Goal: Task Accomplishment & Management: Use online tool/utility

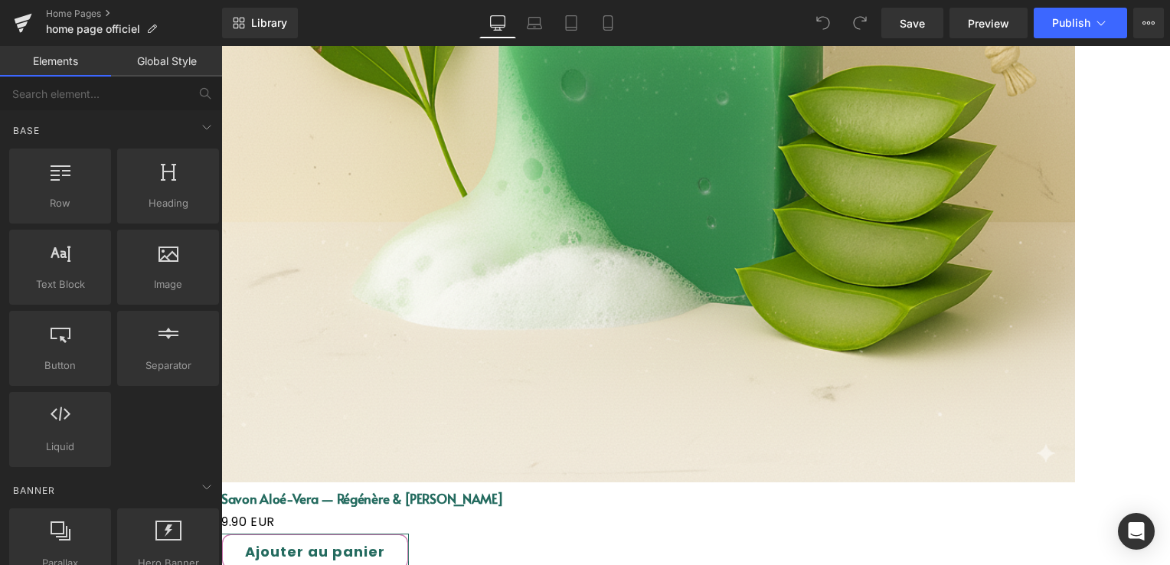
scroll to position [4134, 0]
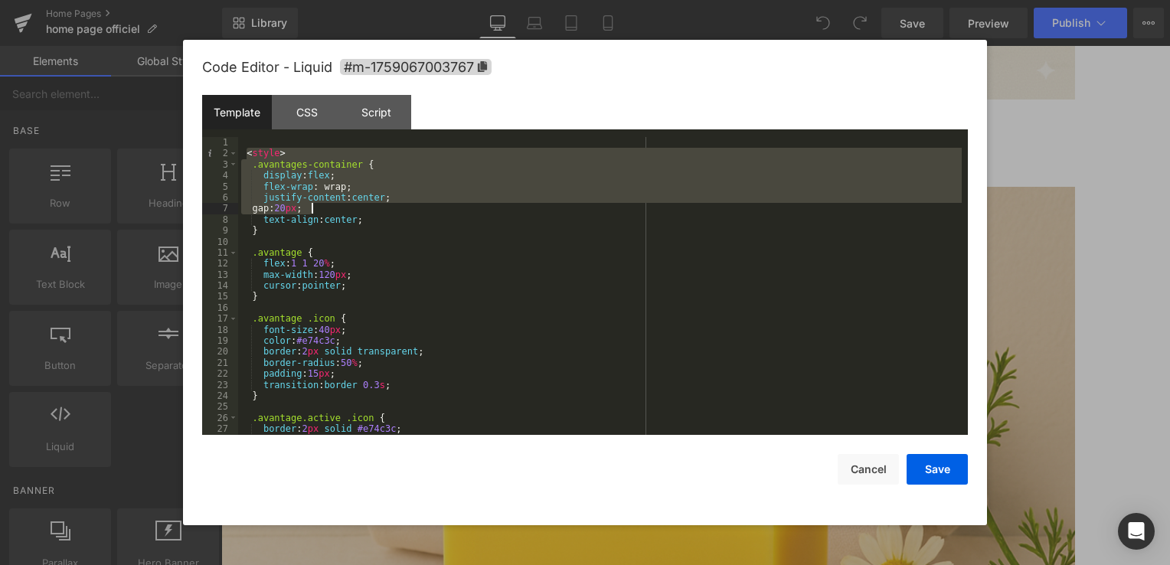
drag, startPoint x: 245, startPoint y: 152, endPoint x: 383, endPoint y: 232, distance: 159.5
click at [371, 222] on div "< style > .avantages-container { display : flex ; flex-wrap : wrap; justify-con…" at bounding box center [600, 297] width 724 height 320
click at [456, 289] on div "< style > .avantages-container { display : flex ; flex-wrap : wrap; justify-con…" at bounding box center [600, 297] width 724 height 320
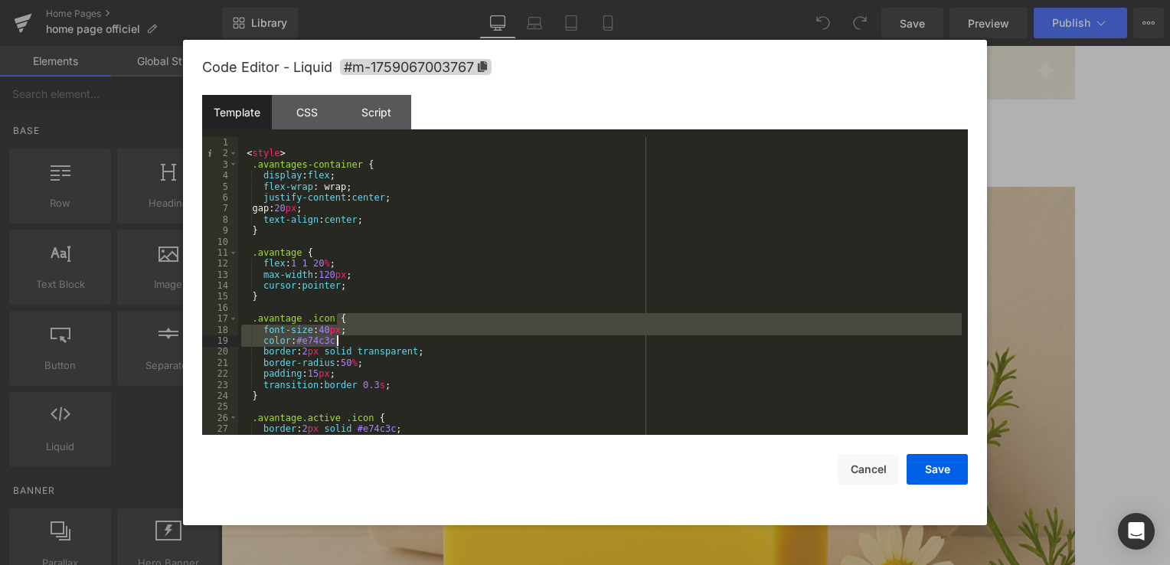
drag, startPoint x: 503, startPoint y: 326, endPoint x: 554, endPoint y: 378, distance: 72.6
click at [548, 370] on div "< style > .avantages-container { display : flex ; flex-wrap : wrap; justify-con…" at bounding box center [600, 297] width 724 height 320
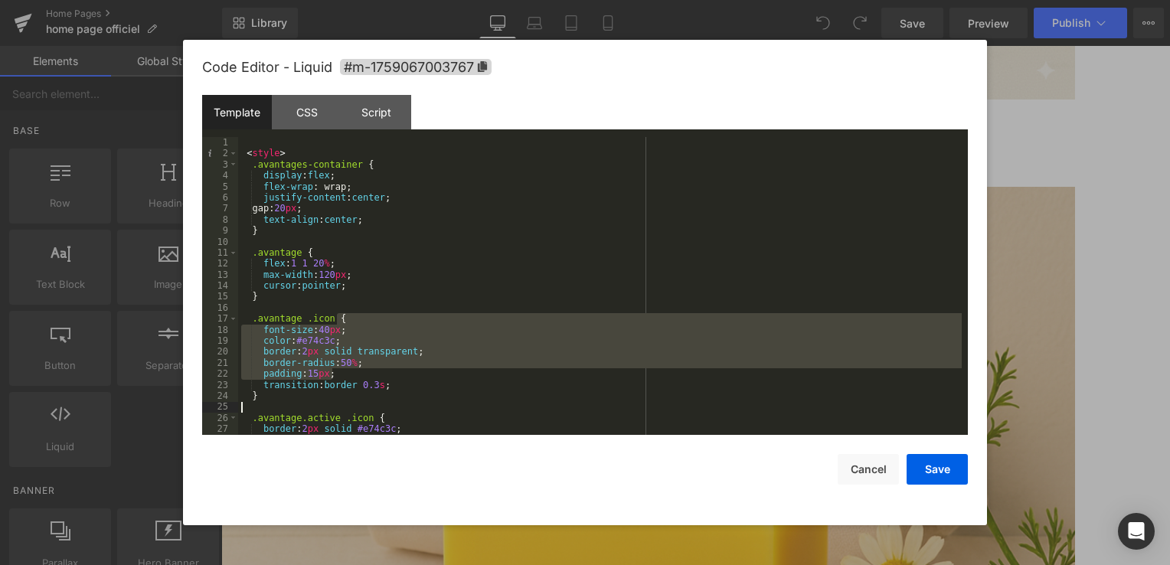
drag, startPoint x: 554, startPoint y: 378, endPoint x: 570, endPoint y: 406, distance: 32.3
click at [570, 406] on div "< style > .avantages-container { display : flex ; flex-wrap : wrap; justify-con…" at bounding box center [600, 286] width 724 height 298
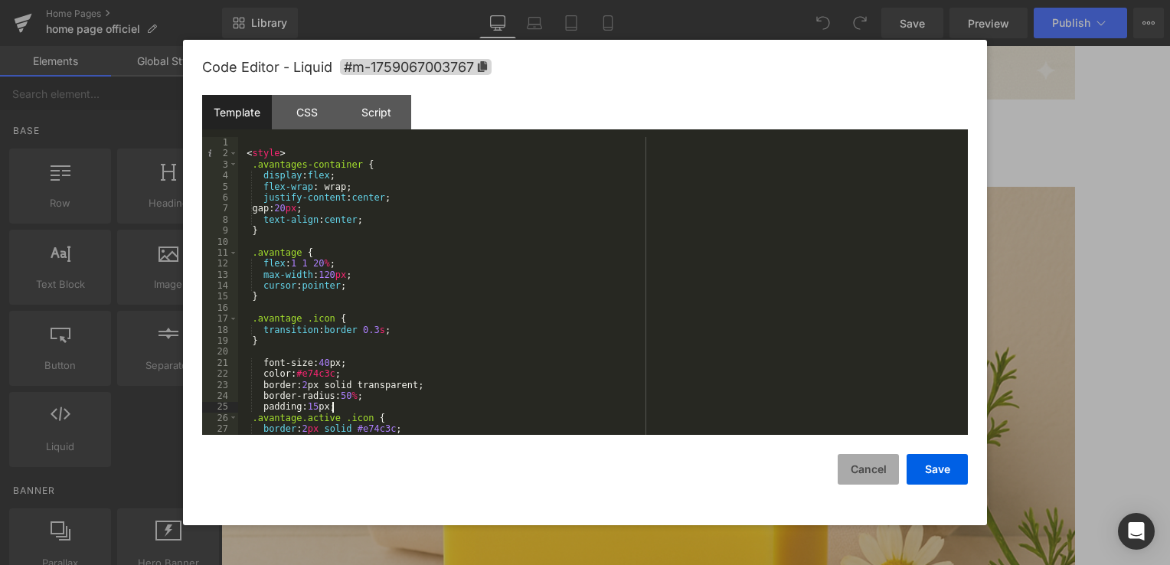
click at [867, 476] on button "Cancel" at bounding box center [868, 469] width 61 height 31
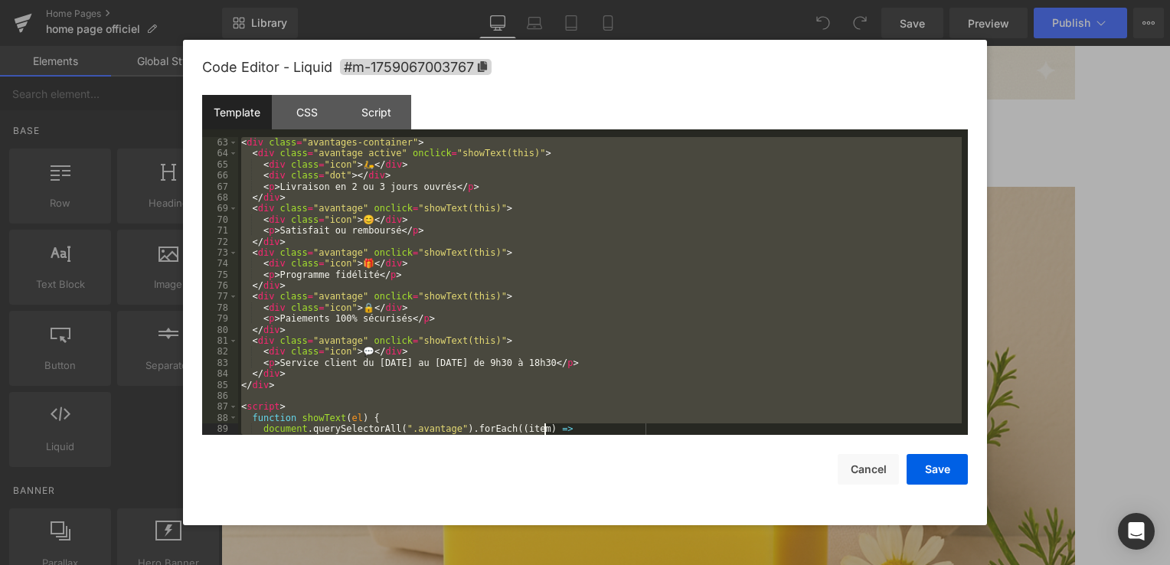
scroll to position [750, 0]
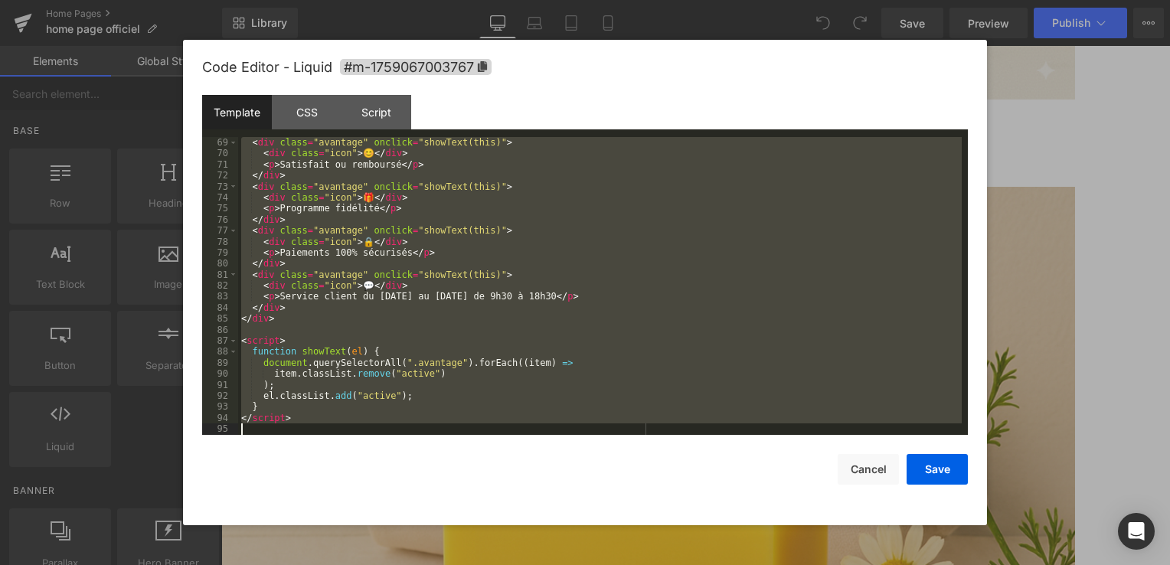
drag, startPoint x: 245, startPoint y: 152, endPoint x: 570, endPoint y: 501, distance: 476.2
click at [570, 501] on div "Code Editor - Liquid #m-1759067003767 Template CSS Script Data 69 70 71 72 73 7…" at bounding box center [585, 282] width 766 height 485
click at [859, 468] on button "Cancel" at bounding box center [868, 469] width 61 height 31
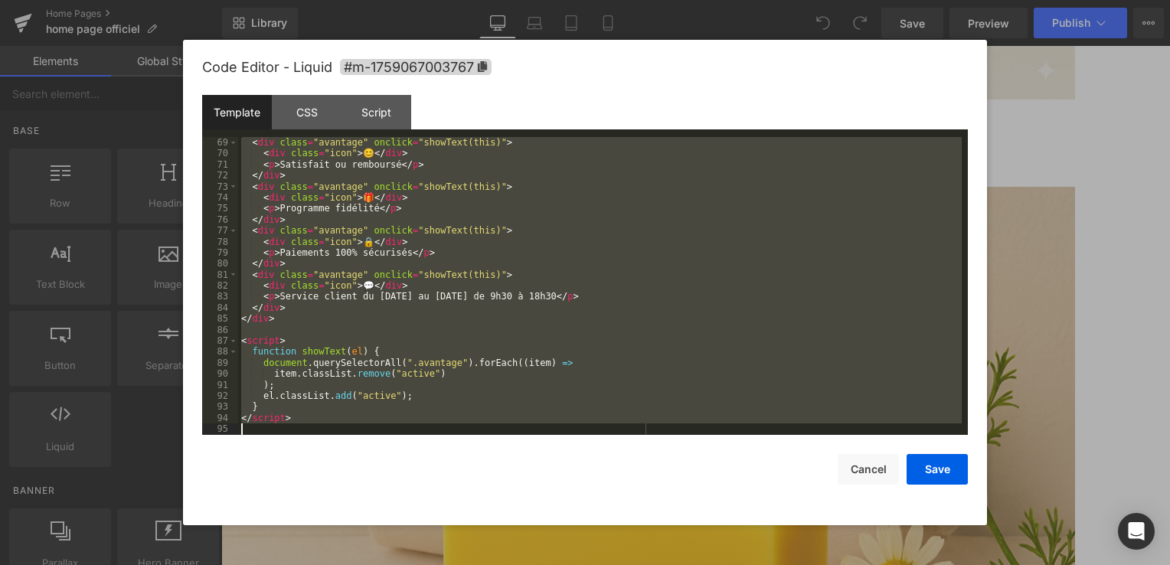
drag, startPoint x: 244, startPoint y: 155, endPoint x: 609, endPoint y: 514, distance: 512.2
click at [609, 514] on div "Code Editor - Liquid #m-1759067003767 Template CSS Script Data 69 70 71 72 73 7…" at bounding box center [585, 282] width 766 height 485
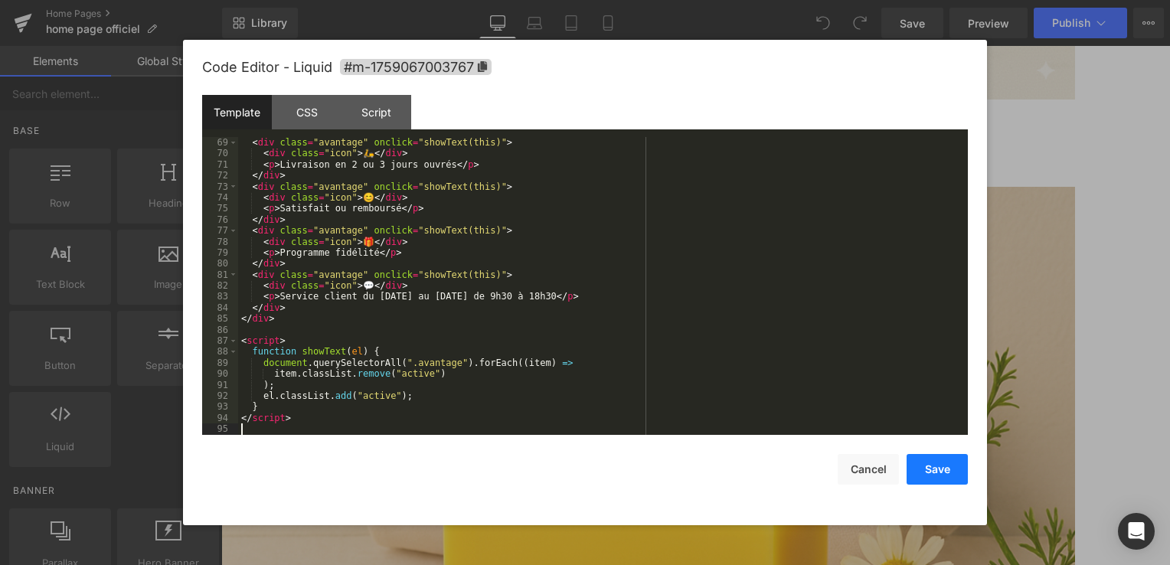
click at [918, 466] on button "Save" at bounding box center [937, 469] width 61 height 31
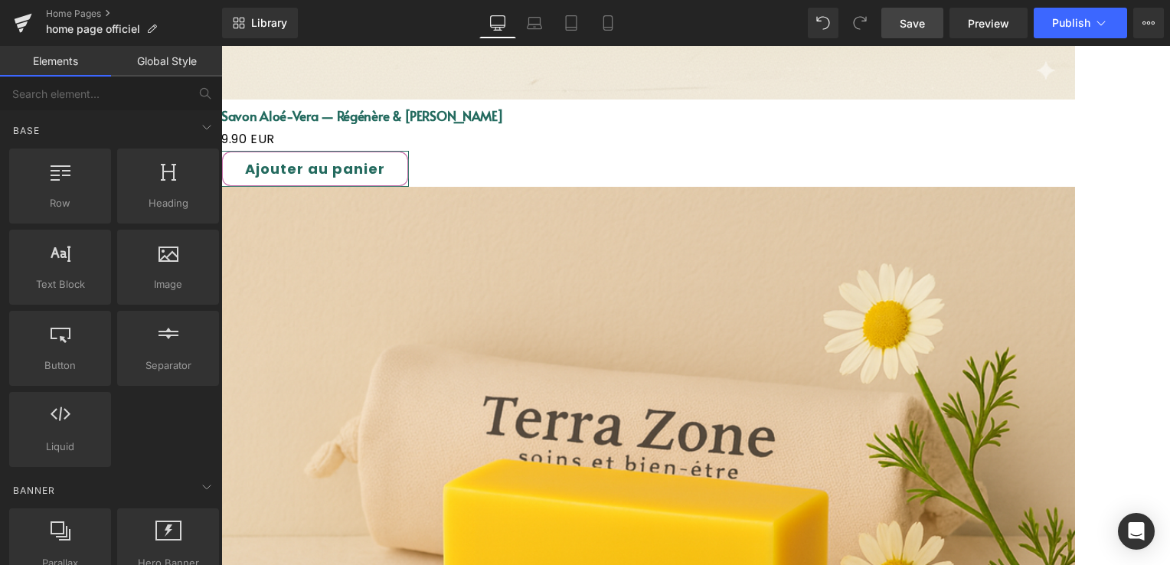
click at [906, 29] on span "Save" at bounding box center [912, 23] width 25 height 16
click at [1089, 17] on span "Publish" at bounding box center [1071, 23] width 38 height 12
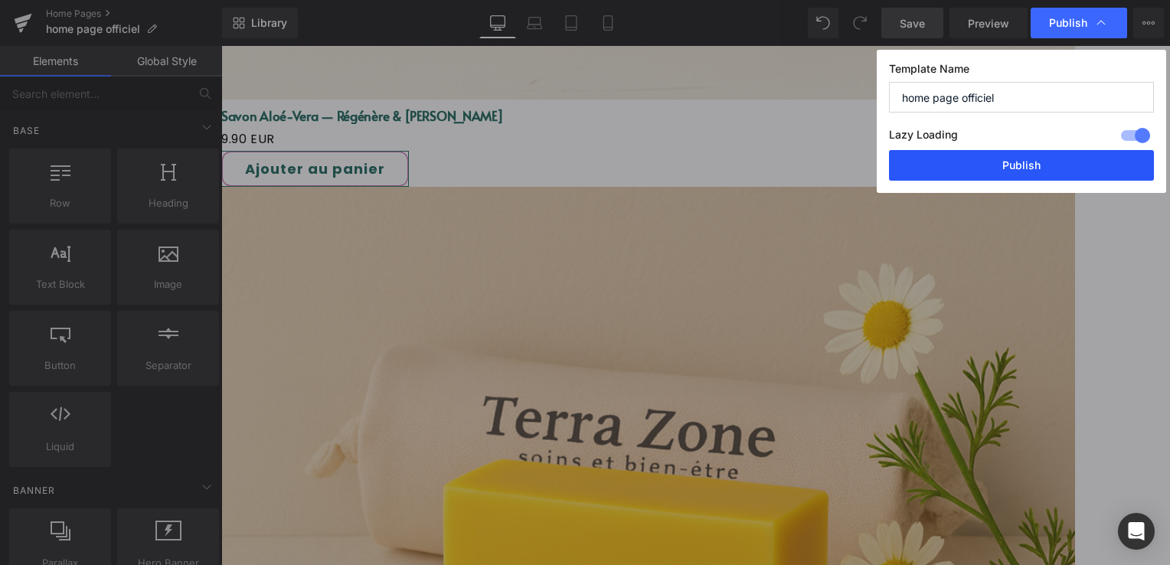
click at [1081, 160] on button "Publish" at bounding box center [1021, 165] width 265 height 31
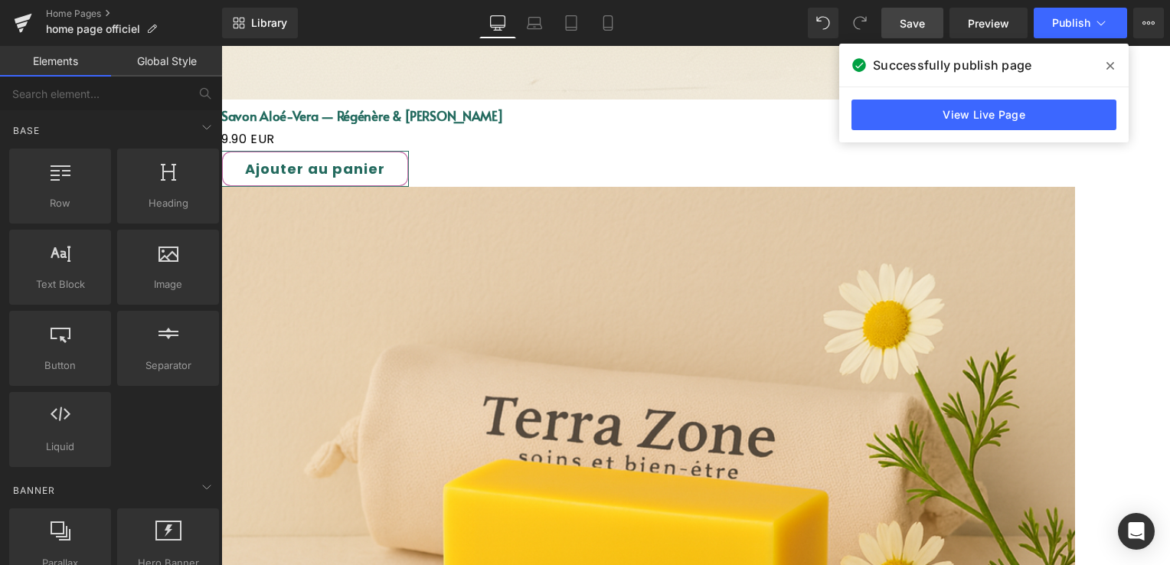
click at [1106, 69] on icon at bounding box center [1110, 66] width 8 height 8
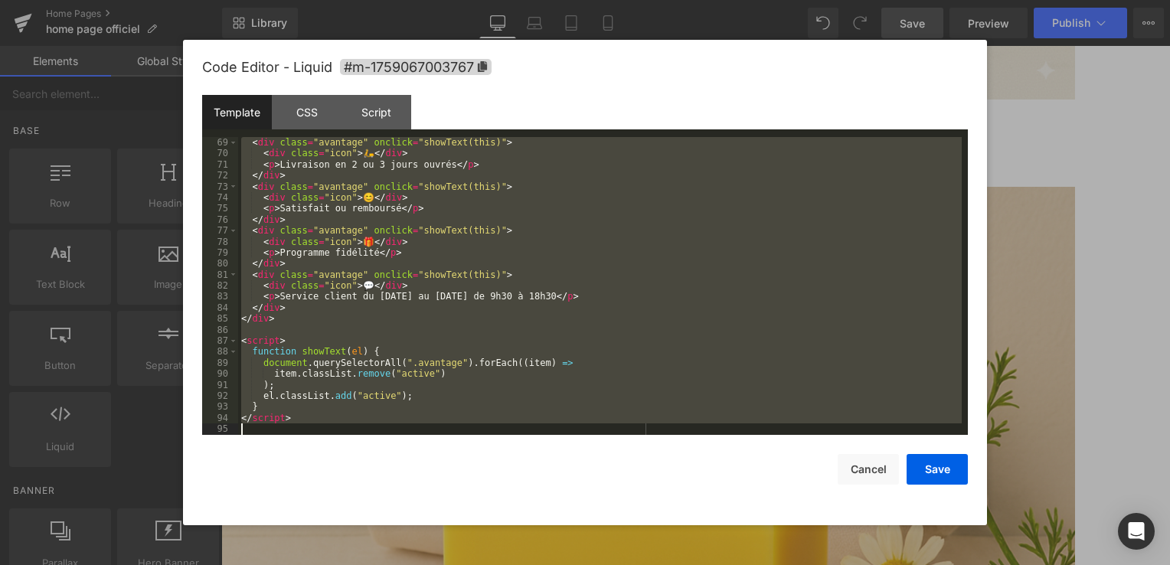
drag, startPoint x: 245, startPoint y: 154, endPoint x: 619, endPoint y: 507, distance: 514.5
click at [619, 507] on div "Code Editor - Liquid #m-1759067003767 Template CSS Script Data 69 70 71 72 73 7…" at bounding box center [585, 282] width 766 height 485
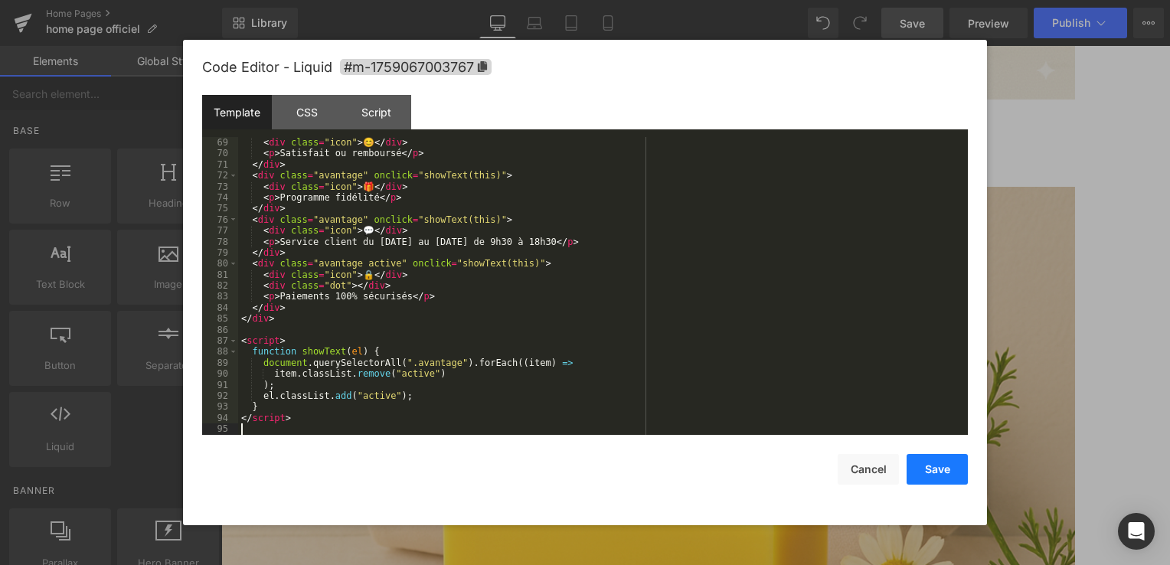
click at [933, 476] on button "Save" at bounding box center [937, 469] width 61 height 31
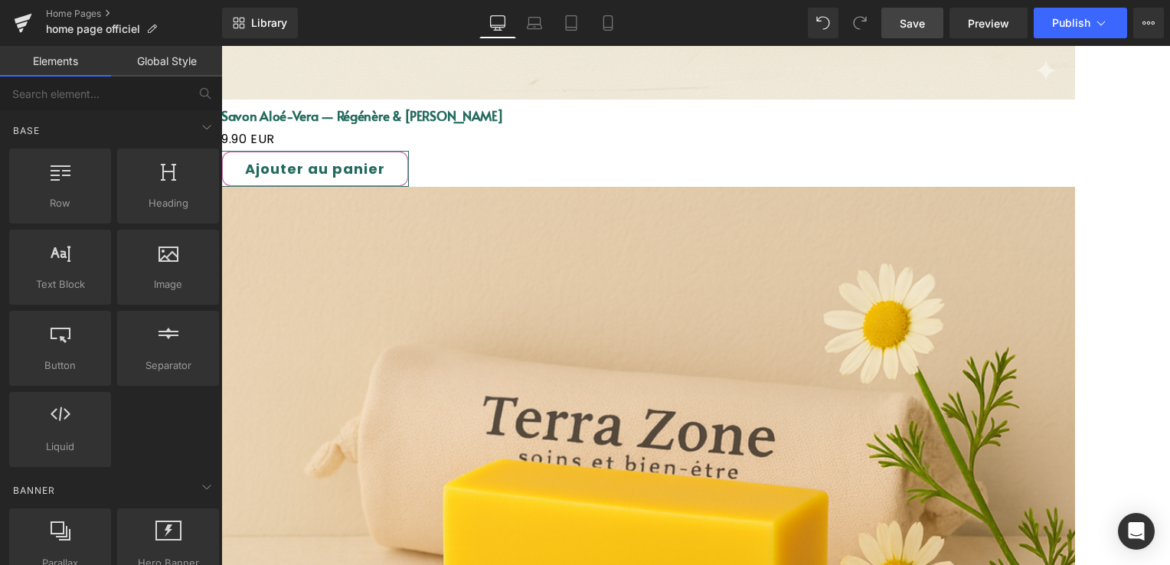
click at [925, 17] on span "Save" at bounding box center [912, 23] width 25 height 16
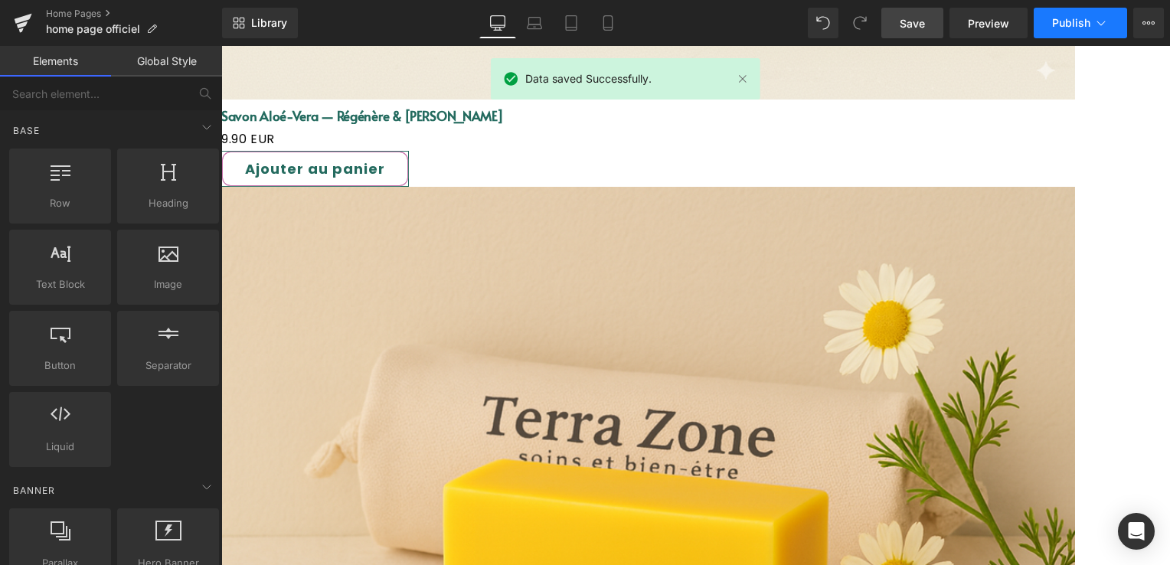
click at [1086, 22] on span "Publish" at bounding box center [1071, 23] width 38 height 12
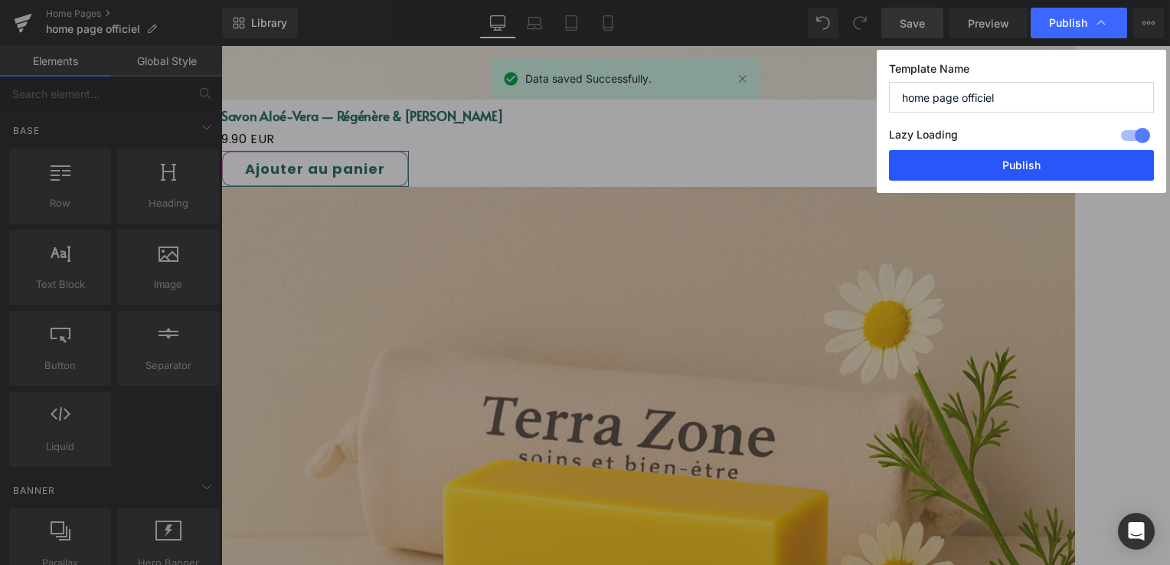
drag, startPoint x: 1014, startPoint y: 172, endPoint x: 567, endPoint y: 145, distance: 447.9
click at [1014, 172] on button "Publish" at bounding box center [1021, 165] width 265 height 31
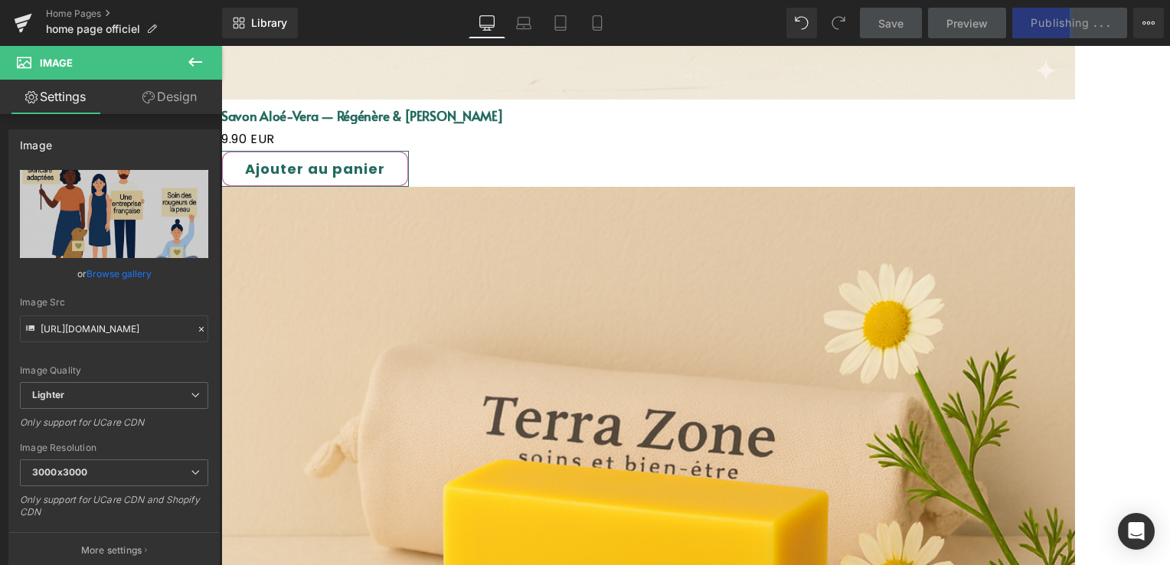
drag, startPoint x: 763, startPoint y: 149, endPoint x: 773, endPoint y: 102, distance: 48.5
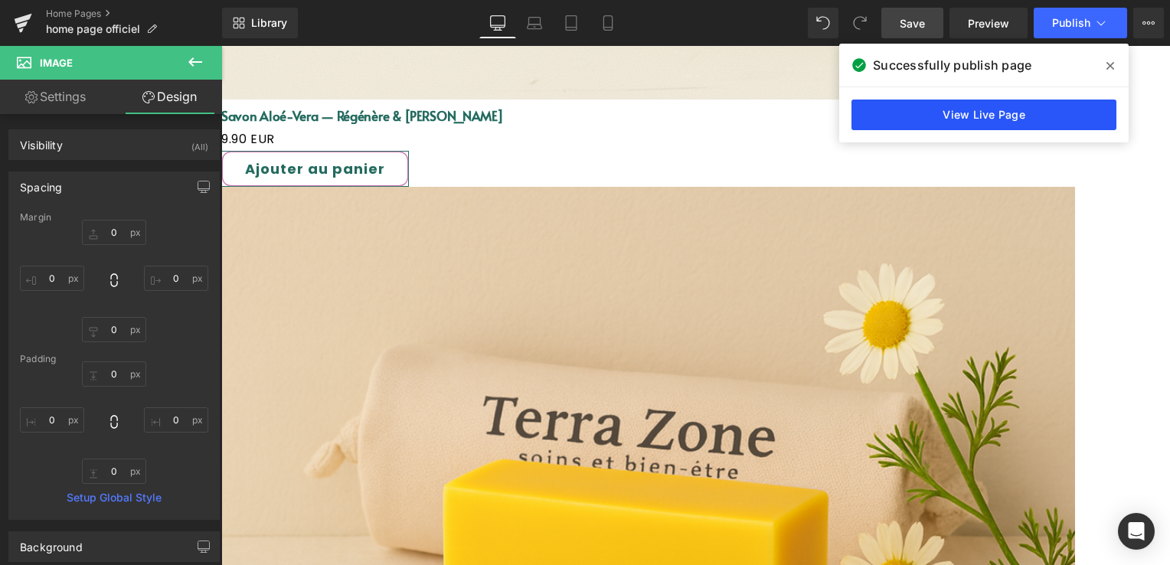
click at [1024, 118] on link "View Live Page" at bounding box center [983, 115] width 265 height 31
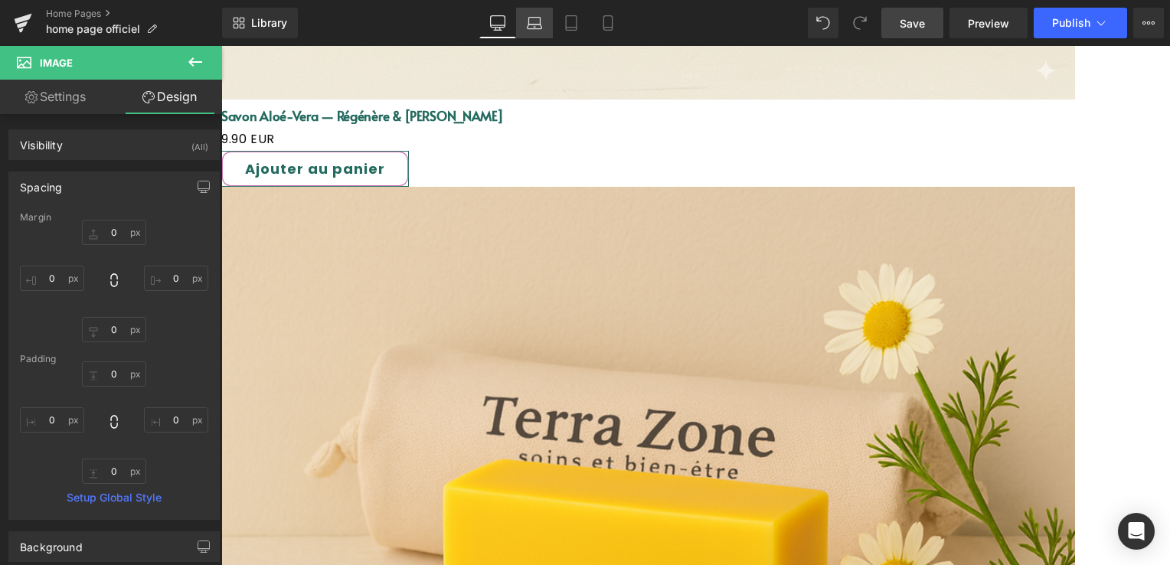
click at [545, 26] on link "Laptop" at bounding box center [534, 23] width 37 height 31
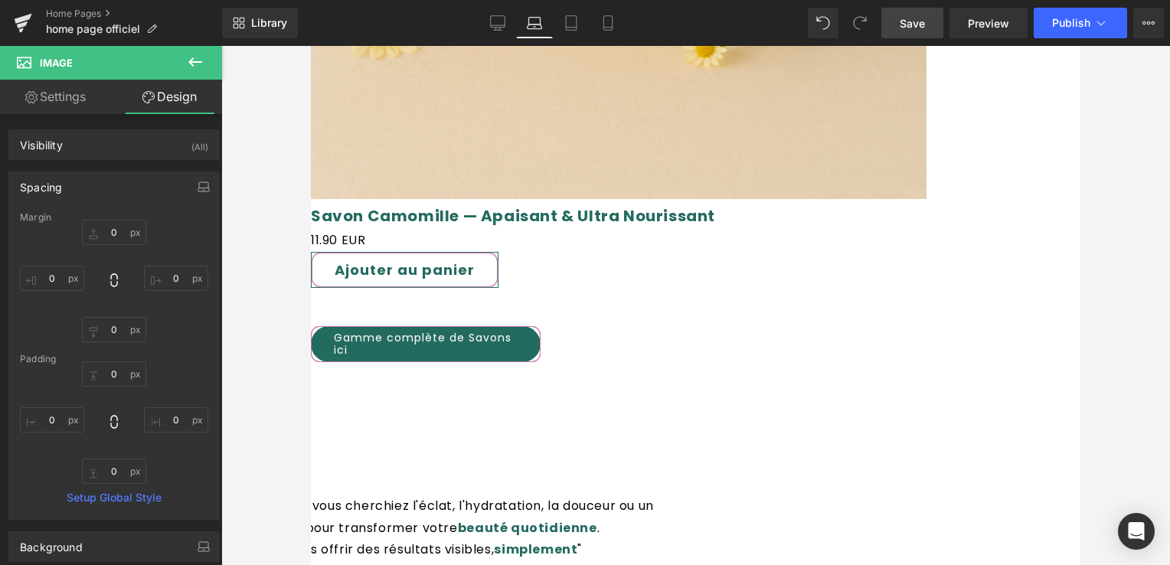
type input "0"
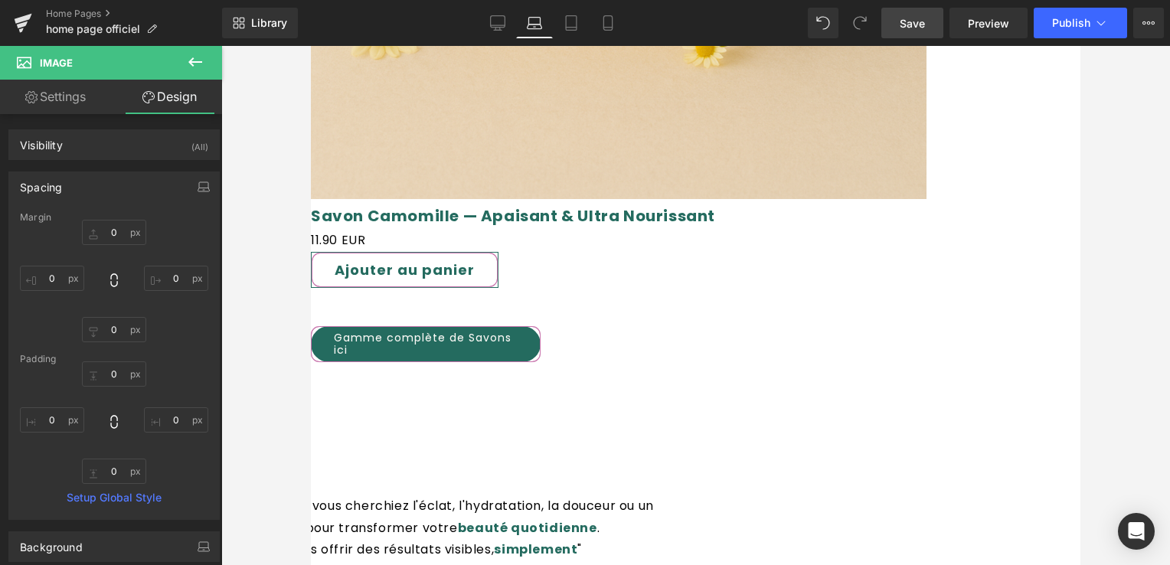
type input "0"
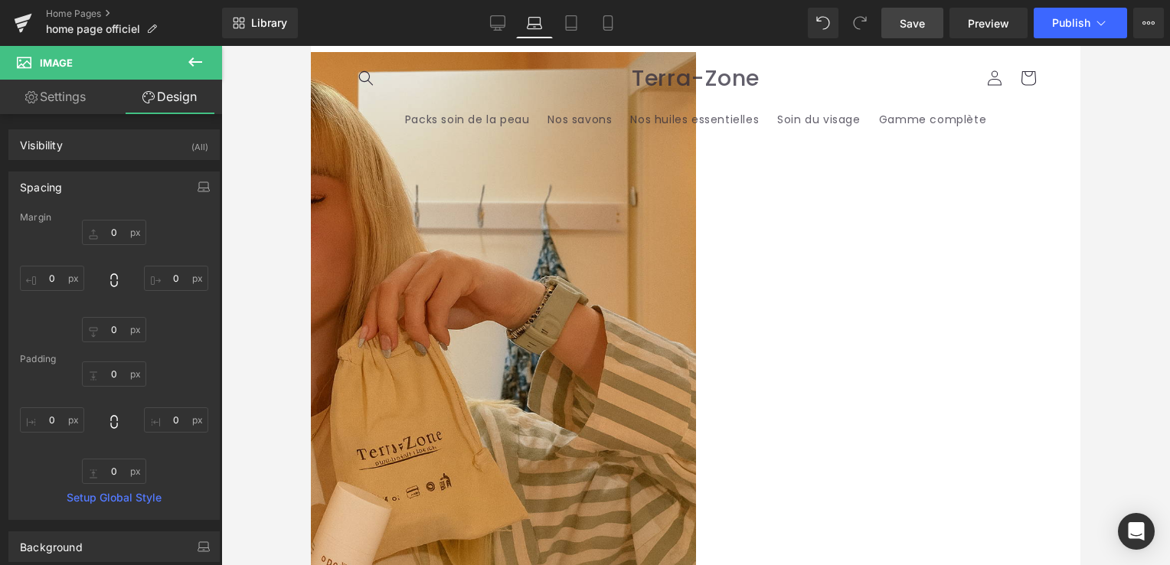
scroll to position [4585, 0]
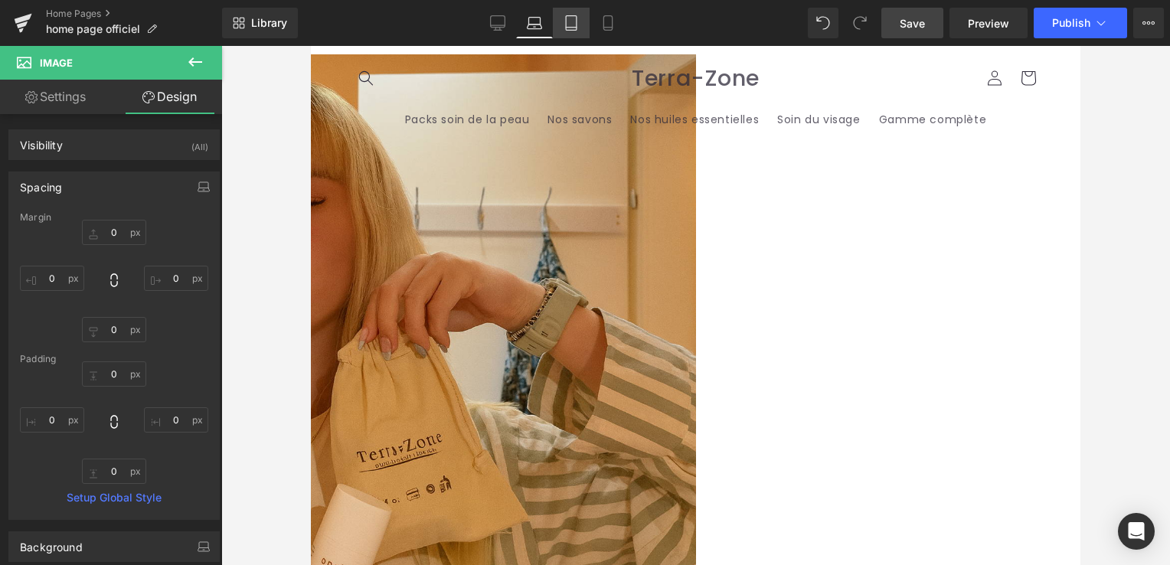
click at [577, 23] on icon at bounding box center [571, 22] width 15 height 15
type input "0"
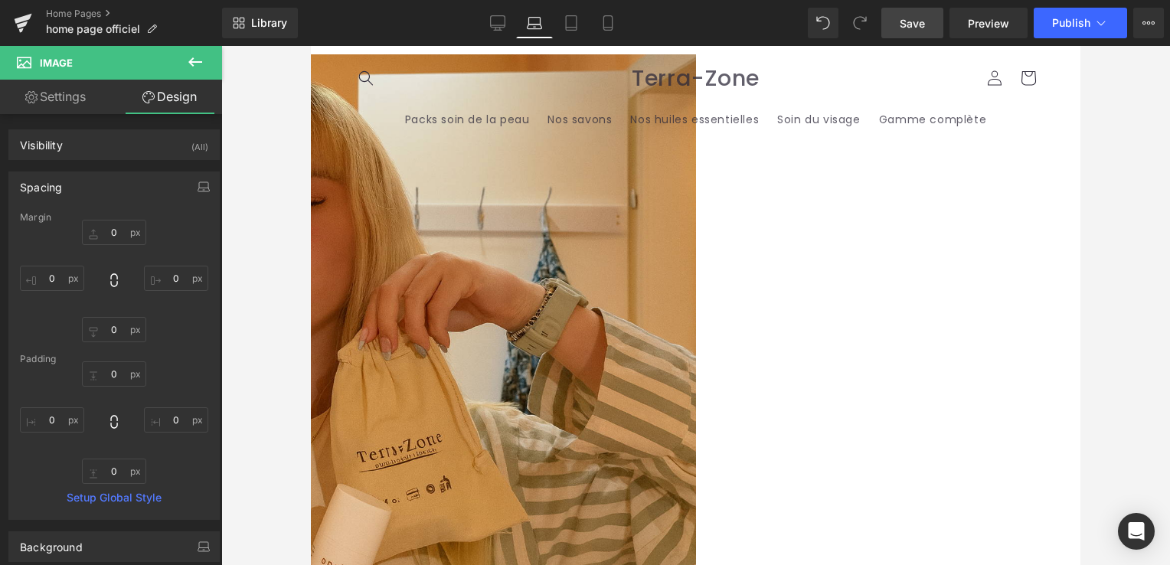
type input "0"
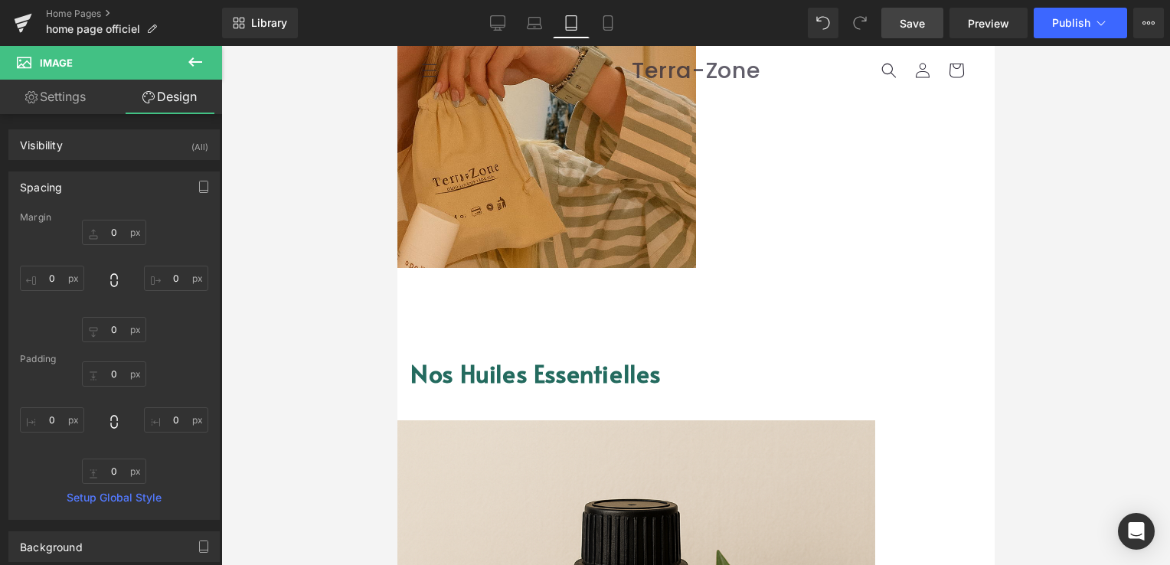
scroll to position [3933, 0]
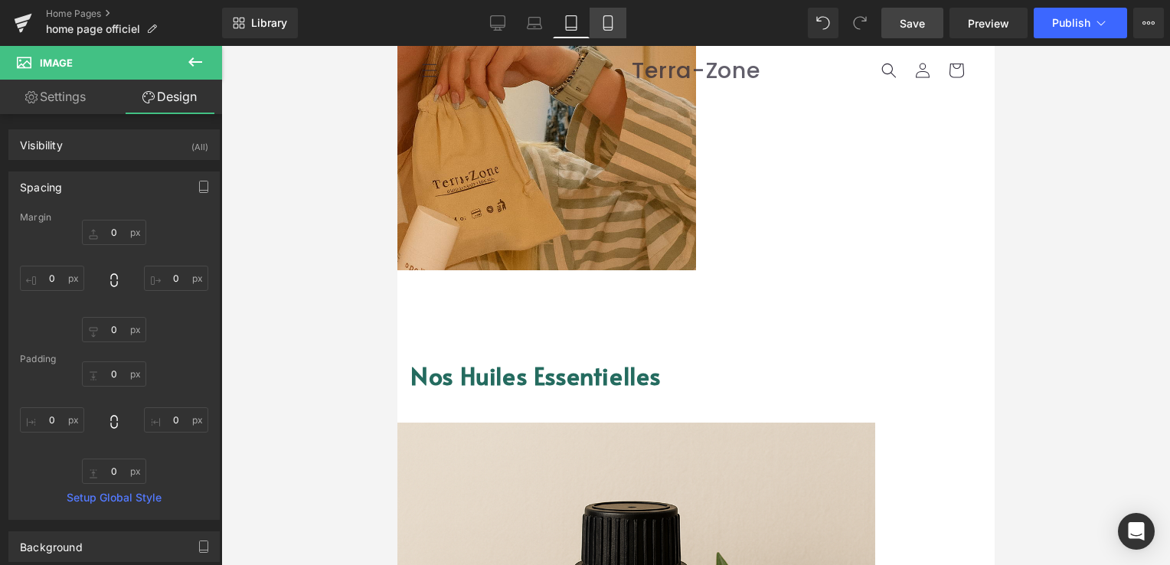
click at [601, 29] on icon at bounding box center [607, 22] width 15 height 15
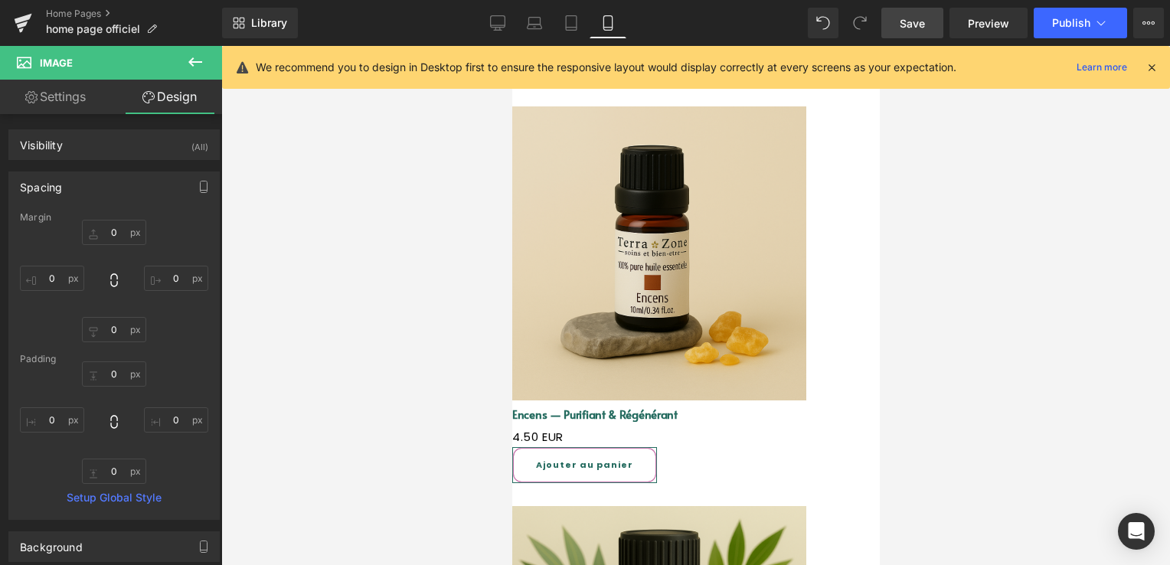
type input "0"
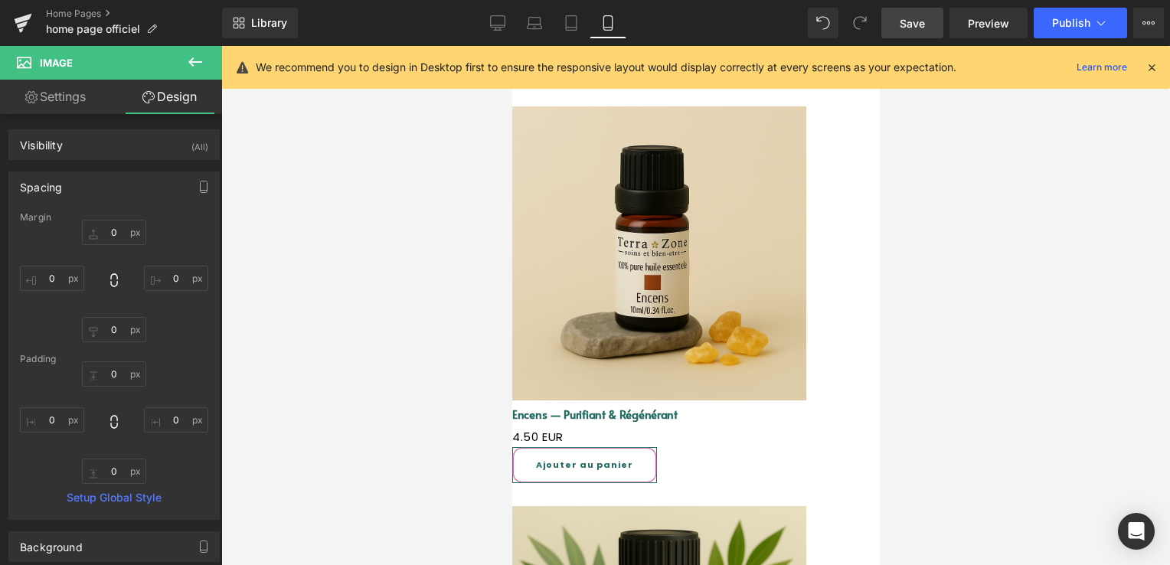
type input "0"
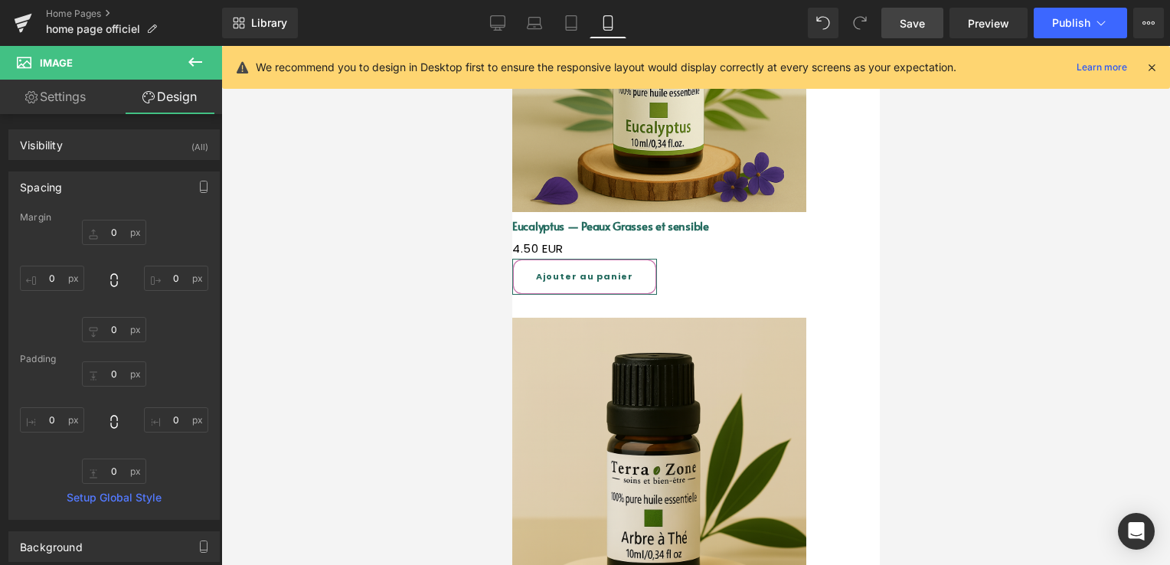
scroll to position [4541, 0]
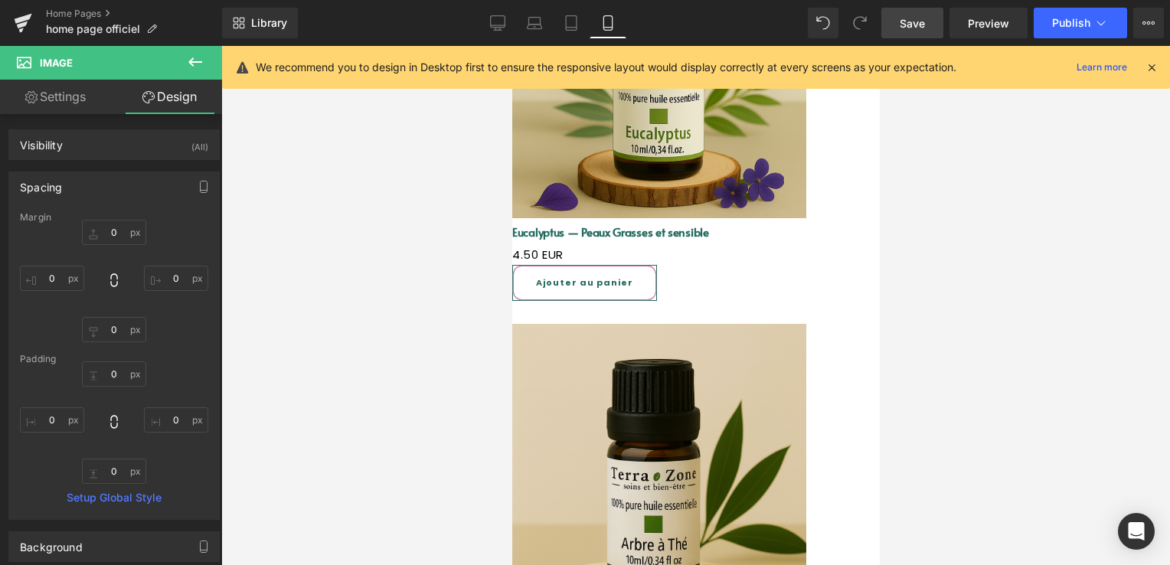
click at [1150, 67] on icon at bounding box center [1152, 67] width 14 height 14
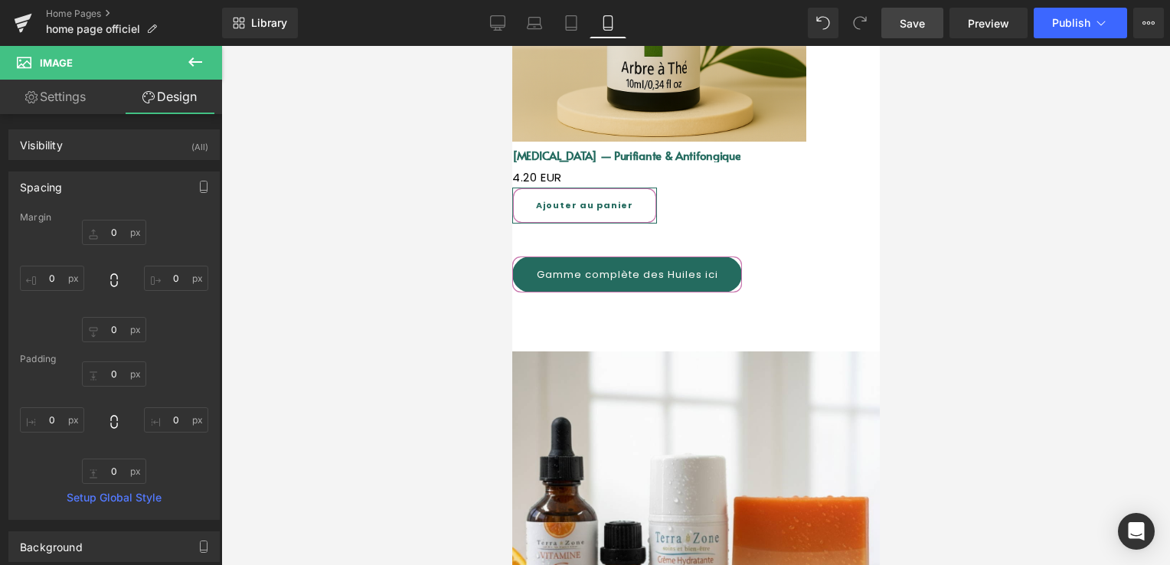
scroll to position [5098, 0]
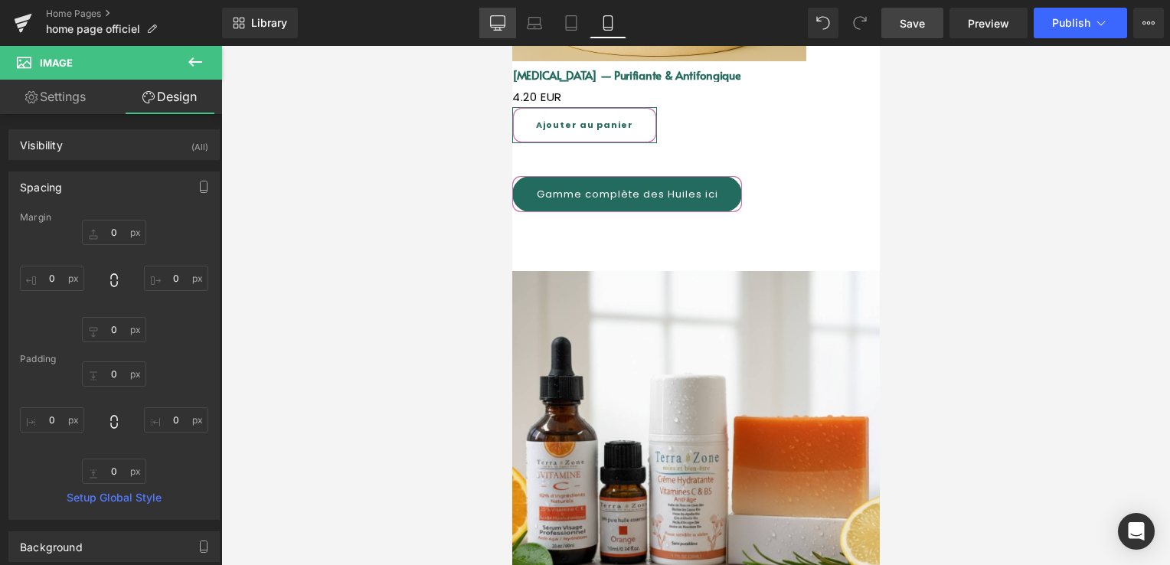
click at [511, 21] on link "Desktop" at bounding box center [497, 23] width 37 height 31
type input "0"
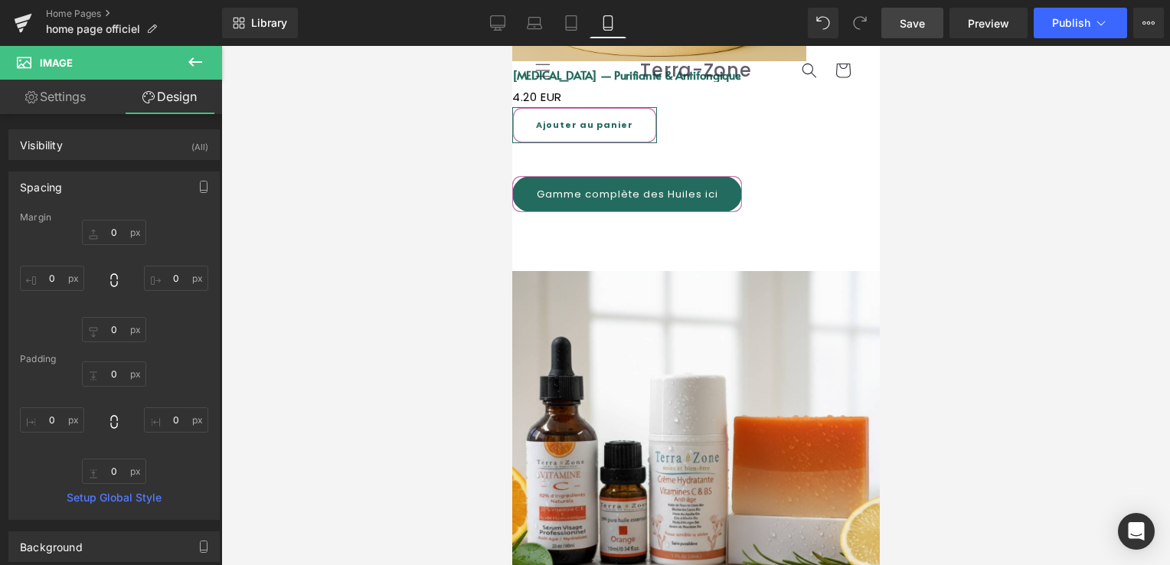
type input "0"
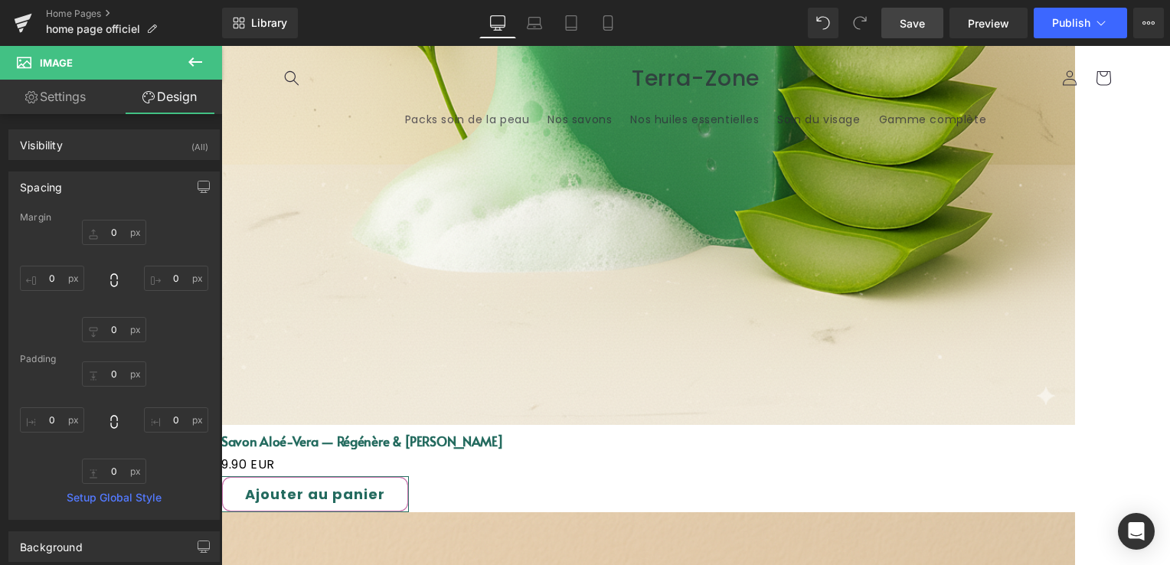
scroll to position [3808, 0]
click at [15, 22] on icon at bounding box center [23, 23] width 18 height 38
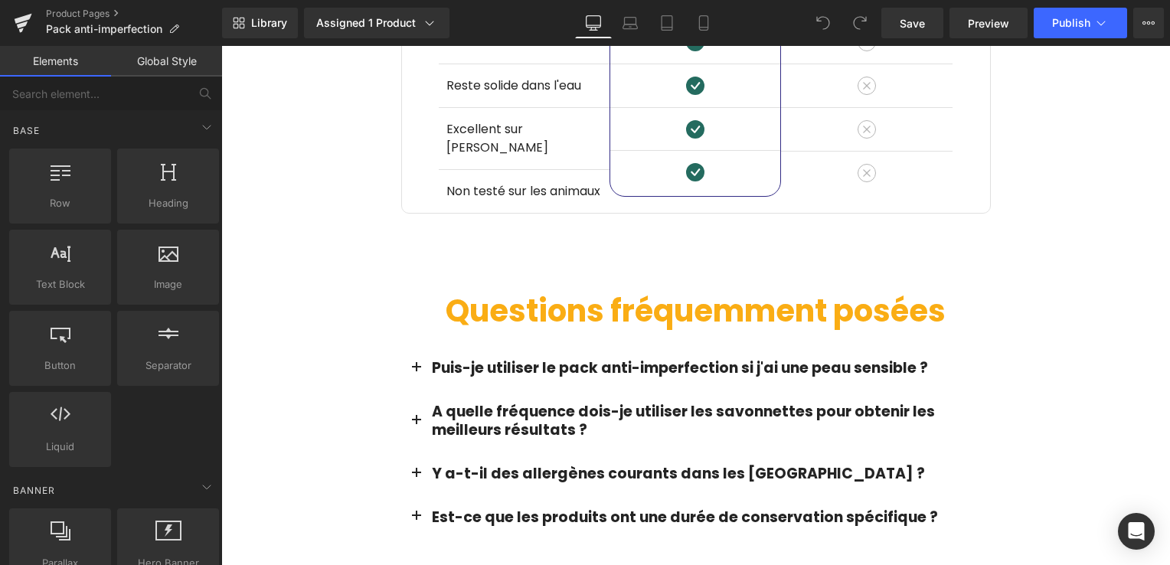
scroll to position [2957, 0]
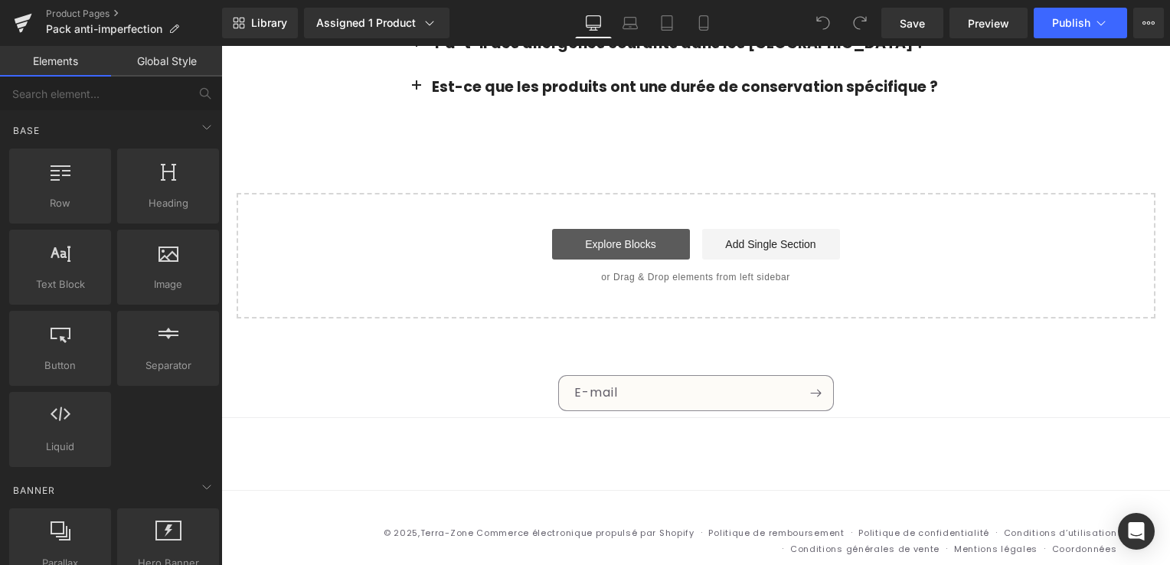
click at [648, 229] on link "Explore Blocks" at bounding box center [621, 244] width 138 height 31
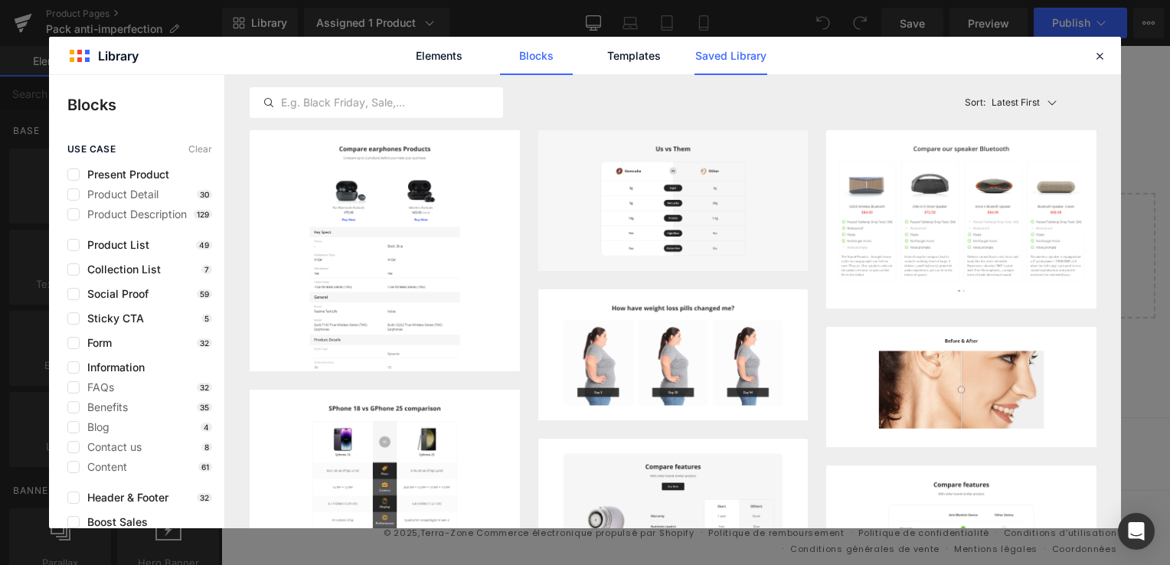
click at [753, 59] on link "Saved Library" at bounding box center [730, 56] width 73 height 38
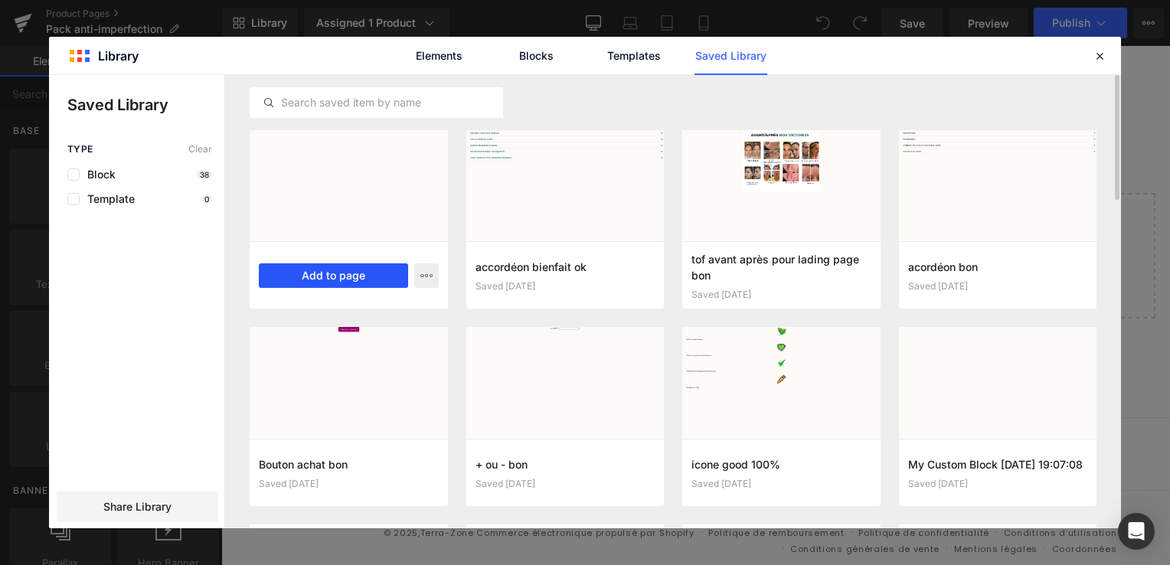
click at [338, 269] on button "Add to page" at bounding box center [333, 275] width 149 height 25
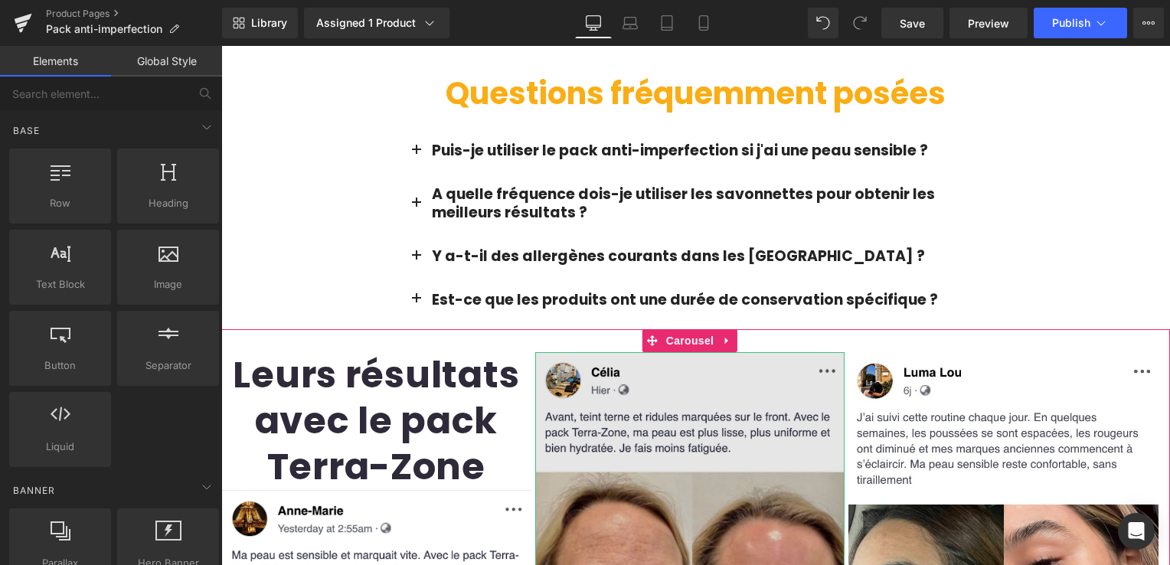
scroll to position [2771, 0]
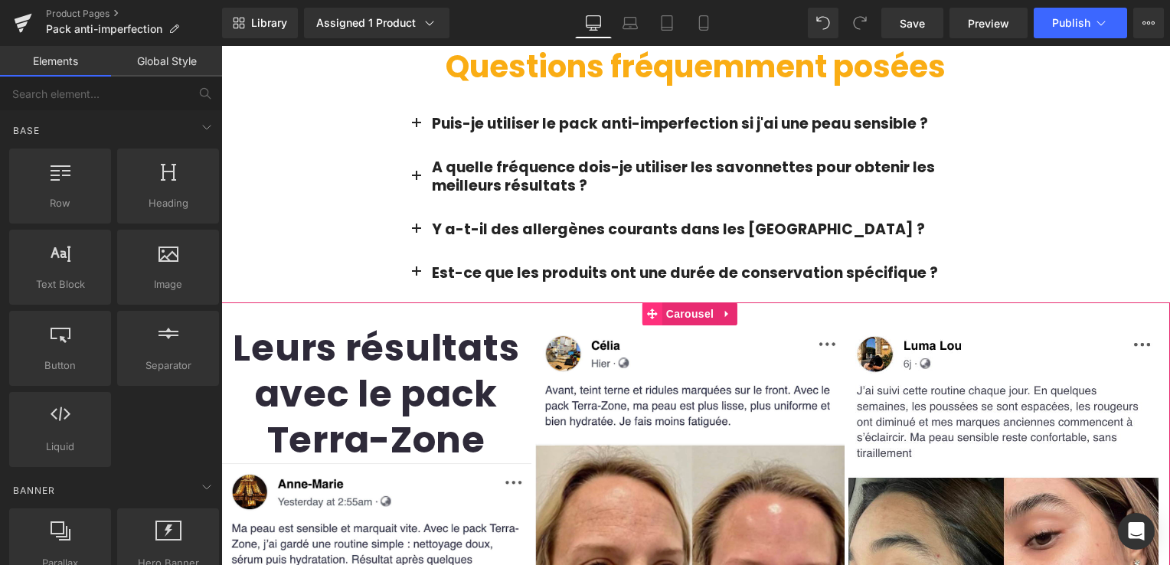
click at [651, 309] on icon at bounding box center [652, 314] width 11 height 11
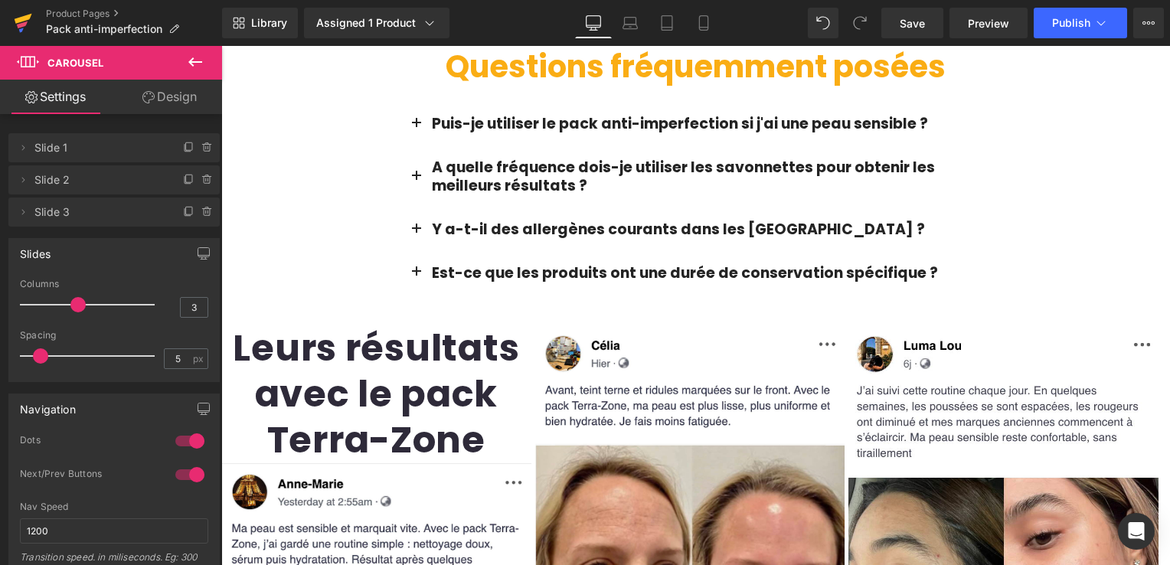
click at [25, 18] on icon at bounding box center [24, 19] width 18 height 10
drag, startPoint x: 913, startPoint y: 11, endPoint x: 423, endPoint y: 39, distance: 490.1
click at [913, 11] on link "Save" at bounding box center [912, 23] width 62 height 31
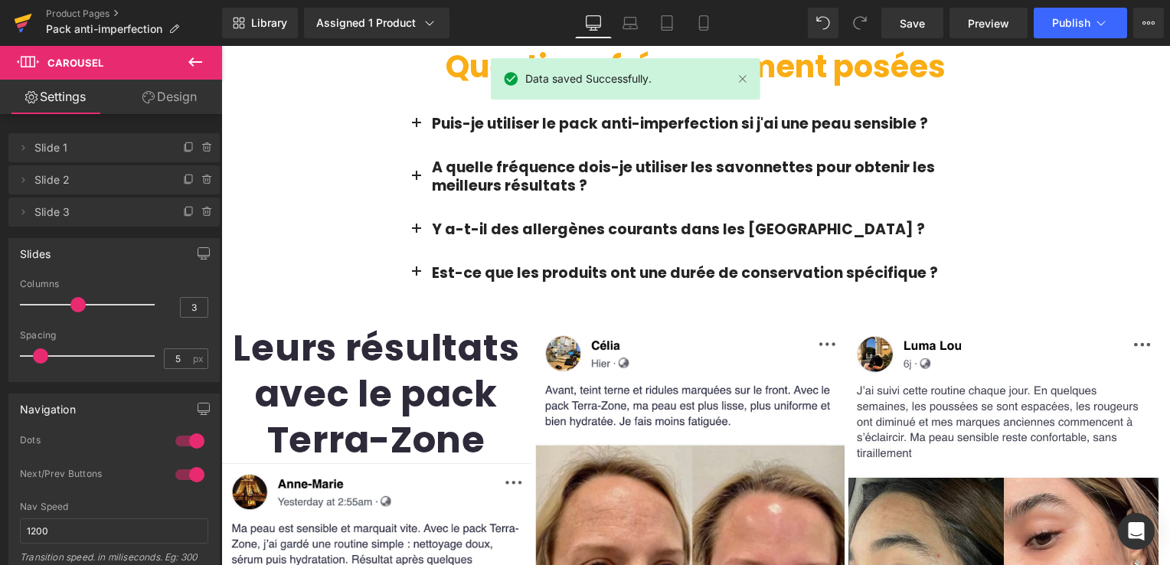
click at [17, 29] on icon at bounding box center [23, 23] width 18 height 38
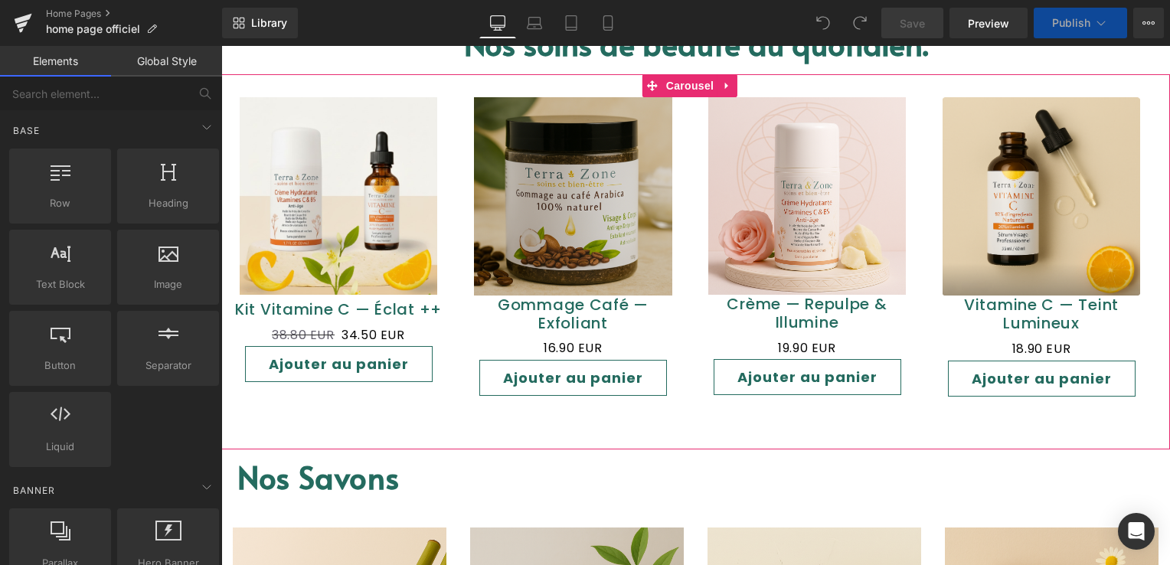
scroll to position [919, 0]
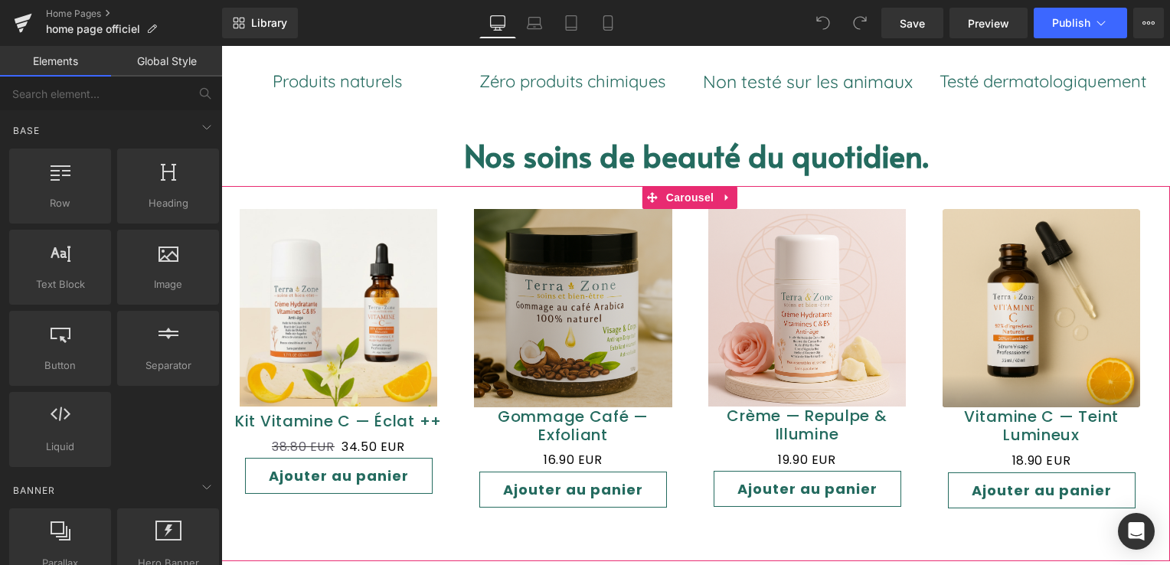
click at [349, 302] on div "Sale Off (P) Image" at bounding box center [338, 307] width 219 height 197
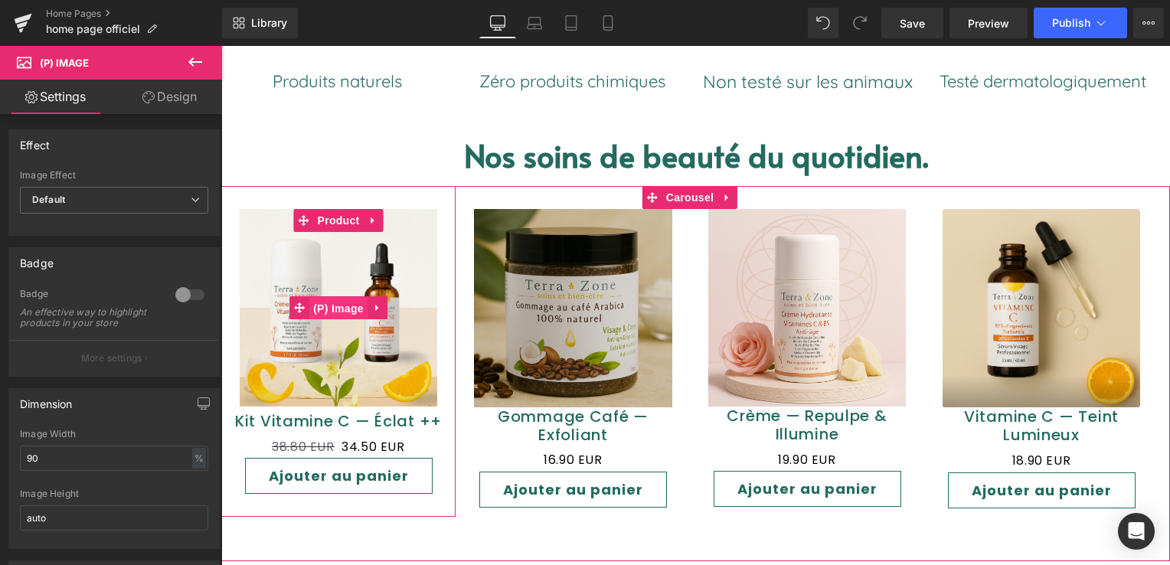
click at [345, 299] on span "(P) Image" at bounding box center [338, 308] width 58 height 23
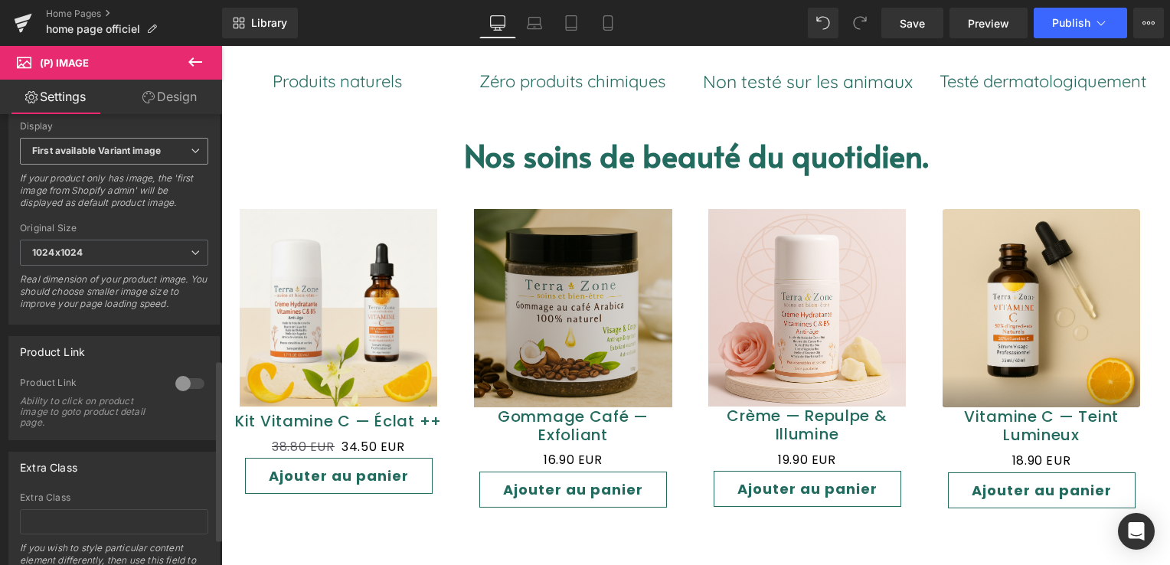
scroll to position [536, 0]
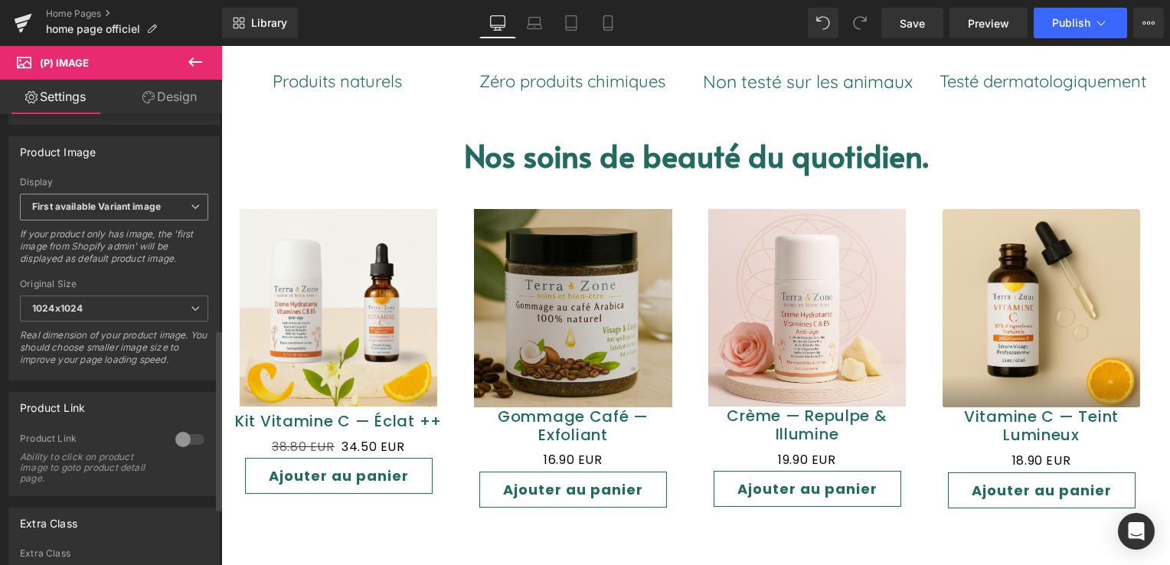
click at [191, 211] on icon at bounding box center [195, 206] width 9 height 9
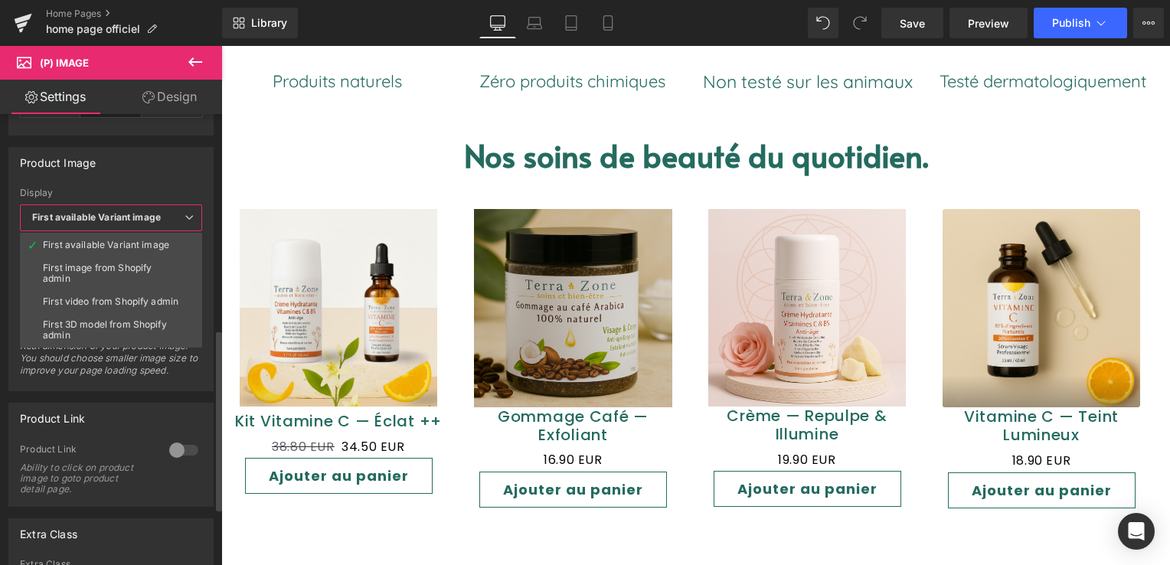
click at [187, 172] on div "Product Image" at bounding box center [111, 162] width 204 height 29
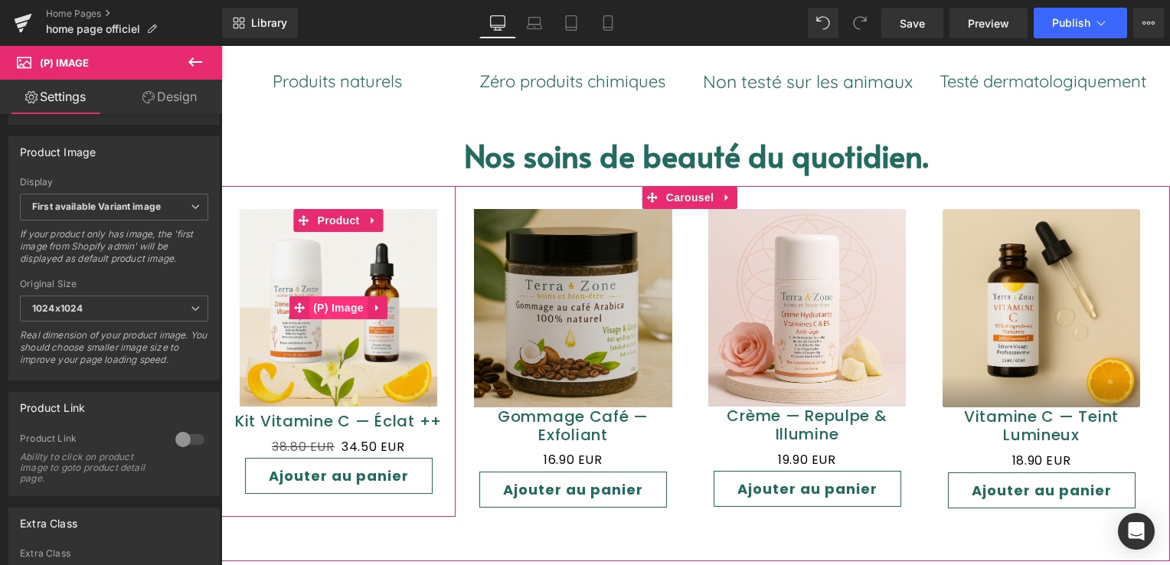
click at [335, 310] on span "(P) Image" at bounding box center [338, 307] width 58 height 23
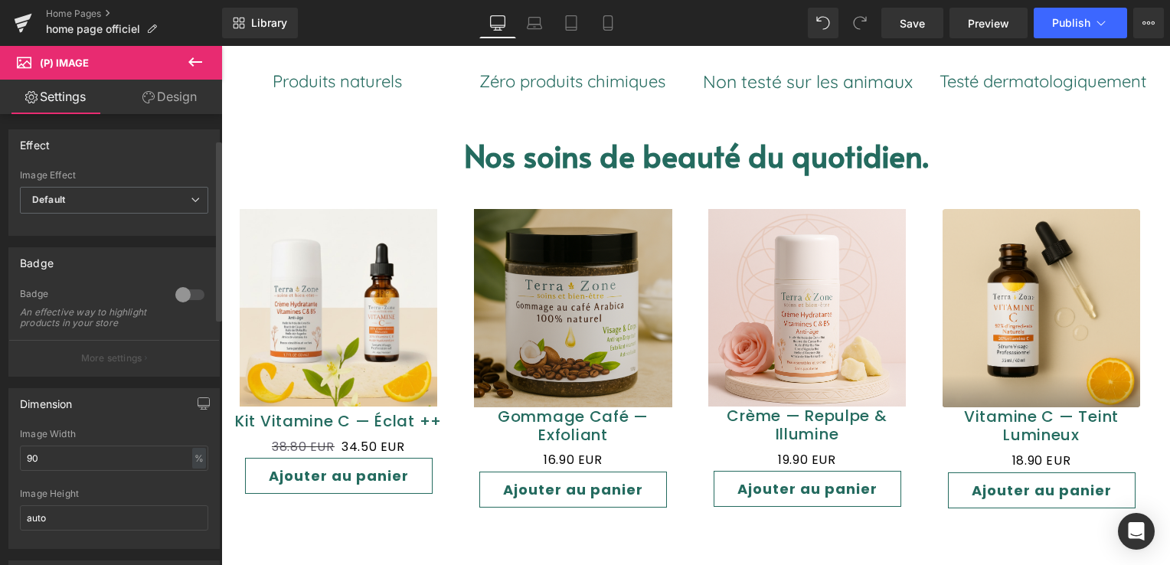
scroll to position [0, 0]
click at [141, 205] on span "Default" at bounding box center [114, 200] width 188 height 27
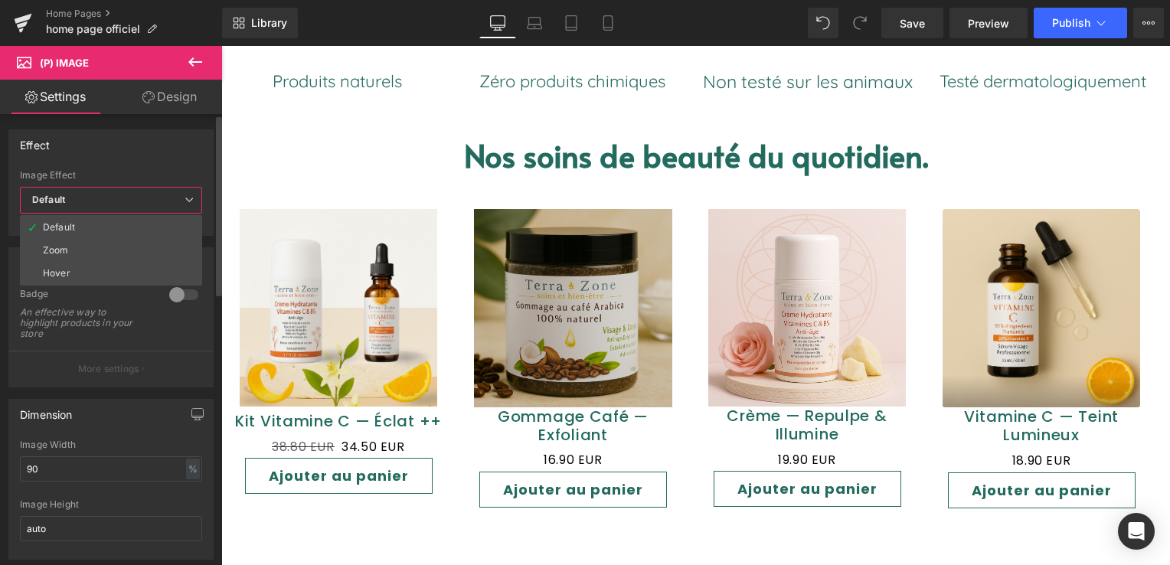
click at [141, 205] on span "Default" at bounding box center [111, 200] width 182 height 27
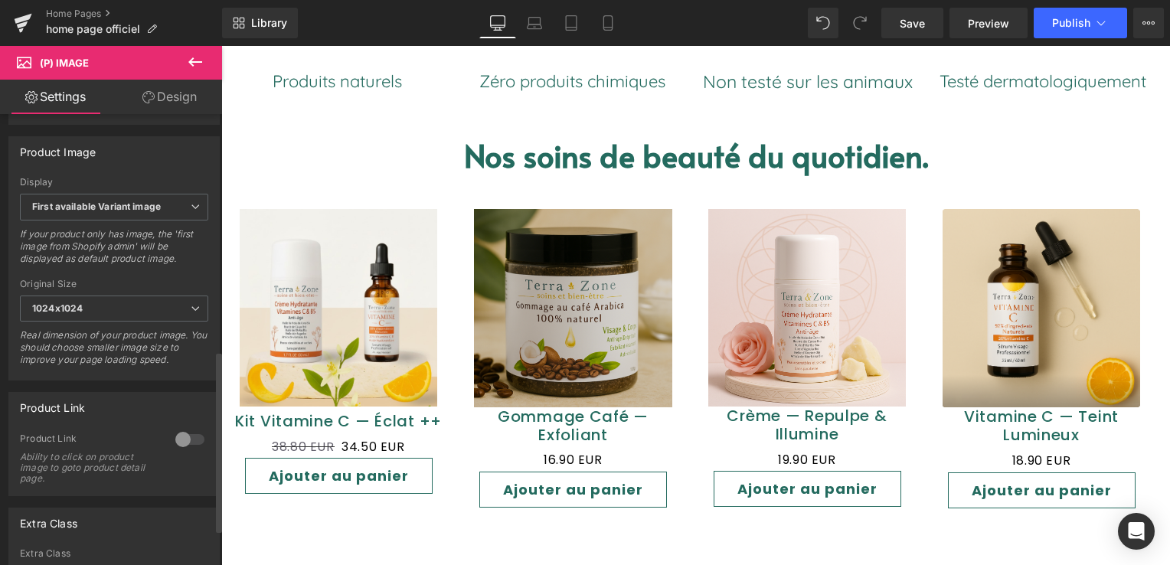
scroll to position [678, 0]
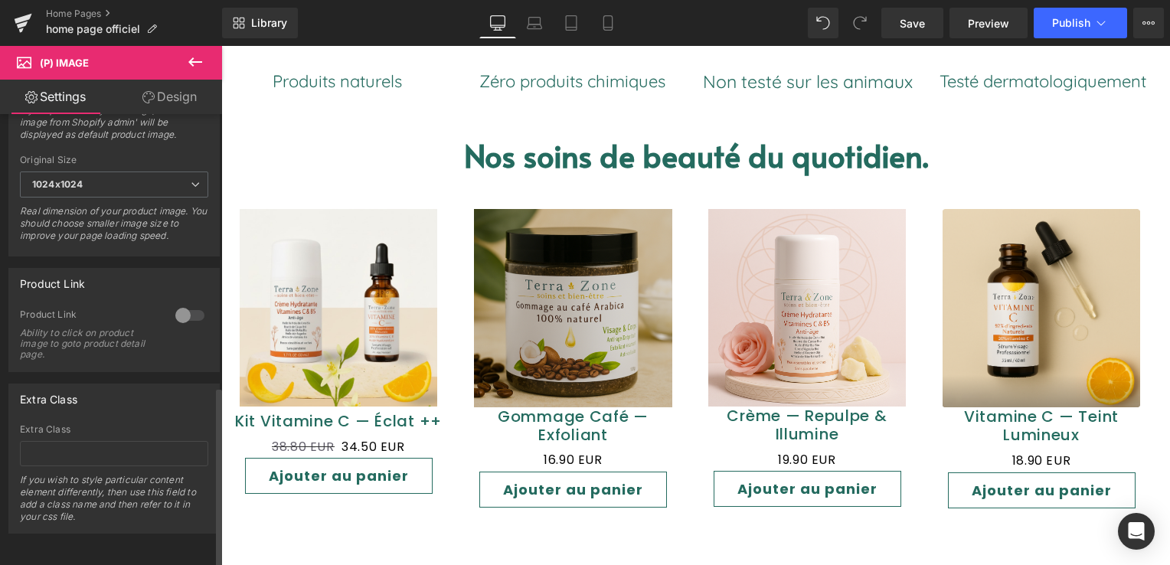
click at [176, 303] on div at bounding box center [190, 315] width 37 height 25
click at [910, 17] on span "Save" at bounding box center [912, 23] width 25 height 16
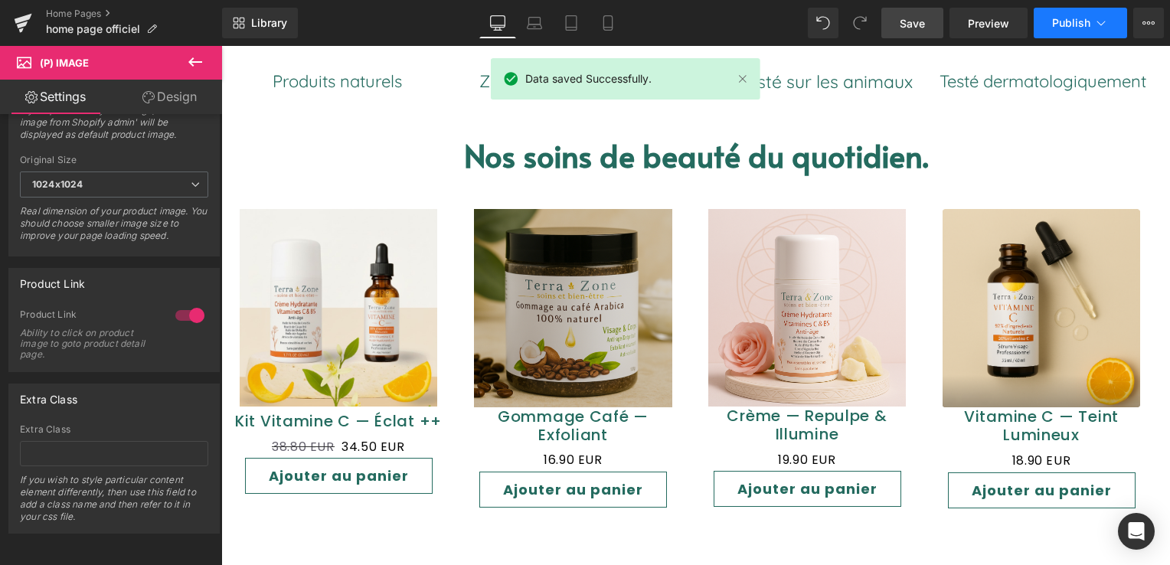
click at [1067, 28] on span "Publish" at bounding box center [1071, 23] width 38 height 12
click at [991, 32] on link "Preview" at bounding box center [988, 23] width 78 height 31
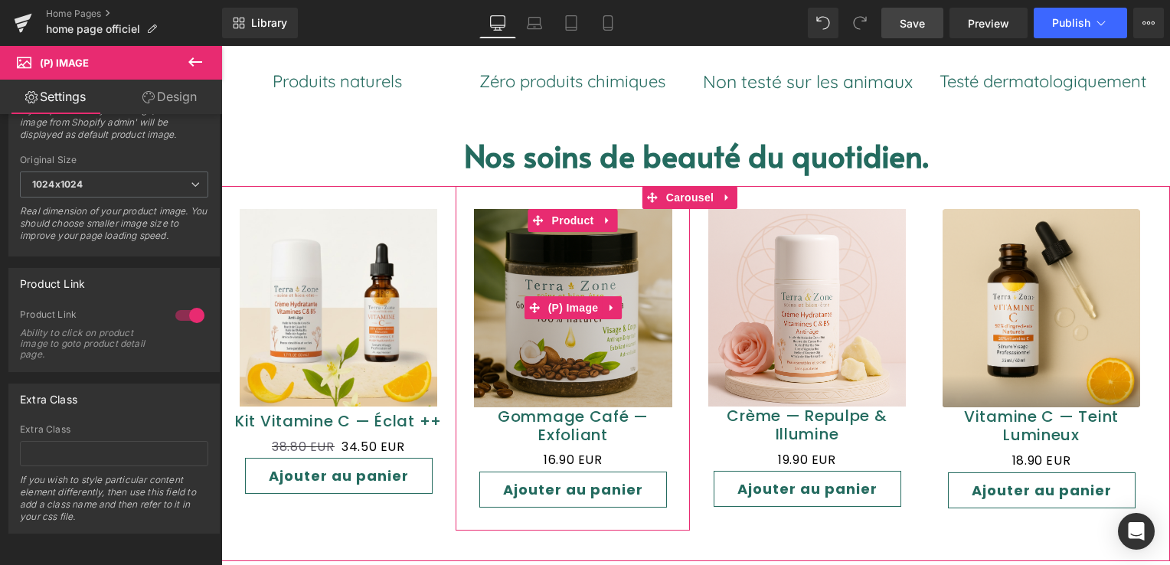
click at [577, 276] on img at bounding box center [573, 308] width 198 height 198
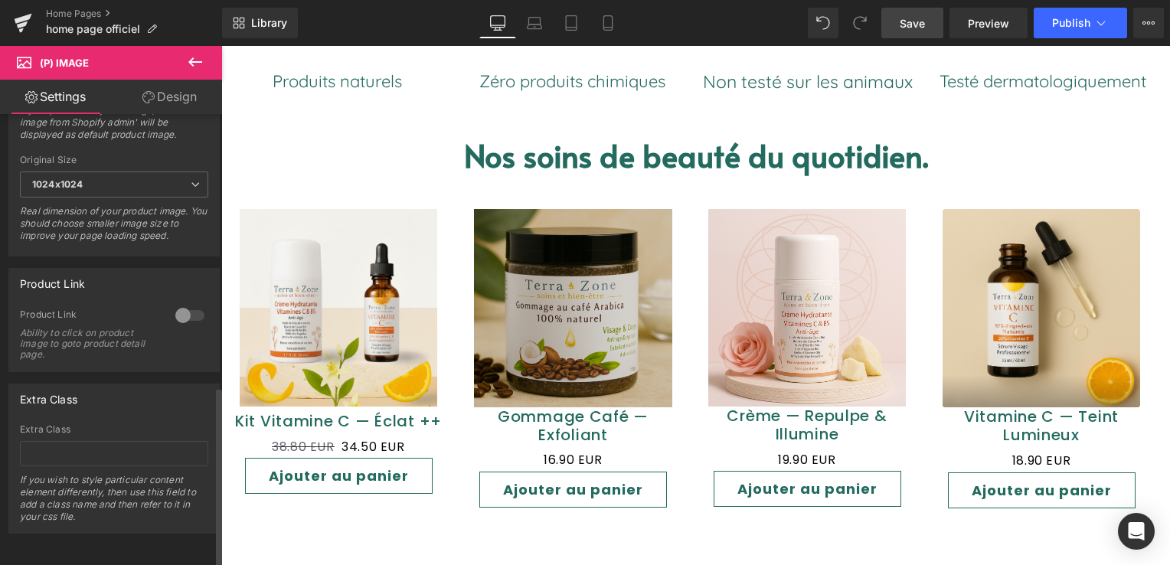
click at [175, 305] on div at bounding box center [190, 315] width 37 height 25
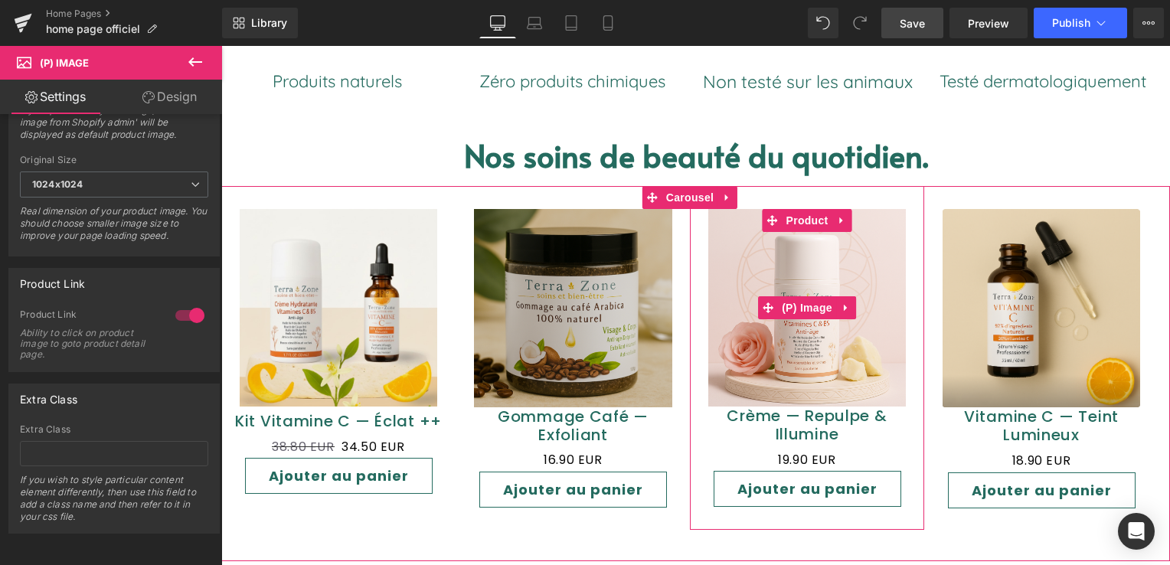
click at [838, 291] on img at bounding box center [806, 307] width 197 height 197
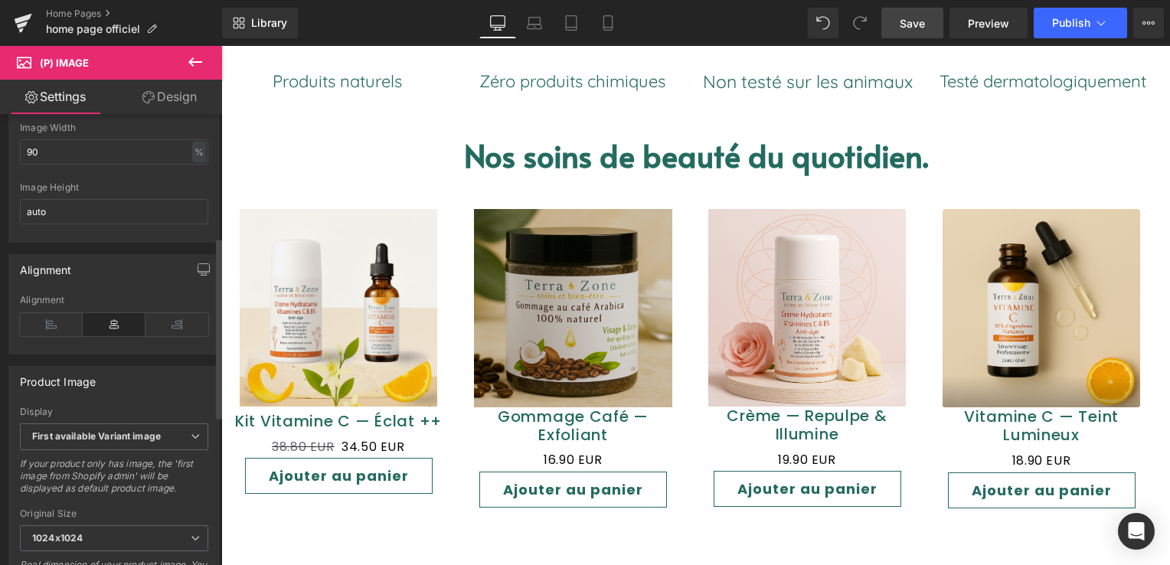
scroll to position [536, 0]
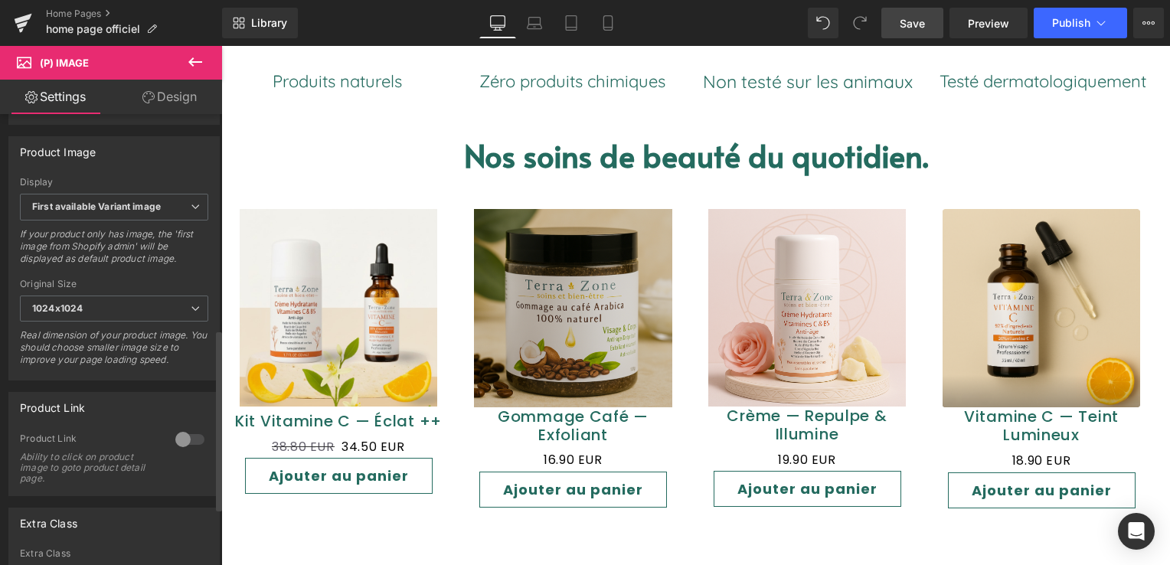
click at [175, 446] on div at bounding box center [190, 439] width 37 height 25
click at [176, 450] on div at bounding box center [190, 439] width 37 height 25
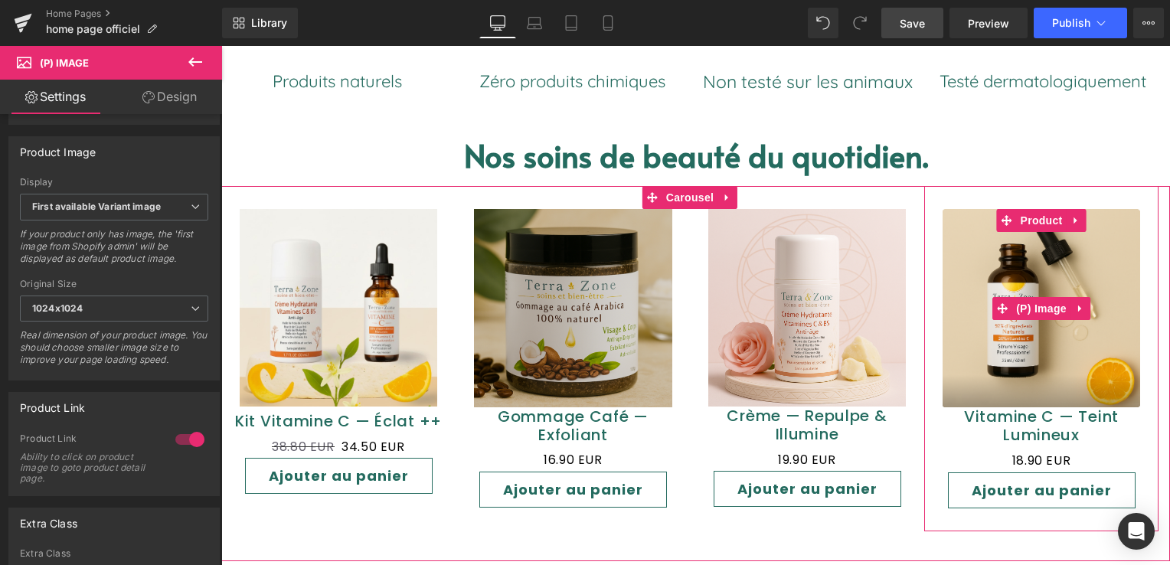
click at [1021, 274] on img at bounding box center [1040, 308] width 197 height 198
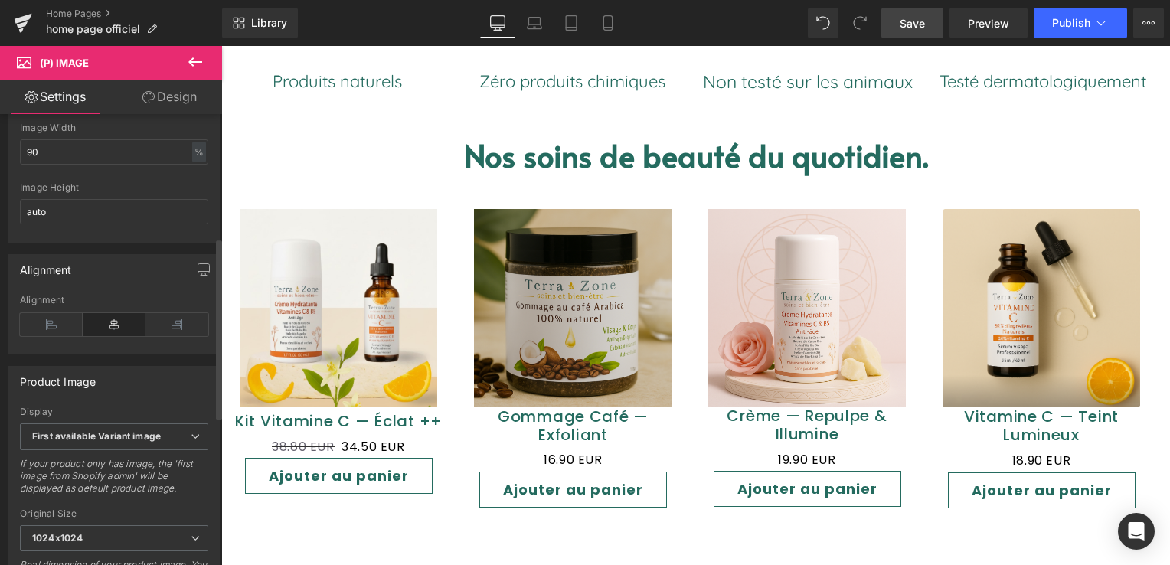
scroll to position [613, 0]
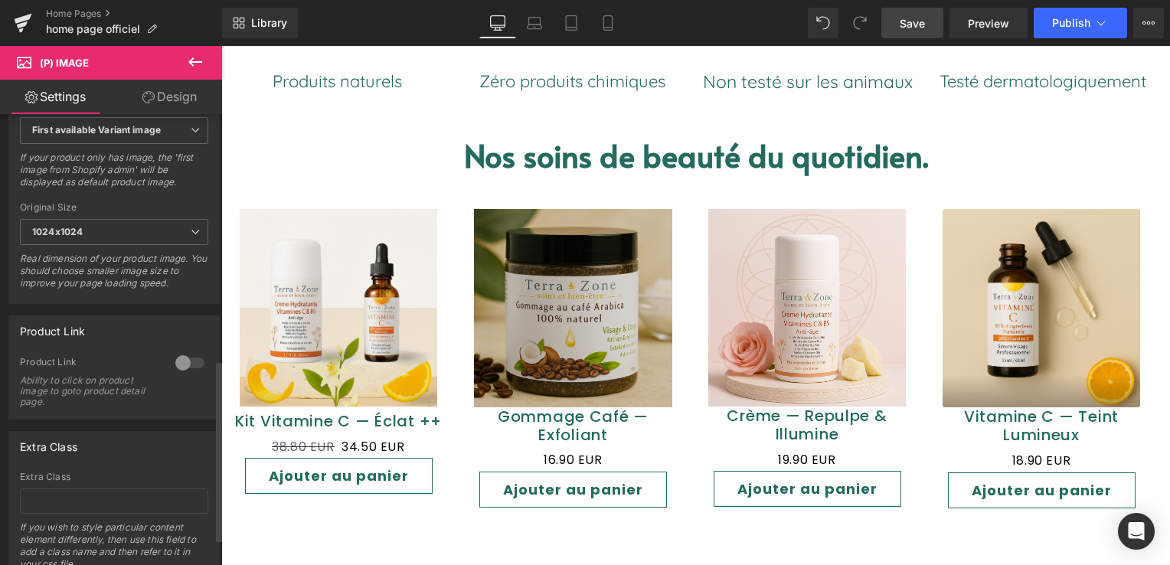
click at [172, 369] on div at bounding box center [190, 363] width 37 height 25
click at [184, 369] on div at bounding box center [190, 363] width 37 height 25
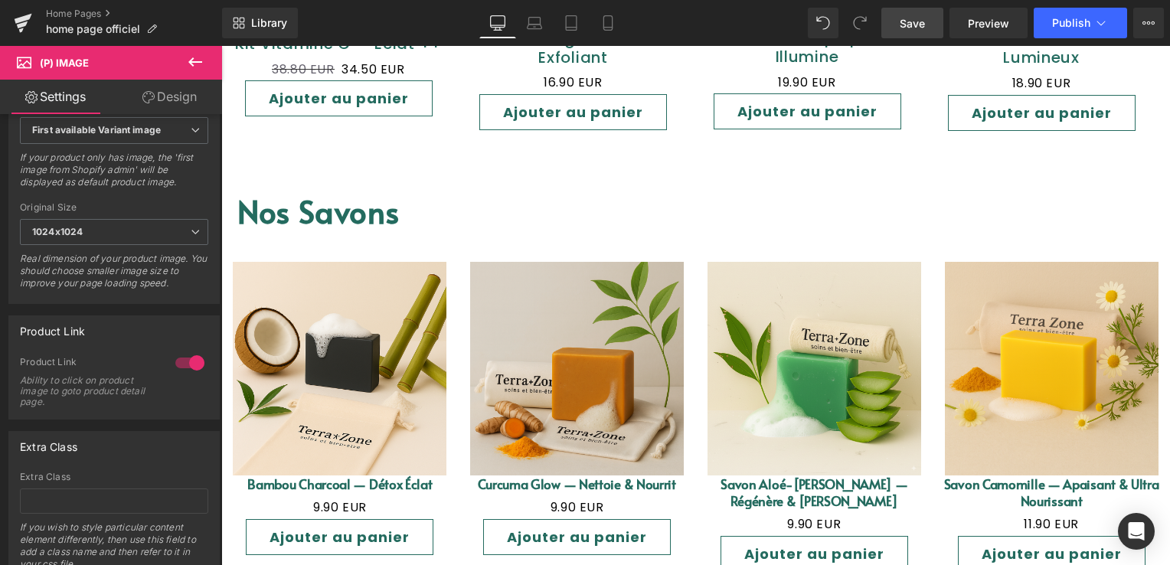
scroll to position [1378, 0]
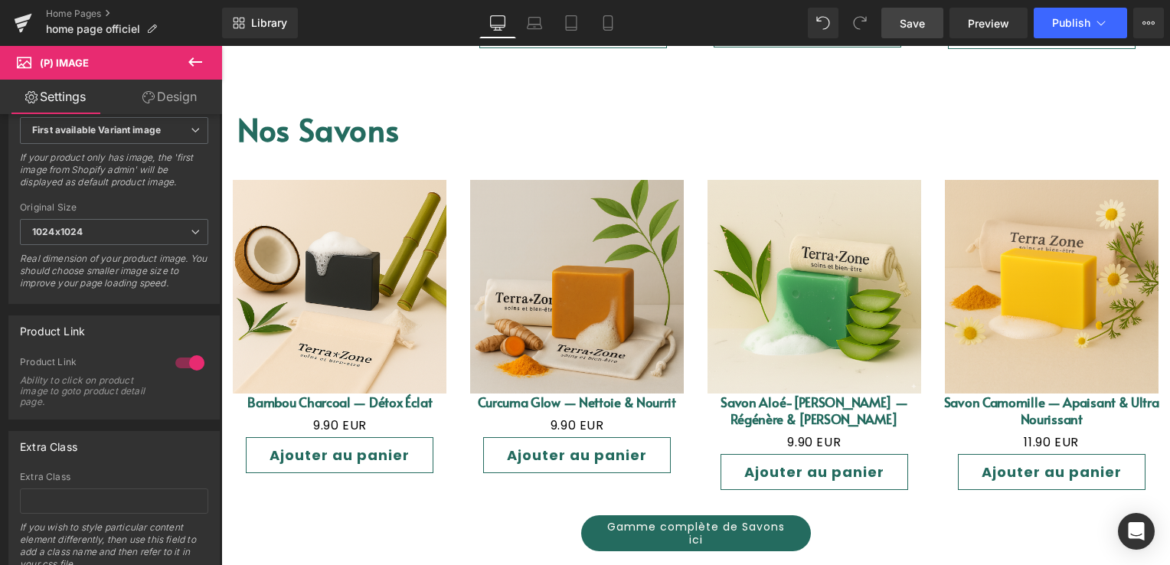
click at [371, 283] on div "Sale Off (P) Image" at bounding box center [339, 287] width 237 height 214
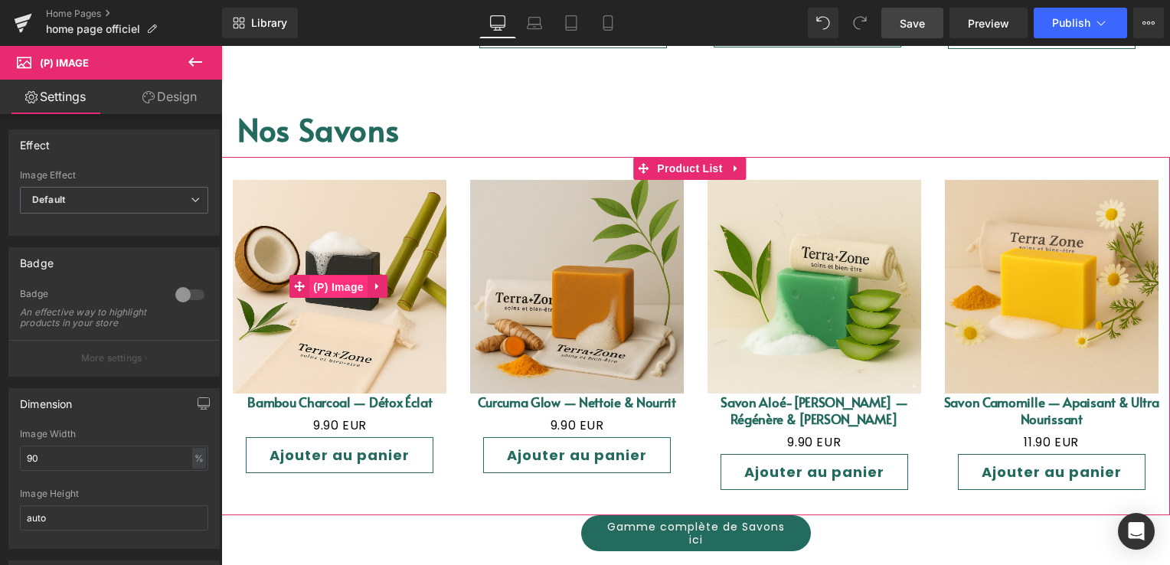
click at [345, 276] on span "(P) Image" at bounding box center [338, 287] width 58 height 23
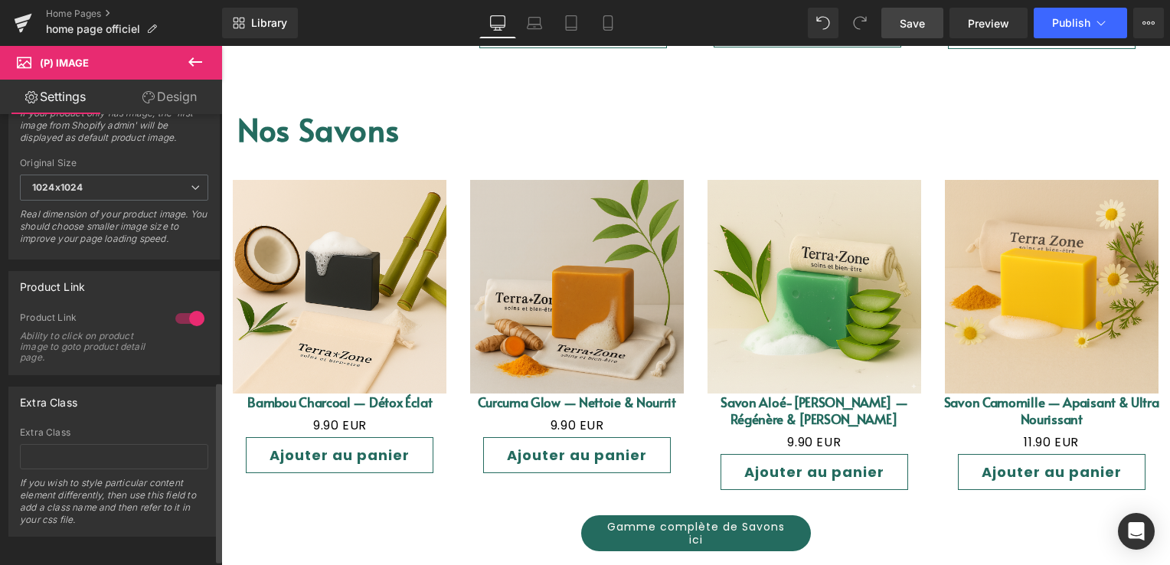
scroll to position [678, 0]
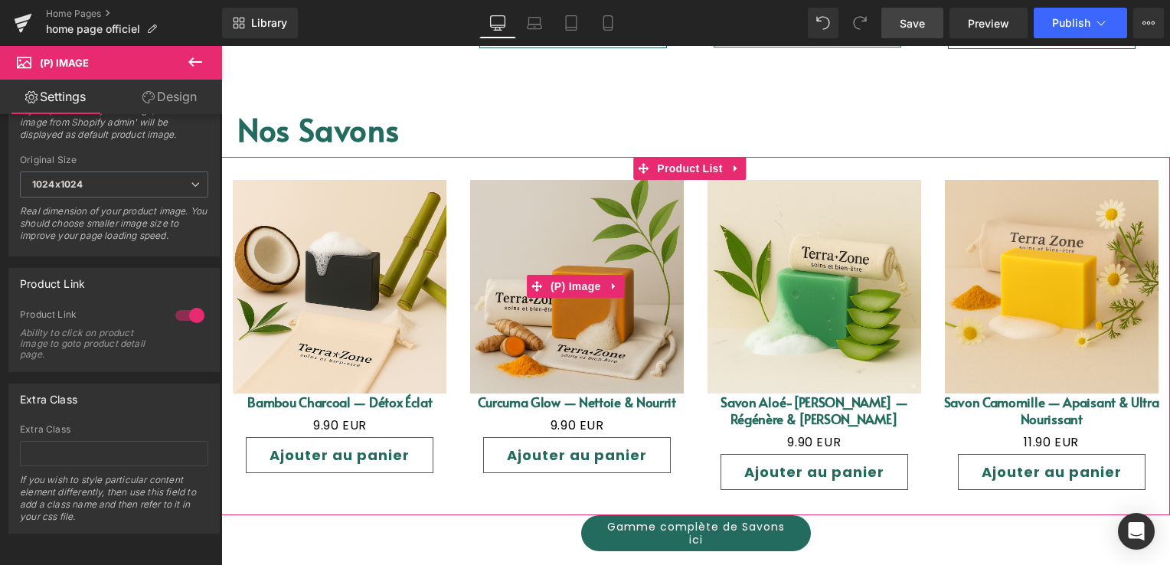
click at [564, 242] on img at bounding box center [577, 287] width 214 height 214
click at [793, 240] on img at bounding box center [814, 287] width 214 height 214
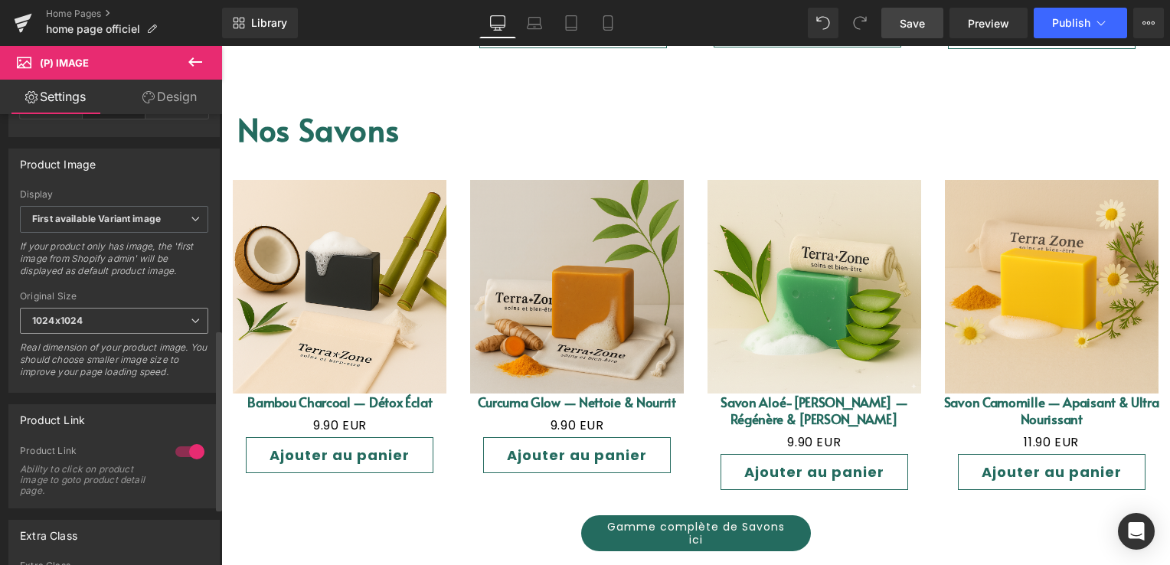
scroll to position [536, 0]
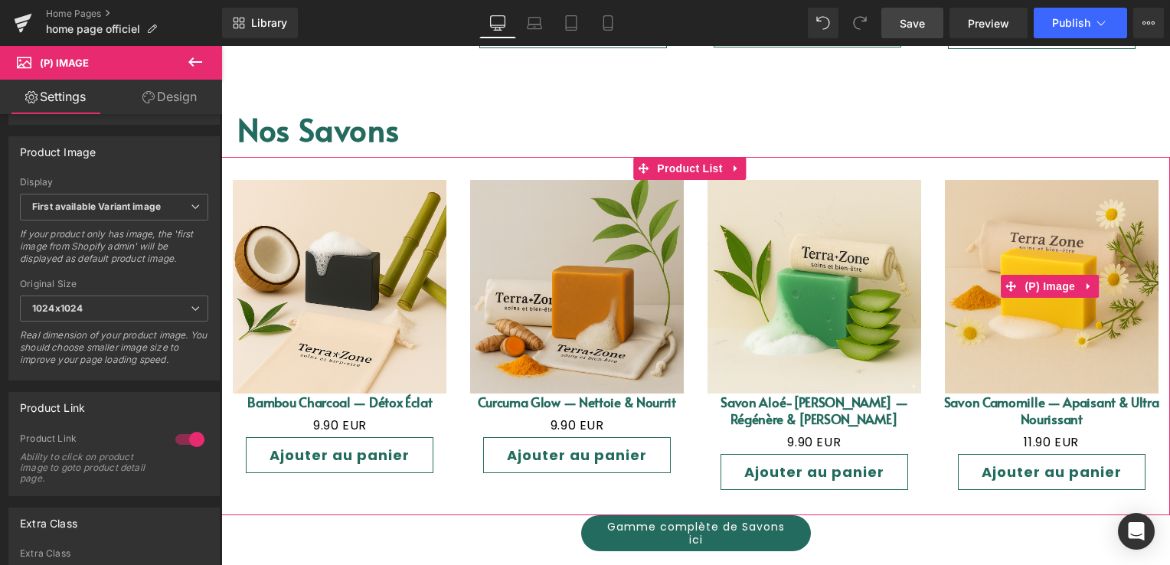
click at [1029, 234] on img at bounding box center [1052, 287] width 214 height 214
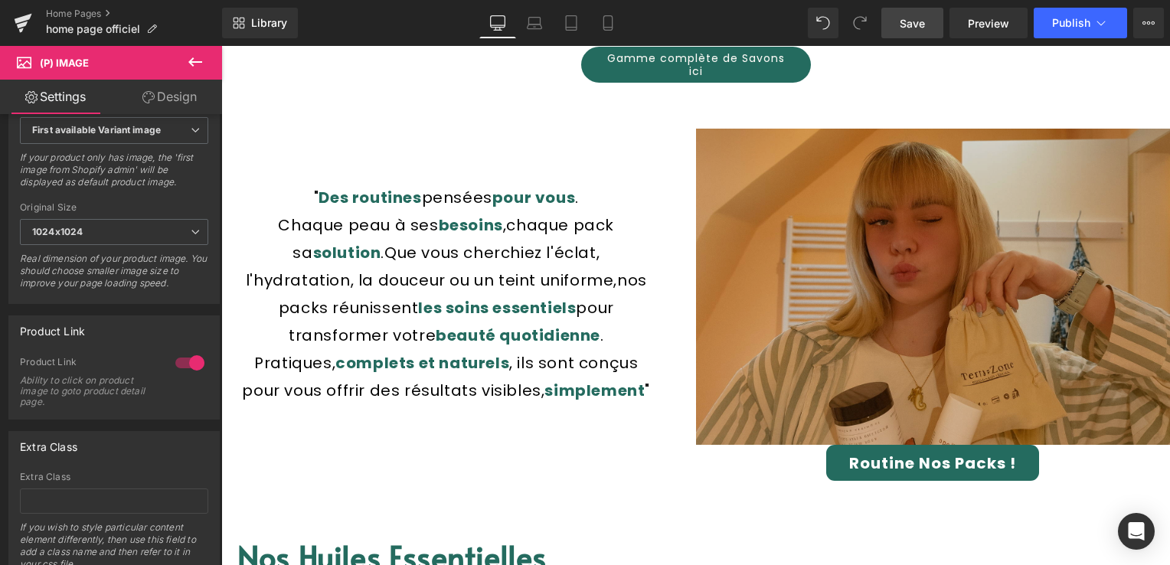
scroll to position [1838, 0]
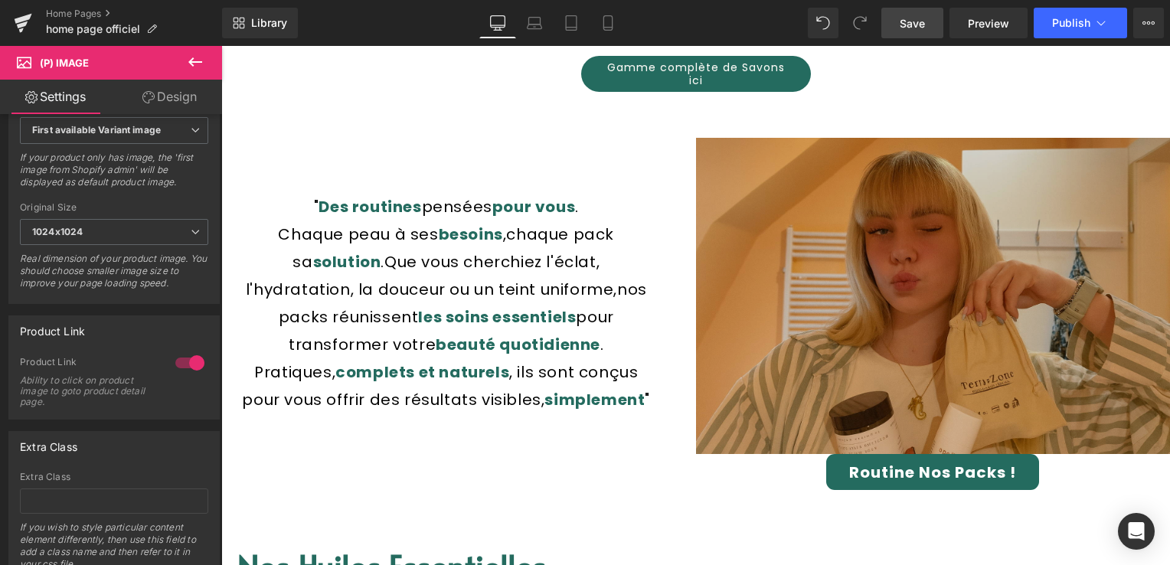
click at [903, 297] on img at bounding box center [933, 296] width 475 height 316
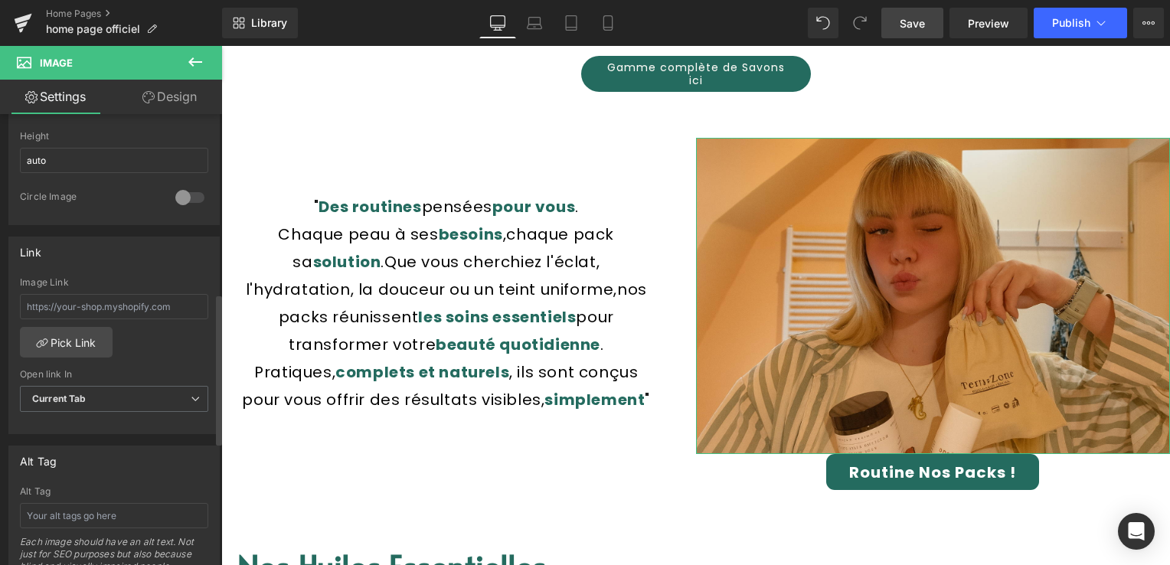
scroll to position [536, 0]
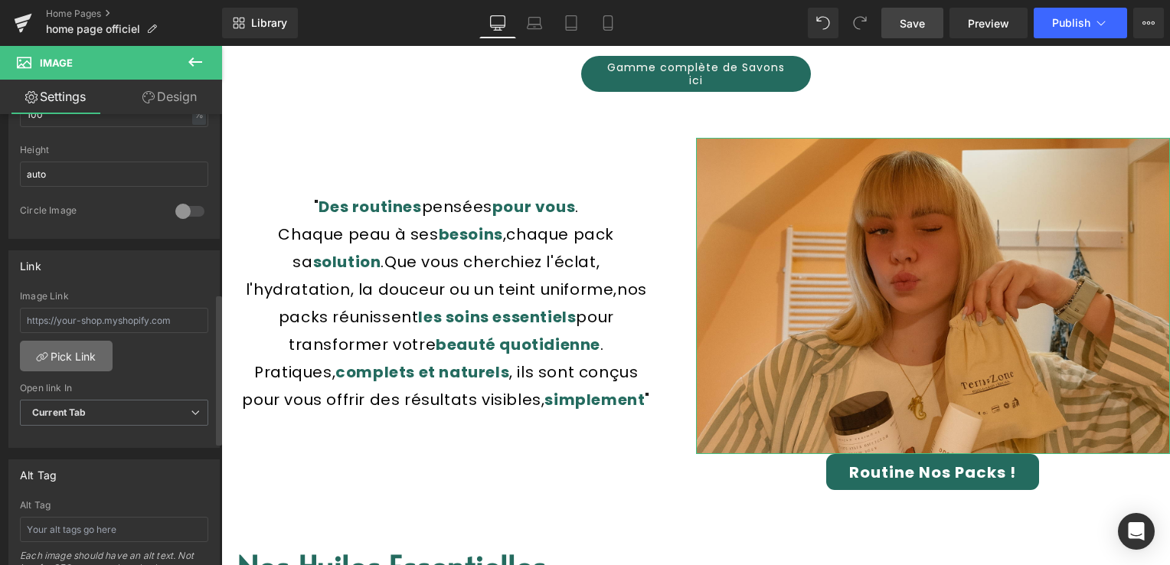
click at [70, 354] on link "Pick Link" at bounding box center [66, 356] width 93 height 31
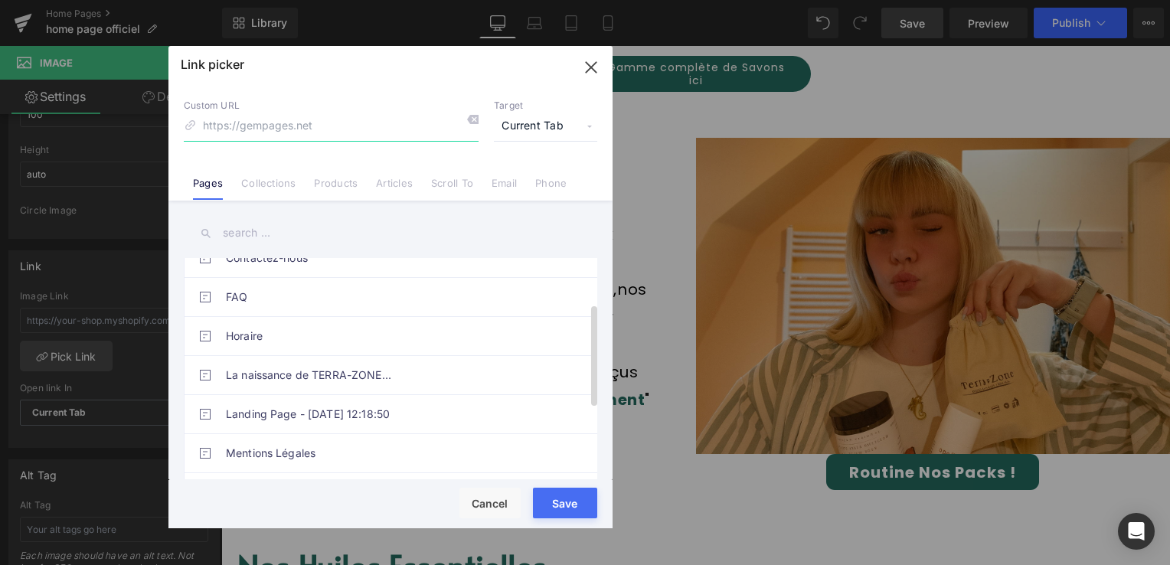
scroll to position [98, 0]
click at [336, 194] on link "Products" at bounding box center [336, 188] width 44 height 23
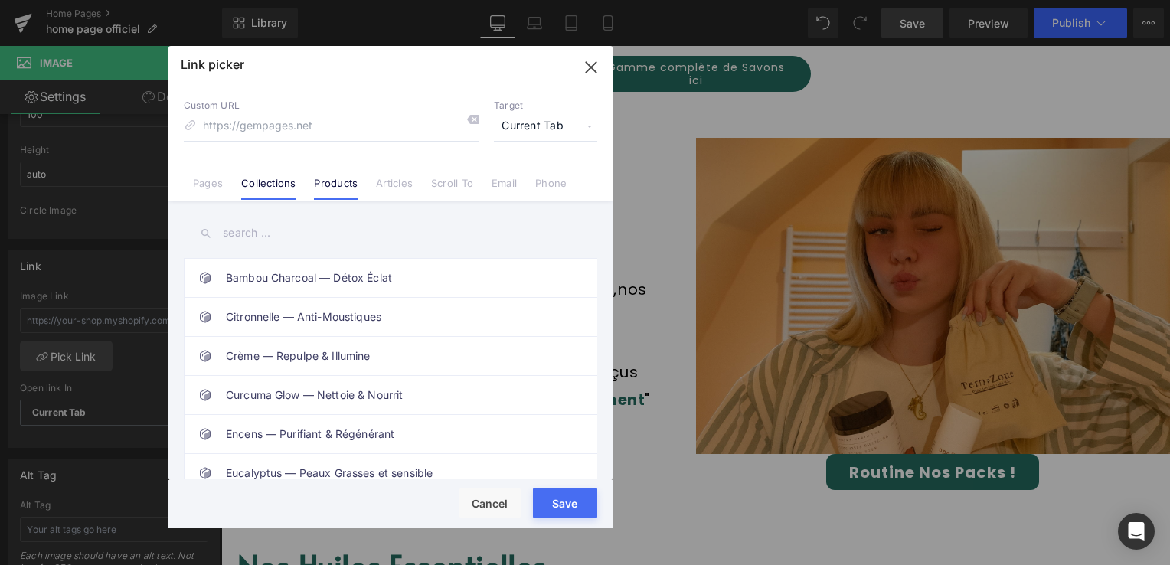
click at [244, 181] on link "Collections" at bounding box center [268, 188] width 54 height 23
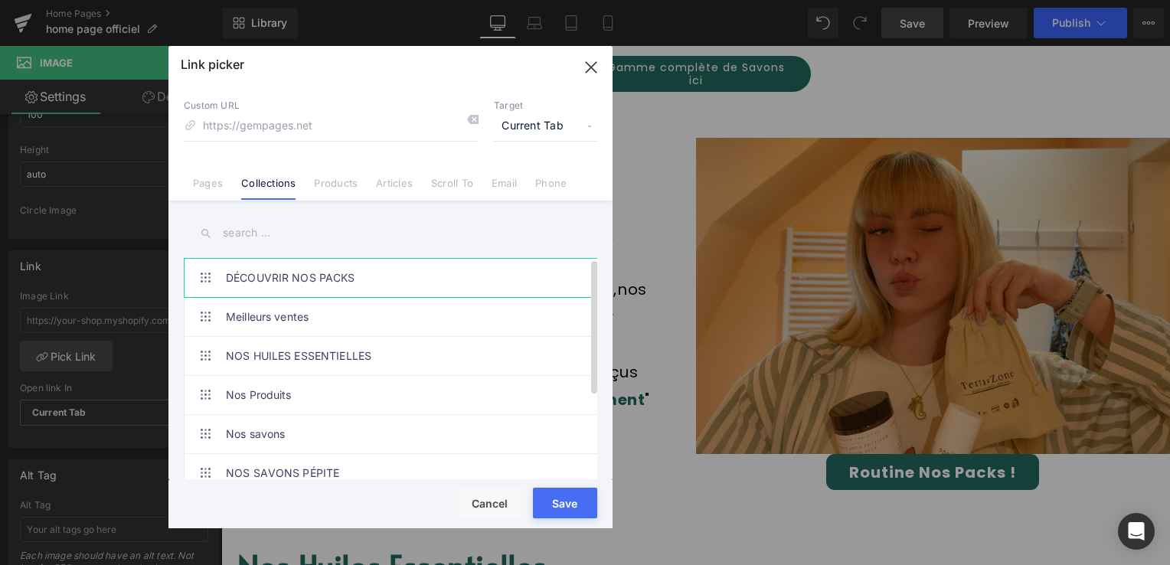
click at [287, 277] on link "DÉCOUVRIR NOS PACKS" at bounding box center [394, 278] width 337 height 38
type input "/collections/packs-soins"
click at [560, 504] on div "Loading Product Data" at bounding box center [585, 504] width 110 height 17
drag, startPoint x: 368, startPoint y: 25, endPoint x: 590, endPoint y: 71, distance: 226.0
click at [590, 71] on icon "button" at bounding box center [591, 67] width 10 height 10
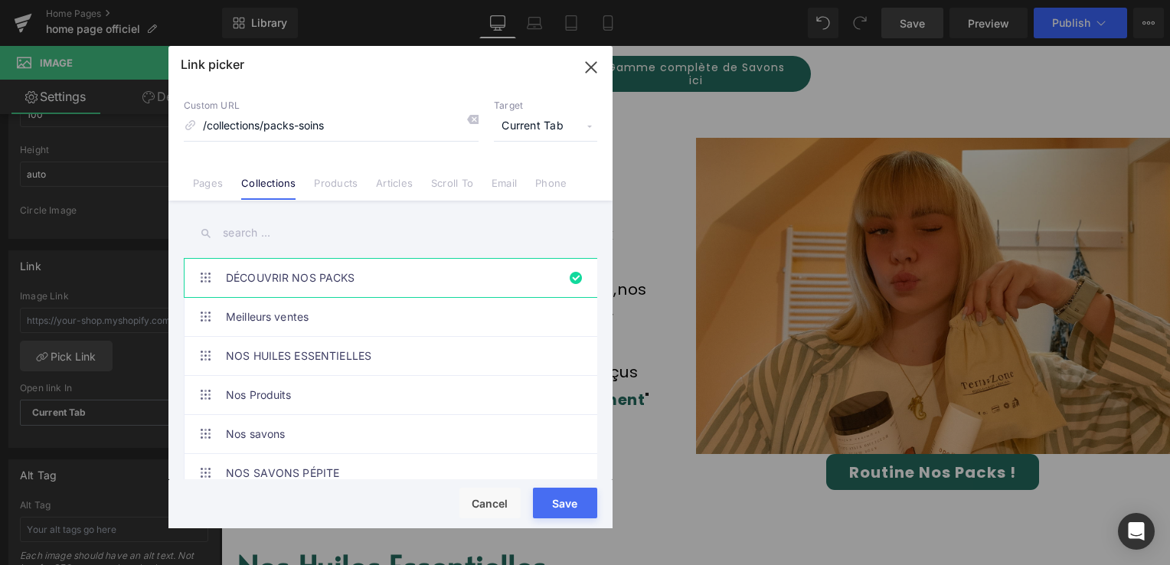
type input "/collections/packs-soins"
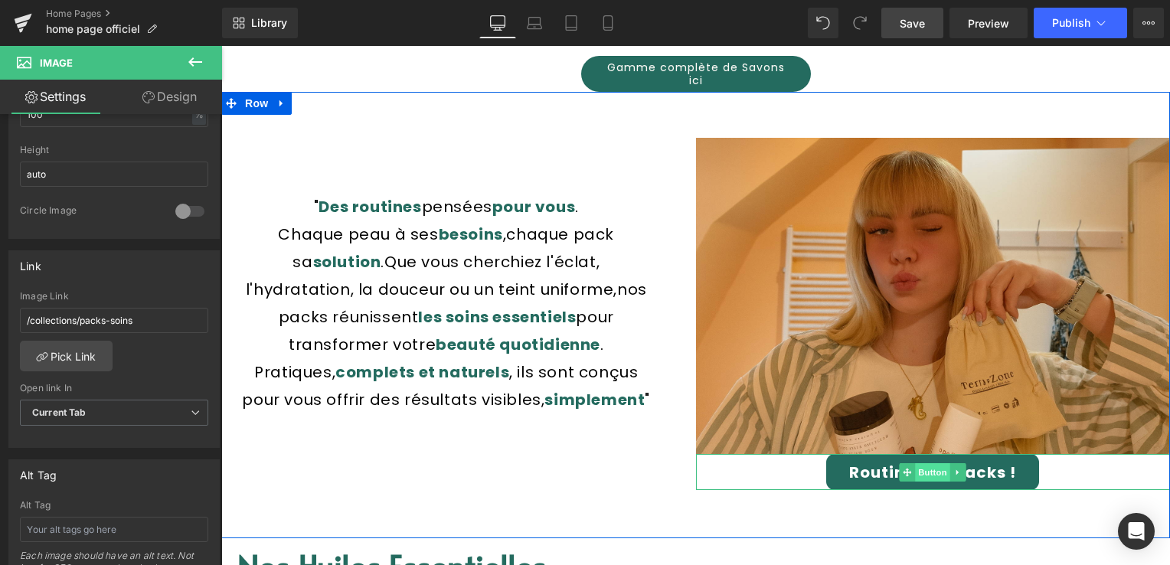
click at [916, 463] on span "Button" at bounding box center [933, 472] width 35 height 18
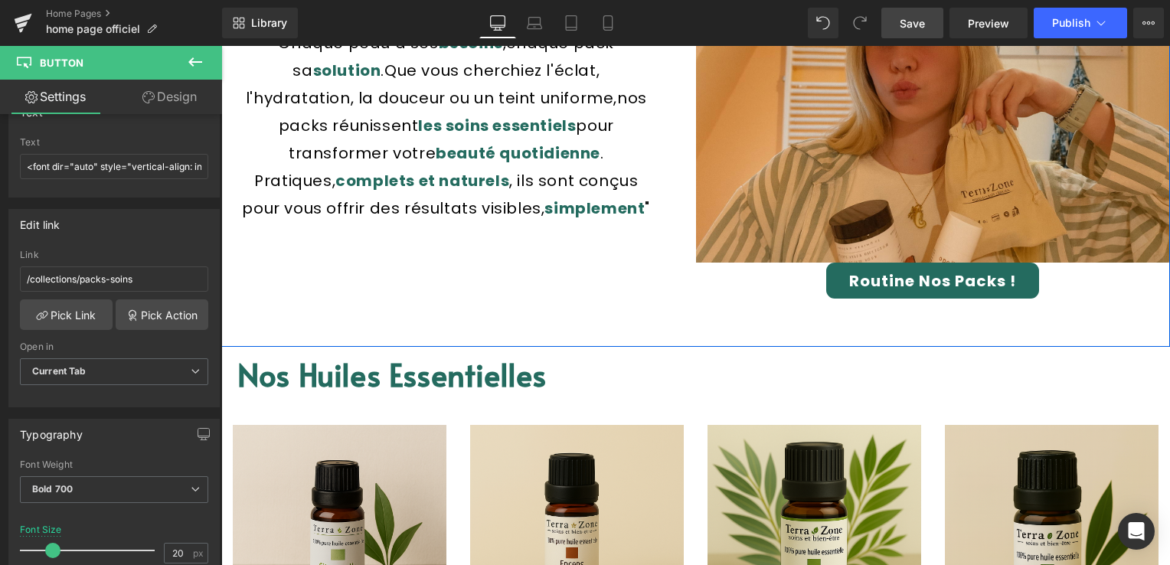
scroll to position [2220, 0]
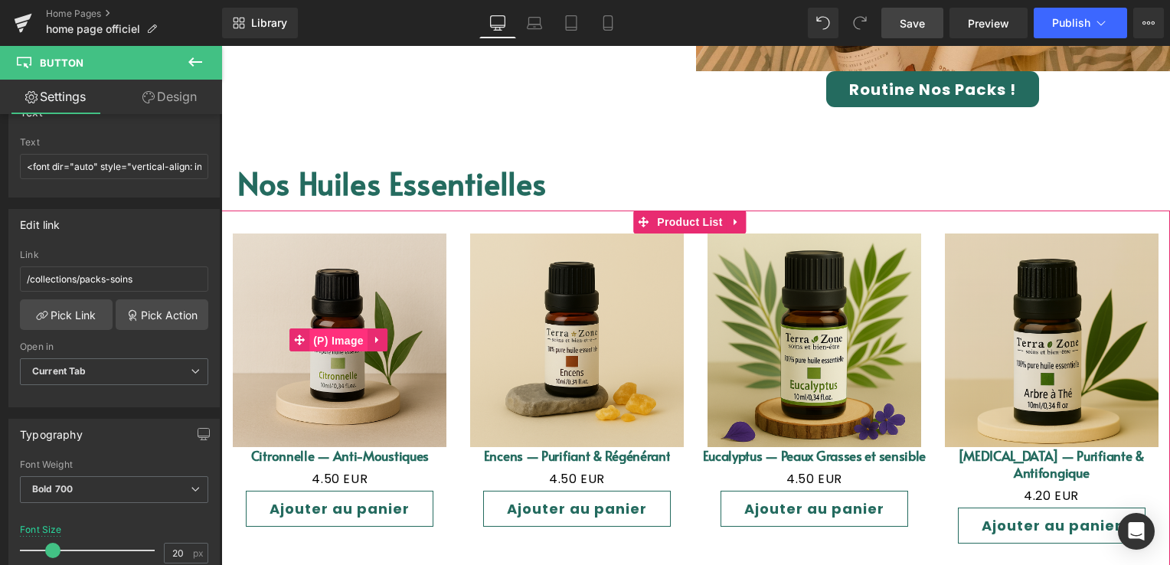
click at [338, 329] on span "(P) Image" at bounding box center [338, 340] width 58 height 23
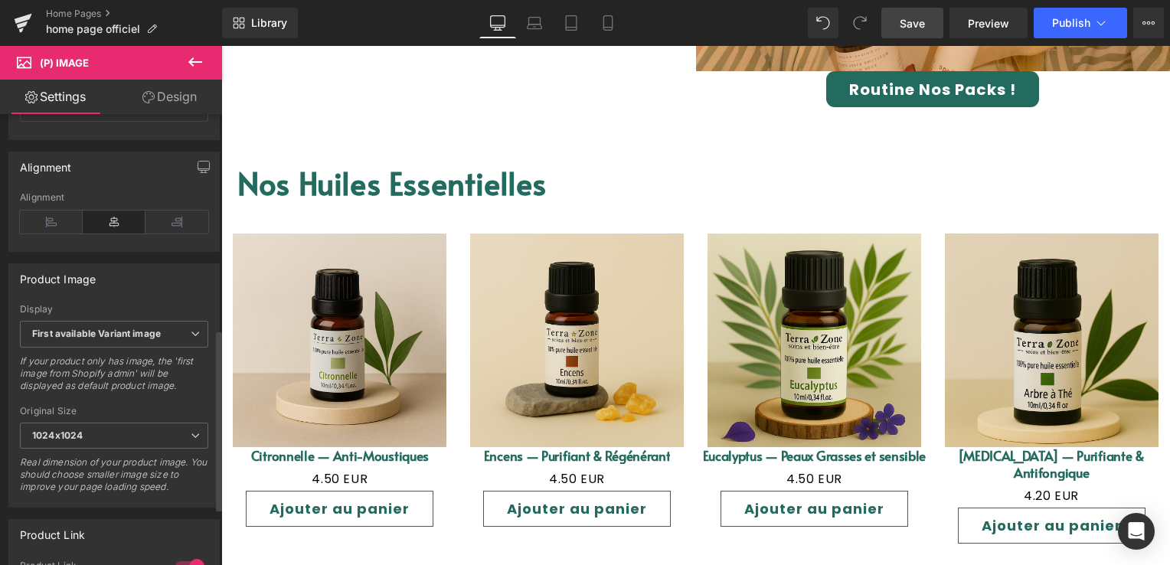
scroll to position [536, 0]
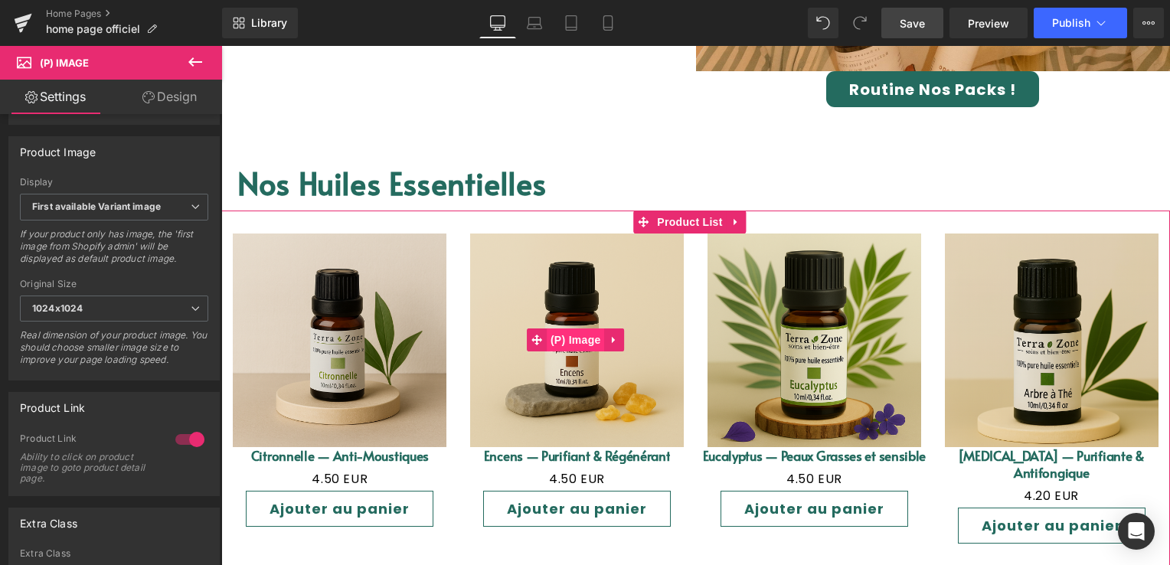
click at [550, 328] on span "(P) Image" at bounding box center [576, 339] width 58 height 23
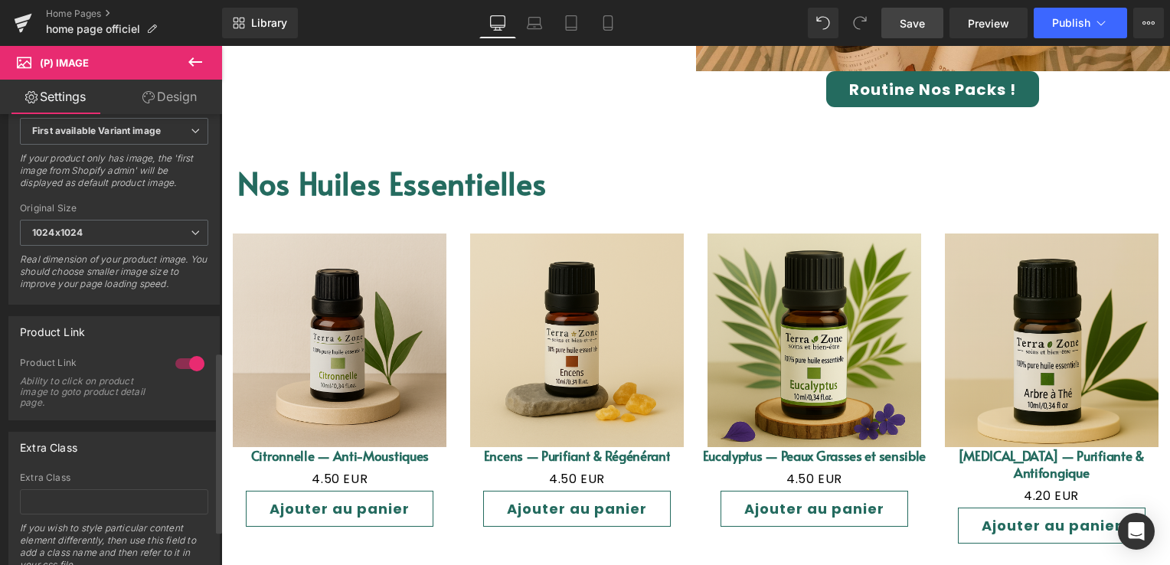
scroll to position [613, 0]
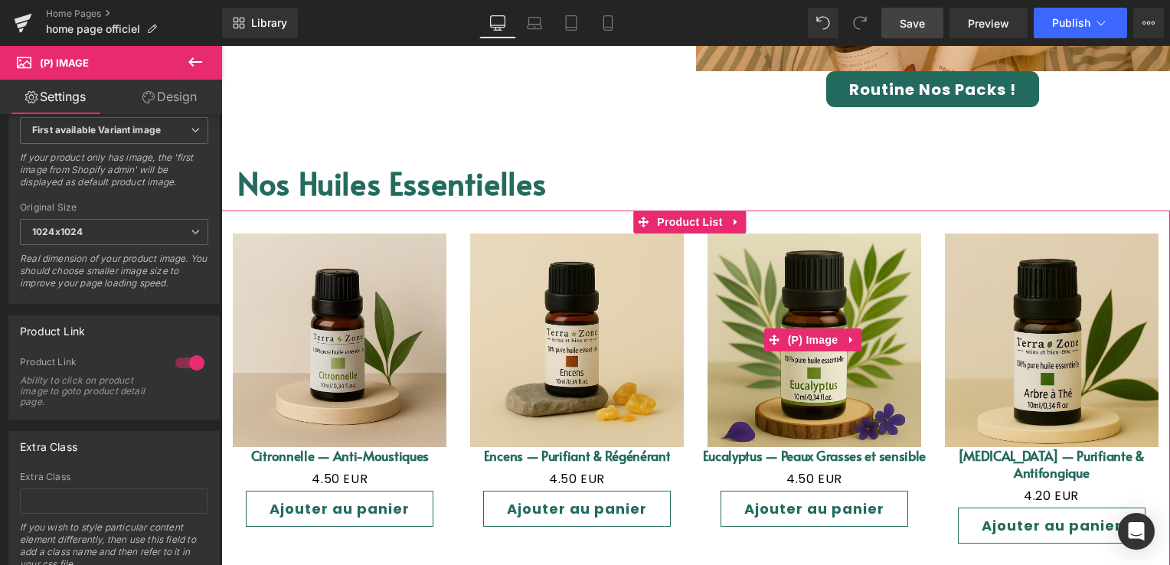
click at [832, 307] on img at bounding box center [814, 341] width 214 height 214
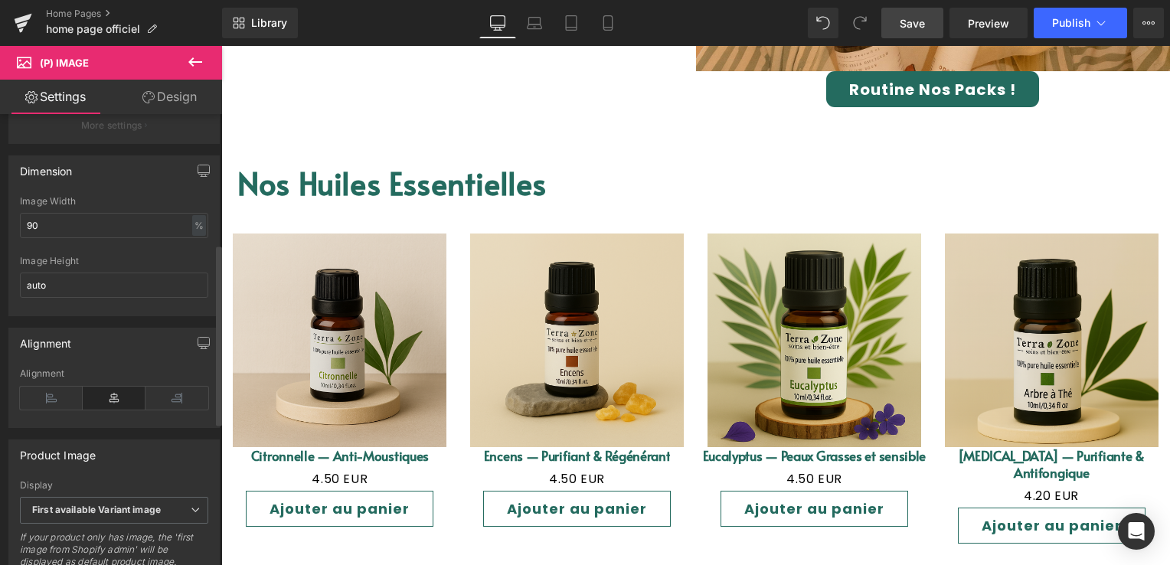
scroll to position [536, 0]
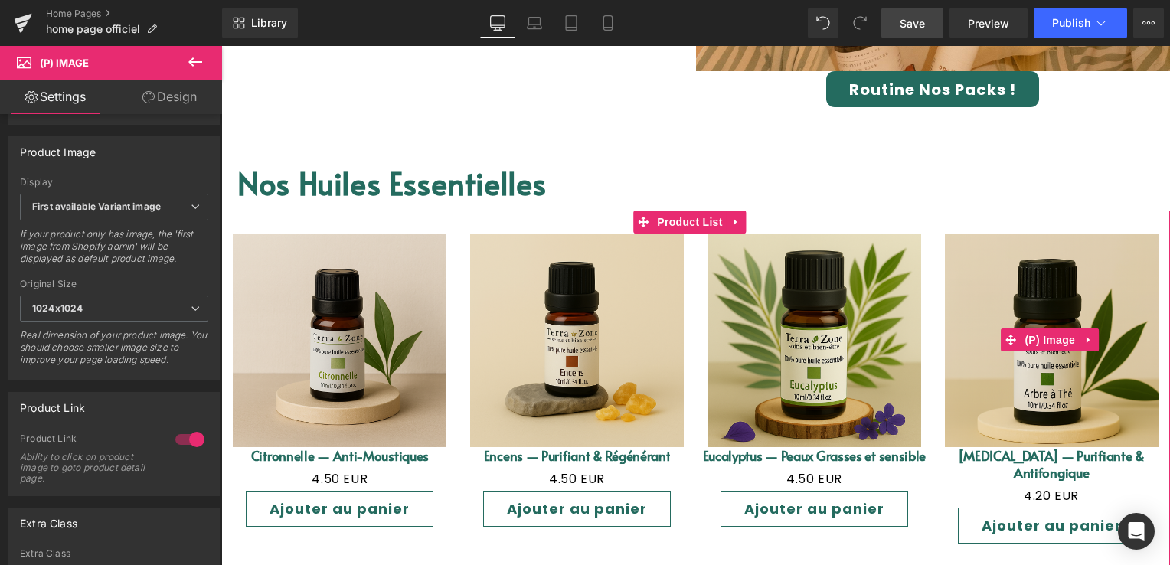
click at [1029, 292] on img at bounding box center [1052, 341] width 214 height 214
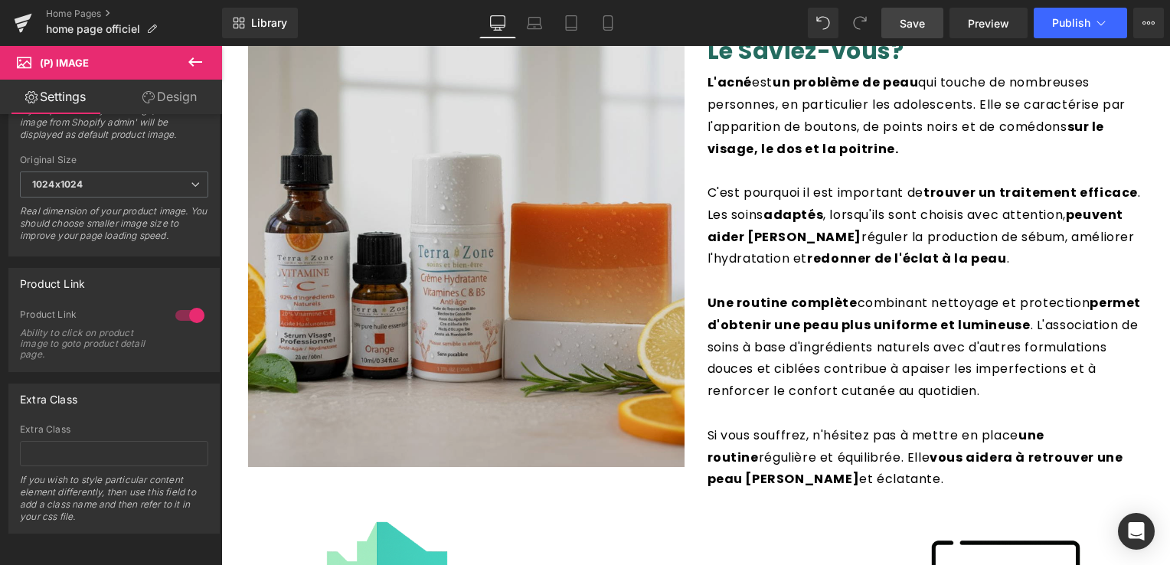
scroll to position [2833, 0]
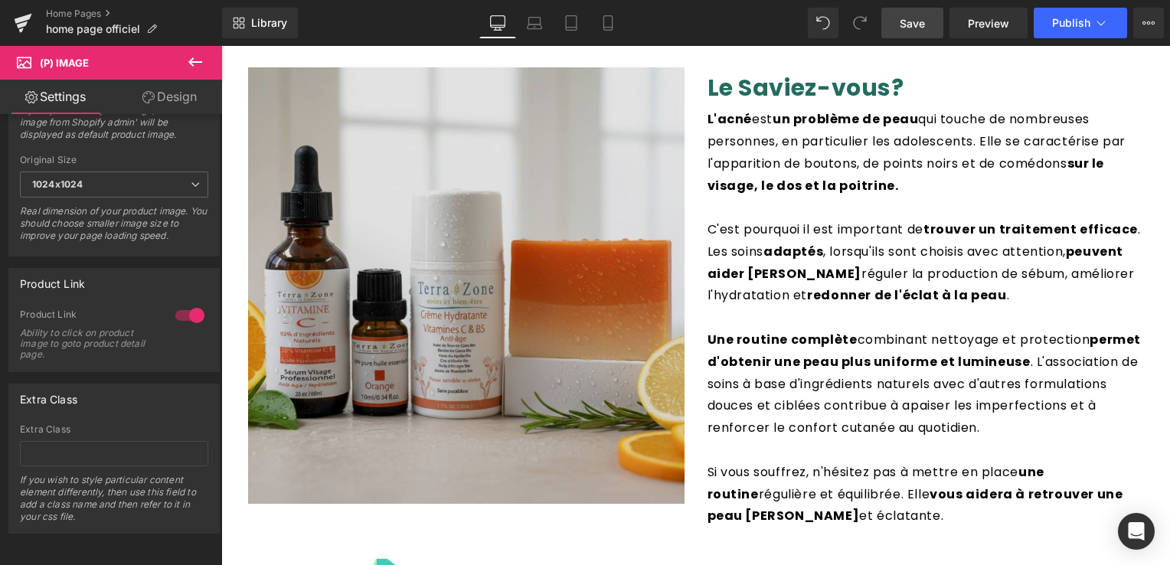
click at [475, 277] on img at bounding box center [466, 285] width 436 height 436
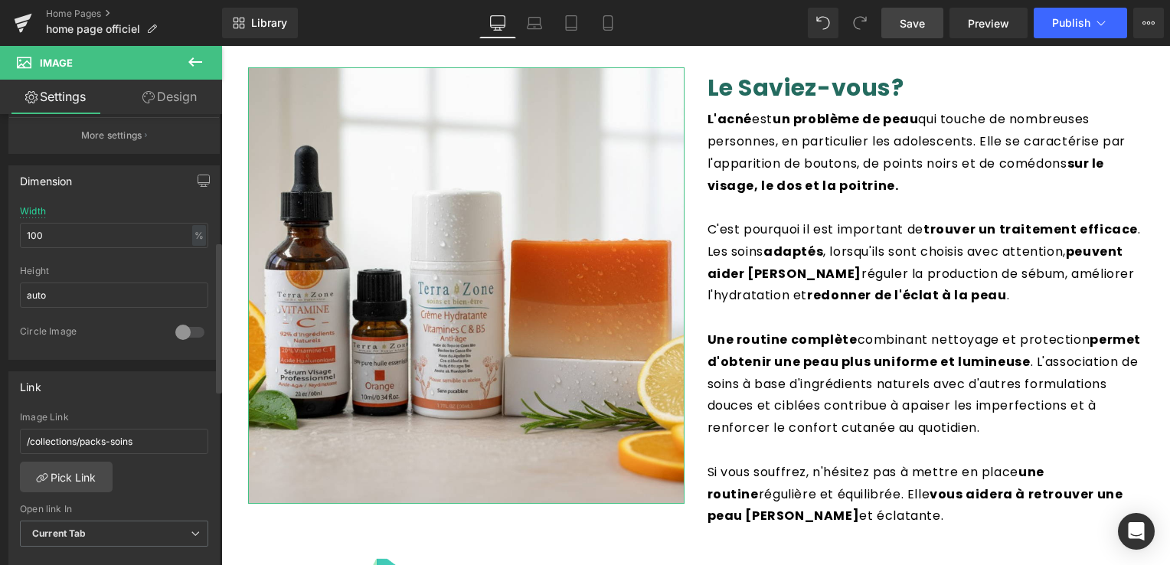
scroll to position [613, 0]
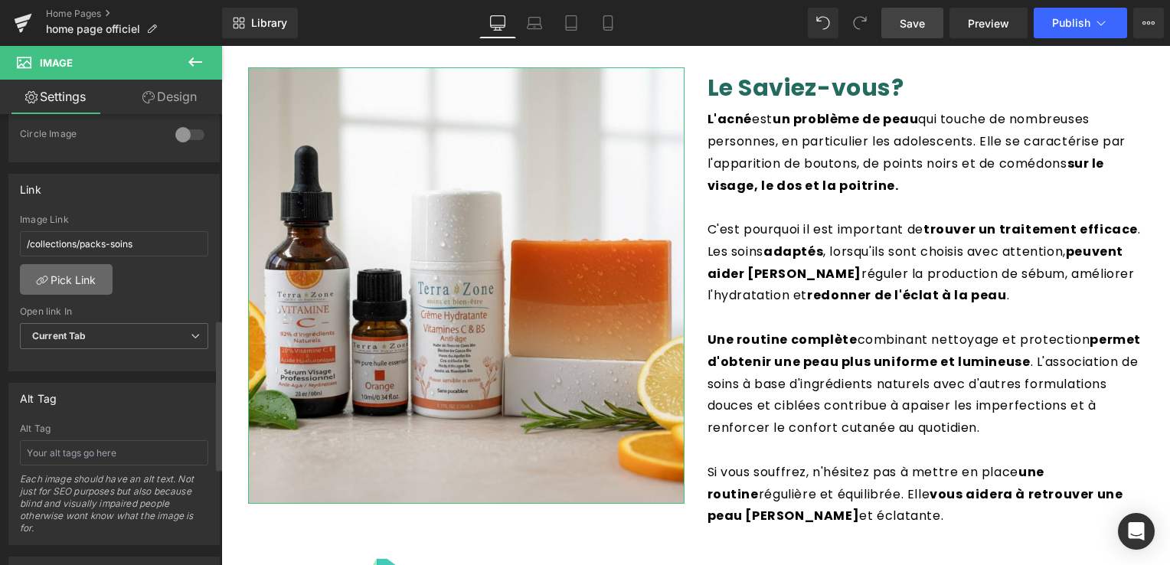
click at [80, 271] on link "Pick Link" at bounding box center [66, 279] width 93 height 31
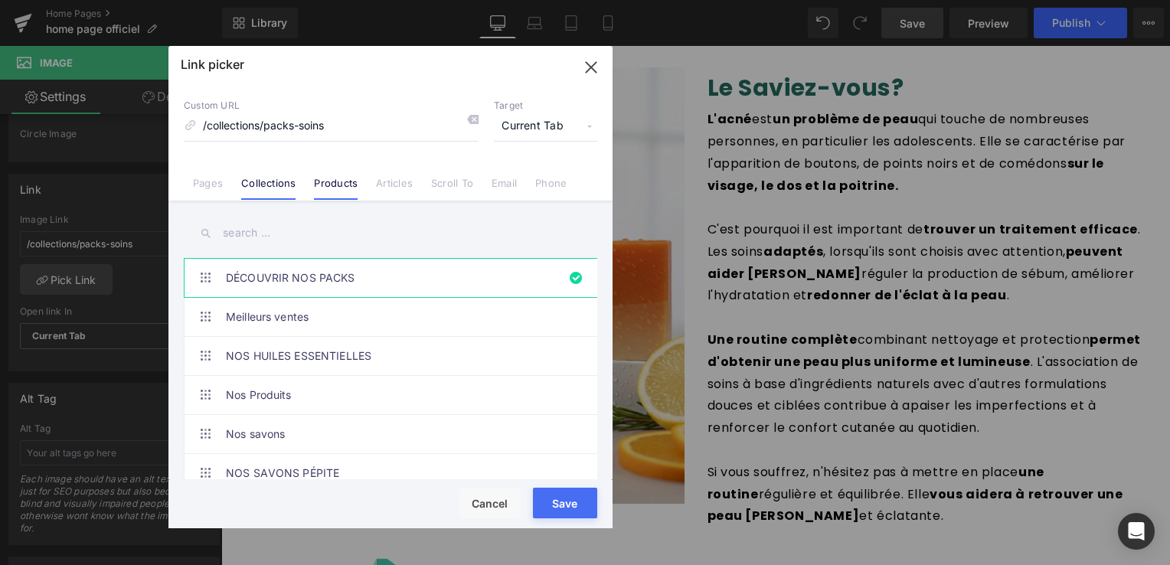
click at [328, 185] on link "Products" at bounding box center [336, 188] width 44 height 23
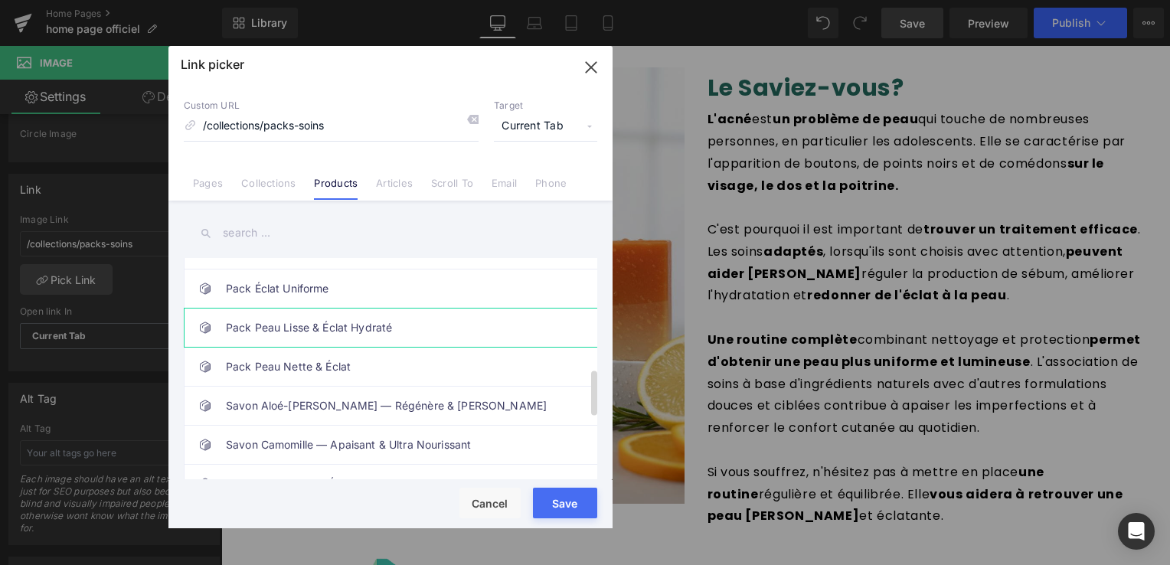
scroll to position [459, 0]
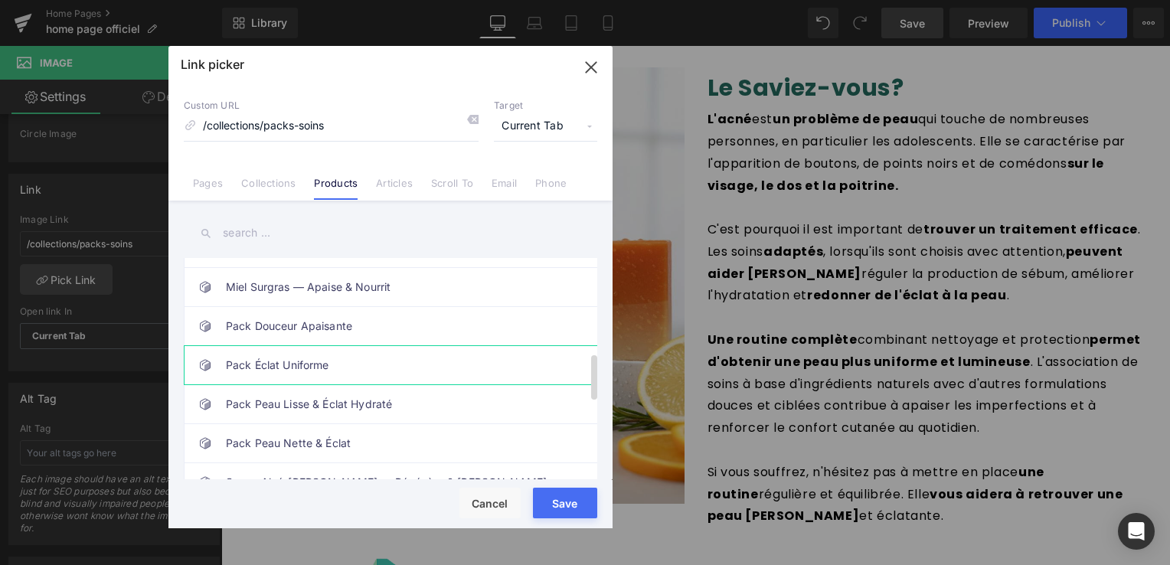
click at [281, 356] on link "Pack Éclat Uniforme" at bounding box center [394, 365] width 337 height 38
type input "/products/pack-vitamine-c"
click at [557, 504] on div "Loading Product Data" at bounding box center [585, 504] width 110 height 17
drag, startPoint x: 593, startPoint y: 69, endPoint x: 371, endPoint y: 23, distance: 226.7
click at [593, 69] on icon "button" at bounding box center [591, 67] width 10 height 10
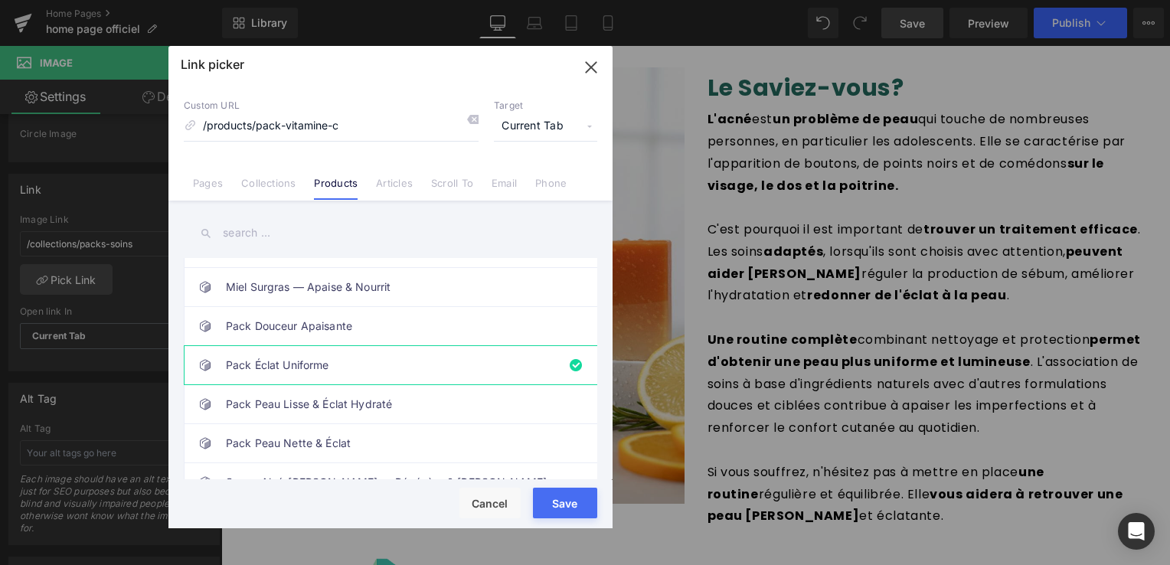
type input "/products/pack-vitamine-c"
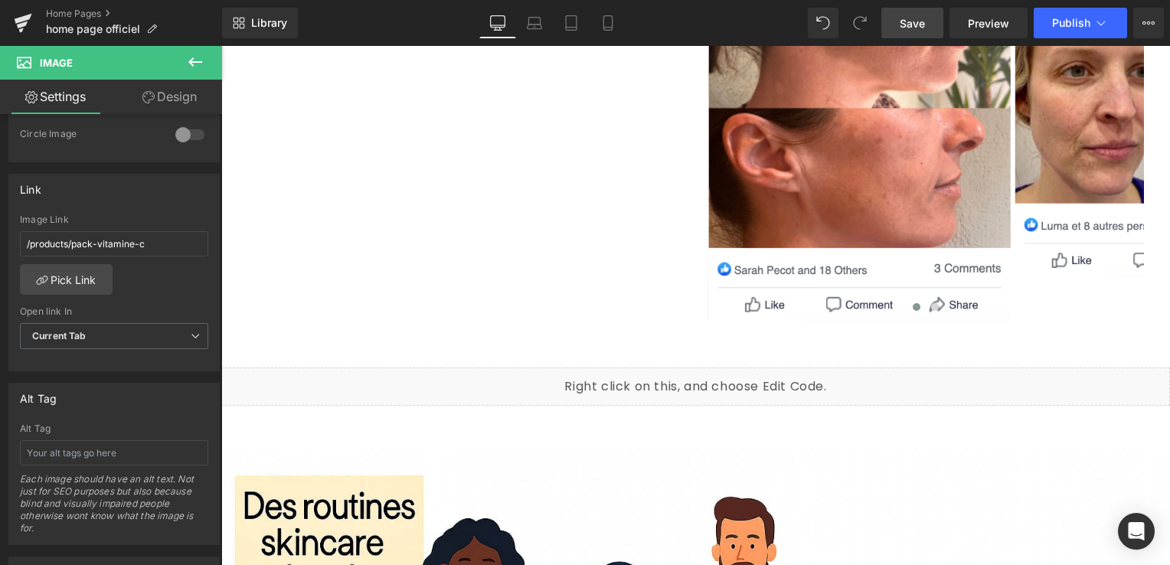
scroll to position [3905, 0]
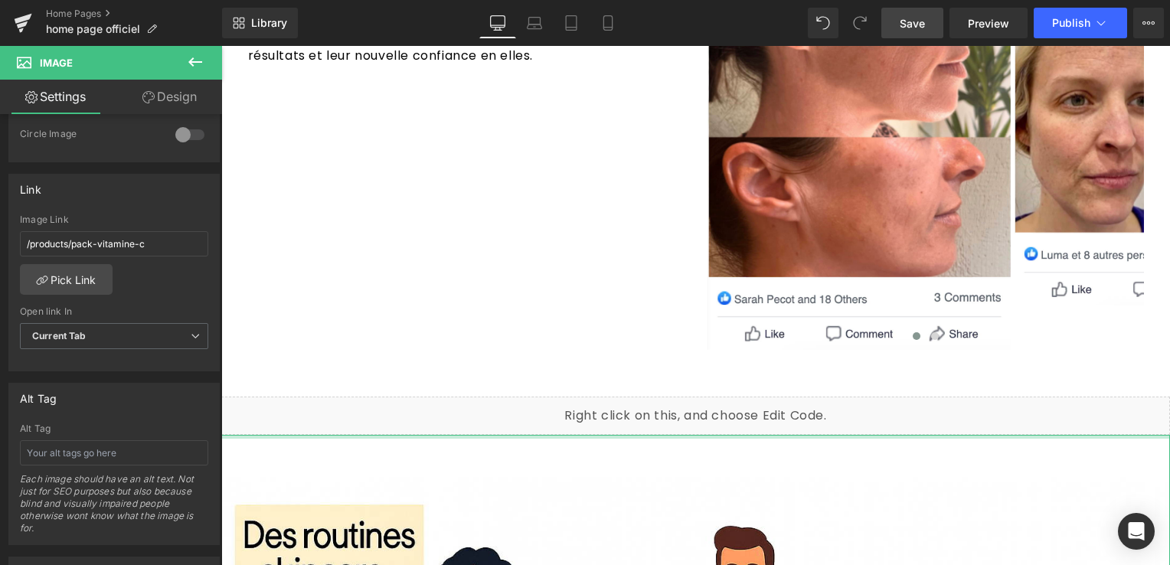
click at [552, 435] on div at bounding box center [695, 437] width 949 height 4
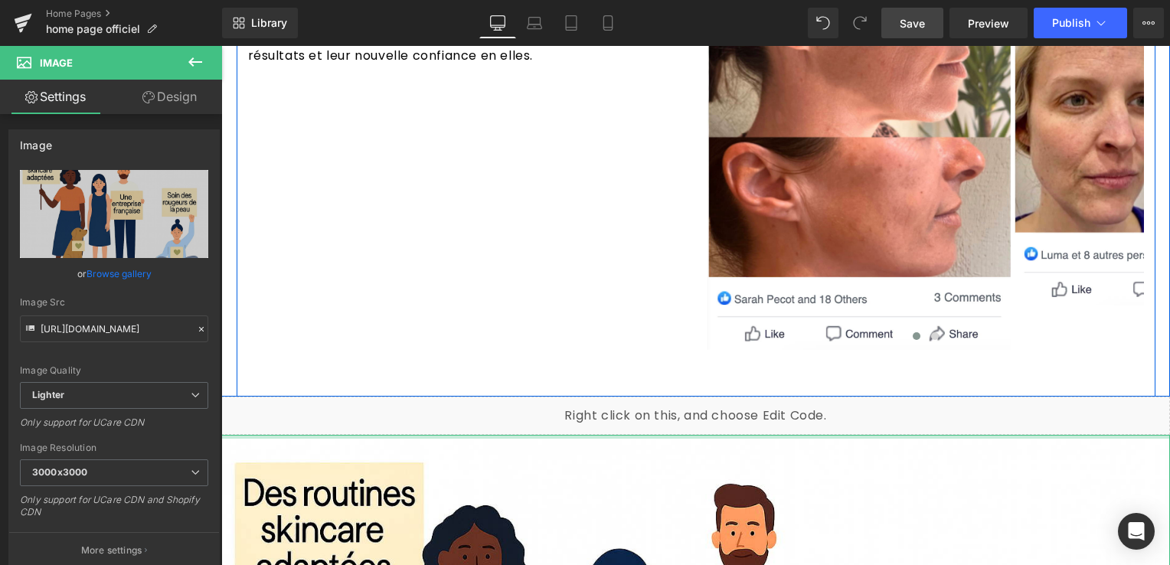
drag, startPoint x: 552, startPoint y: 380, endPoint x: 558, endPoint y: 320, distance: 60.0
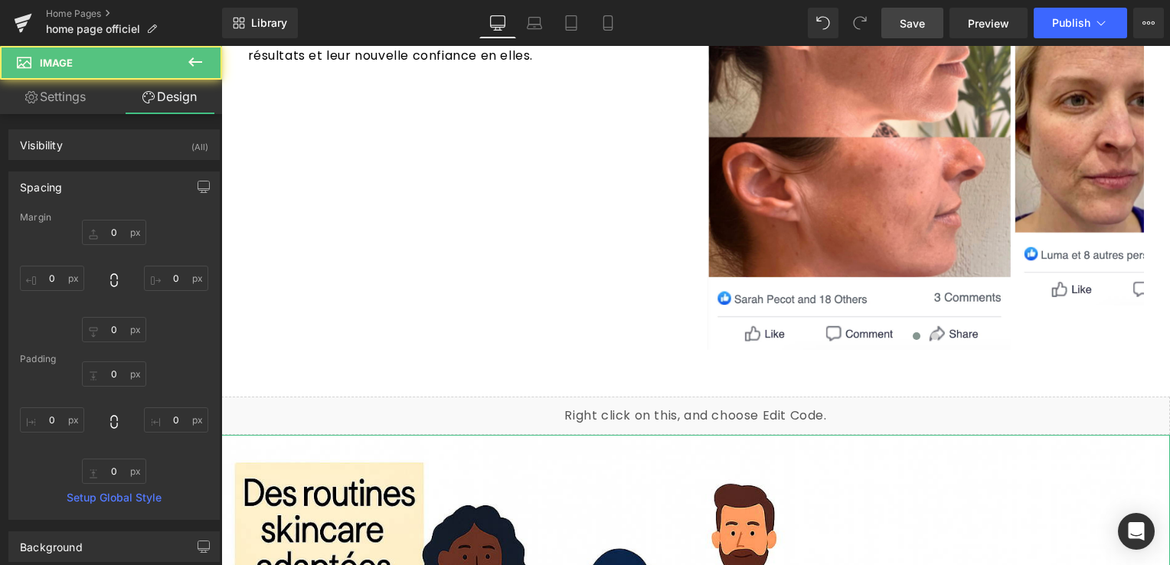
click at [909, 23] on span "Save" at bounding box center [912, 23] width 25 height 16
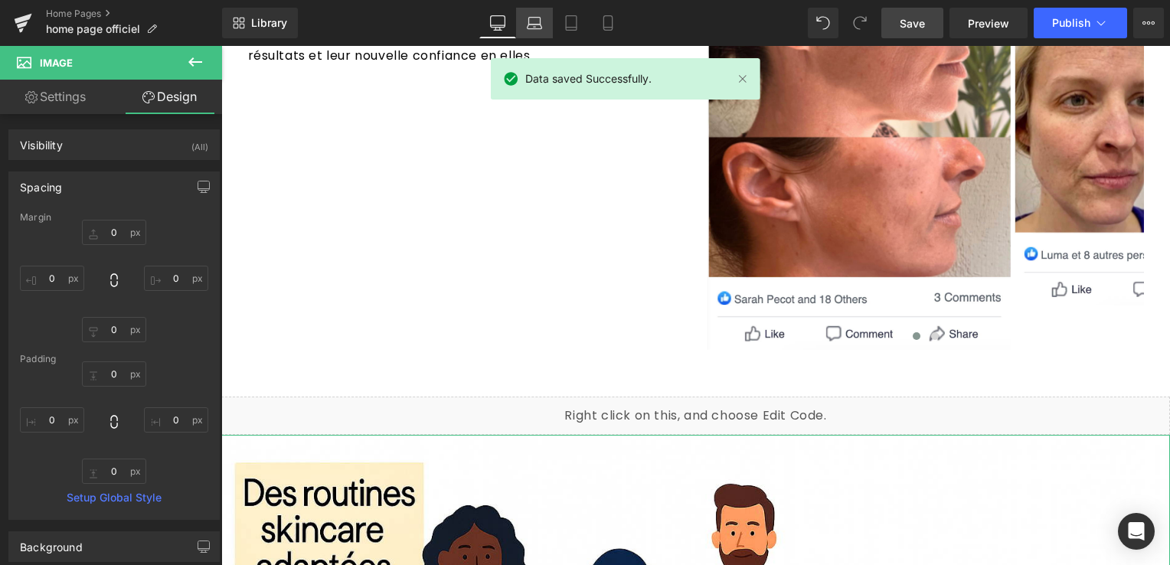
click at [531, 30] on icon at bounding box center [534, 22] width 15 height 15
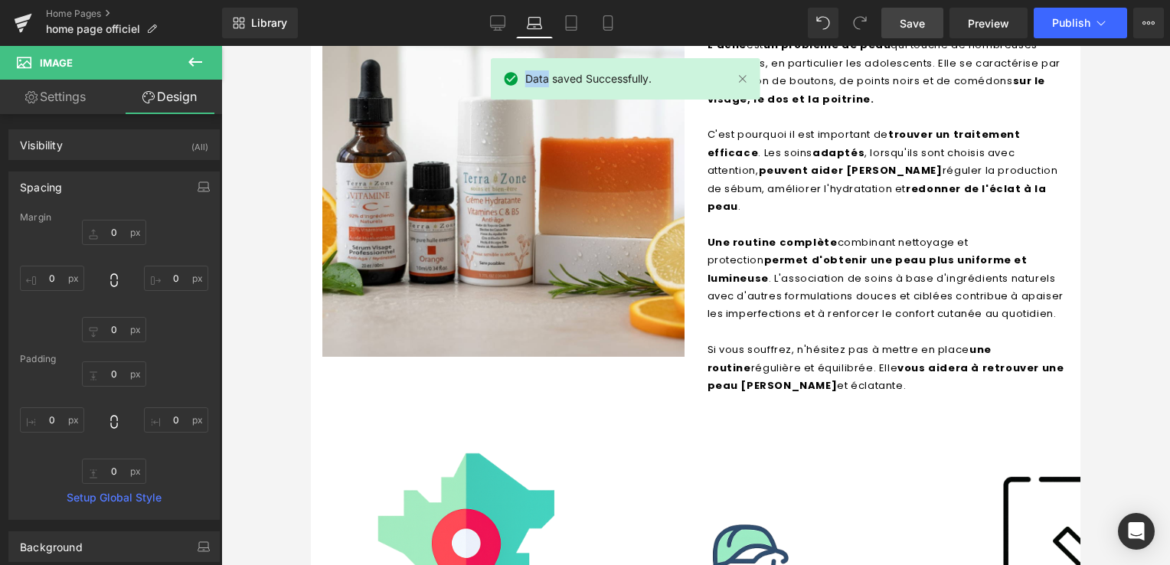
type input "0"
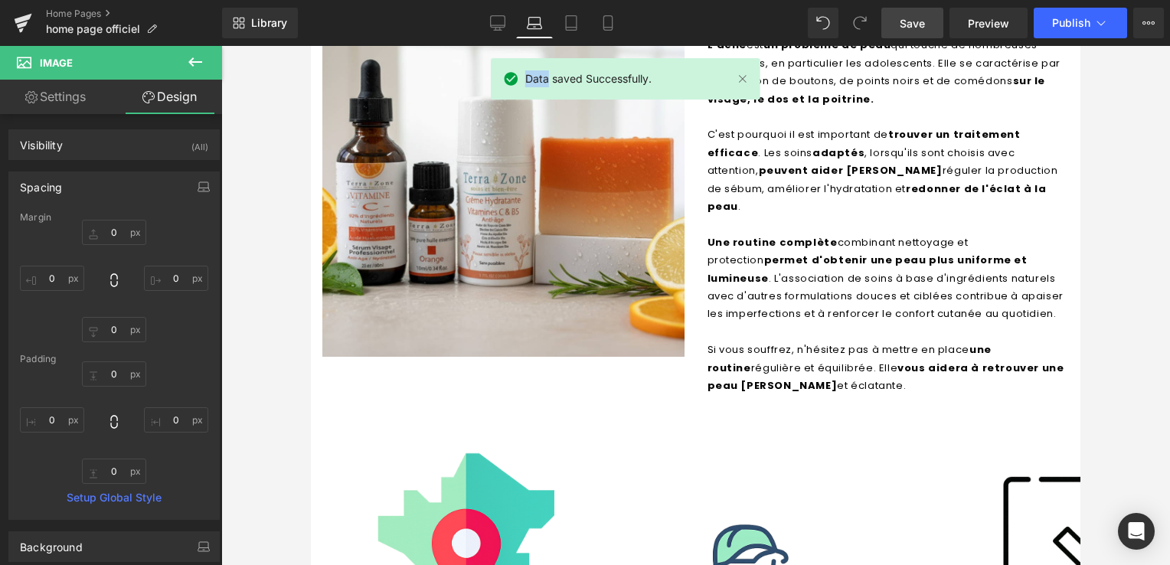
type input "0"
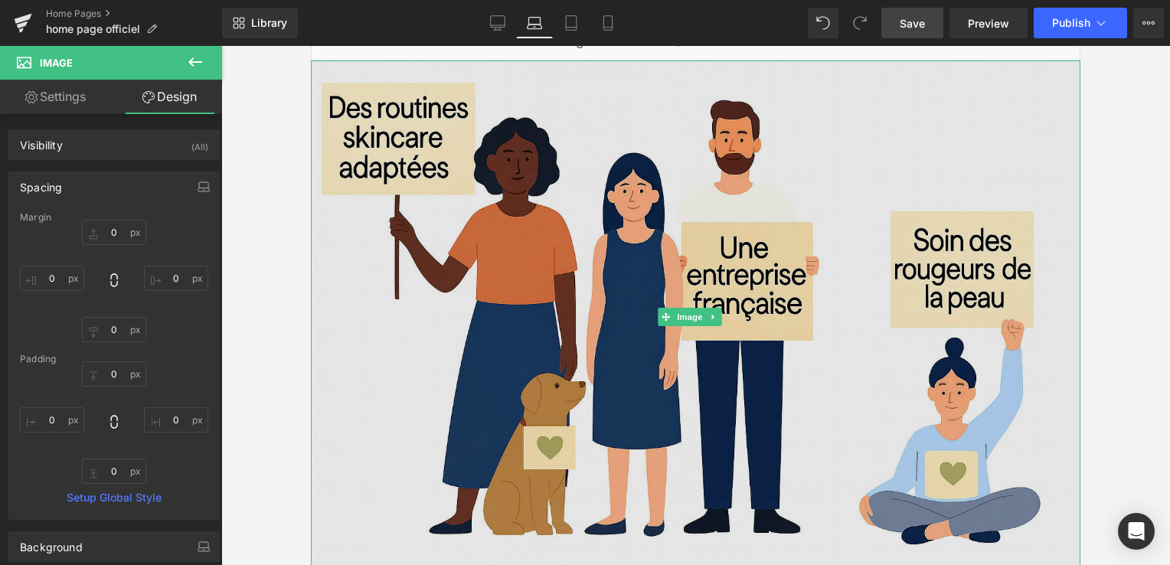
scroll to position [4967, 0]
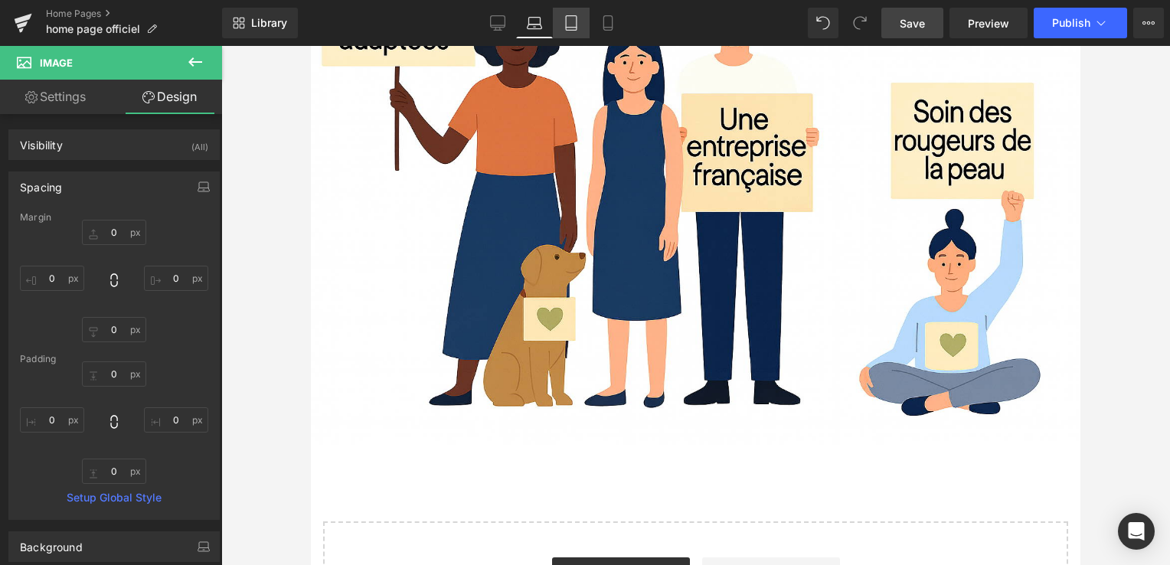
click at [563, 21] on link "Tablet" at bounding box center [571, 23] width 37 height 31
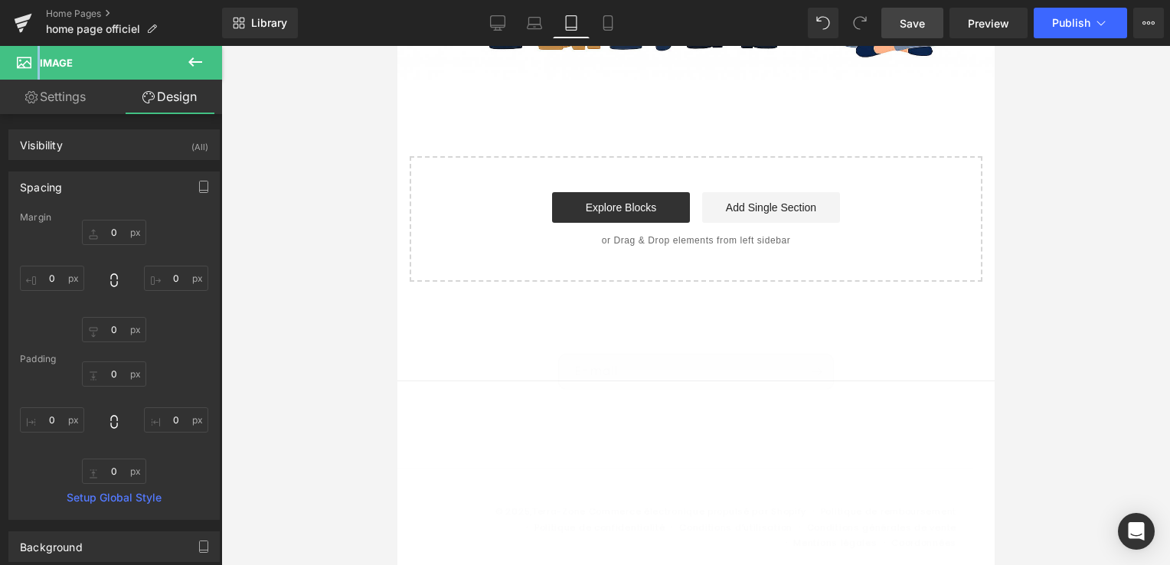
type input "0"
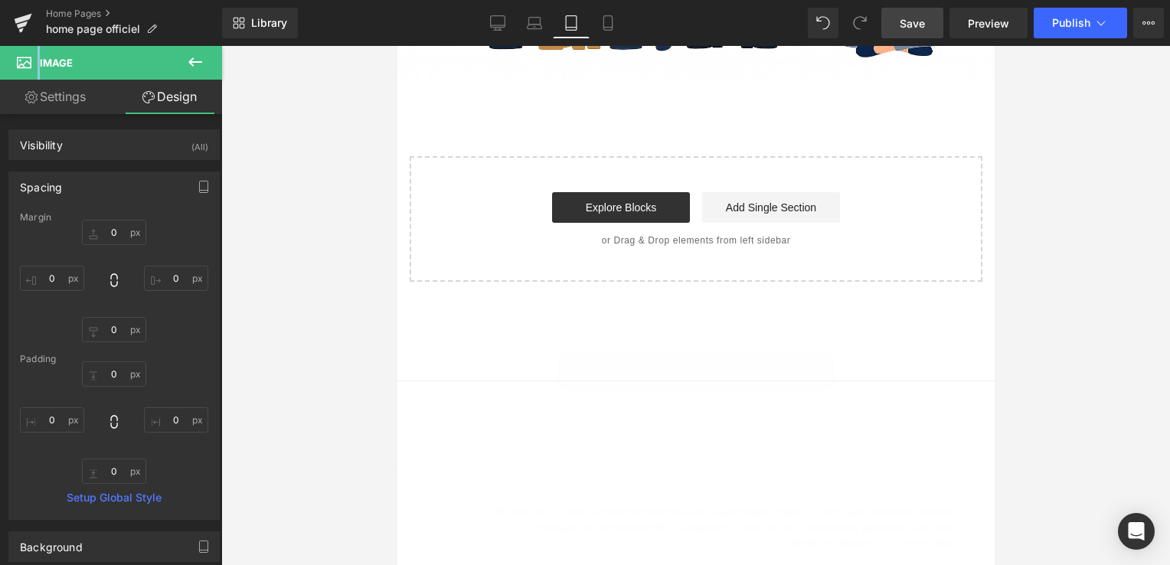
type input "0"
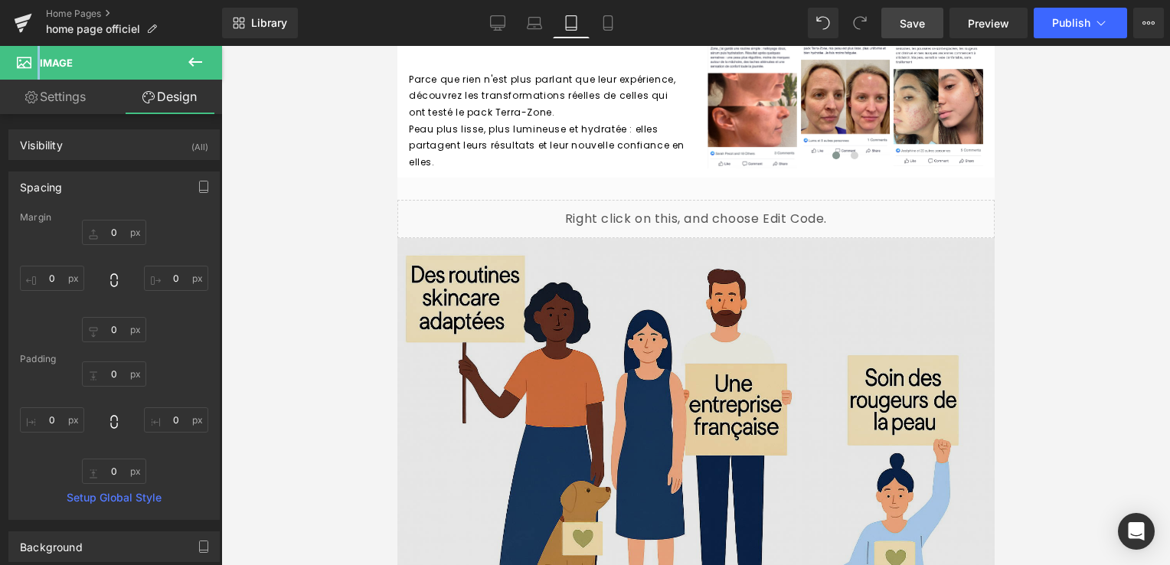
scroll to position [3941, 0]
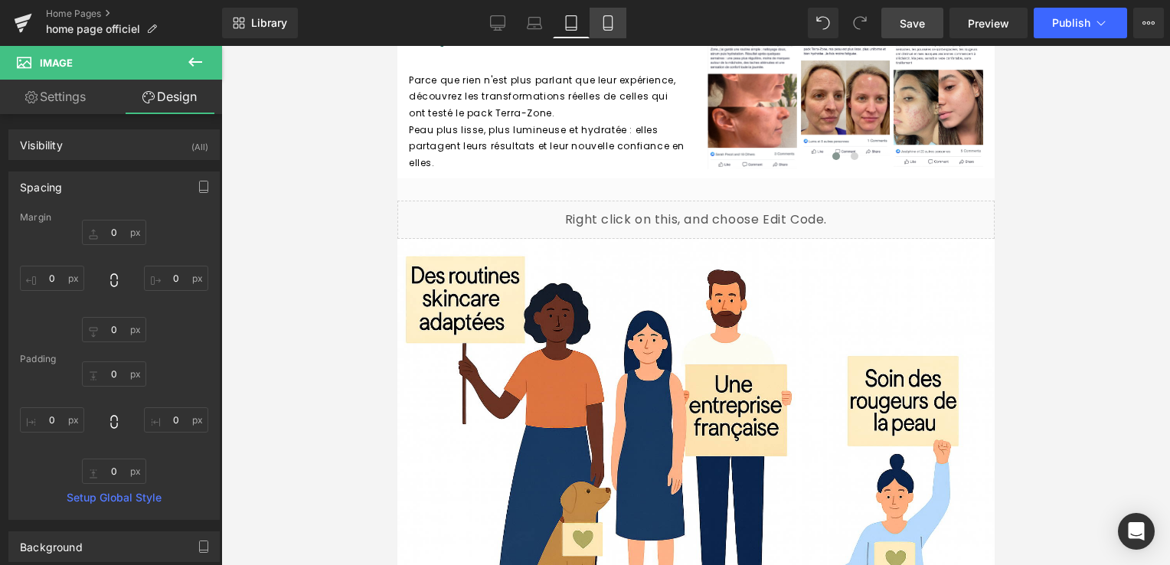
click at [606, 29] on icon at bounding box center [607, 22] width 15 height 15
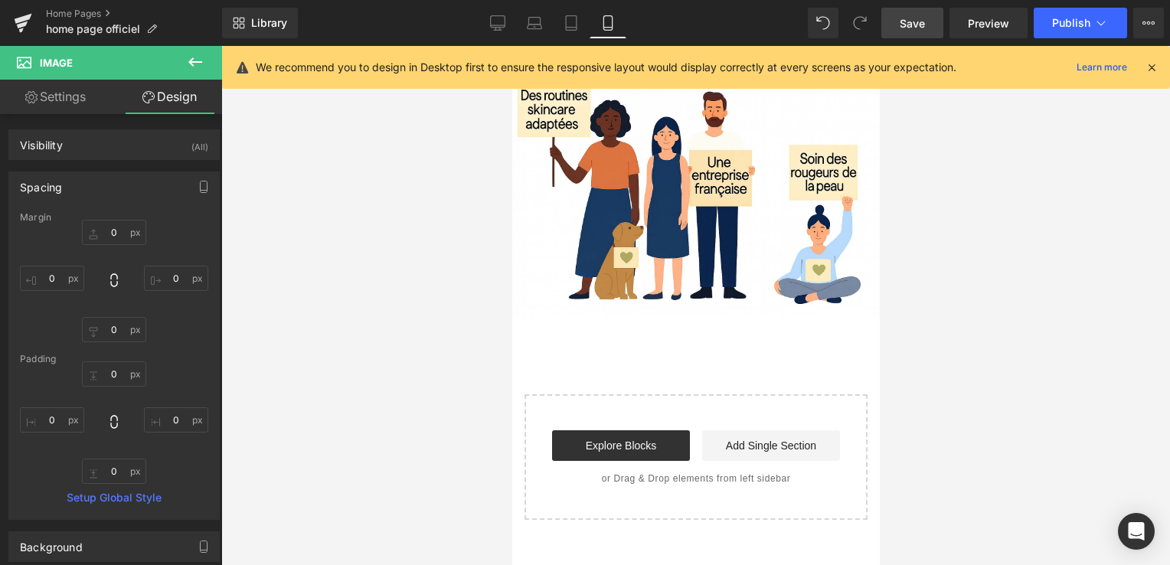
type input "0"
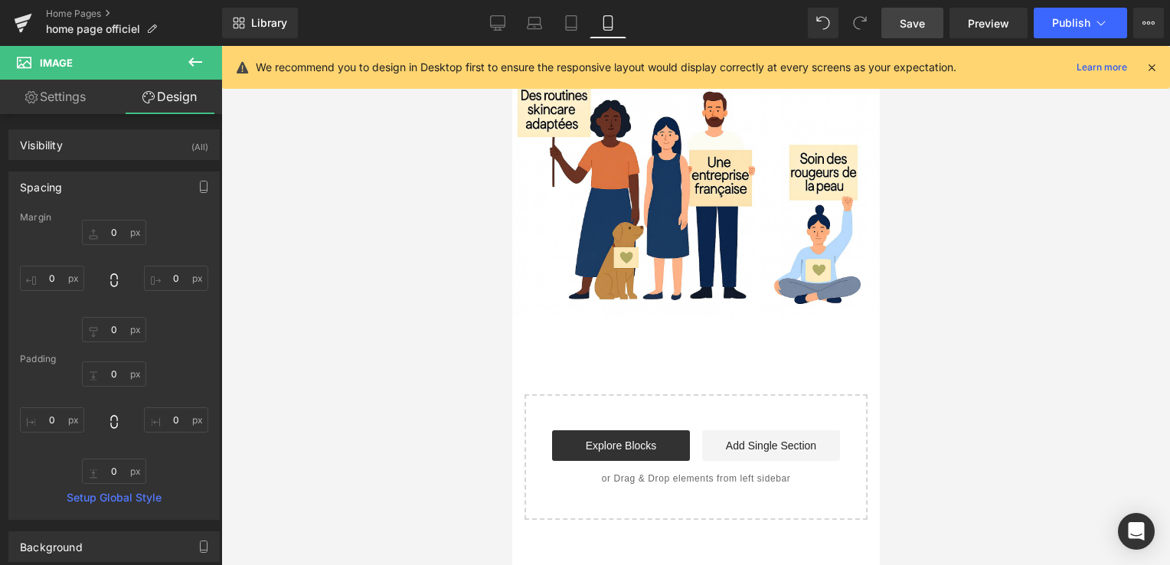
type input "0"
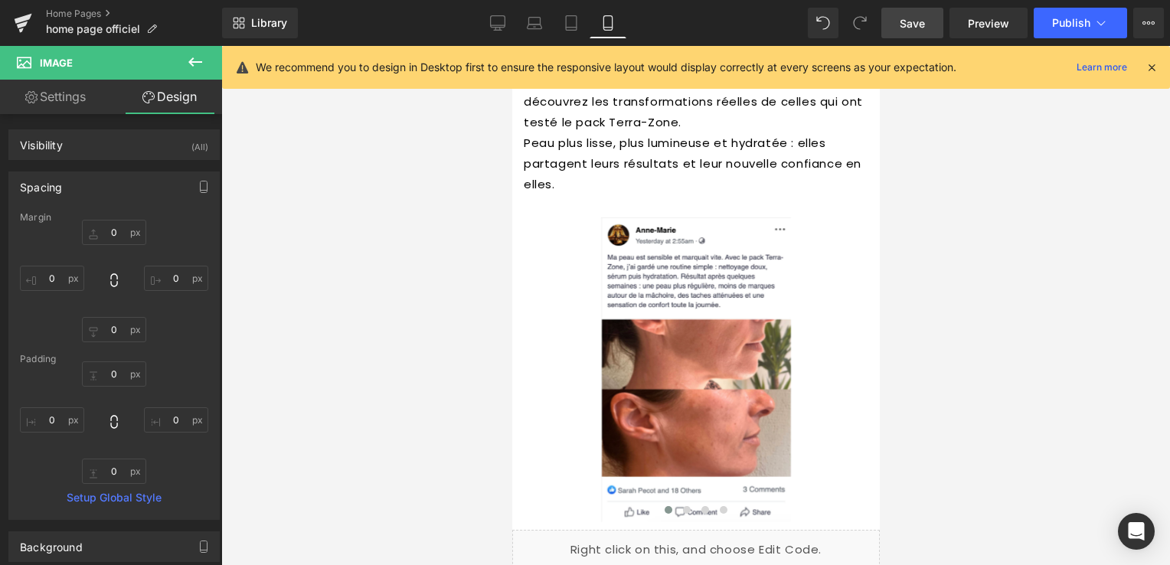
scroll to position [4882, 0]
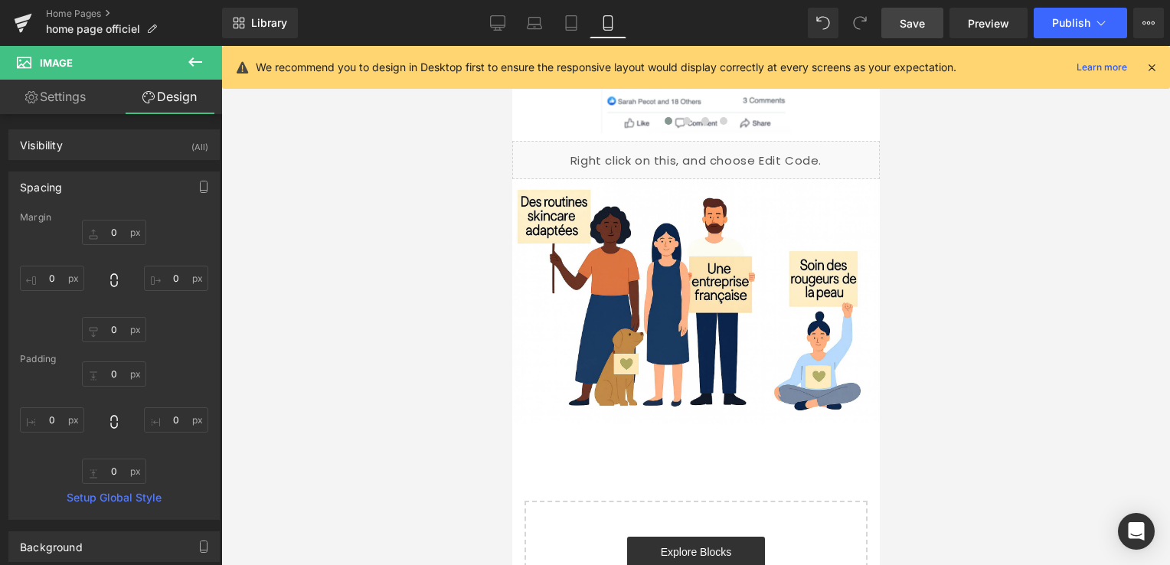
click at [1153, 69] on icon at bounding box center [1152, 67] width 14 height 14
click at [1153, 69] on div at bounding box center [695, 305] width 949 height 519
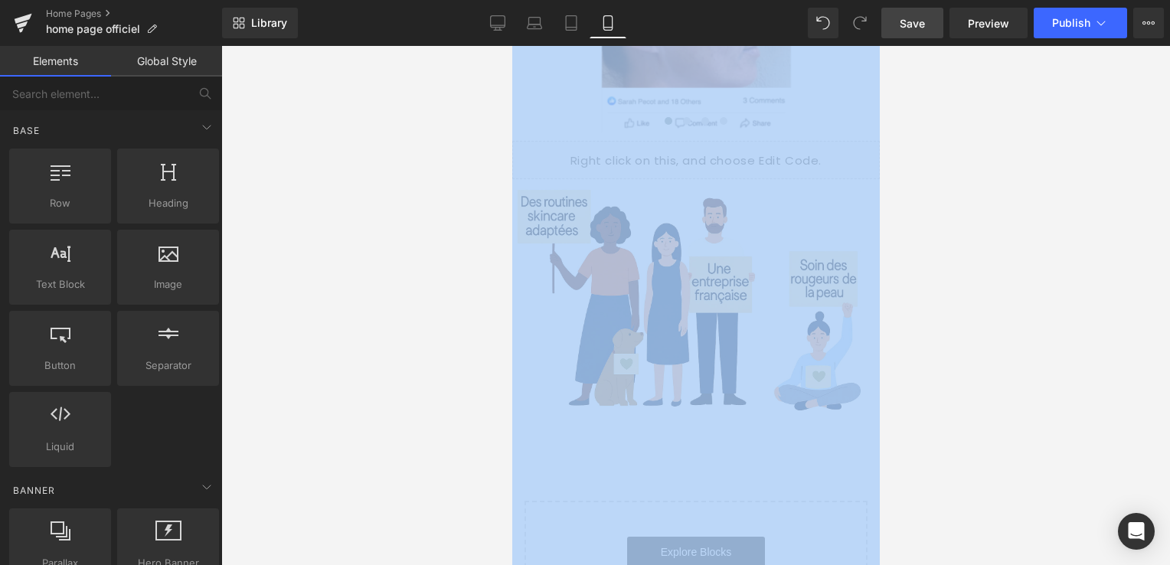
click at [966, 161] on div at bounding box center [695, 305] width 949 height 519
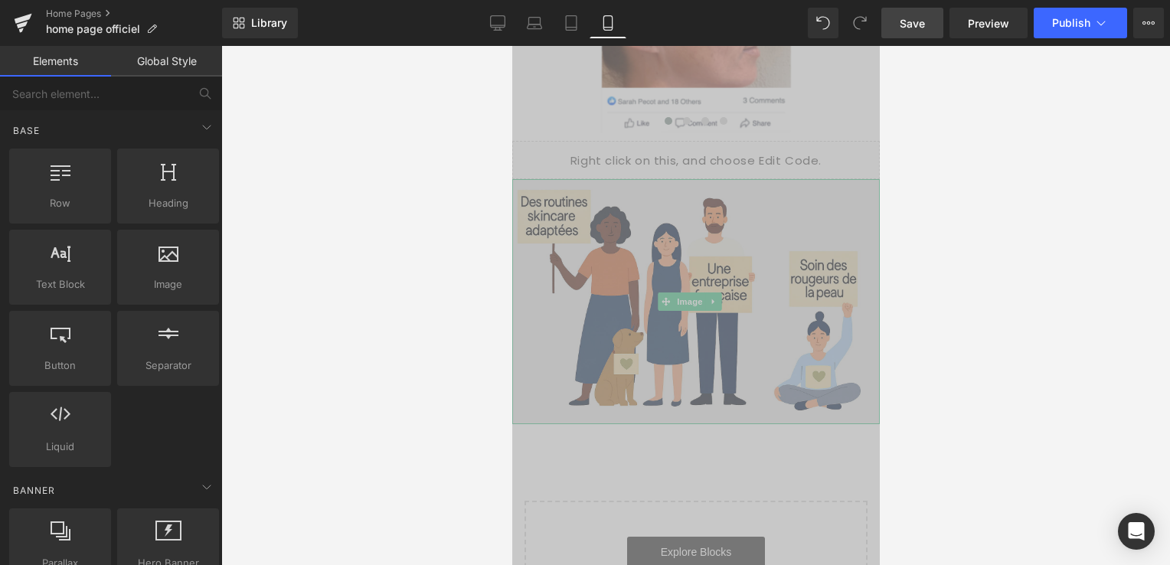
click at [848, 179] on img at bounding box center [695, 301] width 368 height 245
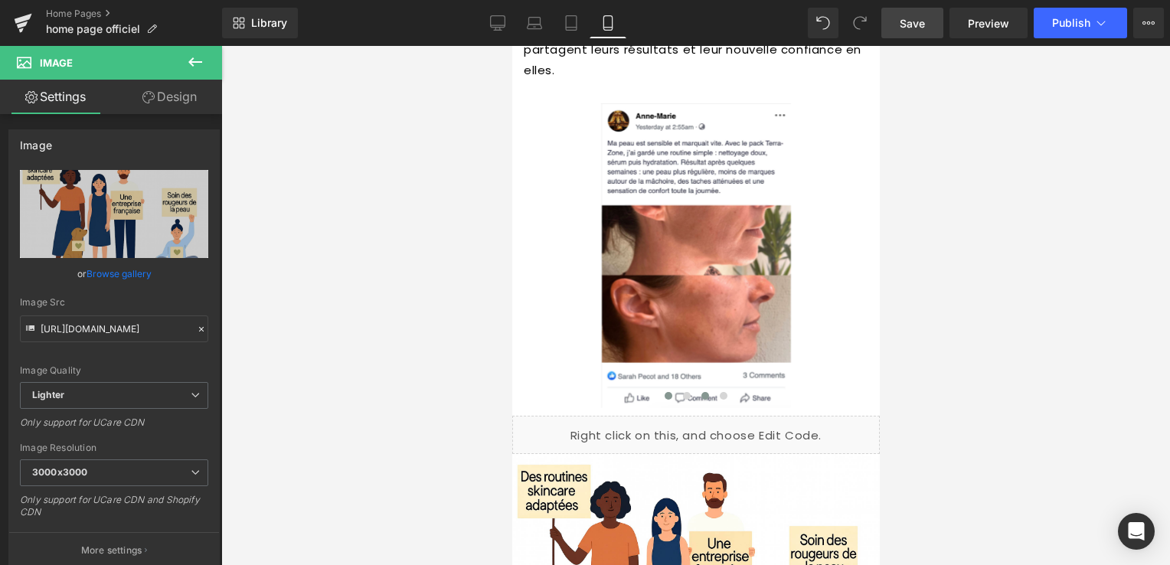
scroll to position [4575, 0]
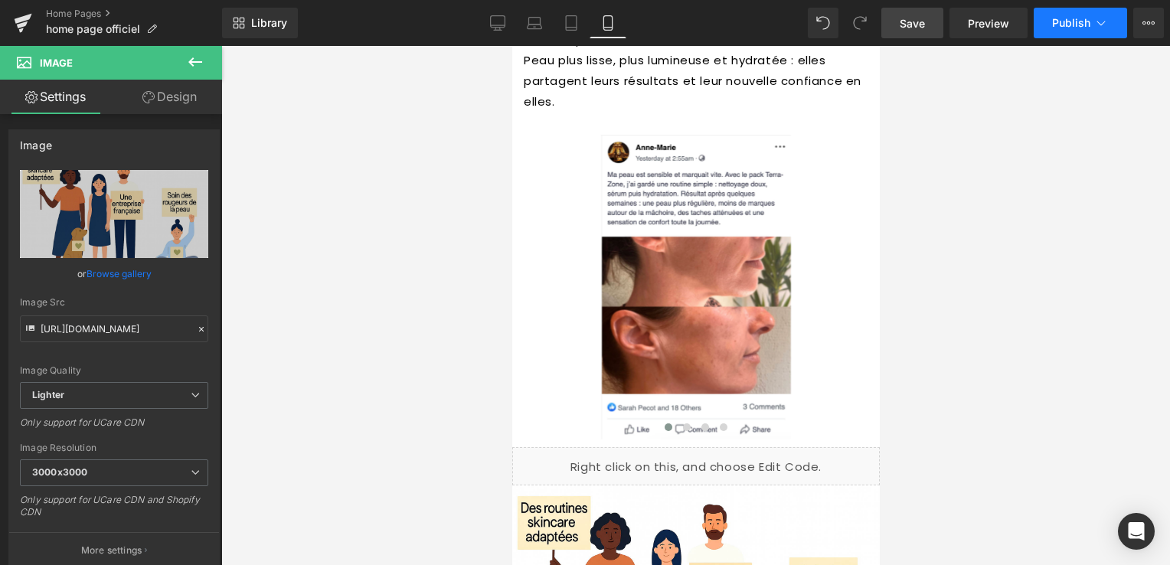
click at [1041, 25] on button "Publish" at bounding box center [1080, 23] width 93 height 31
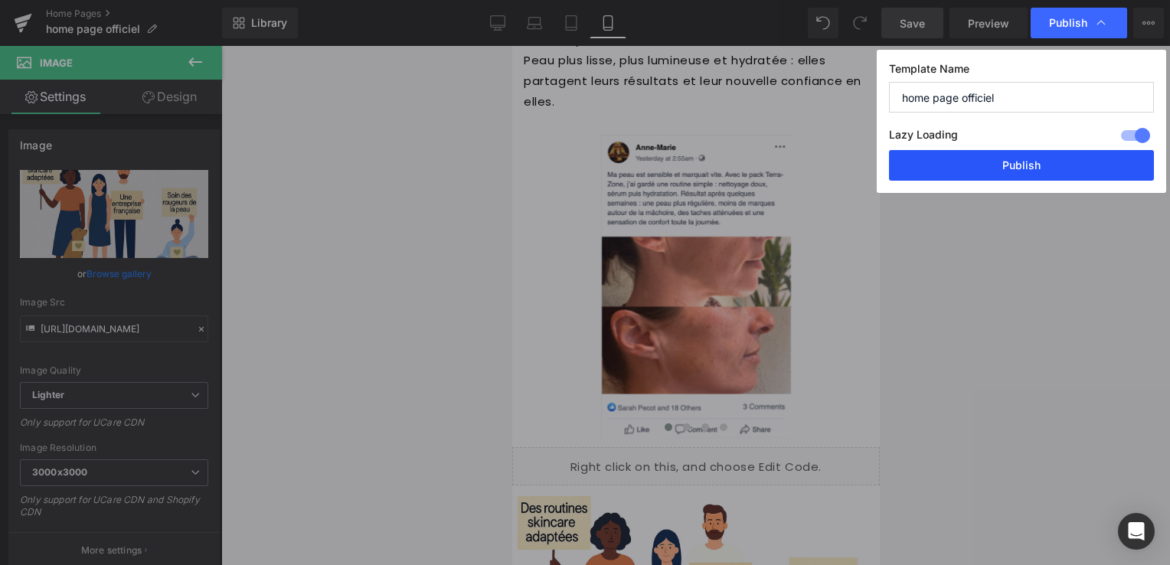
click at [1020, 155] on button "Publish" at bounding box center [1021, 165] width 265 height 31
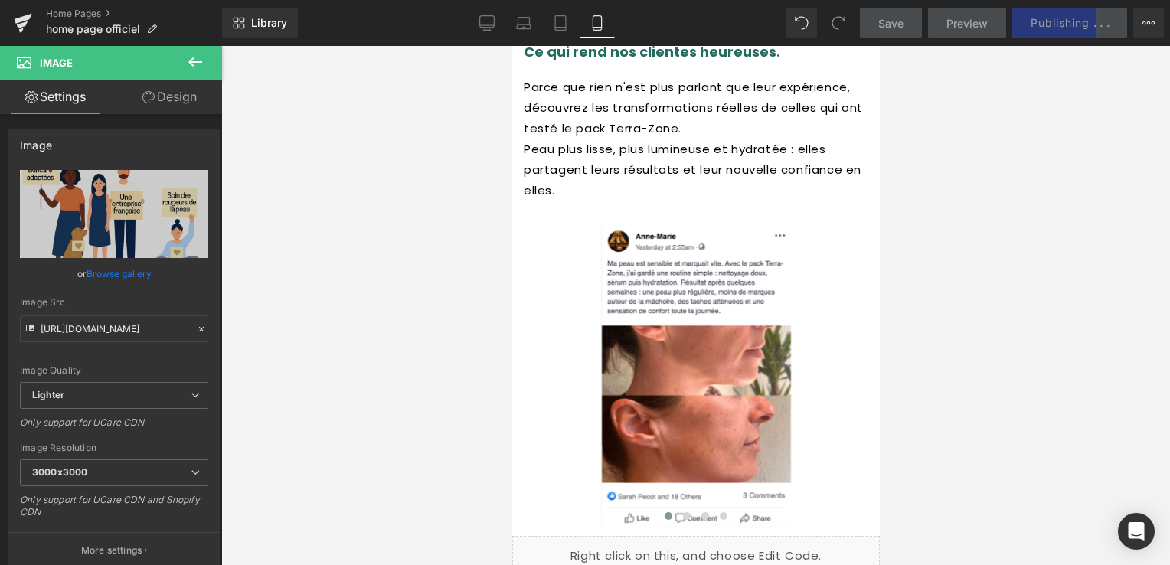
scroll to position [4422, 0]
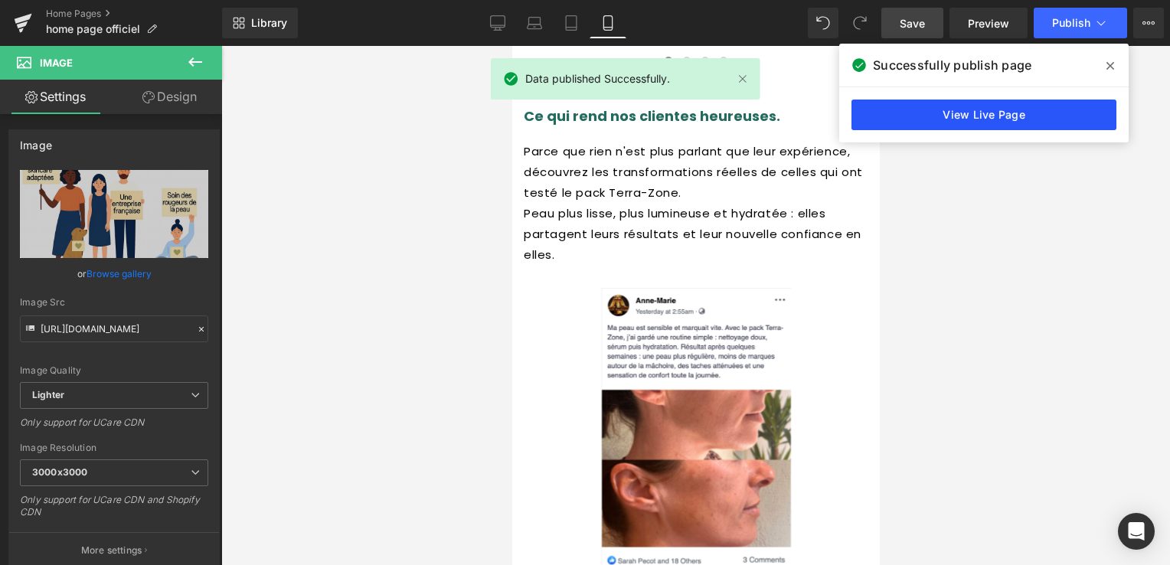
click at [1006, 123] on link "View Live Page" at bounding box center [983, 115] width 265 height 31
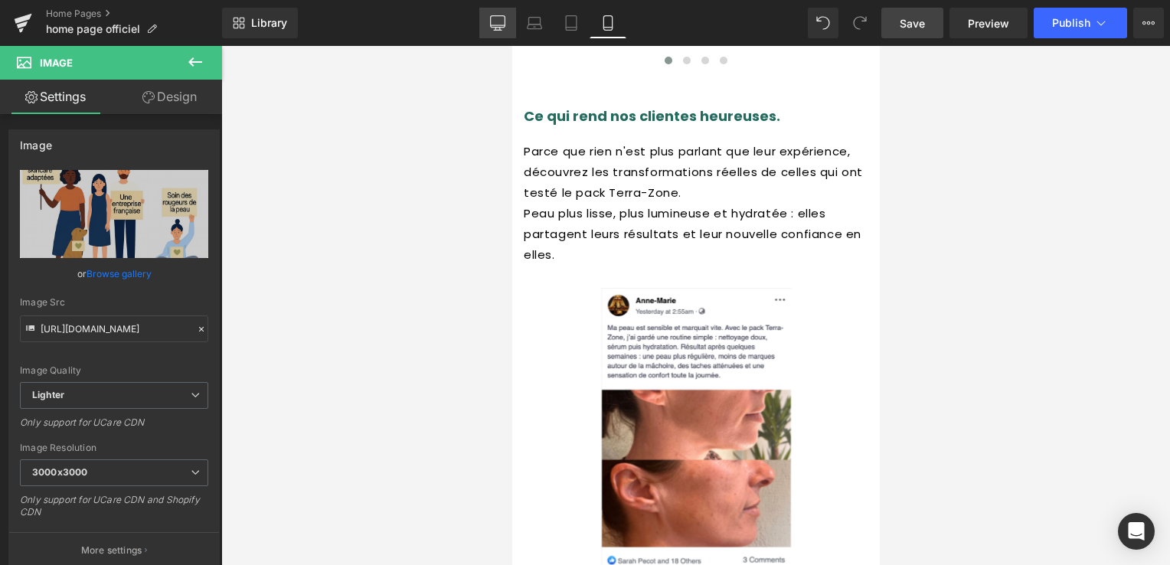
click at [501, 26] on icon at bounding box center [497, 22] width 15 height 15
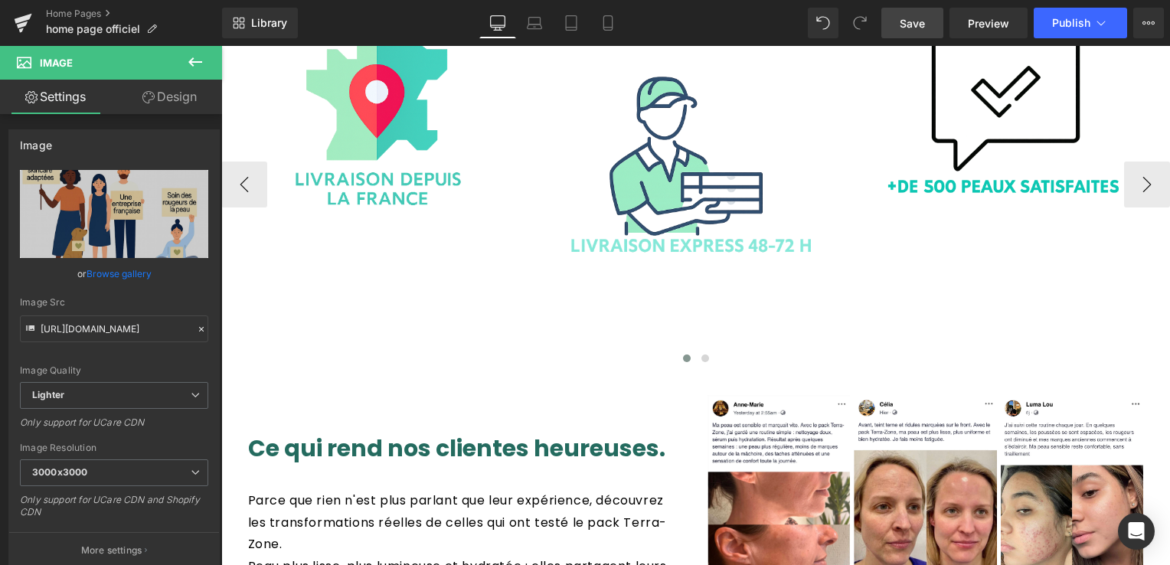
scroll to position [3540, 0]
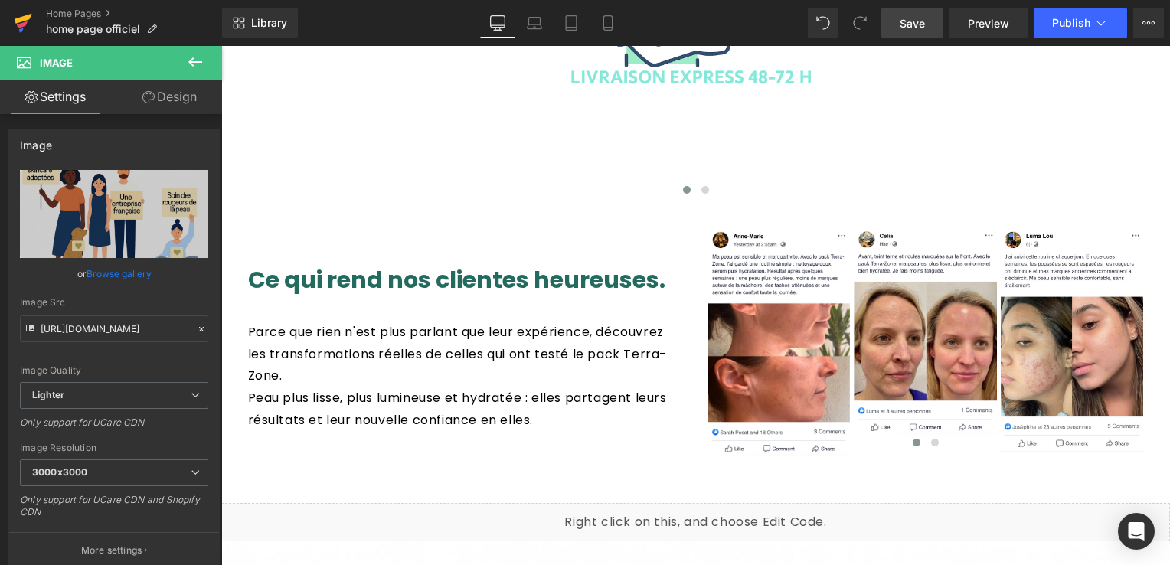
click at [21, 21] on icon at bounding box center [24, 19] width 18 height 10
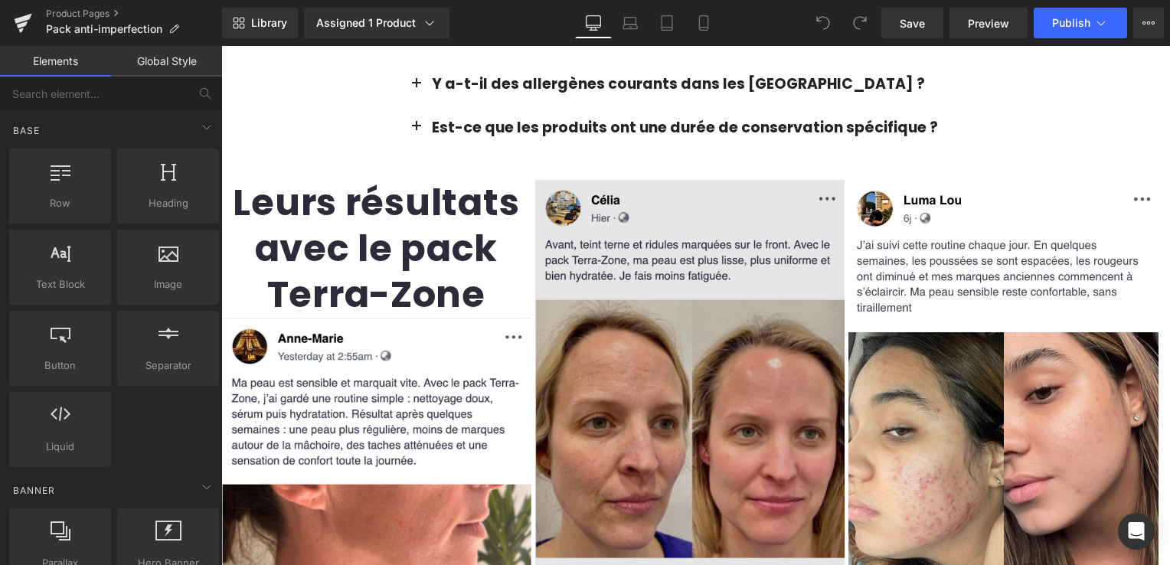
scroll to position [2909, 0]
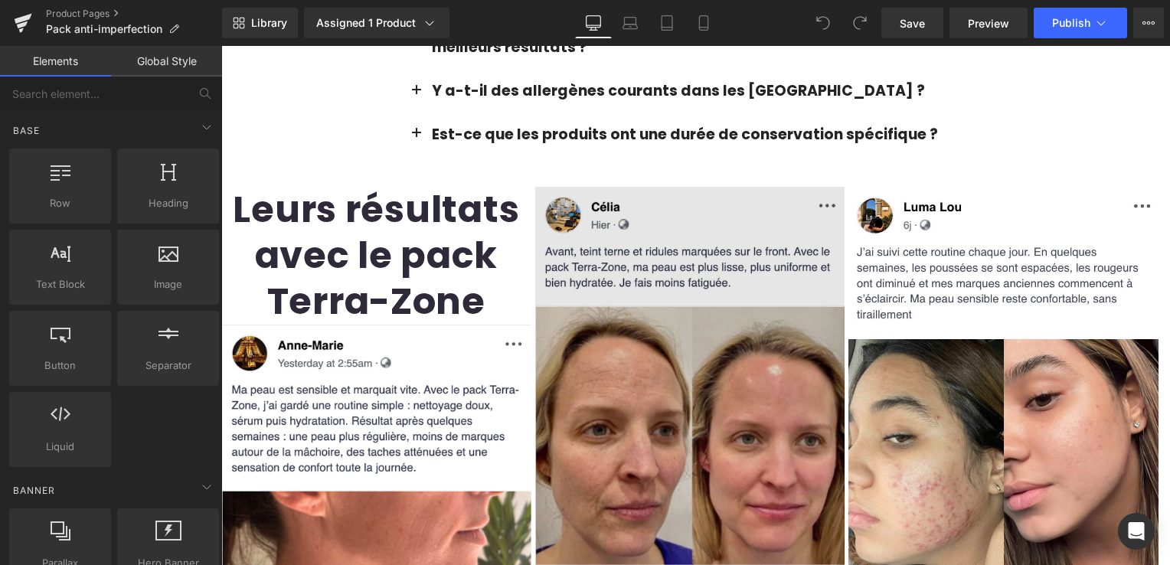
click at [616, 240] on img at bounding box center [690, 413] width 310 height 452
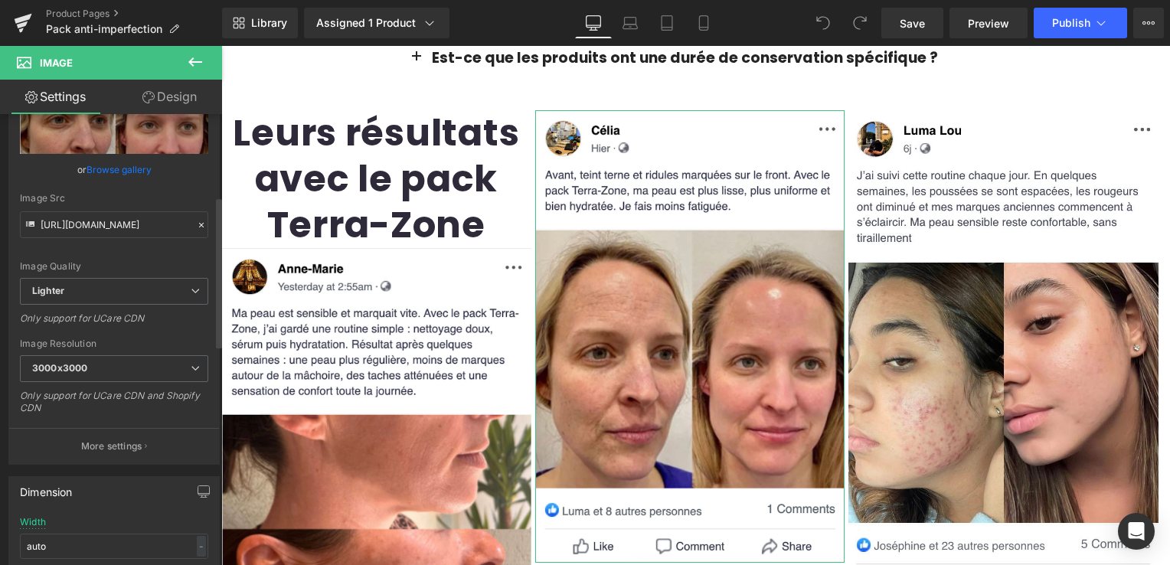
scroll to position [306, 0]
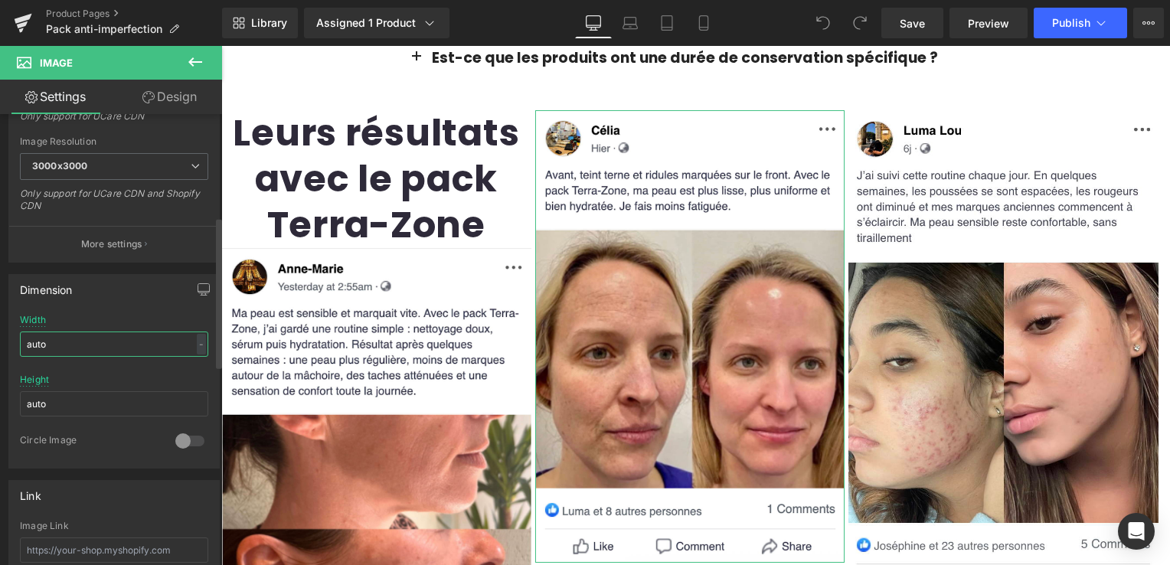
drag, startPoint x: 80, startPoint y: 342, endPoint x: 12, endPoint y: 354, distance: 69.1
click at [12, 354] on div "auto Width auto - % px auto Height auto 0 Circle Image" at bounding box center [114, 391] width 210 height 153
click at [96, 340] on input "auto" at bounding box center [114, 344] width 188 height 25
type input "a"
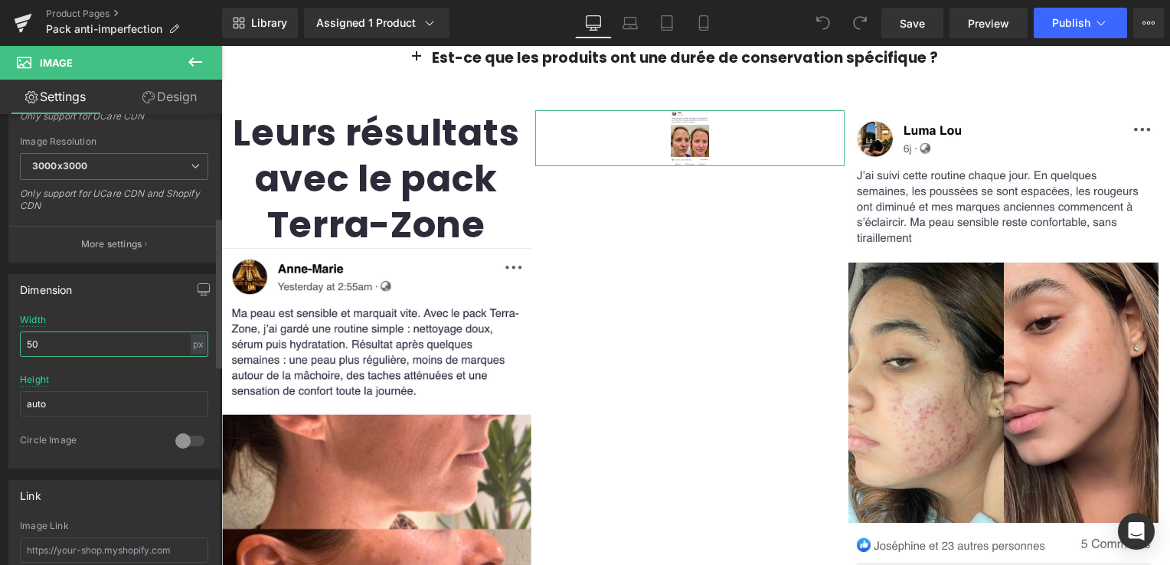
type input "5"
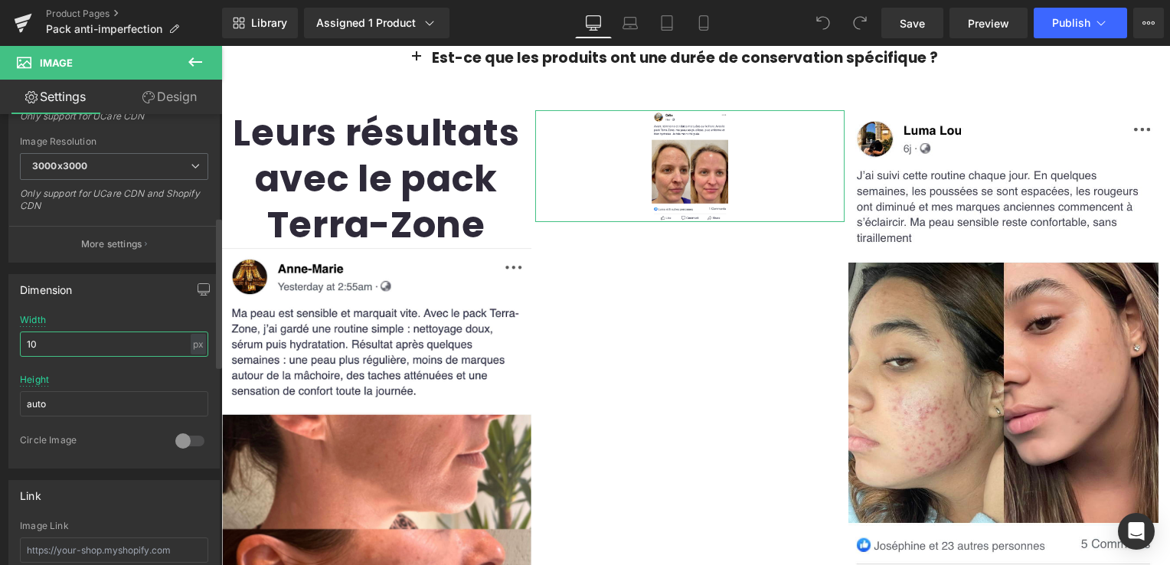
type input "1"
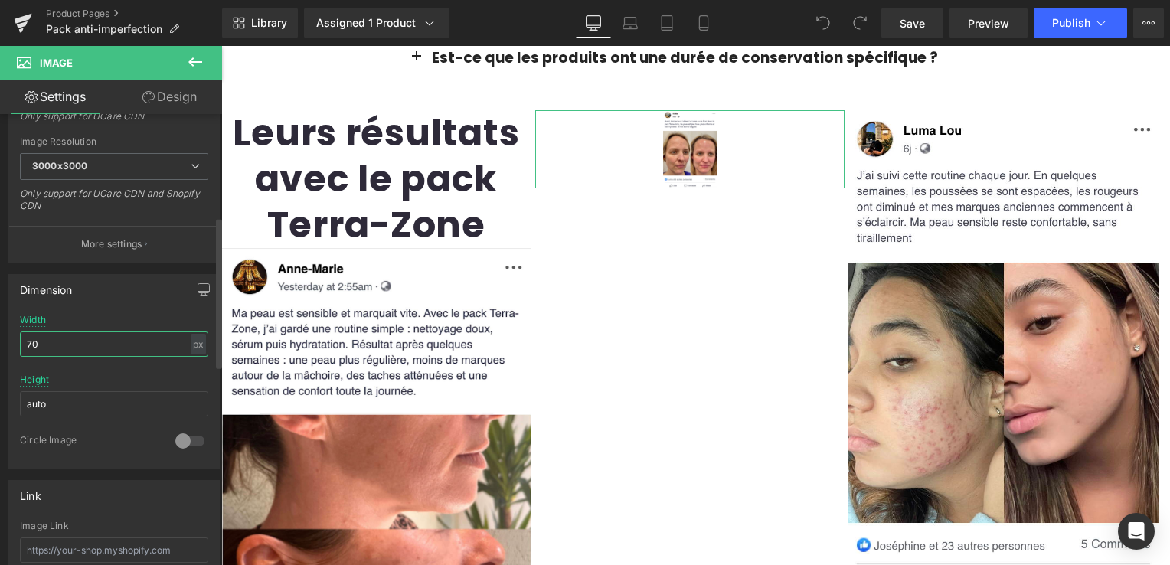
type input "7"
type input "300"
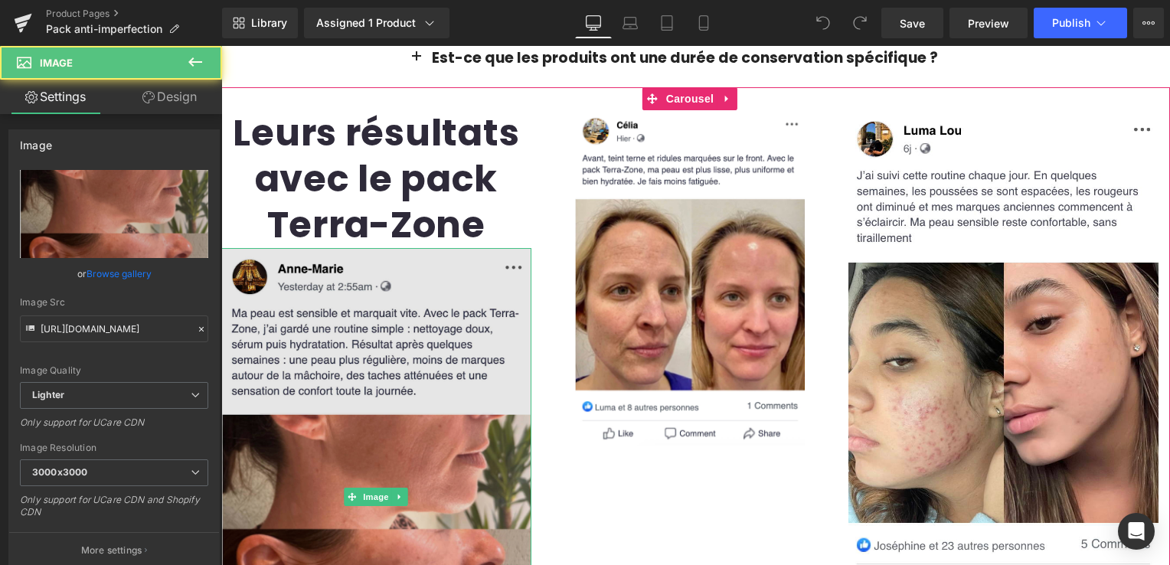
click at [354, 280] on img at bounding box center [376, 497] width 310 height 498
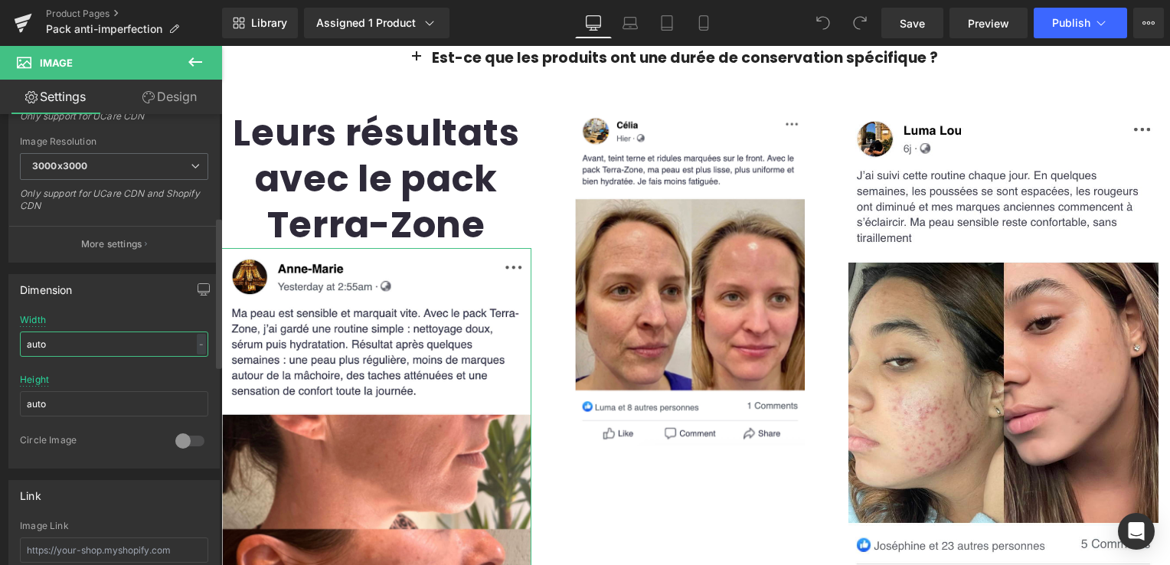
drag, startPoint x: 72, startPoint y: 348, endPoint x: 6, endPoint y: 346, distance: 65.9
click at [6, 346] on div "Dimension auto Width auto - % px auto Height auto 0 Circle Image" at bounding box center [114, 366] width 229 height 206
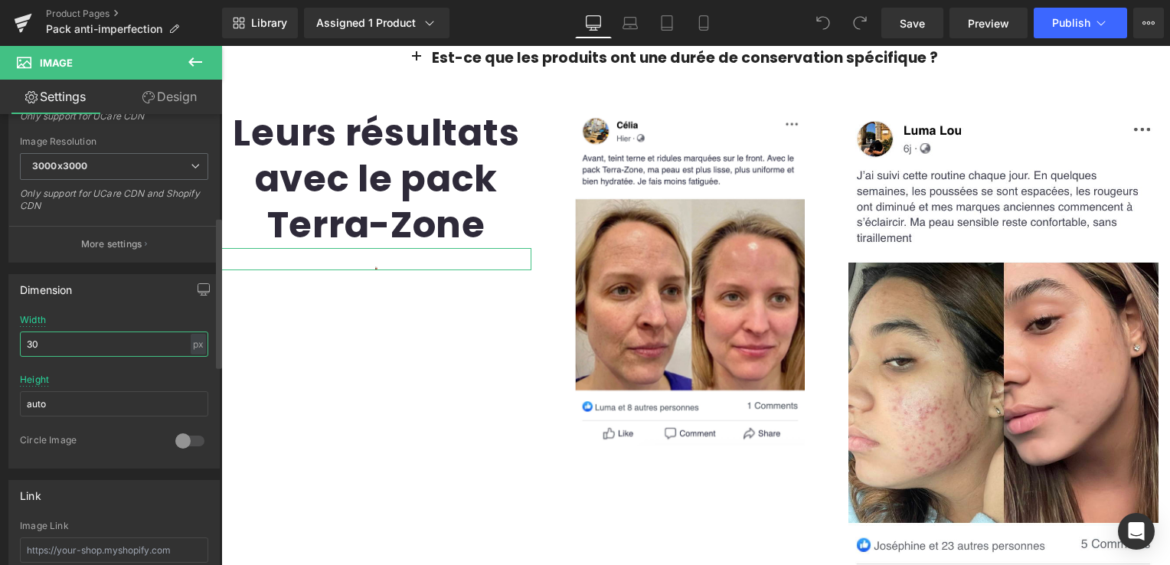
type input "300"
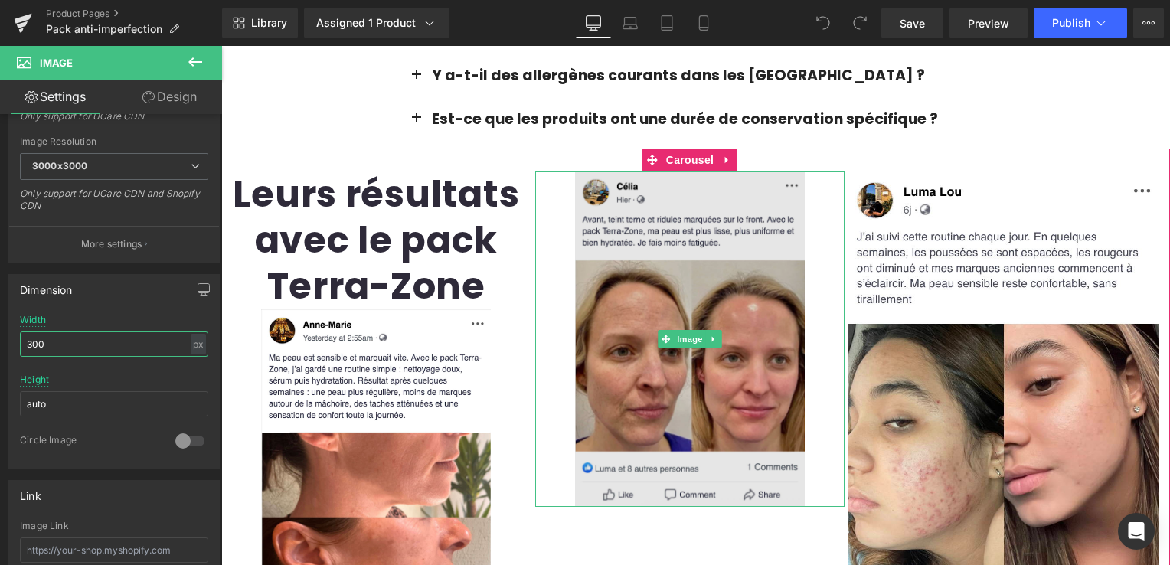
scroll to position [2833, 0]
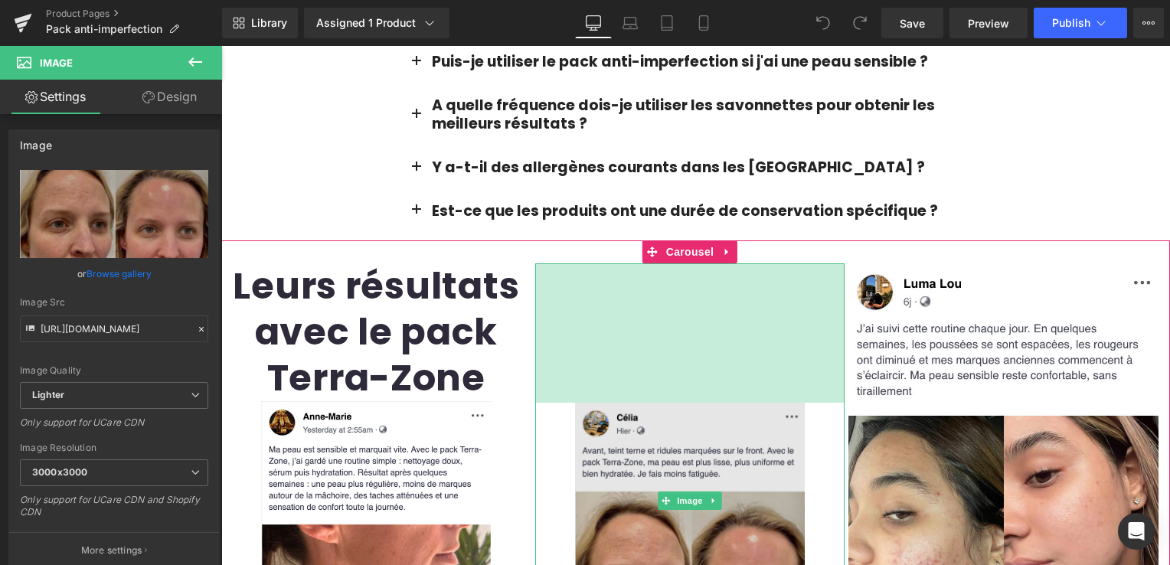
drag, startPoint x: 623, startPoint y: 238, endPoint x: 635, endPoint y: 377, distance: 139.9
click at [635, 377] on div "Image 182px" at bounding box center [690, 500] width 310 height 475
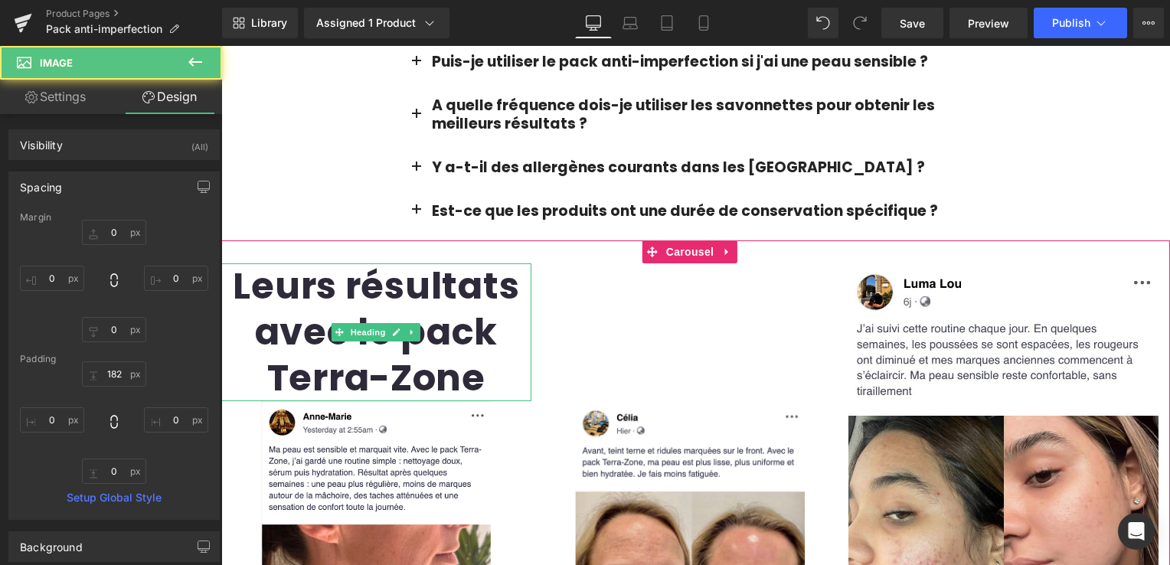
click at [420, 308] on strong "Leurs résultats avec le pack Terra-Zone" at bounding box center [376, 331] width 286 height 143
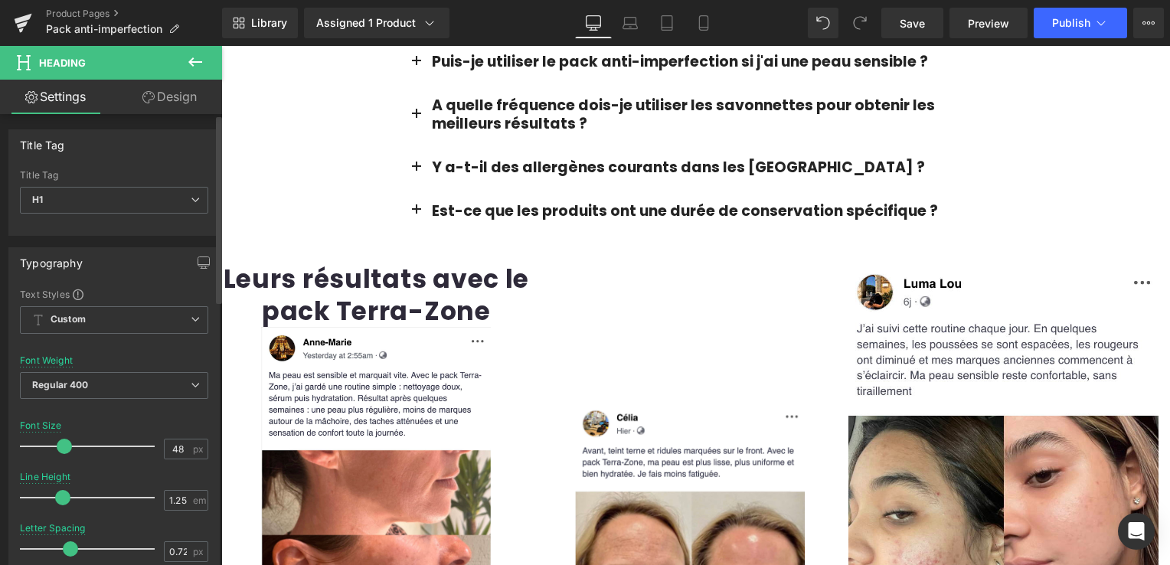
drag, startPoint x: 84, startPoint y: 448, endPoint x: 64, endPoint y: 436, distance: 23.0
click at [64, 439] on span at bounding box center [64, 446] width 15 height 15
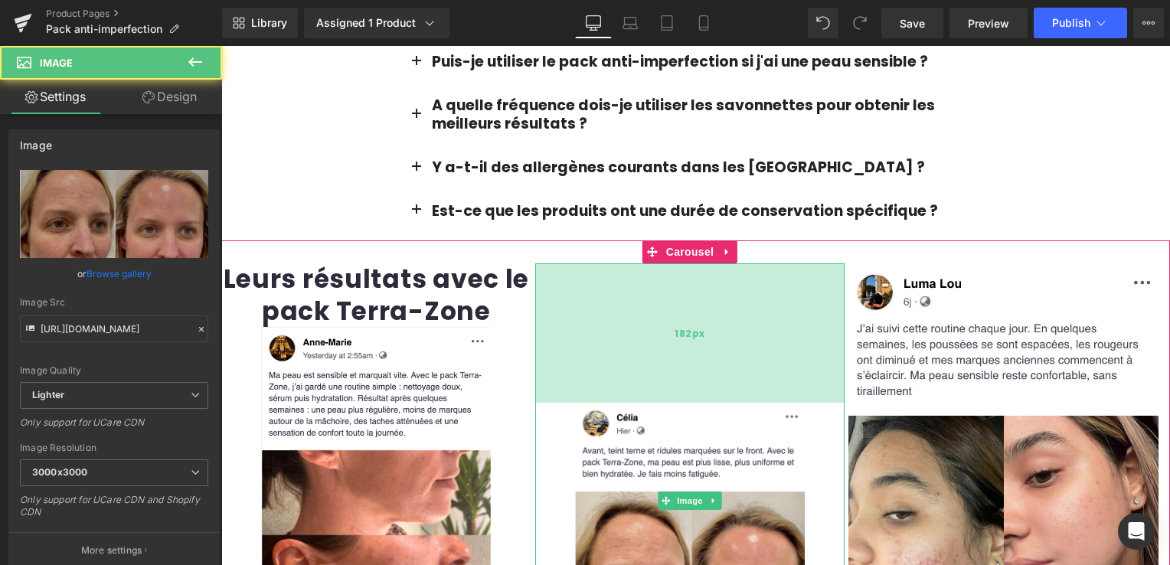
click at [664, 351] on div "182px" at bounding box center [690, 332] width 310 height 139
click at [671, 347] on div "182px" at bounding box center [690, 332] width 310 height 139
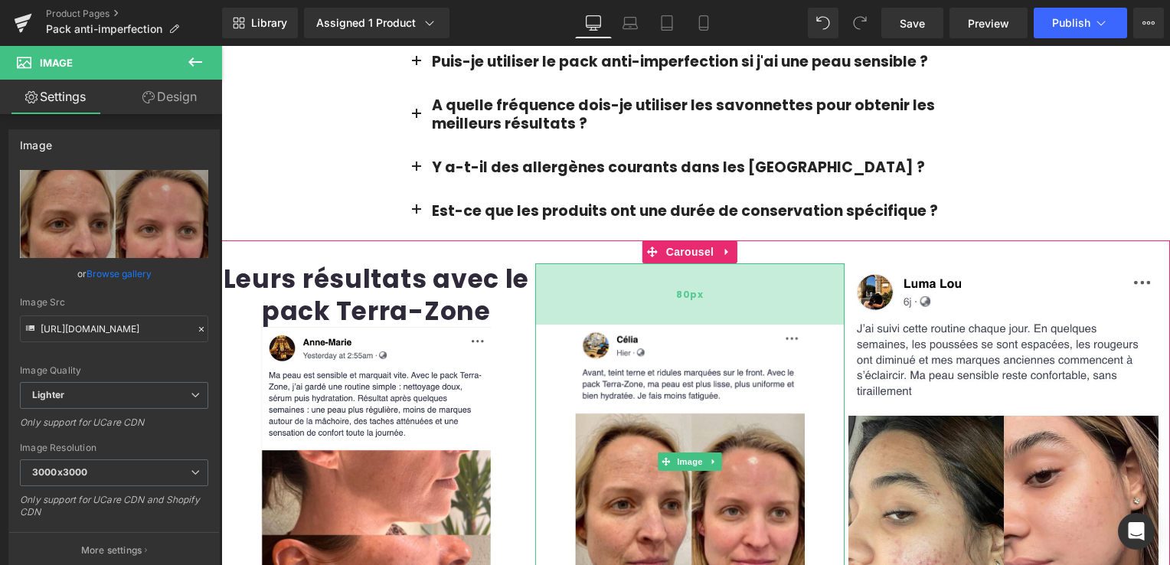
drag, startPoint x: 671, startPoint y: 347, endPoint x: 684, endPoint y: 269, distance: 79.0
click at [684, 269] on div "80px" at bounding box center [690, 293] width 310 height 61
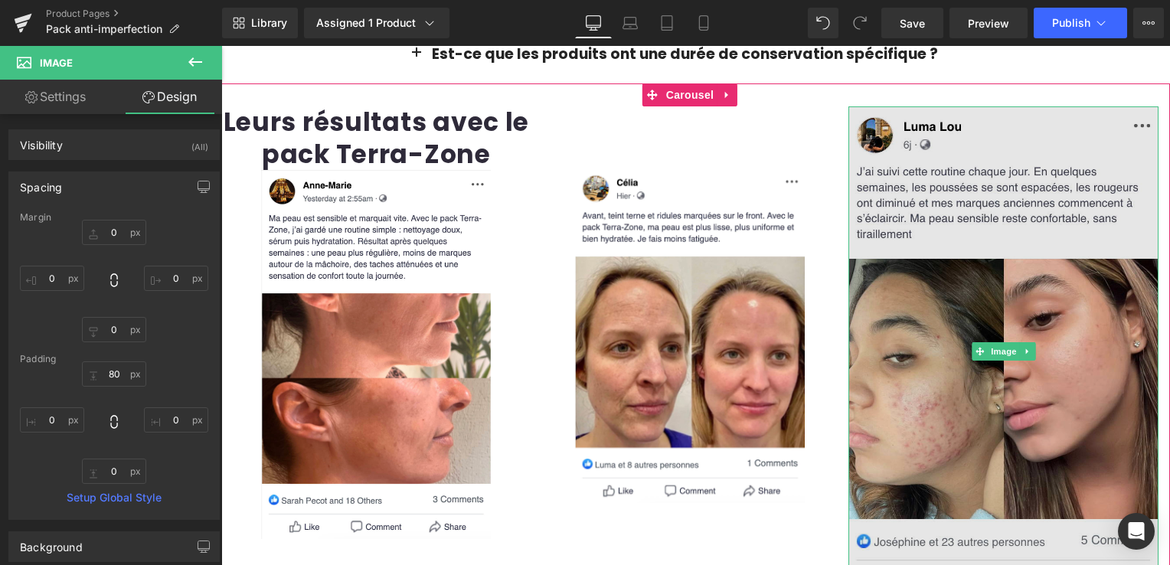
scroll to position [2909, 0]
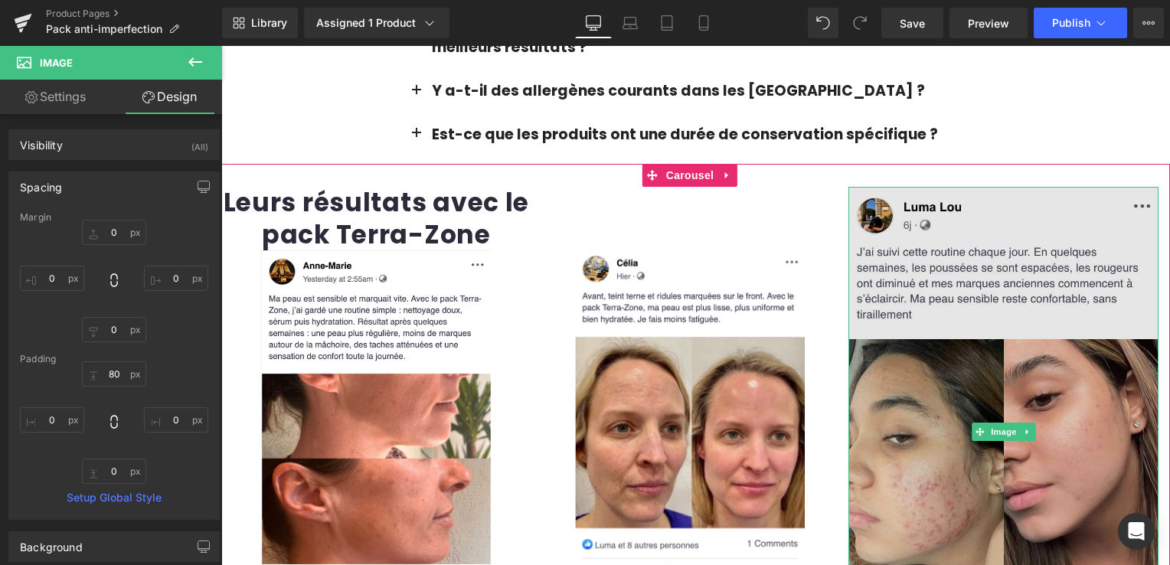
click at [922, 289] on img at bounding box center [1003, 431] width 310 height 488
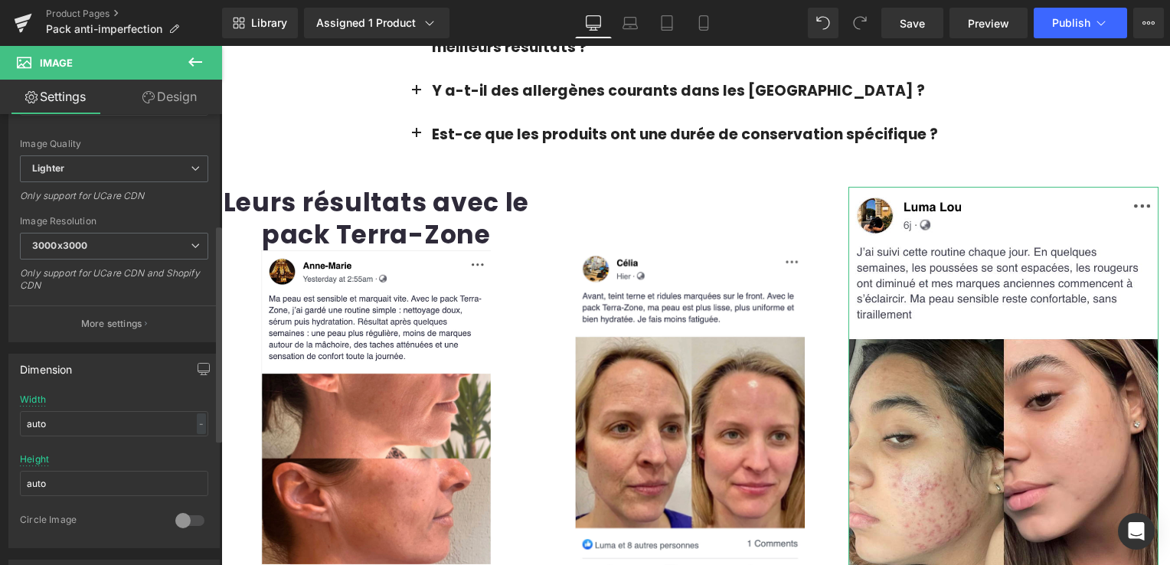
scroll to position [230, 0]
drag, startPoint x: 73, startPoint y: 426, endPoint x: 28, endPoint y: 426, distance: 44.4
click at [28, 426] on input "auto" at bounding box center [114, 420] width 188 height 25
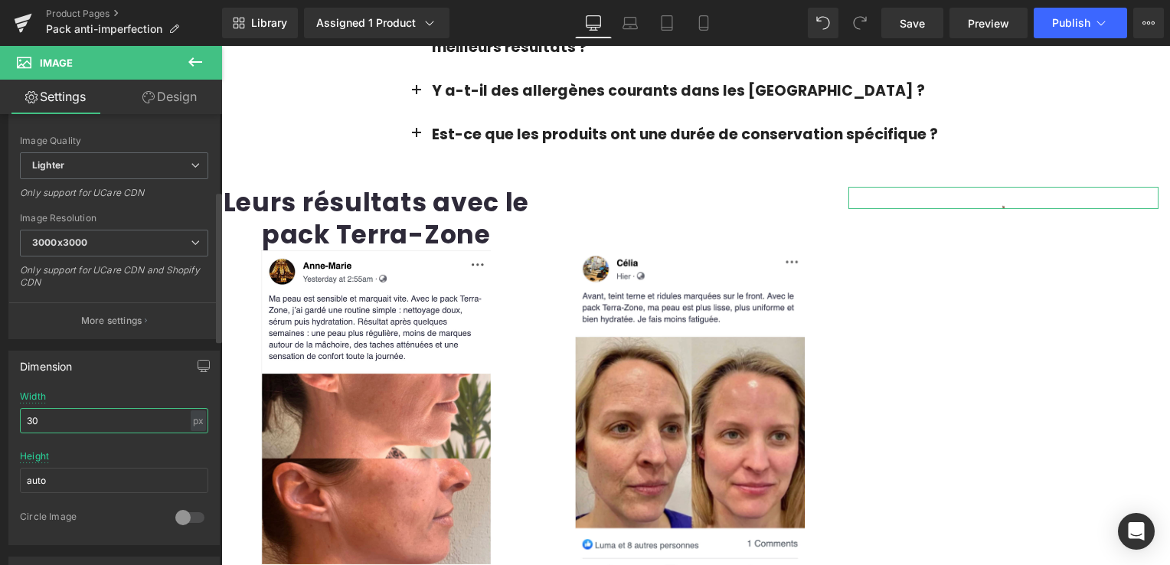
type input "300"
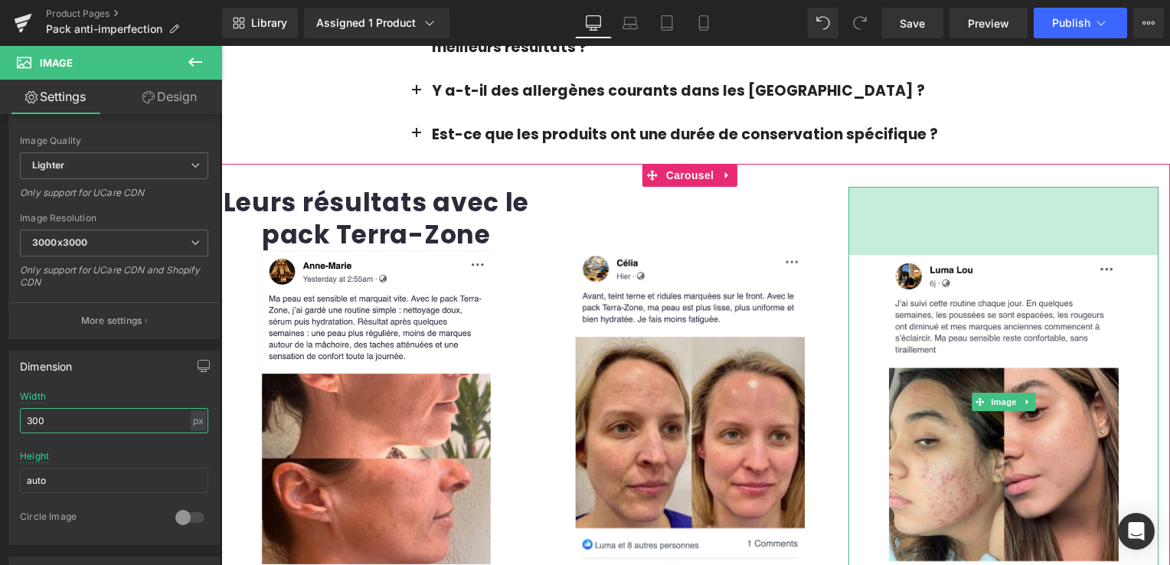
drag, startPoint x: 972, startPoint y: 162, endPoint x: 857, endPoint y: 275, distance: 161.9
click at [978, 230] on div "Image 89px" at bounding box center [1003, 402] width 310 height 430
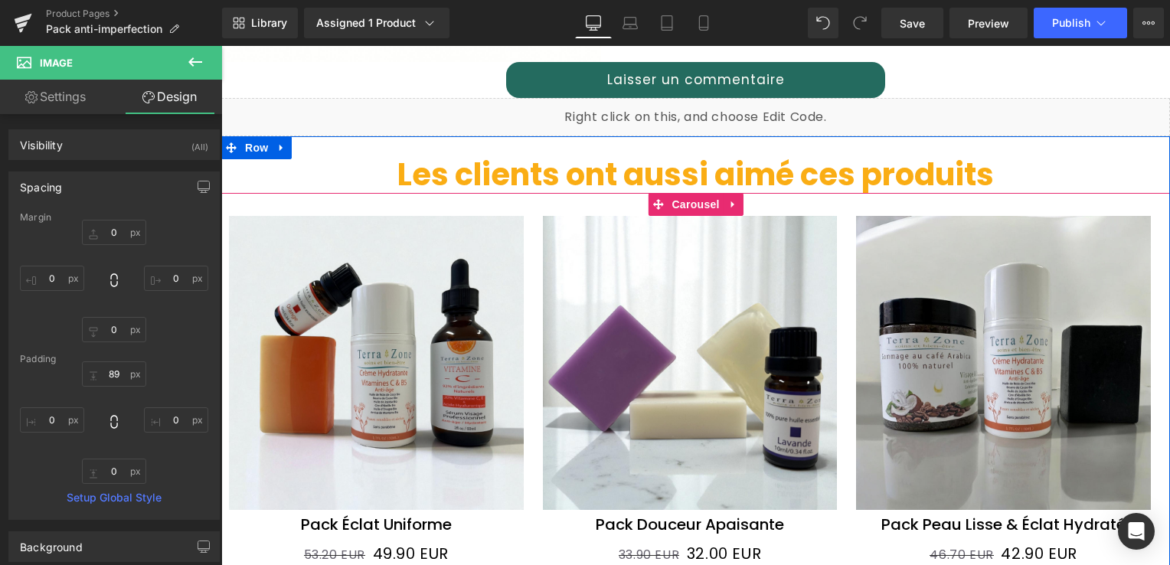
scroll to position [1455, 0]
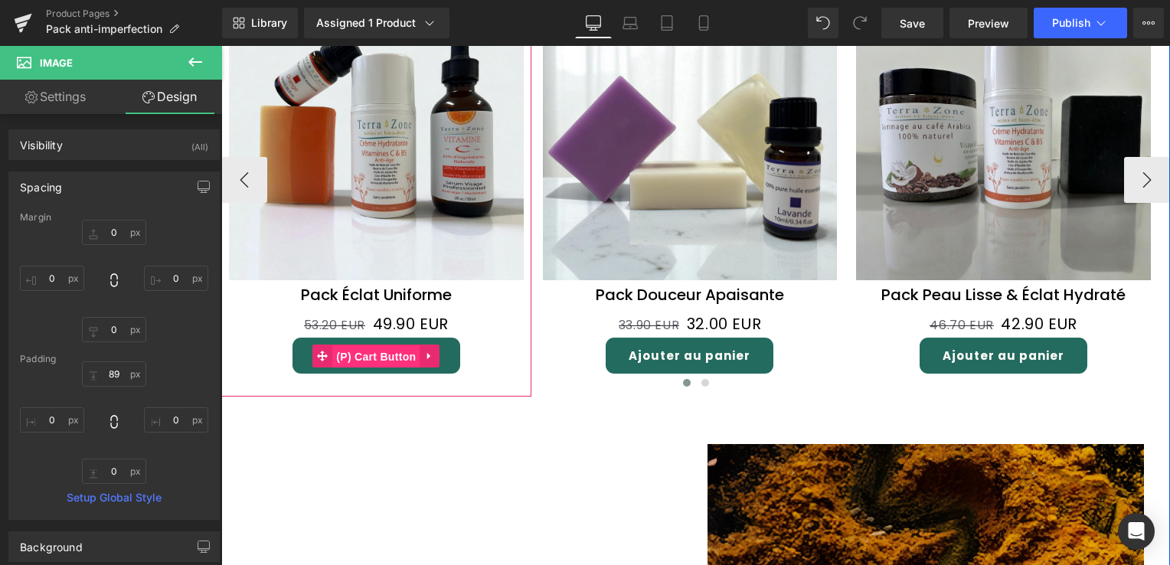
click at [377, 345] on span "(P) Cart Button" at bounding box center [375, 356] width 87 height 23
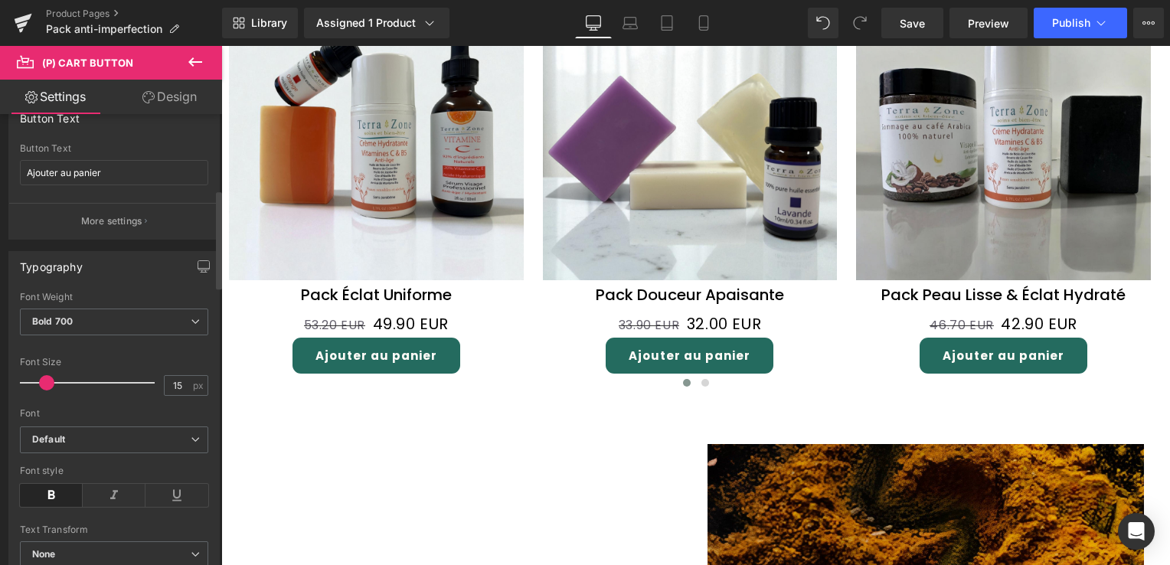
scroll to position [383, 0]
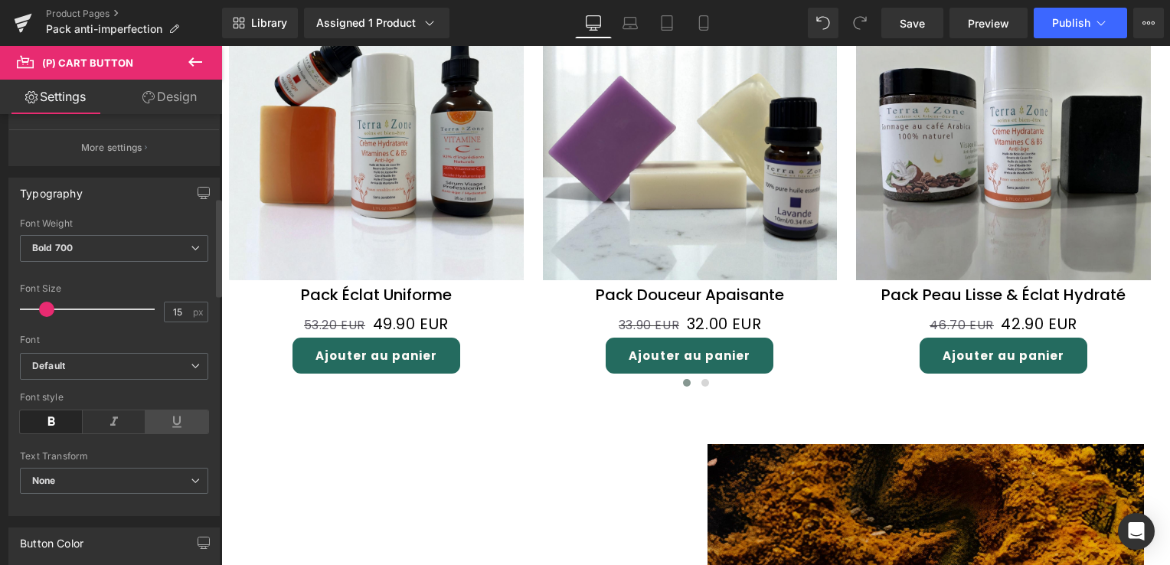
click at [164, 413] on icon at bounding box center [176, 421] width 63 height 23
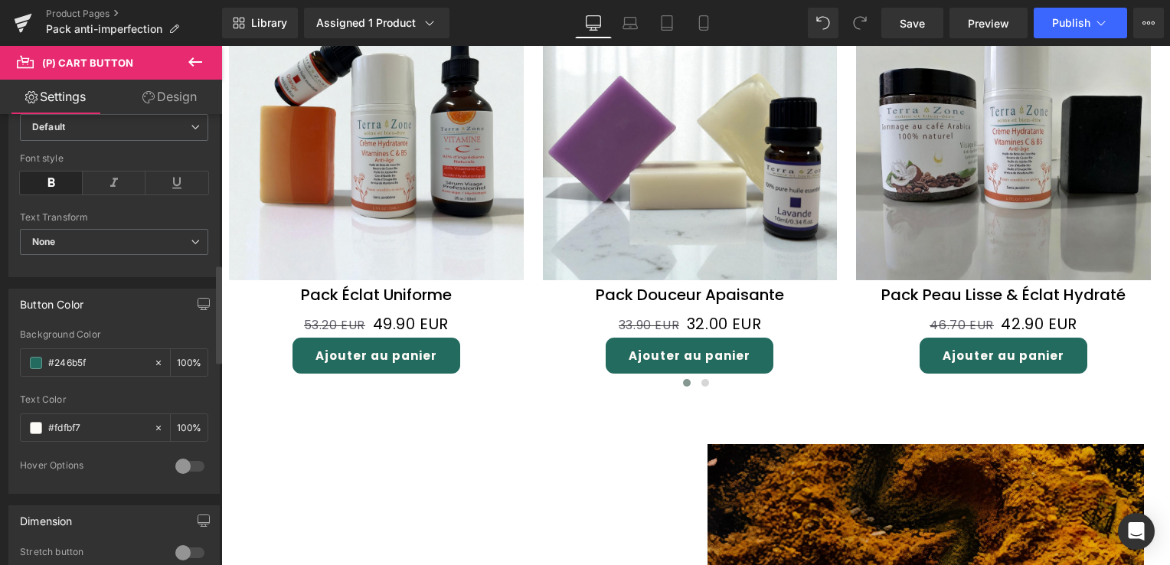
scroll to position [689, 0]
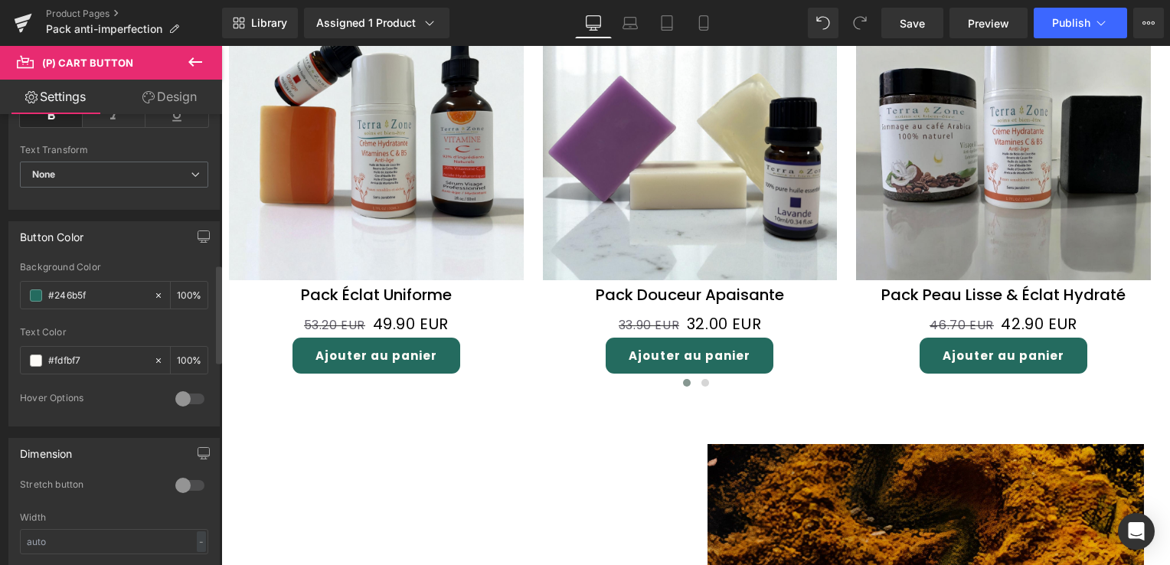
click at [181, 390] on div at bounding box center [190, 399] width 37 height 25
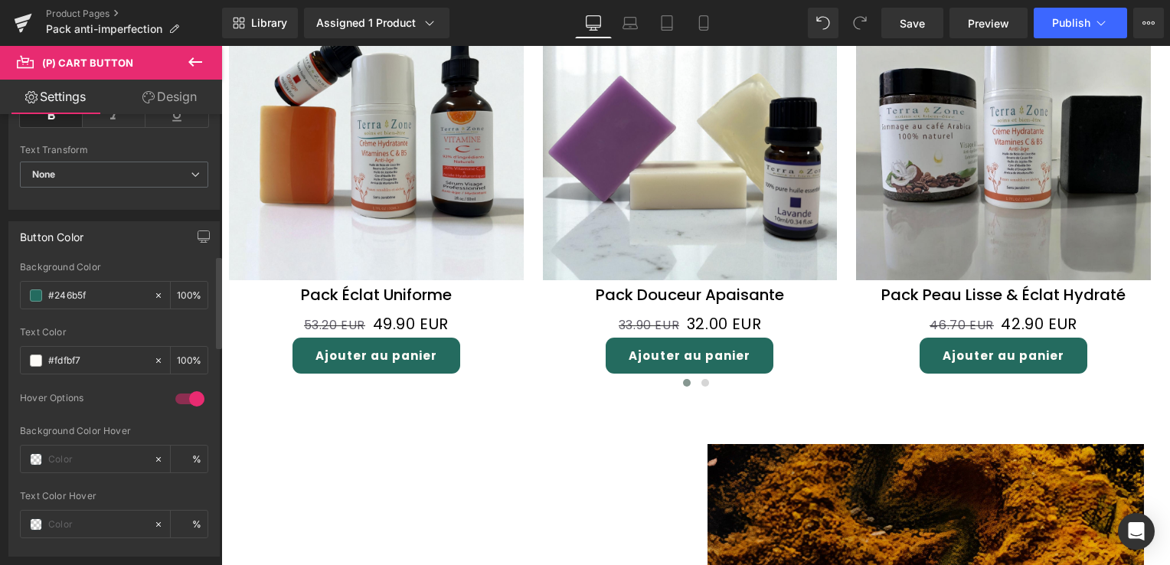
click at [193, 395] on div at bounding box center [190, 399] width 37 height 25
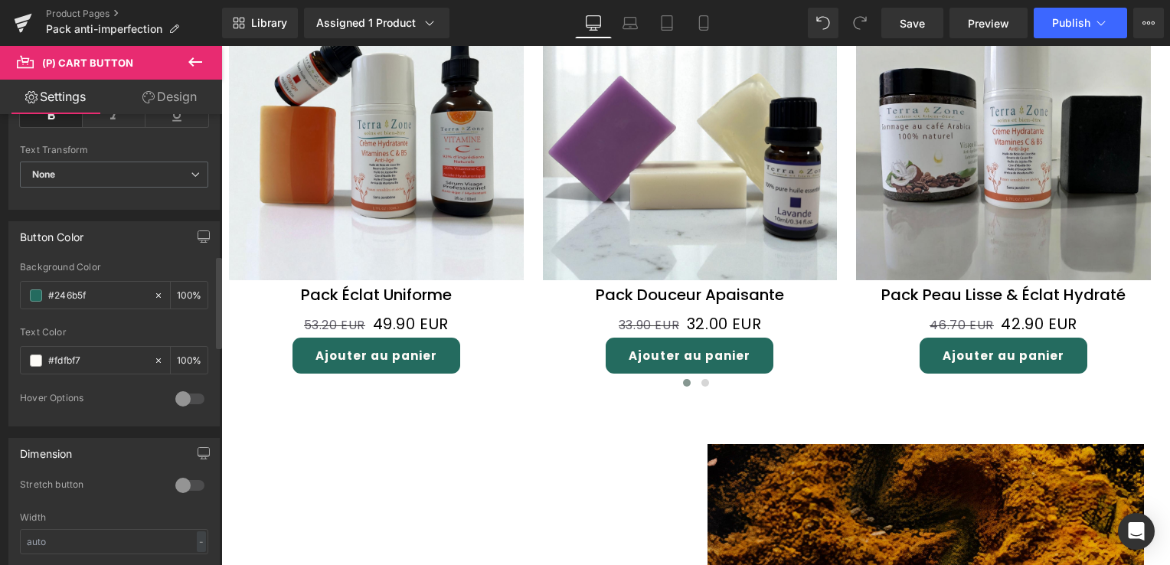
click at [193, 395] on div at bounding box center [190, 399] width 37 height 25
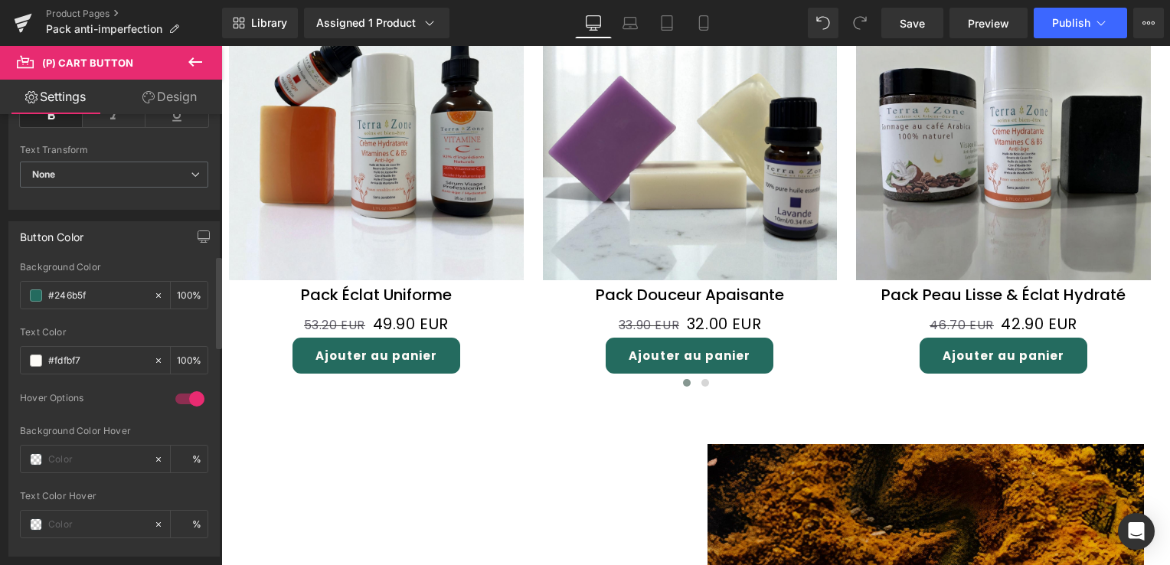
click at [193, 395] on div at bounding box center [190, 399] width 37 height 25
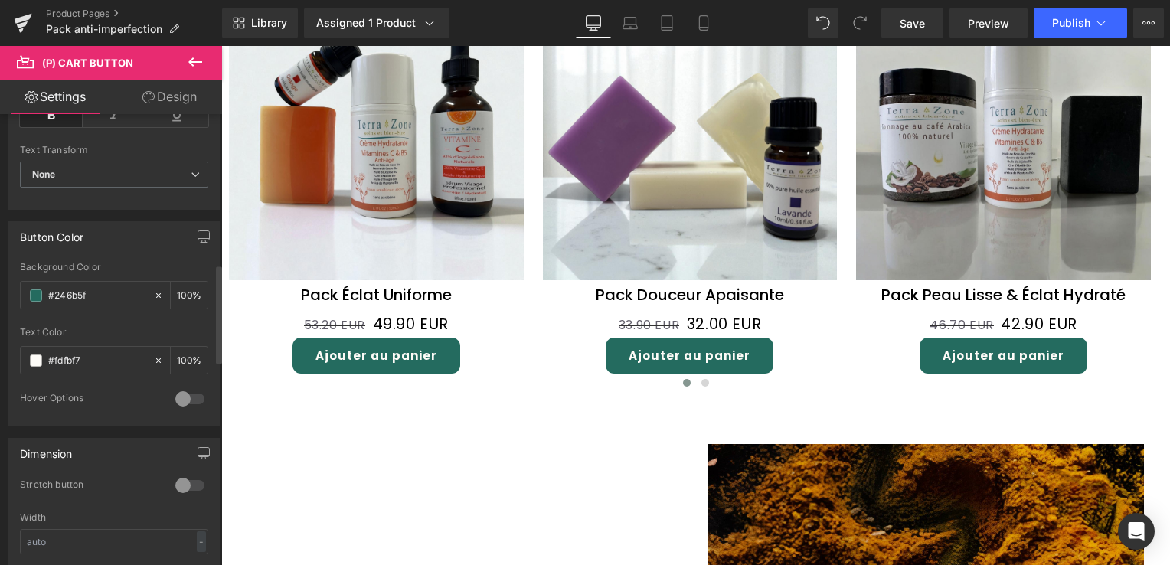
click at [193, 395] on div at bounding box center [190, 399] width 37 height 25
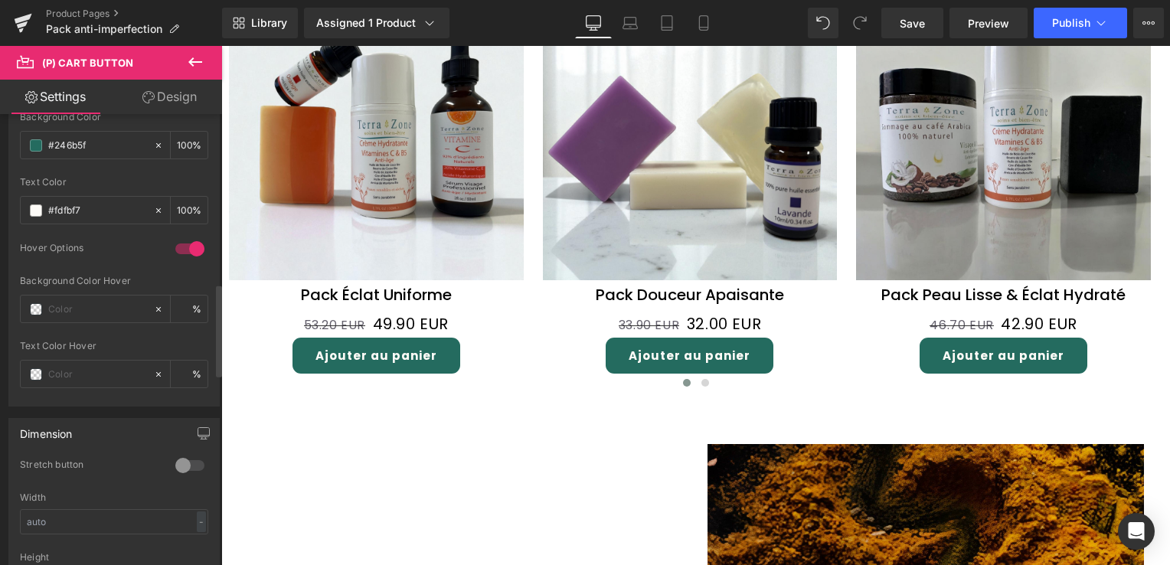
scroll to position [842, 0]
click at [36, 305] on span at bounding box center [36, 306] width 12 height 12
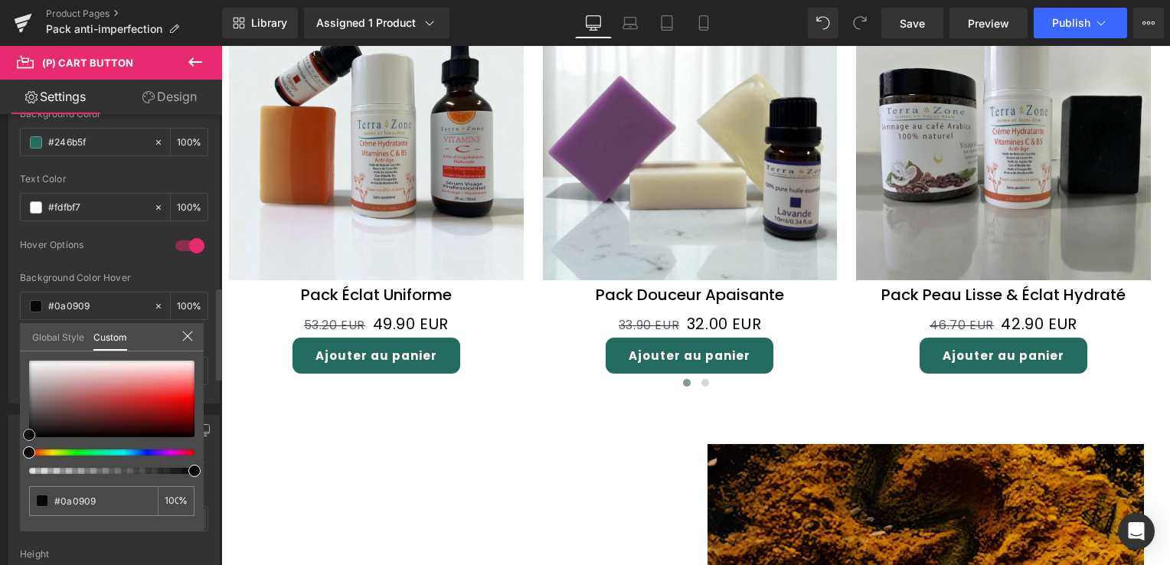
drag, startPoint x: 31, startPoint y: 436, endPoint x: 21, endPoint y: 430, distance: 11.0
click at [21, 431] on div "none 0 %" at bounding box center [112, 446] width 184 height 171
click at [184, 334] on icon at bounding box center [187, 336] width 12 height 12
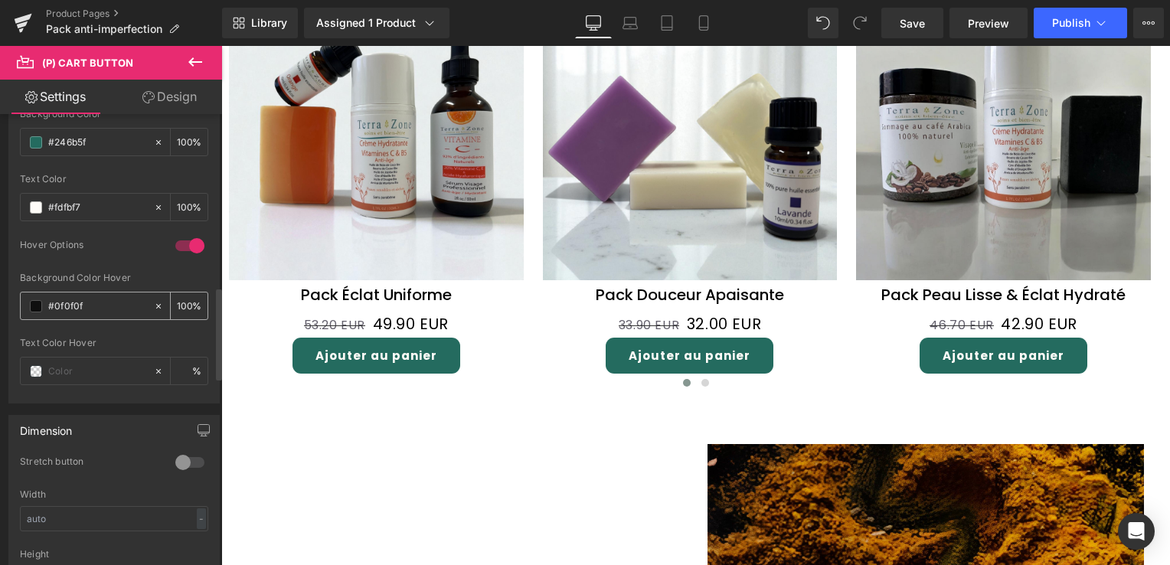
click at [156, 304] on icon at bounding box center [158, 306] width 5 height 5
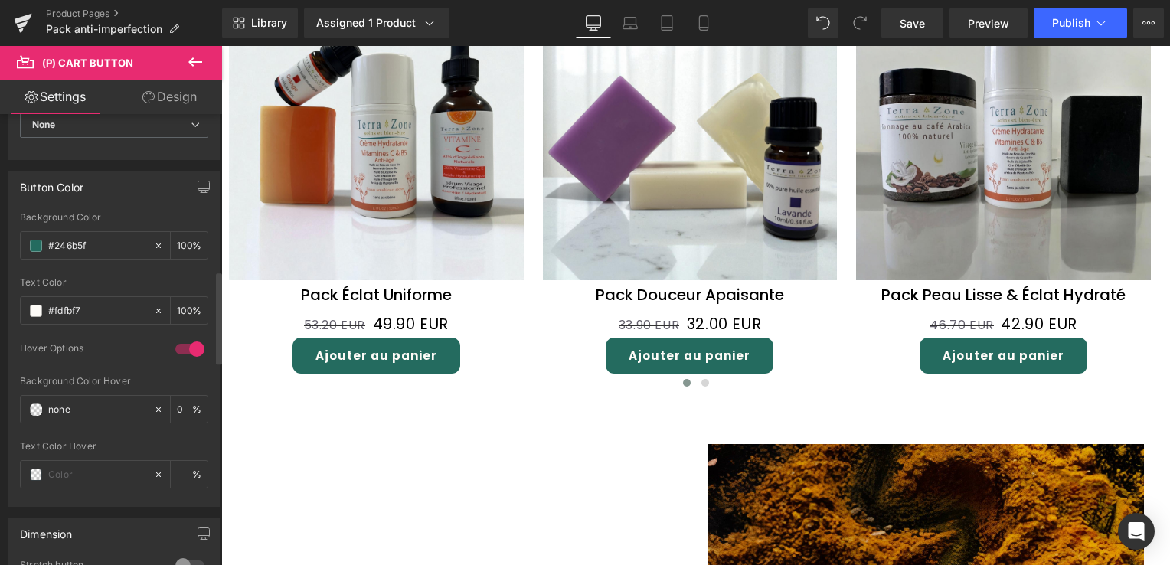
scroll to position [766, 0]
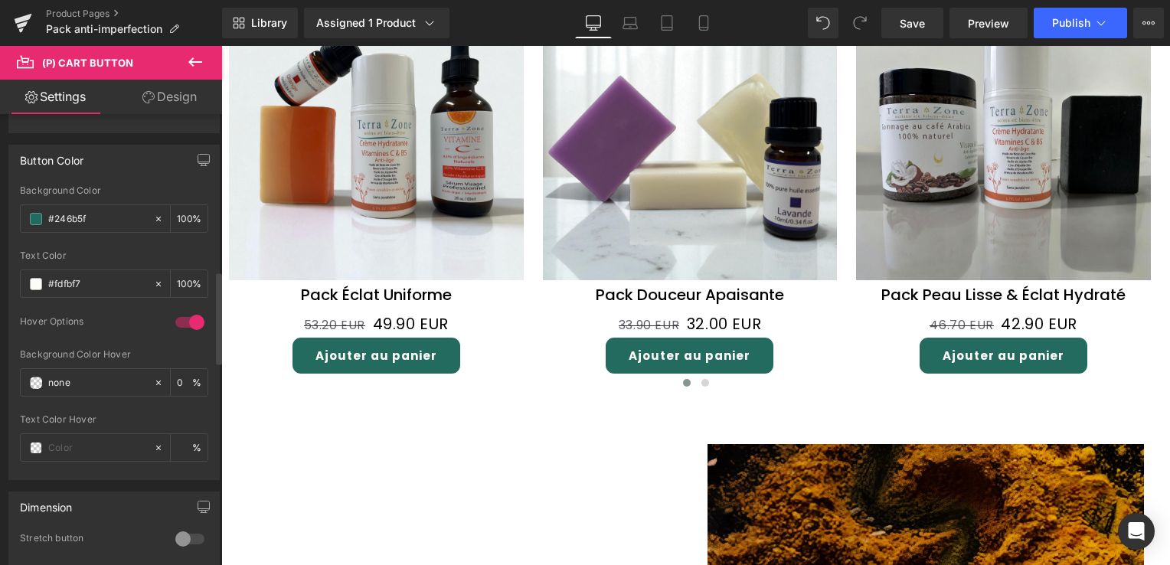
click at [190, 319] on div at bounding box center [190, 322] width 37 height 25
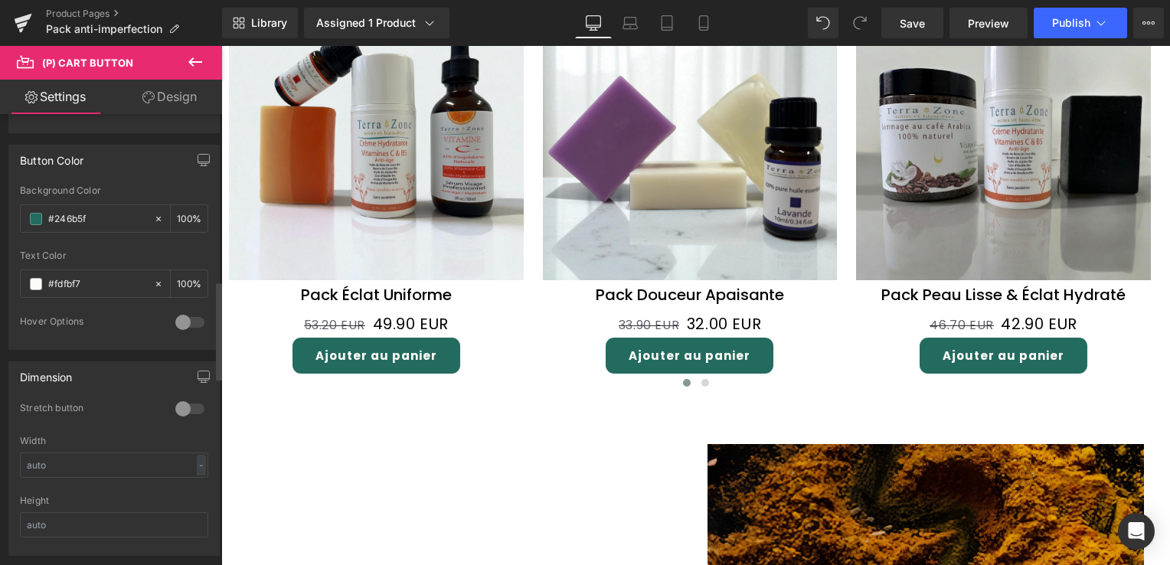
click at [190, 319] on div at bounding box center [190, 322] width 37 height 25
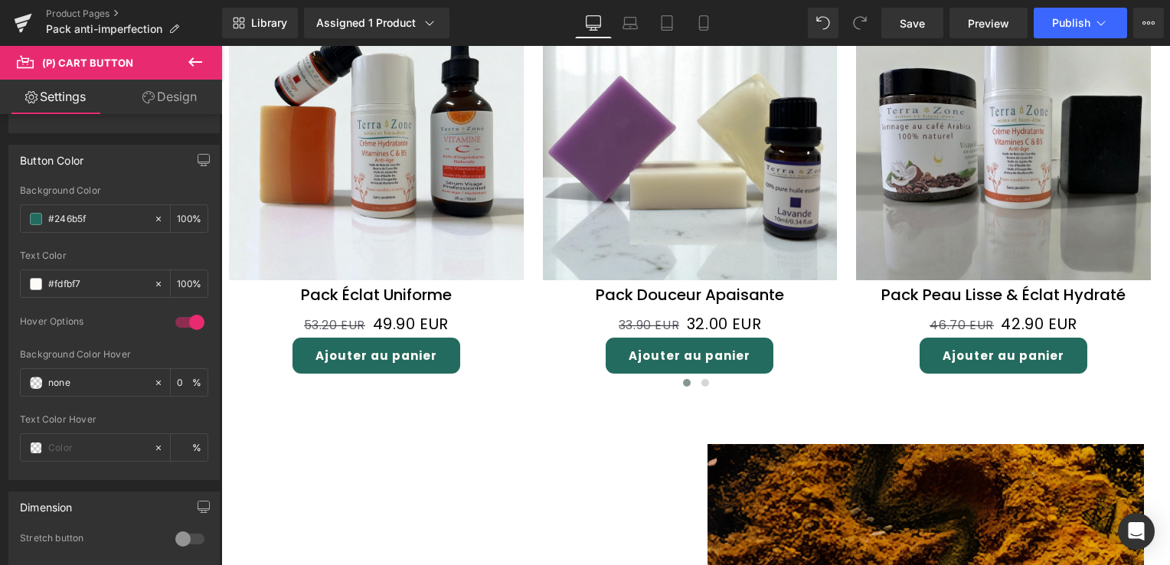
click at [188, 93] on link "Design" at bounding box center [169, 97] width 111 height 34
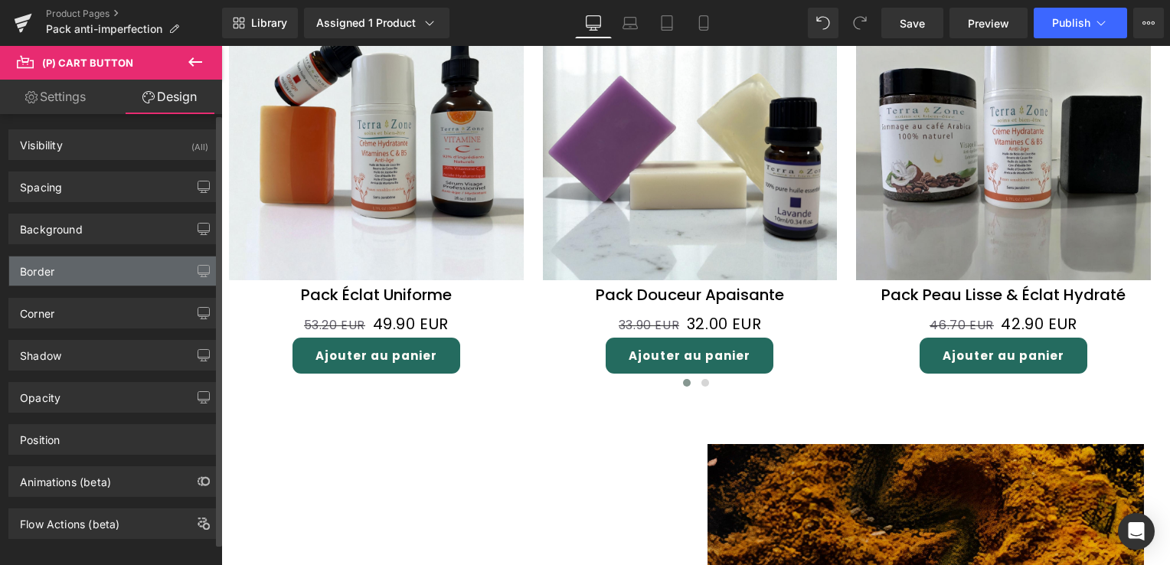
click at [97, 269] on div "Border" at bounding box center [114, 270] width 210 height 29
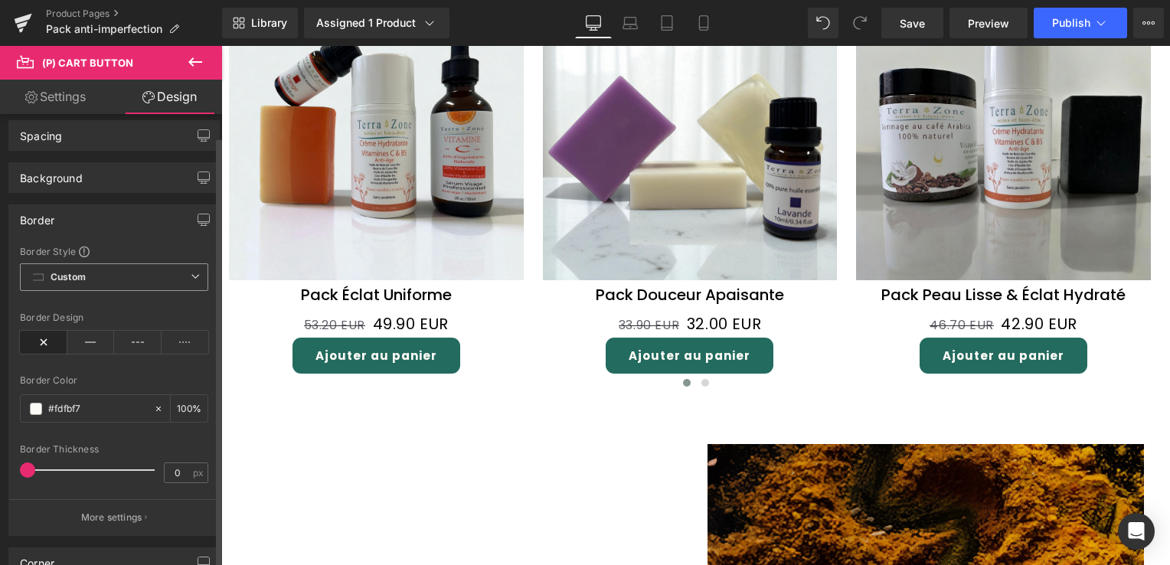
scroll to position [77, 0]
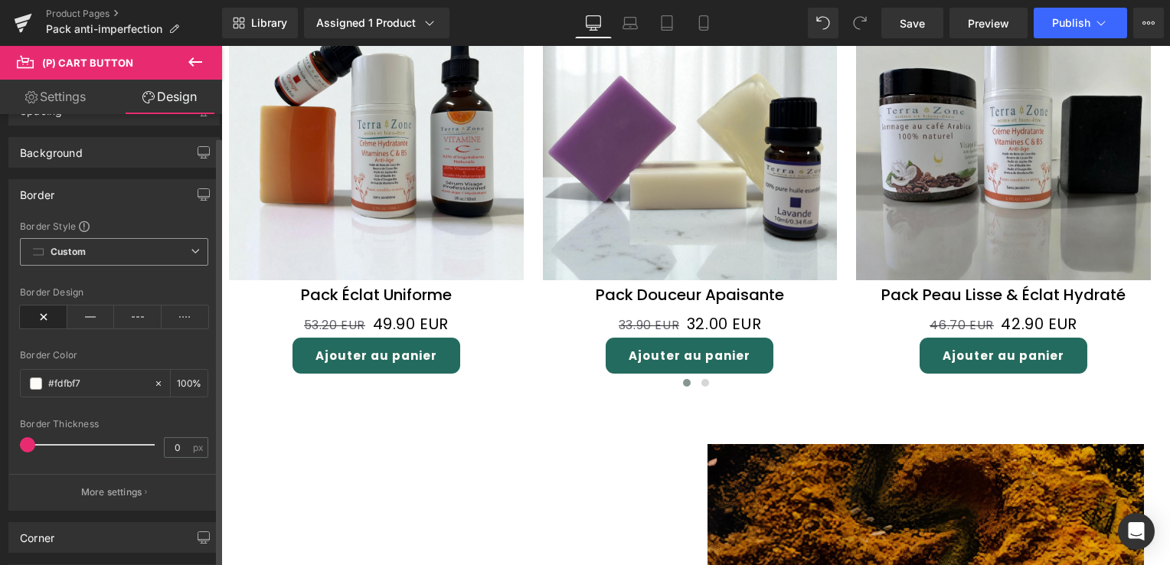
click at [194, 253] on icon at bounding box center [195, 251] width 9 height 9
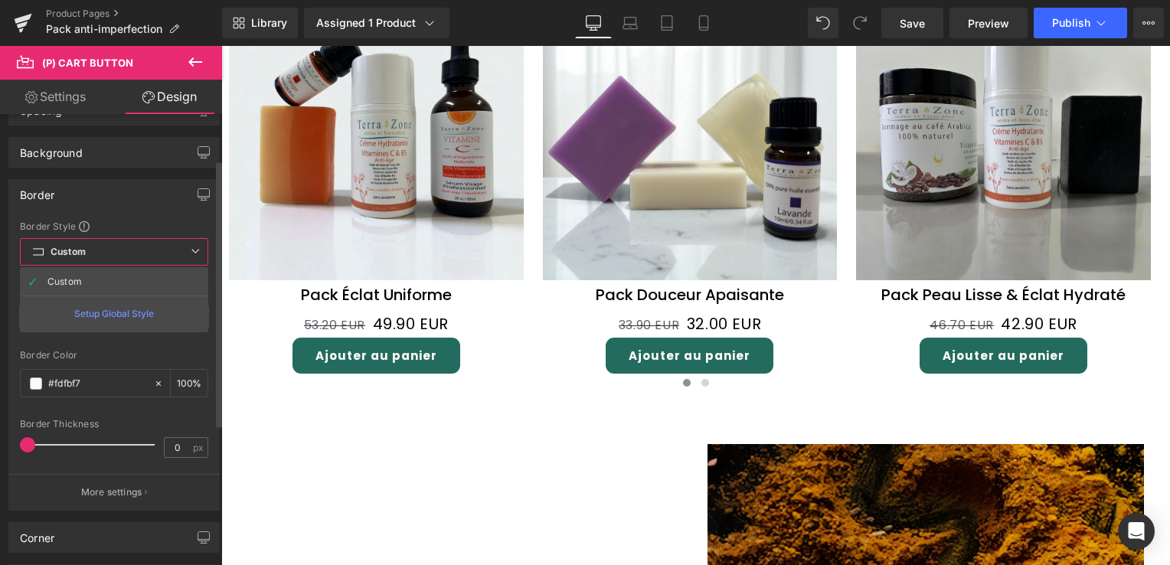
click at [191, 251] on icon at bounding box center [195, 251] width 9 height 9
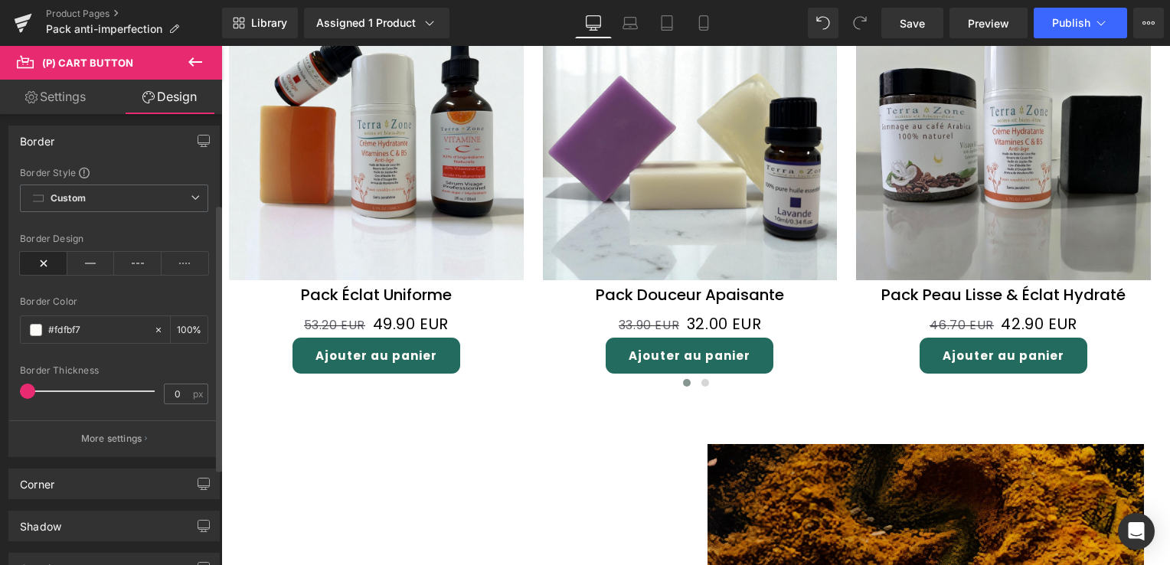
scroll to position [153, 0]
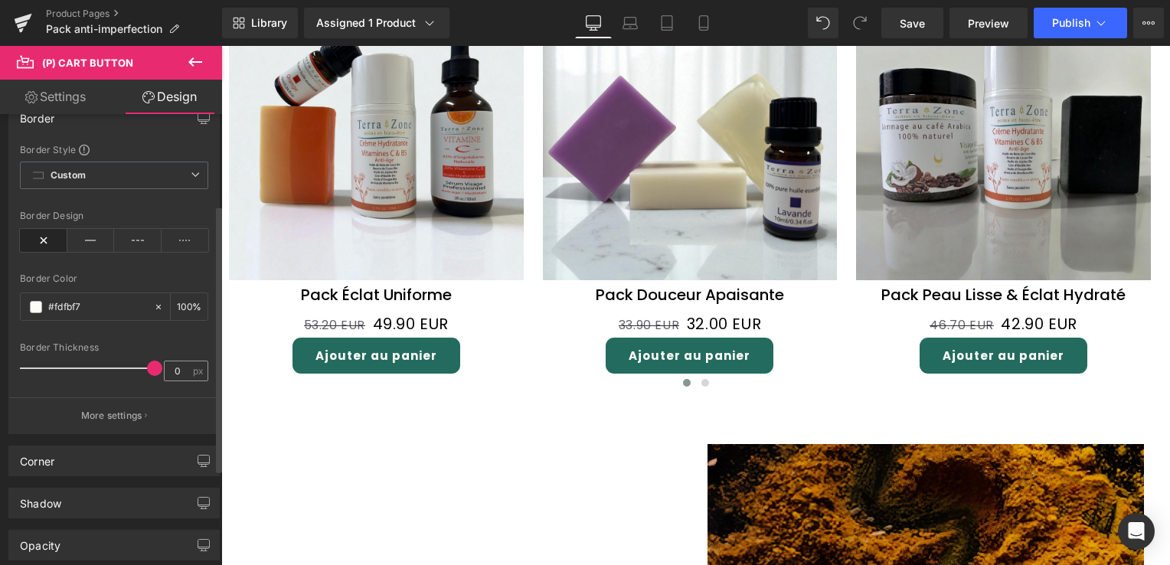
drag, startPoint x: 29, startPoint y: 364, endPoint x: 165, endPoint y: 362, distance: 136.3
click at [165, 362] on div "Border Thickness 0 px" at bounding box center [114, 367] width 188 height 51
click at [194, 57] on icon at bounding box center [195, 62] width 18 height 18
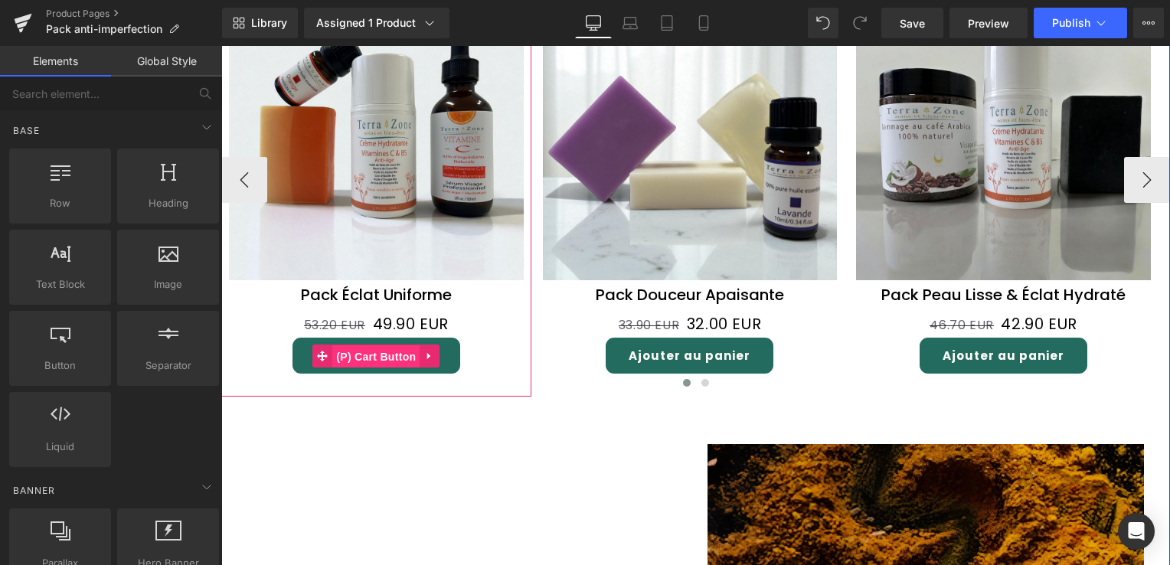
click at [368, 346] on span "(P) Cart Button" at bounding box center [375, 356] width 87 height 23
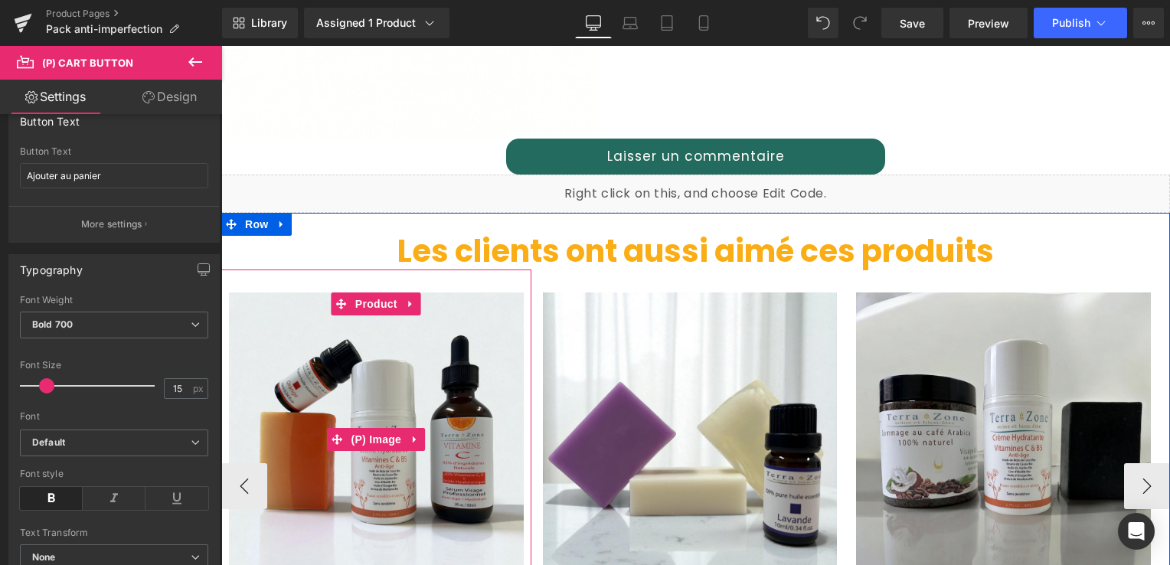
scroll to position [1455, 0]
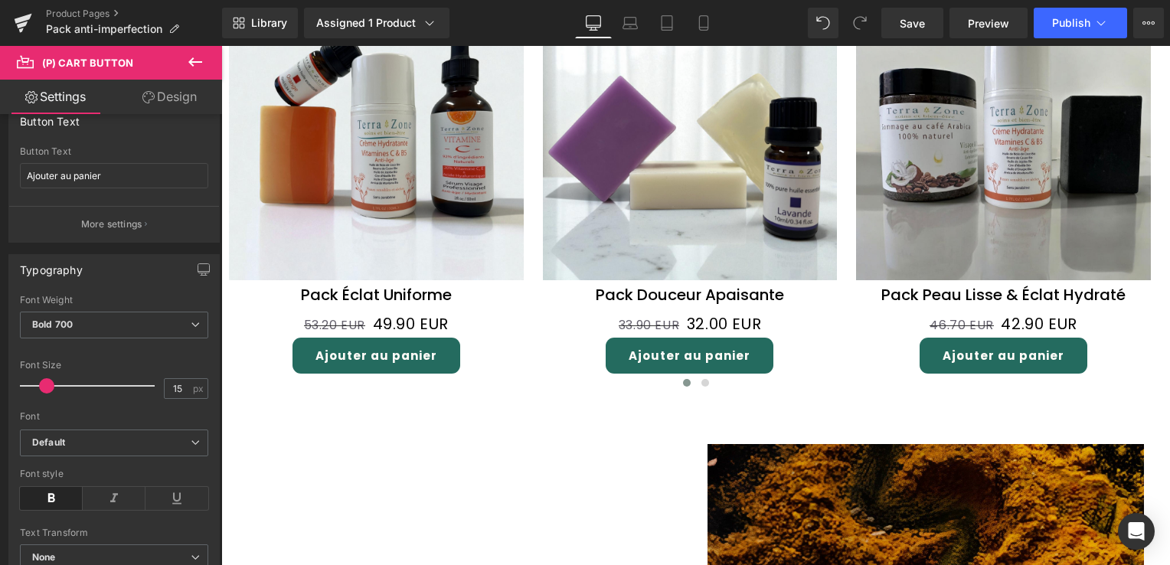
drag, startPoint x: 185, startPoint y: 100, endPoint x: 138, endPoint y: 201, distance: 111.7
click at [185, 99] on link "Design" at bounding box center [169, 97] width 111 height 34
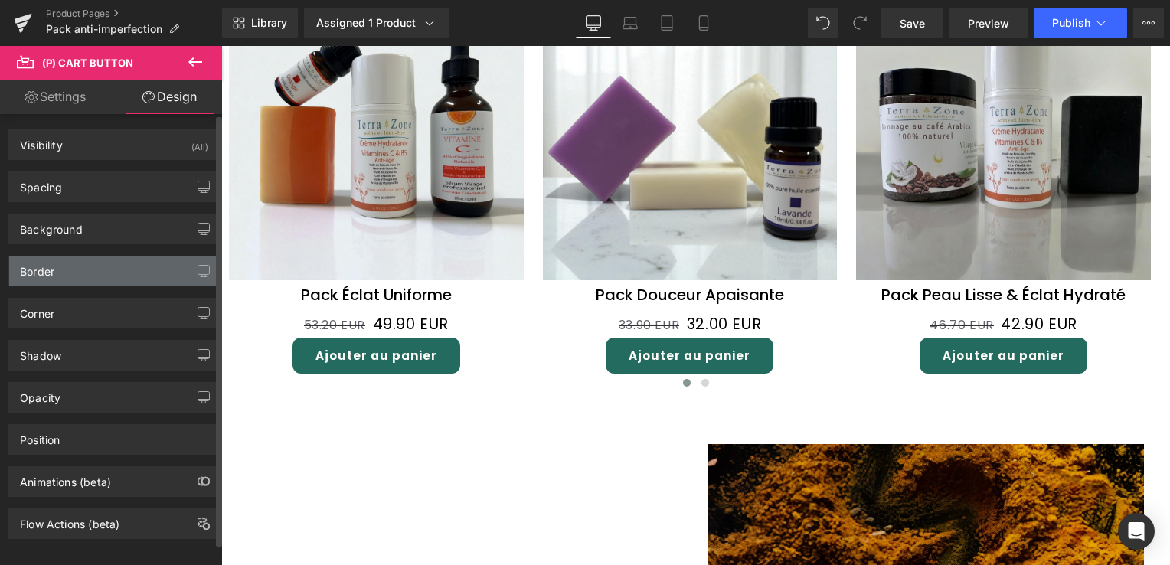
click at [77, 266] on div "Border" at bounding box center [114, 270] width 210 height 29
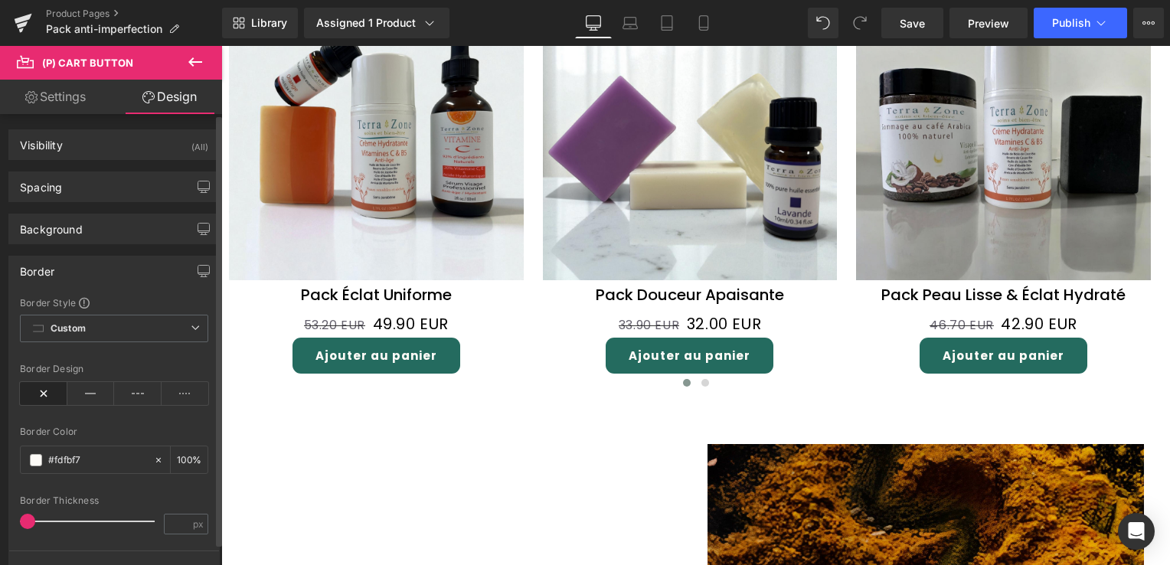
click at [86, 274] on div "Border" at bounding box center [114, 270] width 210 height 29
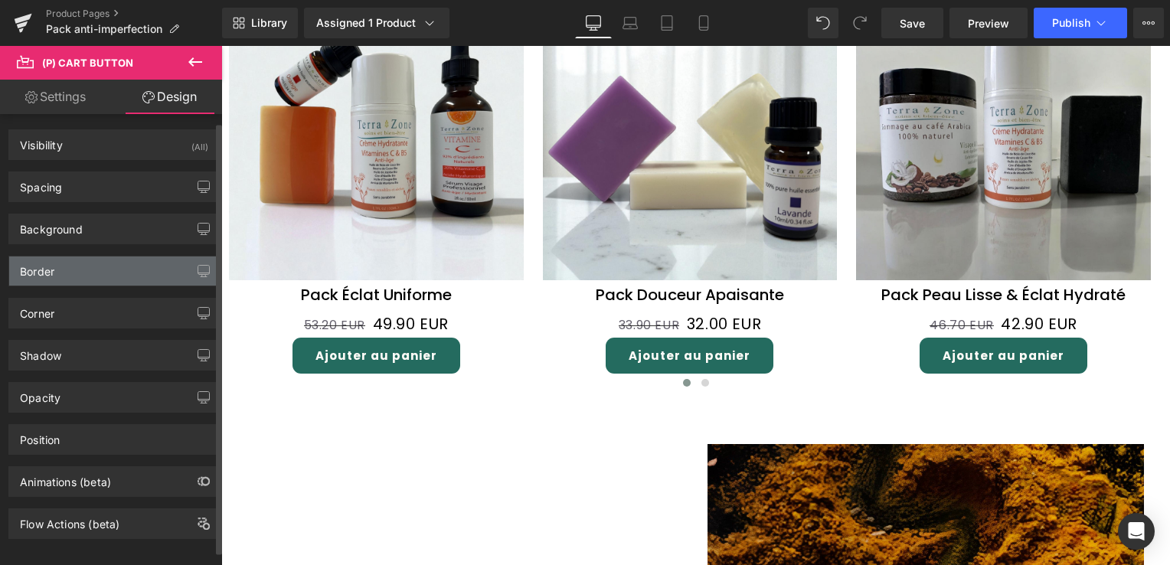
scroll to position [13, 0]
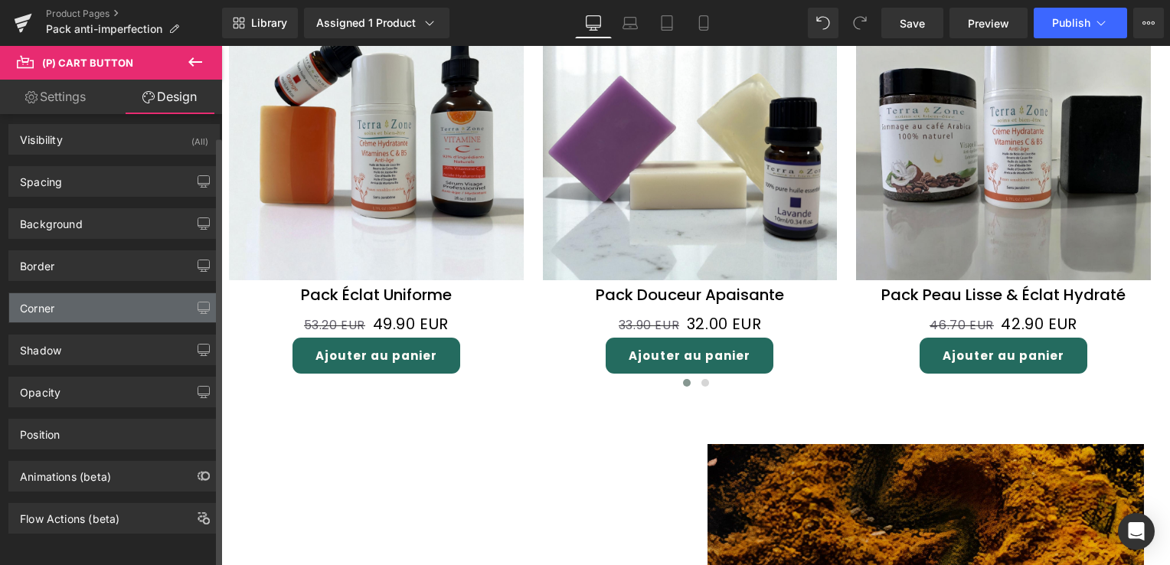
click at [80, 296] on div "Corner" at bounding box center [114, 307] width 210 height 29
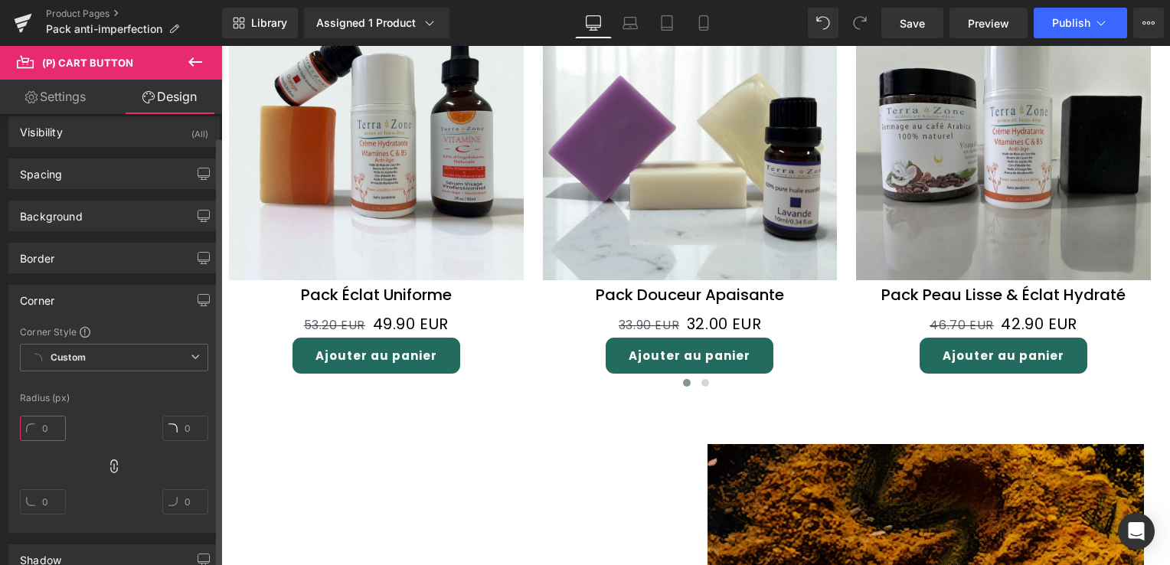
click at [46, 419] on input "text" at bounding box center [43, 428] width 46 height 25
type input "0"
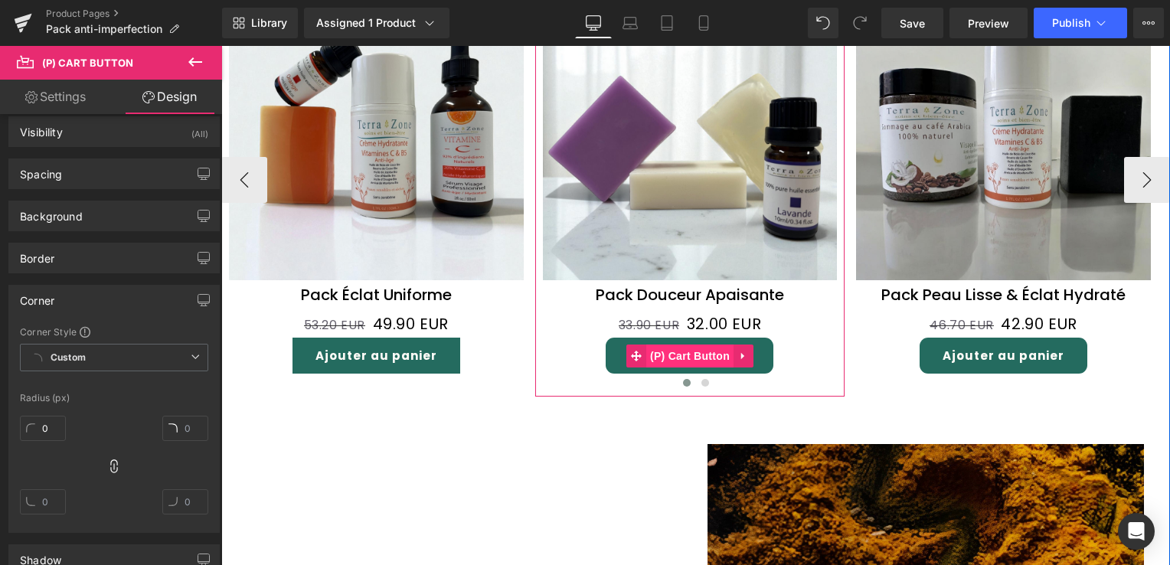
click at [668, 345] on span "(P) Cart Button" at bounding box center [689, 356] width 87 height 23
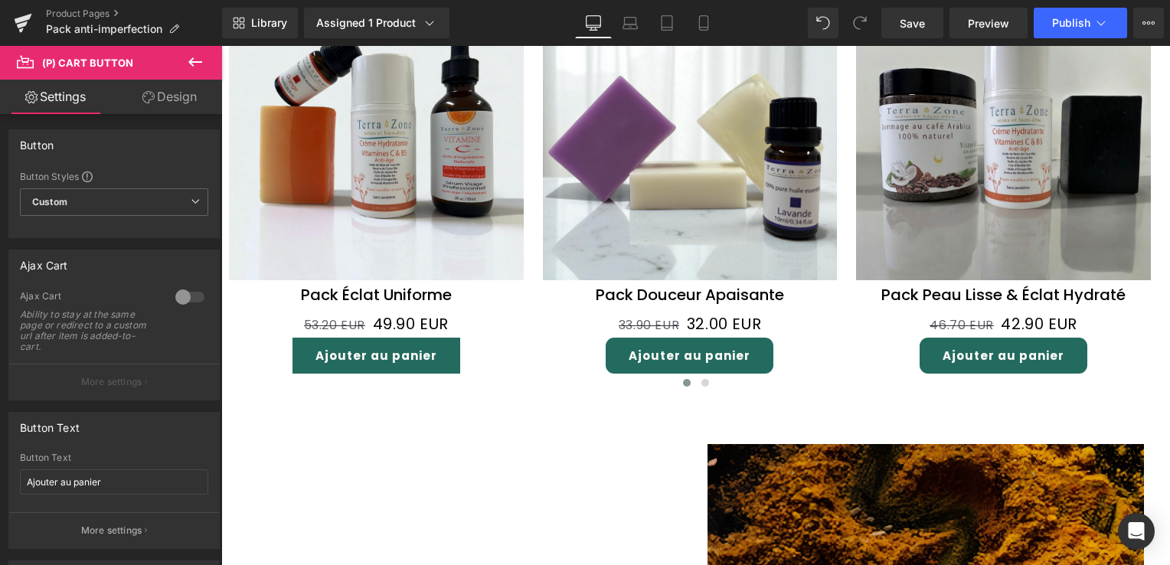
drag, startPoint x: 178, startPoint y: 97, endPoint x: 138, endPoint y: 140, distance: 58.5
click at [178, 97] on link "Design" at bounding box center [169, 97] width 111 height 34
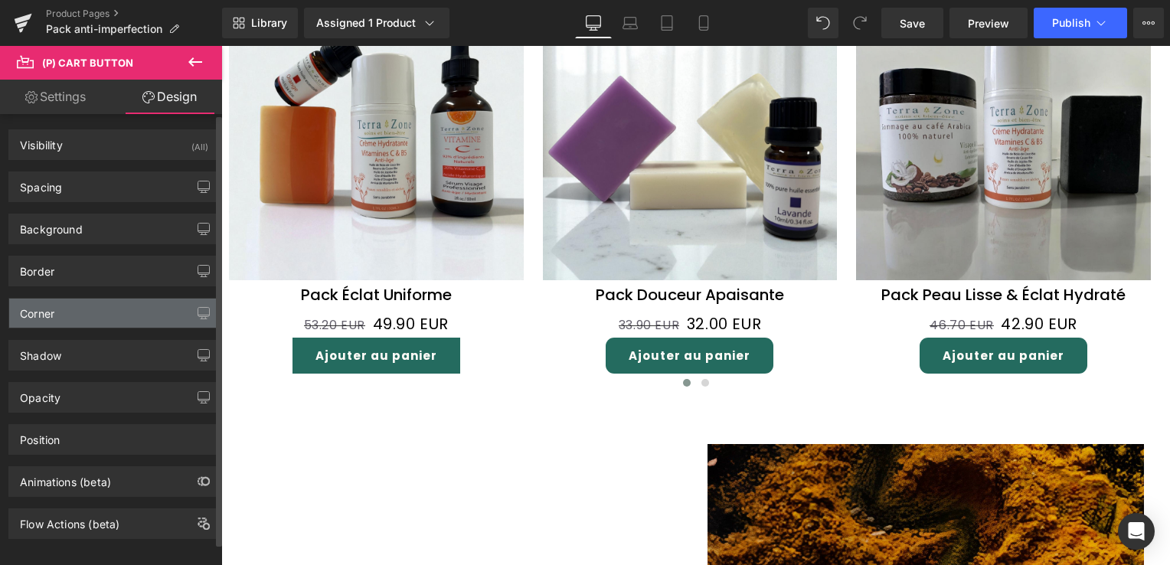
click at [67, 312] on div "Corner" at bounding box center [114, 313] width 210 height 29
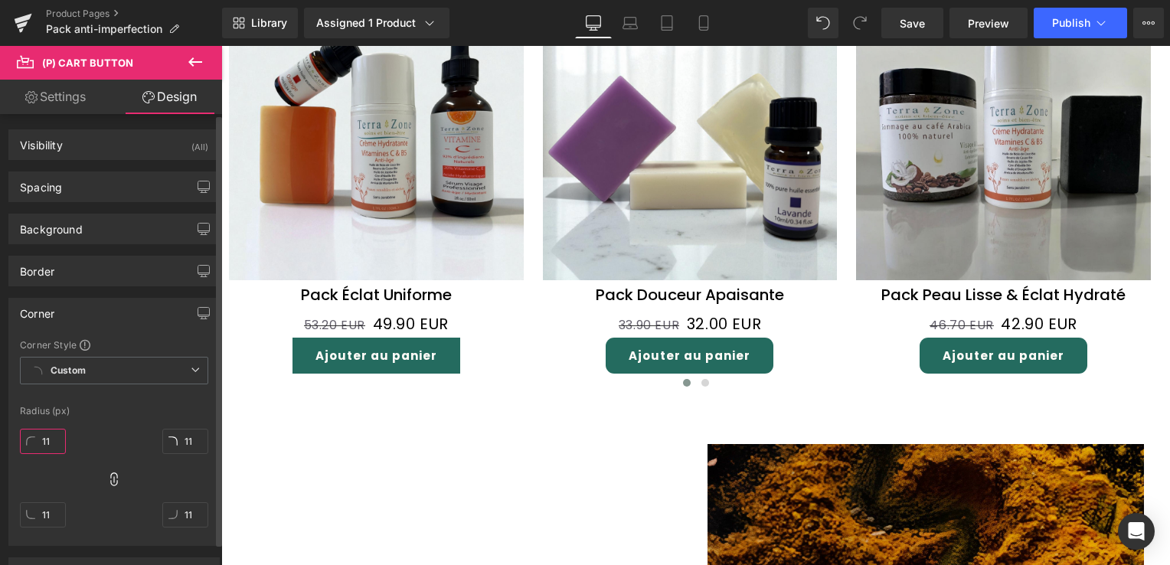
click at [49, 430] on input "11" at bounding box center [43, 441] width 46 height 25
type input "0"
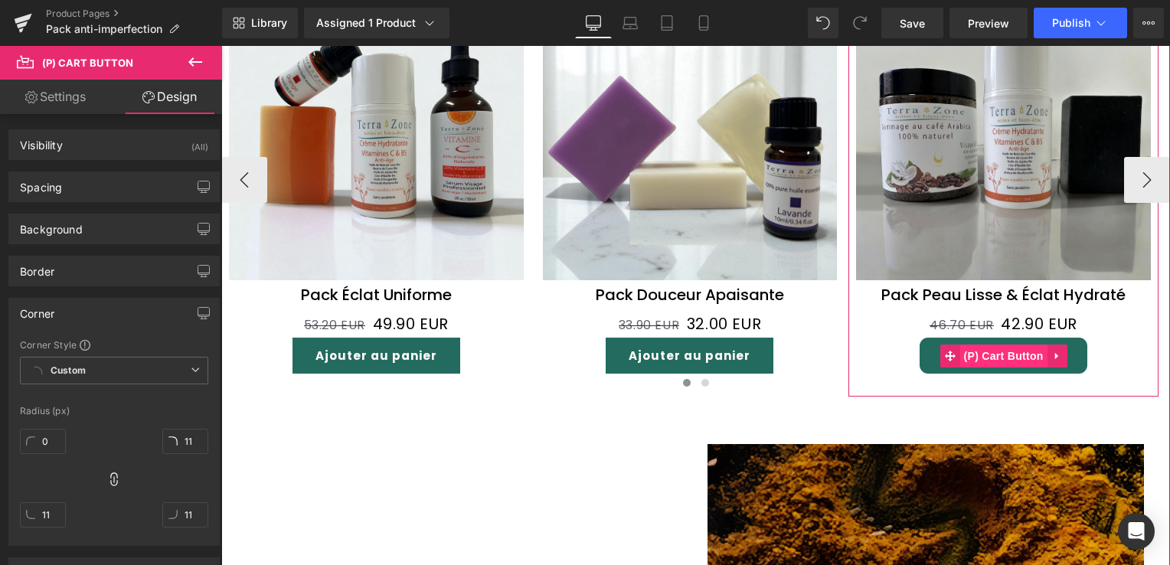
click at [960, 345] on span "(P) Cart Button" at bounding box center [1003, 356] width 87 height 23
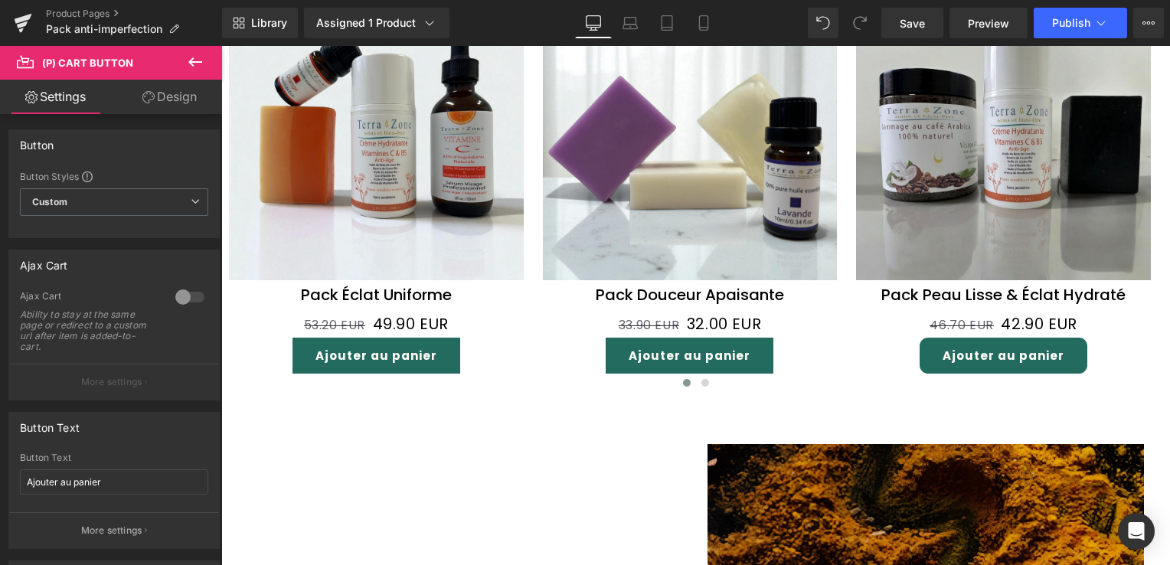
click at [168, 92] on link "Design" at bounding box center [169, 97] width 111 height 34
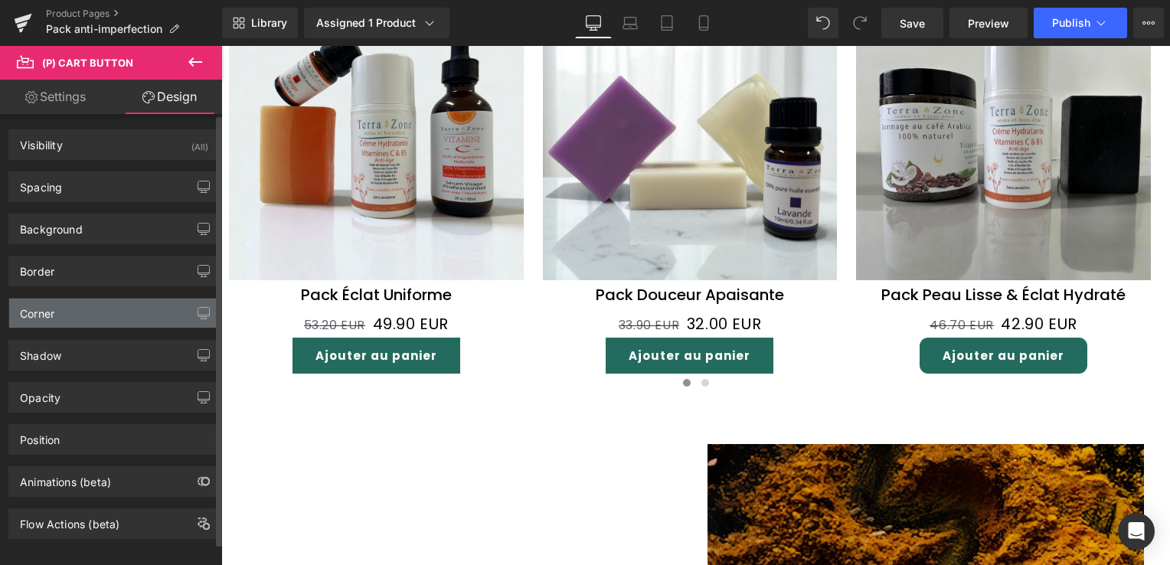
click at [77, 314] on div "Corner" at bounding box center [114, 313] width 210 height 29
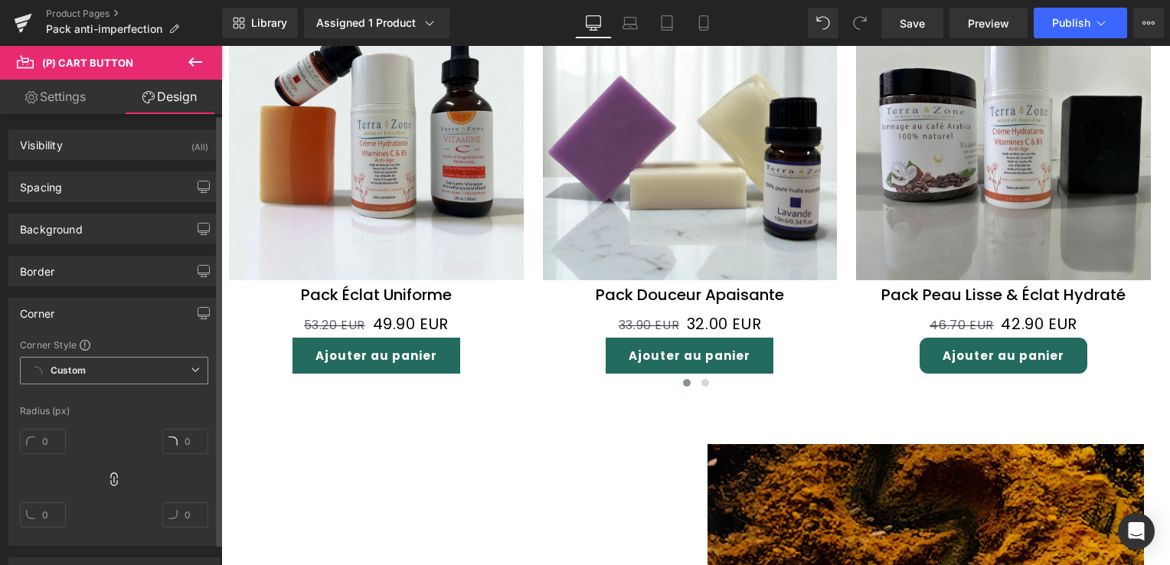
click at [101, 363] on span "Custom Setup Global Style" at bounding box center [114, 371] width 188 height 28
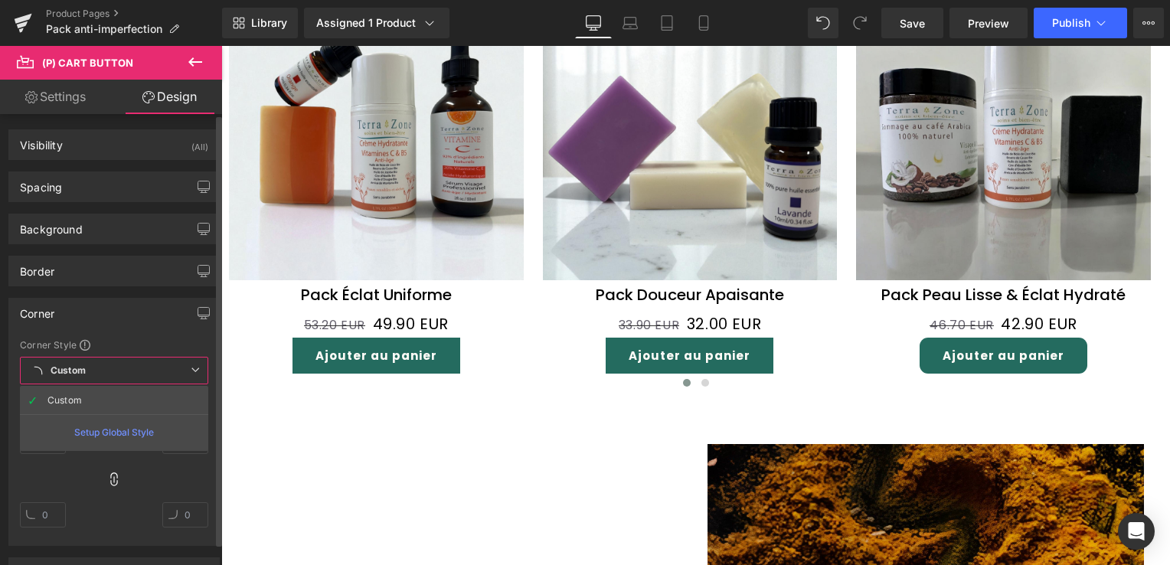
click at [74, 477] on div at bounding box center [114, 484] width 188 height 123
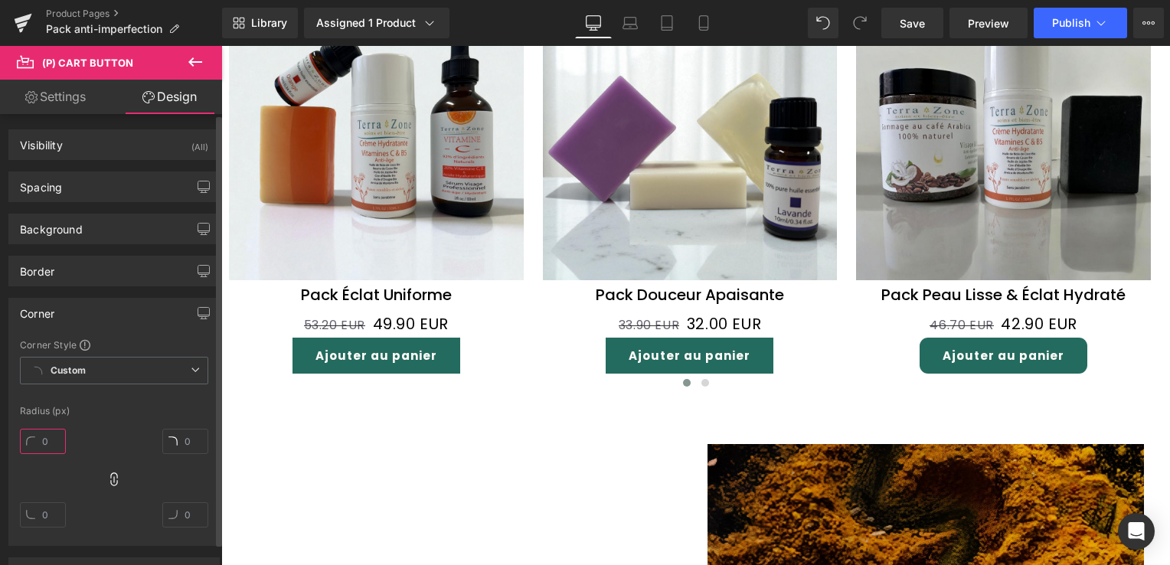
click at [57, 436] on input "text" at bounding box center [43, 441] width 46 height 25
type input "0"
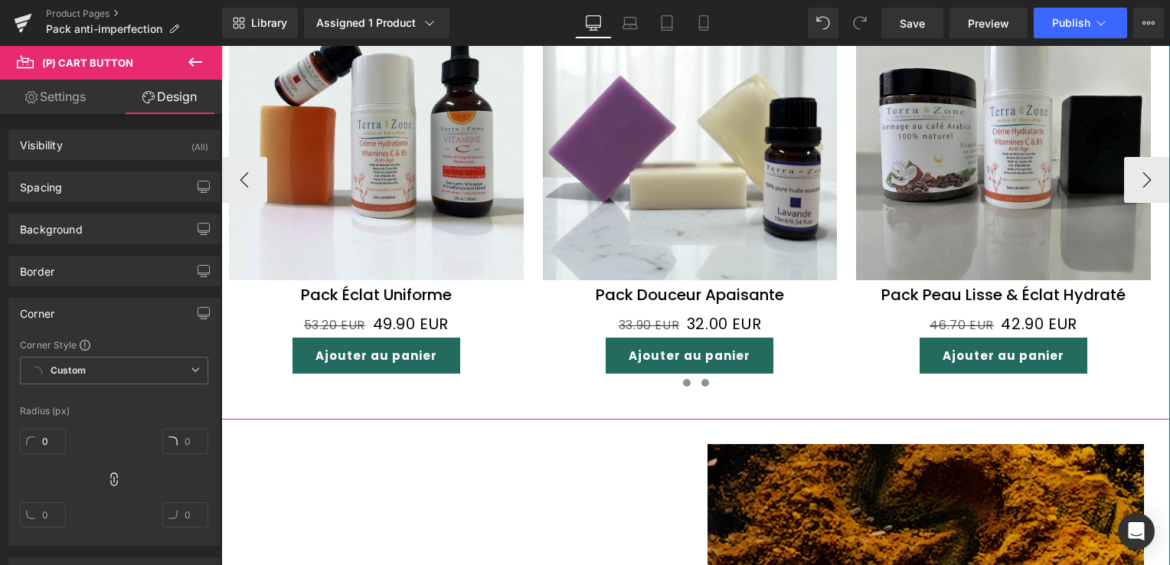
click at [701, 379] on span at bounding box center [705, 383] width 8 height 8
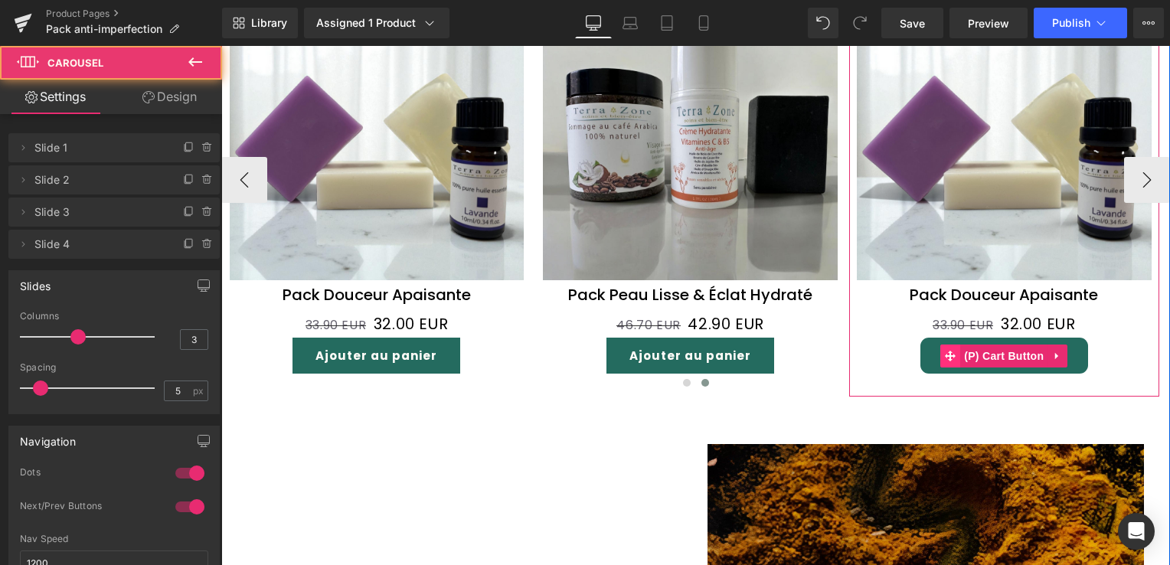
click at [940, 345] on span at bounding box center [950, 356] width 20 height 23
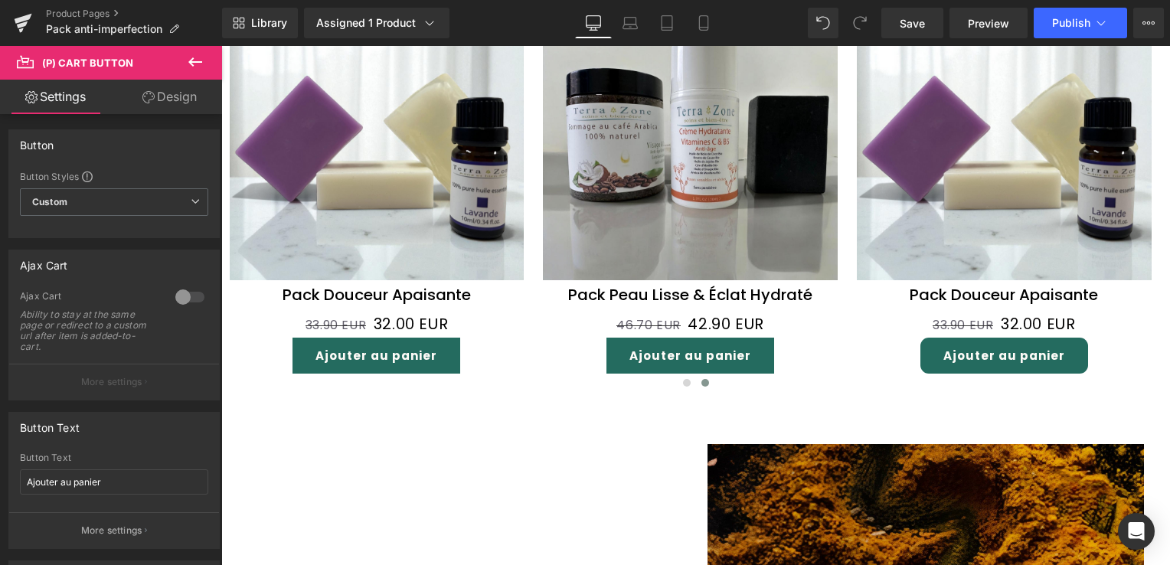
click at [158, 96] on link "Design" at bounding box center [169, 97] width 111 height 34
drag, startPoint x: 158, startPoint y: 96, endPoint x: 62, endPoint y: 243, distance: 175.8
click at [158, 96] on link "Design" at bounding box center [169, 97] width 111 height 34
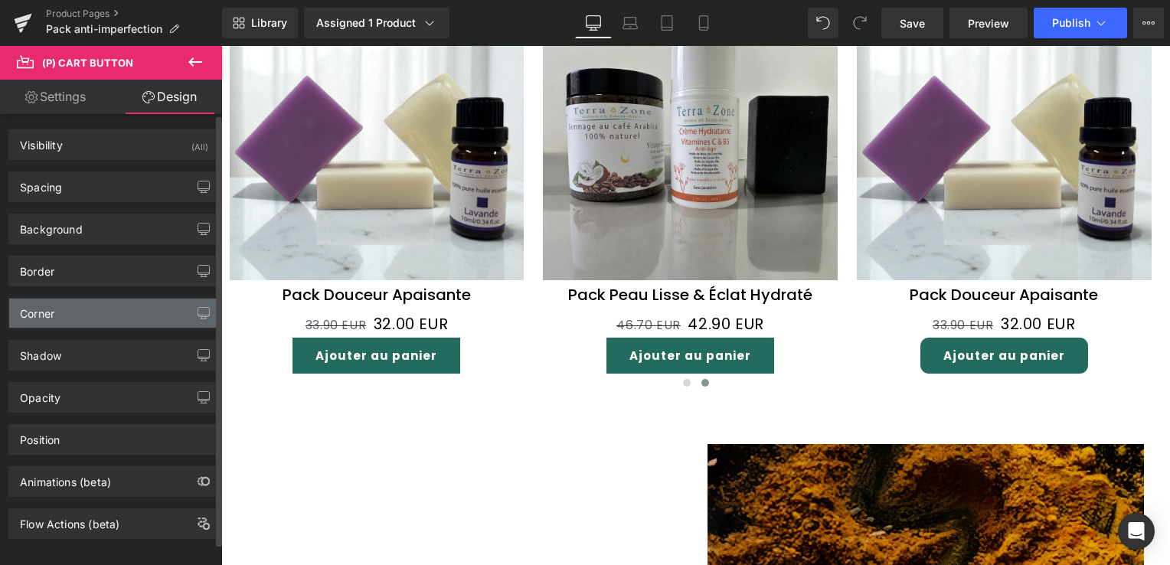
click at [51, 317] on div "Corner" at bounding box center [37, 309] width 34 height 21
click at [78, 306] on div "Corner" at bounding box center [114, 313] width 210 height 29
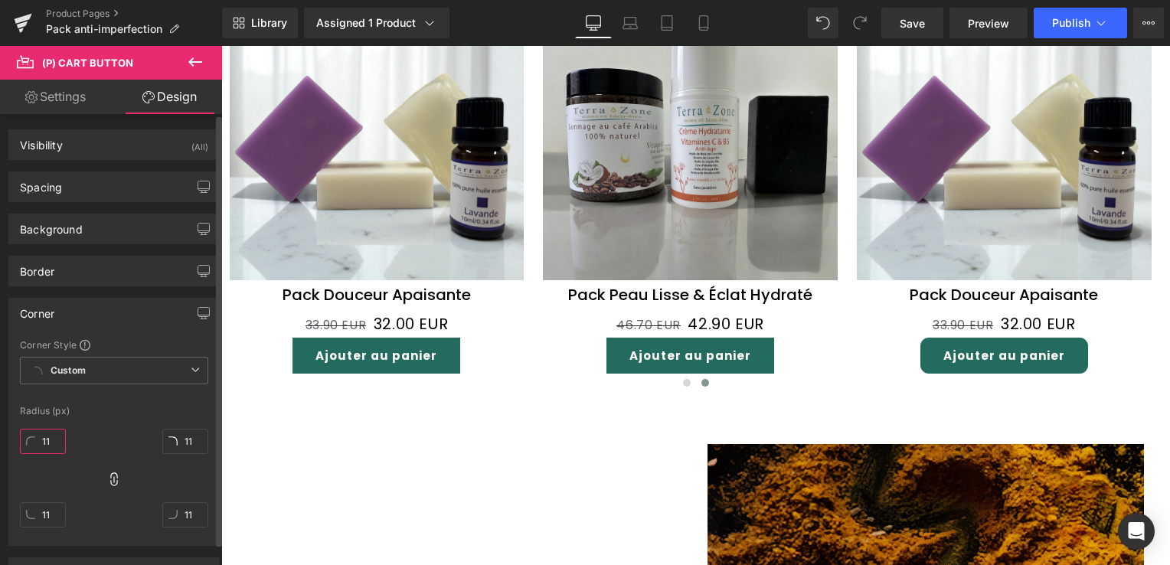
click at [51, 439] on input "11" at bounding box center [43, 441] width 46 height 25
type input "0"
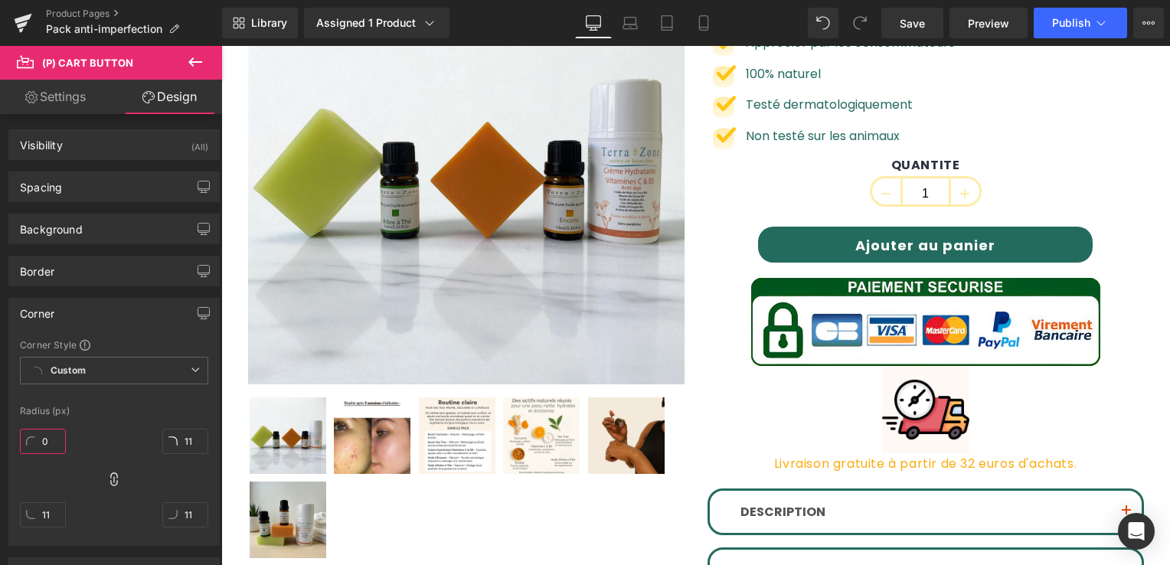
scroll to position [230, 0]
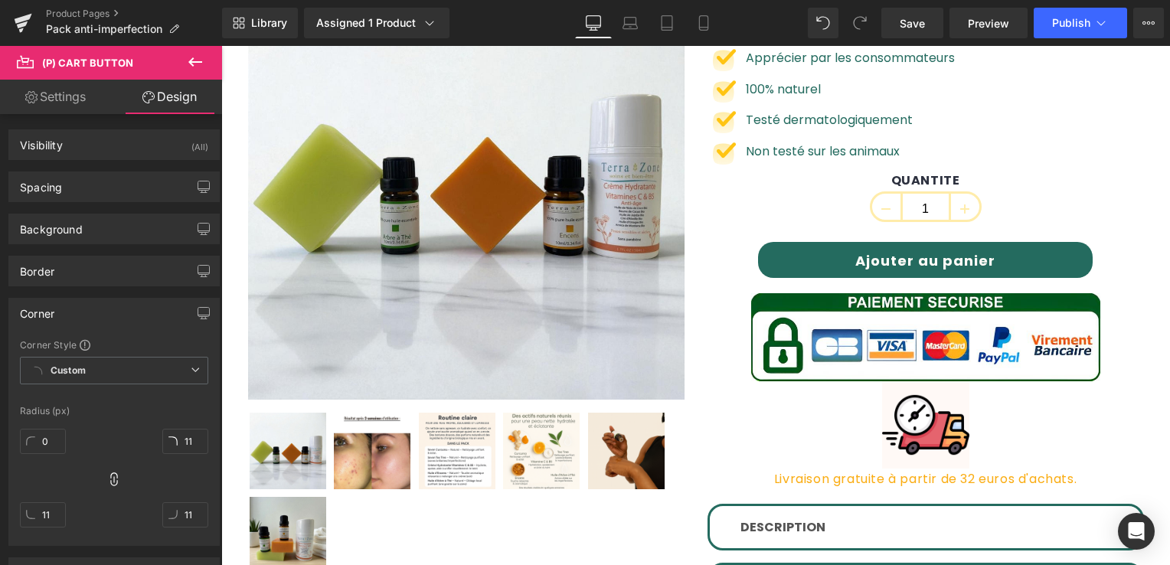
click at [790, 256] on button "Ajouter au panier" at bounding box center [925, 260] width 335 height 36
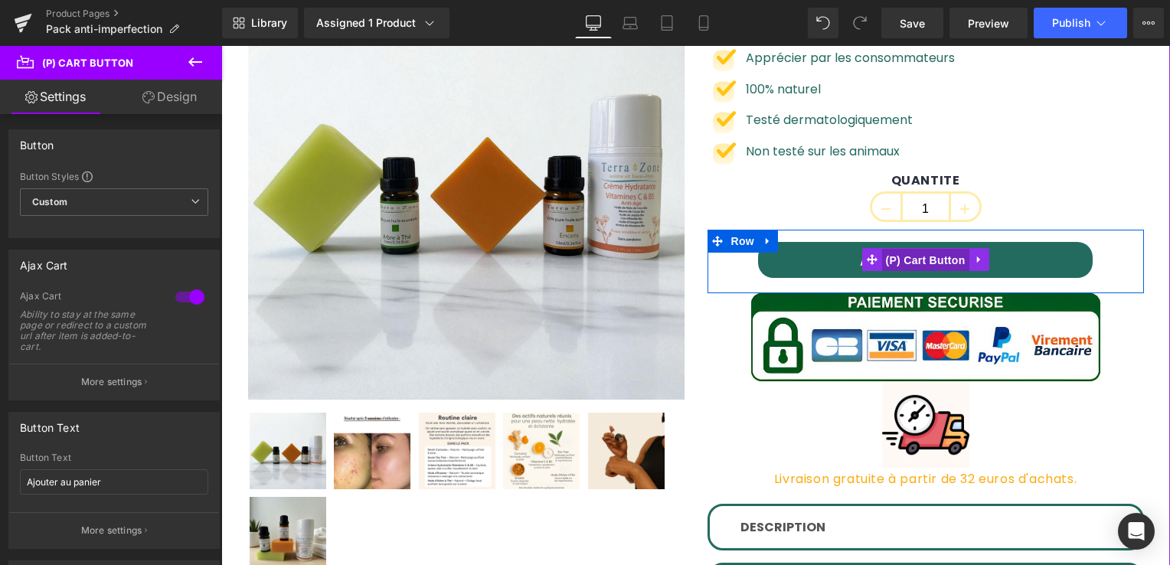
click at [911, 253] on span "(P) Cart Button" at bounding box center [924, 260] width 87 height 23
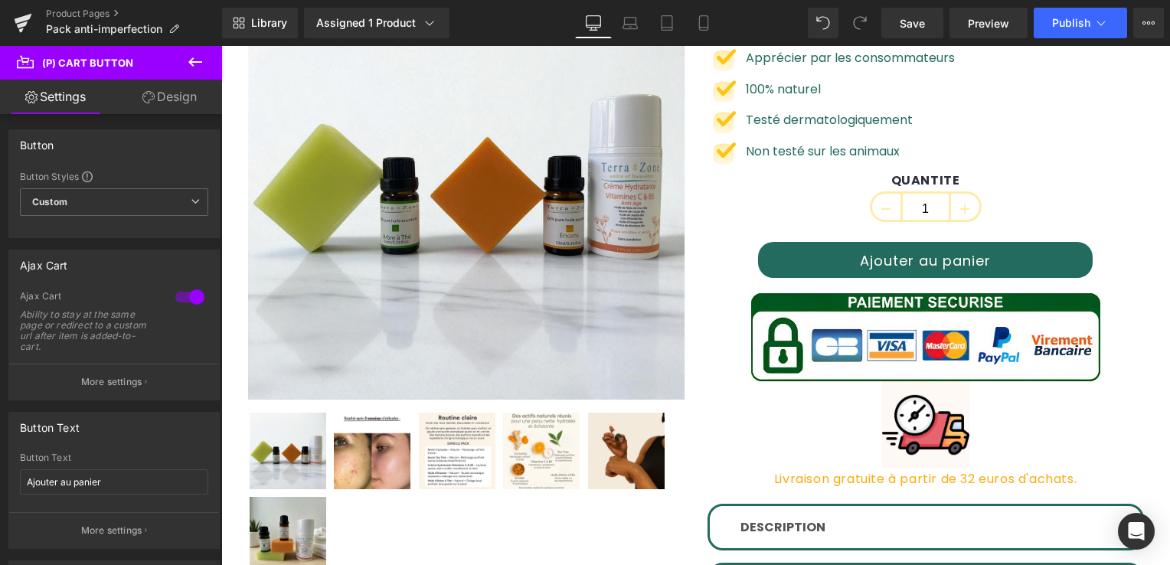
drag, startPoint x: 172, startPoint y: 103, endPoint x: 94, endPoint y: 222, distance: 141.6
click at [172, 103] on link "Design" at bounding box center [169, 97] width 111 height 34
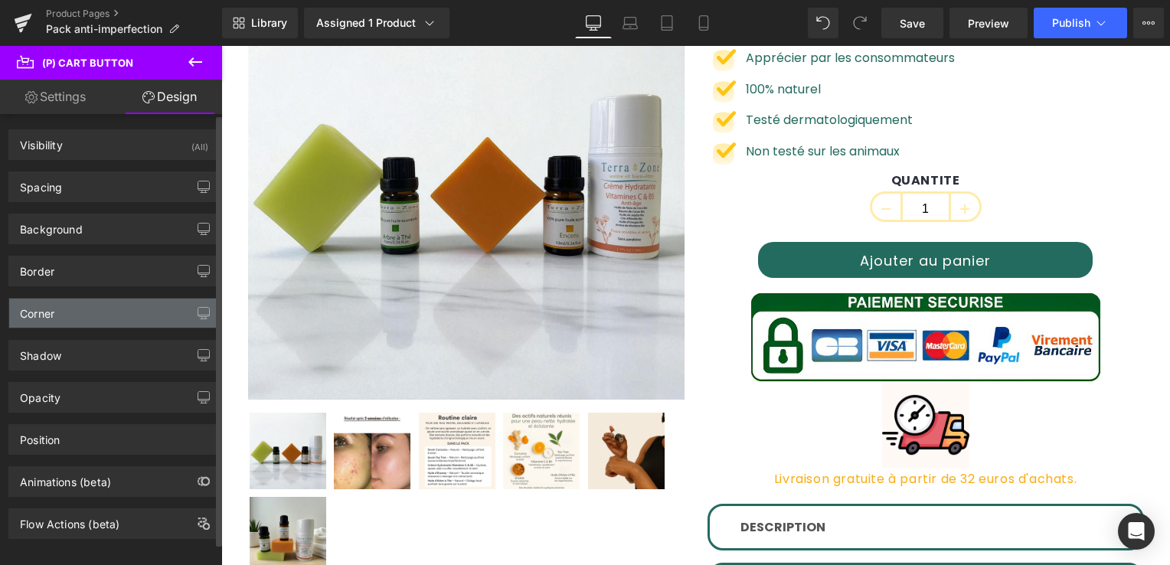
click at [61, 313] on div "Corner" at bounding box center [114, 313] width 210 height 29
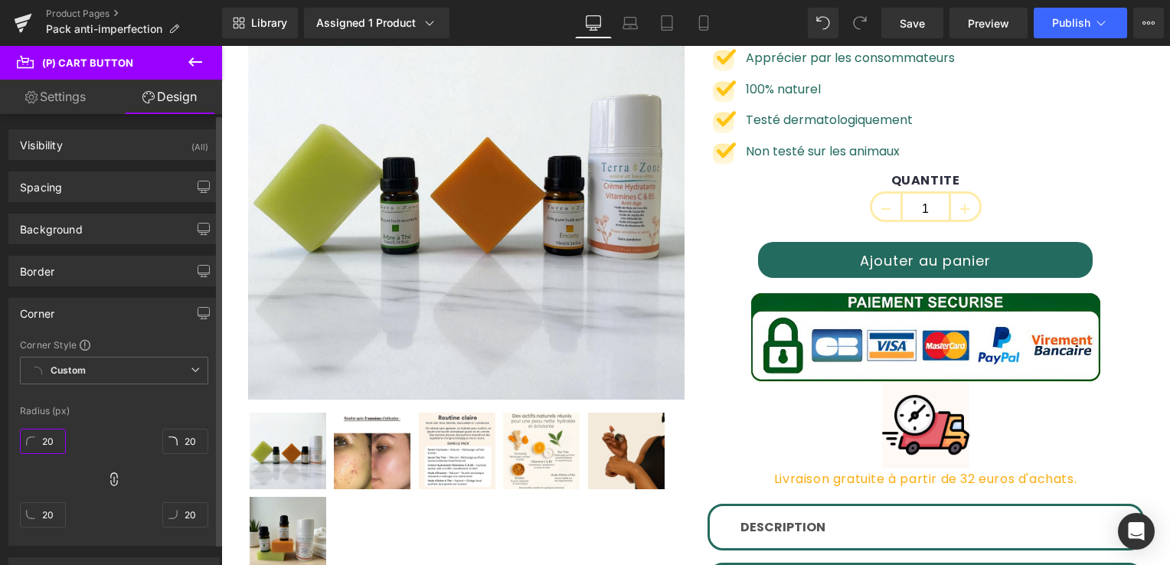
click at [55, 438] on input "20" at bounding box center [43, 441] width 46 height 25
type input "0"
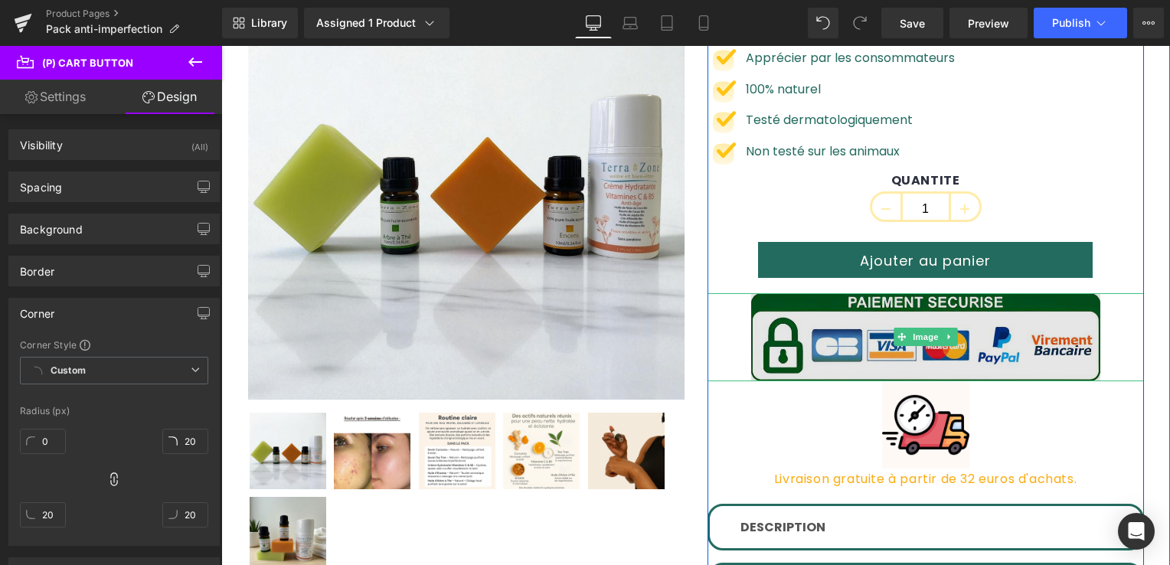
click at [861, 348] on img at bounding box center [925, 337] width 349 height 89
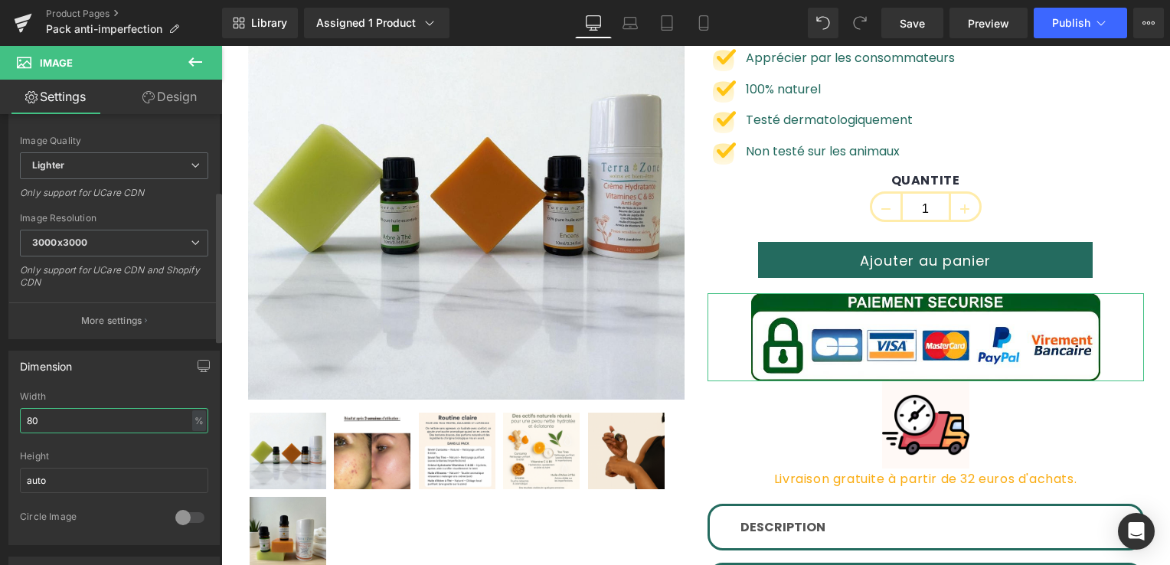
drag, startPoint x: 42, startPoint y: 423, endPoint x: 11, endPoint y: 421, distance: 30.7
click at [11, 421] on div "80% Width 80 % % px auto Height auto 0 Circle Image" at bounding box center [114, 467] width 210 height 153
click at [46, 414] on input "80" at bounding box center [114, 420] width 188 height 25
type input "8"
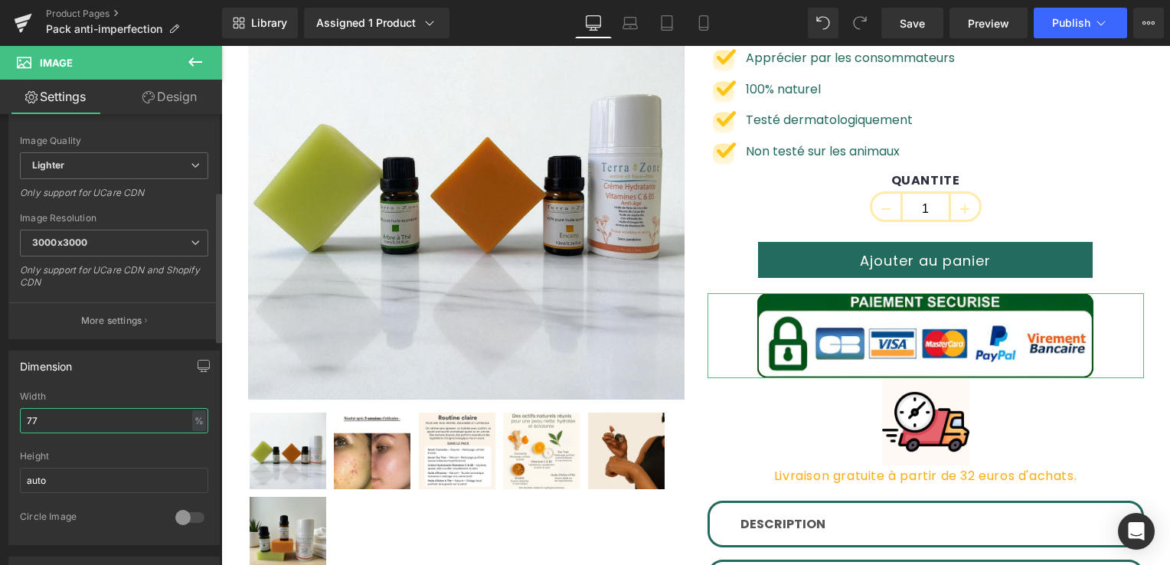
type input "7"
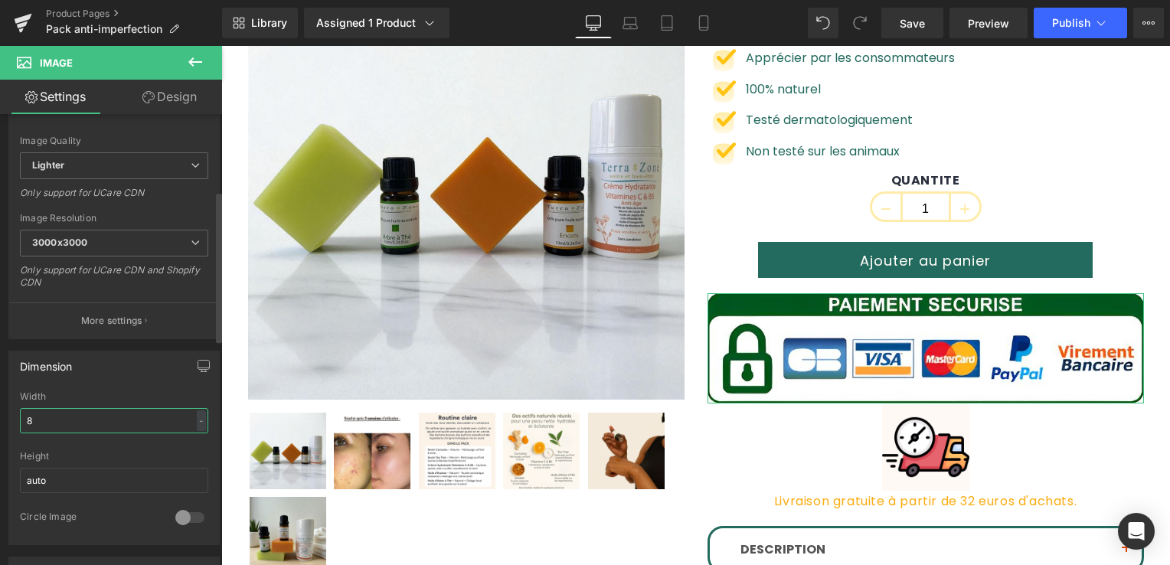
type input "80"
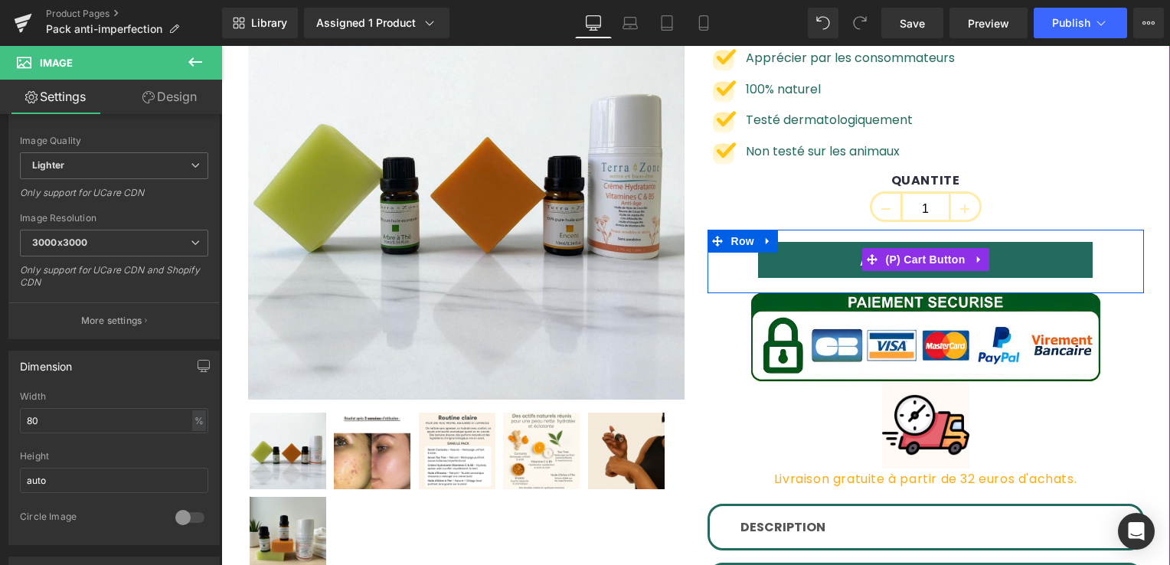
click at [795, 265] on button "Ajouter au panier" at bounding box center [925, 260] width 335 height 36
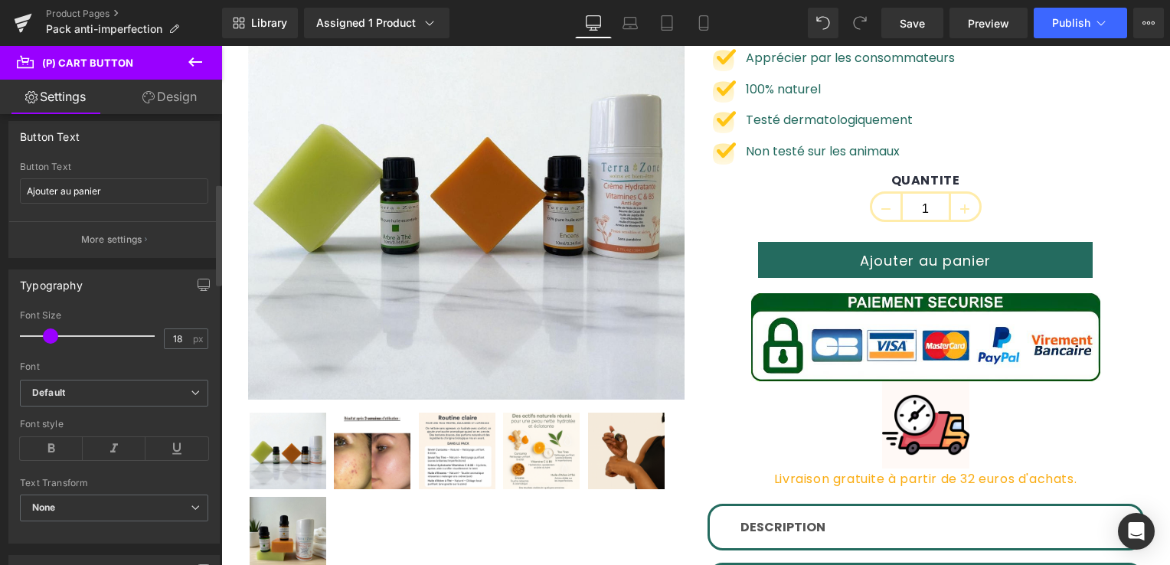
scroll to position [306, 0]
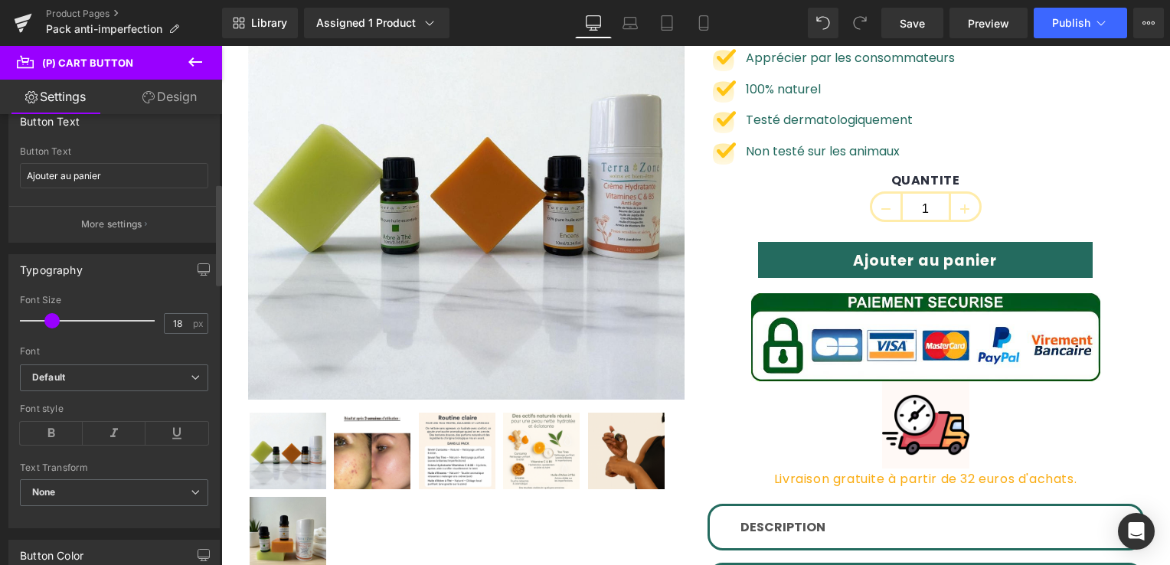
click at [54, 322] on span at bounding box center [51, 320] width 15 height 15
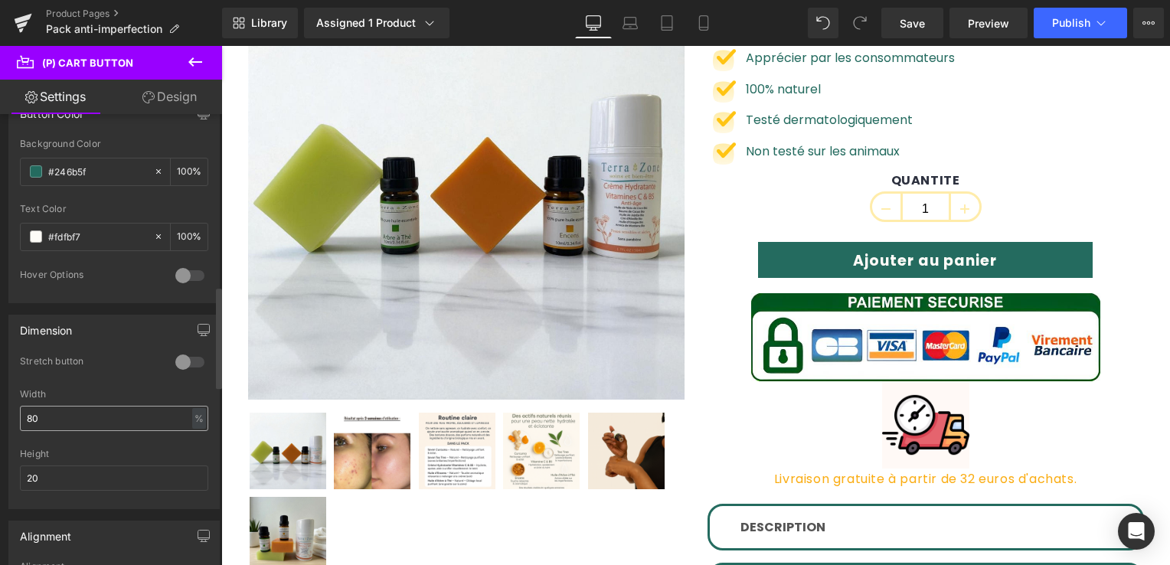
scroll to position [766, 0]
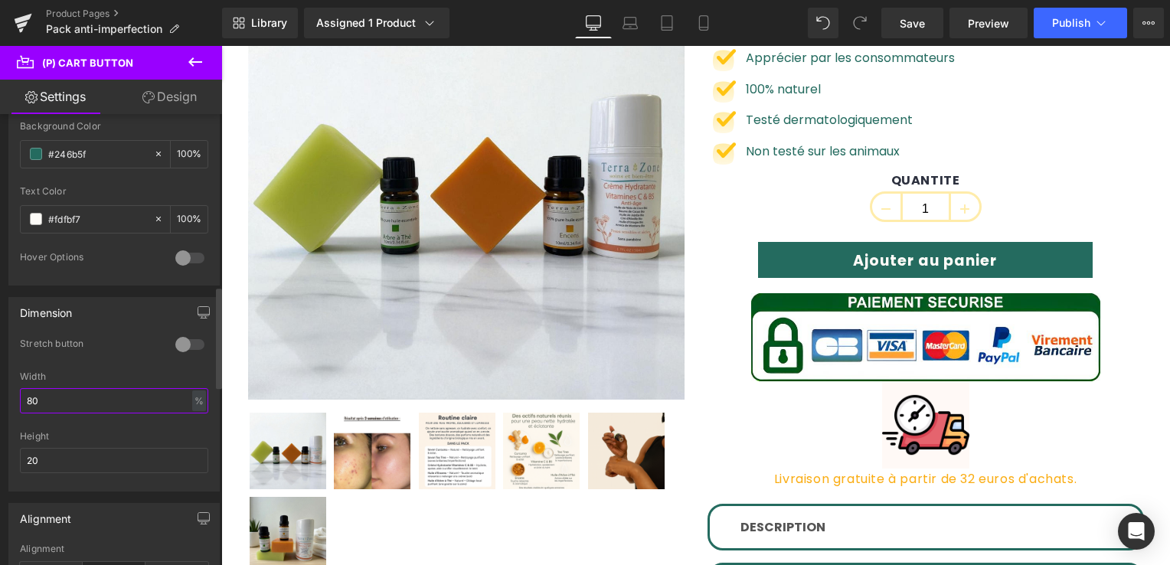
click at [54, 394] on input "80" at bounding box center [114, 400] width 188 height 25
type input "83"
click at [918, 26] on span "Save" at bounding box center [912, 23] width 25 height 16
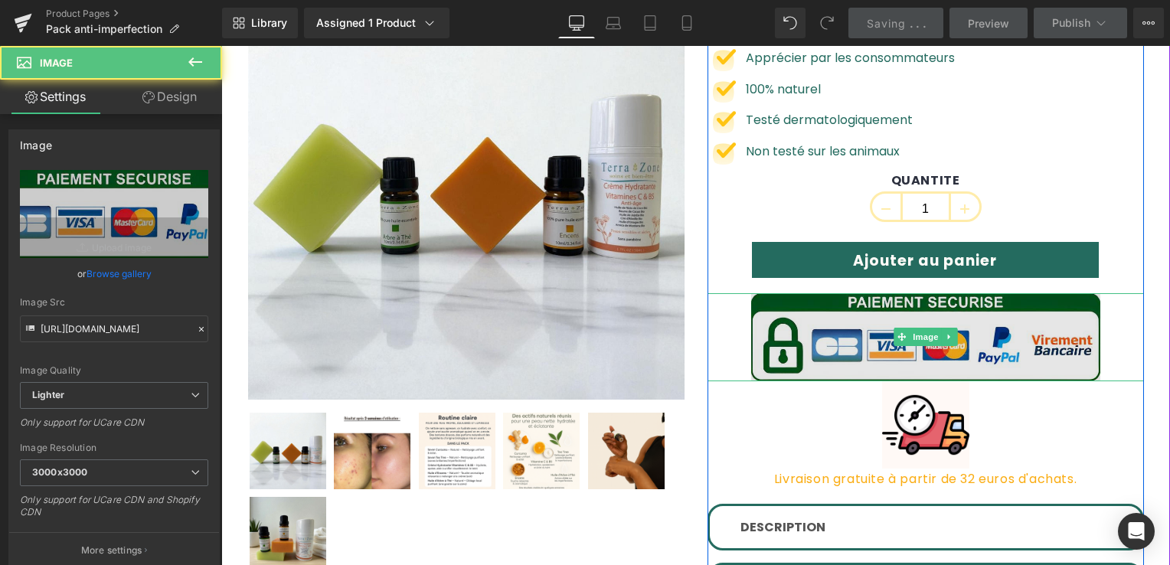
click at [799, 335] on img at bounding box center [925, 337] width 349 height 89
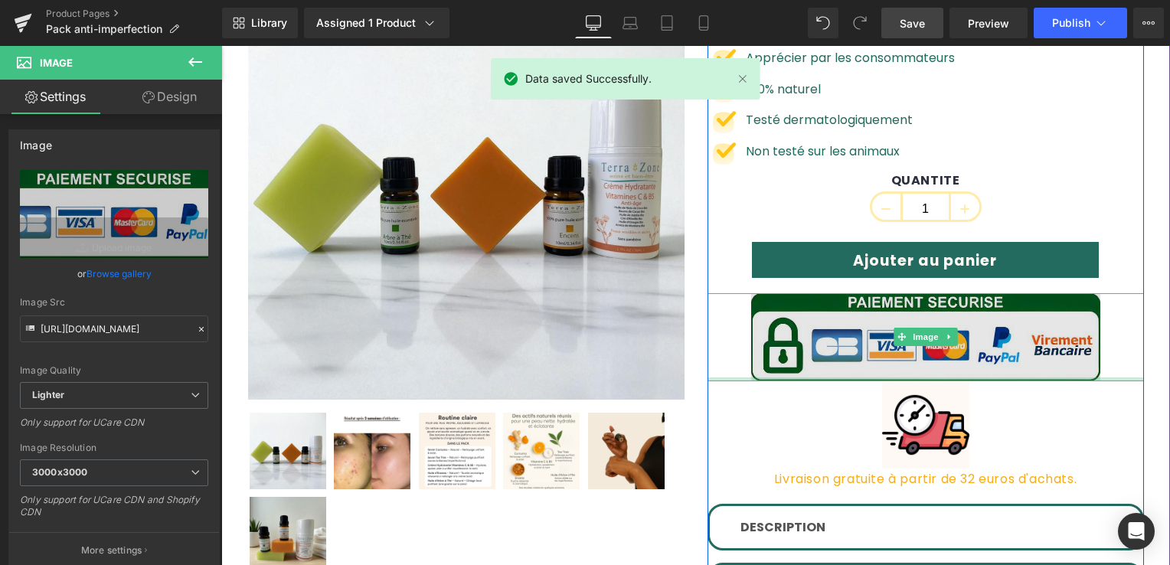
drag, startPoint x: 812, startPoint y: 378, endPoint x: 810, endPoint y: 361, distance: 17.7
click at [817, 363] on div "Image" at bounding box center [925, 337] width 436 height 89
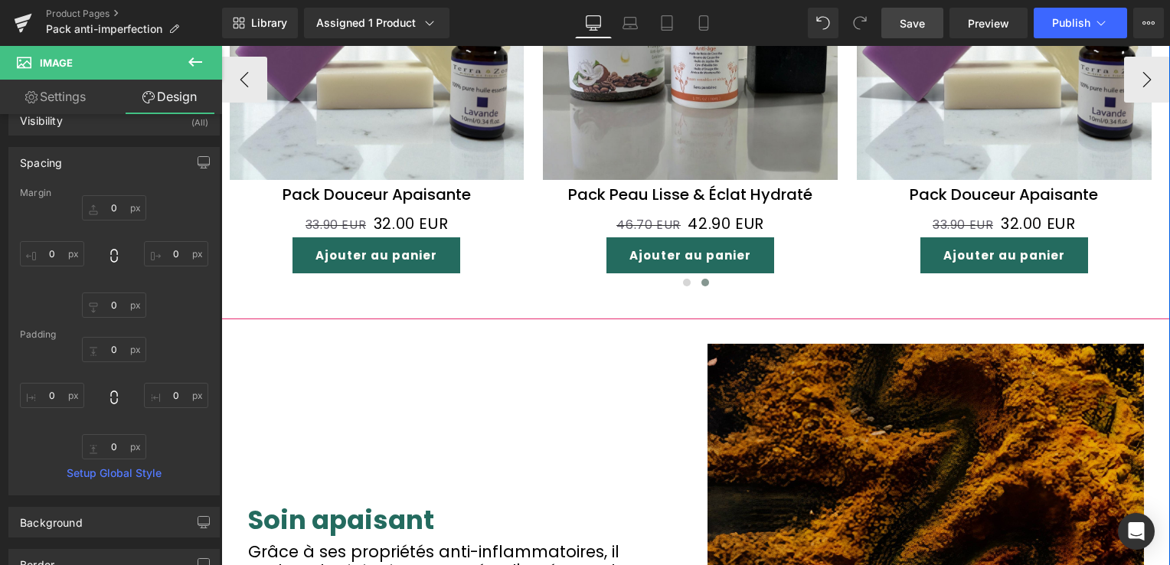
scroll to position [1531, 0]
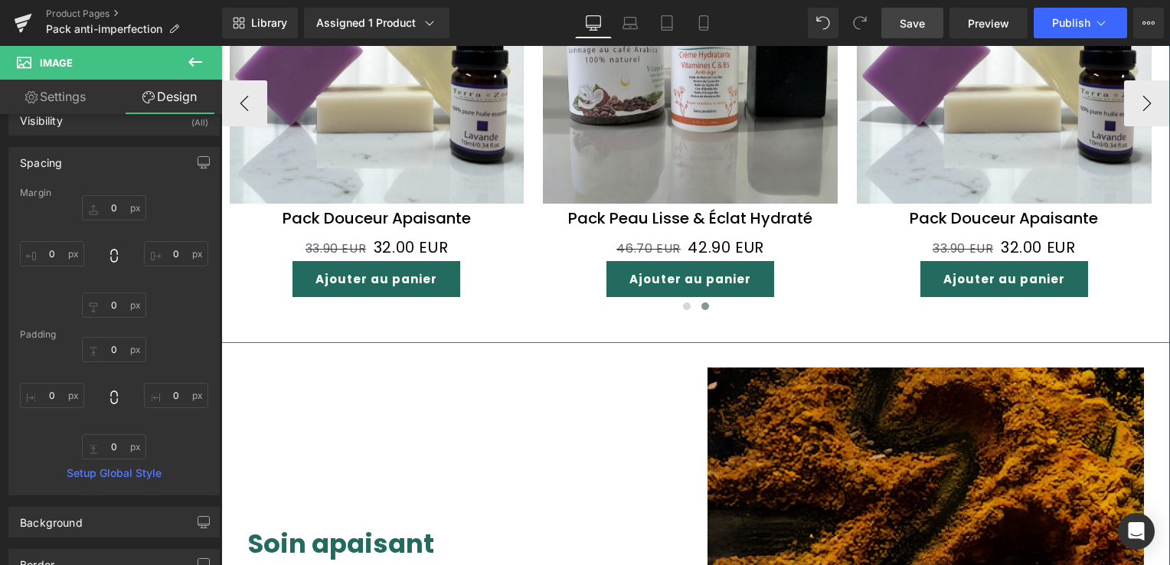
click at [348, 270] on div "Ajouter au panier (P) Cart Button" at bounding box center [377, 279] width 295 height 36
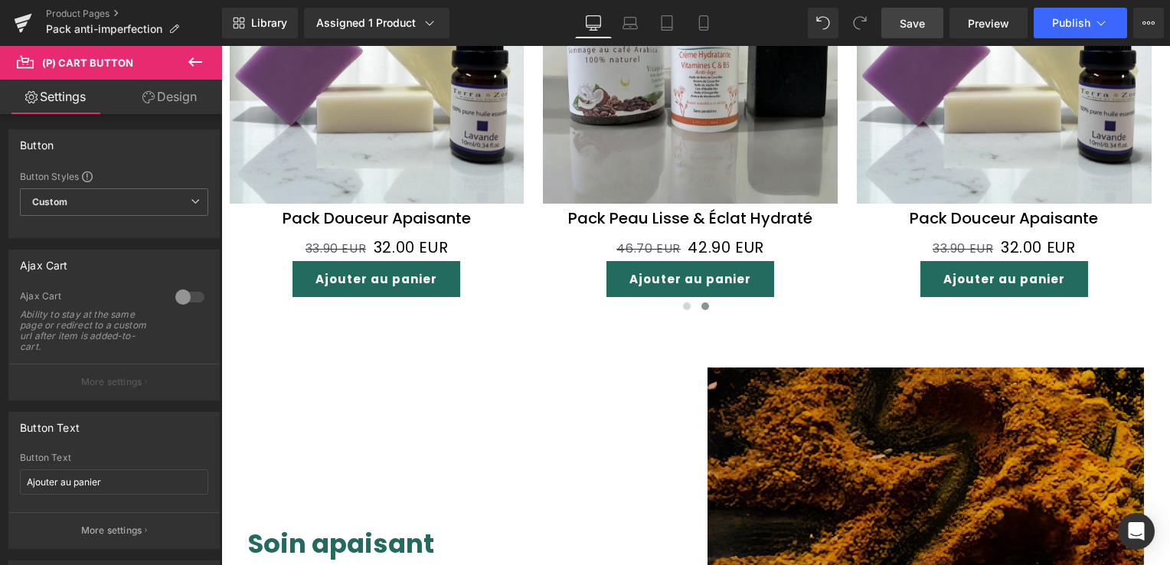
click at [153, 103] on link "Design" at bounding box center [169, 97] width 111 height 34
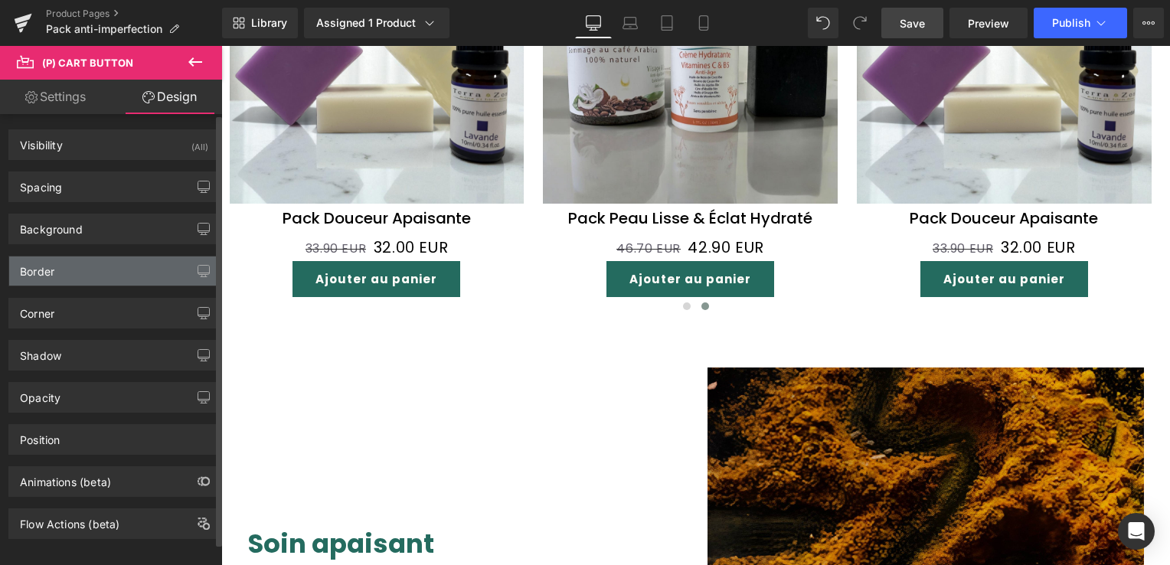
click at [62, 274] on div "Border" at bounding box center [114, 270] width 210 height 29
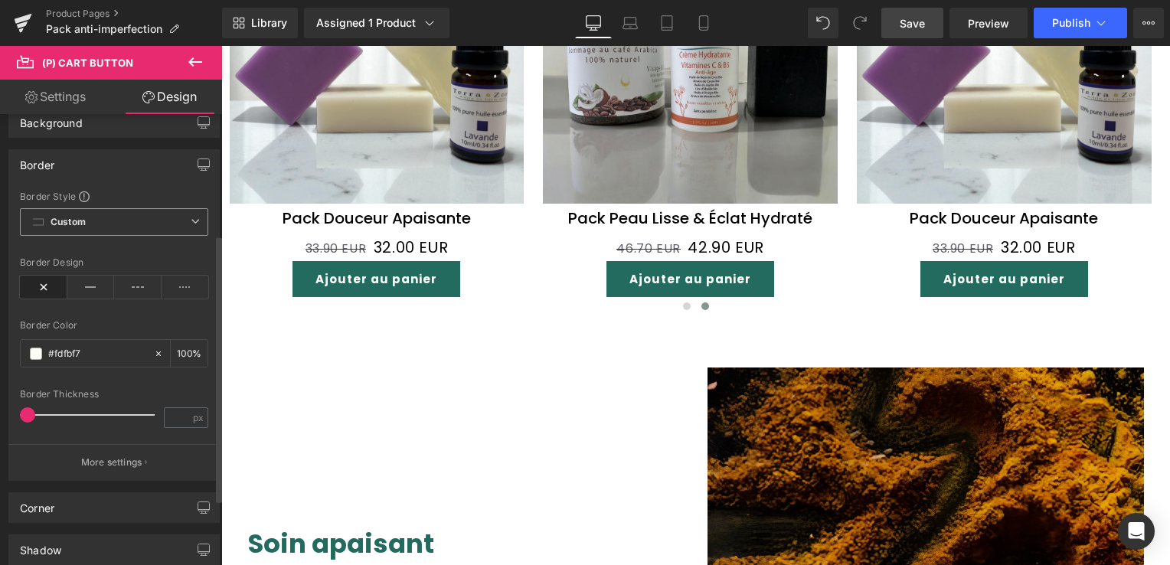
scroll to position [230, 0]
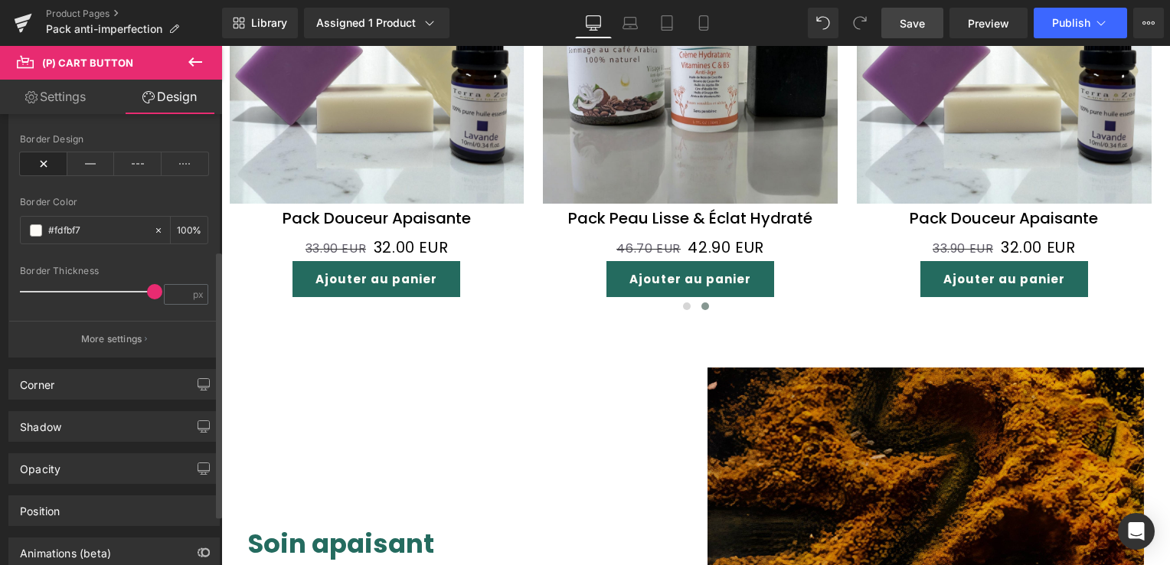
drag, startPoint x: 28, startPoint y: 296, endPoint x: 208, endPoint y: 299, distance: 180.7
click at [208, 299] on div "Border Style Custom Custom Setup Global Style Custom Setup Global Style Border …" at bounding box center [114, 212] width 210 height 290
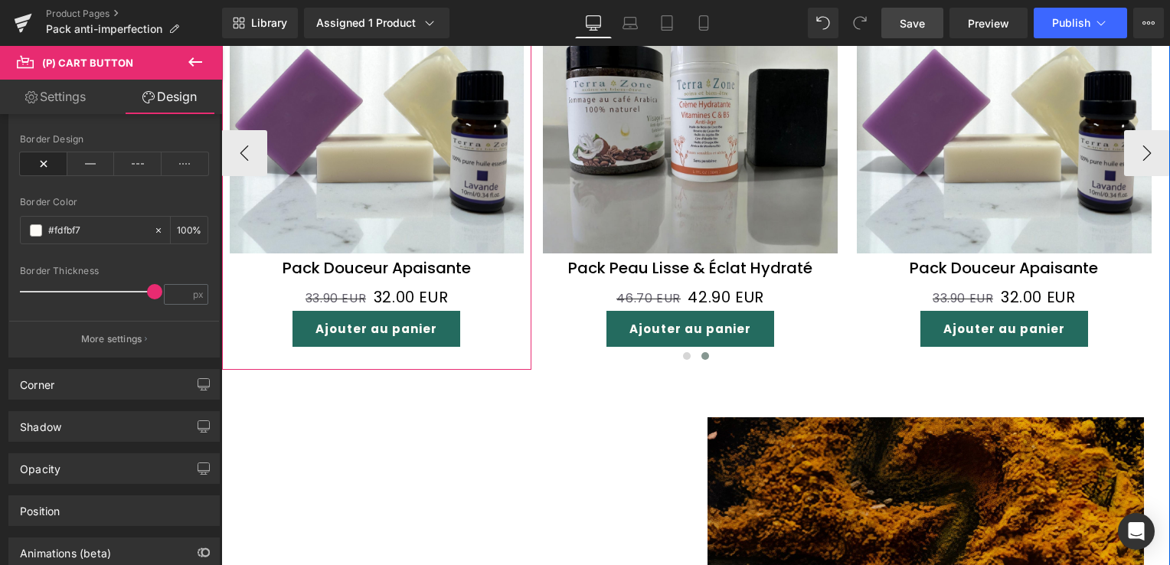
scroll to position [1455, 0]
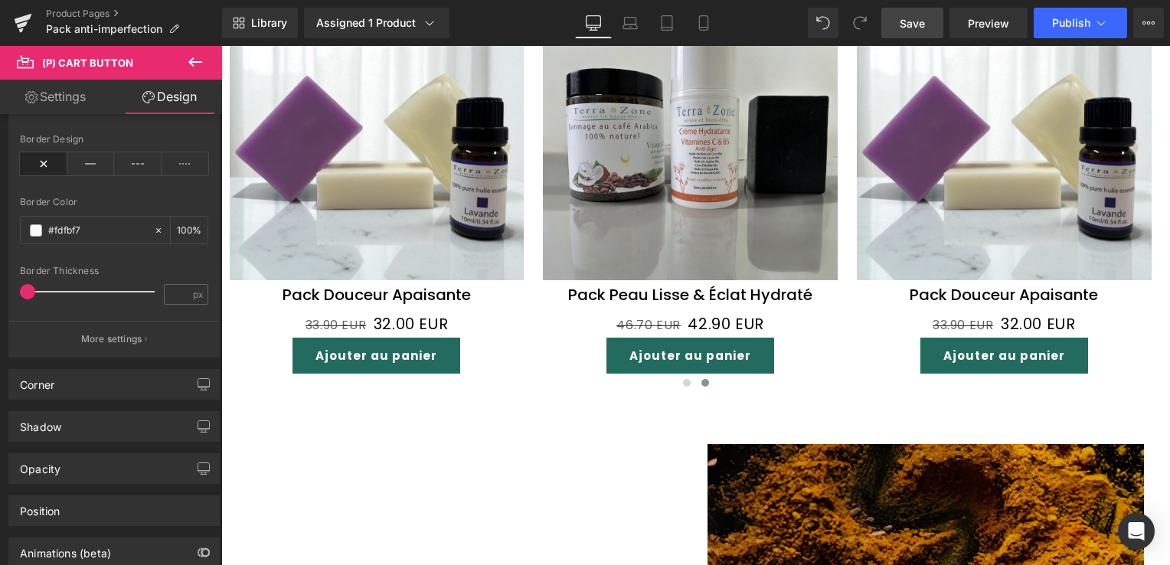
drag, startPoint x: 149, startPoint y: 292, endPoint x: -3, endPoint y: 290, distance: 152.4
click at [0, 290] on html "(P) Cart Button You are previewing how the will restyle your page. You can not …" at bounding box center [585, 282] width 1170 height 565
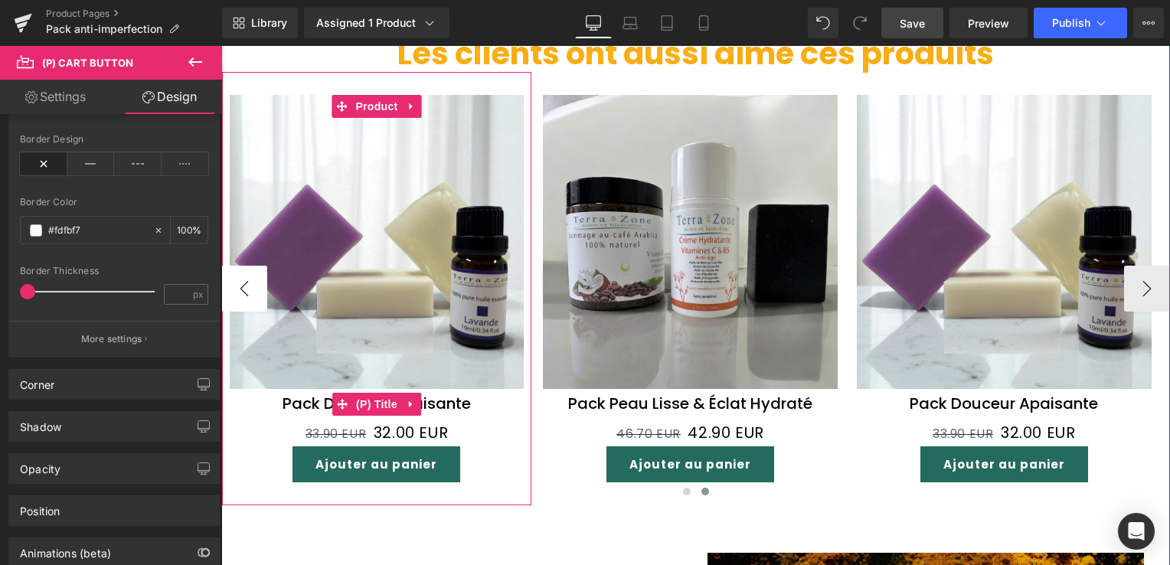
scroll to position [1302, 0]
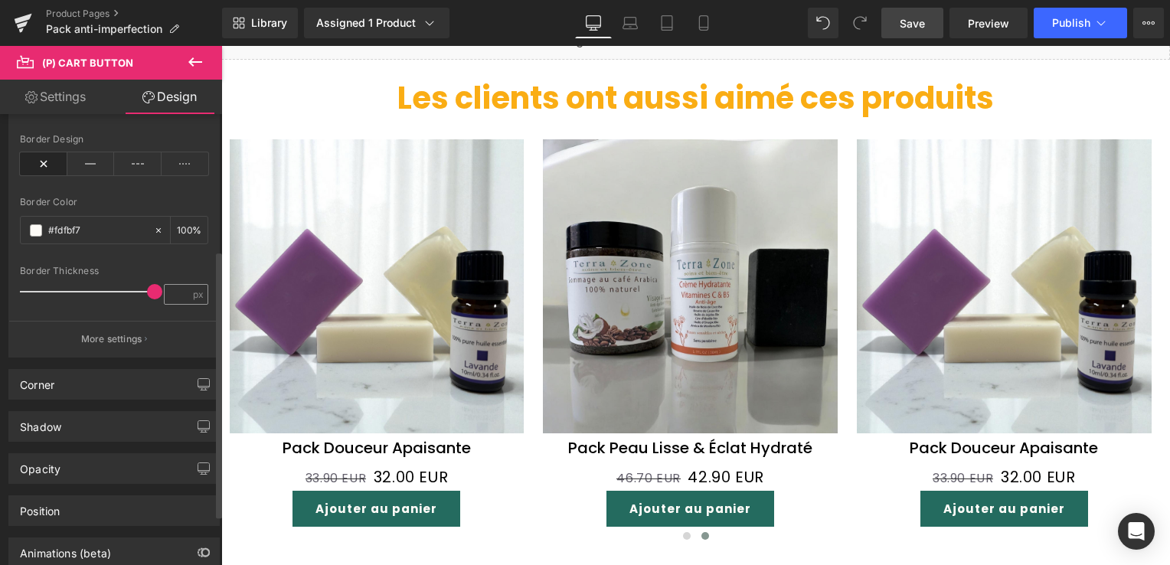
drag, startPoint x: 28, startPoint y: 292, endPoint x: 187, endPoint y: 295, distance: 159.3
click at [187, 295] on div "Border Thickness px" at bounding box center [114, 291] width 188 height 51
drag, startPoint x: 142, startPoint y: 286, endPoint x: -3, endPoint y: 305, distance: 146.7
click at [0, 305] on html "(P) Cart Button You are previewing how the will restyle your page. You can not …" at bounding box center [585, 282] width 1170 height 565
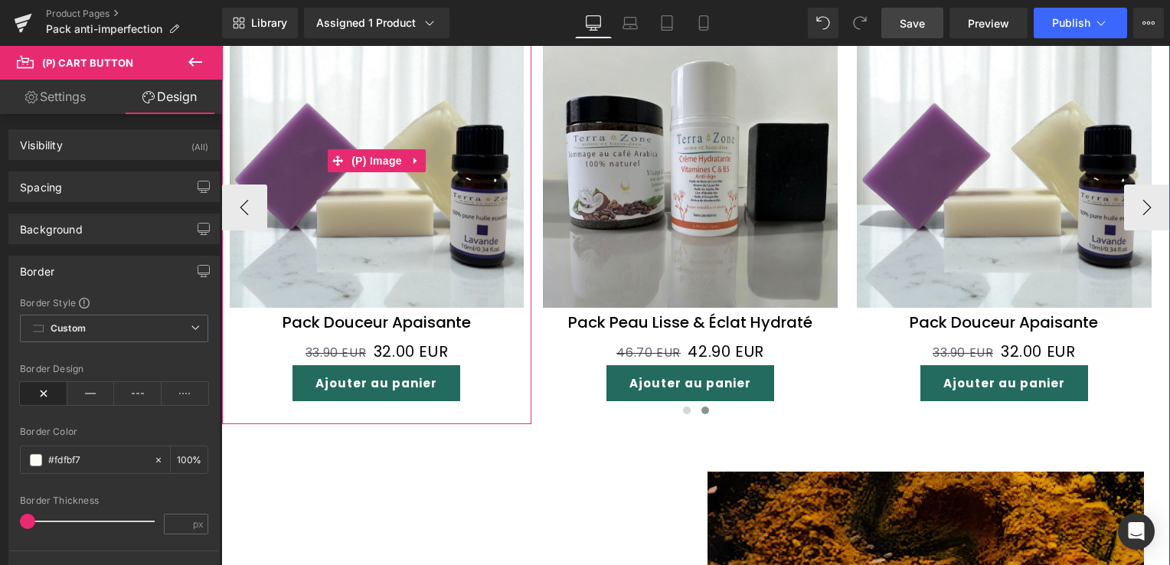
scroll to position [1455, 0]
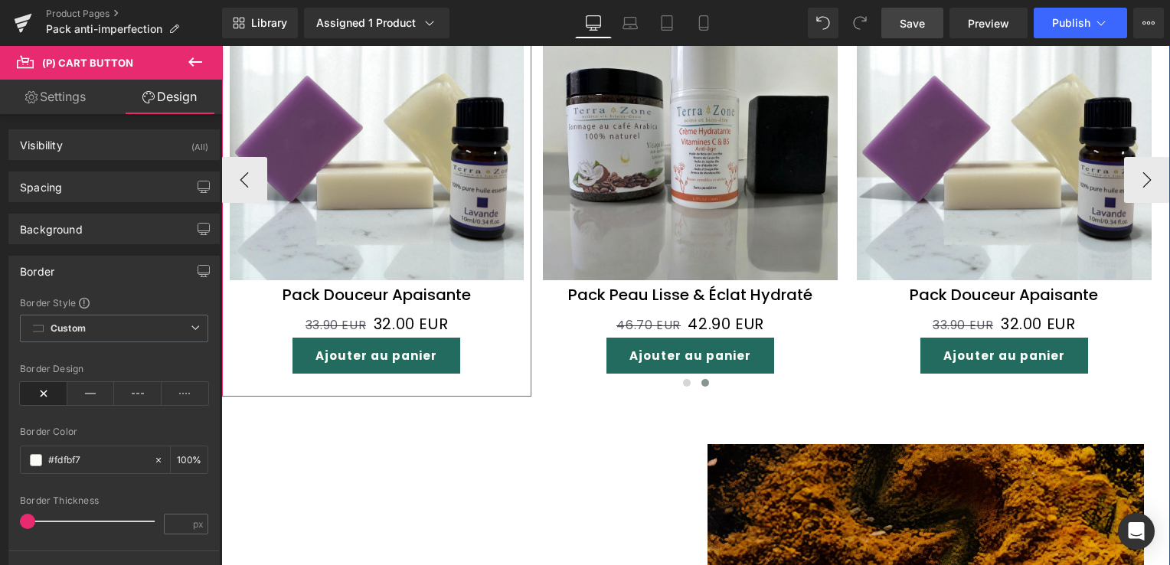
click at [353, 338] on div "Ajouter au panier (P) Cart Button" at bounding box center [377, 356] width 295 height 36
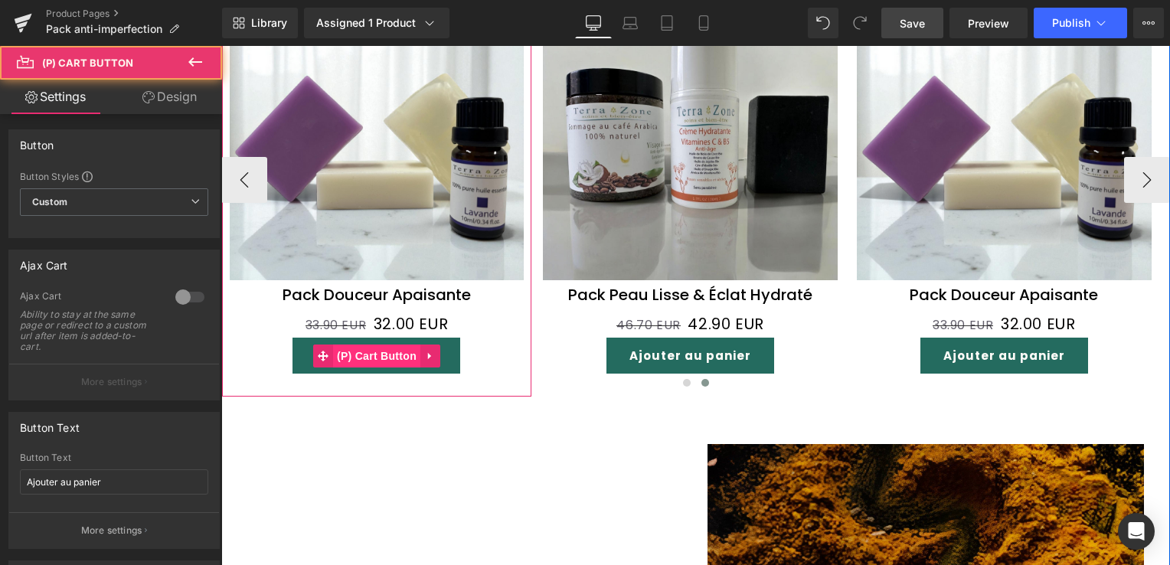
click at [361, 345] on span "(P) Cart Button" at bounding box center [376, 356] width 87 height 23
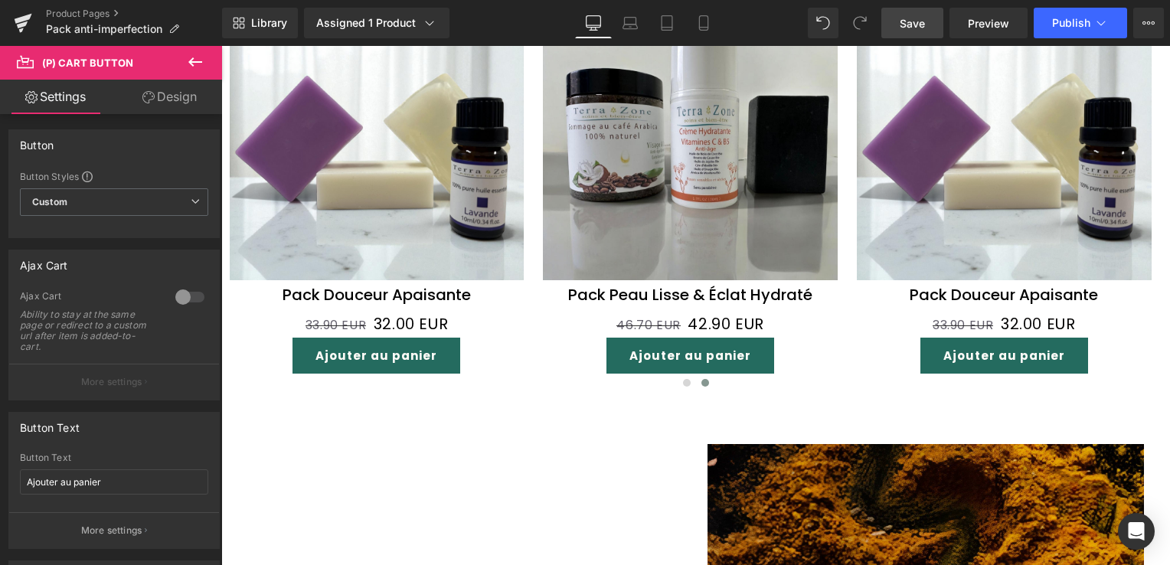
click at [177, 98] on link "Design" at bounding box center [169, 97] width 111 height 34
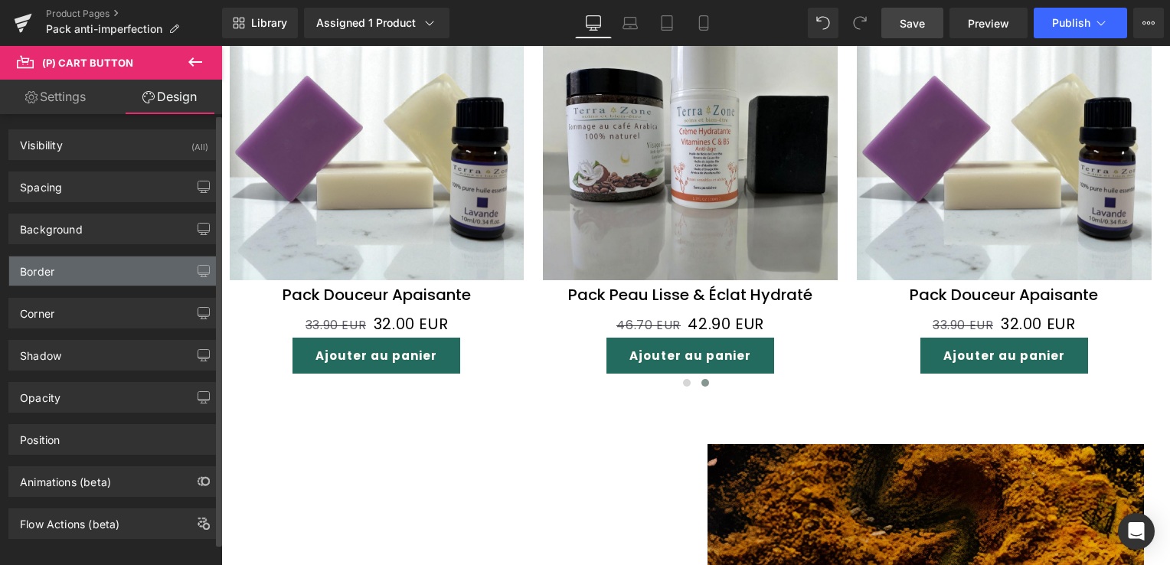
click at [75, 276] on div "Border" at bounding box center [114, 270] width 210 height 29
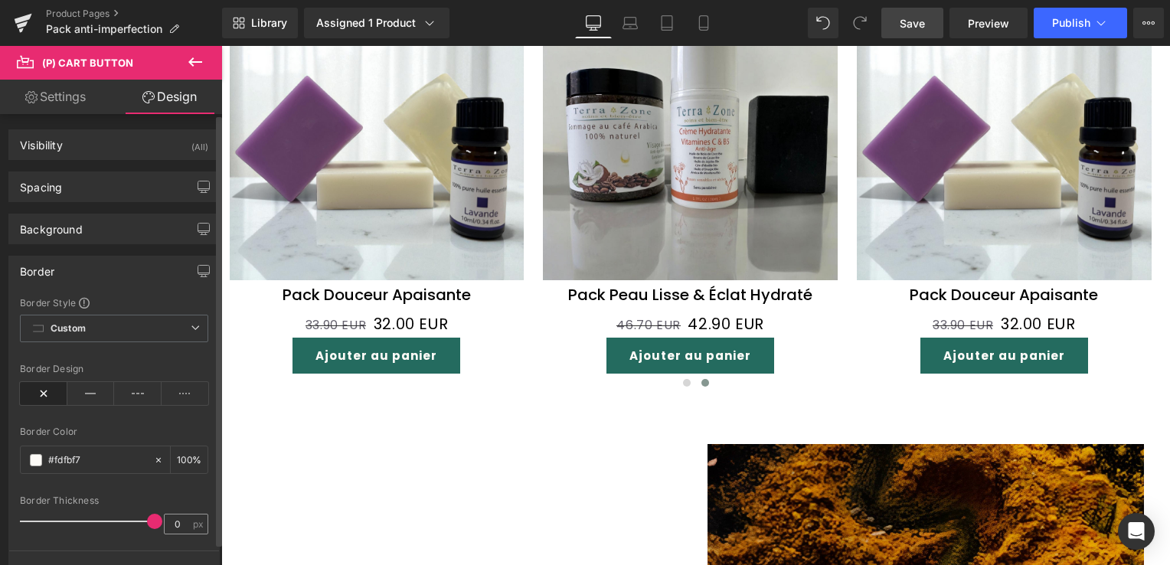
drag, startPoint x: 30, startPoint y: 522, endPoint x: 188, endPoint y: 517, distance: 157.8
click at [188, 517] on div "Border Thickness 0 px" at bounding box center [114, 520] width 188 height 51
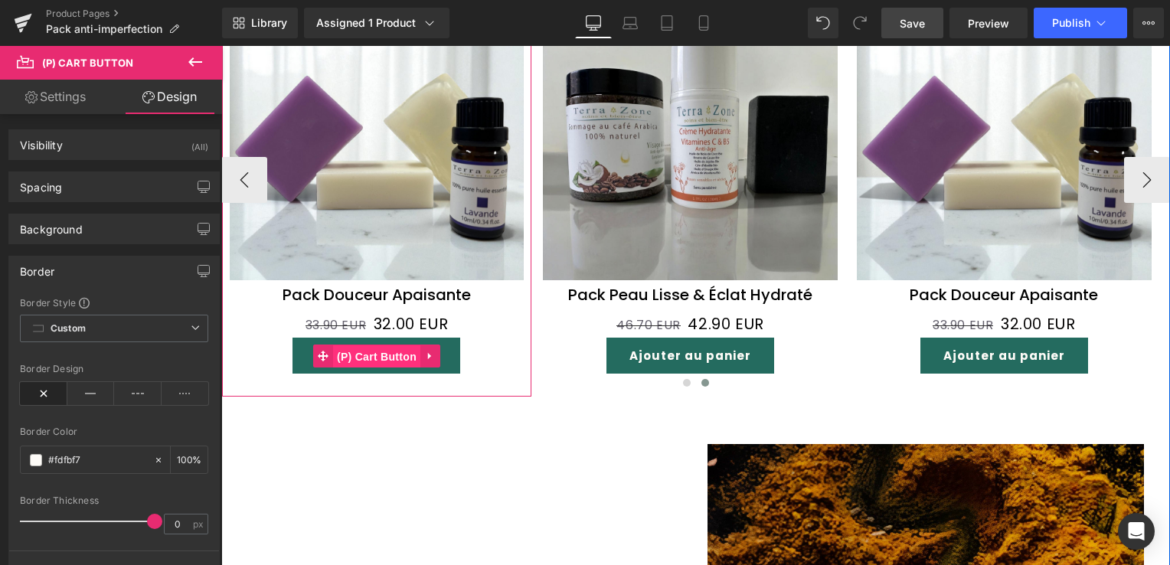
click at [373, 347] on span "(P) Cart Button" at bounding box center [376, 356] width 87 height 23
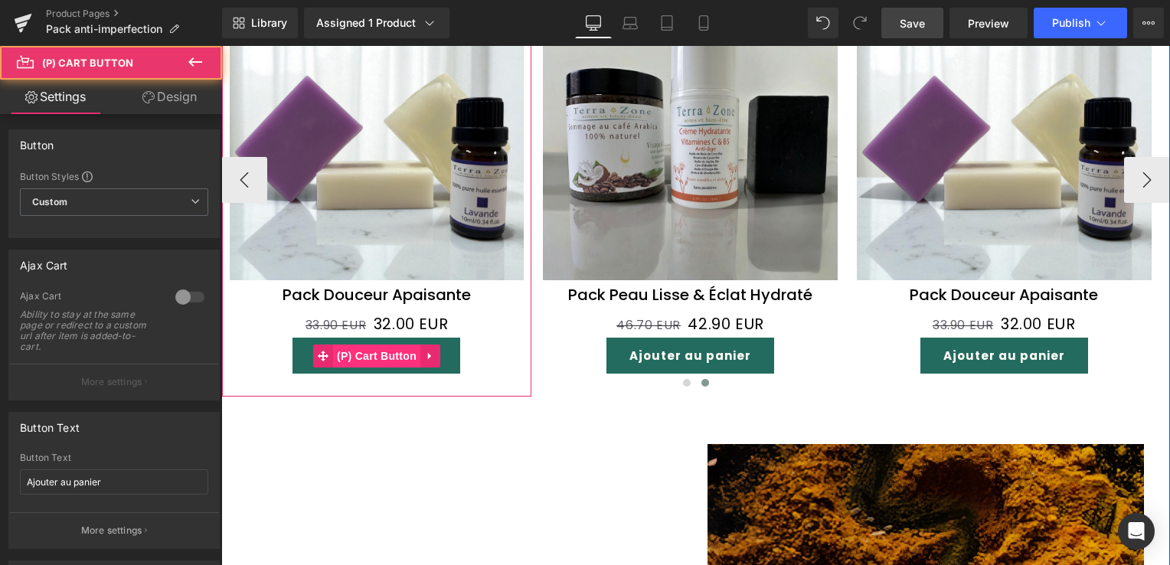
click at [373, 347] on span "(P) Cart Button" at bounding box center [376, 356] width 87 height 23
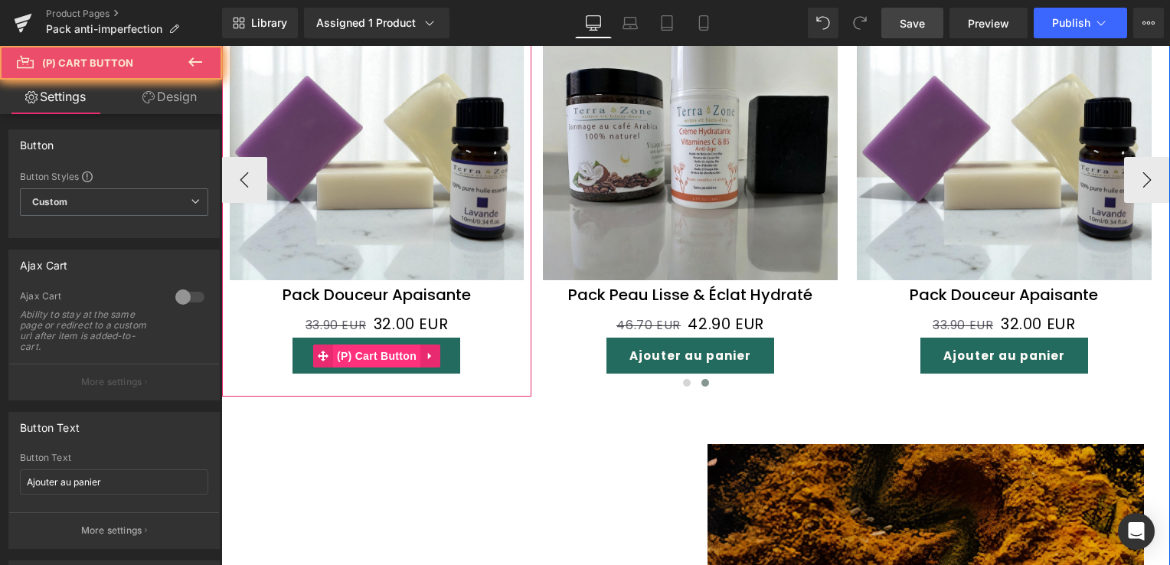
click at [373, 347] on span "(P) Cart Button" at bounding box center [376, 356] width 87 height 23
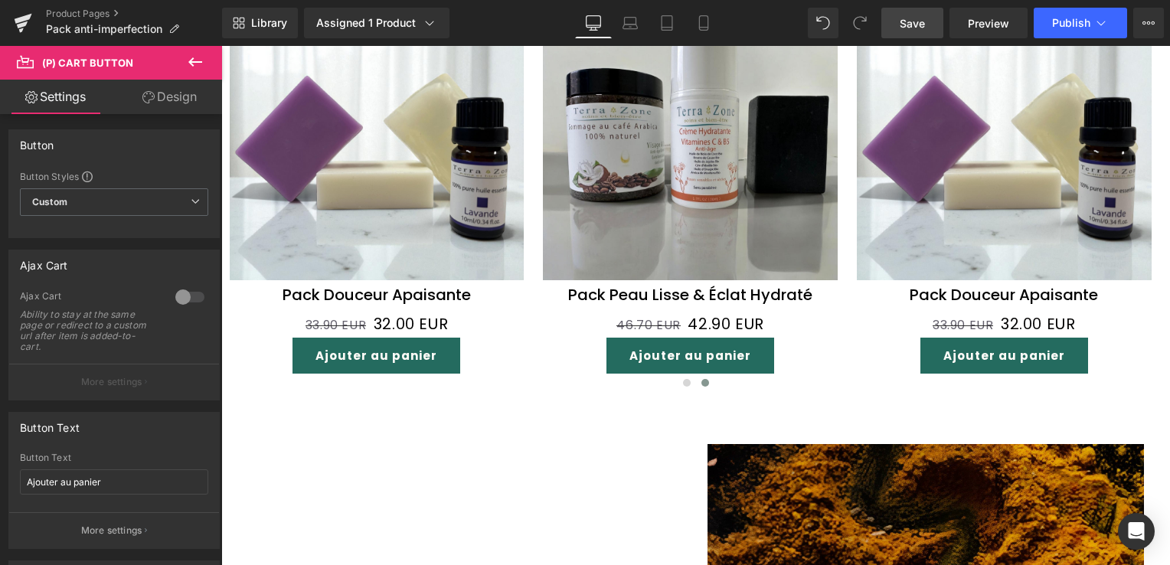
click at [180, 103] on link "Design" at bounding box center [169, 97] width 111 height 34
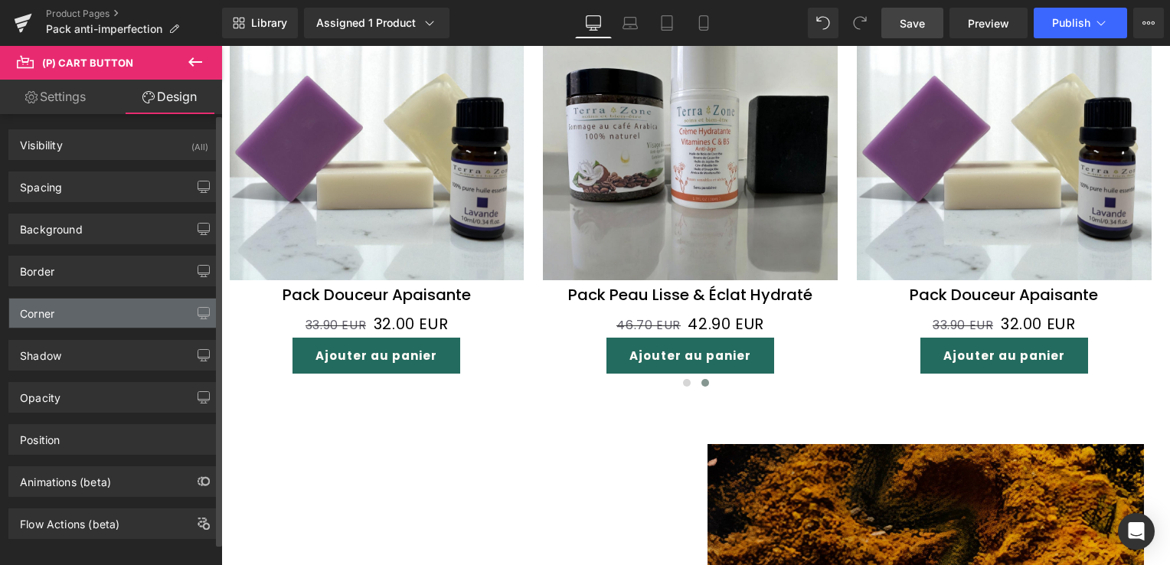
click at [74, 317] on div "Corner" at bounding box center [114, 313] width 210 height 29
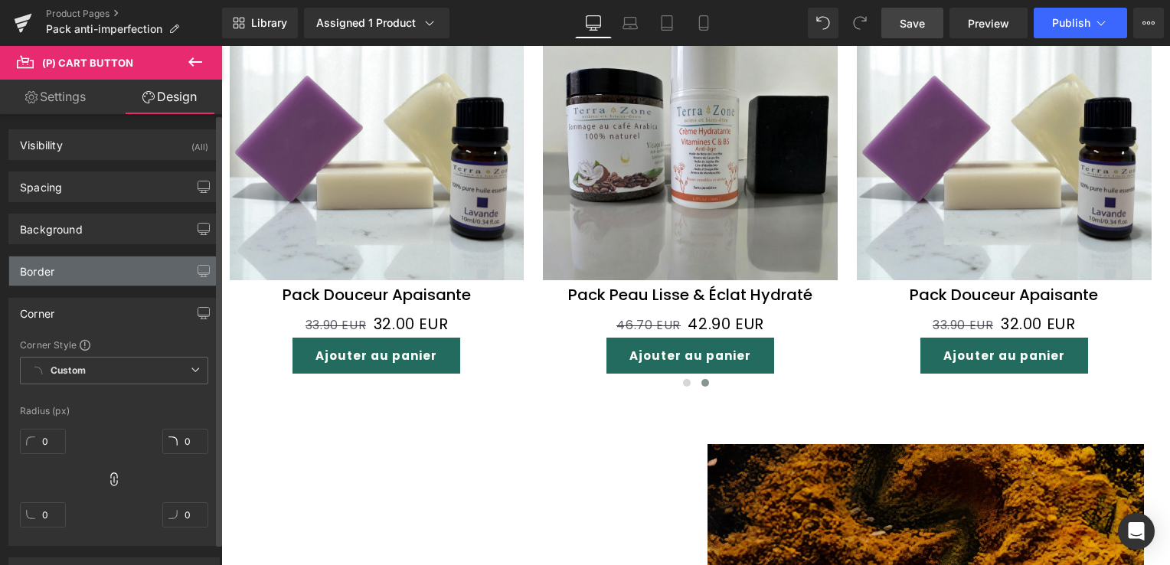
click at [89, 265] on div "Border" at bounding box center [114, 270] width 210 height 29
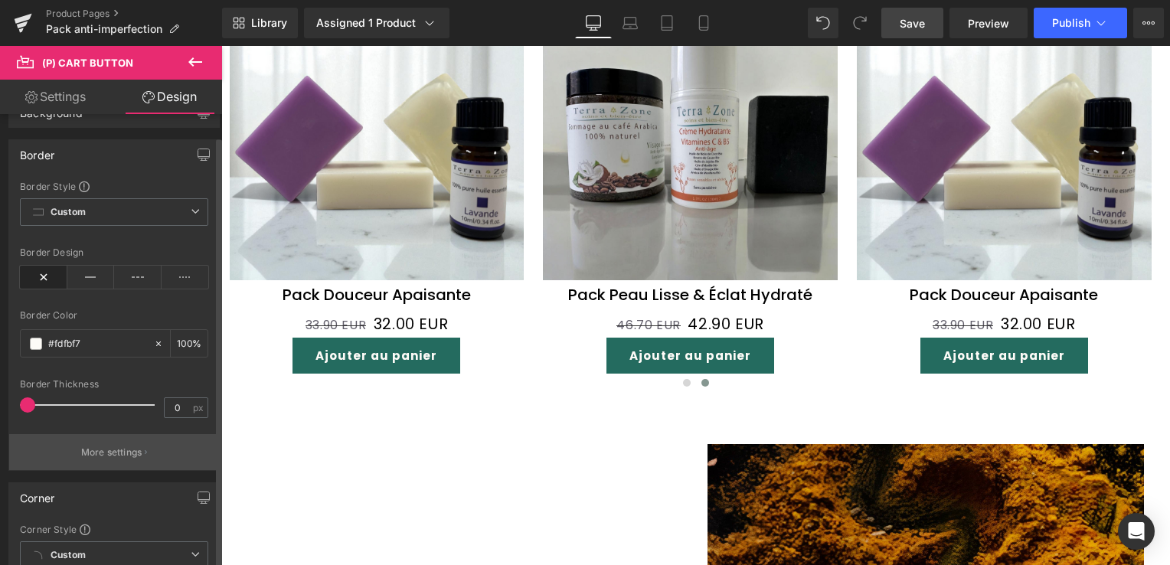
scroll to position [153, 0]
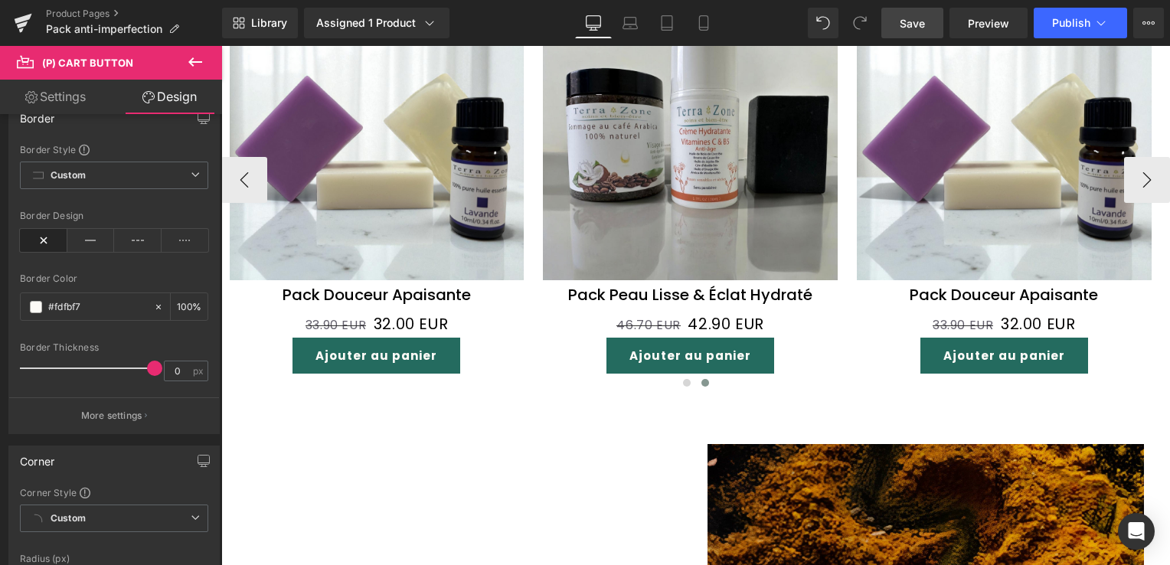
drag, startPoint x: 246, startPoint y: 416, endPoint x: 441, endPoint y: 426, distance: 195.5
click at [896, 21] on link "Save" at bounding box center [912, 23] width 62 height 31
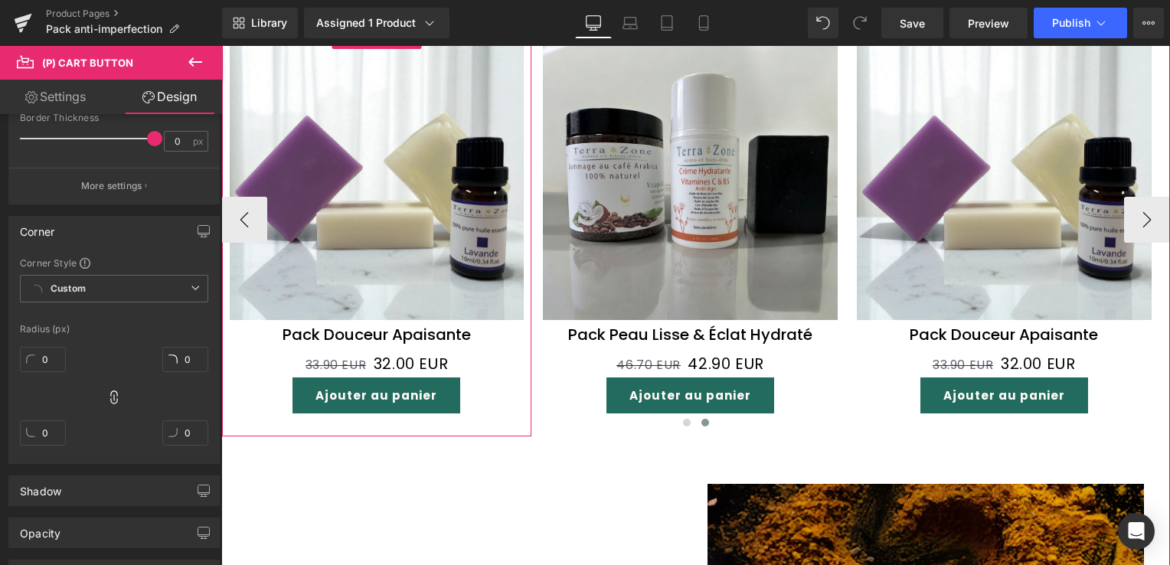
scroll to position [1378, 0]
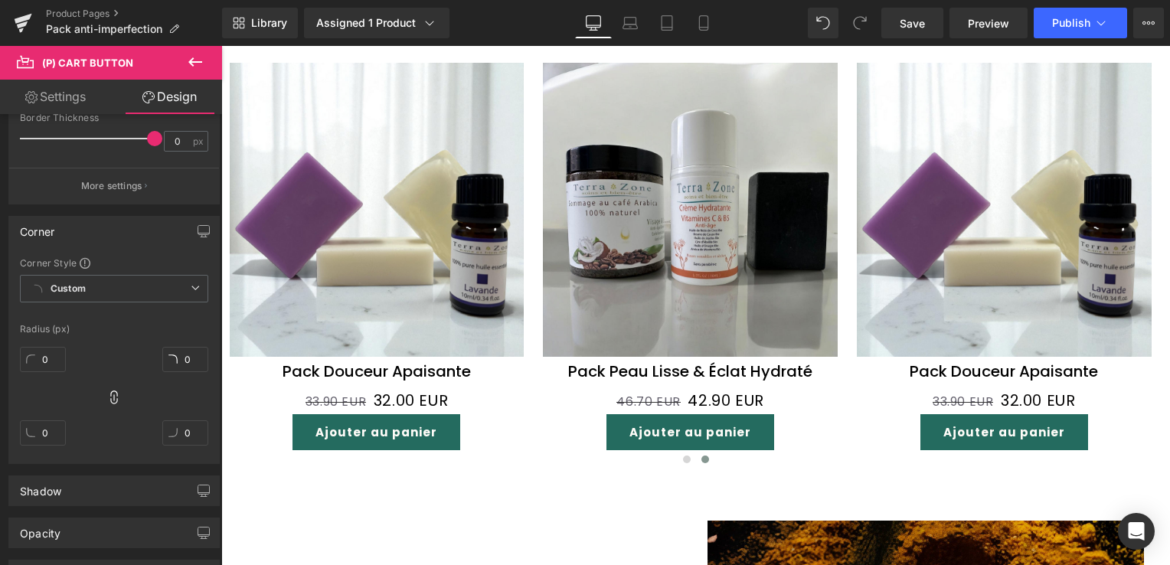
click at [58, 98] on link "Settings" at bounding box center [55, 97] width 111 height 34
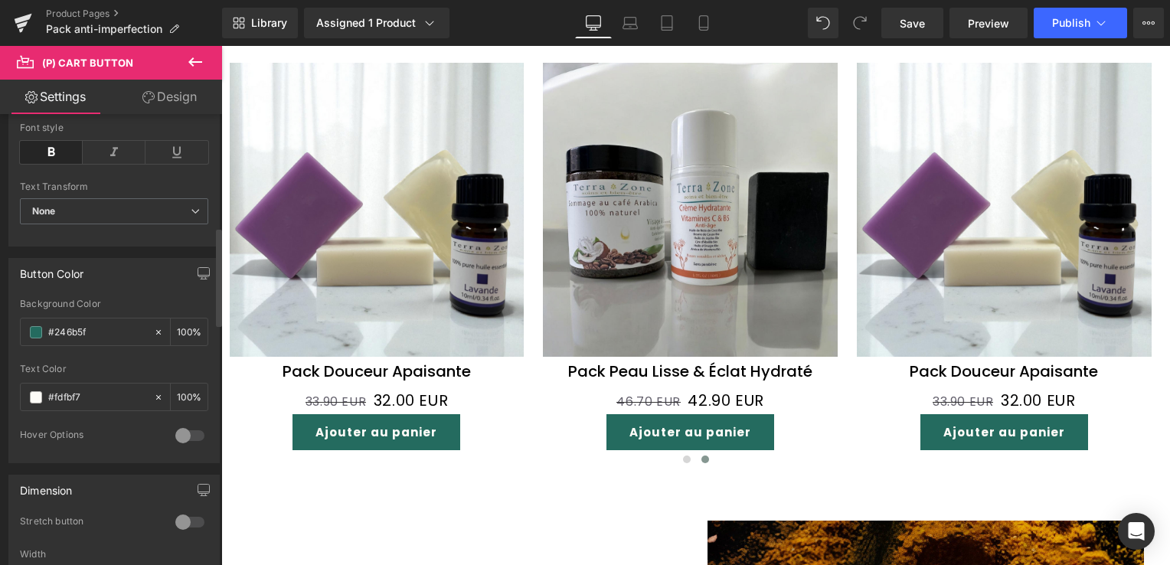
scroll to position [689, 0]
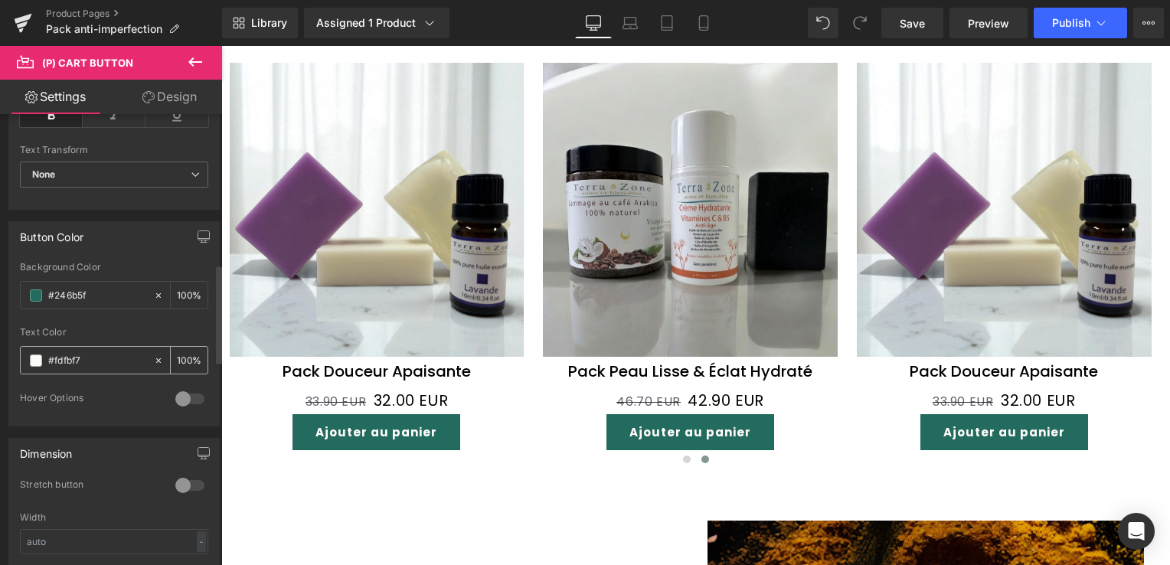
drag, startPoint x: 88, startPoint y: 358, endPoint x: 27, endPoint y: 351, distance: 61.6
click at [27, 351] on div "#fdfbf7" at bounding box center [87, 360] width 132 height 27
drag, startPoint x: 93, startPoint y: 287, endPoint x: 25, endPoint y: 286, distance: 68.1
click at [25, 286] on div "#246b5f" at bounding box center [87, 295] width 132 height 27
paste input "fdfbf7"
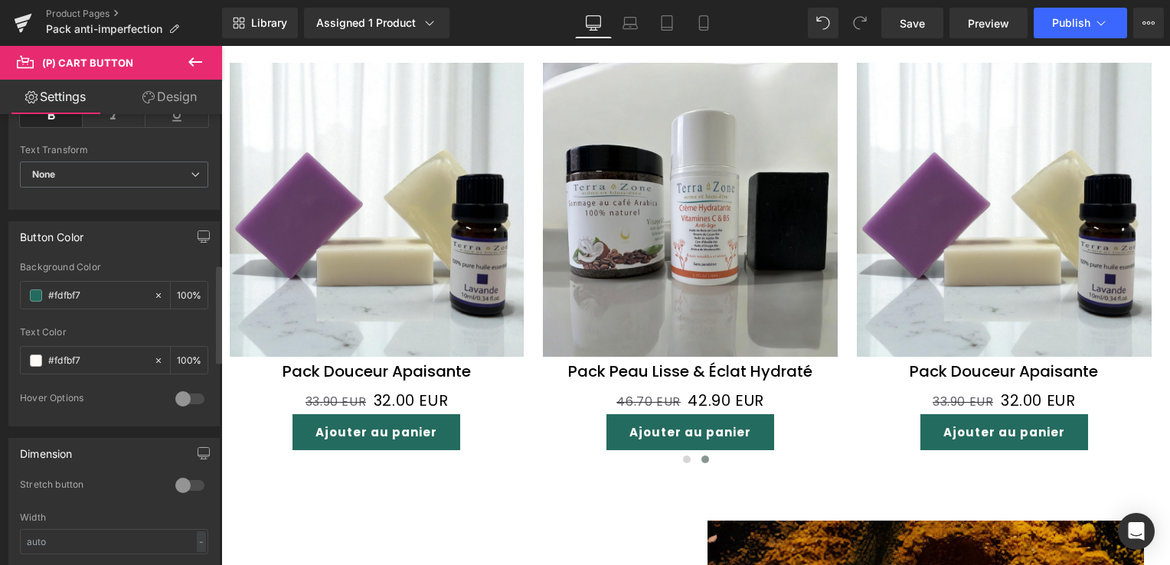
type input "#fdfbf7"
click at [135, 317] on div at bounding box center [114, 322] width 188 height 10
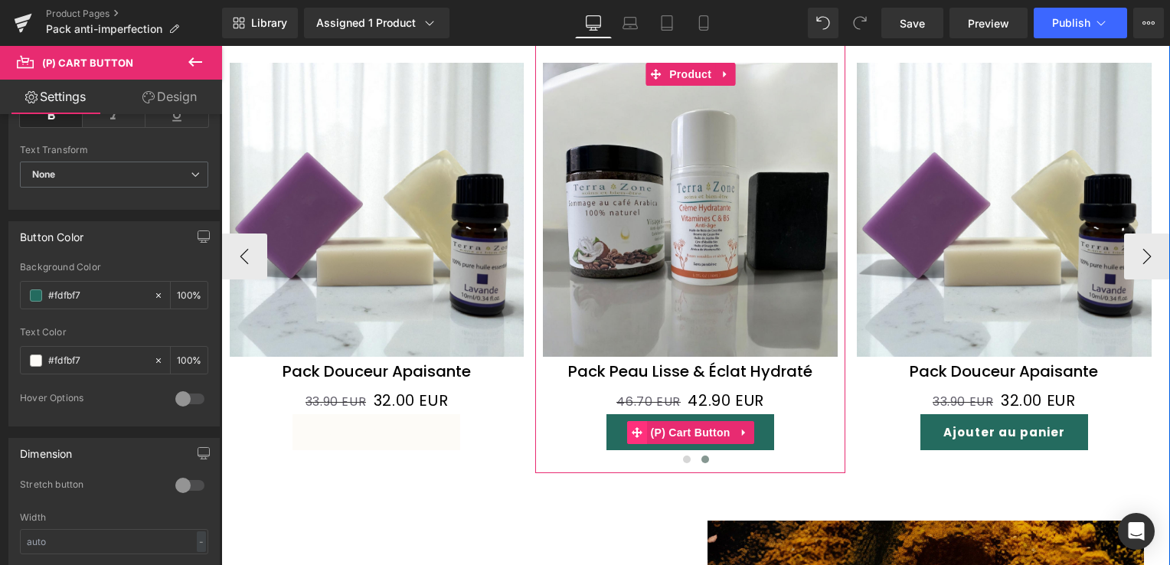
click at [639, 426] on span at bounding box center [637, 432] width 20 height 23
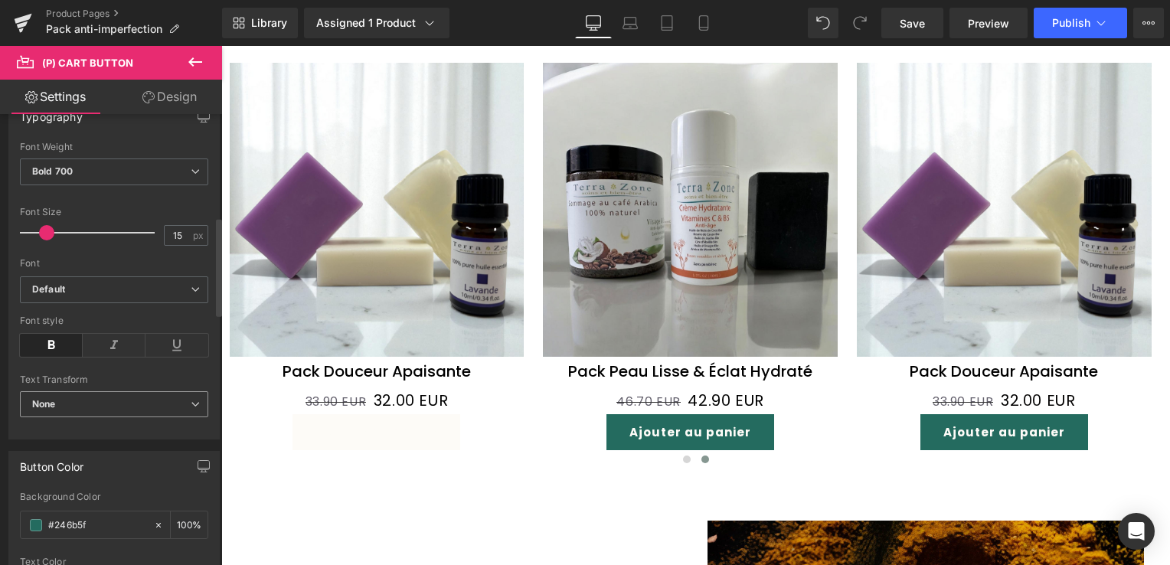
scroll to position [613, 0]
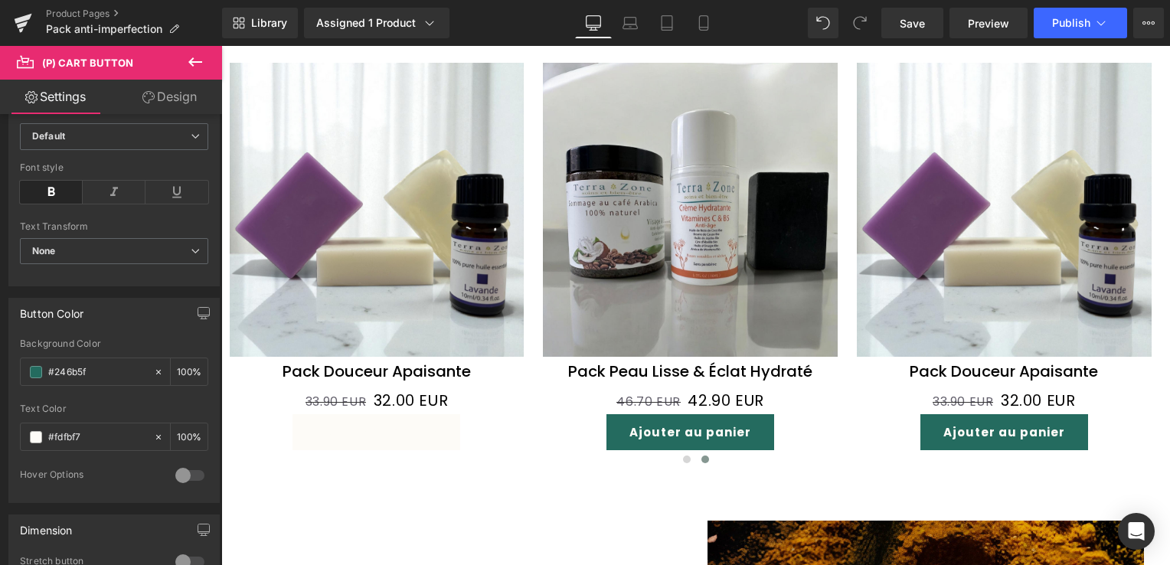
drag, startPoint x: 108, startPoint y: 371, endPoint x: -3, endPoint y: 374, distance: 111.1
click at [0, 374] on html "(P) Cart Button You are previewing how the will restyle your page. You can not …" at bounding box center [585, 282] width 1170 height 565
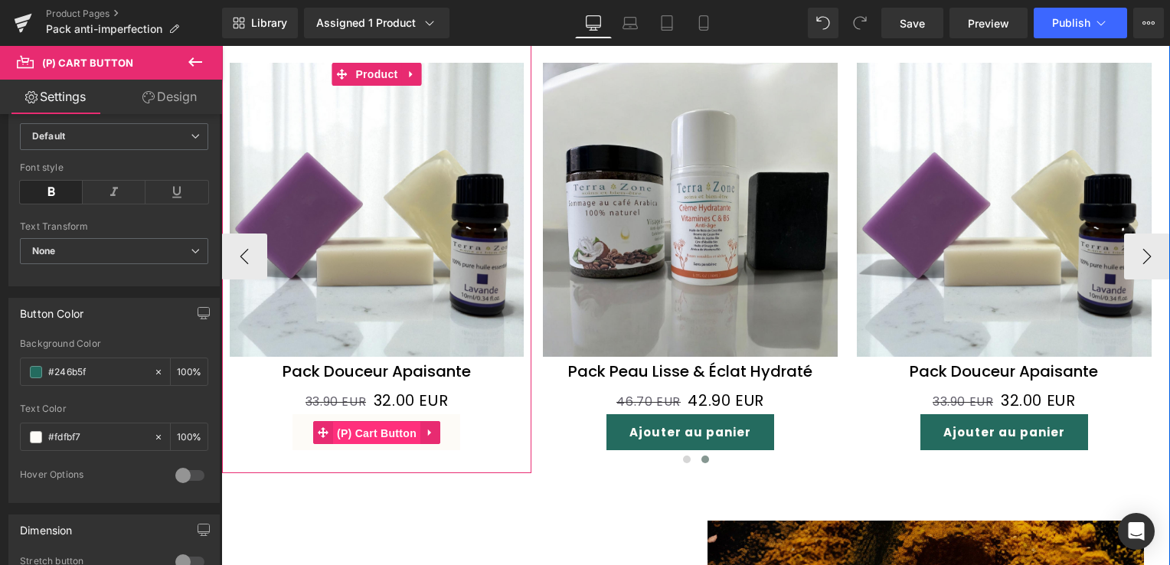
click at [354, 431] on span "(P) Cart Button" at bounding box center [376, 433] width 87 height 23
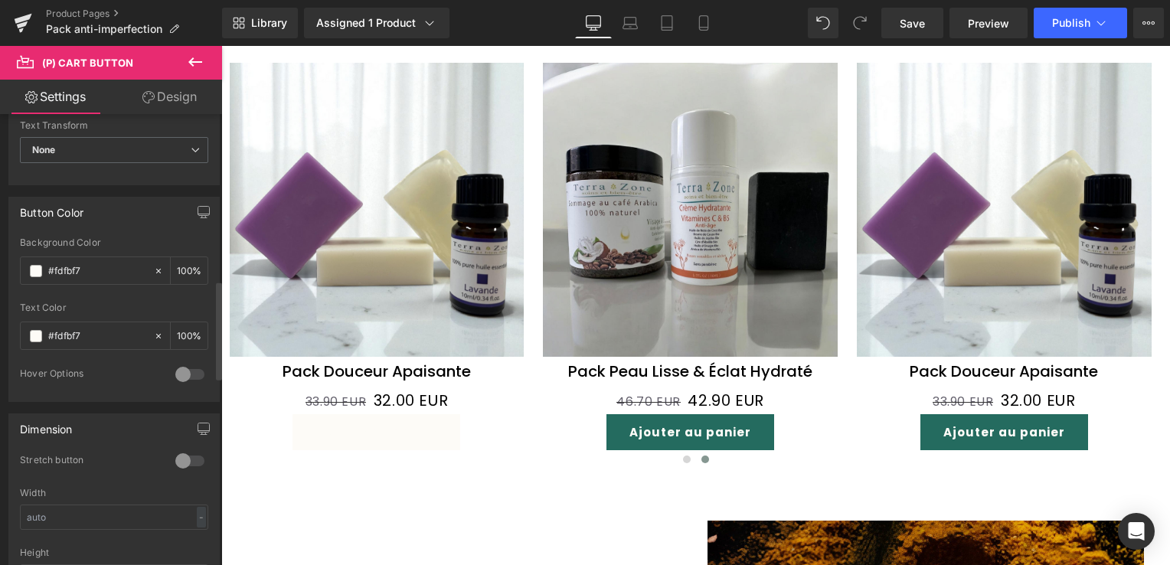
scroll to position [766, 0]
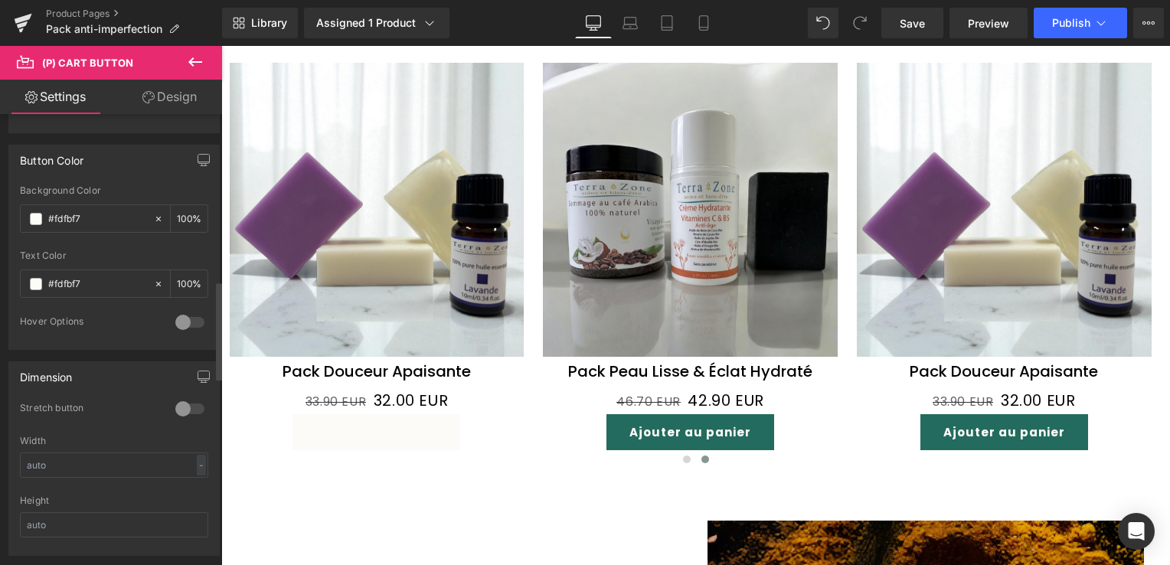
drag, startPoint x: 86, startPoint y: 283, endPoint x: 9, endPoint y: 281, distance: 76.6
click at [9, 281] on div "rgba(253, 251, 247, 1) Background Color #fdfbf7 100 % #fdfbf7 Text Color #fdfbf…" at bounding box center [114, 267] width 210 height 164
paste input "246b5f"
type input "#246b5f"
click at [91, 305] on div at bounding box center [114, 310] width 188 height 10
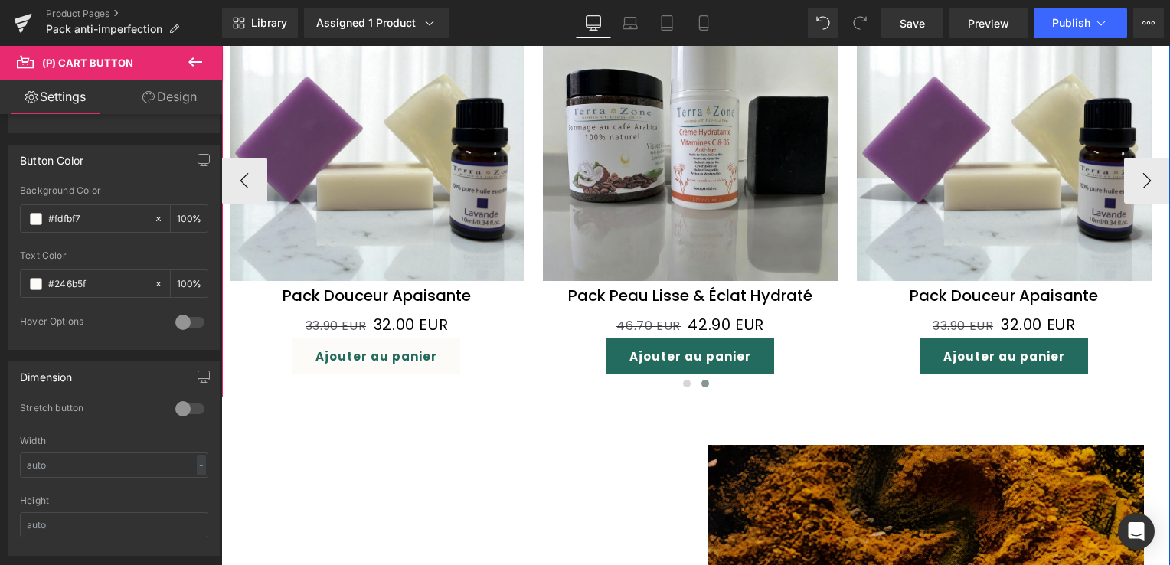
scroll to position [1455, 0]
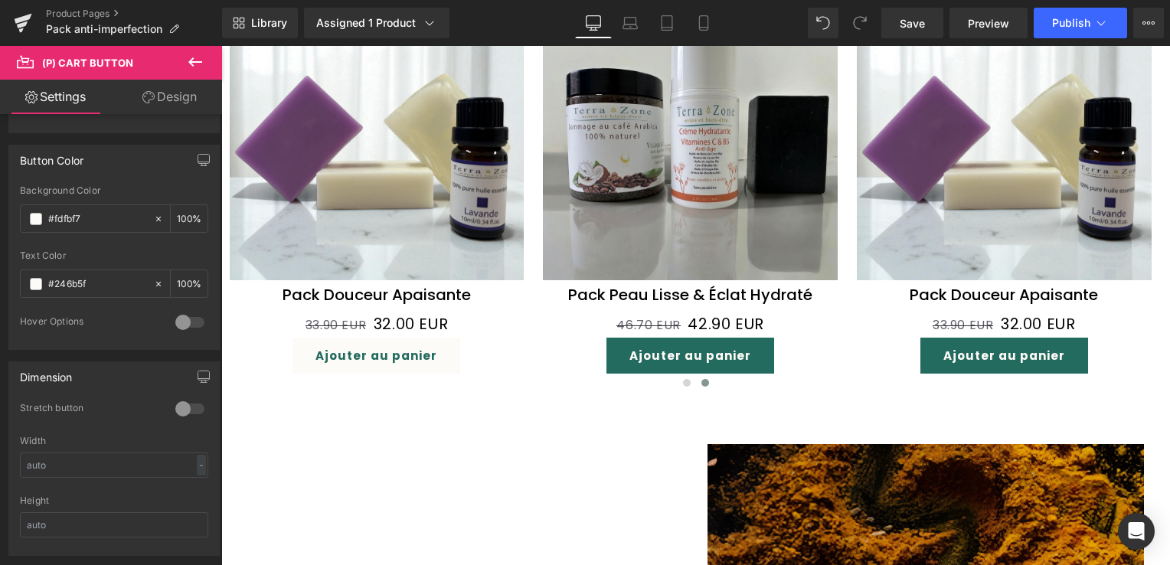
click at [188, 106] on link "Design" at bounding box center [169, 97] width 111 height 34
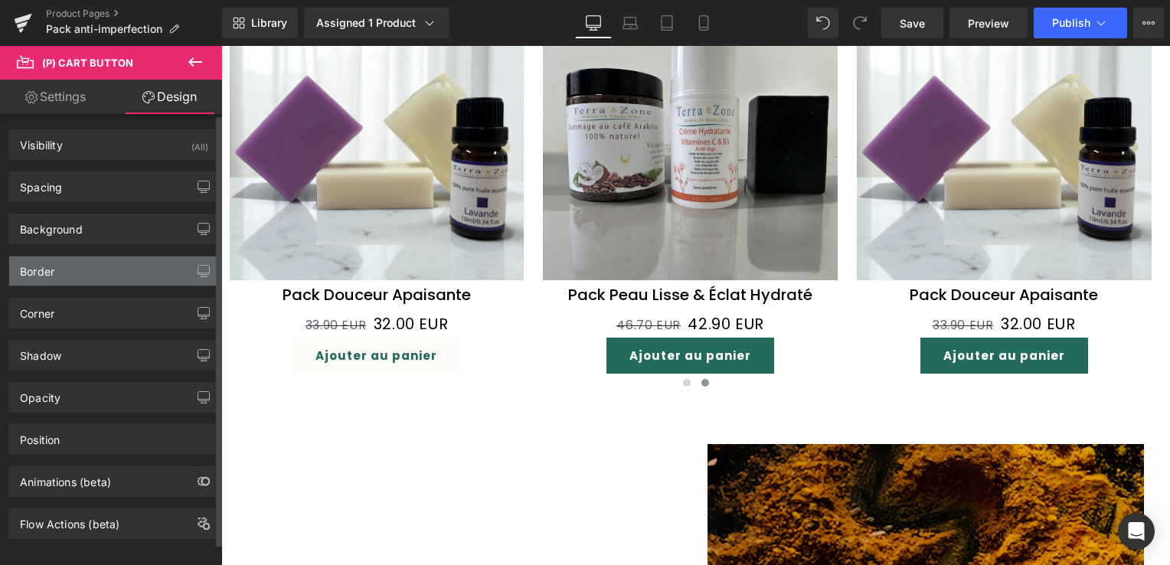
click at [83, 280] on div "Border" at bounding box center [114, 270] width 210 height 29
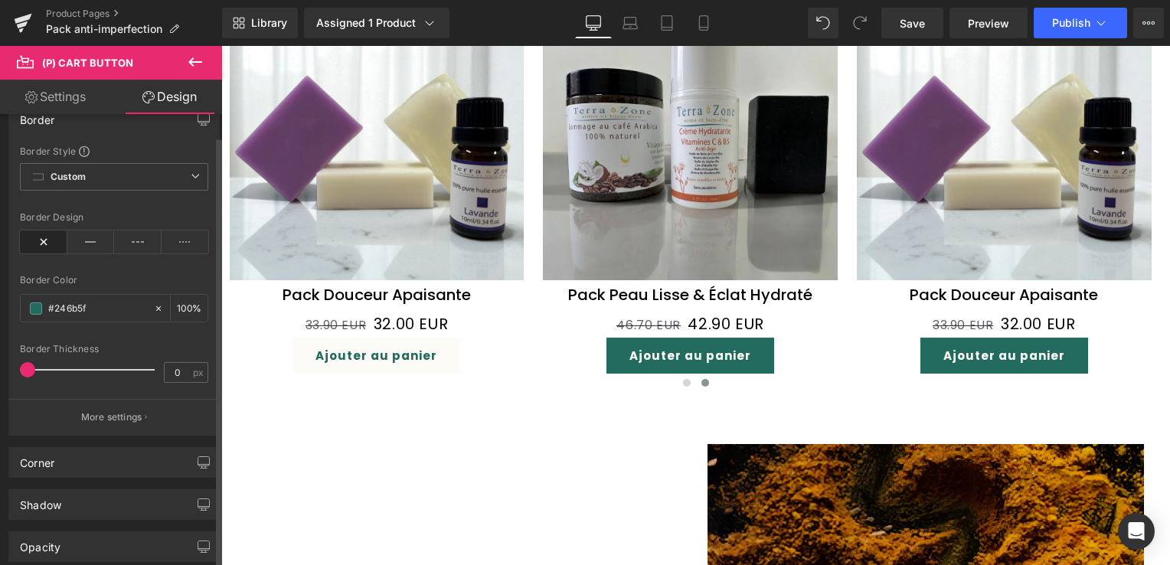
scroll to position [153, 0]
drag, startPoint x: 37, startPoint y: 368, endPoint x: -3, endPoint y: 372, distance: 40.0
click at [0, 372] on html "(P) Cart Button You are previewing how the will restyle your page. You can not …" at bounding box center [585, 282] width 1170 height 565
click at [47, 234] on icon at bounding box center [43, 240] width 47 height 23
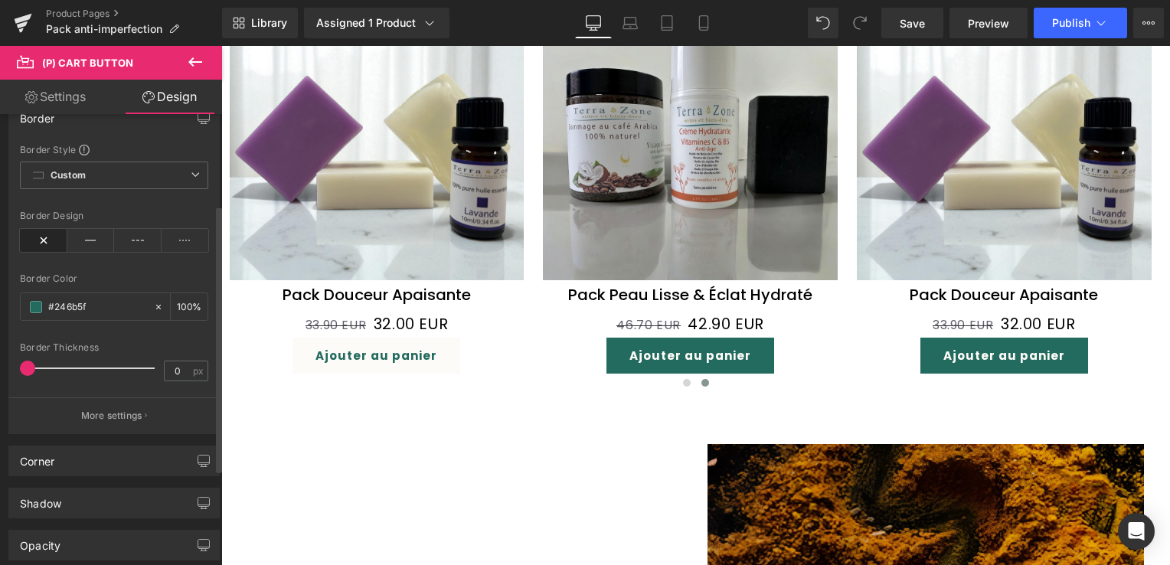
click at [47, 234] on icon at bounding box center [43, 240] width 47 height 23
click at [74, 243] on icon at bounding box center [90, 240] width 47 height 23
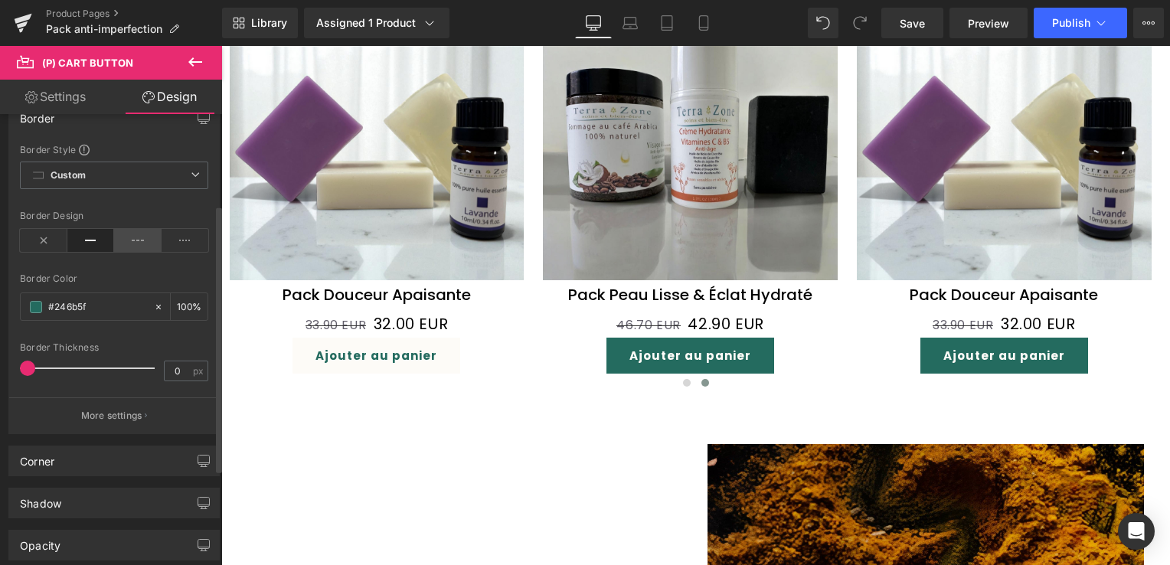
click at [125, 242] on icon at bounding box center [137, 240] width 47 height 23
click at [95, 237] on icon at bounding box center [90, 240] width 47 height 23
click at [27, 237] on icon at bounding box center [43, 240] width 47 height 23
click at [828, 21] on span at bounding box center [823, 22] width 23 height 23
click at [825, 26] on span at bounding box center [822, 22] width 21 height 21
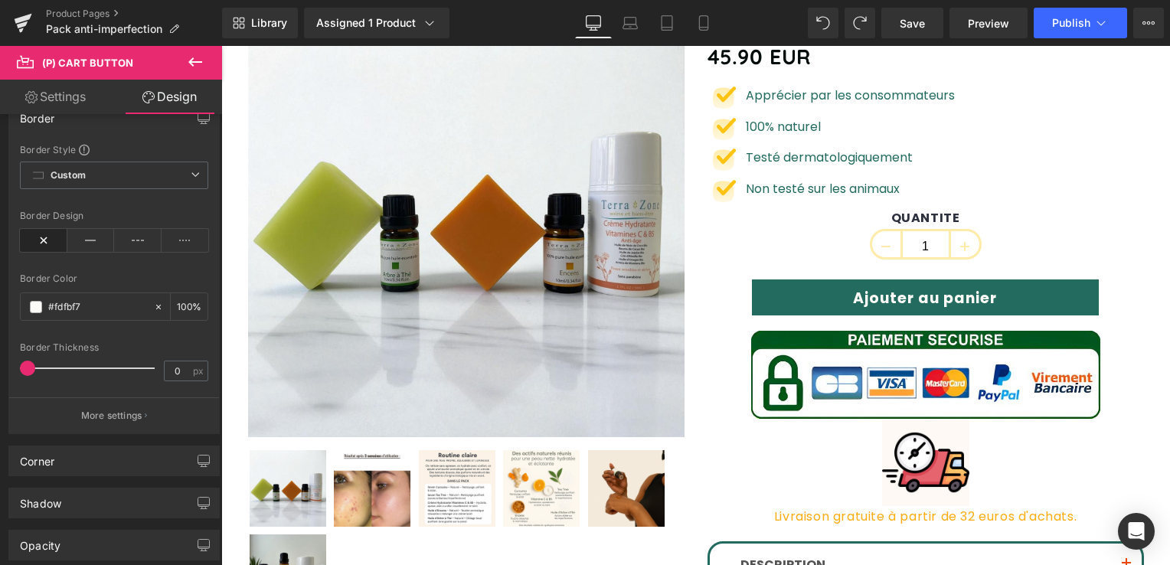
scroll to position [230, 0]
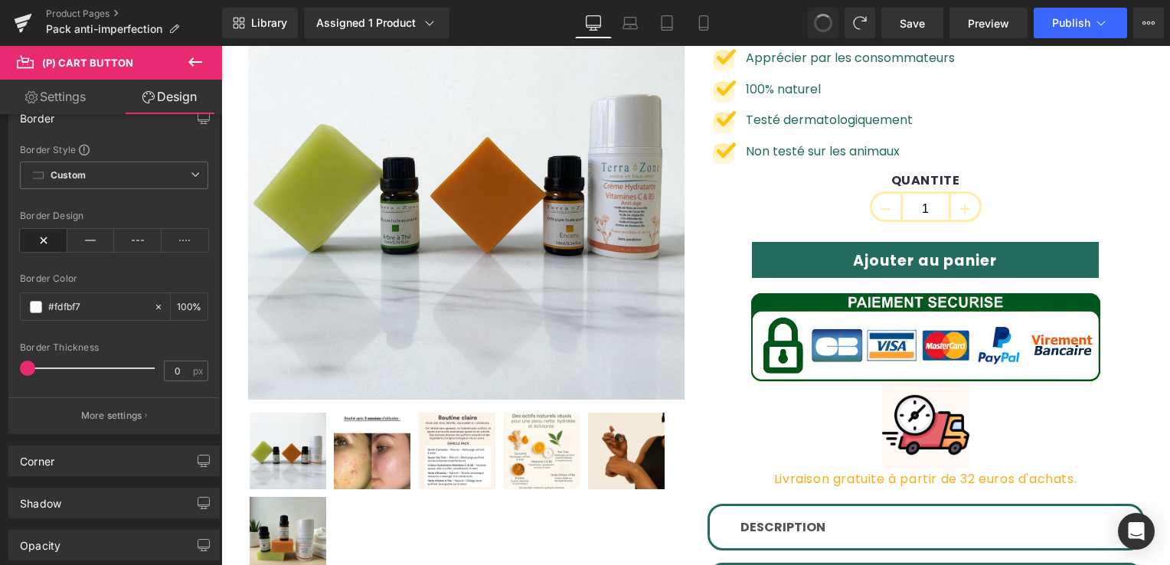
click at [820, 19] on span at bounding box center [823, 23] width 26 height 26
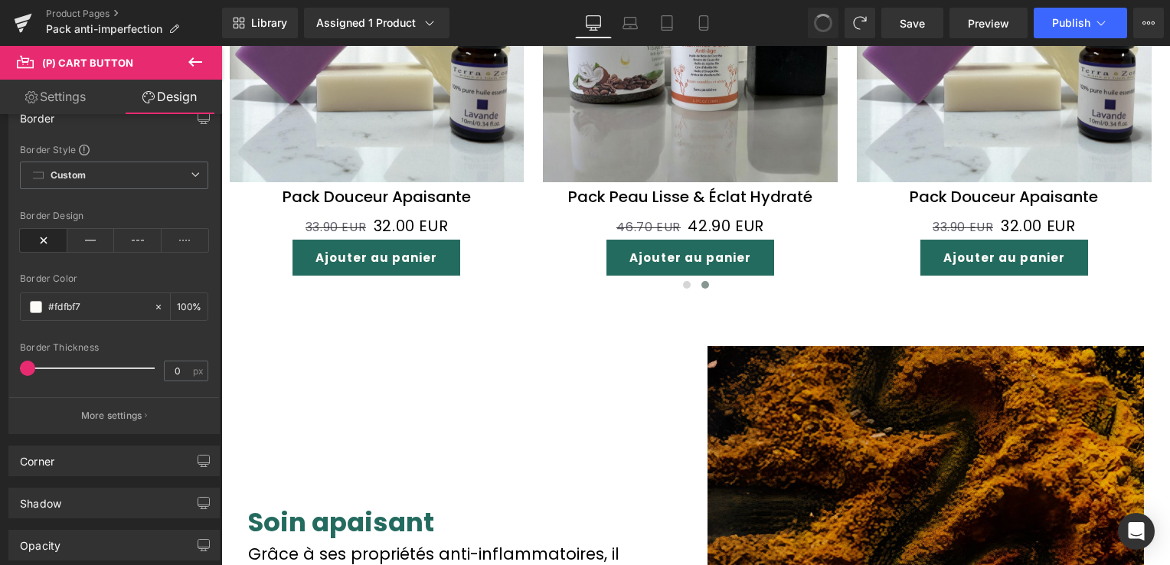
scroll to position [1563, 0]
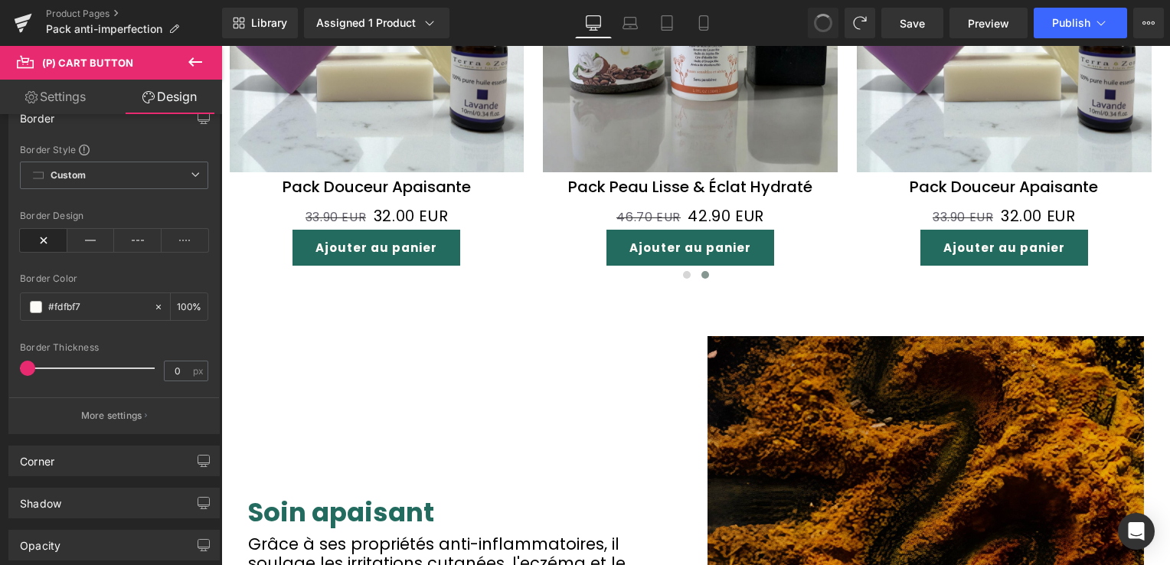
click at [834, 32] on button at bounding box center [823, 23] width 31 height 31
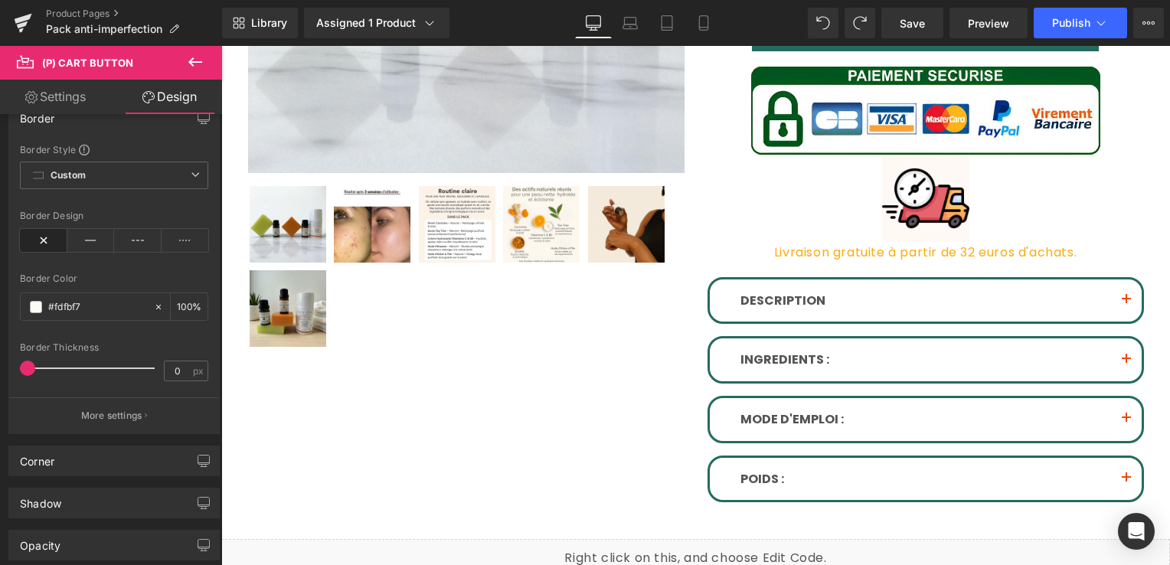
scroll to position [185, 0]
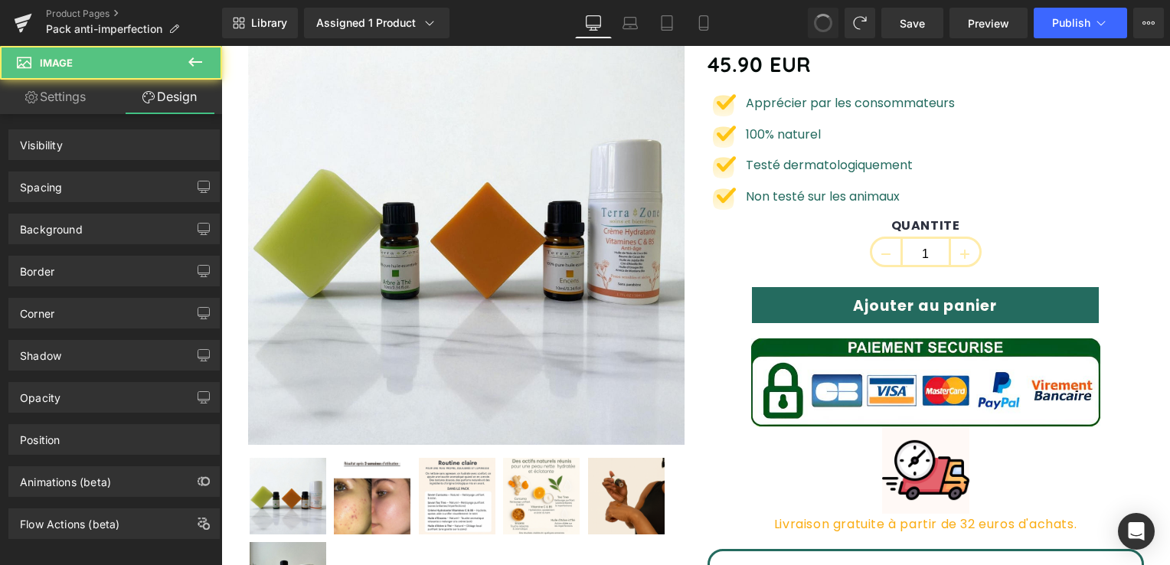
click at [823, 16] on span at bounding box center [823, 23] width 20 height 20
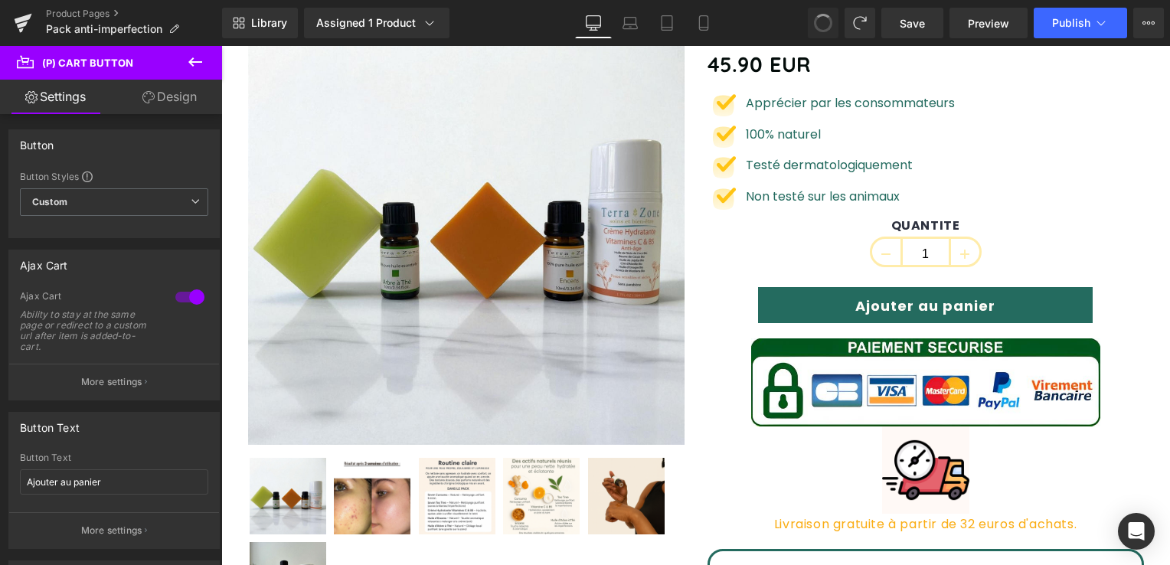
click at [823, 16] on span at bounding box center [823, 23] width 25 height 25
click at [823, 16] on span at bounding box center [823, 22] width 23 height 23
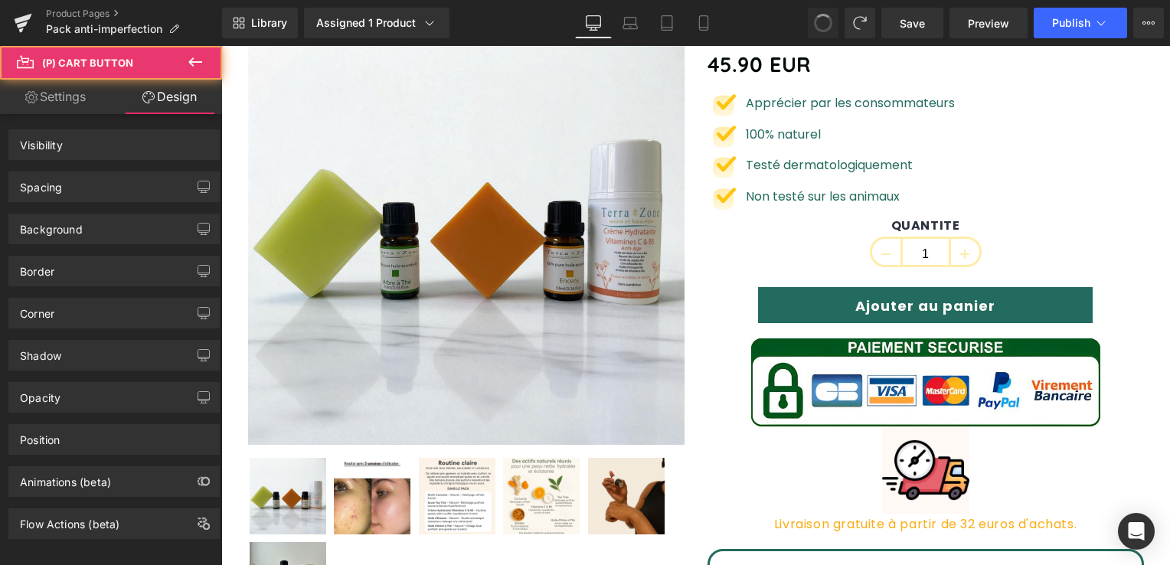
click at [823, 16] on span at bounding box center [823, 22] width 23 height 23
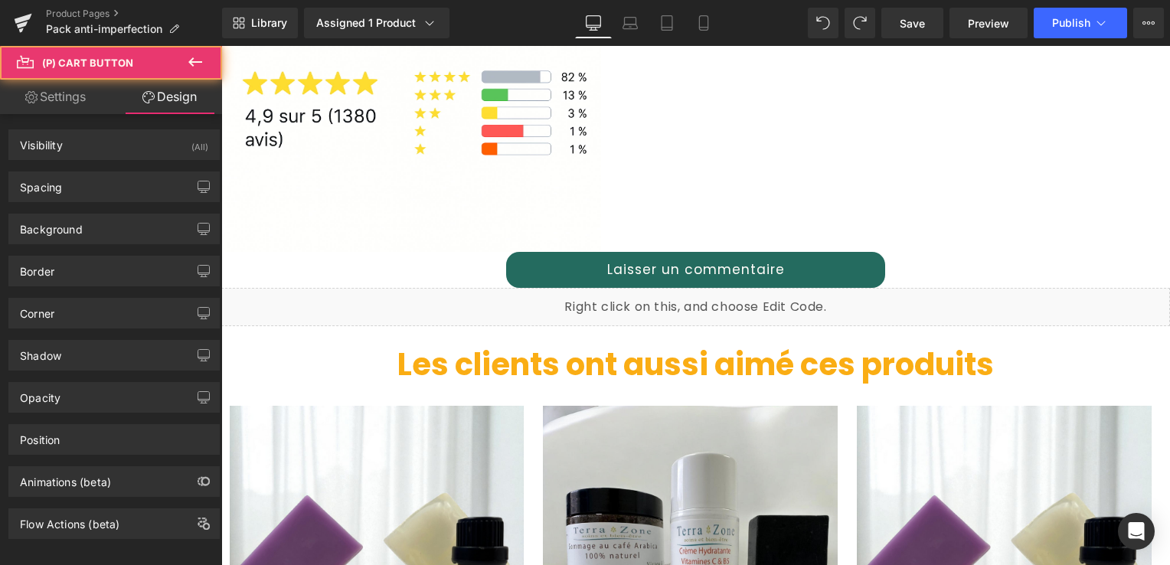
scroll to position [1563, 0]
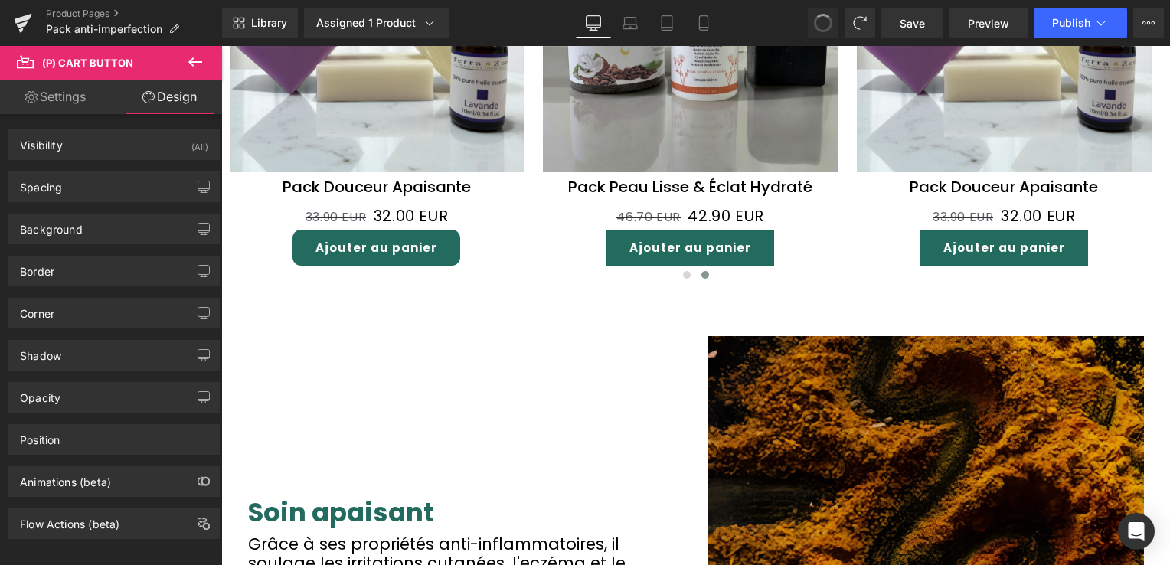
click at [815, 22] on span at bounding box center [823, 22] width 23 height 23
click at [815, 22] on span at bounding box center [823, 23] width 25 height 25
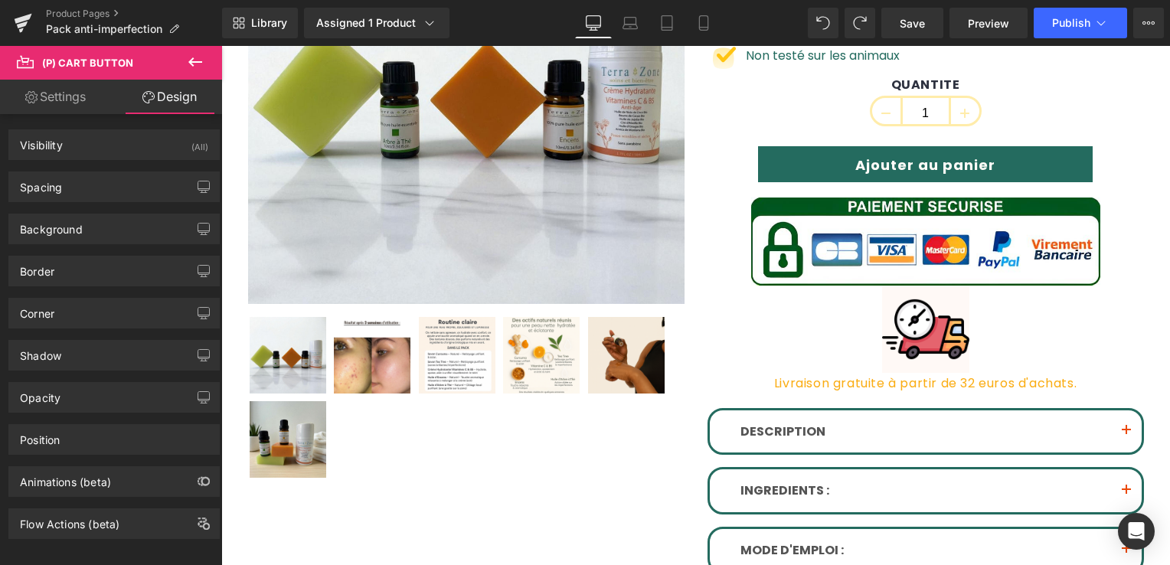
scroll to position [185, 0]
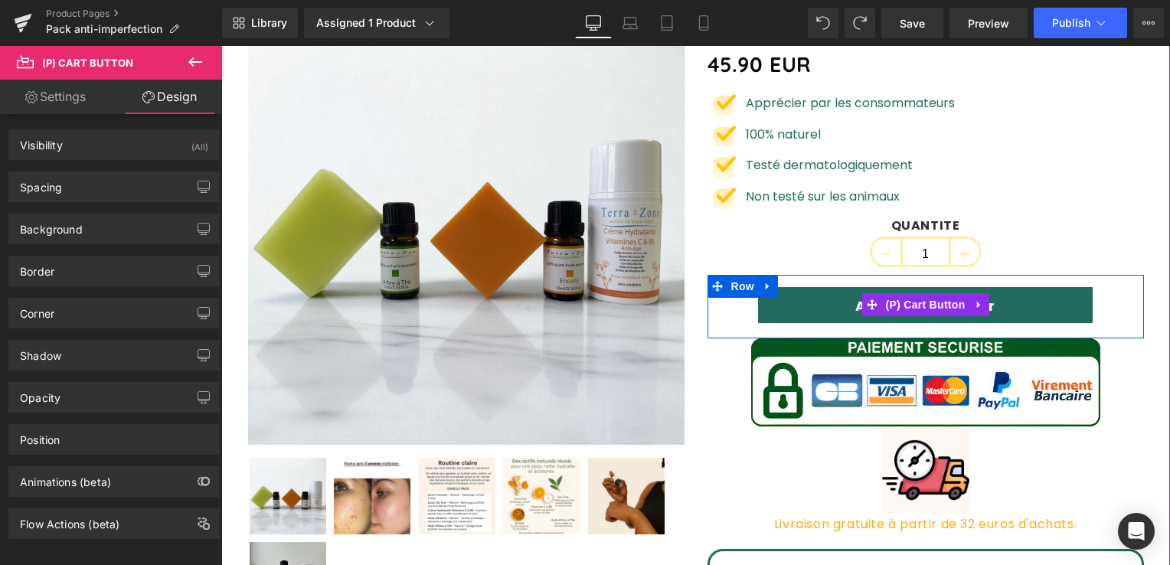
click at [778, 300] on button "Ajouter au panier" at bounding box center [925, 305] width 335 height 36
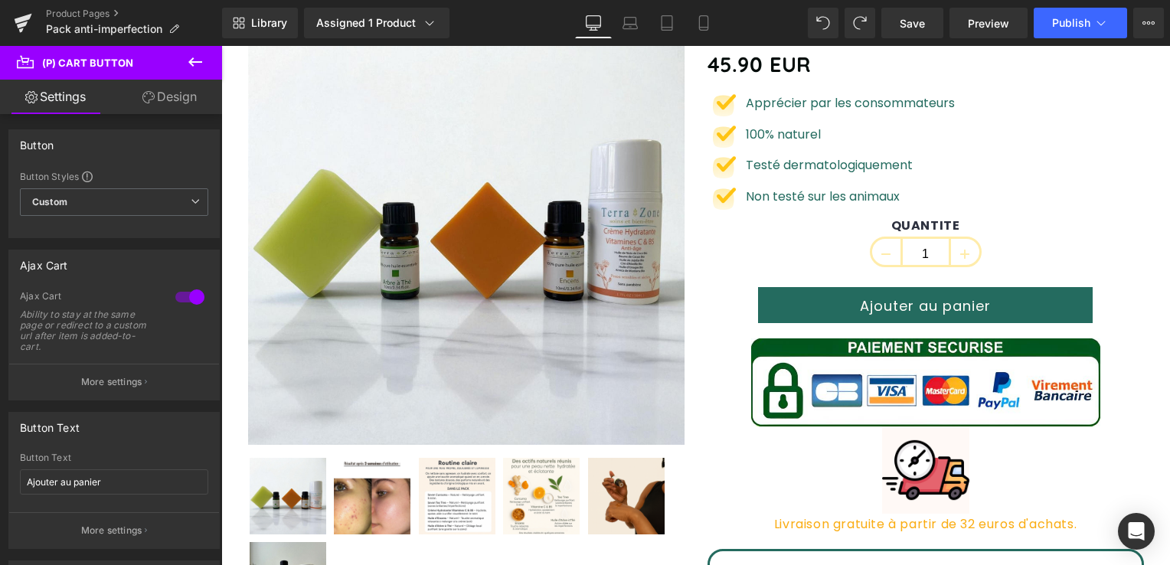
click at [165, 100] on link "Design" at bounding box center [169, 97] width 111 height 34
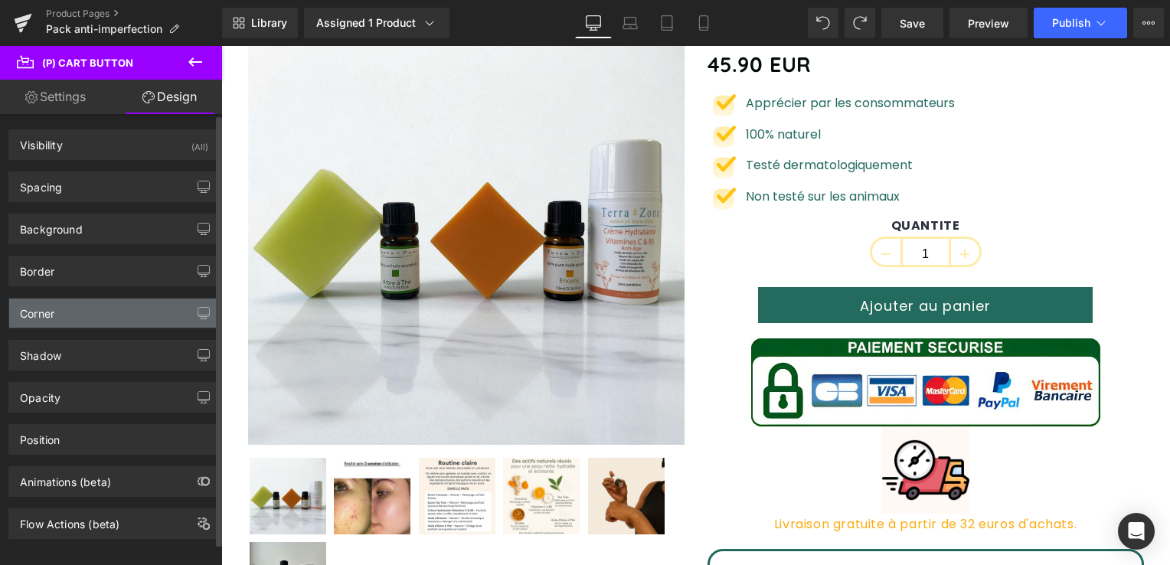
click at [100, 305] on div "Corner" at bounding box center [114, 313] width 210 height 29
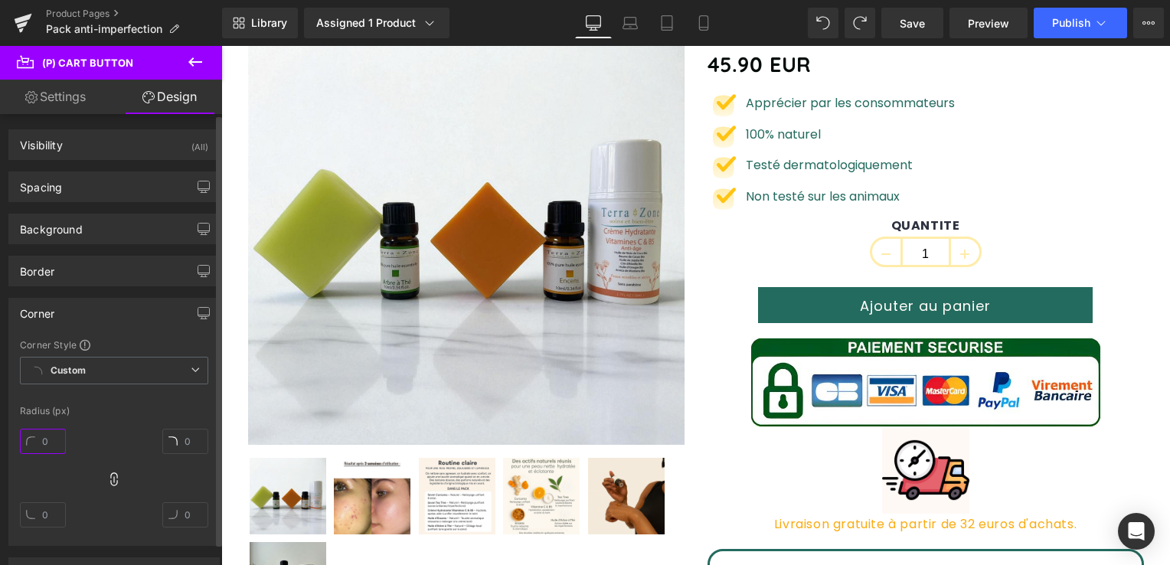
click at [48, 432] on input "text" at bounding box center [43, 441] width 46 height 25
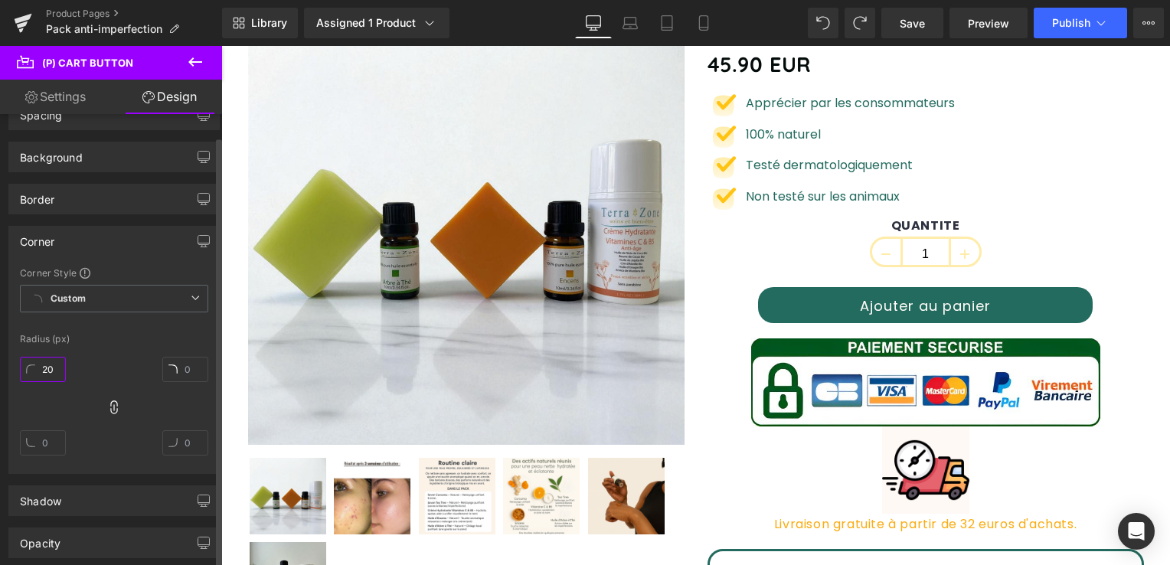
scroll to position [230, 0]
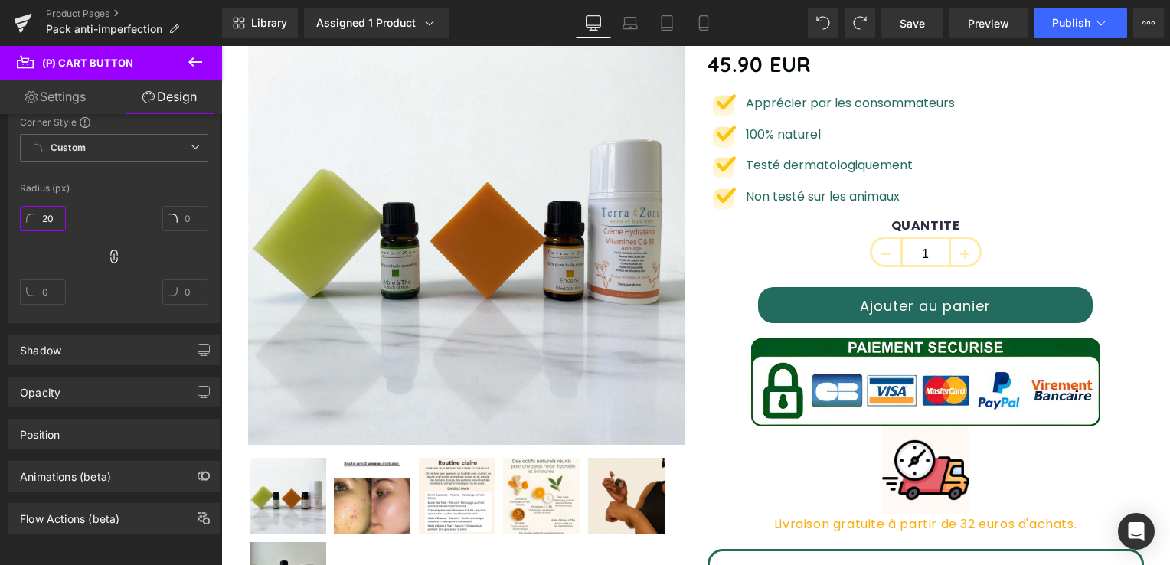
type input "20"
click at [60, 101] on link "Settings" at bounding box center [55, 97] width 111 height 34
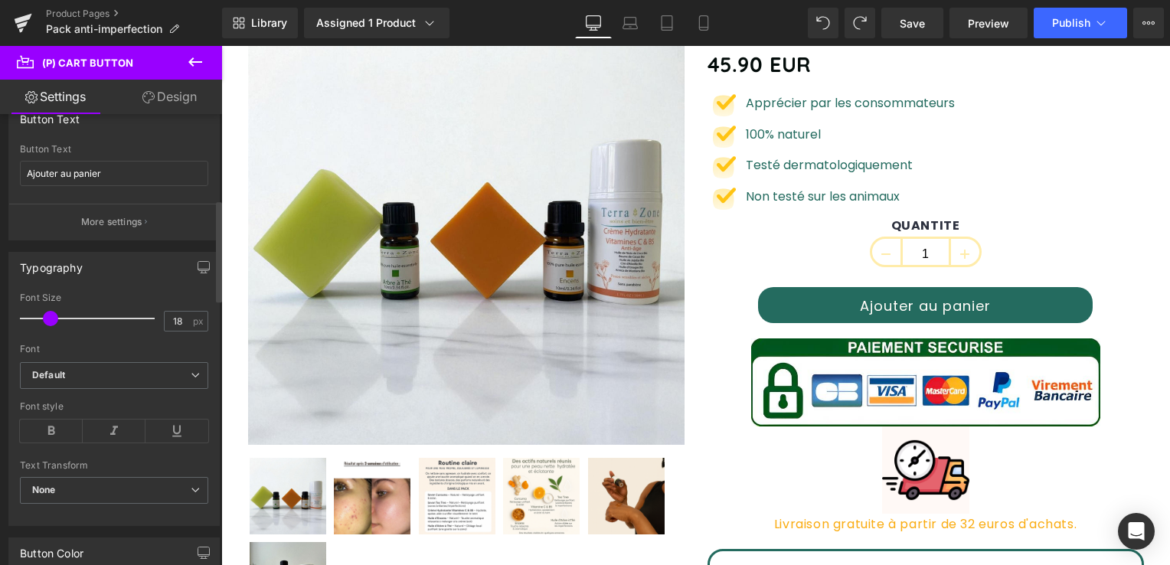
scroll to position [383, 0]
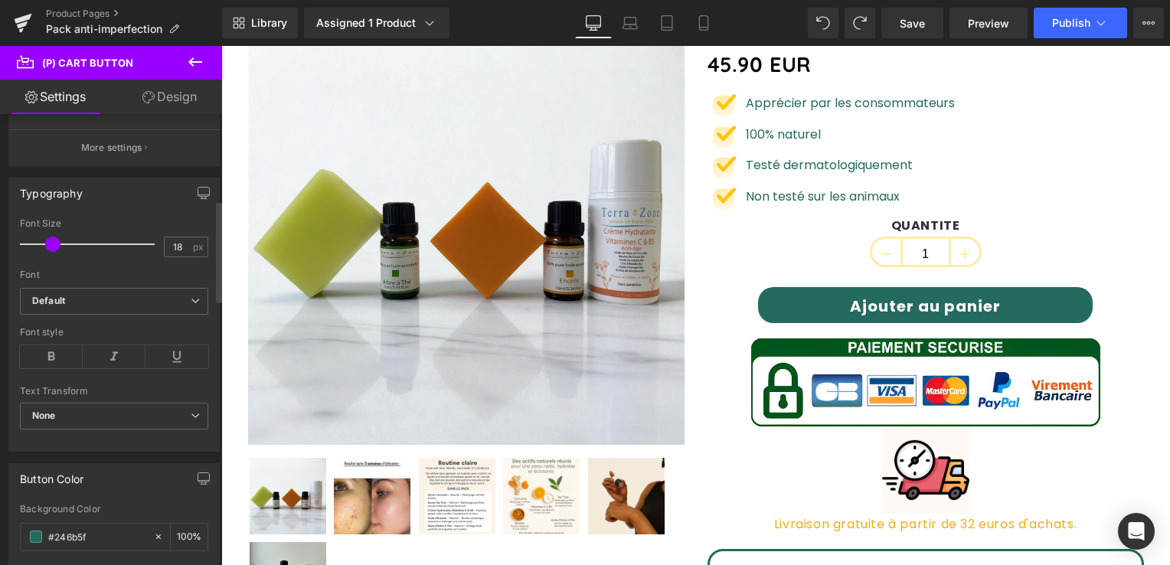
click at [50, 237] on span at bounding box center [52, 244] width 15 height 15
click at [895, 21] on link "Save" at bounding box center [912, 23] width 62 height 31
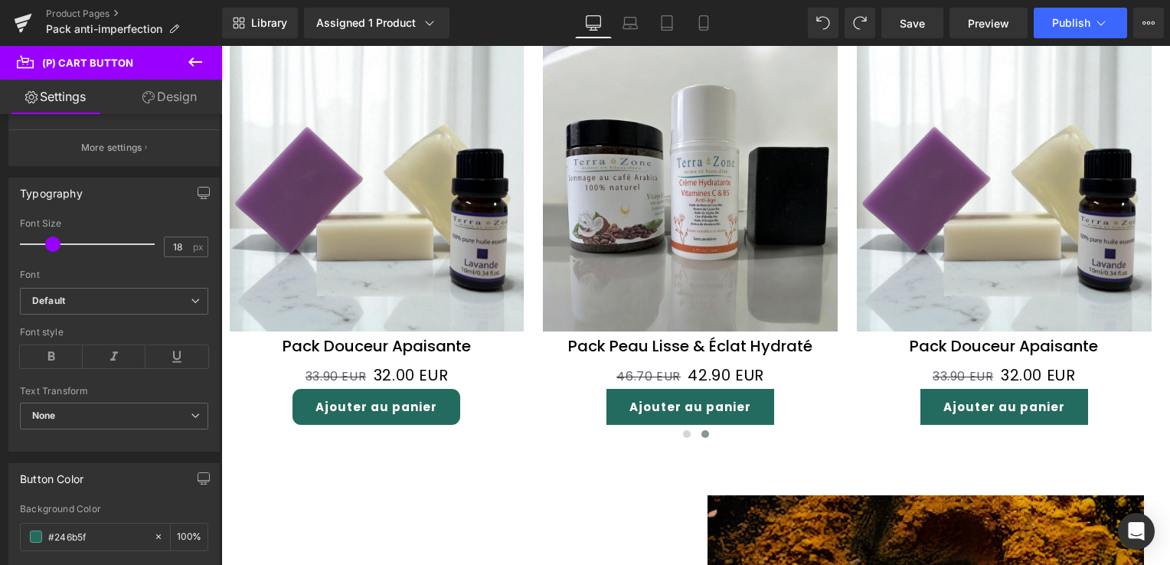
scroll to position [1486, 0]
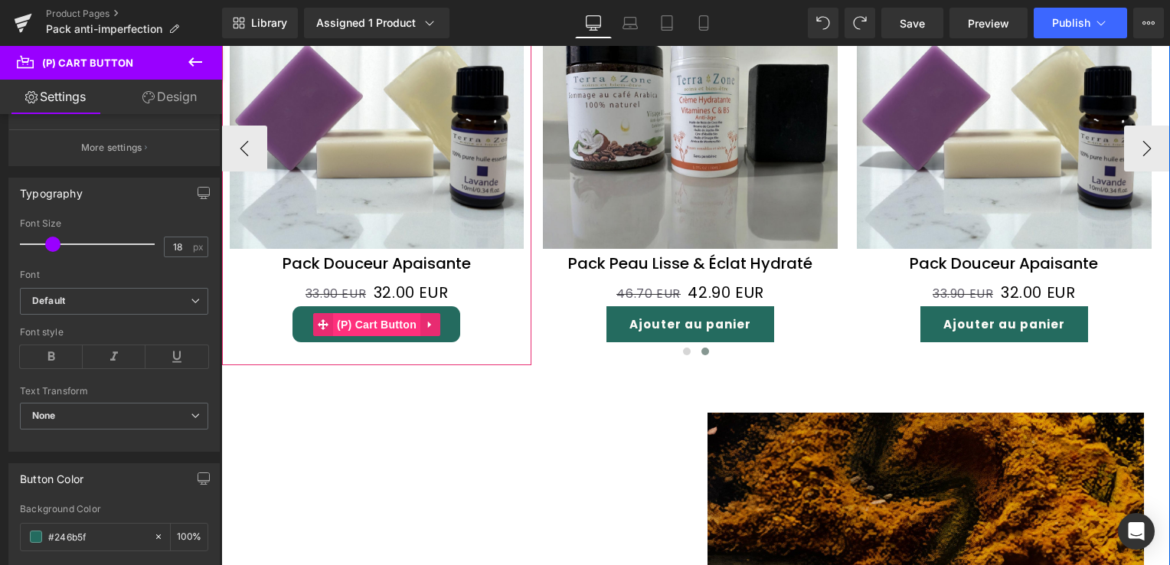
click at [391, 317] on span "(P) Cart Button" at bounding box center [376, 324] width 87 height 23
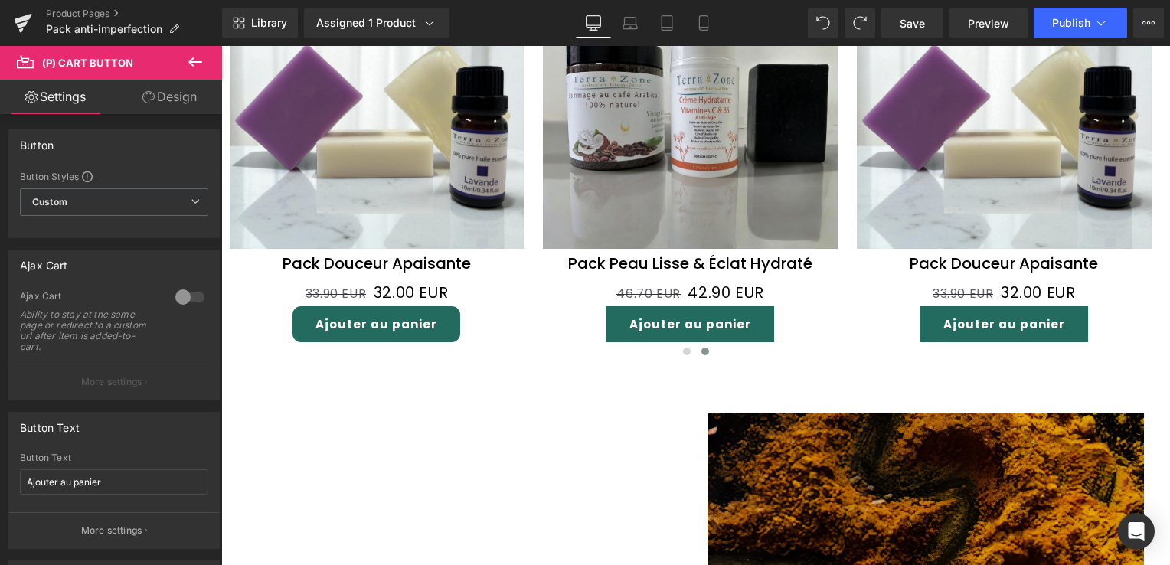
click at [185, 95] on link "Design" at bounding box center [169, 97] width 111 height 34
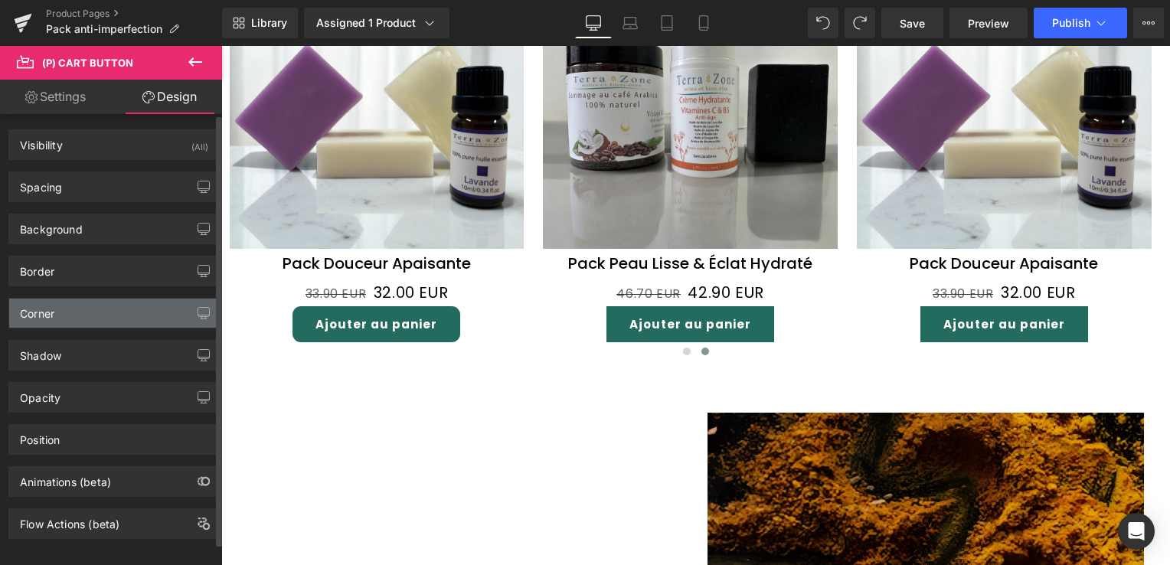
click at [70, 305] on div "Corner" at bounding box center [114, 313] width 210 height 29
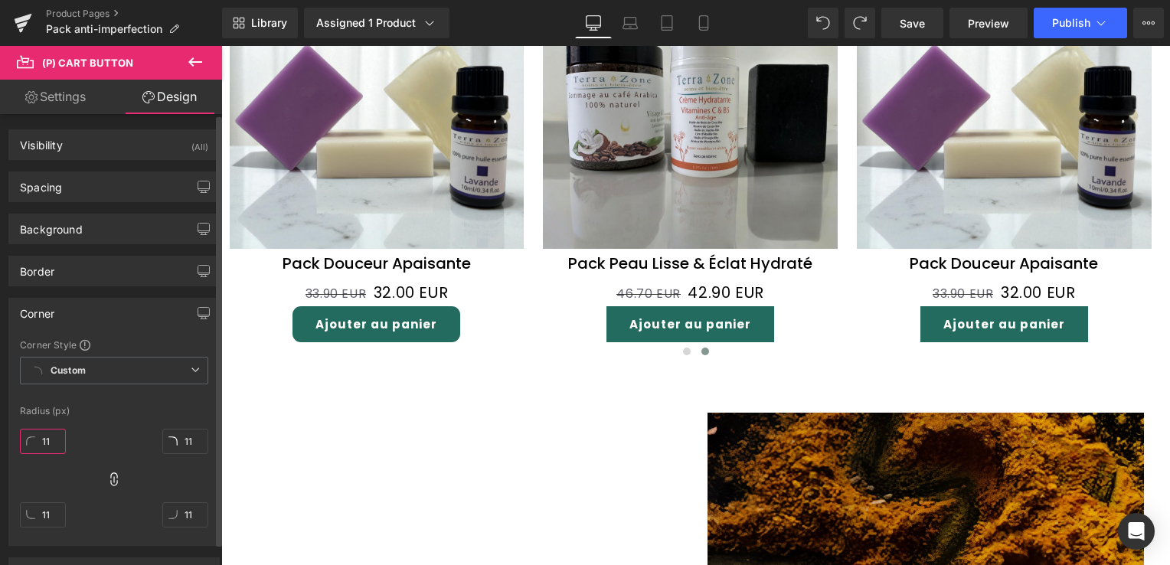
click at [47, 443] on input "11" at bounding box center [43, 441] width 46 height 25
type input "0"
click at [903, 12] on link "Save" at bounding box center [912, 23] width 62 height 31
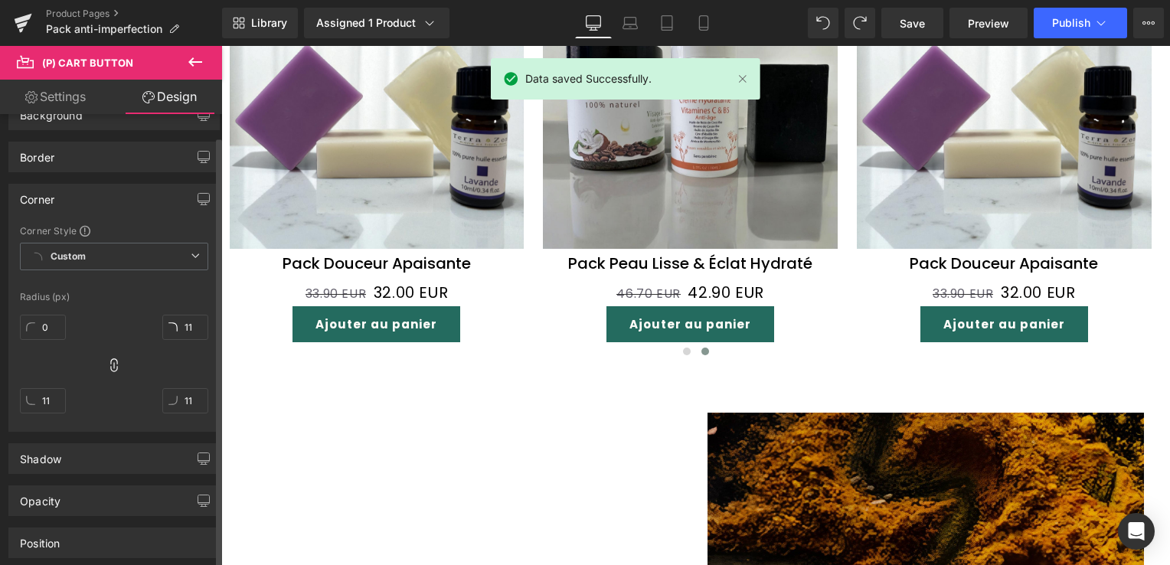
scroll to position [153, 0]
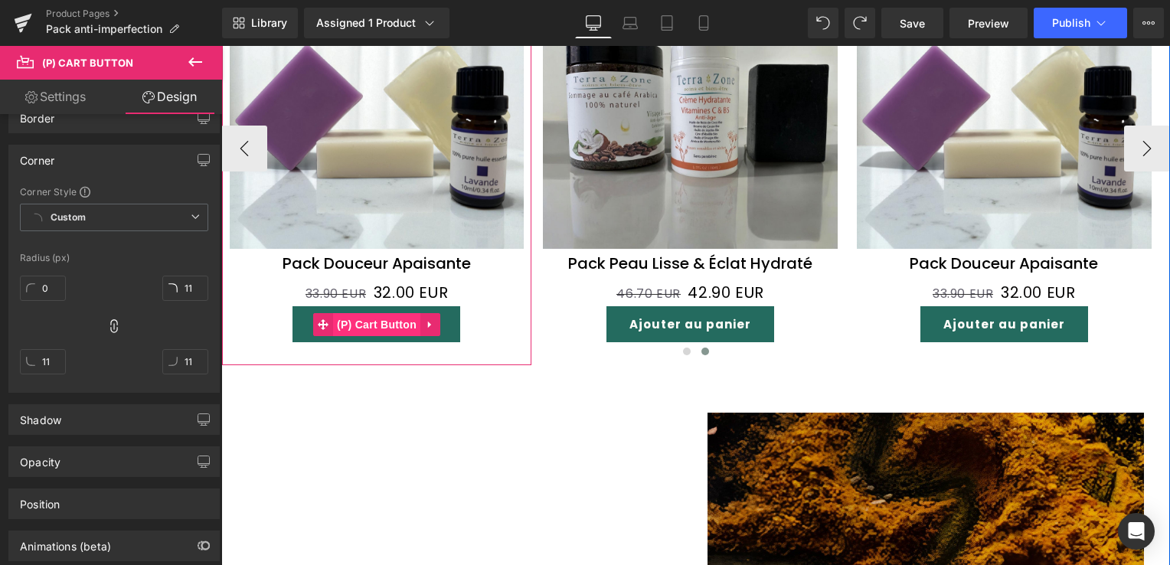
click at [368, 313] on span "(P) Cart Button" at bounding box center [376, 324] width 87 height 23
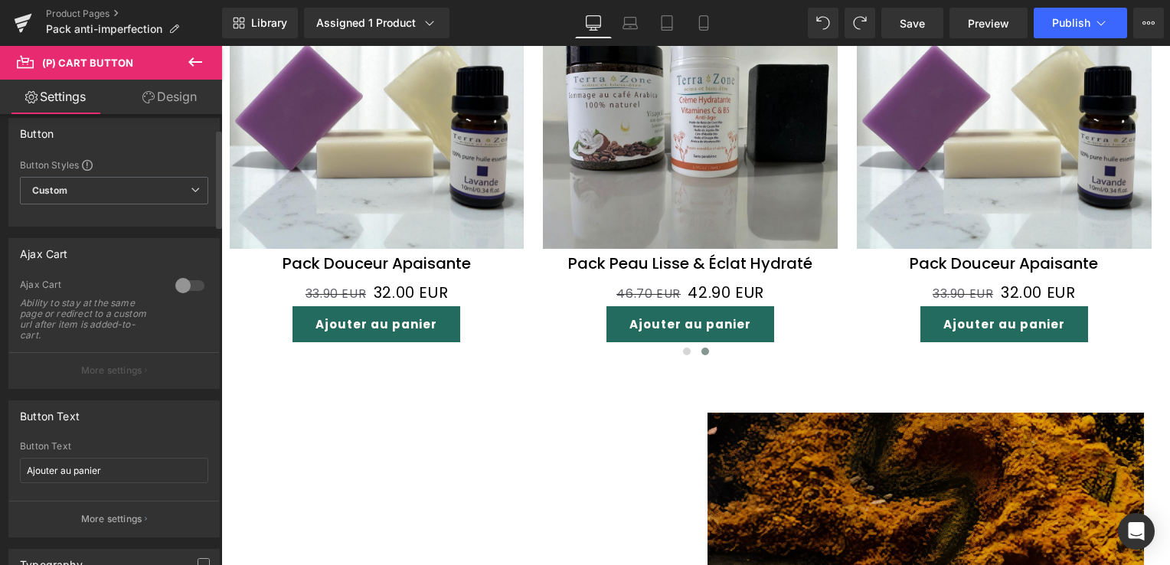
scroll to position [0, 0]
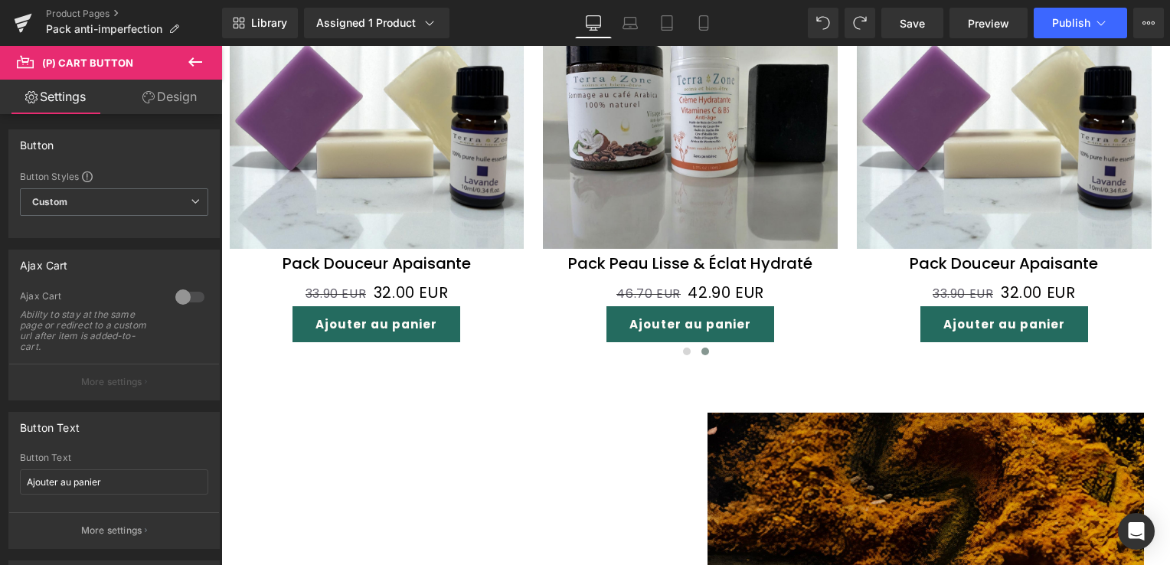
click at [187, 92] on link "Design" at bounding box center [169, 97] width 111 height 34
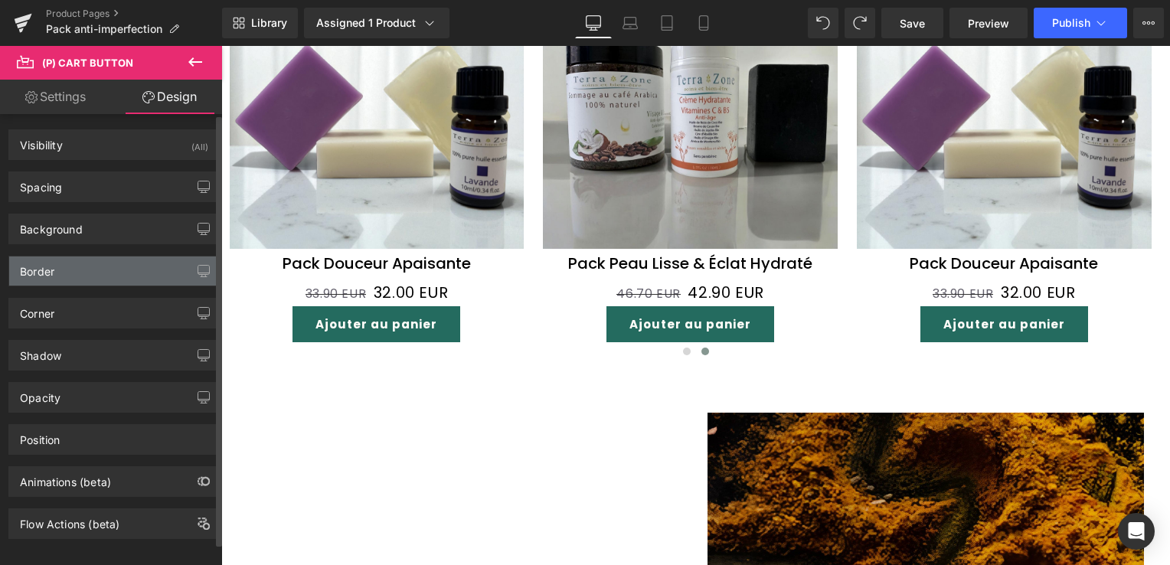
click at [93, 276] on div "Border" at bounding box center [114, 270] width 210 height 29
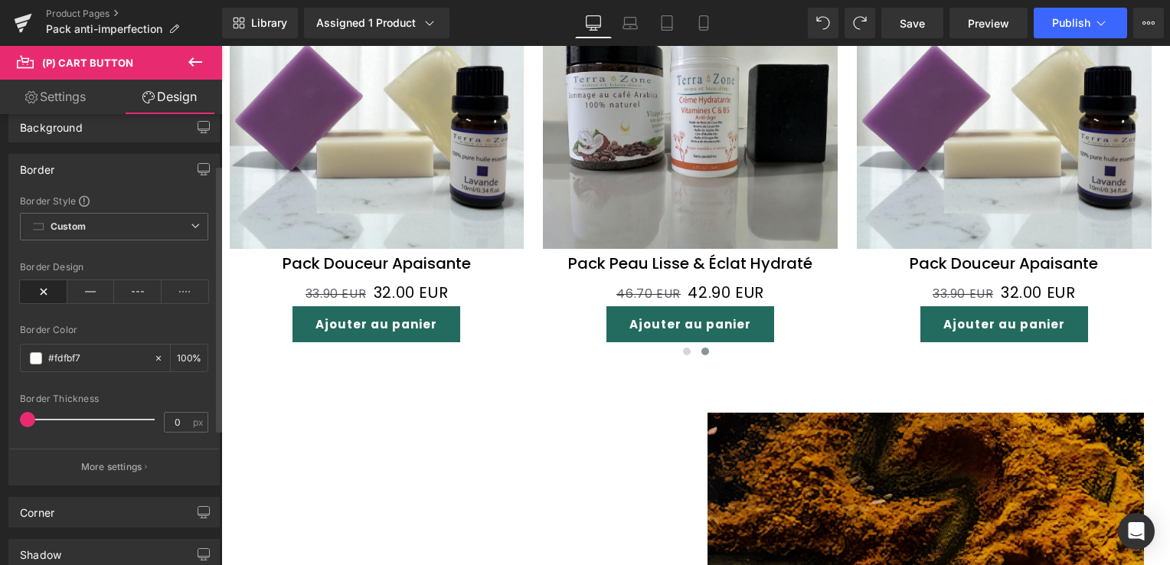
scroll to position [77, 0]
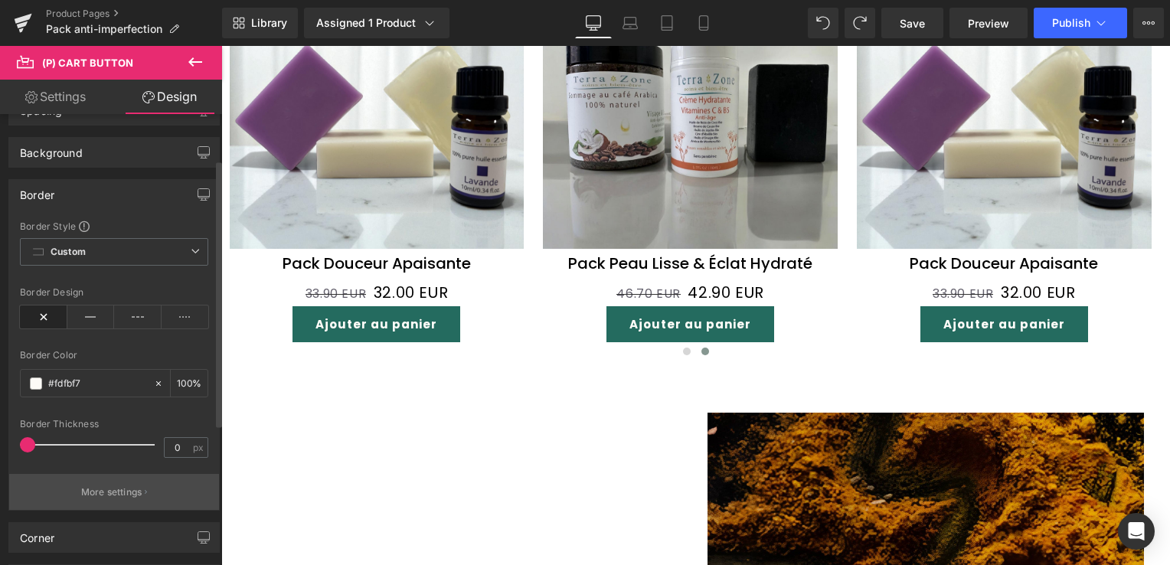
click at [113, 490] on p "More settings" at bounding box center [111, 492] width 61 height 14
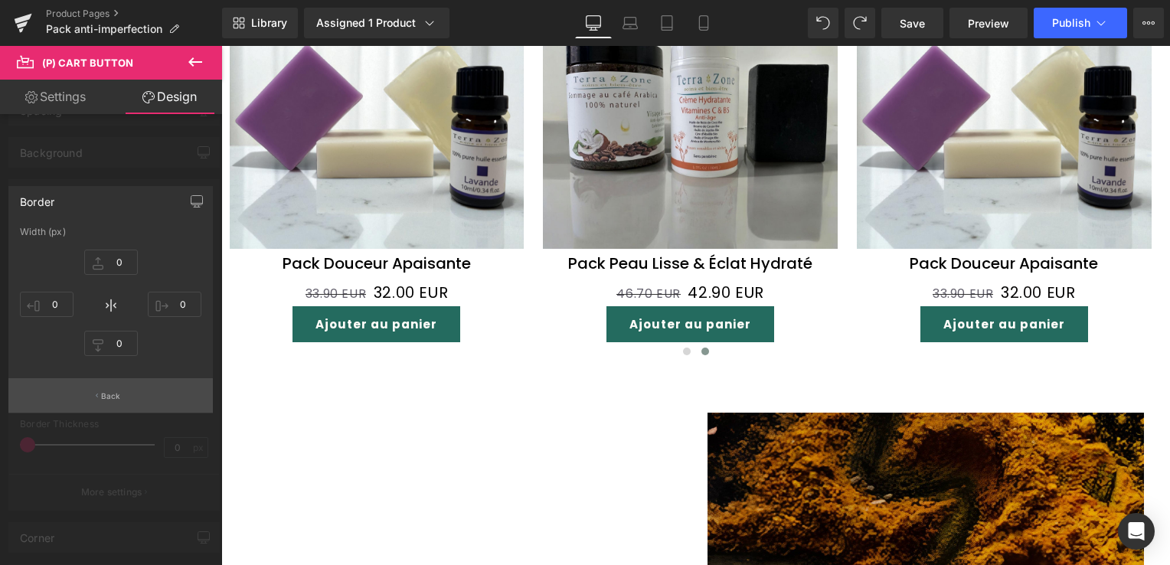
click at [119, 388] on button "Back" at bounding box center [110, 395] width 204 height 34
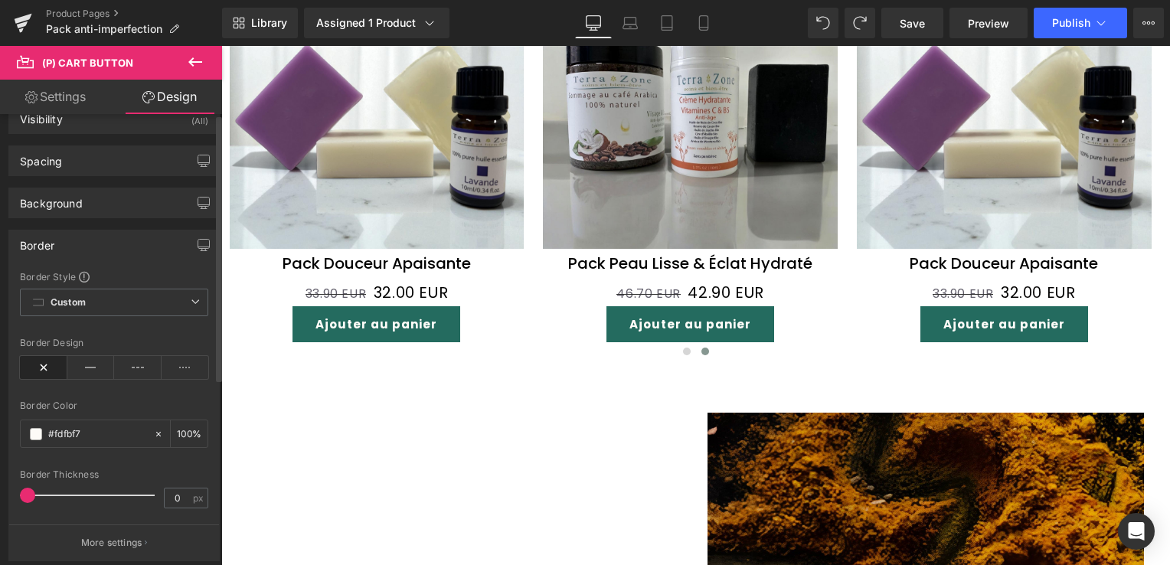
scroll to position [0, 0]
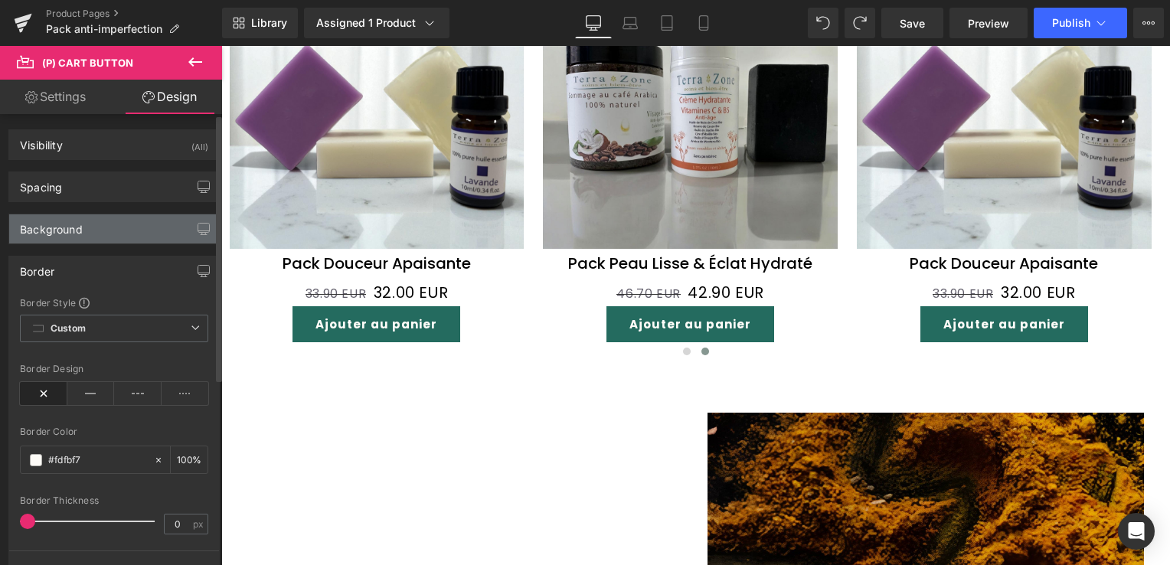
click at [90, 231] on div "Background" at bounding box center [114, 228] width 210 height 29
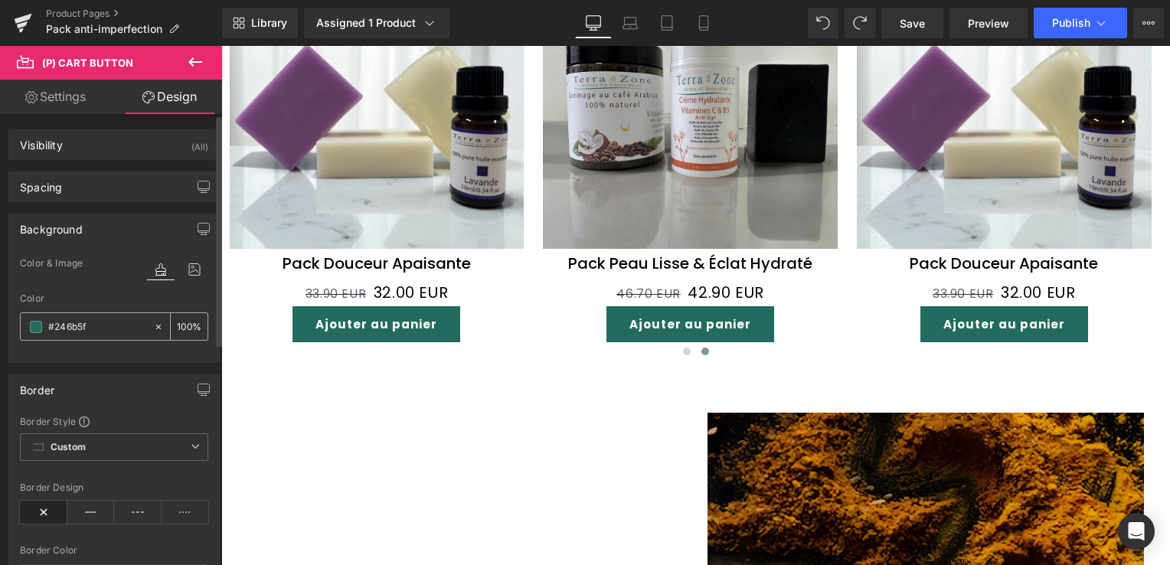
click at [156, 324] on icon at bounding box center [158, 326] width 5 height 5
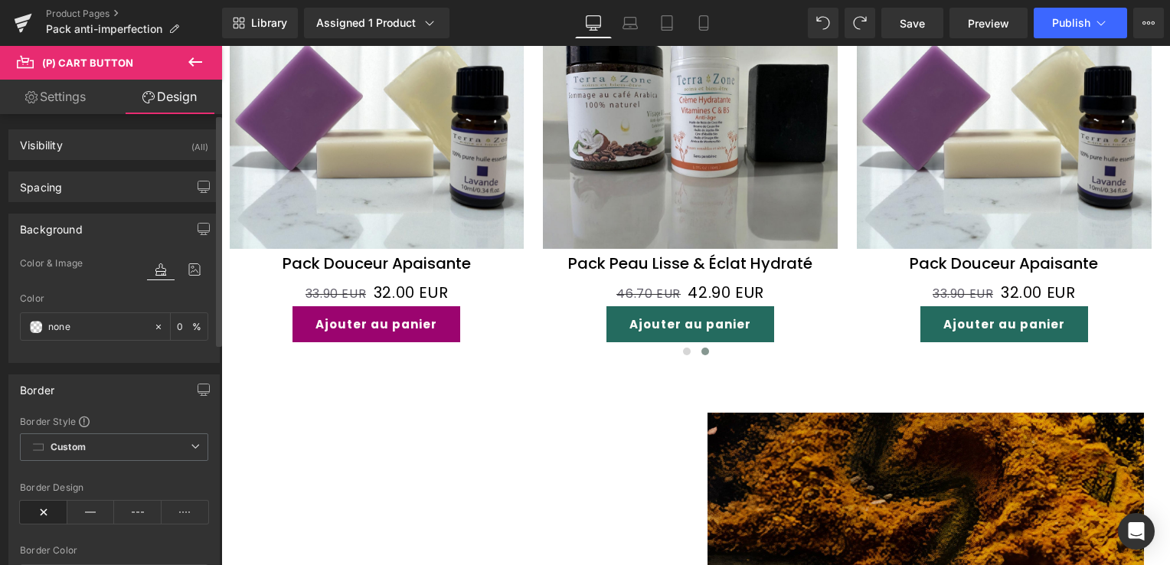
click at [80, 225] on div "Background" at bounding box center [51, 224] width 63 height 21
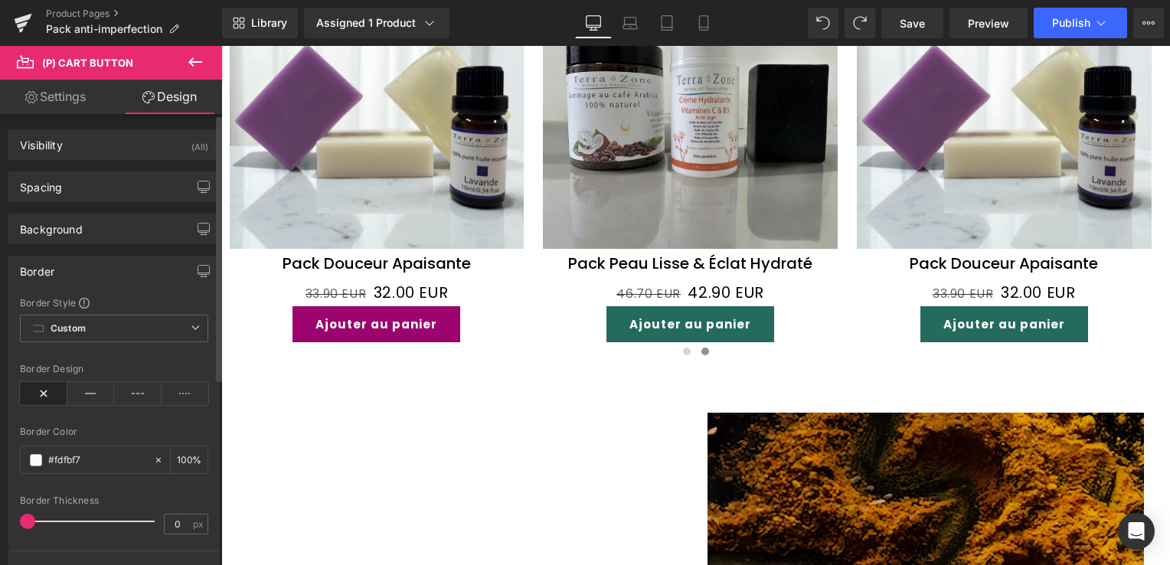
click at [60, 262] on div "Border" at bounding box center [114, 270] width 210 height 29
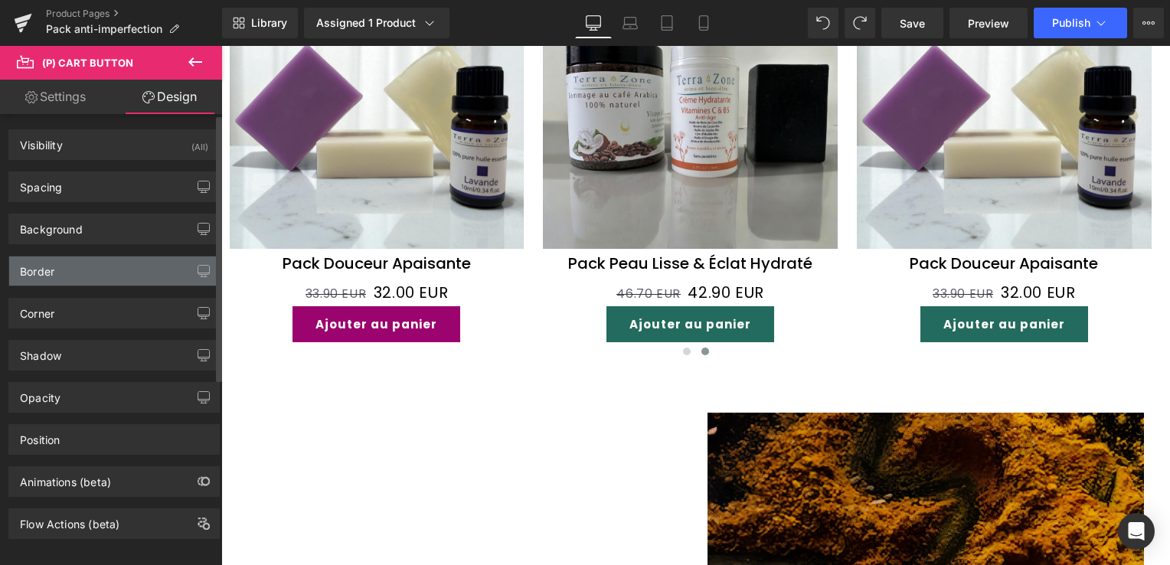
click at [60, 262] on div "Border" at bounding box center [114, 270] width 210 height 29
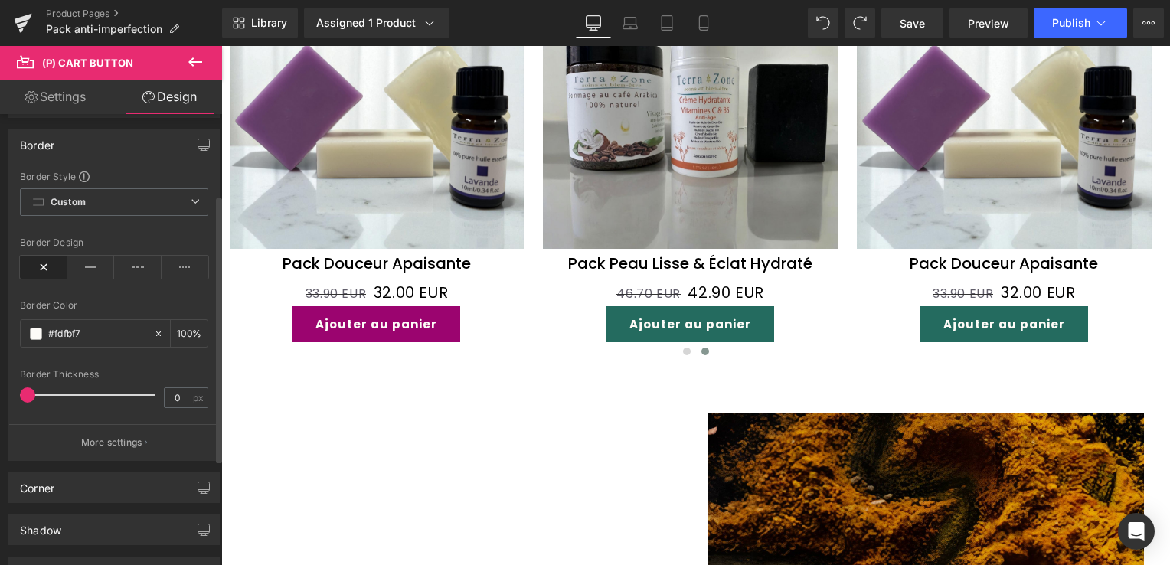
scroll to position [153, 0]
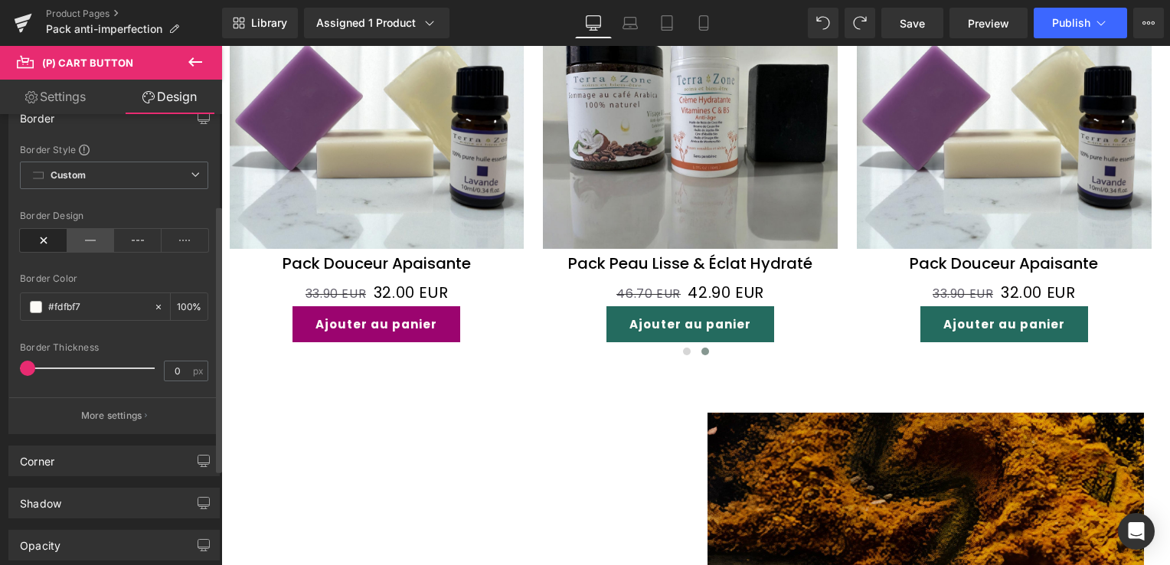
click at [83, 239] on icon at bounding box center [90, 240] width 47 height 23
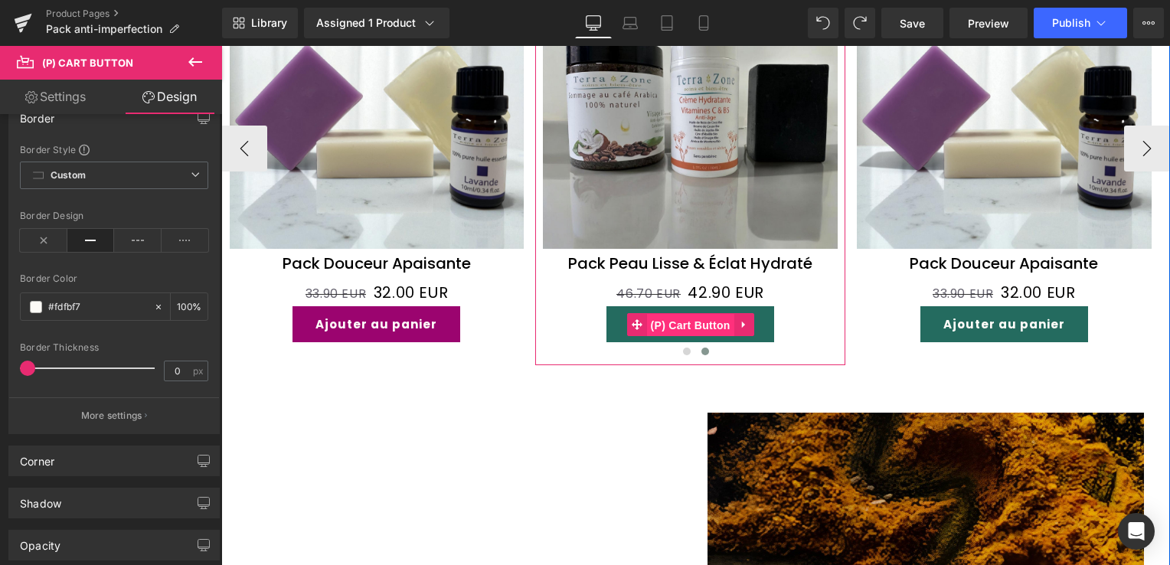
click at [658, 314] on span "(P) Cart Button" at bounding box center [690, 325] width 87 height 23
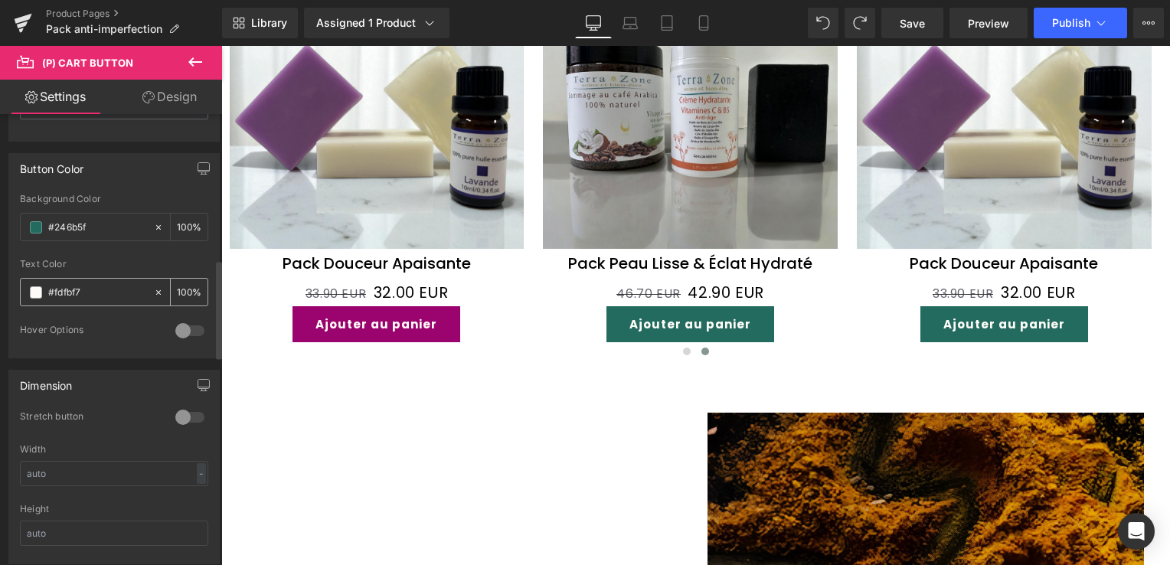
scroll to position [766, 0]
drag, startPoint x: 92, startPoint y: 214, endPoint x: 35, endPoint y: 211, distance: 56.7
click at [35, 211] on div "#246b5f" at bounding box center [87, 218] width 132 height 27
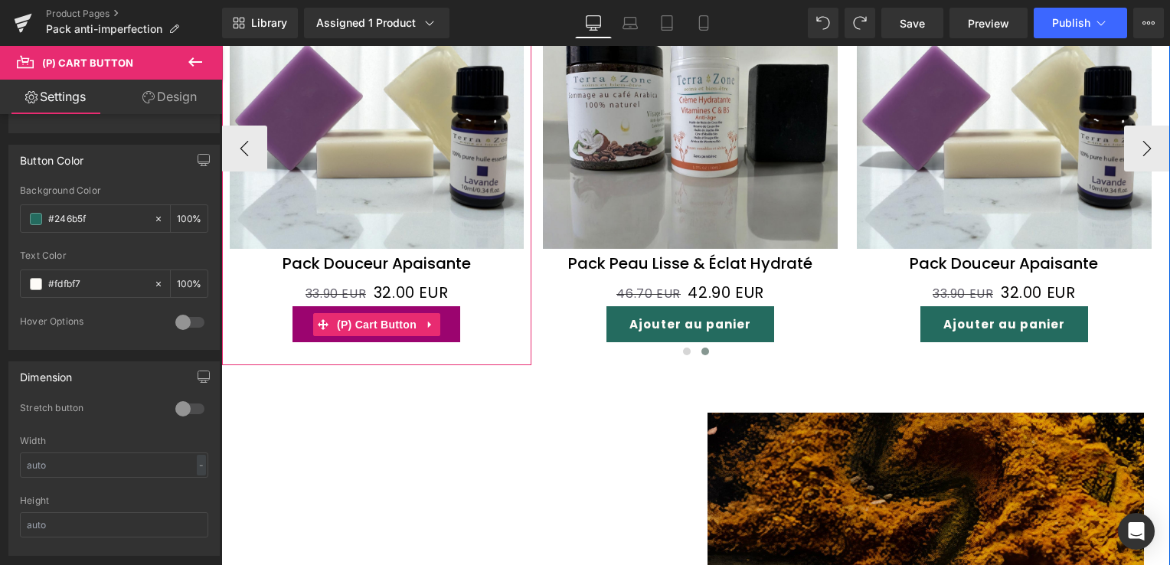
click at [319, 319] on icon at bounding box center [323, 324] width 11 height 11
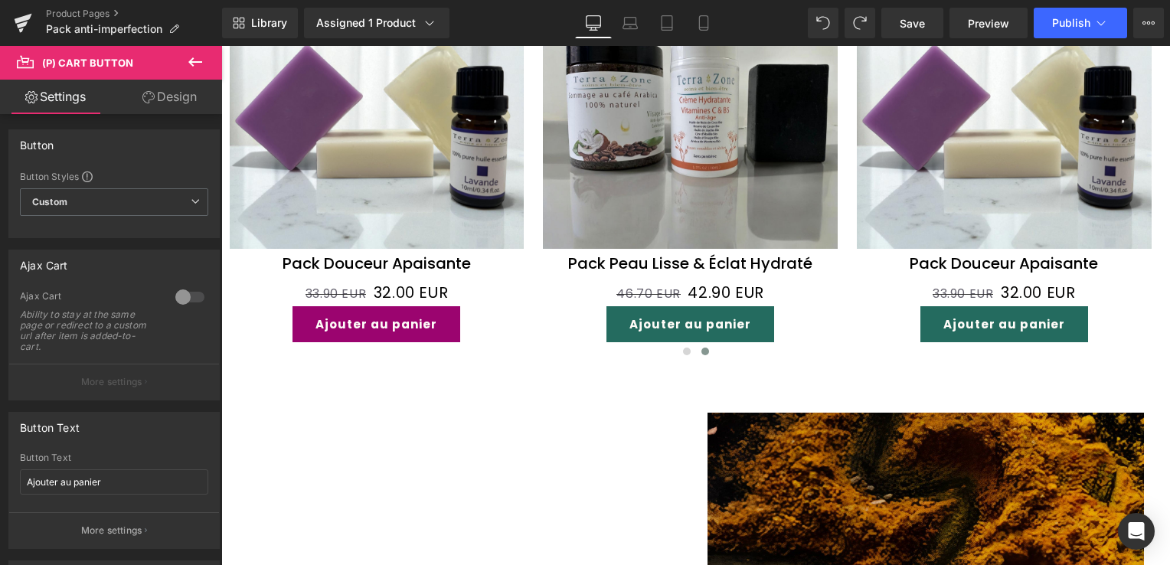
click at [168, 101] on link "Design" at bounding box center [169, 97] width 111 height 34
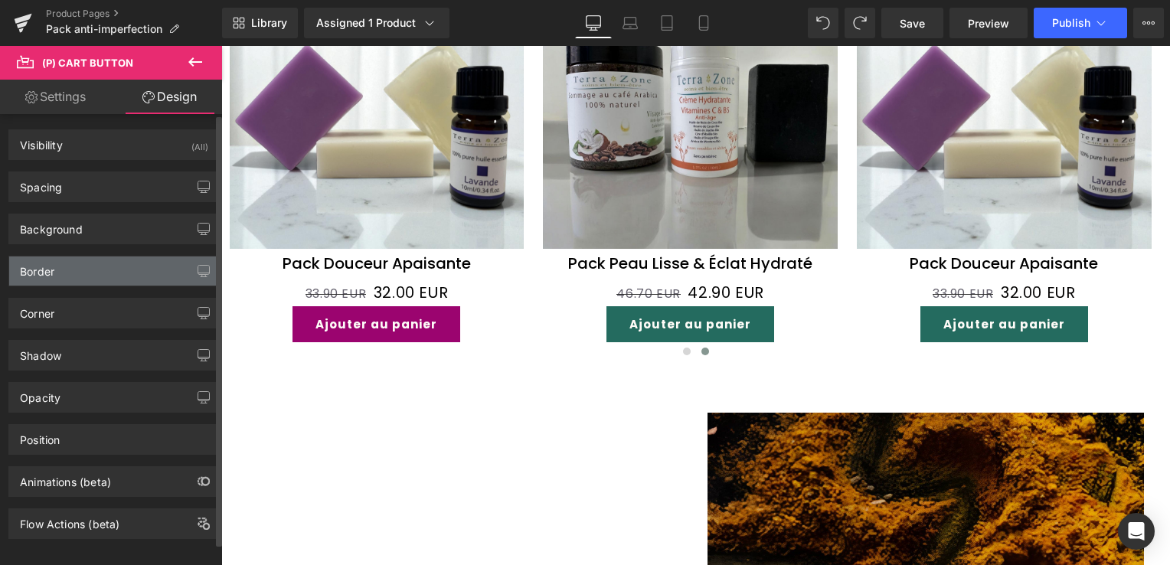
click at [63, 274] on div "Border" at bounding box center [114, 270] width 210 height 29
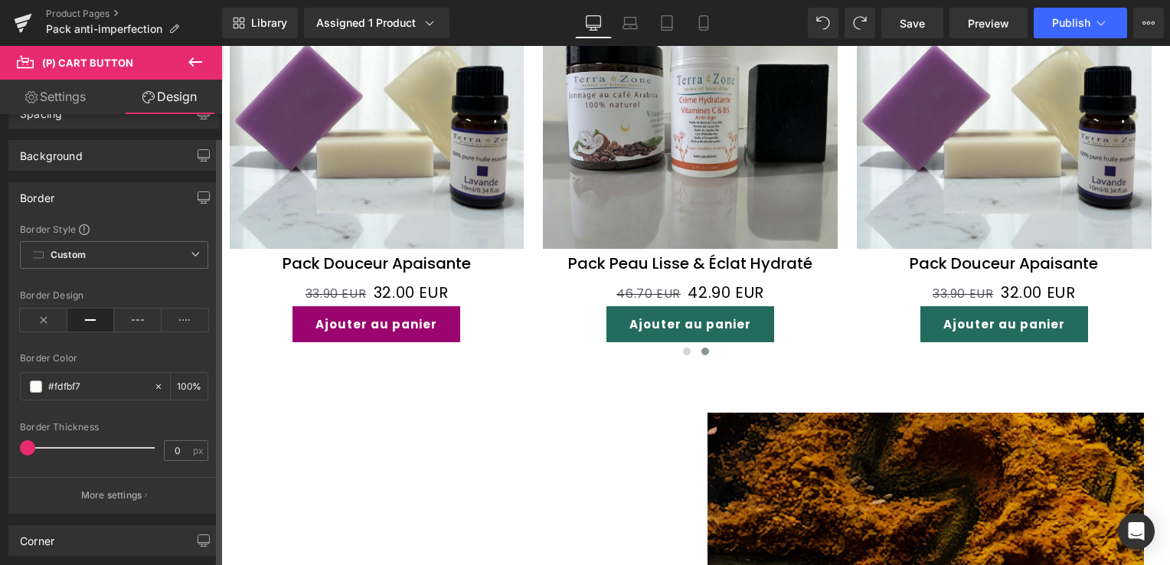
scroll to position [153, 0]
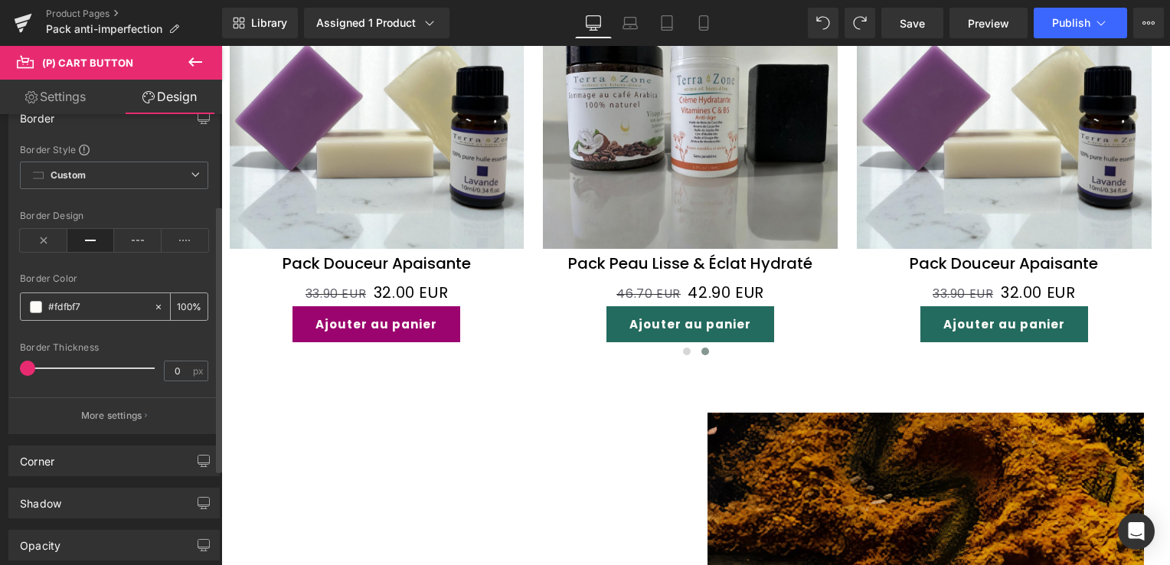
paste input "246b5f"
type input "#246b5f"
click at [96, 328] on div at bounding box center [114, 333] width 188 height 10
click at [178, 311] on input "100" at bounding box center [184, 306] width 15 height 17
click at [113, 332] on div at bounding box center [114, 333] width 188 height 10
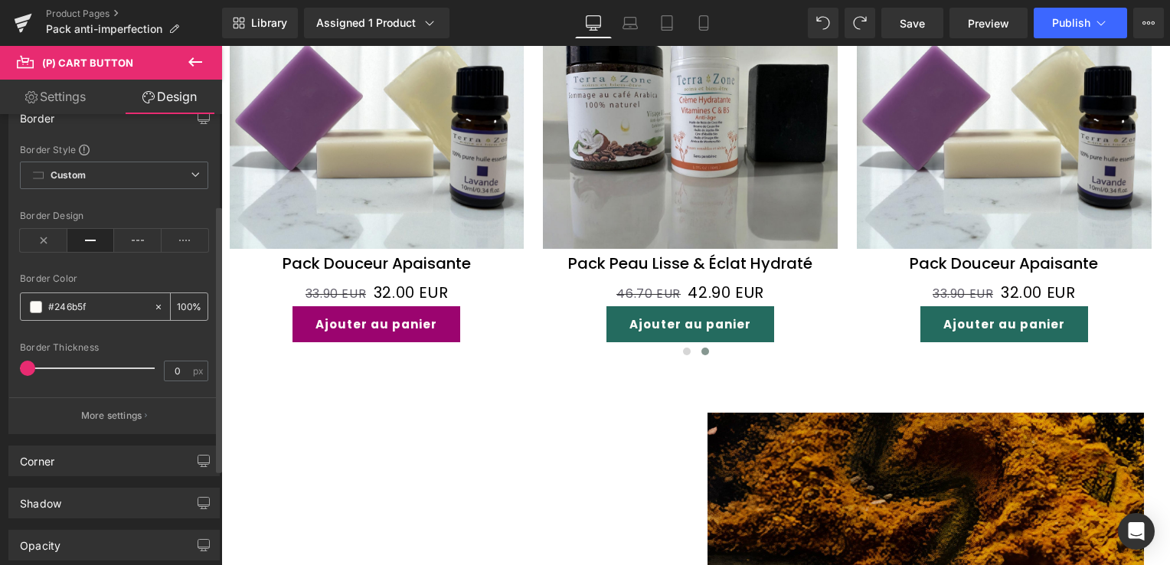
click at [104, 314] on div "#246b5f" at bounding box center [87, 306] width 132 height 27
click at [98, 306] on input "#246b5f" at bounding box center [97, 307] width 98 height 17
click at [127, 332] on div at bounding box center [114, 333] width 188 height 10
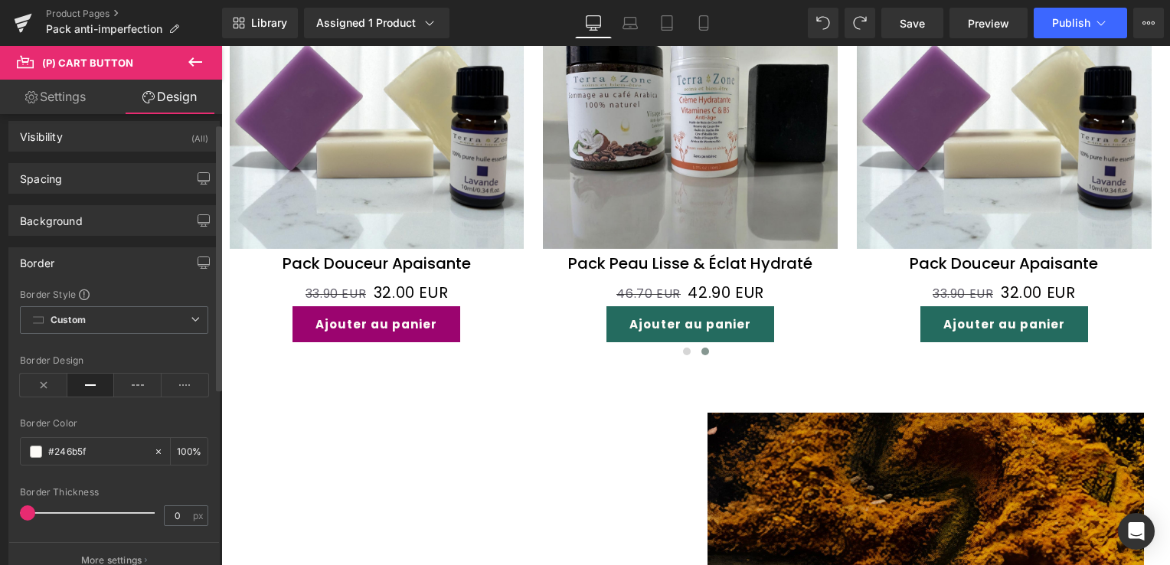
scroll to position [0, 0]
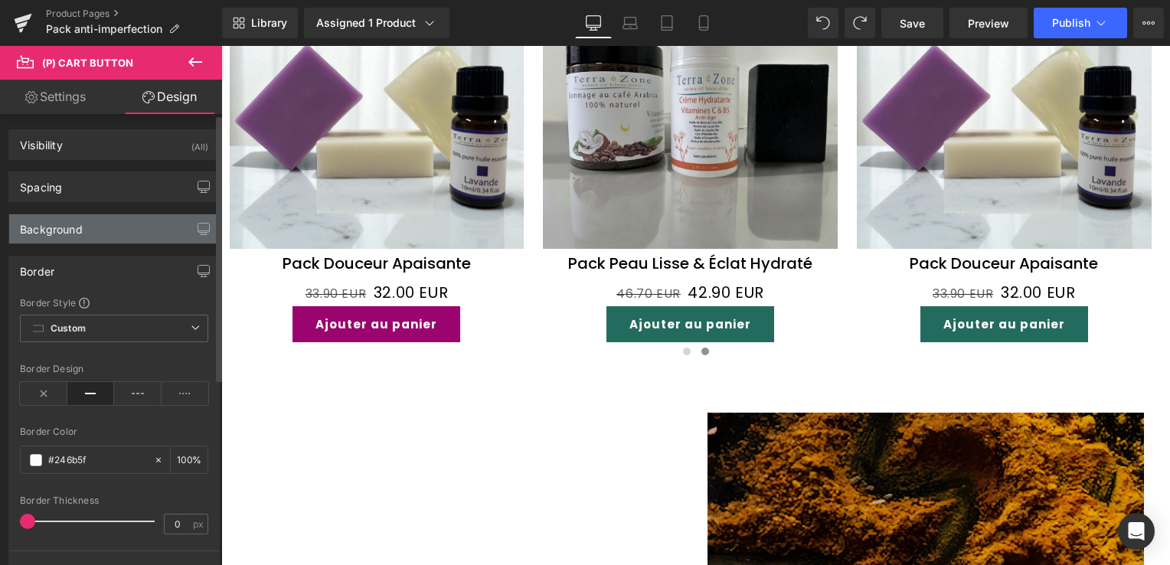
click at [84, 234] on div "Background" at bounding box center [114, 228] width 210 height 29
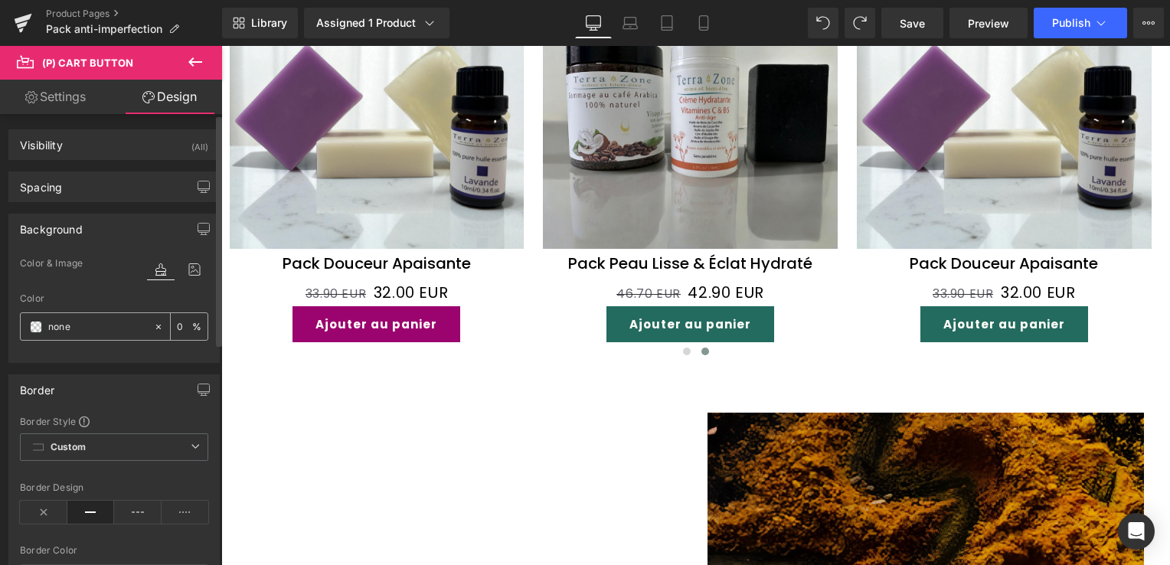
click at [171, 323] on div "0 %" at bounding box center [189, 326] width 37 height 27
click at [178, 325] on input "0" at bounding box center [184, 326] width 15 height 17
type input "100"
click at [137, 338] on div "none 100 %" at bounding box center [114, 326] width 188 height 28
click at [131, 372] on div "Border Border Style Custom Custom Setup Global Style Custom Setup Global Style …" at bounding box center [114, 534] width 229 height 343
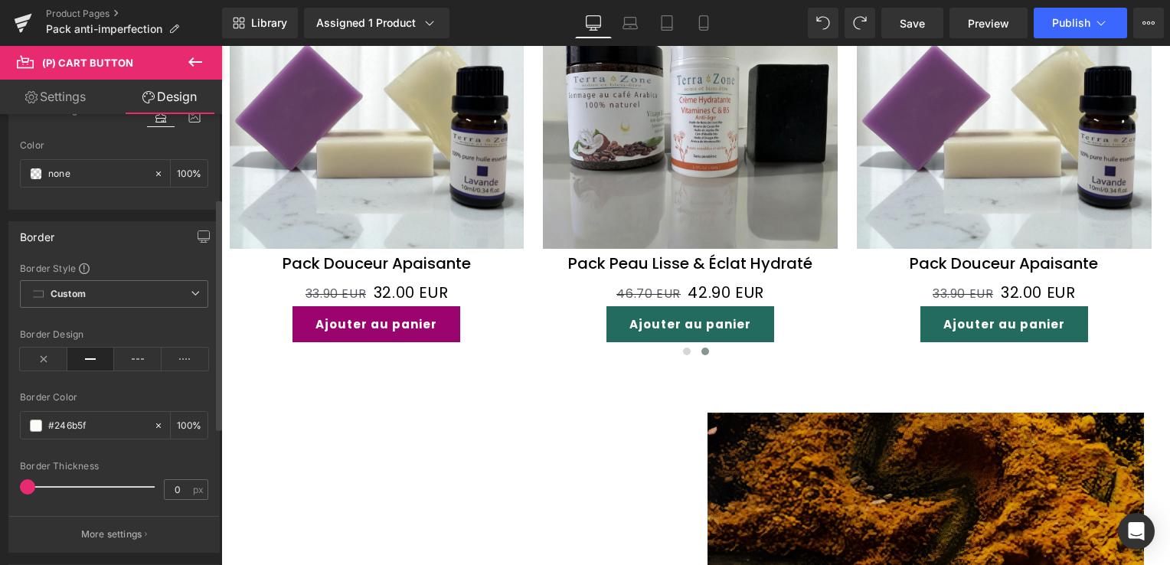
scroll to position [230, 0]
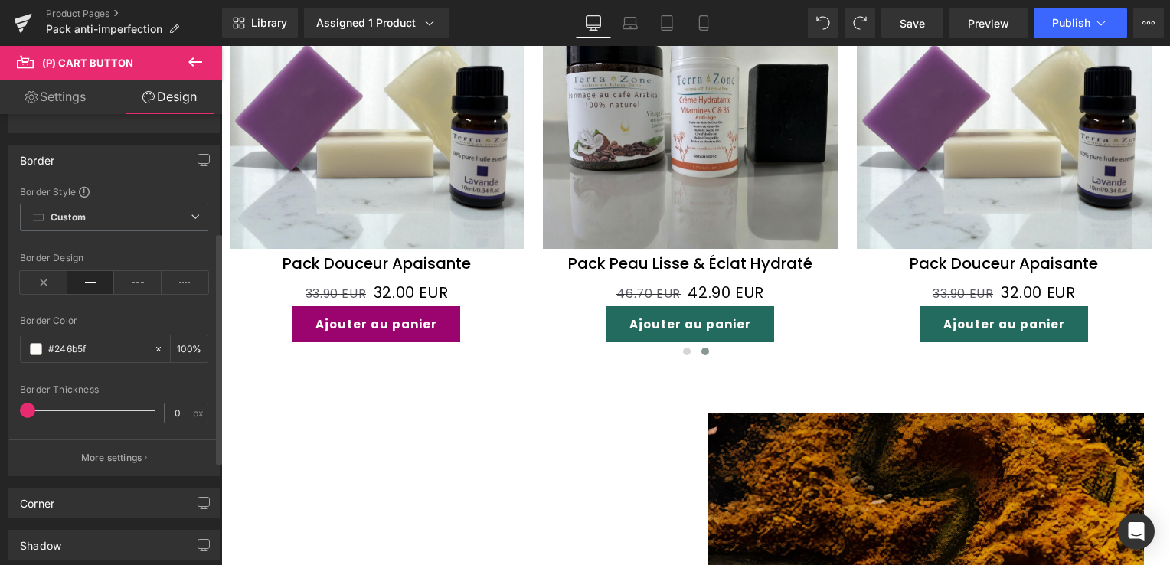
click at [91, 281] on icon at bounding box center [90, 282] width 47 height 23
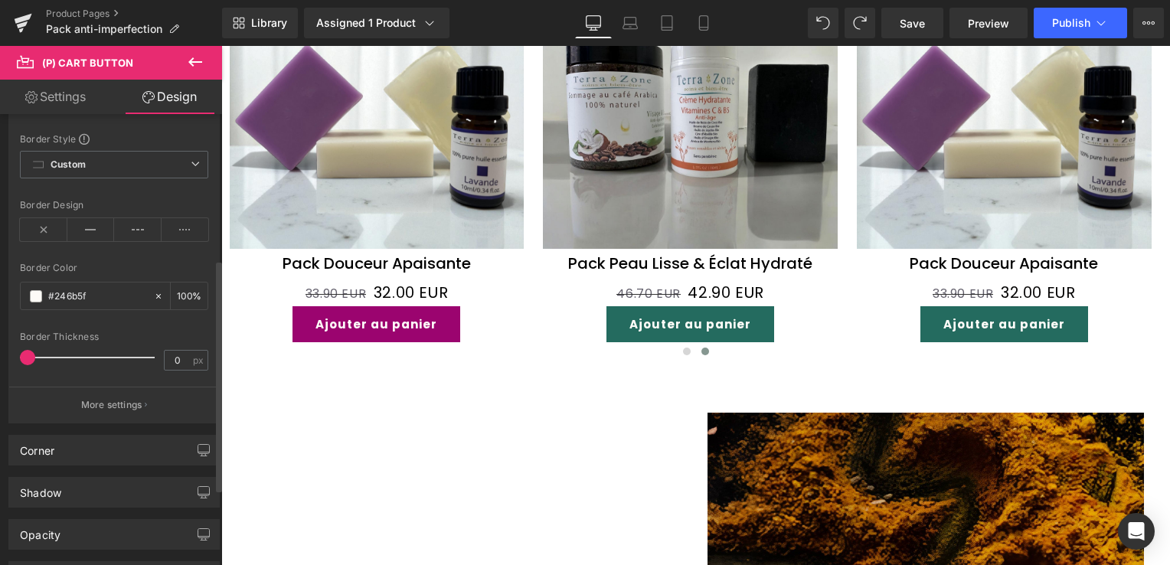
scroll to position [306, 0]
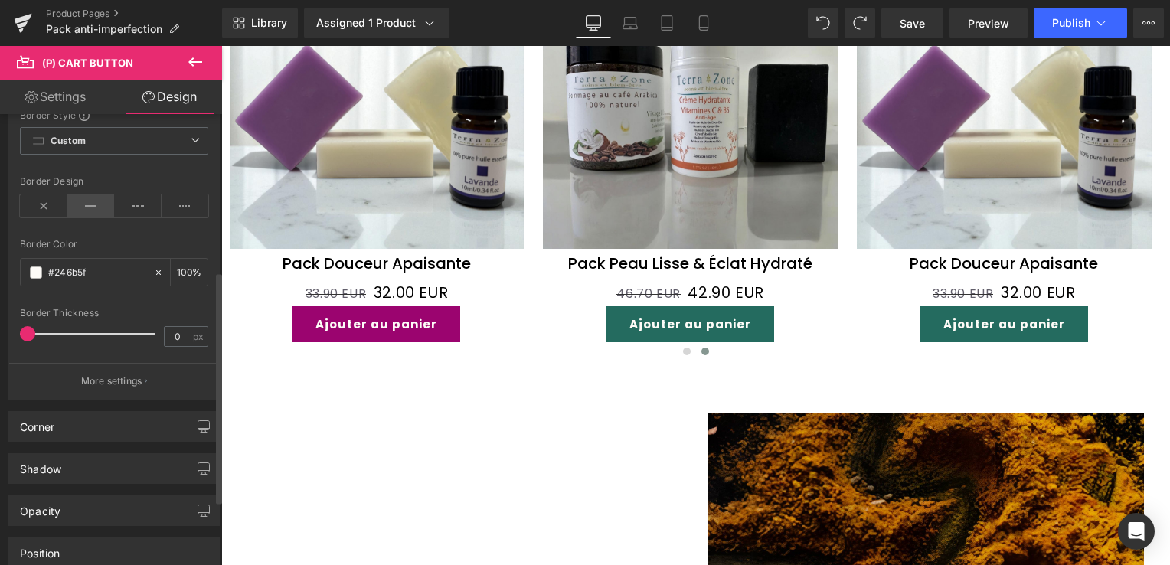
click at [96, 196] on icon at bounding box center [90, 205] width 47 height 23
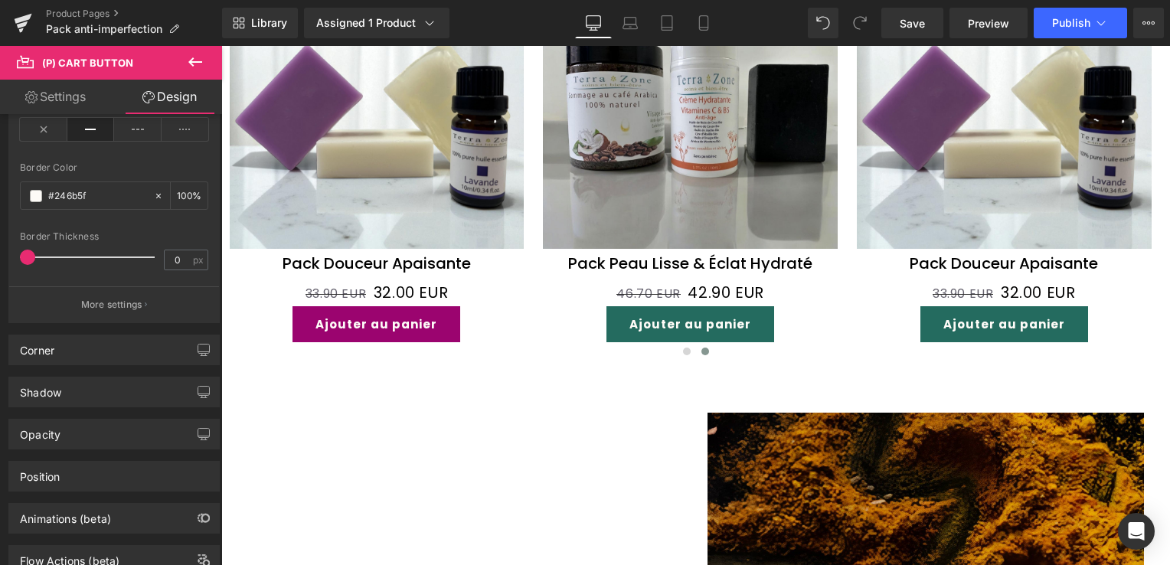
click at [49, 106] on link "Settings" at bounding box center [55, 97] width 111 height 34
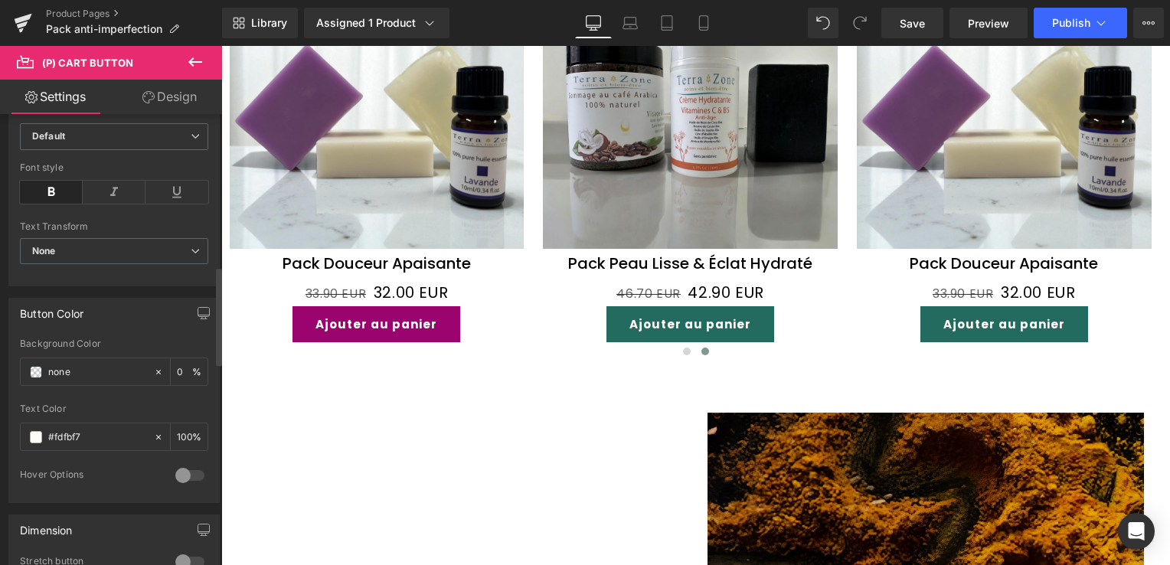
scroll to position [766, 0]
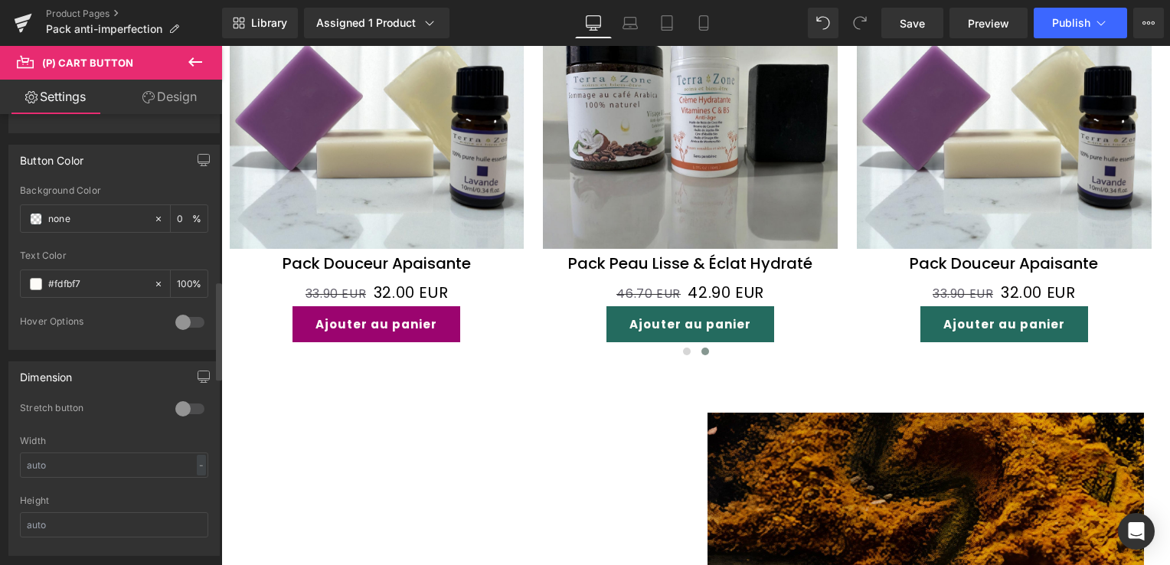
drag, startPoint x: 88, startPoint y: 276, endPoint x: 12, endPoint y: 284, distance: 76.2
click at [12, 284] on div "none Background Color none 0 % #fdfbf7 Text Color #fdfbf7 100 % 0 Hover Options…" at bounding box center [114, 267] width 210 height 164
paste input "246b5f"
type input "#246b5f"
click at [100, 315] on div "Hover Options" at bounding box center [90, 323] width 140 height 16
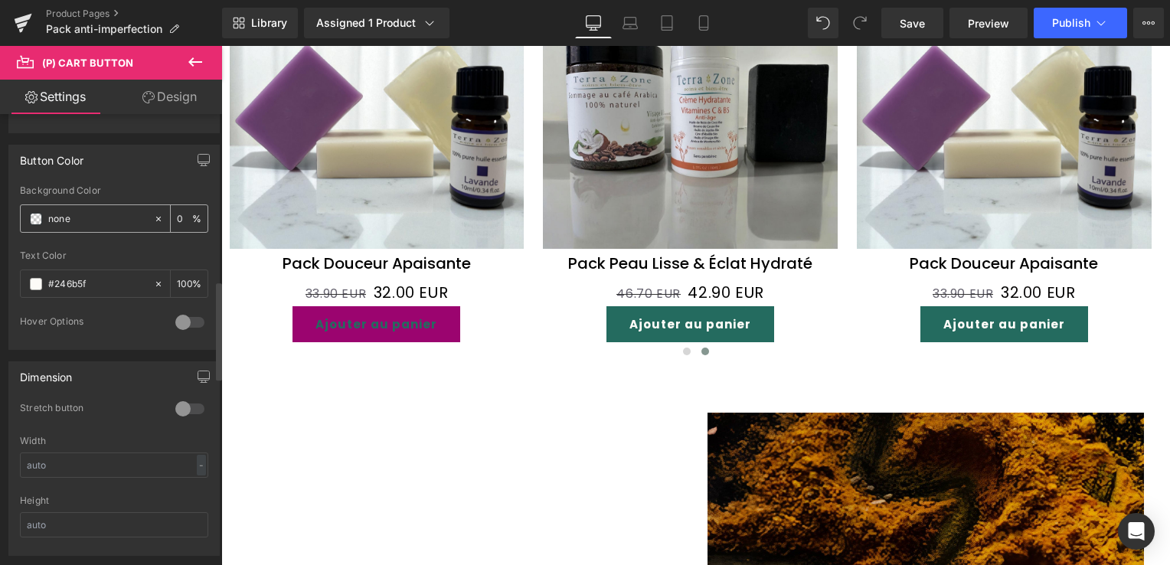
click at [97, 211] on input "none" at bounding box center [97, 219] width 98 height 17
click at [89, 213] on input "none" at bounding box center [97, 219] width 98 height 17
drag, startPoint x: 86, startPoint y: 213, endPoint x: 44, endPoint y: 217, distance: 42.4
click at [44, 217] on div "none" at bounding box center [87, 218] width 132 height 27
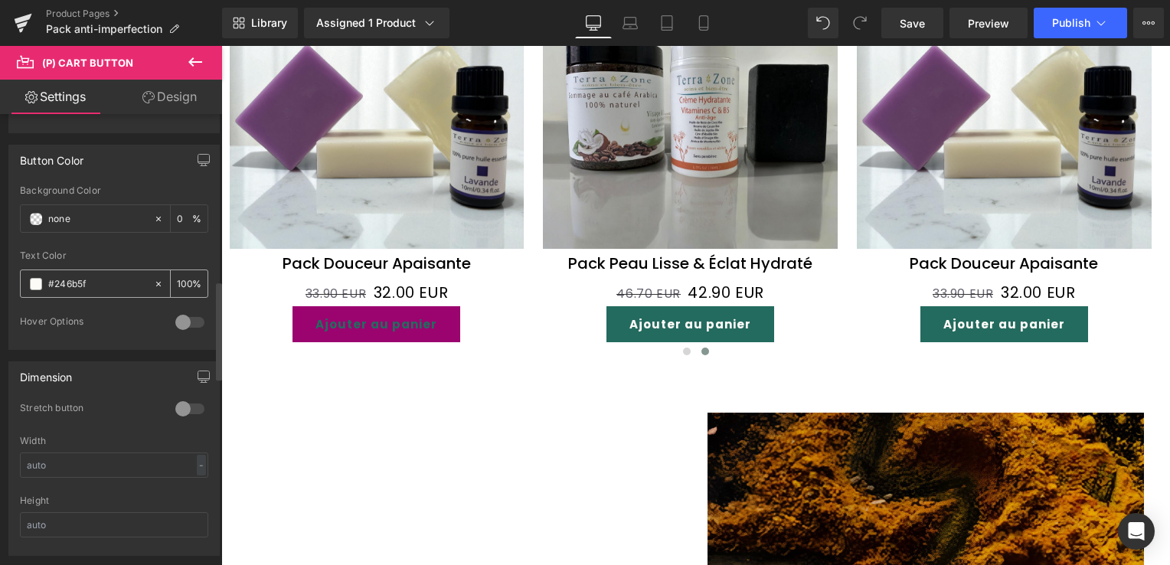
drag, startPoint x: 95, startPoint y: 282, endPoint x: 35, endPoint y: 280, distance: 59.7
click at [35, 280] on div "#246b5f" at bounding box center [87, 283] width 132 height 27
drag, startPoint x: 52, startPoint y: 280, endPoint x: 99, endPoint y: 331, distance: 68.8
click at [99, 331] on div "Hover Options" at bounding box center [114, 332] width 188 height 34
click at [92, 221] on input "none" at bounding box center [97, 219] width 98 height 17
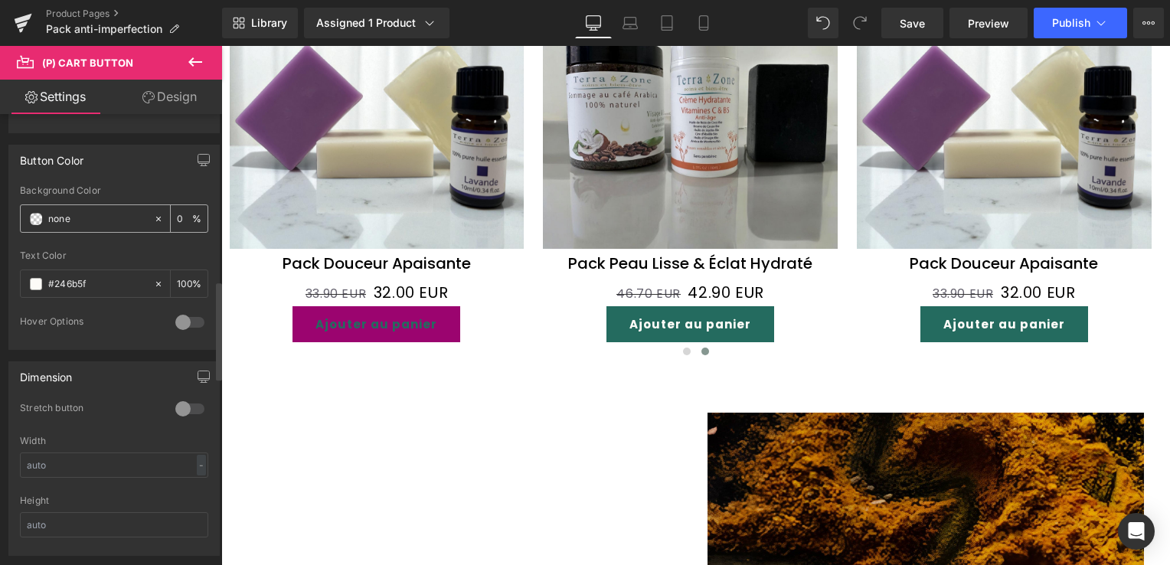
drag, startPoint x: 92, startPoint y: 221, endPoint x: 45, endPoint y: 219, distance: 46.7
click at [45, 219] on div "none" at bounding box center [87, 218] width 132 height 27
click at [31, 213] on span at bounding box center [36, 219] width 12 height 12
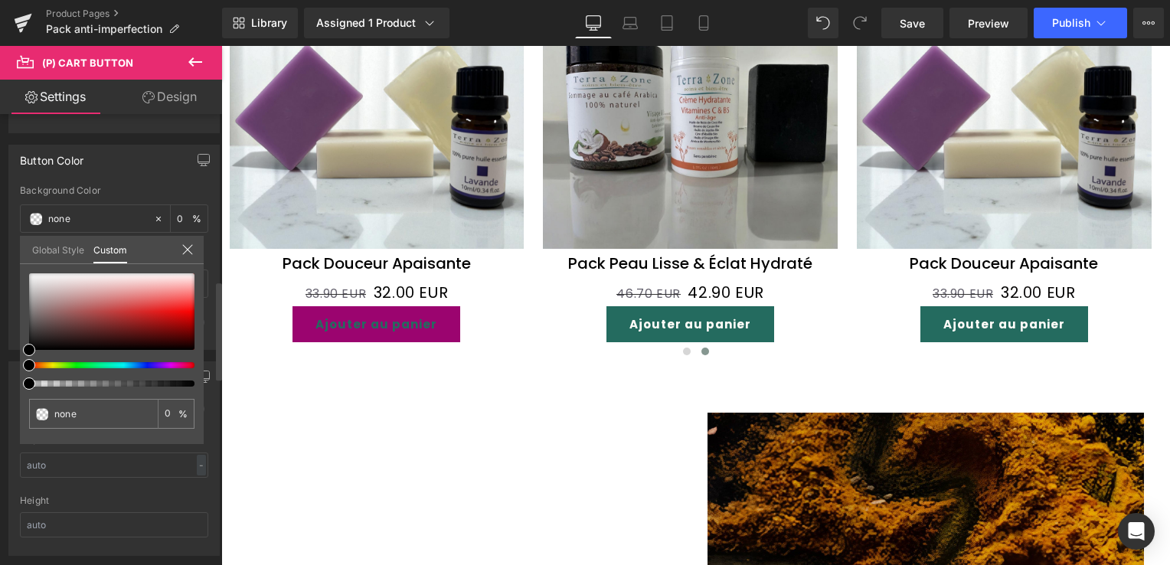
drag, startPoint x: 25, startPoint y: 343, endPoint x: 30, endPoint y: 322, distance: 22.1
click at [56, 305] on div "none 0 %" at bounding box center [112, 358] width 184 height 171
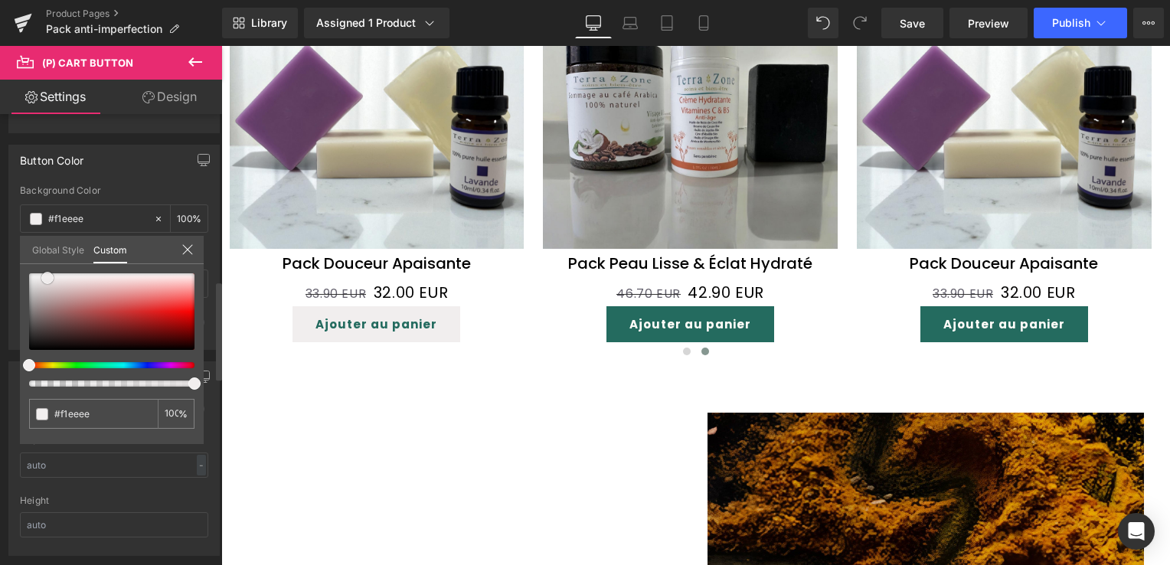
drag, startPoint x: 31, startPoint y: 349, endPoint x: 49, endPoint y: 277, distance: 74.3
click at [49, 277] on span at bounding box center [47, 278] width 12 height 12
click at [184, 247] on icon at bounding box center [187, 249] width 12 height 12
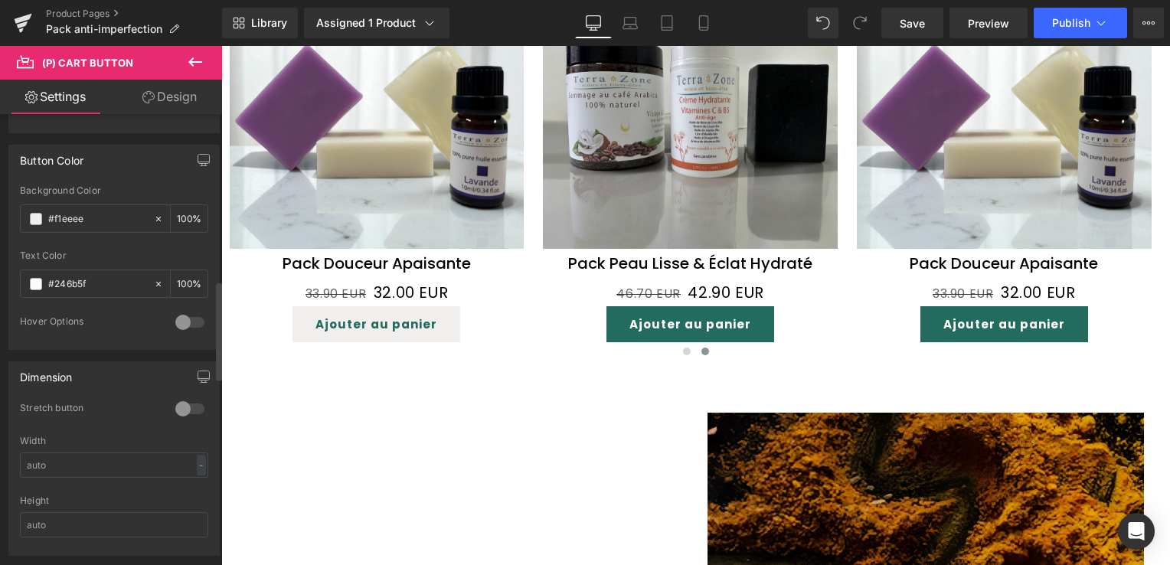
click at [180, 96] on link "Design" at bounding box center [169, 97] width 111 height 34
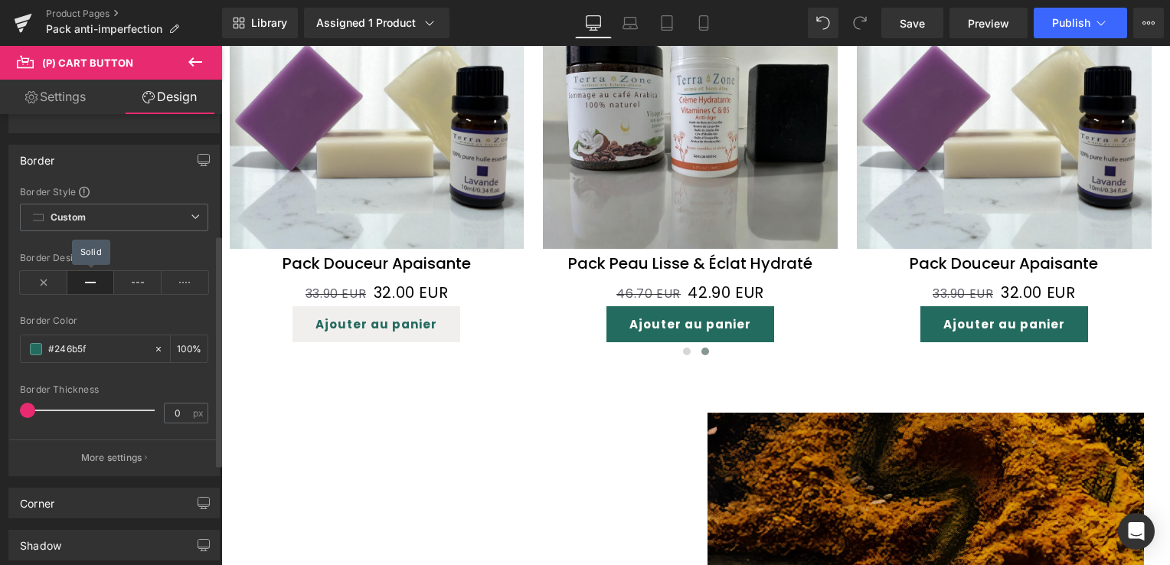
scroll to position [306, 0]
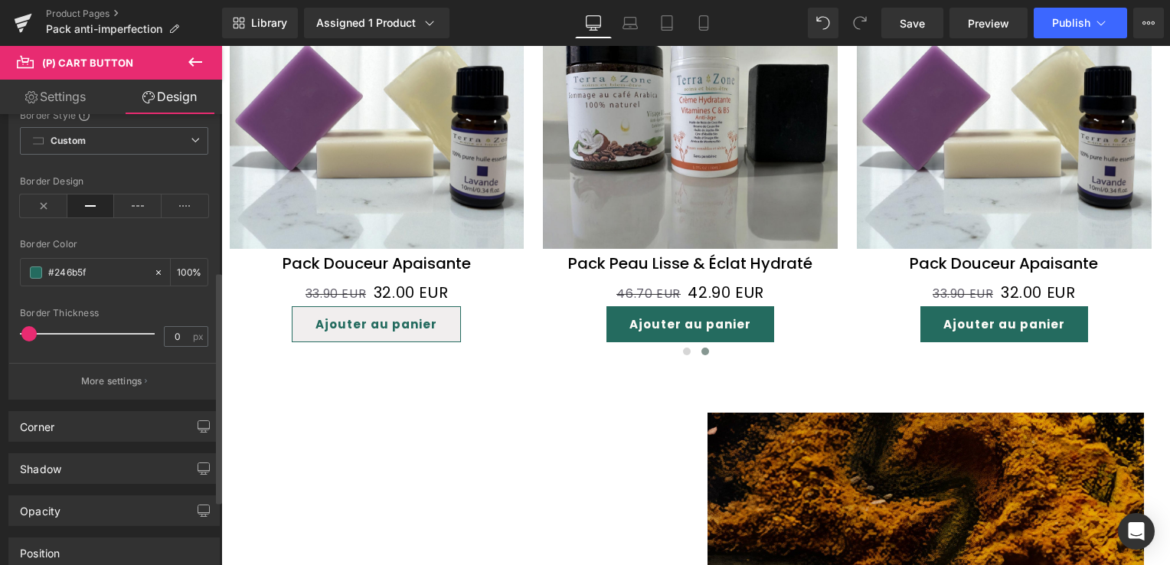
click at [30, 326] on span at bounding box center [28, 333] width 15 height 15
click at [80, 93] on link "Settings" at bounding box center [55, 97] width 111 height 34
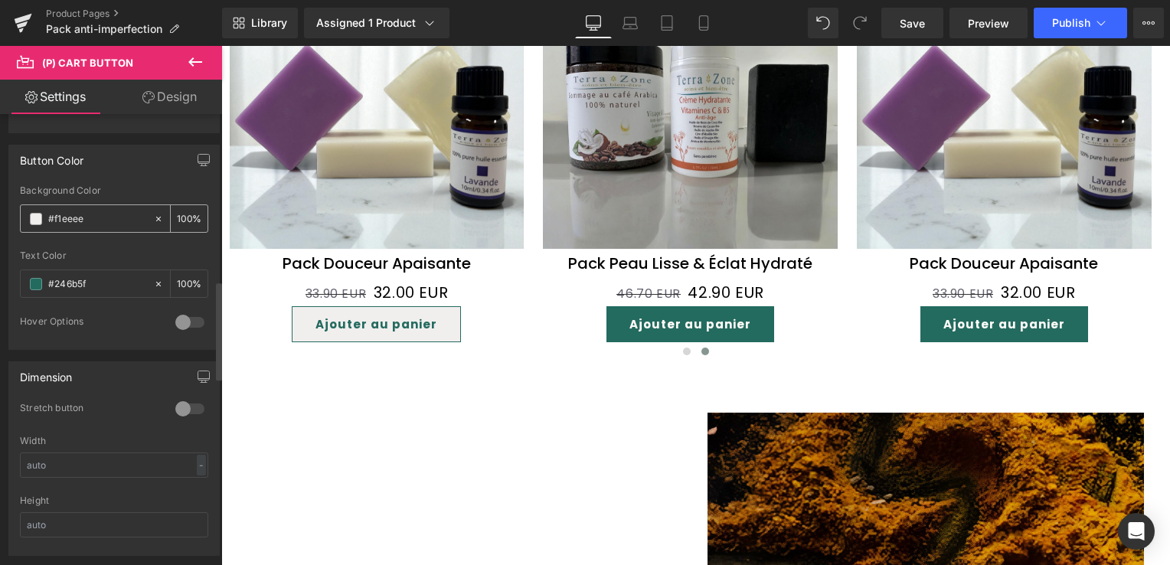
click at [38, 217] on span at bounding box center [36, 219] width 12 height 12
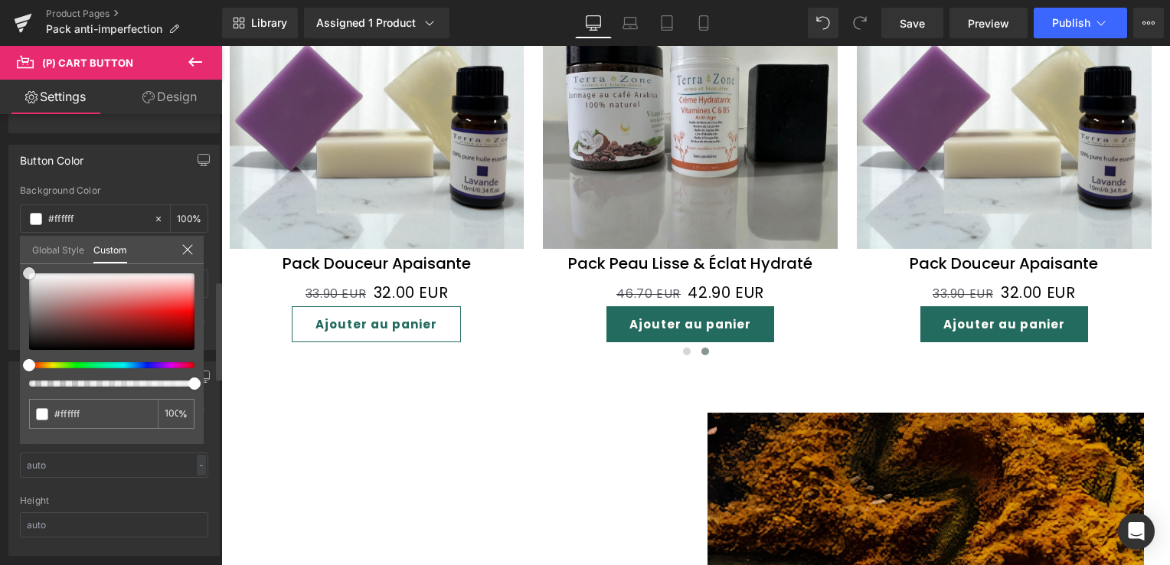
drag, startPoint x: 43, startPoint y: 277, endPoint x: 18, endPoint y: 271, distance: 25.3
click at [18, 271] on div "Button Color none Background Color none 0 % #fdfbf7 Text Color #246b5f 100 % 0 …" at bounding box center [114, 241] width 229 height 217
drag, startPoint x: 910, startPoint y: 18, endPoint x: 394, endPoint y: 276, distance: 576.9
click at [910, 18] on span "Save" at bounding box center [912, 23] width 25 height 16
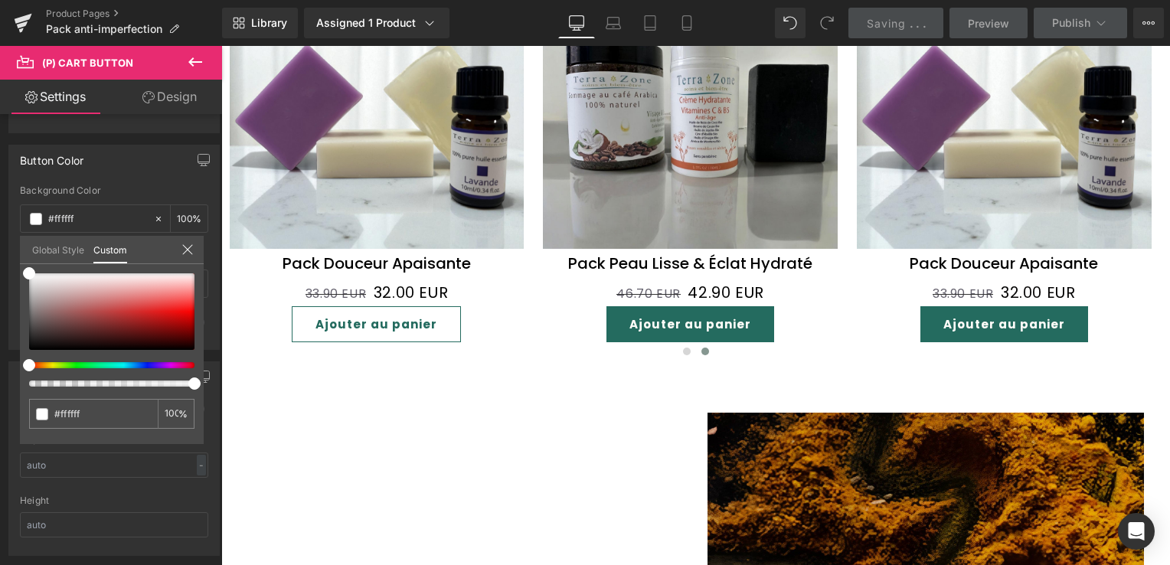
click at [699, 346] on body "Ignorer et passer au contenu Packs soin de la peau Nos savons Nos huiles essent…" at bounding box center [695, 540] width 949 height 3960
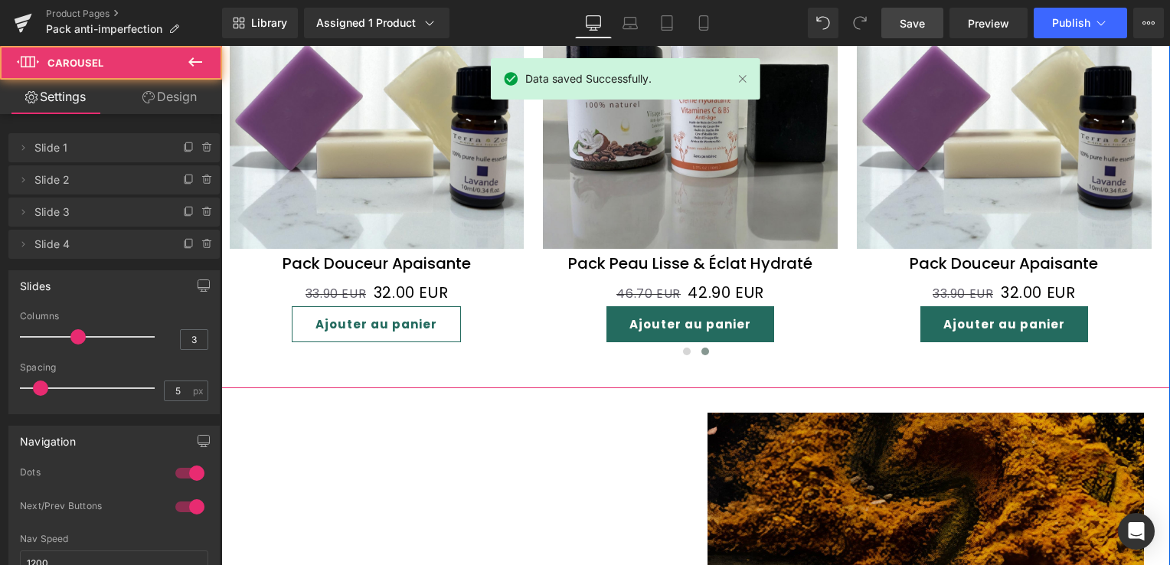
click at [701, 348] on span at bounding box center [705, 352] width 8 height 8
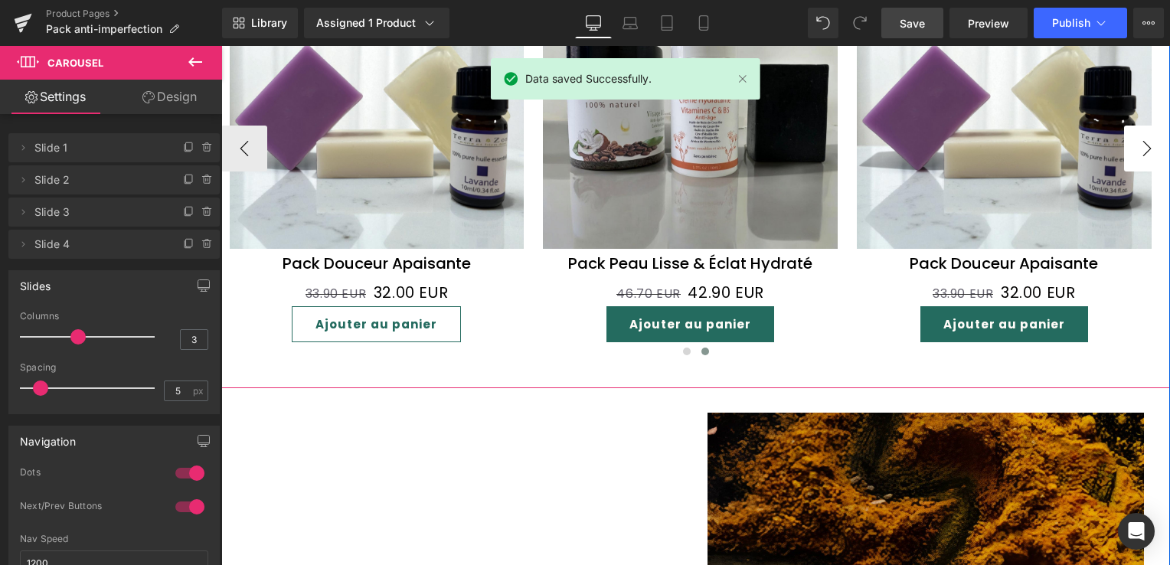
click at [1135, 151] on button "›" at bounding box center [1147, 149] width 46 height 46
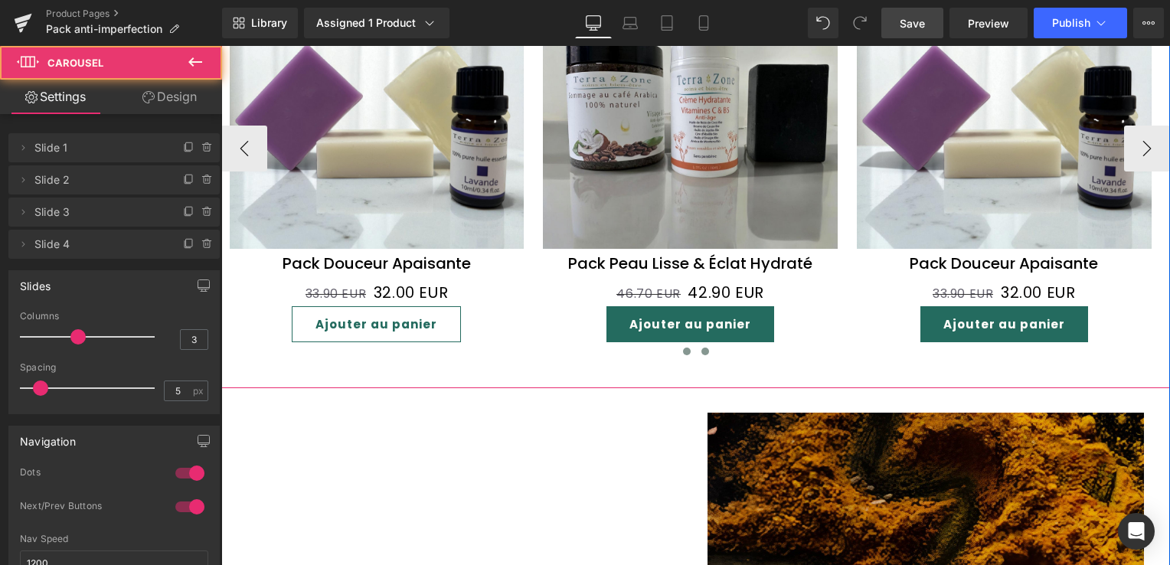
click at [683, 348] on span at bounding box center [687, 352] width 8 height 8
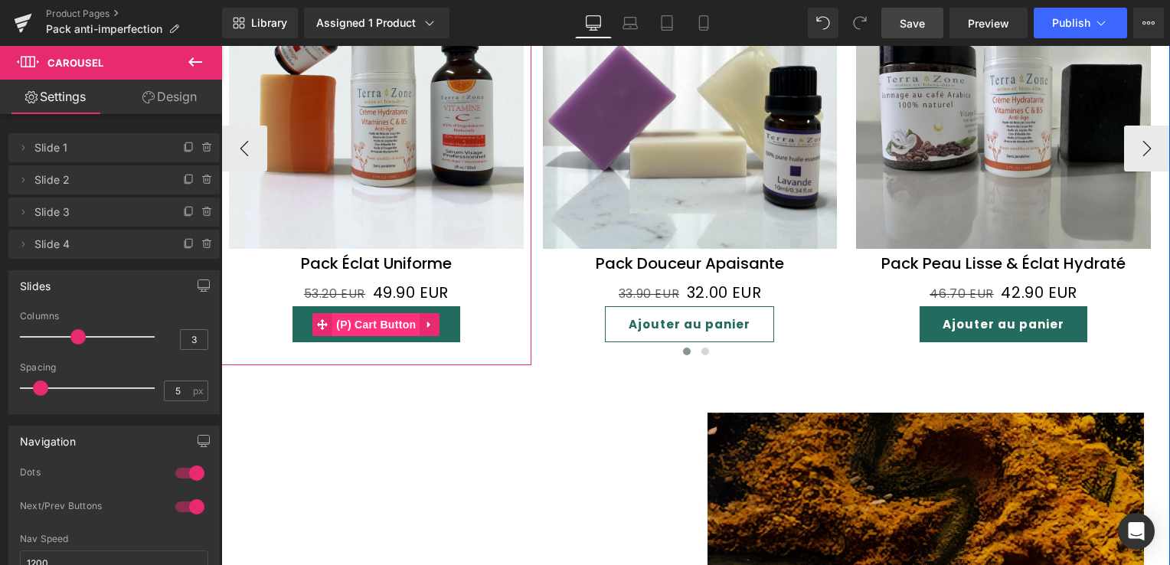
click at [383, 315] on span "(P) Cart Button" at bounding box center [375, 324] width 87 height 23
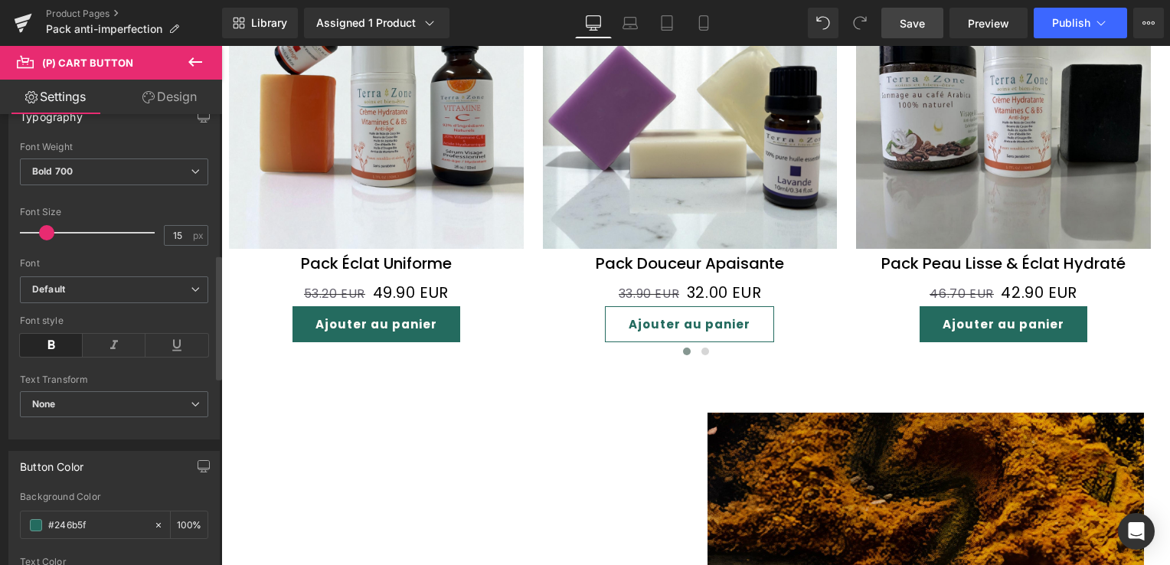
scroll to position [613, 0]
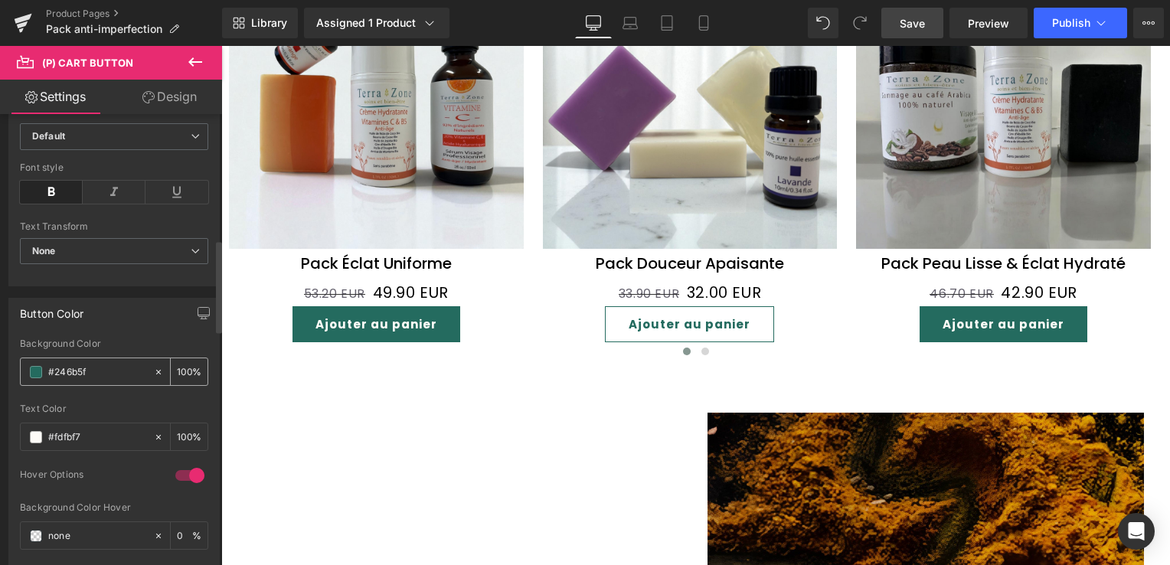
drag, startPoint x: 95, startPoint y: 367, endPoint x: 33, endPoint y: 369, distance: 62.1
click at [33, 369] on div "#246b5f" at bounding box center [87, 371] width 132 height 27
click at [85, 433] on input "#fdfbf7" at bounding box center [97, 437] width 98 height 17
drag, startPoint x: 85, startPoint y: 433, endPoint x: 39, endPoint y: 432, distance: 46.0
click at [39, 432] on div "#fdfbf7" at bounding box center [87, 436] width 132 height 27
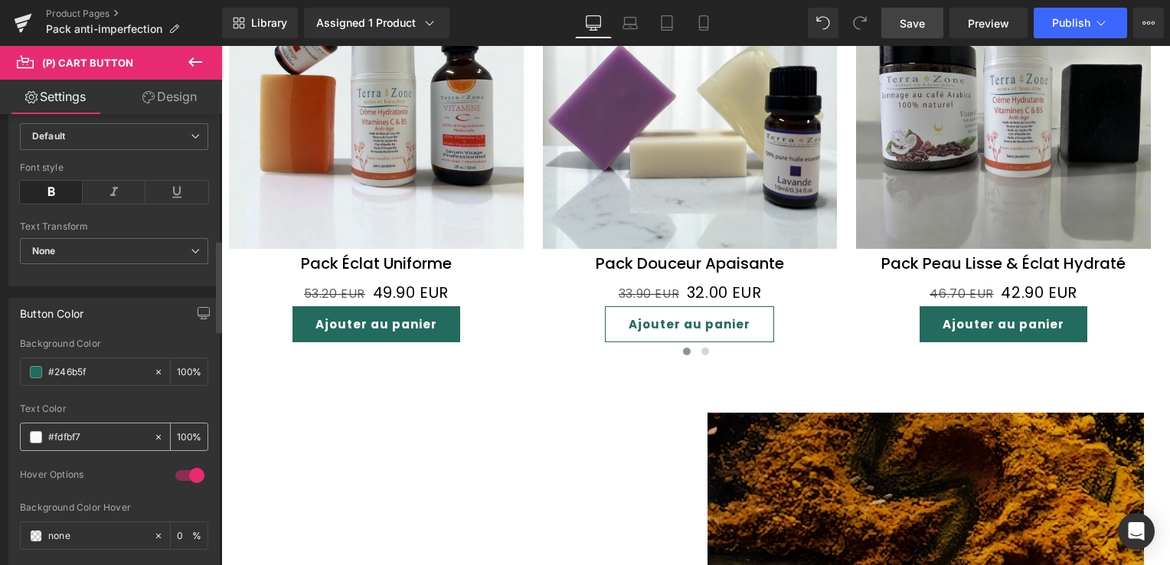
paste input "246b5f"
type input "#246b5f"
click at [155, 368] on icon at bounding box center [158, 372] width 11 height 11
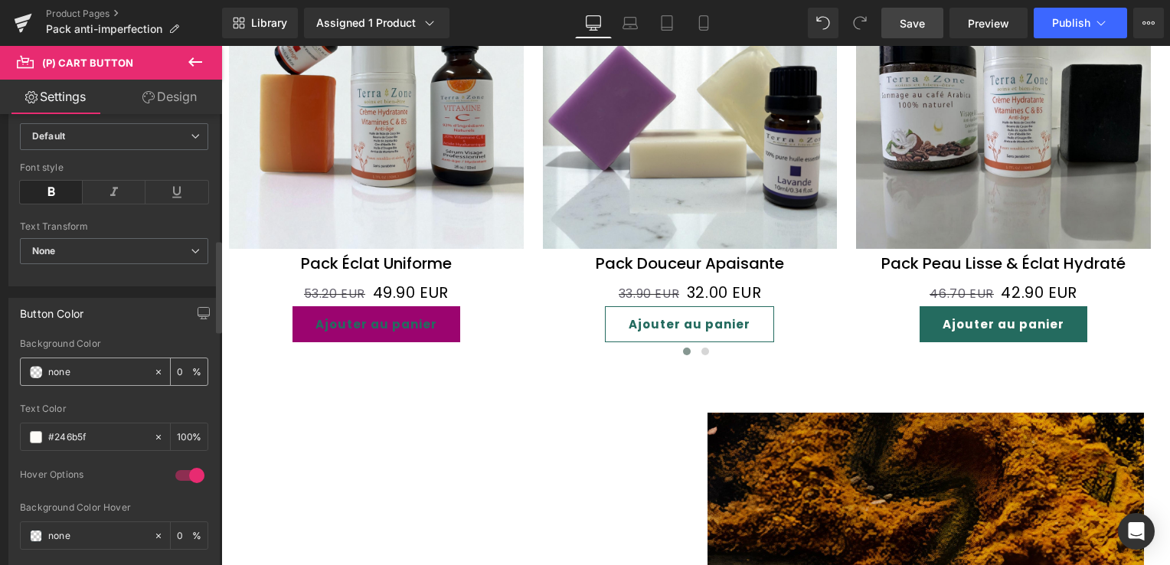
click at [171, 370] on div "100 %" at bounding box center [189, 371] width 37 height 27
click at [177, 368] on input "100" at bounding box center [184, 371] width 15 height 17
type input "1000"
click at [153, 407] on div "Text Color" at bounding box center [114, 408] width 188 height 11
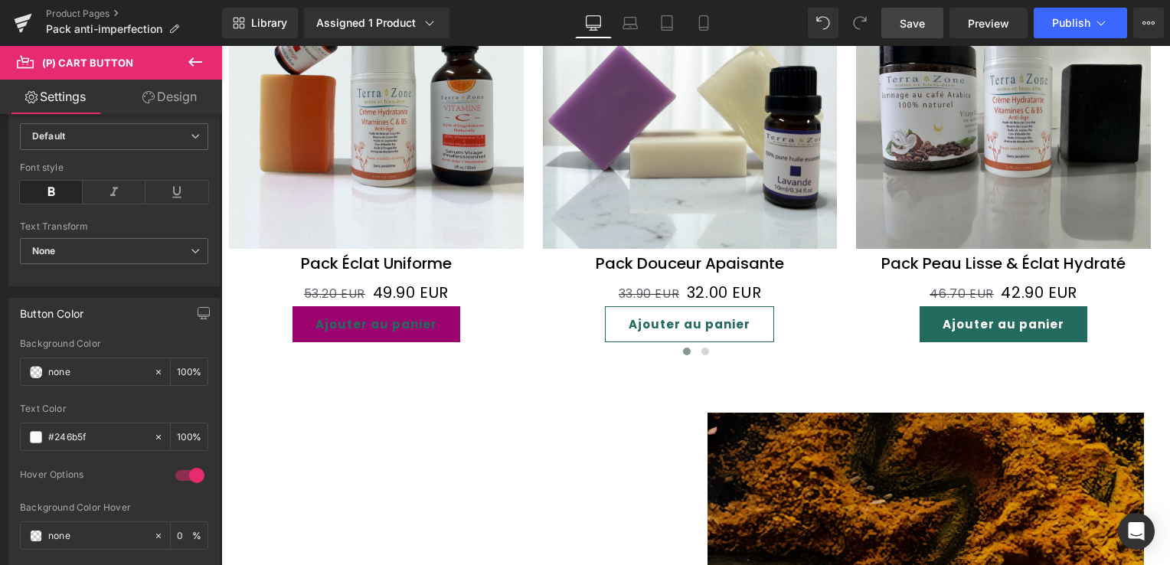
click at [175, 95] on link "Design" at bounding box center [169, 97] width 111 height 34
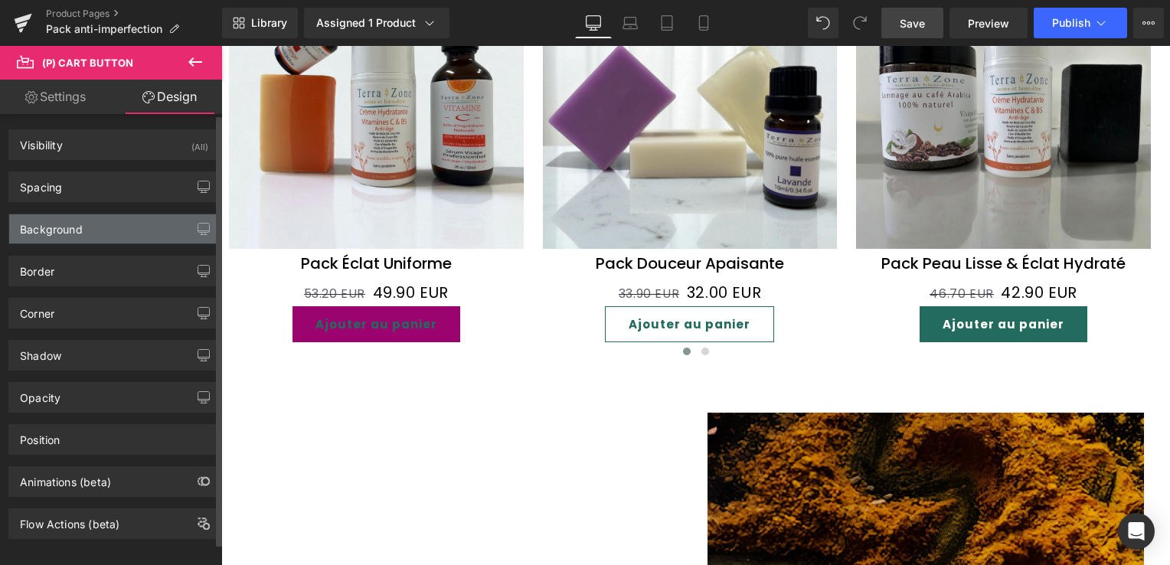
click at [67, 237] on div "Background" at bounding box center [114, 228] width 210 height 29
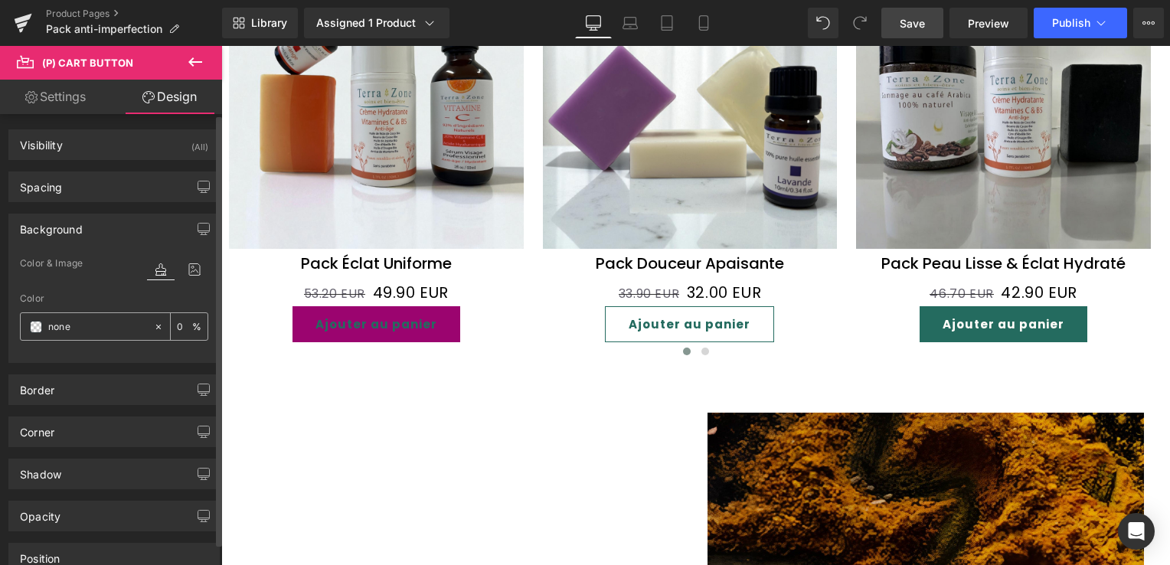
click at [73, 327] on input "none" at bounding box center [97, 327] width 98 height 17
paste input "#246b5f"
type input "#246b5f"
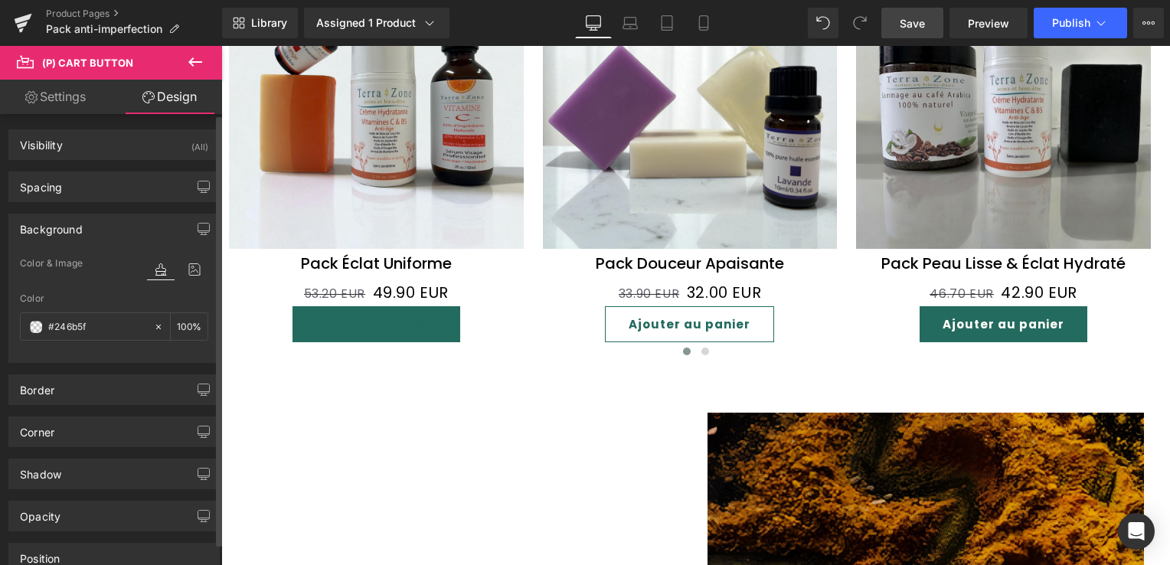
click at [80, 354] on div at bounding box center [114, 353] width 188 height 10
click at [72, 395] on div "Border" at bounding box center [114, 389] width 210 height 29
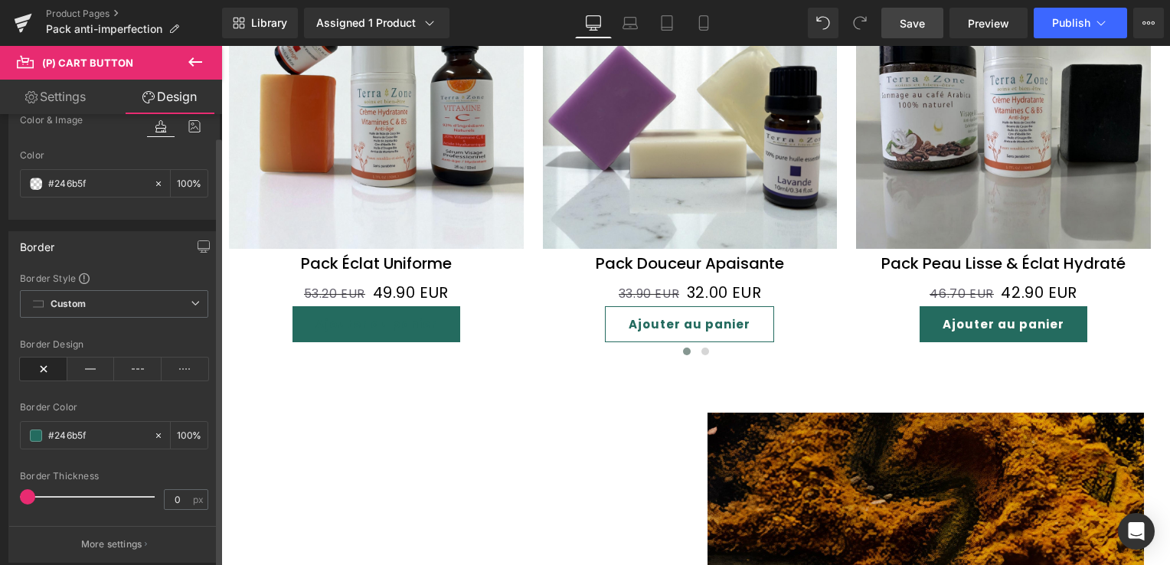
scroll to position [153, 0]
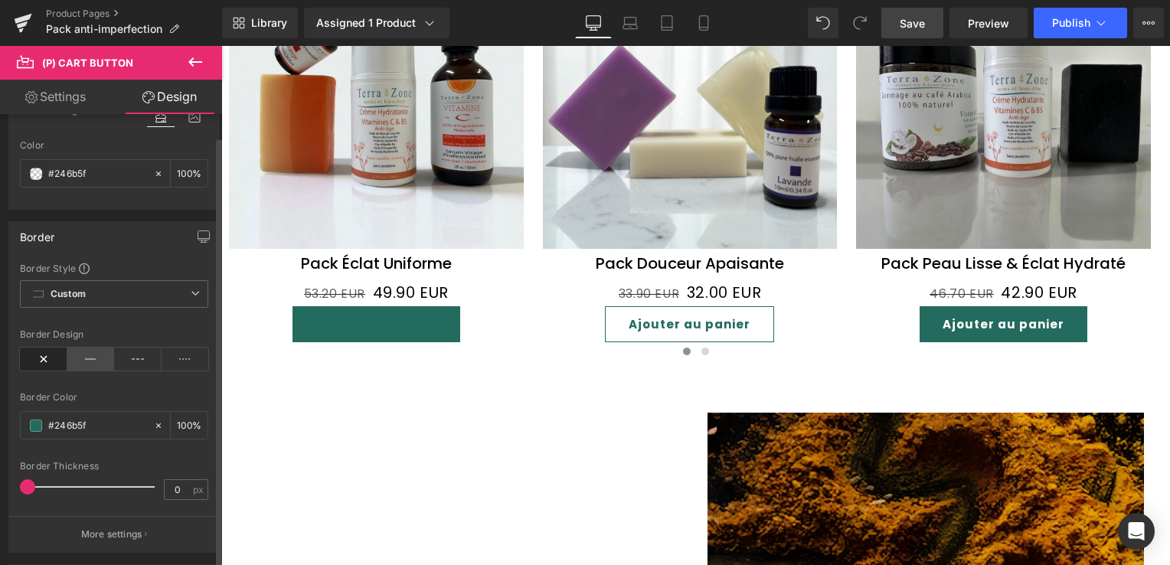
click at [72, 356] on icon at bounding box center [90, 359] width 47 height 23
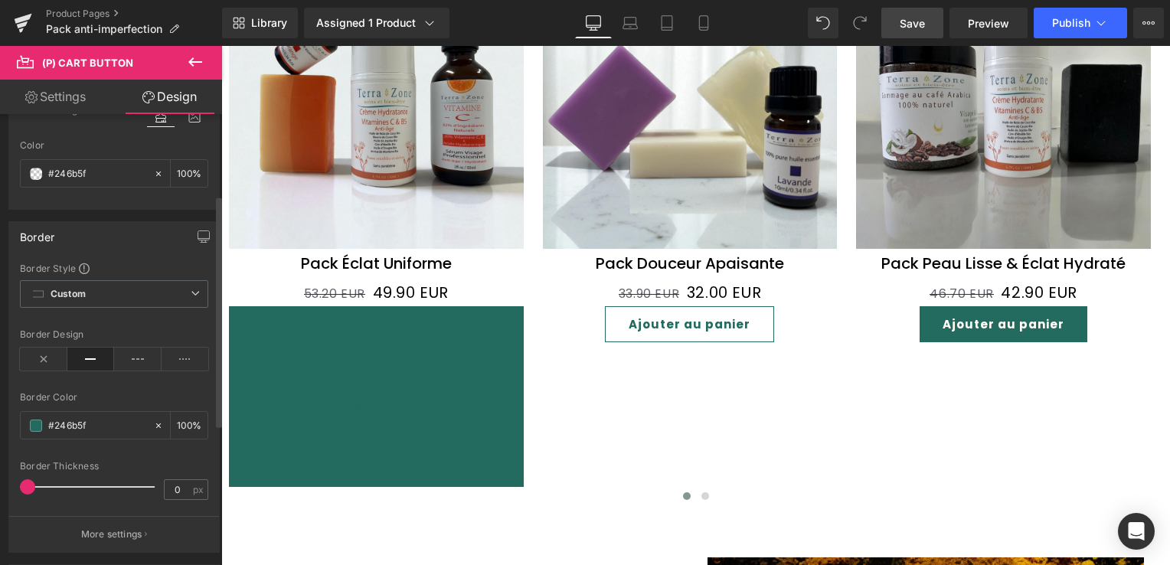
scroll to position [230, 0]
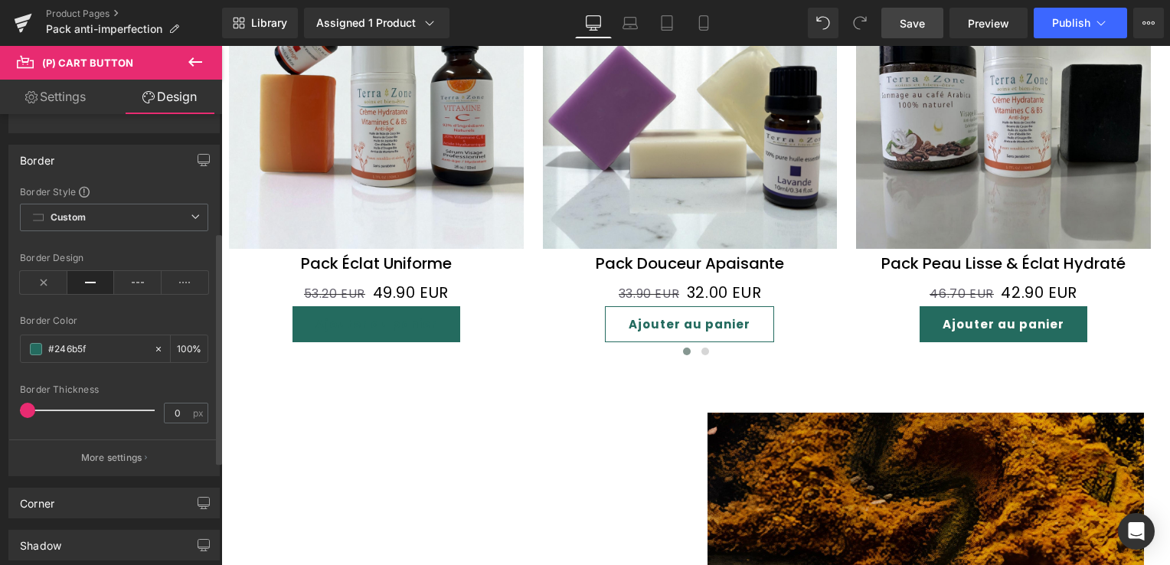
drag, startPoint x: 30, startPoint y: 407, endPoint x: 23, endPoint y: 388, distance: 19.6
click at [23, 388] on div "Border Thickness 0 px" at bounding box center [114, 409] width 188 height 51
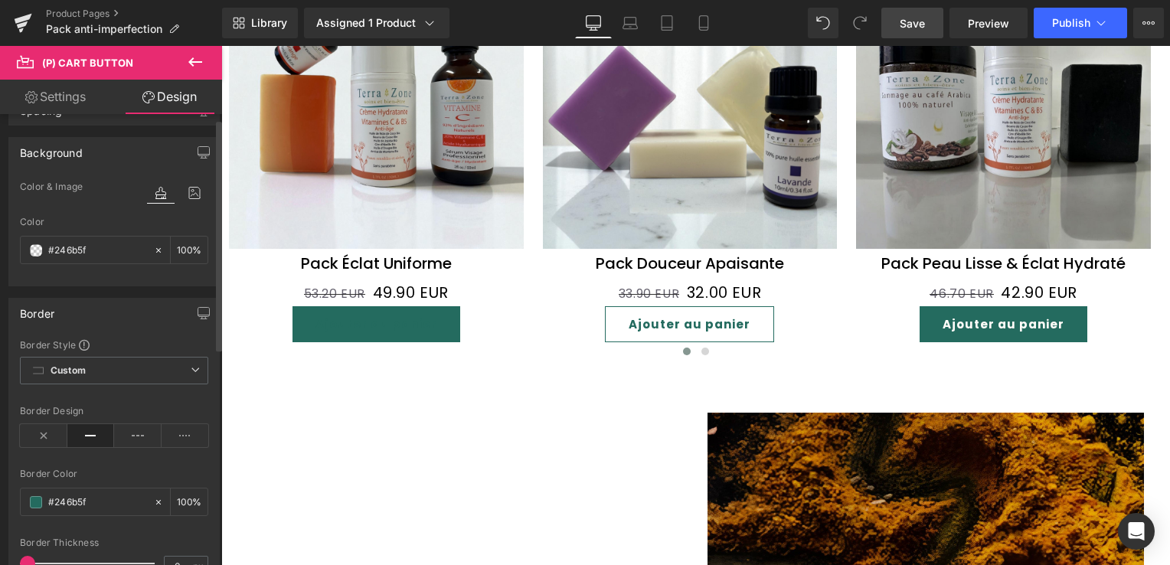
scroll to position [0, 0]
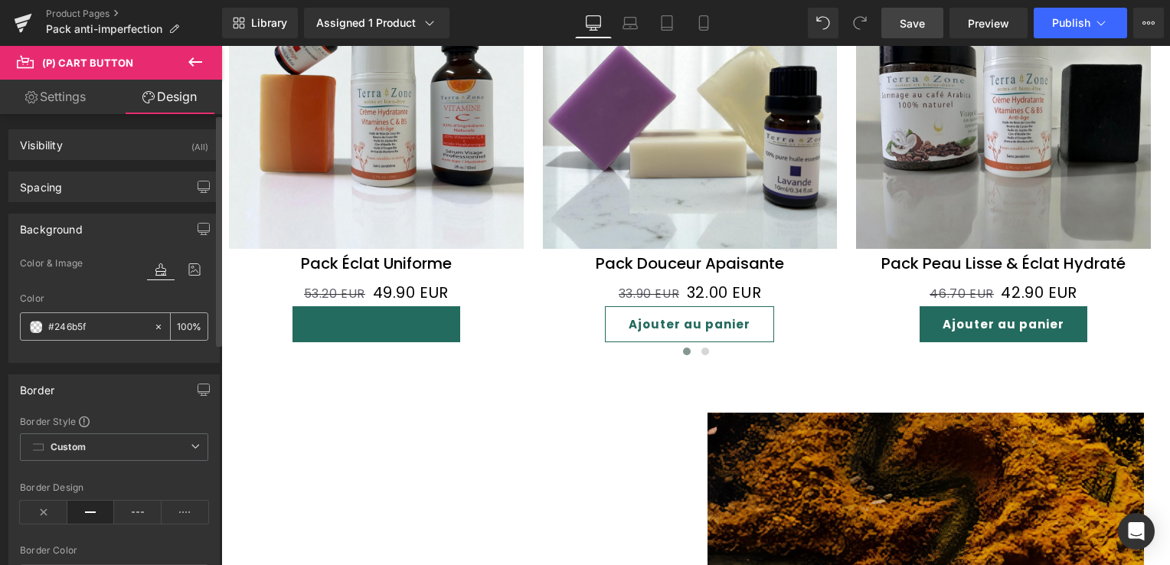
click at [153, 327] on icon at bounding box center [158, 327] width 11 height 11
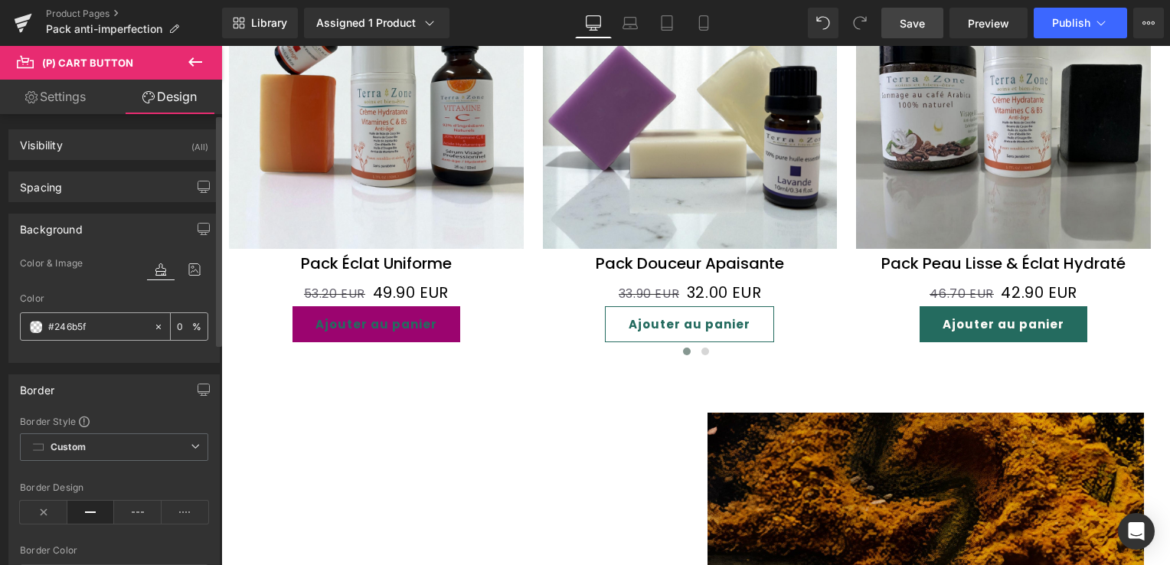
click at [38, 327] on span at bounding box center [36, 327] width 12 height 12
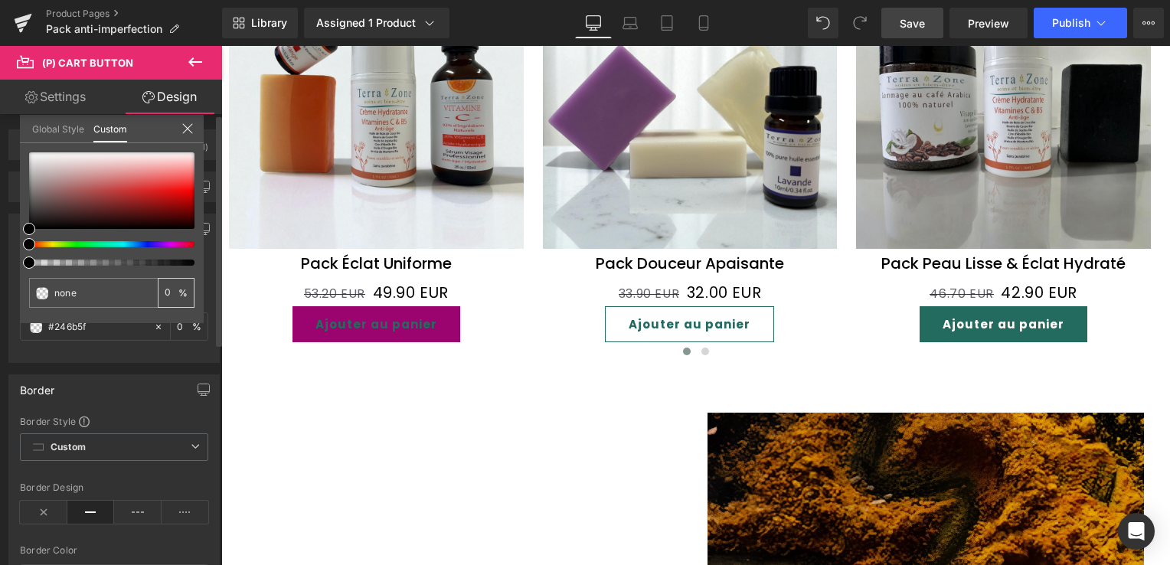
click at [165, 289] on input "0" at bounding box center [172, 292] width 14 height 11
type input "1000"
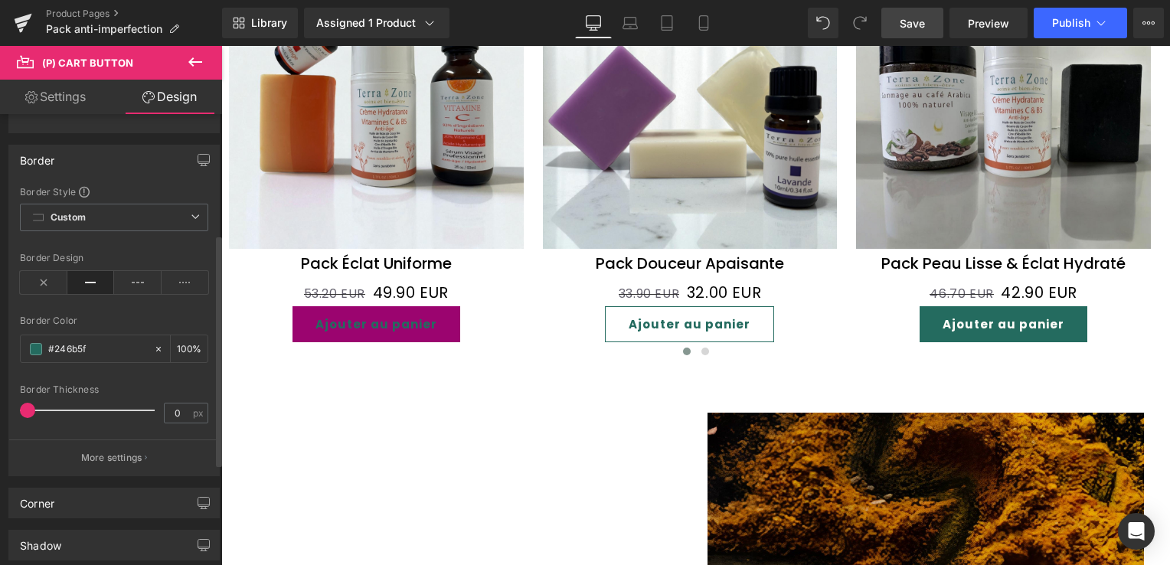
scroll to position [306, 0]
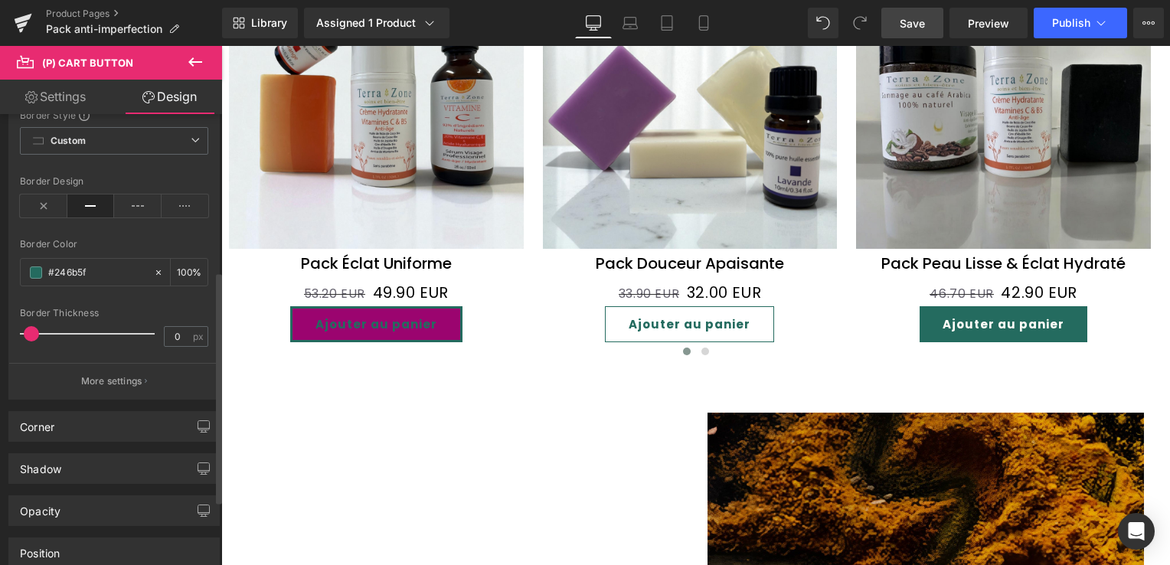
click at [35, 331] on span at bounding box center [31, 333] width 15 height 15
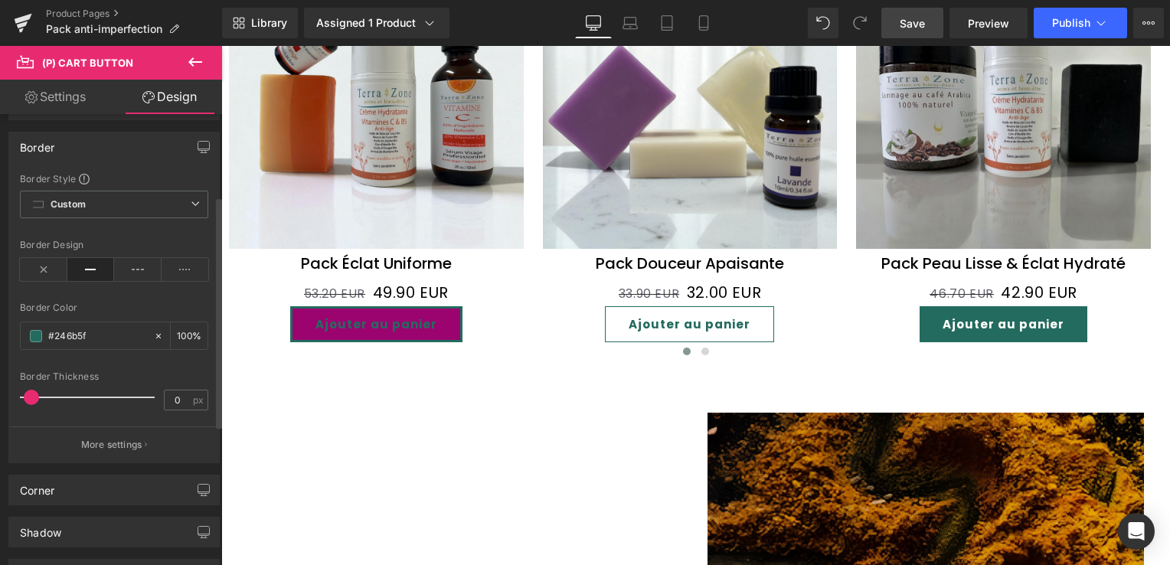
scroll to position [153, 0]
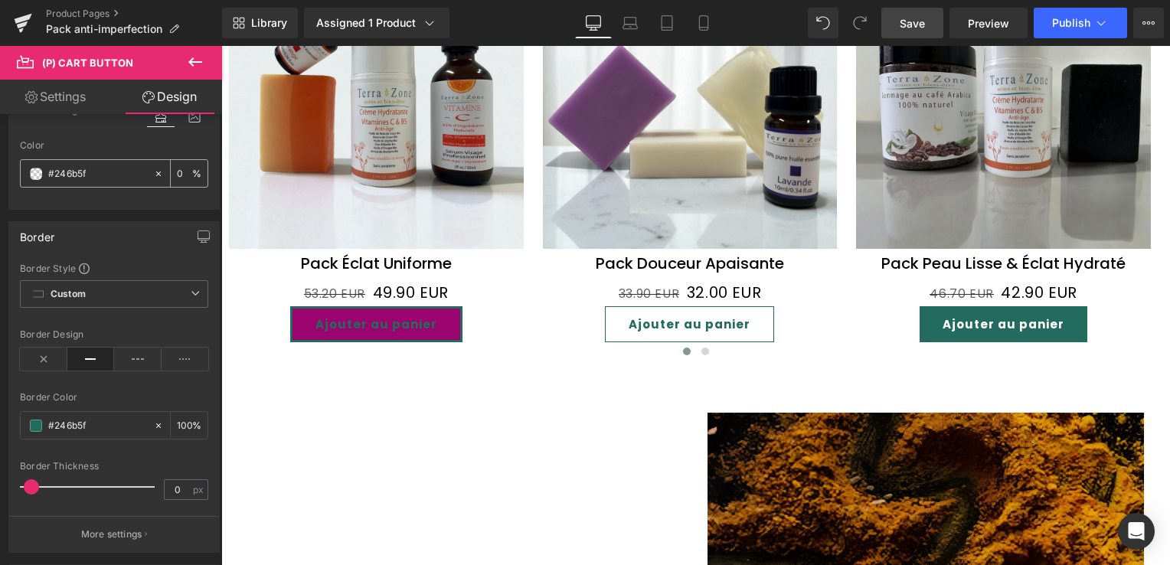
click at [39, 174] on span at bounding box center [36, 174] width 12 height 12
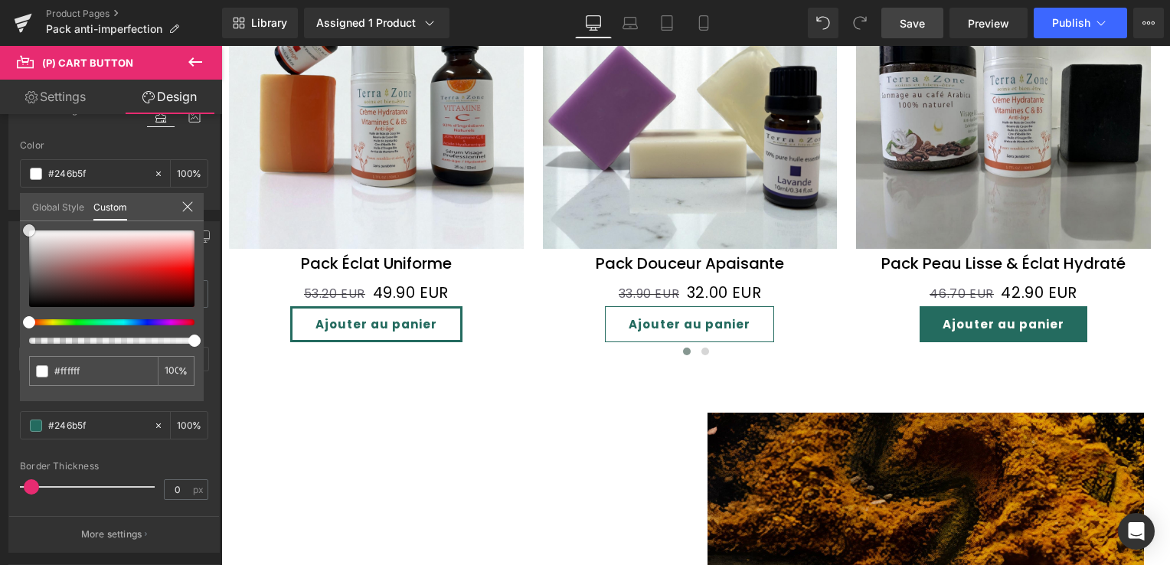
drag, startPoint x: 31, startPoint y: 304, endPoint x: 21, endPoint y: 207, distance: 97.7
click at [21, 207] on div "Global Style Custom Setup Global Style none 0 %" at bounding box center [112, 216] width 184 height 47
click at [185, 202] on icon at bounding box center [187, 207] width 12 height 12
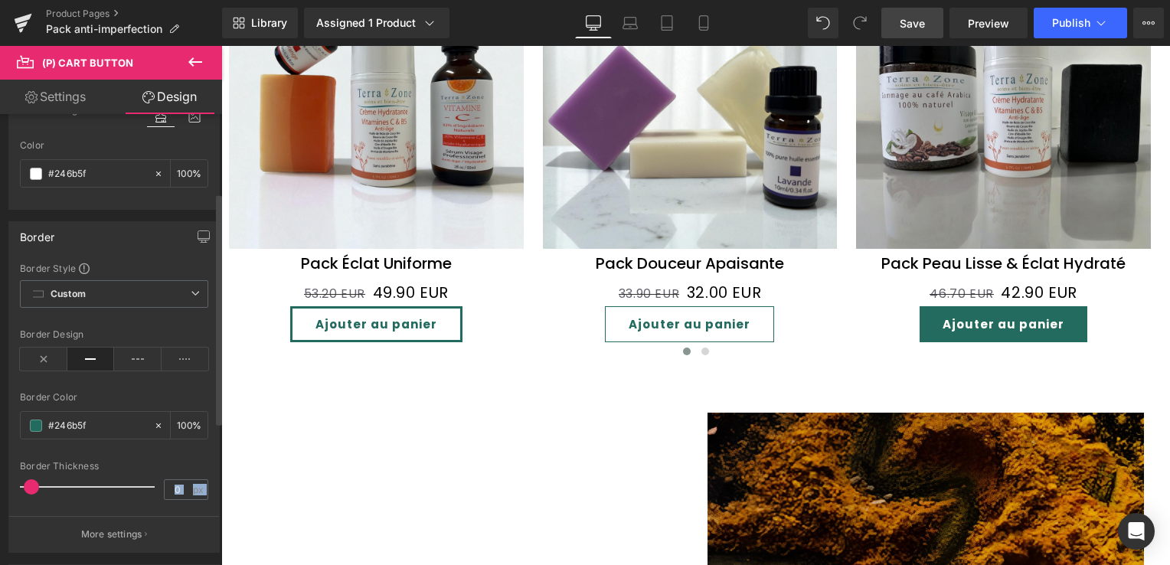
drag, startPoint x: 18, startPoint y: 483, endPoint x: 57, endPoint y: 499, distance: 41.5
click at [57, 499] on div at bounding box center [91, 487] width 127 height 31
drag, startPoint x: 57, startPoint y: 484, endPoint x: 29, endPoint y: 478, distance: 29.0
click at [29, 479] on span at bounding box center [28, 486] width 15 height 15
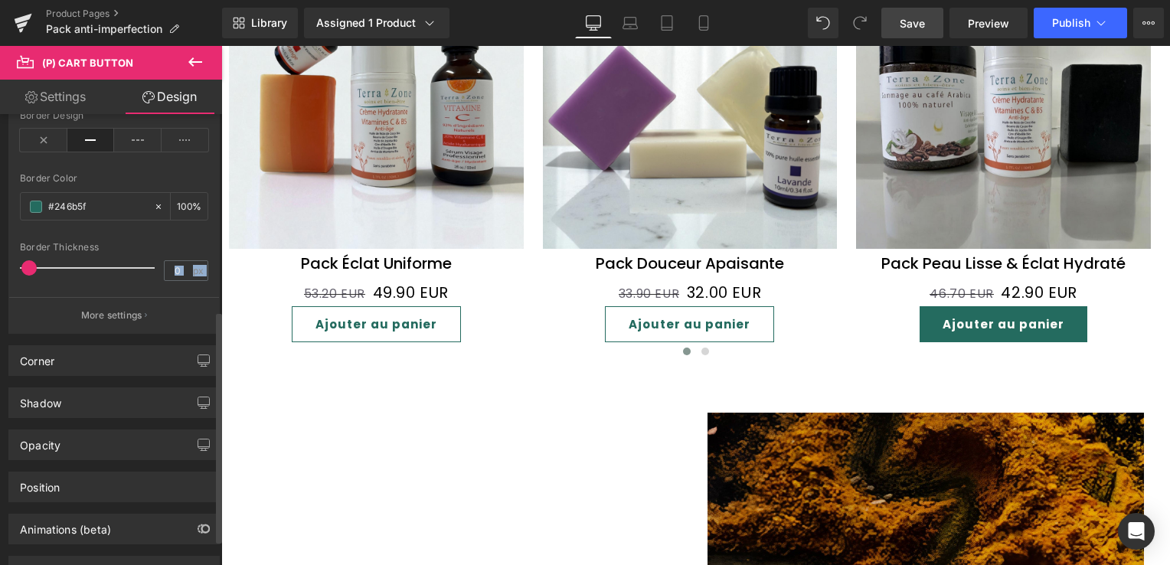
scroll to position [383, 0]
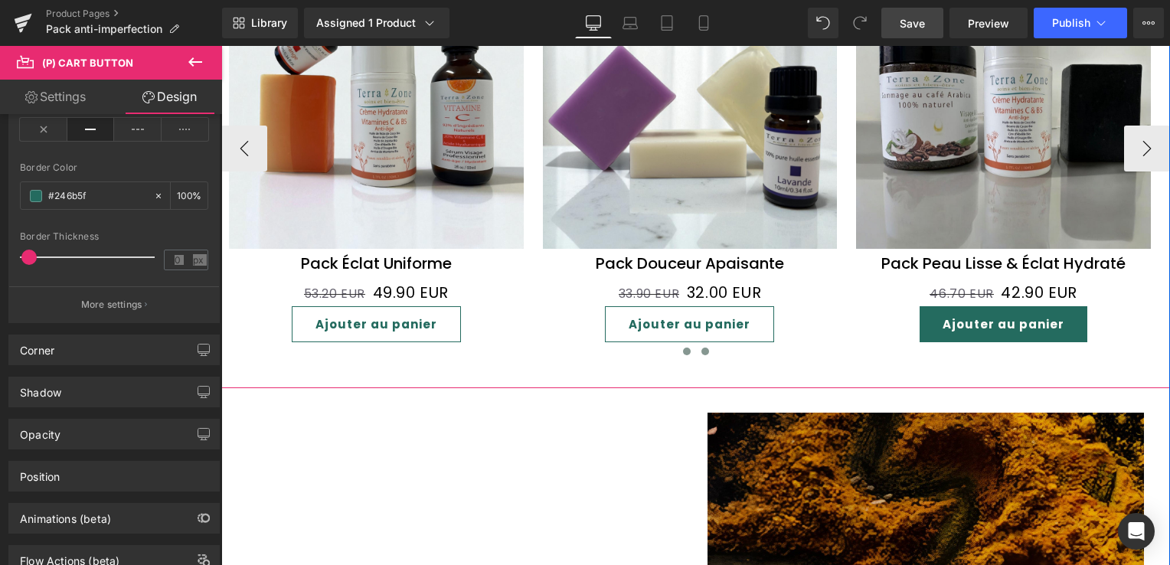
click at [701, 348] on span at bounding box center [705, 352] width 8 height 8
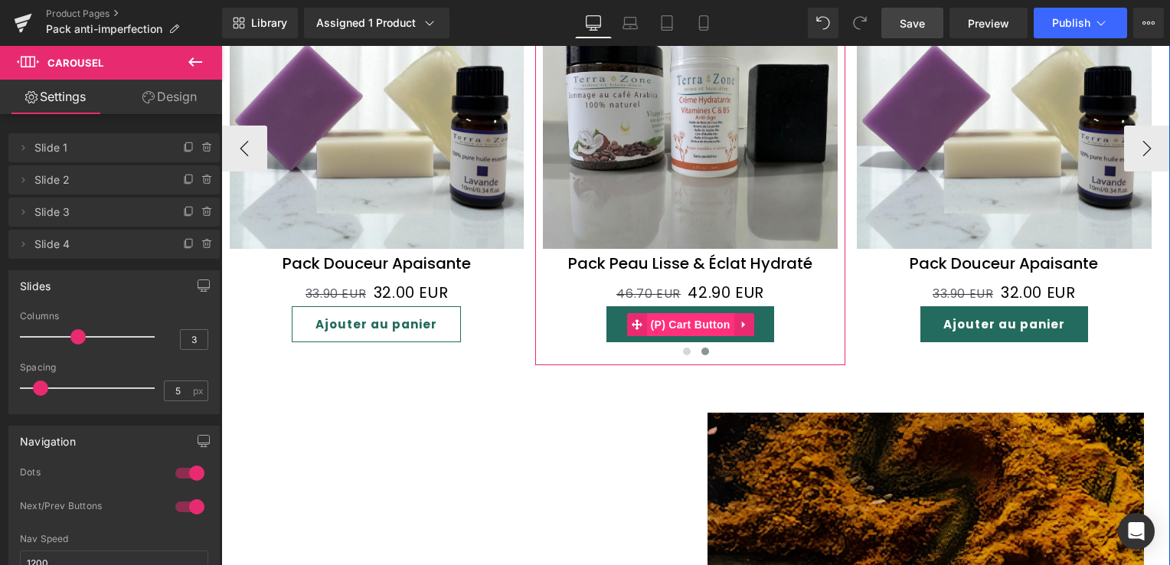
click at [679, 313] on span "(P) Cart Button" at bounding box center [690, 324] width 87 height 23
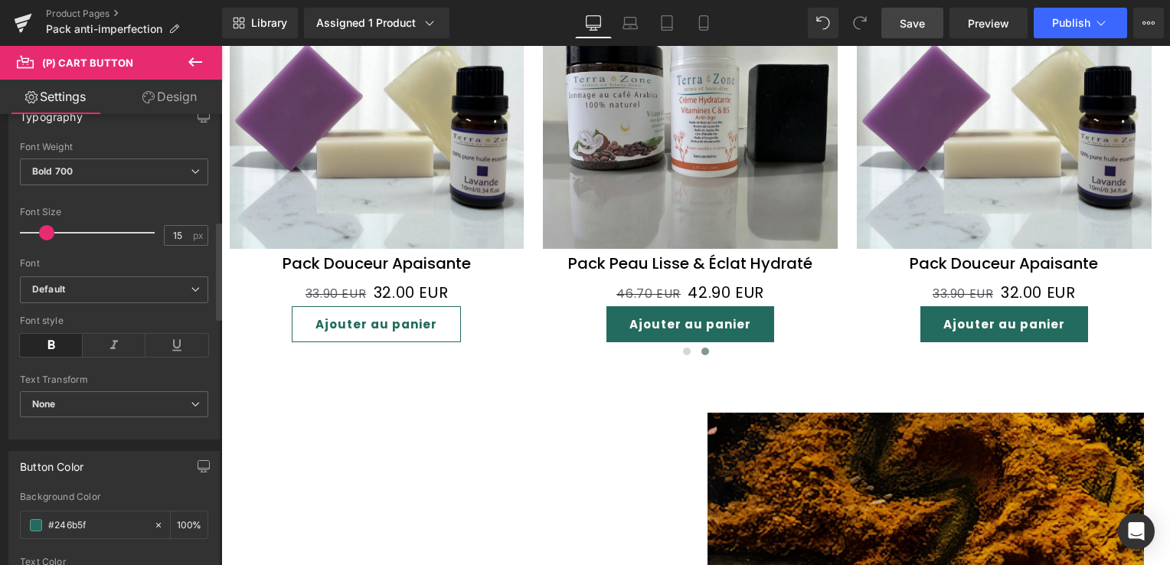
scroll to position [613, 0]
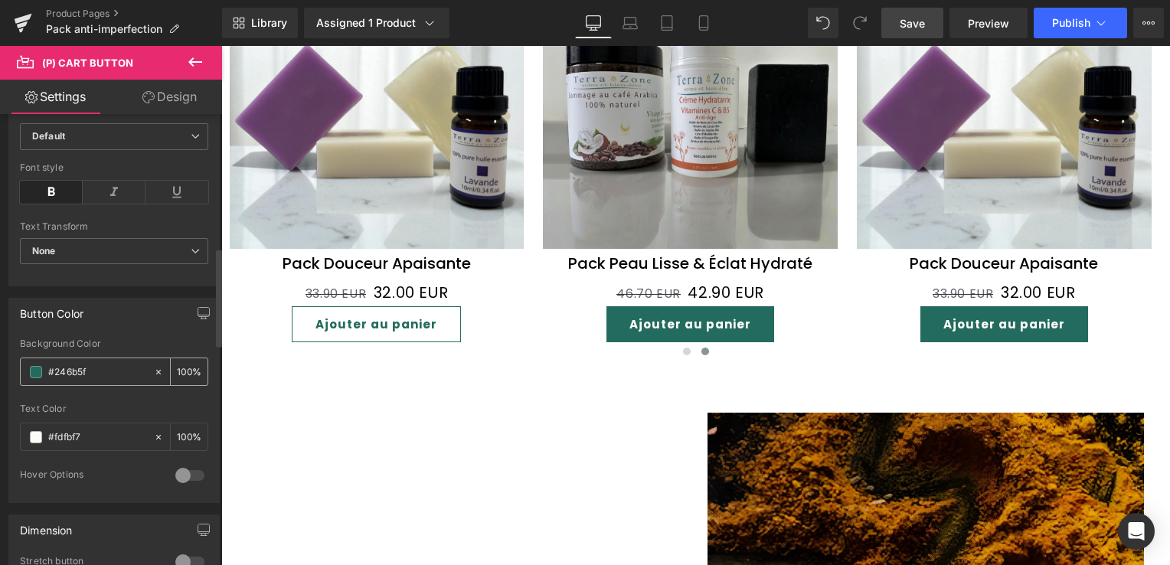
drag, startPoint x: 95, startPoint y: 368, endPoint x: 64, endPoint y: 368, distance: 31.4
click at [64, 368] on input "#246b5f" at bounding box center [97, 372] width 98 height 17
click at [35, 367] on span at bounding box center [36, 372] width 12 height 12
click at [33, 367] on span at bounding box center [36, 372] width 12 height 12
click at [86, 371] on input "#246b5f" at bounding box center [97, 372] width 98 height 17
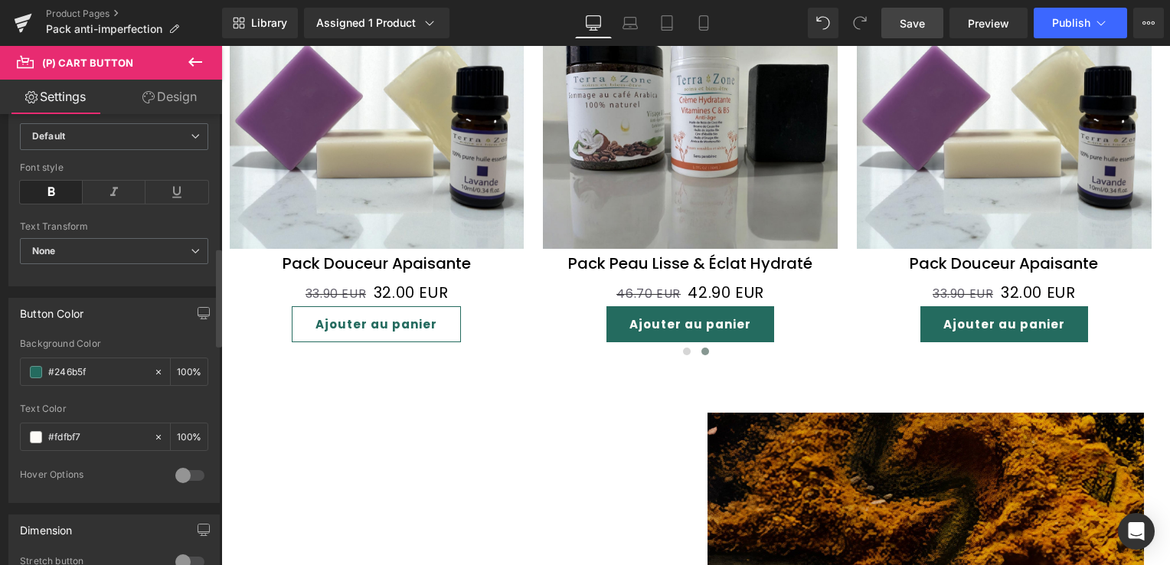
click at [96, 397] on div at bounding box center [114, 399] width 188 height 10
drag, startPoint x: 95, startPoint y: 366, endPoint x: 41, endPoint y: 361, distance: 54.6
click at [41, 361] on div "#246b5f" at bounding box center [87, 371] width 132 height 27
drag, startPoint x: 84, startPoint y: 431, endPoint x: 18, endPoint y: 433, distance: 66.6
click at [18, 433] on div "rgba(36, 107, 95, 1) Background Color #246b5f 100 % #fdfbf7 Text Color #fdfbf7 …" at bounding box center [114, 420] width 210 height 164
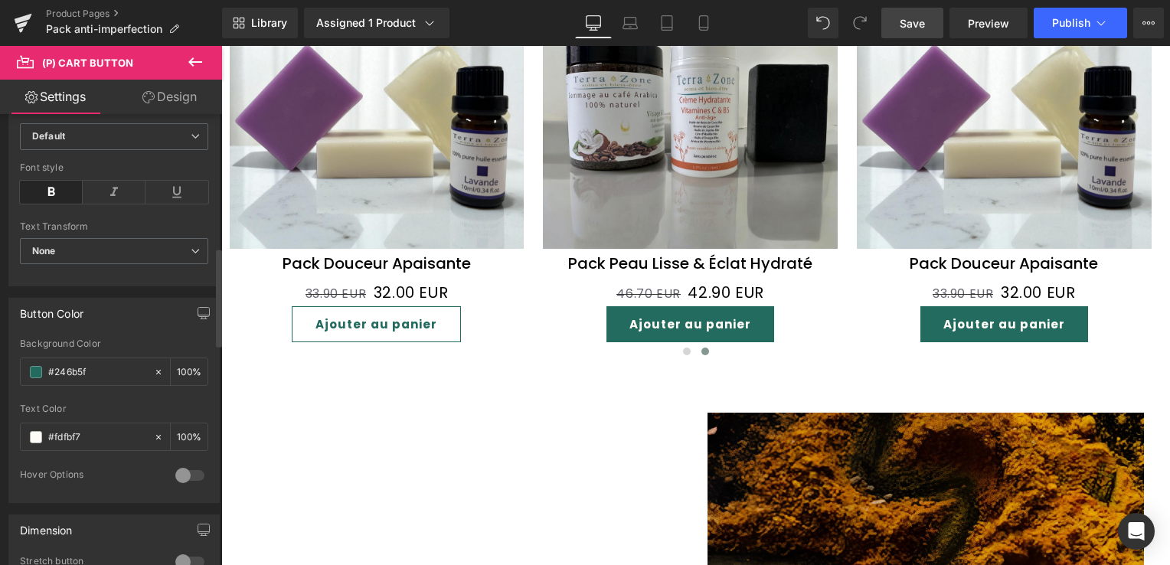
click at [18, 433] on div "rgba(36, 107, 95, 1) Background Color #246b5f 100 % #fdfbf7 Text Color #fdfbf7 …" at bounding box center [114, 420] width 210 height 164
drag, startPoint x: 89, startPoint y: 435, endPoint x: 44, endPoint y: 427, distance: 45.8
click at [44, 427] on div "#fdfbf7" at bounding box center [87, 436] width 132 height 27
paste input "246b5f"
type input "#246b5f"
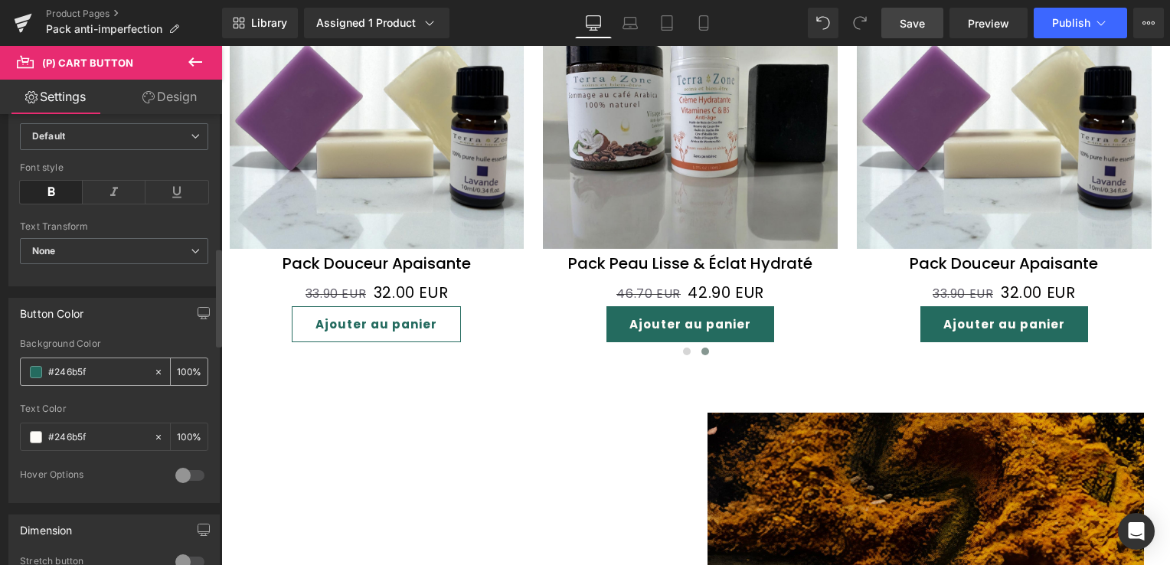
click at [33, 368] on span at bounding box center [36, 372] width 12 height 12
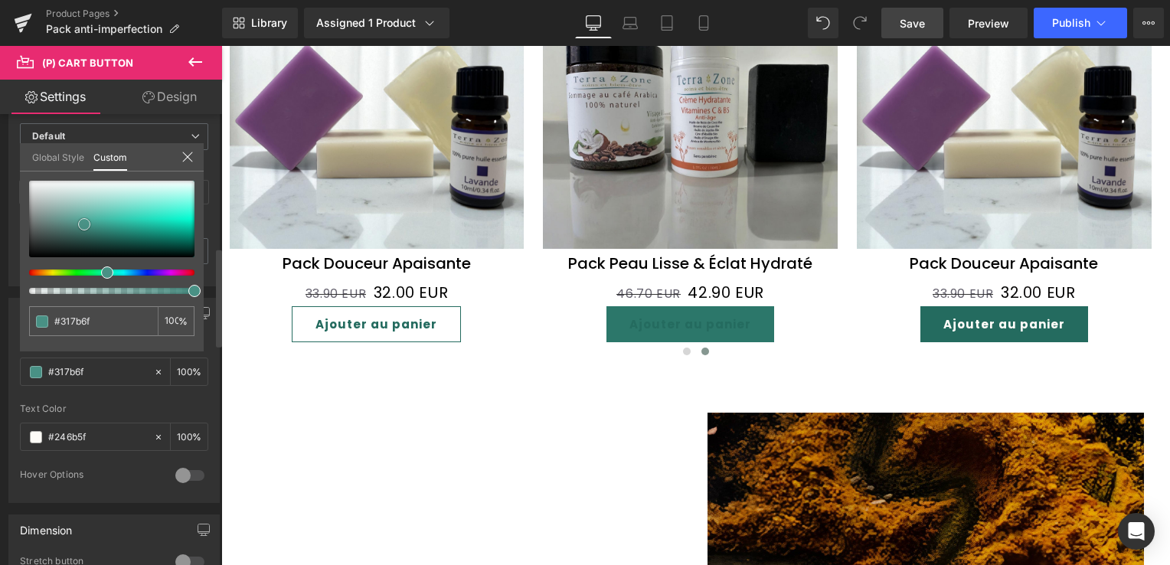
drag, startPoint x: 116, startPoint y: 232, endPoint x: 49, endPoint y: 197, distance: 76.0
click at [83, 218] on span at bounding box center [84, 224] width 12 height 12
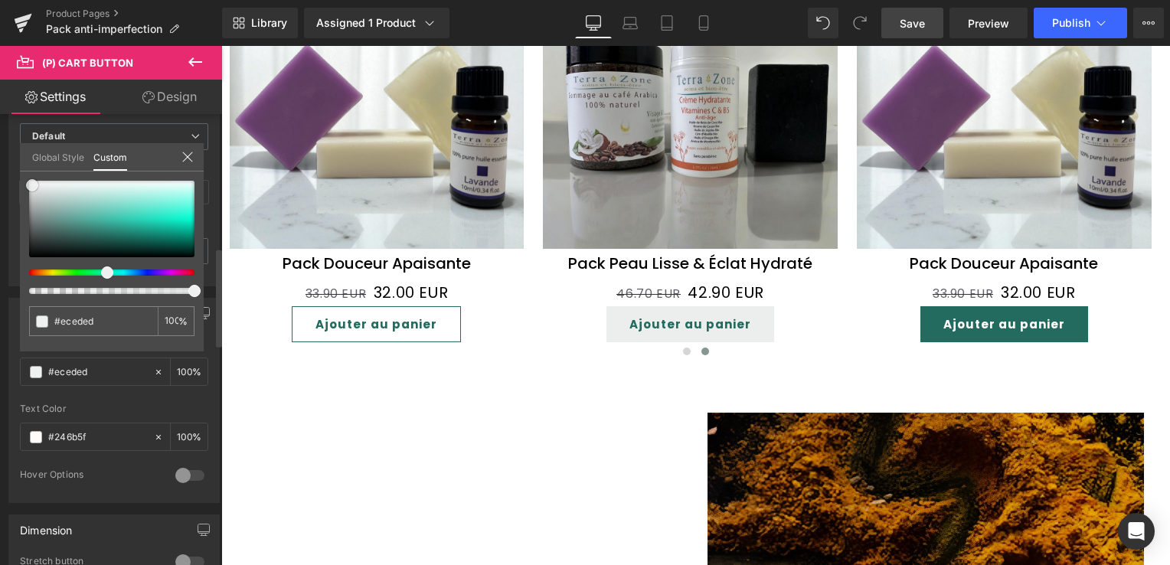
drag, startPoint x: 49, startPoint y: 197, endPoint x: 28, endPoint y: 177, distance: 29.3
click at [28, 179] on span at bounding box center [32, 185] width 12 height 12
drag, startPoint x: 28, startPoint y: 177, endPoint x: 19, endPoint y: 170, distance: 10.9
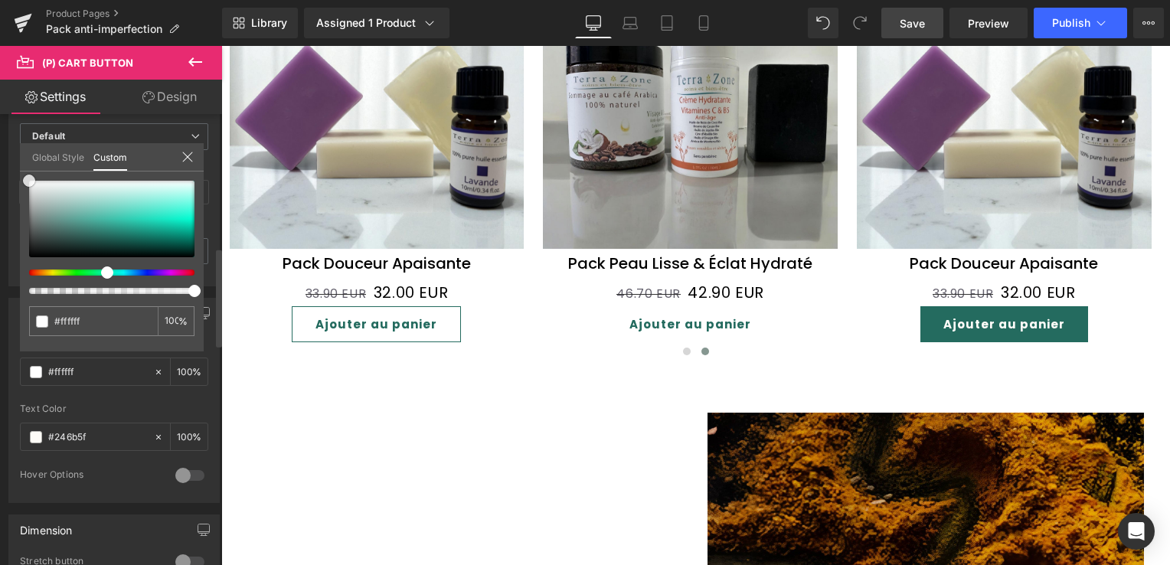
click at [20, 170] on div "Global Style Custom Setup Global Style #246b5f 100 %" at bounding box center [112, 166] width 184 height 47
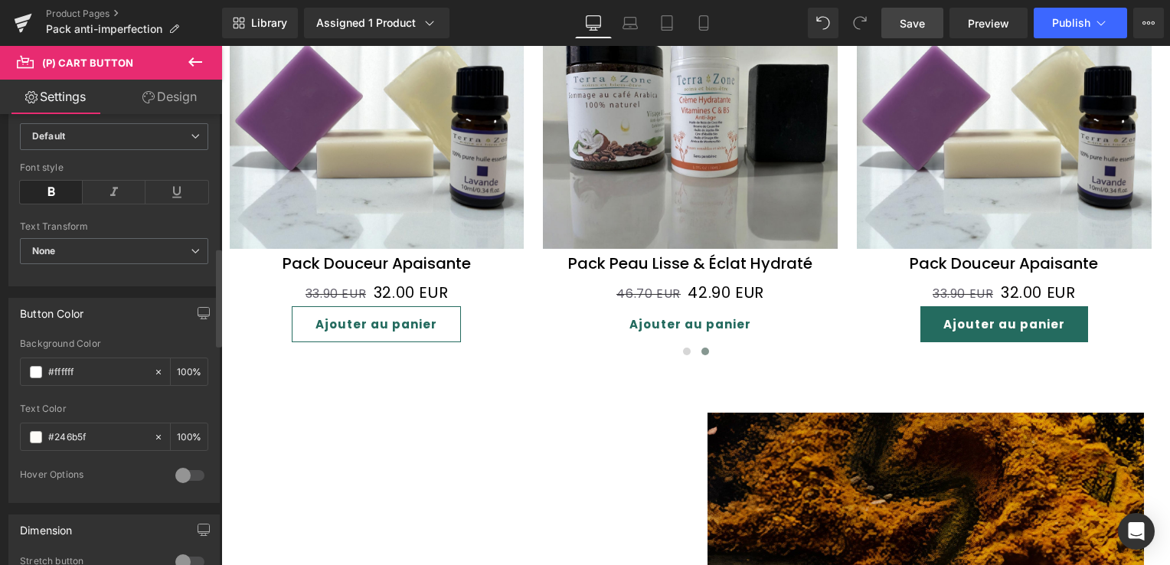
click at [185, 93] on link "Design" at bounding box center [169, 97] width 111 height 34
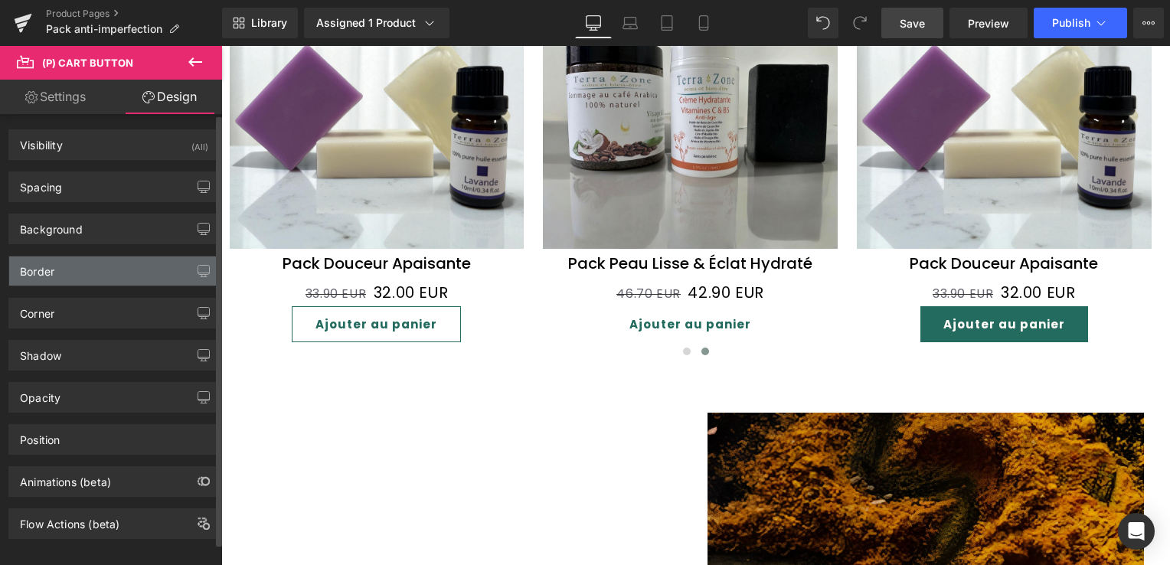
click at [91, 266] on div "Border" at bounding box center [114, 270] width 210 height 29
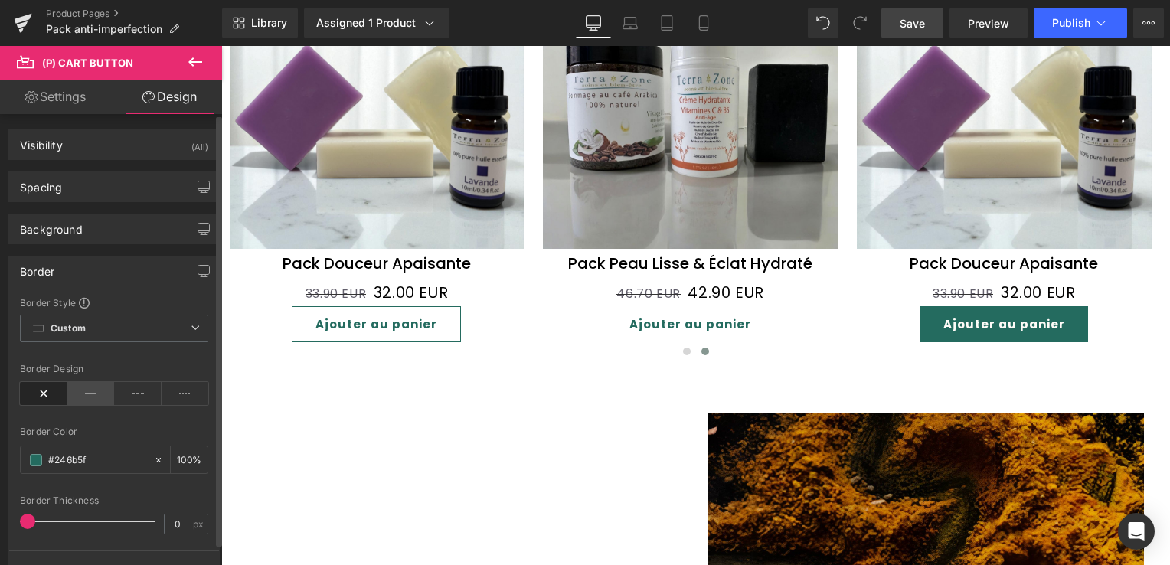
click at [77, 394] on icon at bounding box center [90, 393] width 47 height 23
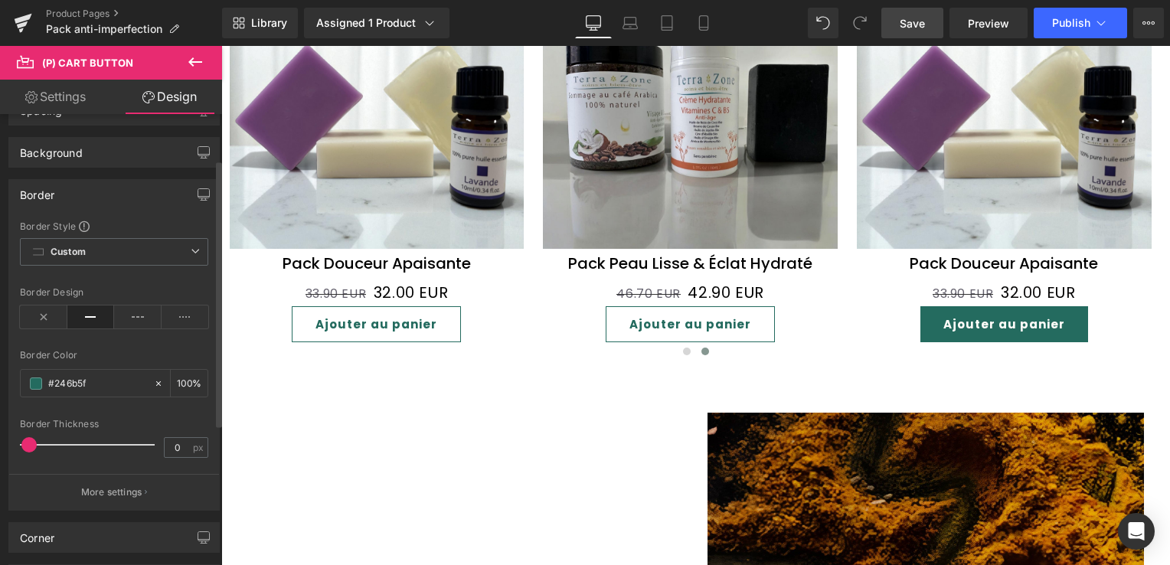
click at [25, 446] on span at bounding box center [28, 444] width 15 height 15
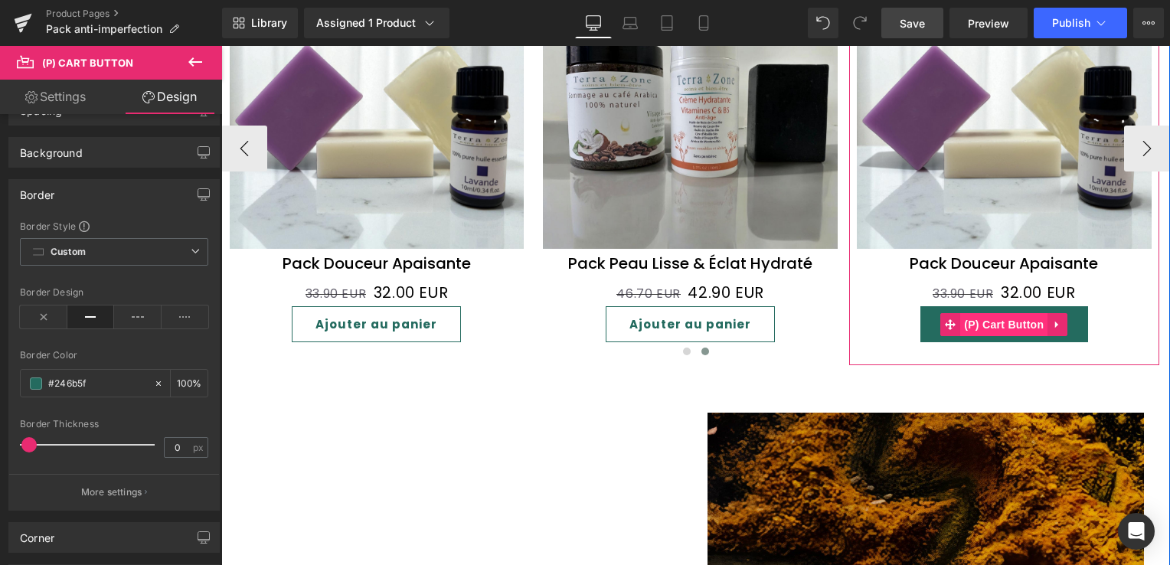
click at [977, 317] on span "(P) Cart Button" at bounding box center [1003, 324] width 87 height 23
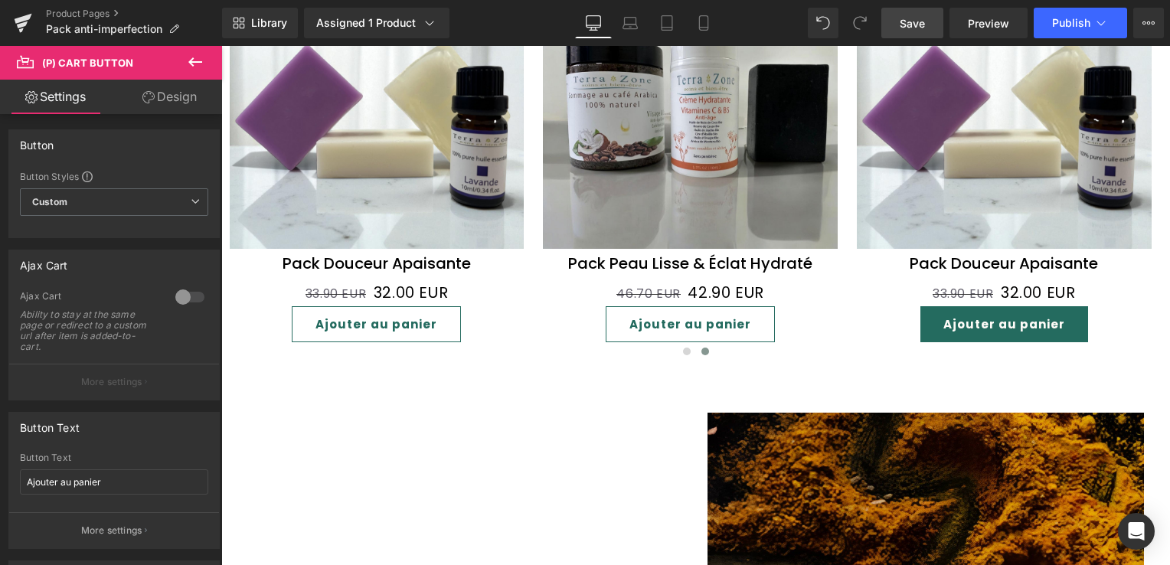
click at [178, 81] on link "Design" at bounding box center [169, 97] width 111 height 34
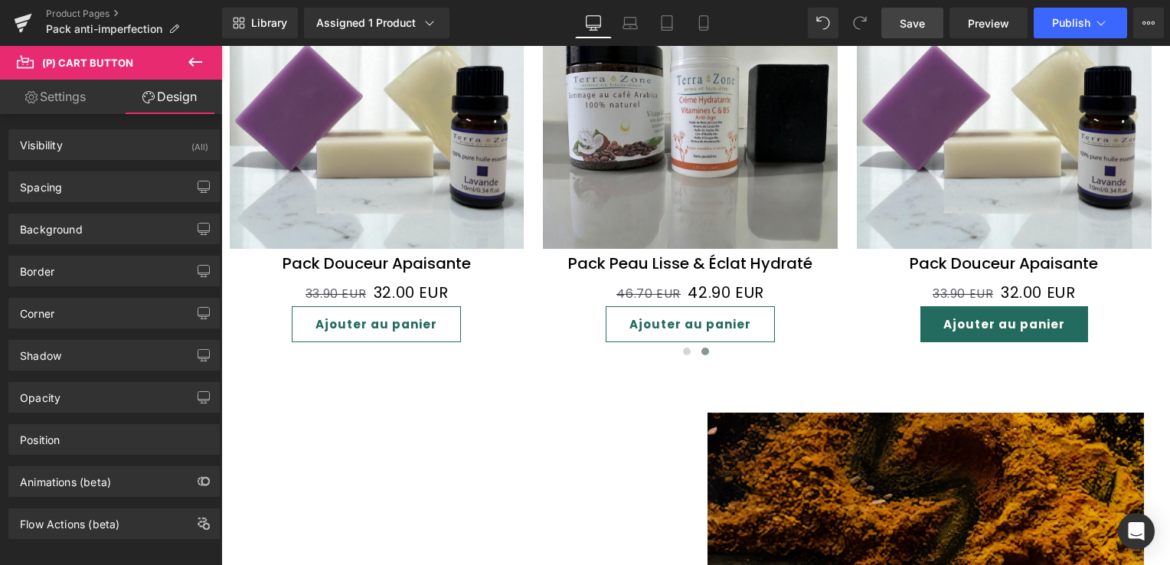
click at [68, 106] on link "Settings" at bounding box center [55, 97] width 111 height 34
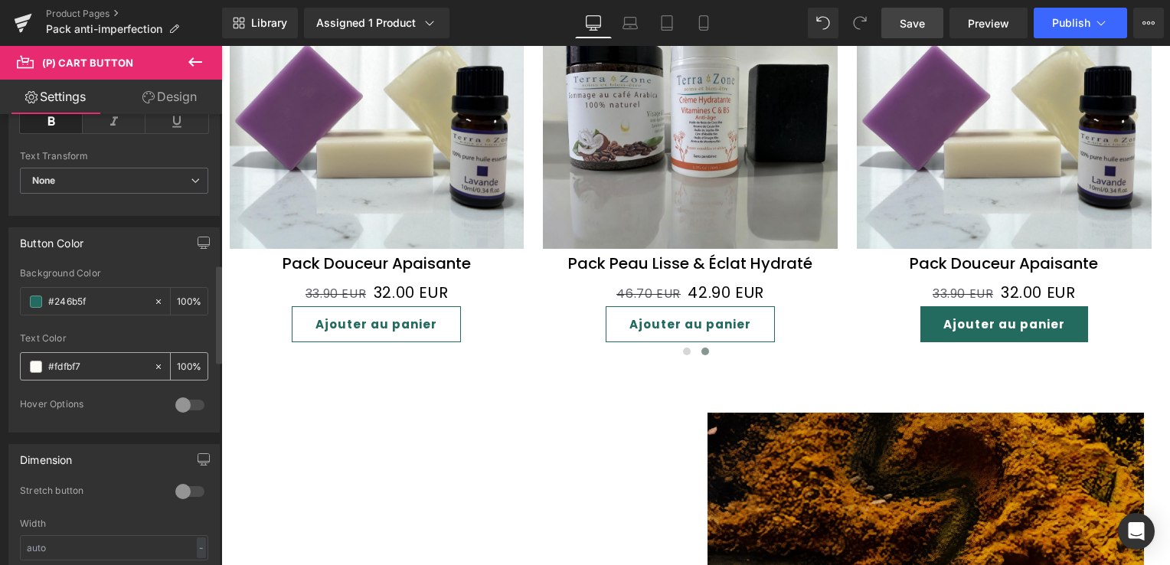
scroll to position [689, 0]
click at [89, 359] on input "#fdfbf7" at bounding box center [97, 360] width 98 height 17
drag, startPoint x: 89, startPoint y: 359, endPoint x: 12, endPoint y: 361, distance: 76.6
click at [12, 361] on div "rgba(36, 107, 95, 1) Background Color #246b5f 100 % #fdfbf7 Text Color #fdfbf7 …" at bounding box center [114, 344] width 210 height 164
paste input "246b5f"
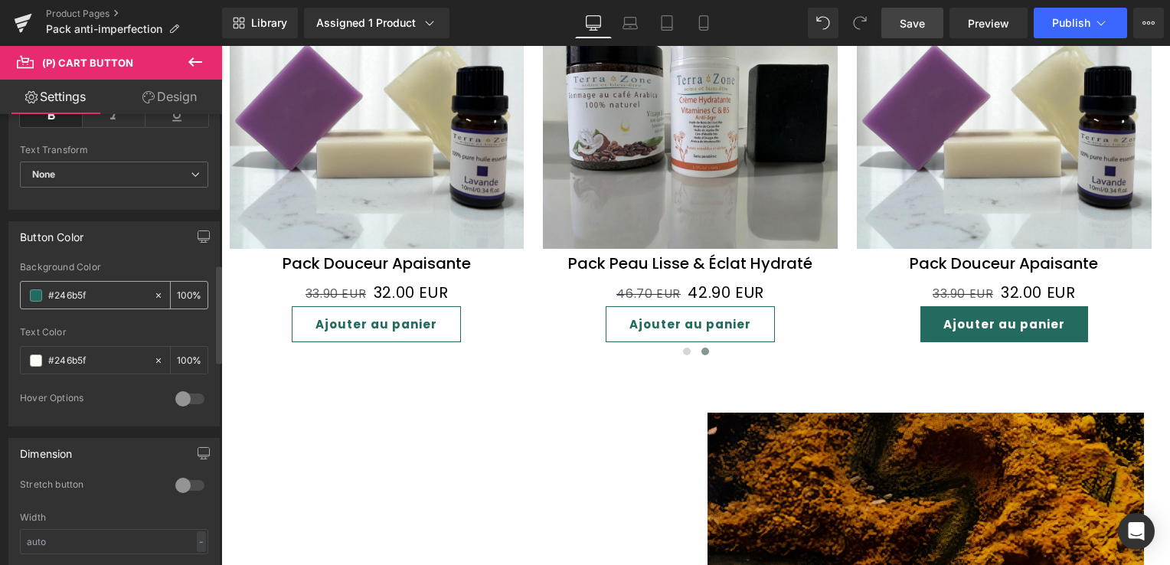
type input "#246b5f"
click at [31, 290] on span at bounding box center [36, 295] width 12 height 12
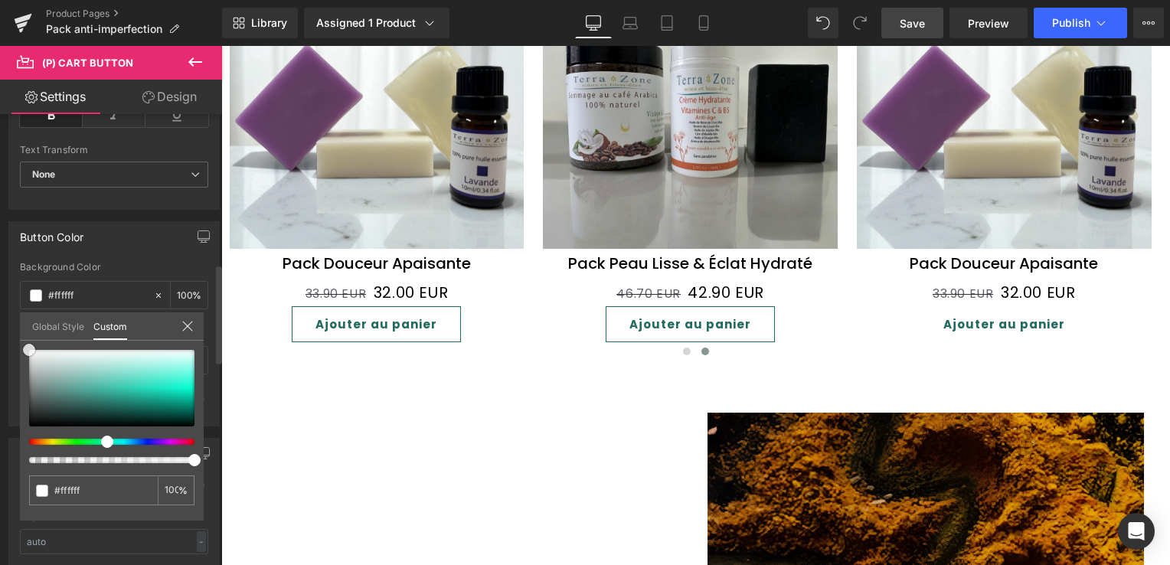
drag, startPoint x: 110, startPoint y: 403, endPoint x: 27, endPoint y: 345, distance: 101.7
click at [27, 345] on span at bounding box center [29, 350] width 12 height 12
drag, startPoint x: 27, startPoint y: 345, endPoint x: 27, endPoint y: 332, distance: 12.3
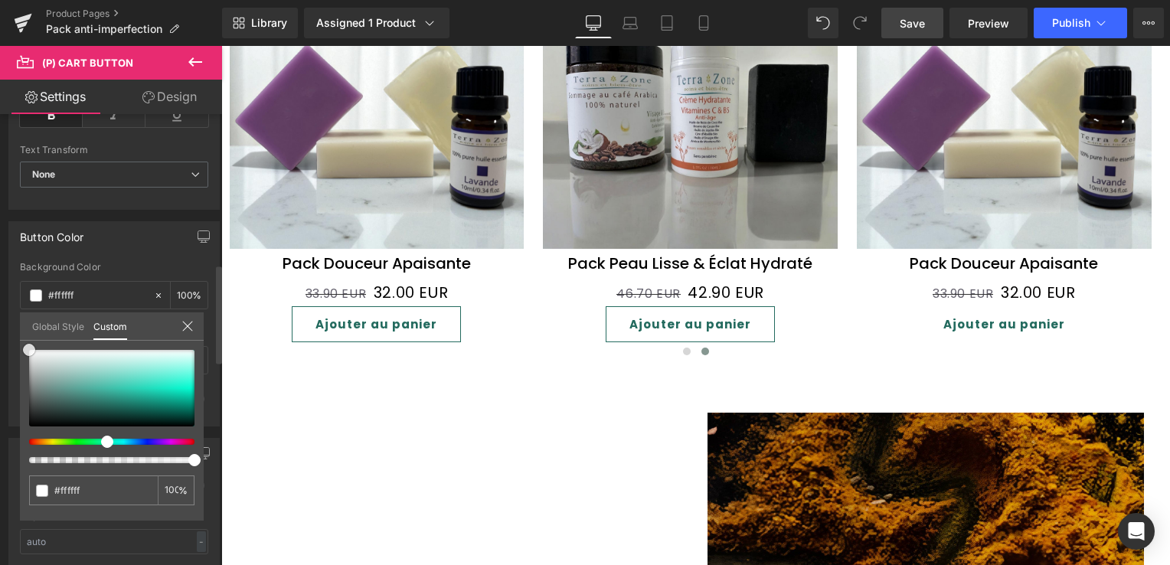
click at [27, 345] on span at bounding box center [29, 350] width 12 height 12
click at [174, 96] on link "Design" at bounding box center [169, 97] width 111 height 34
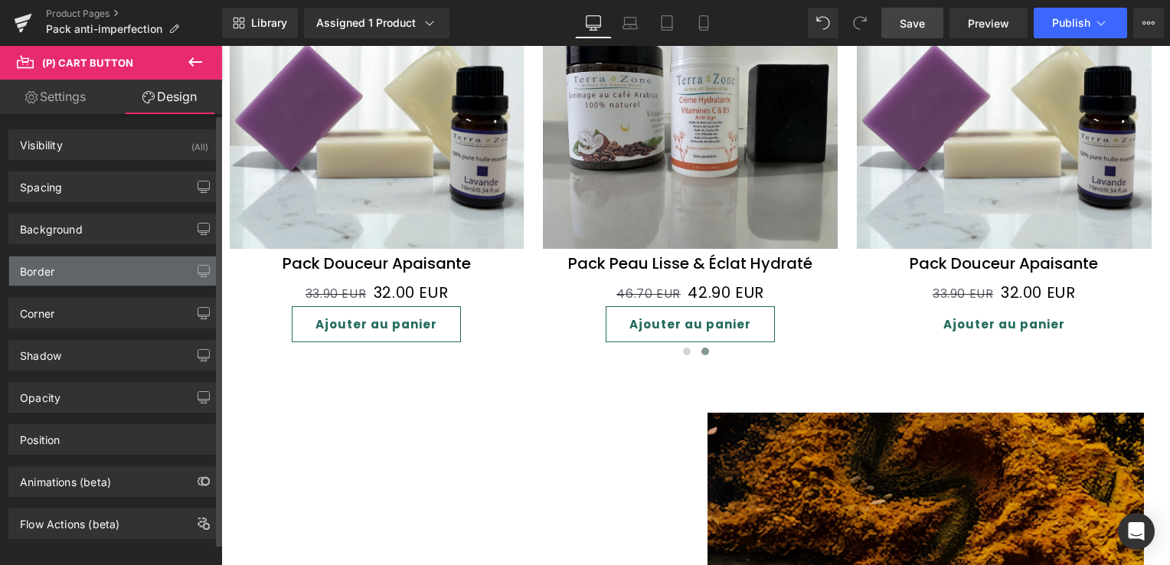
click at [89, 274] on div "Border" at bounding box center [114, 270] width 210 height 29
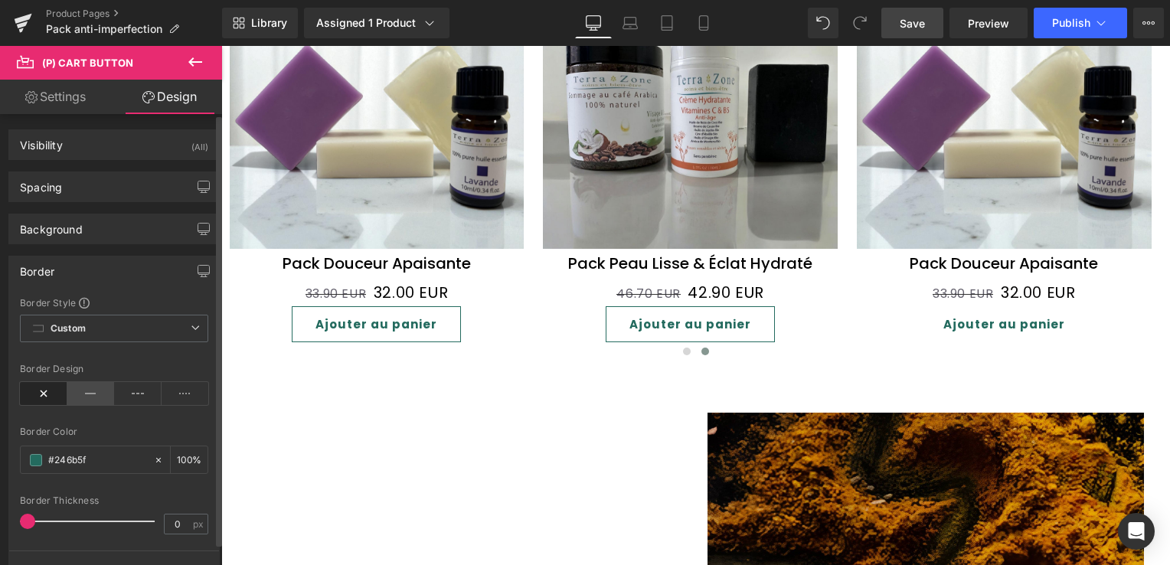
click at [74, 394] on icon at bounding box center [90, 393] width 47 height 23
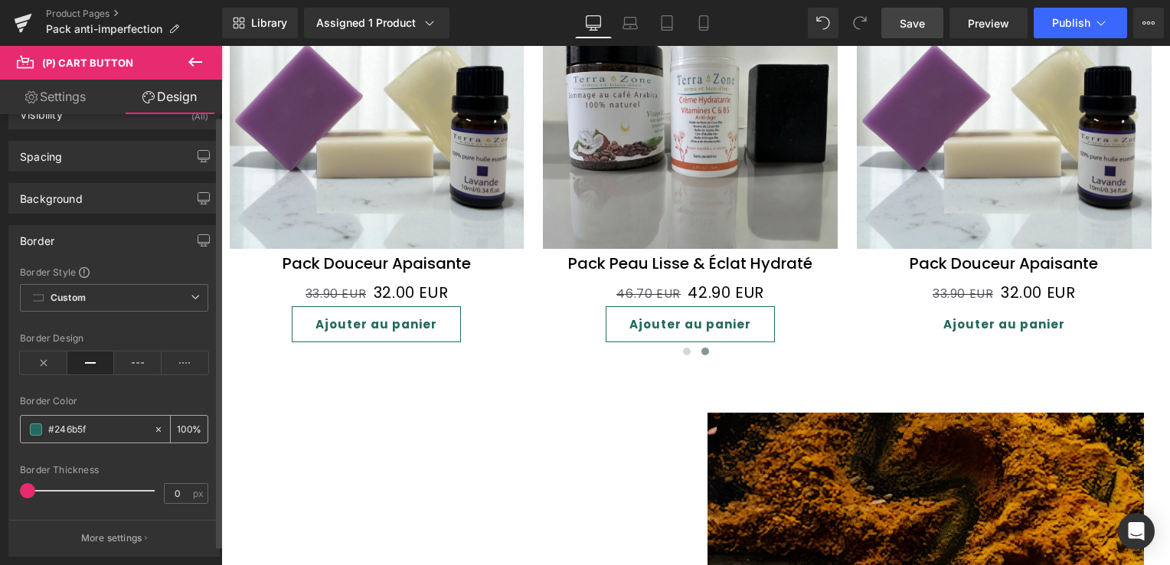
scroll to position [77, 0]
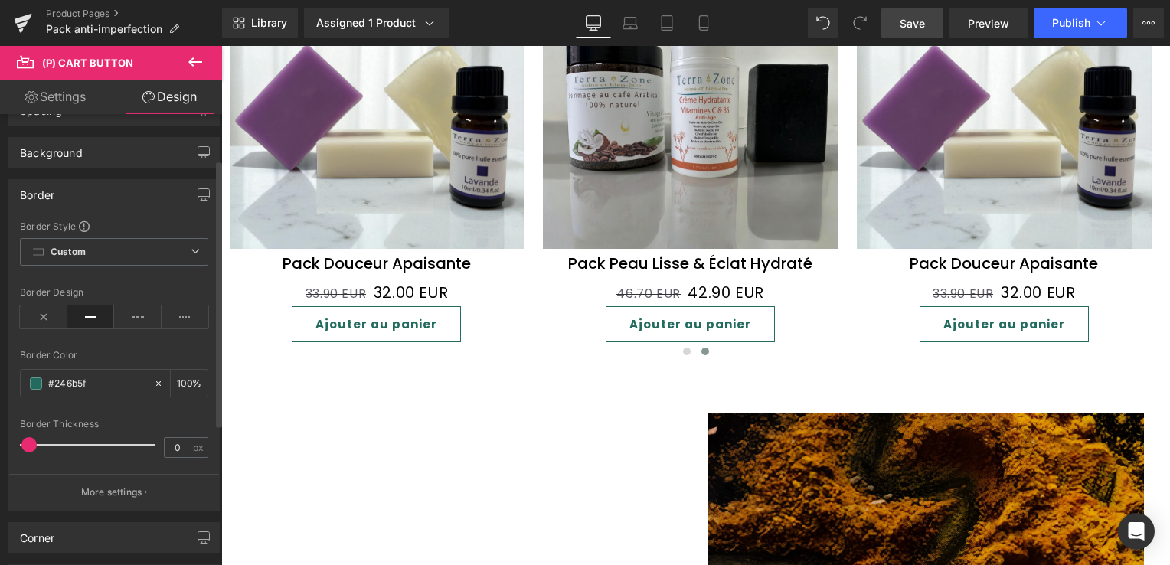
click at [25, 444] on span at bounding box center [28, 444] width 15 height 15
click at [923, 21] on span "Save" at bounding box center [912, 23] width 25 height 16
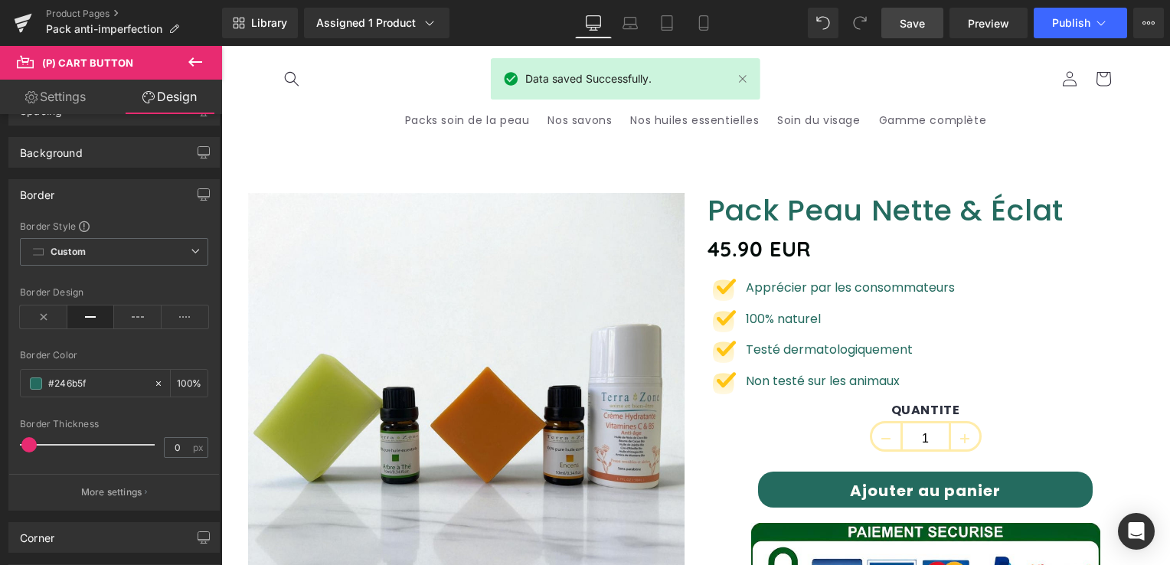
scroll to position [306, 0]
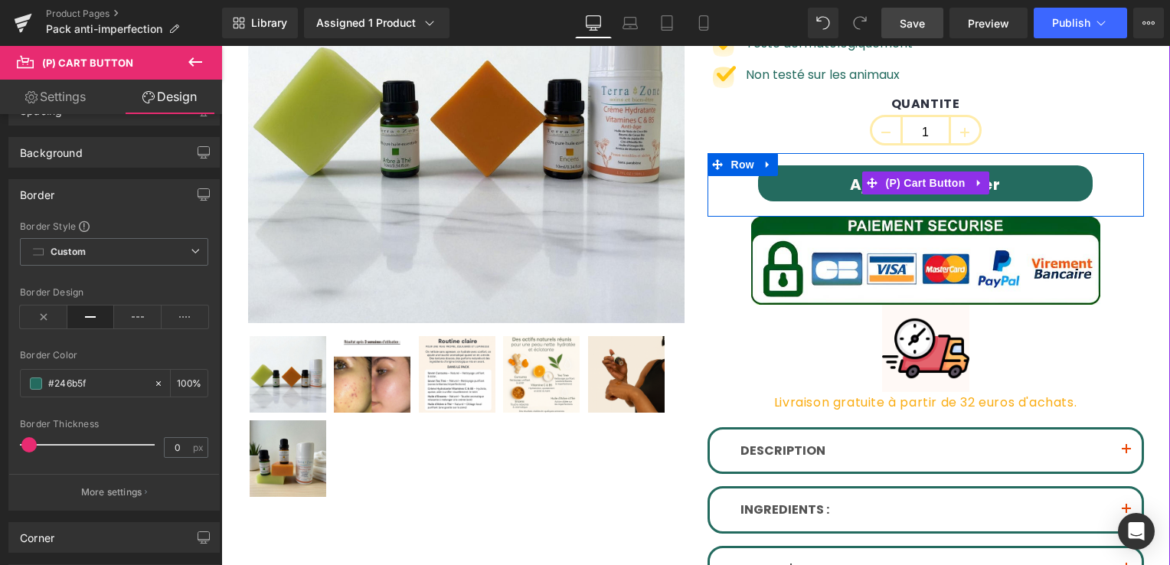
click at [830, 179] on button "Ajouter au panier" at bounding box center [925, 183] width 335 height 36
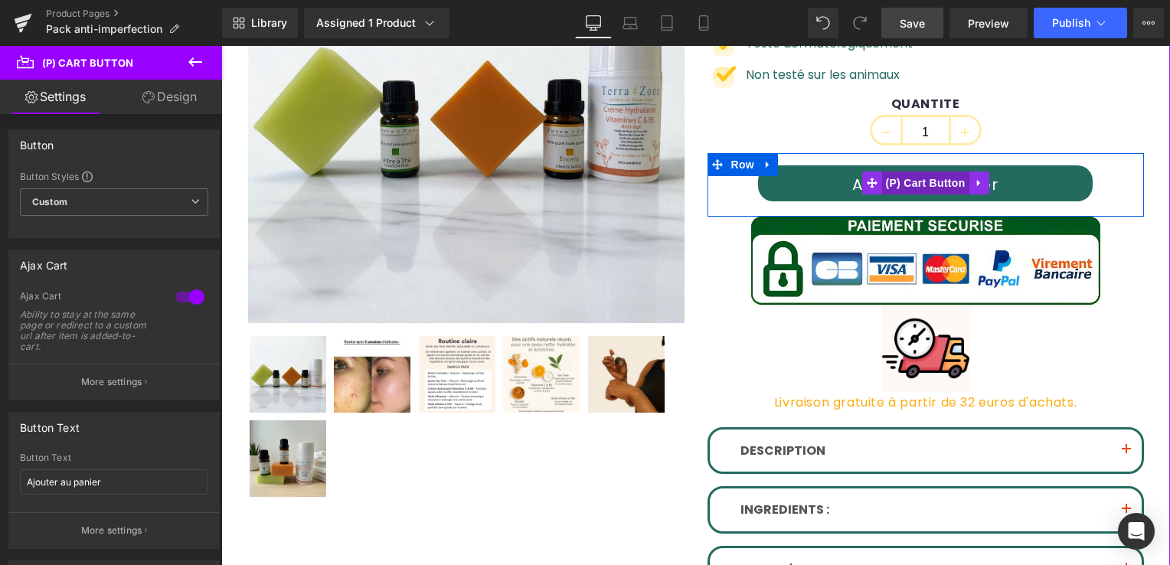
click at [904, 181] on span "(P) Cart Button" at bounding box center [924, 183] width 87 height 23
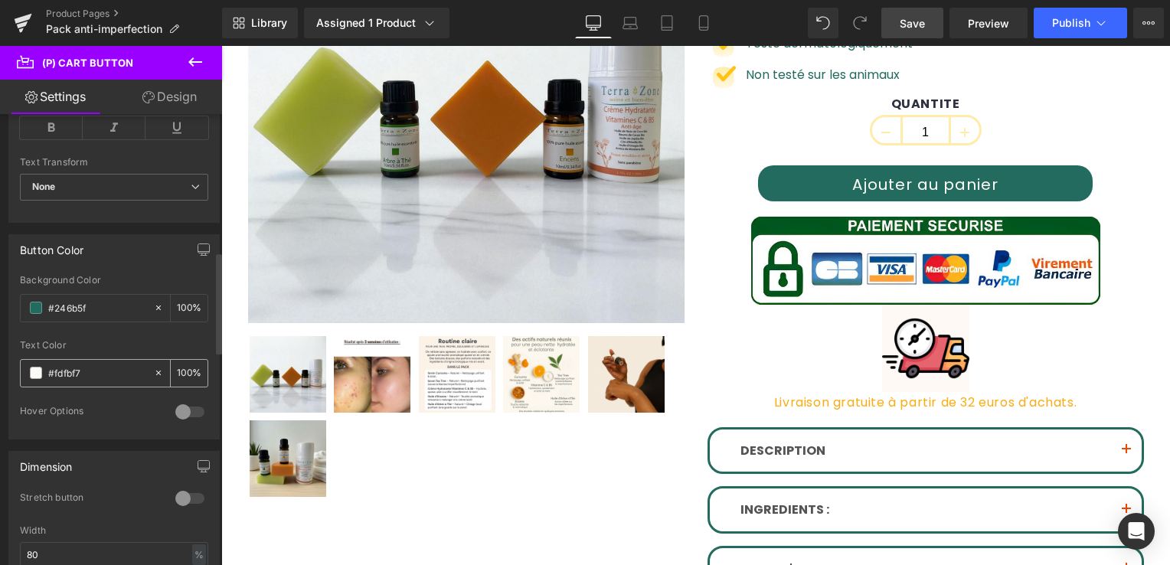
scroll to position [613, 0]
click at [98, 369] on input "#fdfbf7" at bounding box center [97, 372] width 98 height 17
drag, startPoint x: 98, startPoint y: 369, endPoint x: 13, endPoint y: 373, distance: 85.1
click at [14, 375] on div "rgba(36, 107, 95, 1) Background Color #246b5f 100 % #fdfbf7 Text Color #fdfbf7 …" at bounding box center [114, 356] width 210 height 164
type input "#246b5f"
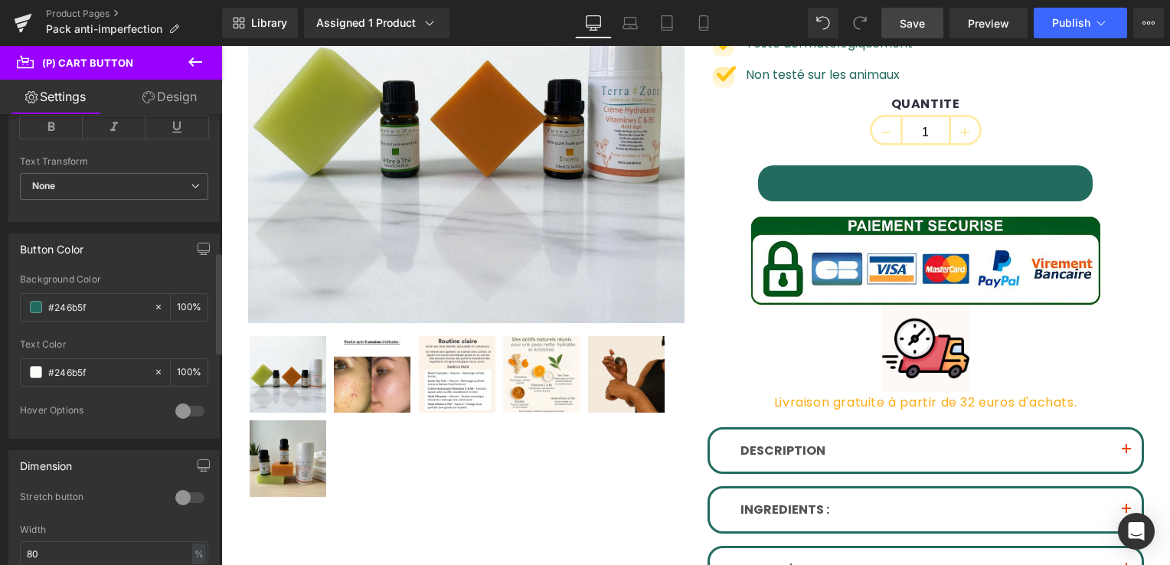
click at [98, 407] on div "Hover Options" at bounding box center [90, 412] width 140 height 16
click at [36, 302] on span at bounding box center [36, 307] width 12 height 12
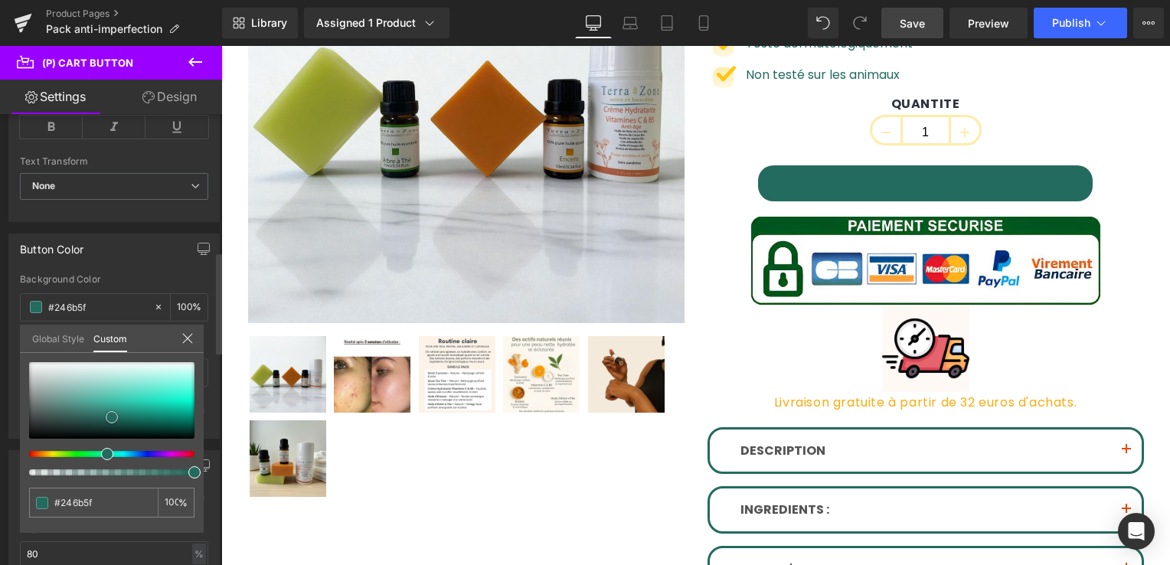
click at [109, 417] on span at bounding box center [112, 417] width 12 height 12
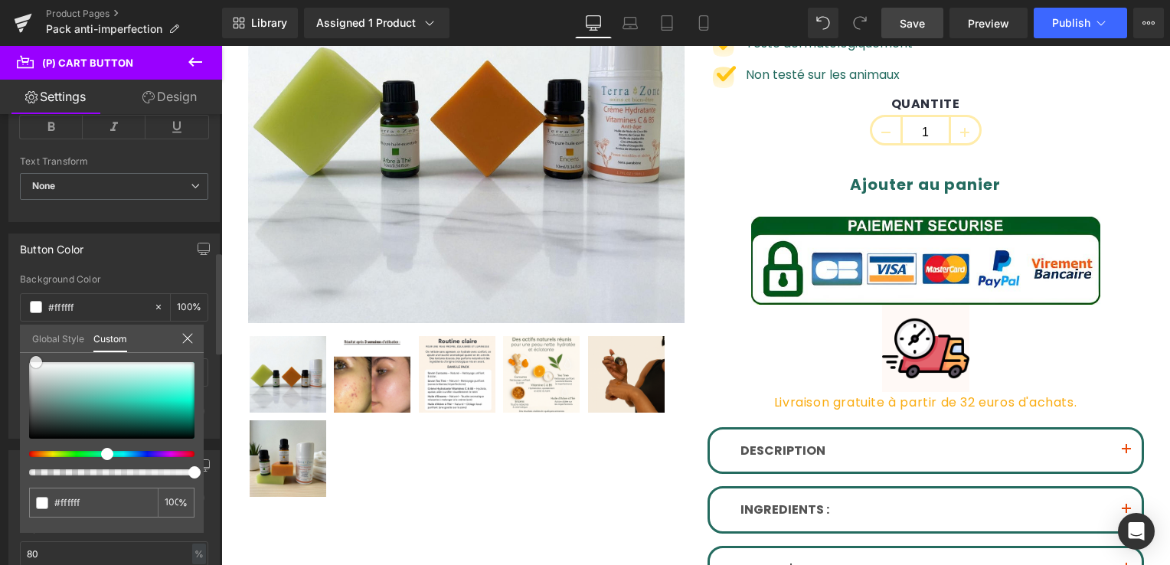
drag, startPoint x: 109, startPoint y: 417, endPoint x: 33, endPoint y: 358, distance: 96.5
click at [33, 358] on span at bounding box center [36, 362] width 12 height 12
click at [180, 92] on link "Design" at bounding box center [169, 97] width 111 height 34
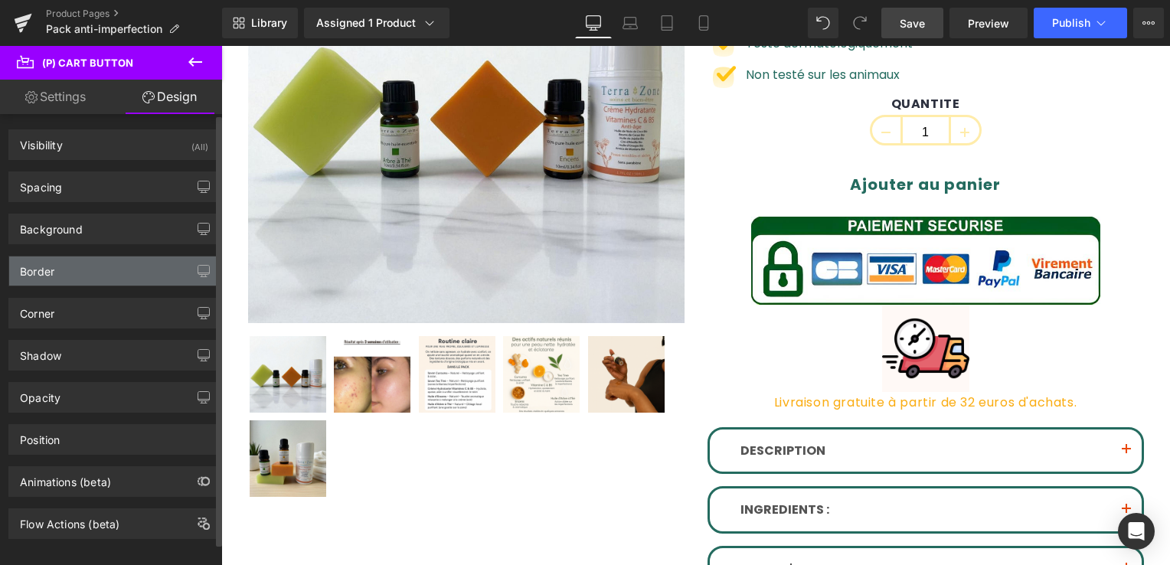
click at [89, 271] on div "Border" at bounding box center [114, 270] width 210 height 29
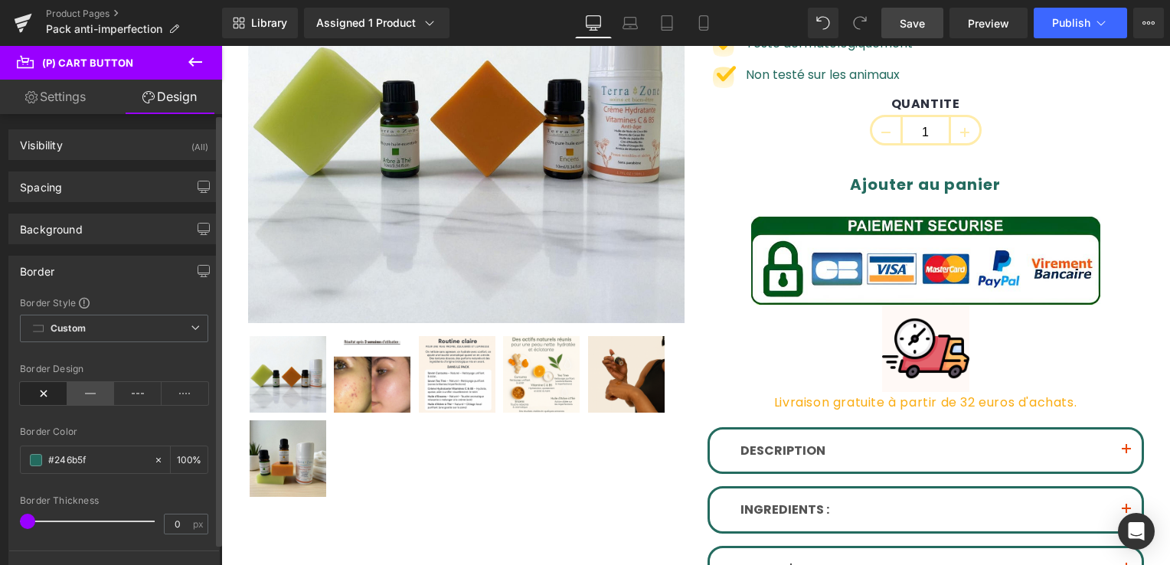
click at [87, 394] on icon at bounding box center [90, 393] width 47 height 23
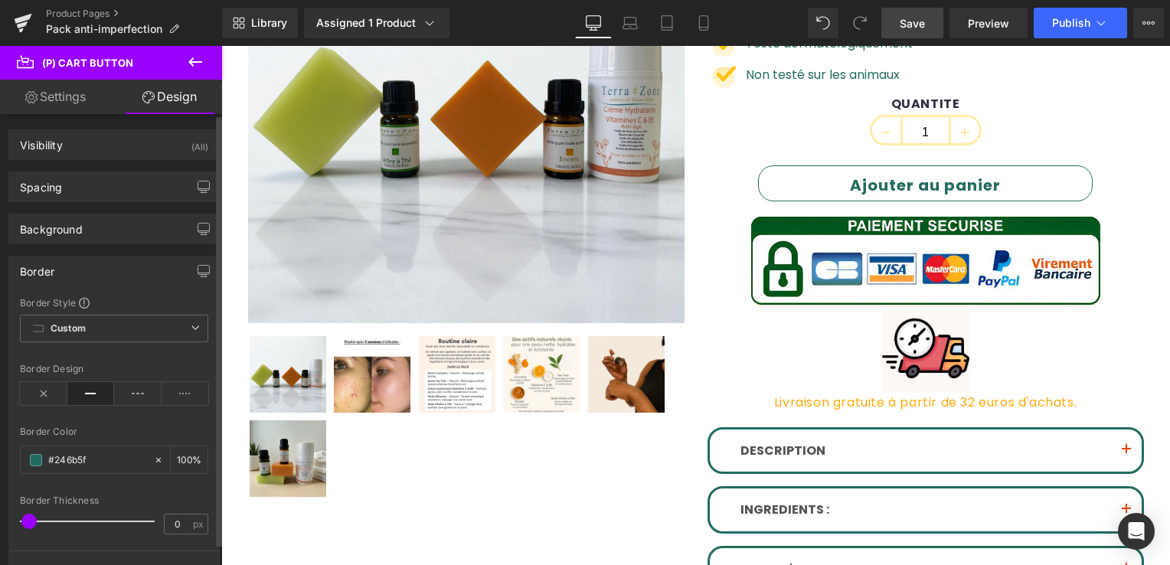
click at [29, 519] on span at bounding box center [28, 521] width 15 height 15
click at [922, 28] on span "Save" at bounding box center [912, 23] width 25 height 16
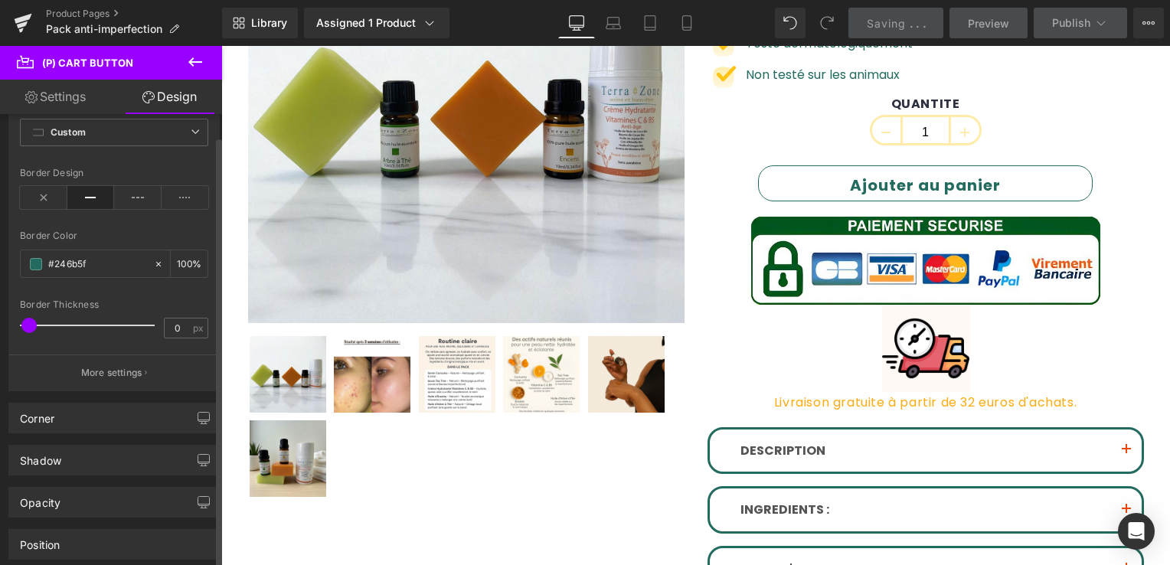
scroll to position [230, 0]
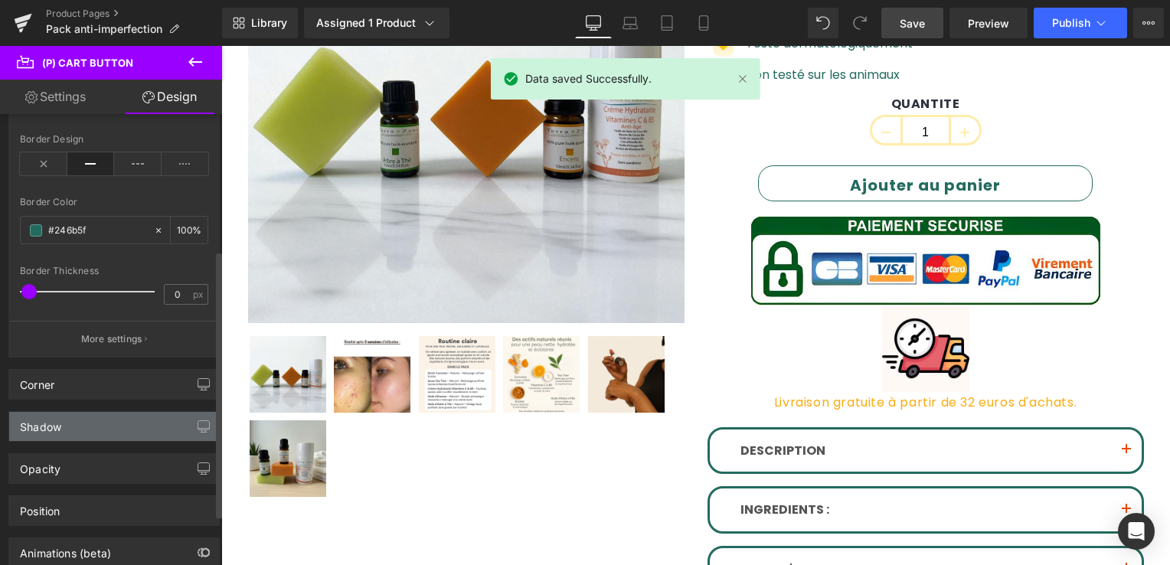
click at [83, 421] on div "Shadow" at bounding box center [114, 426] width 210 height 29
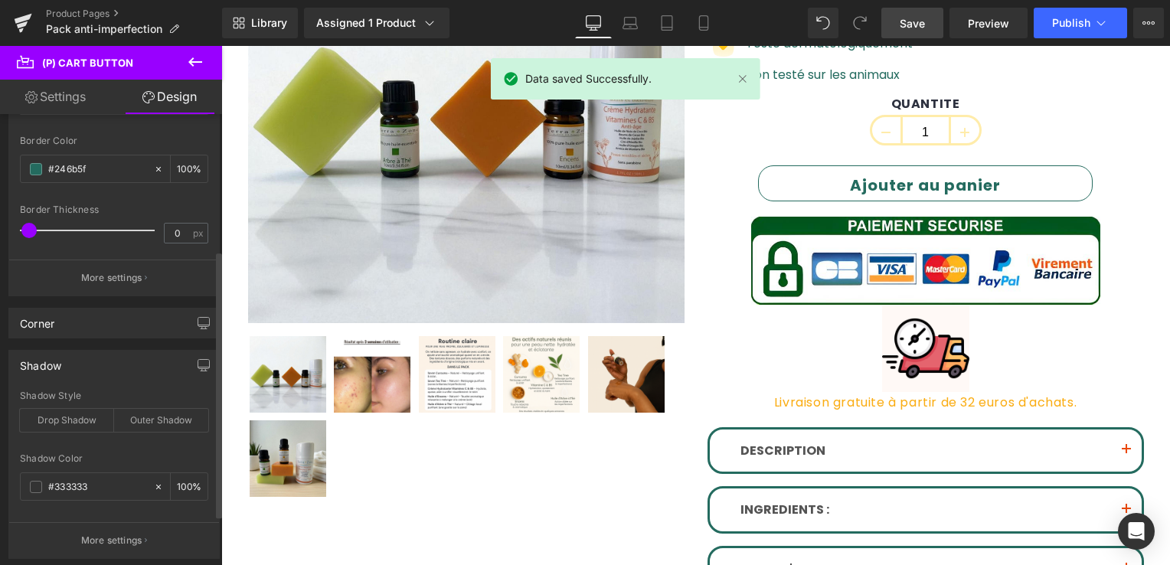
scroll to position [383, 0]
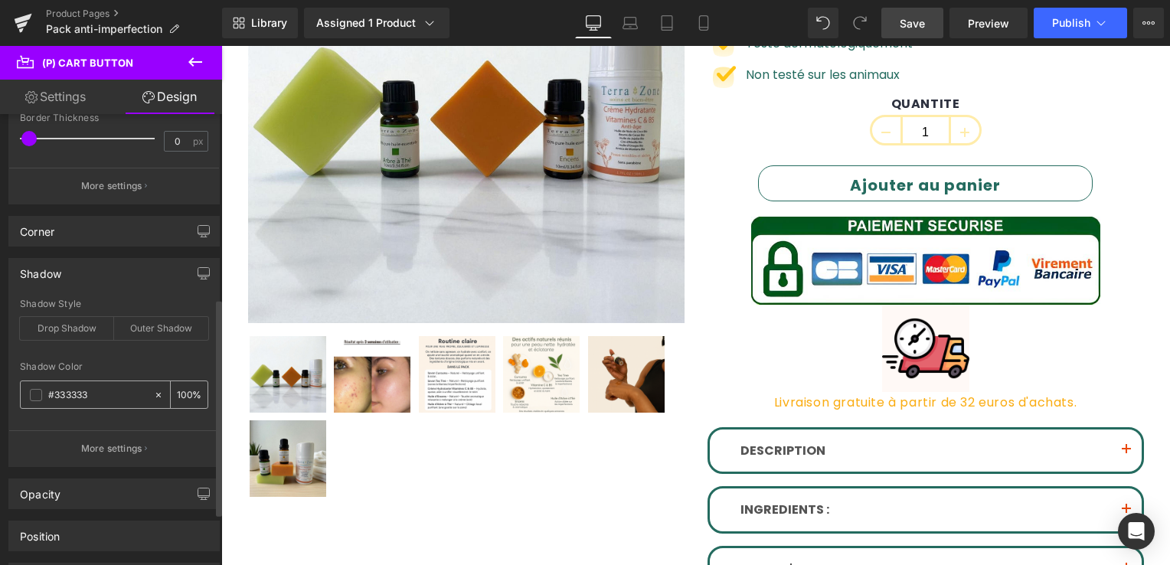
click at [36, 394] on span at bounding box center [36, 395] width 12 height 12
click at [903, 26] on span "Save" at bounding box center [912, 23] width 25 height 16
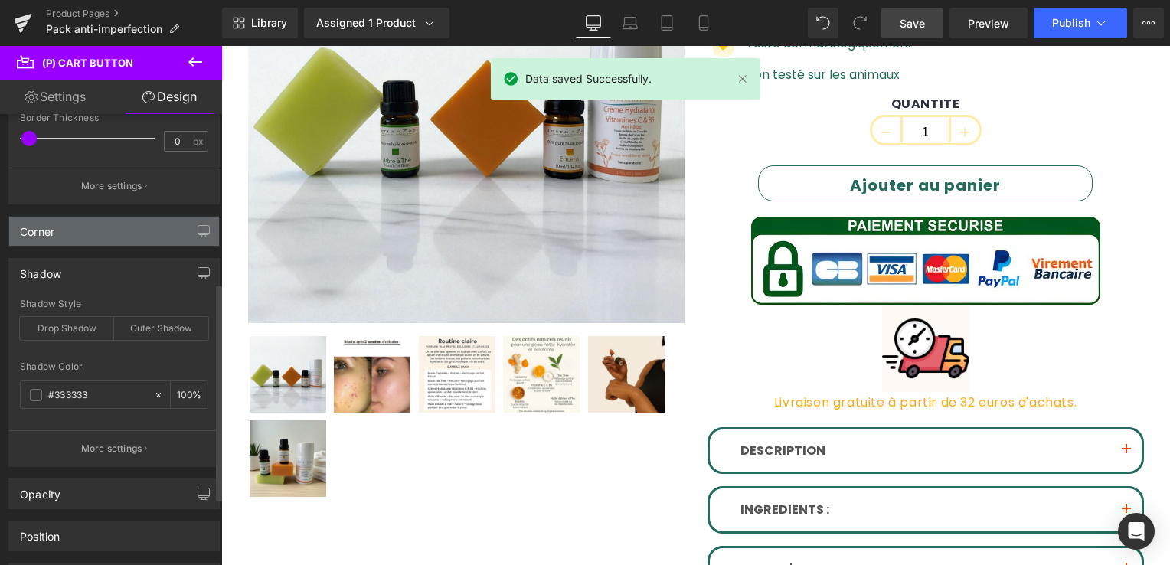
scroll to position [230, 0]
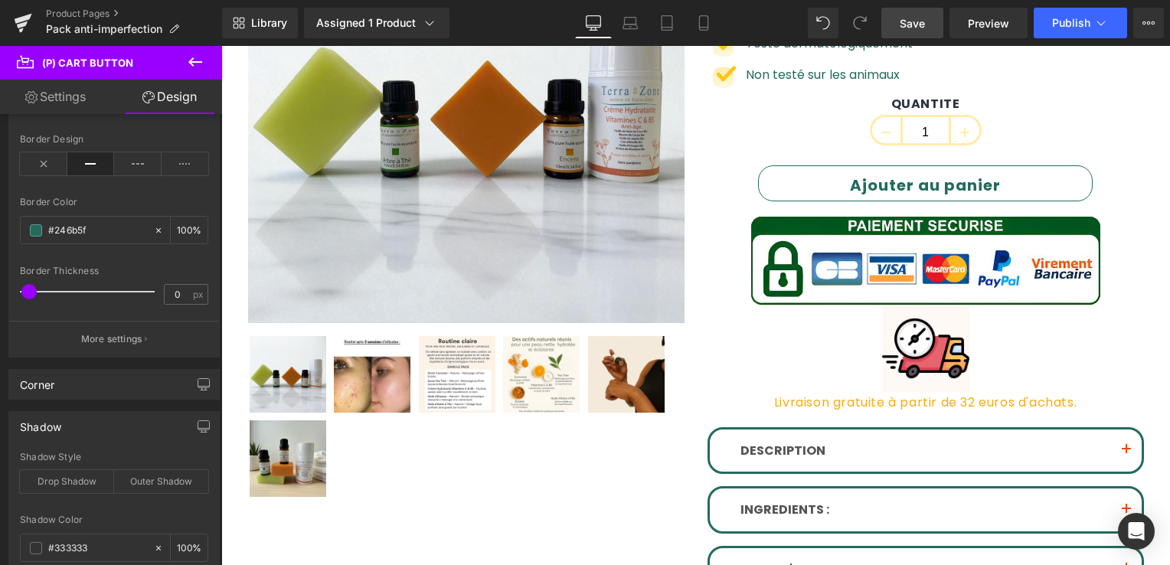
click at [174, 95] on link "Design" at bounding box center [169, 97] width 111 height 34
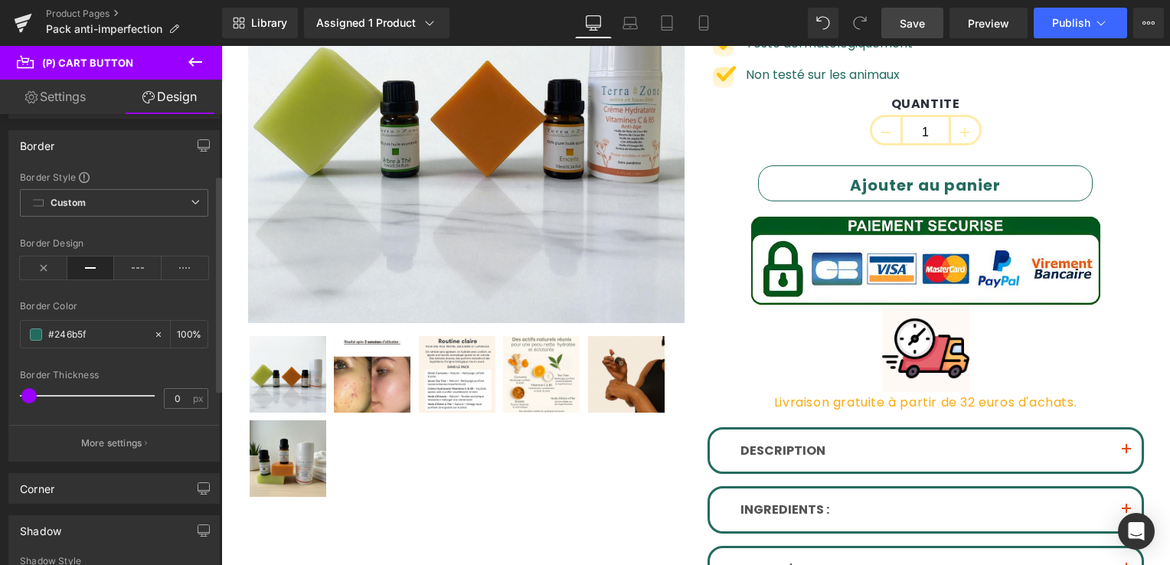
scroll to position [0, 0]
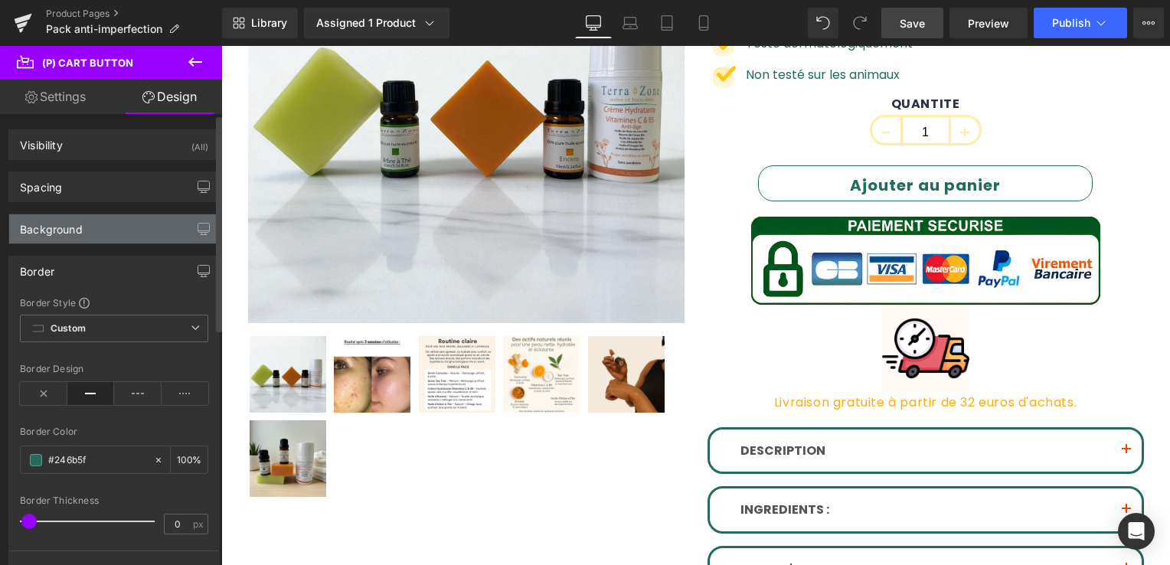
click at [92, 237] on div "Background" at bounding box center [114, 228] width 210 height 29
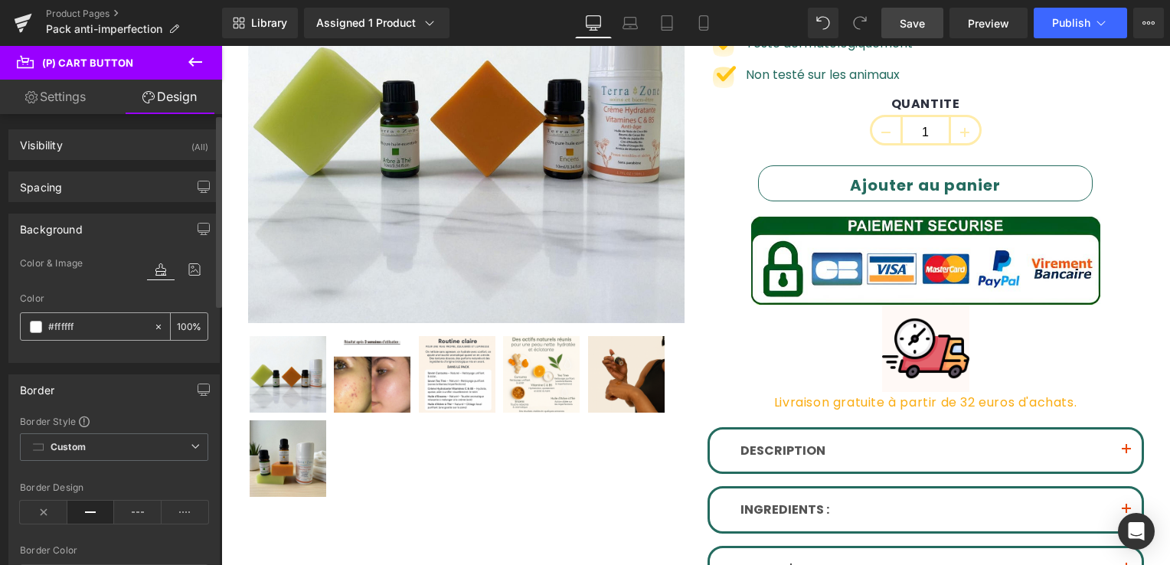
click at [37, 325] on span at bounding box center [36, 327] width 12 height 12
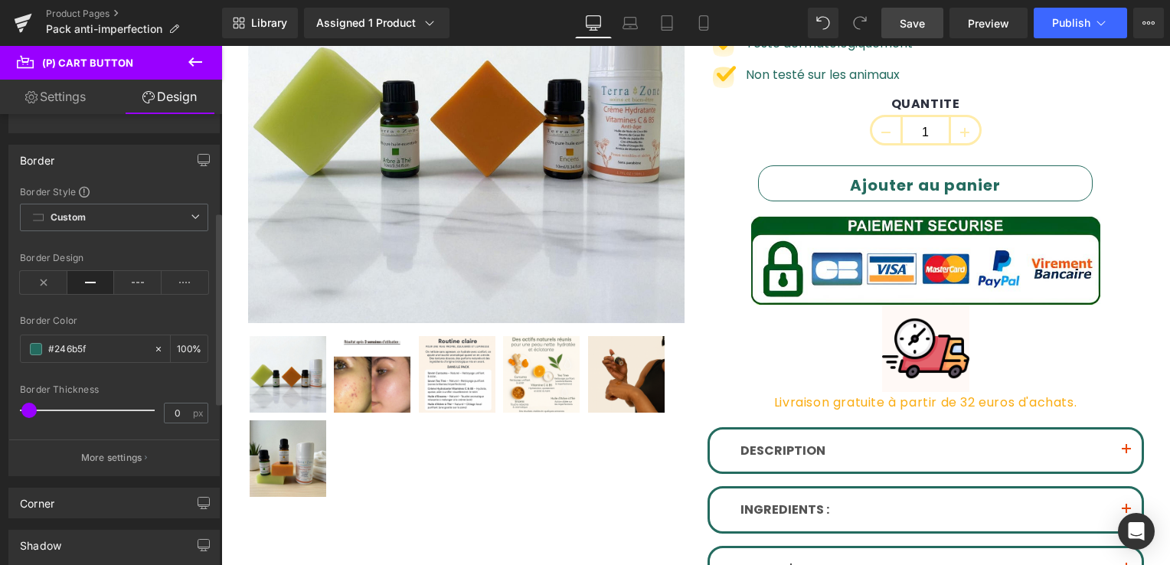
scroll to position [77, 0]
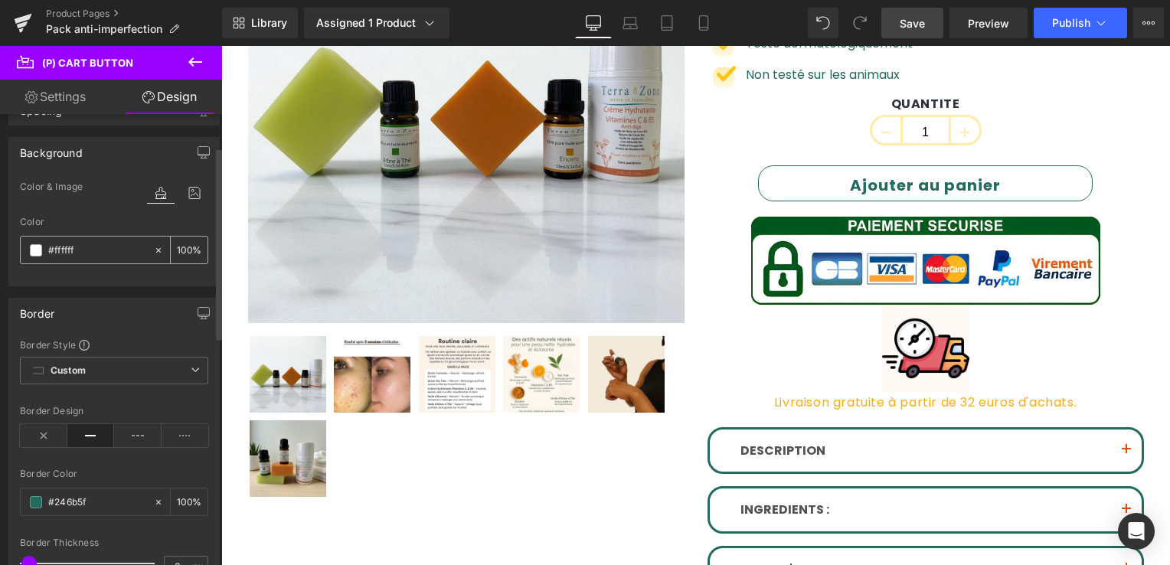
click at [81, 254] on input "#ffffff" at bounding box center [97, 250] width 98 height 17
drag, startPoint x: 81, startPoint y: 254, endPoint x: 49, endPoint y: 252, distance: 32.2
click at [49, 252] on input "#ffffff" at bounding box center [97, 250] width 98 height 17
drag, startPoint x: 90, startPoint y: 251, endPoint x: 27, endPoint y: 253, distance: 63.6
click at [27, 253] on div "#ffffff" at bounding box center [87, 250] width 132 height 27
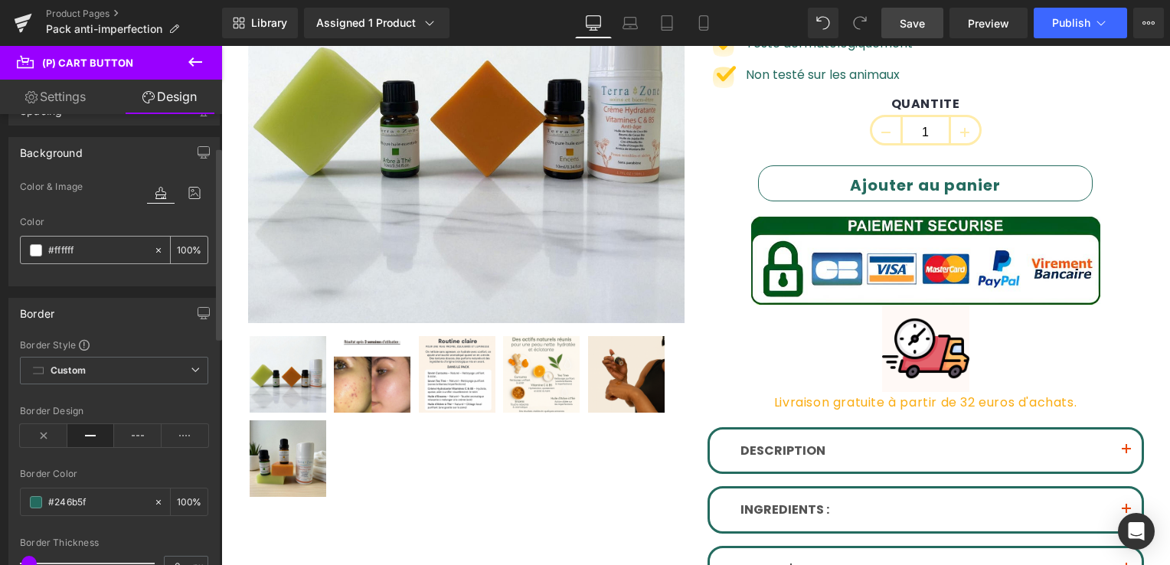
paste input "246b5"
type input "#246b5f"
click at [96, 279] on div at bounding box center [114, 277] width 188 height 10
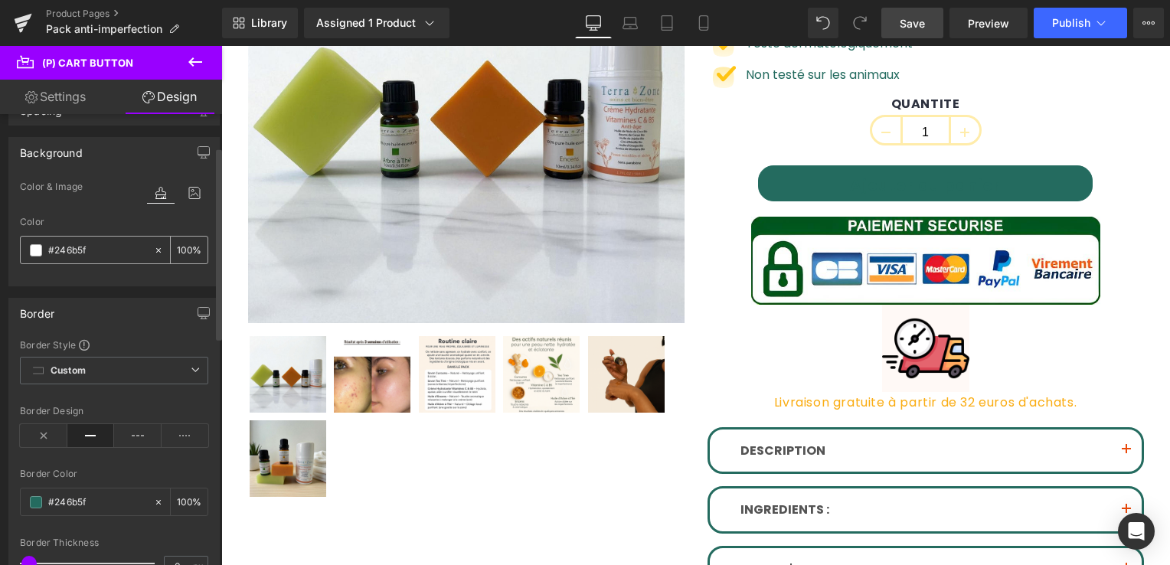
click at [38, 250] on span at bounding box center [36, 250] width 12 height 12
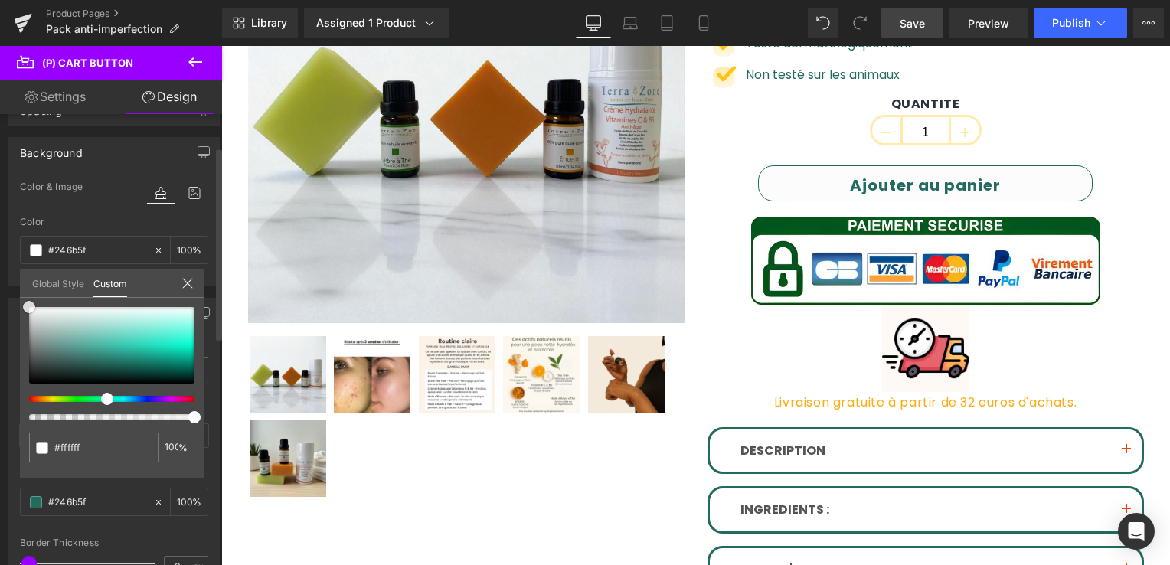
drag, startPoint x: 112, startPoint y: 362, endPoint x: 6, endPoint y: 298, distance: 123.7
click at [6, 286] on div "Background Color & Image color Color #246b5f 100 % Image Replace Image Upload i…" at bounding box center [114, 206] width 229 height 161
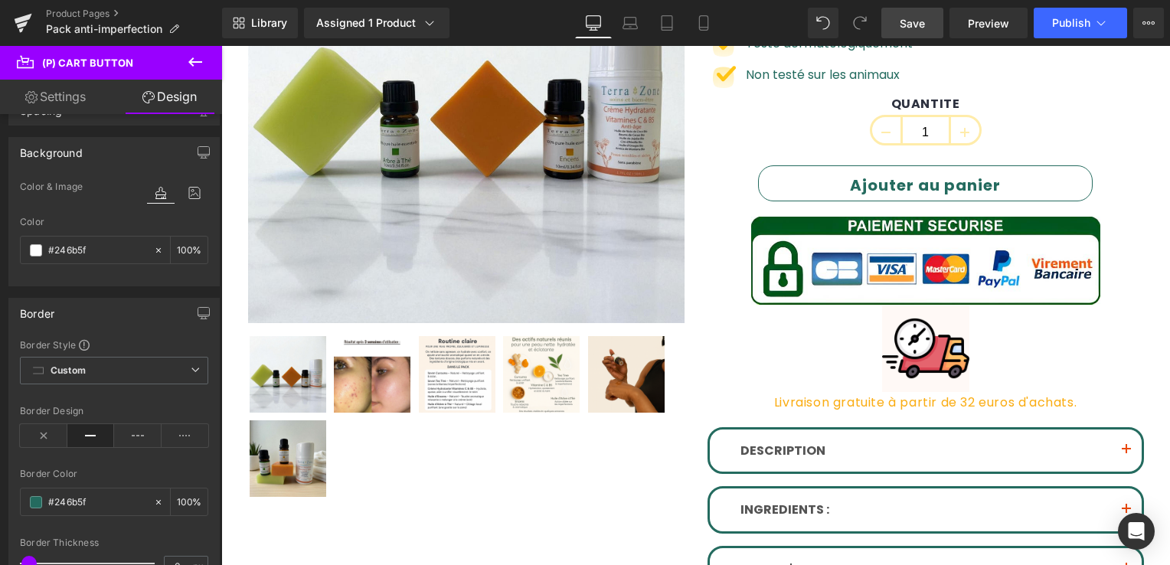
drag, startPoint x: 897, startPoint y: 24, endPoint x: 737, endPoint y: 81, distance: 170.7
click at [897, 24] on link "Save" at bounding box center [912, 23] width 62 height 31
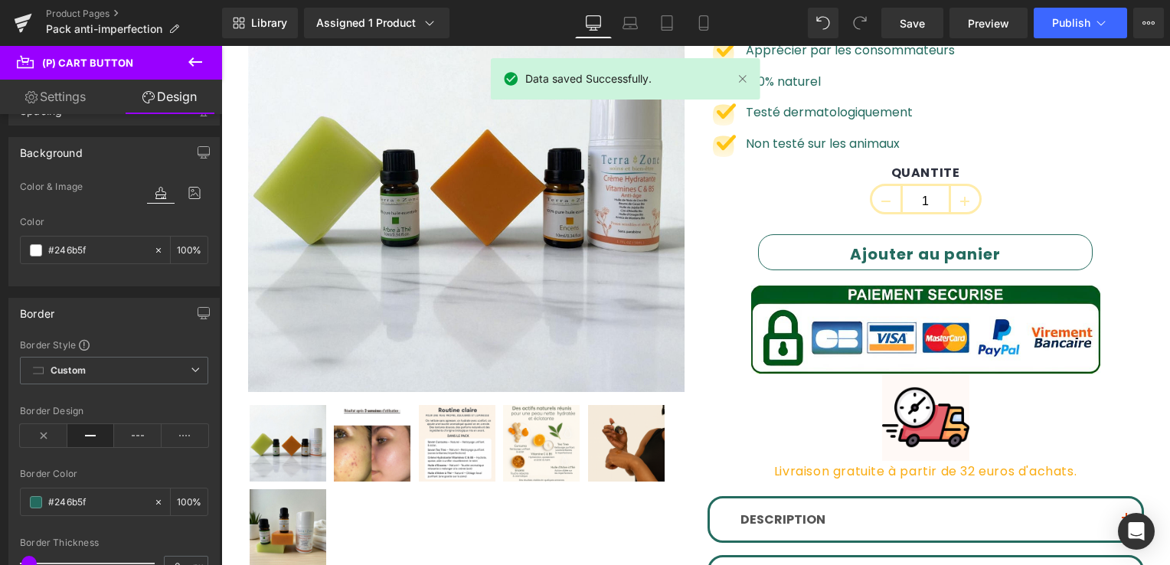
scroll to position [230, 0]
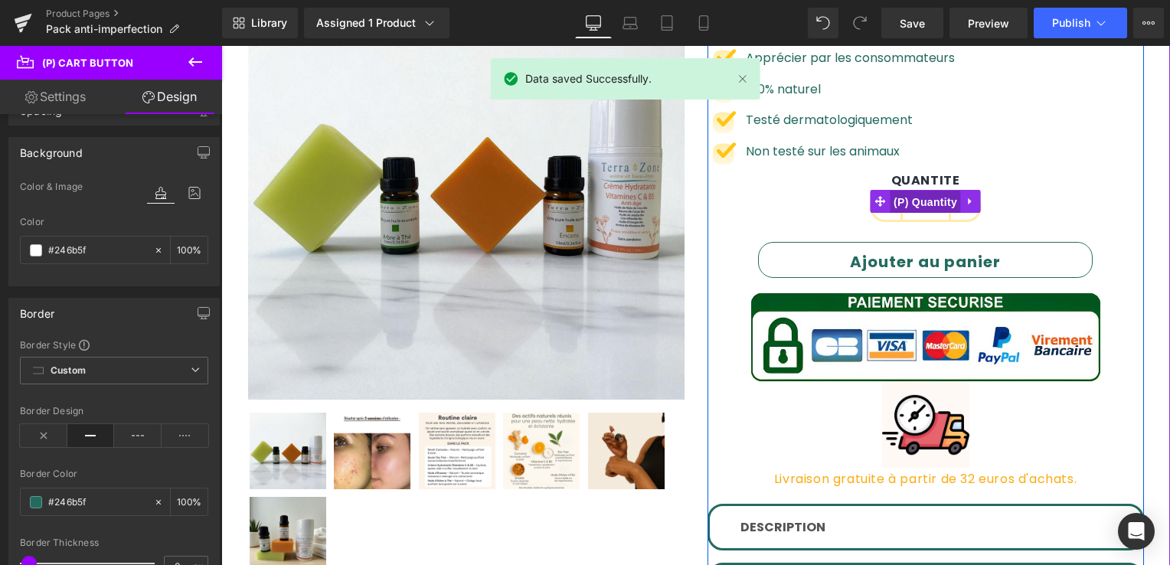
click at [922, 198] on span "(P) Quantity" at bounding box center [925, 202] width 71 height 23
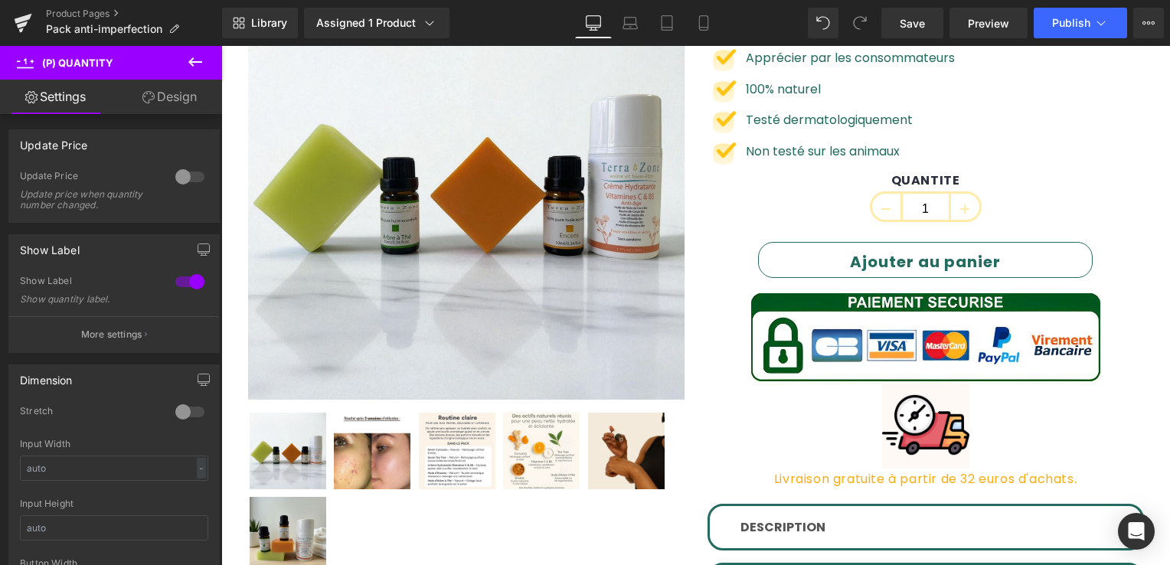
click at [175, 97] on link "Design" at bounding box center [169, 97] width 111 height 34
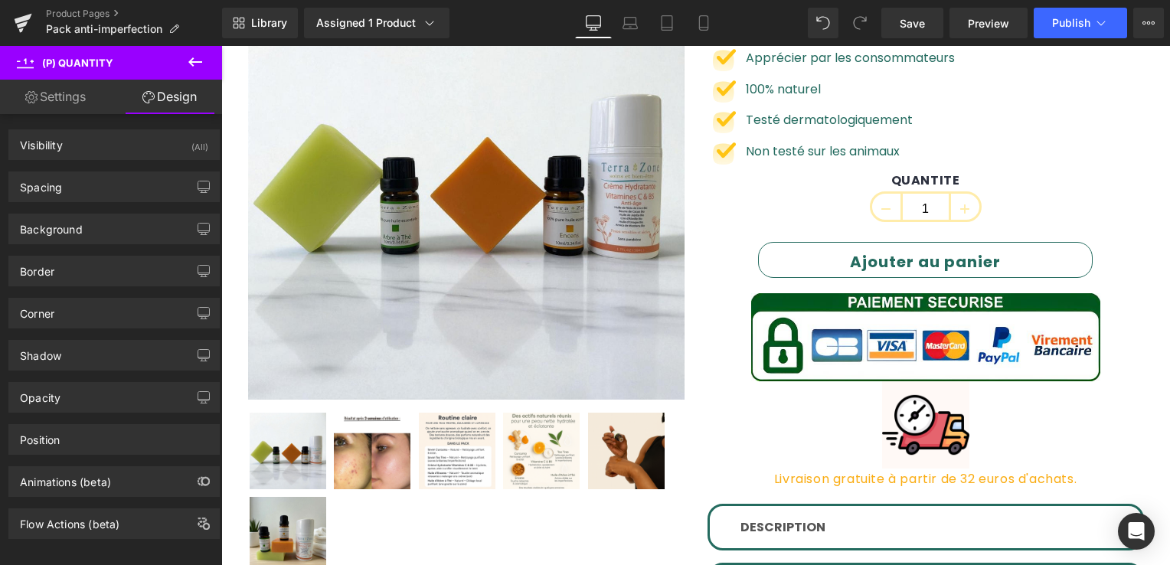
click at [56, 91] on link "Settings" at bounding box center [55, 97] width 111 height 34
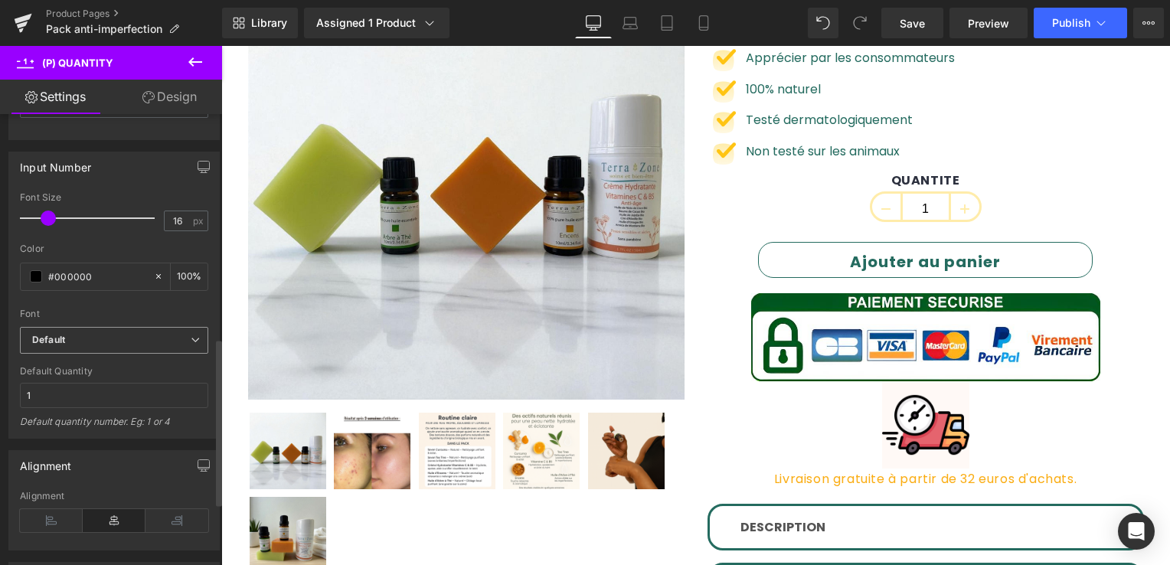
scroll to position [613, 0]
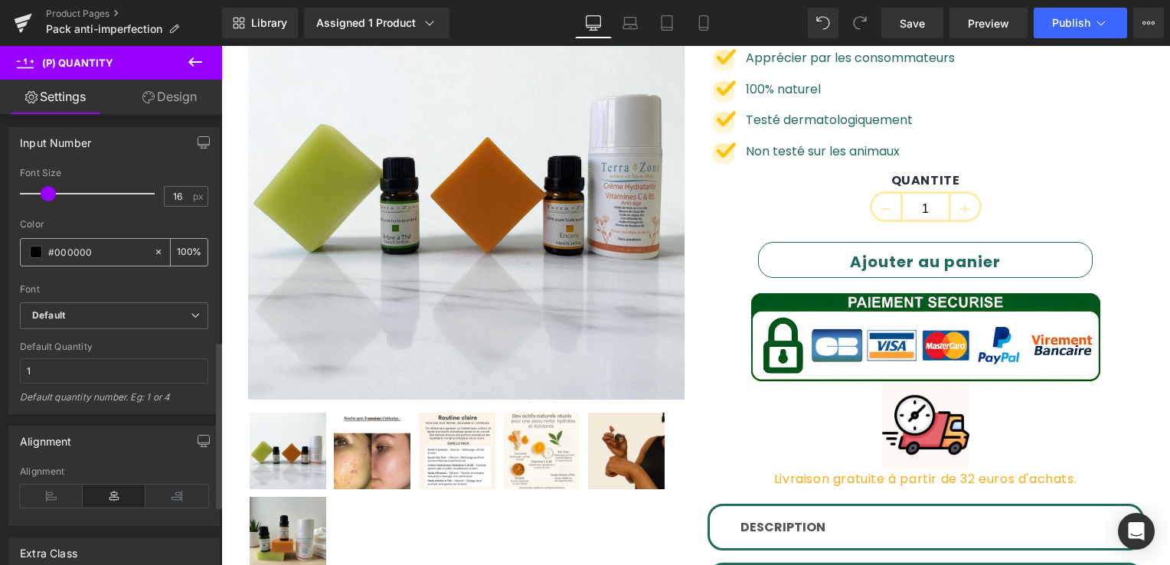
click at [36, 247] on span at bounding box center [36, 252] width 12 height 12
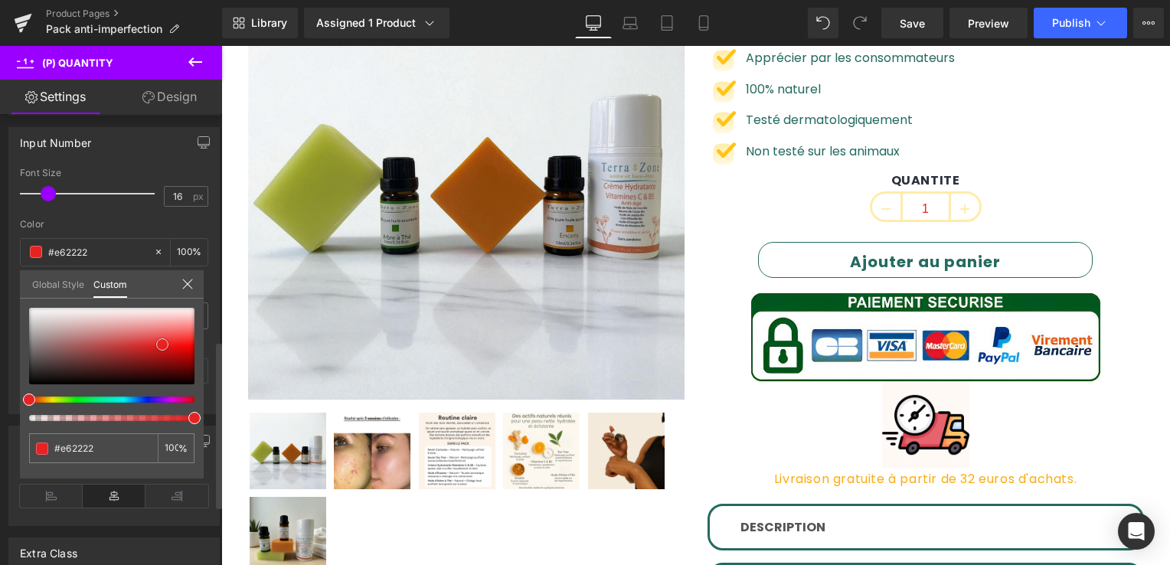
drag, startPoint x: 31, startPoint y: 381, endPoint x: 164, endPoint y: 341, distance: 139.0
click at [164, 341] on span at bounding box center [162, 344] width 12 height 12
drag, startPoint x: 164, startPoint y: 341, endPoint x: -3, endPoint y: 384, distance: 172.3
click at [0, 384] on html "(P) Quantity You are previewing how the will restyle your page. You can not edi…" at bounding box center [585, 282] width 1170 height 565
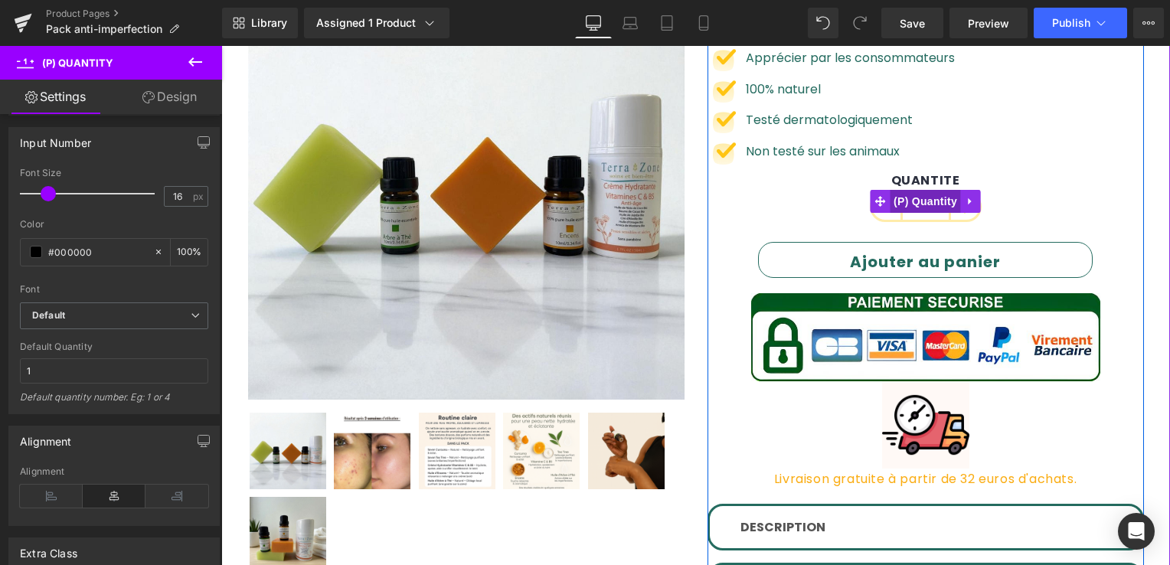
click at [923, 191] on span "(P) Quantity" at bounding box center [925, 201] width 71 height 23
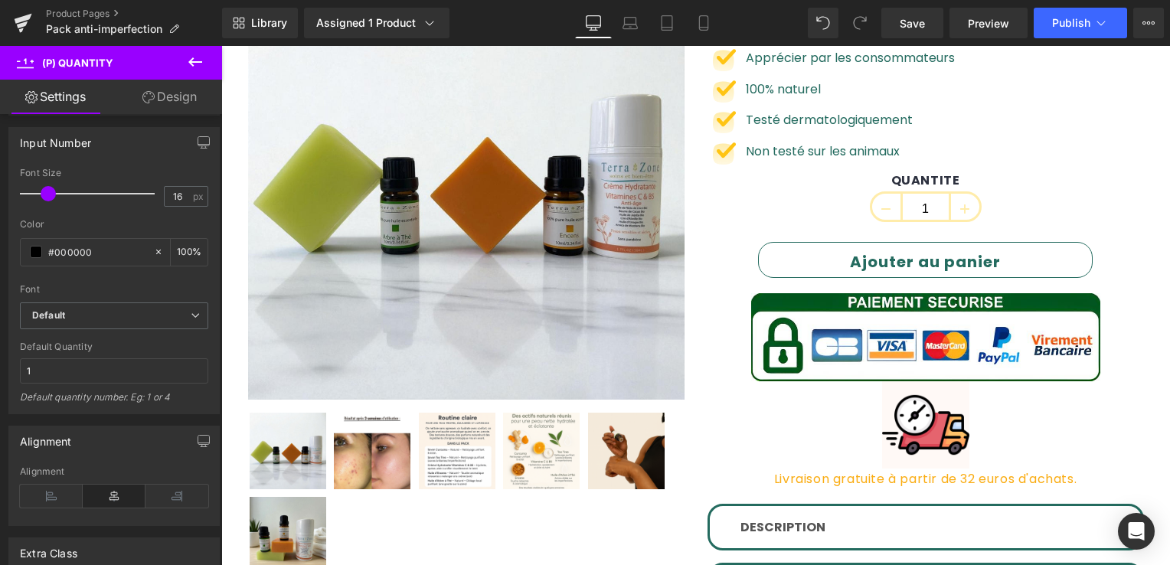
click at [181, 100] on link "Design" at bounding box center [169, 97] width 111 height 34
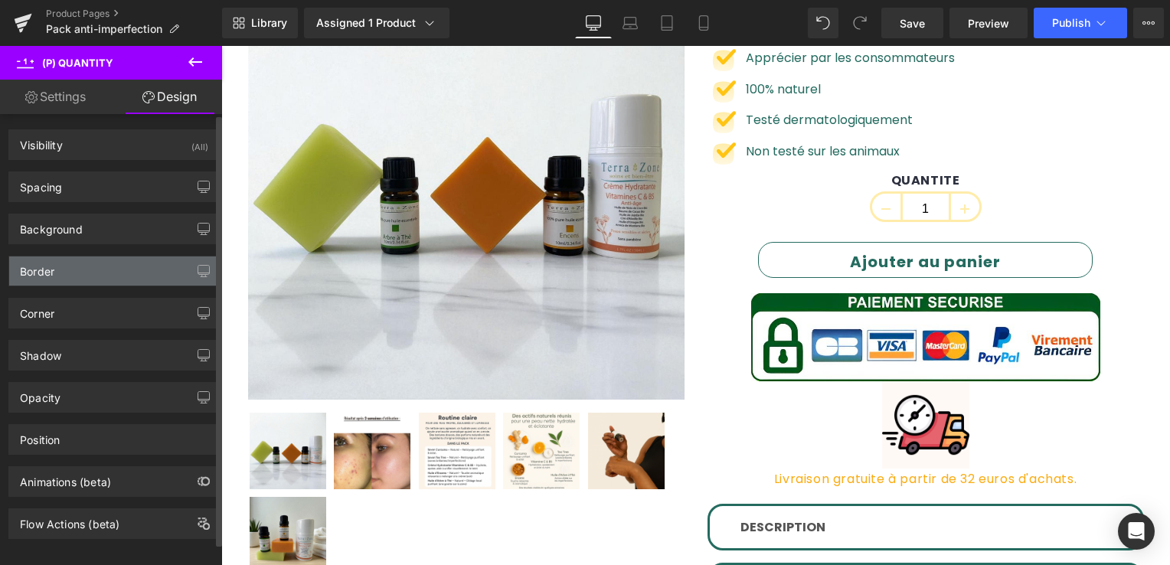
click at [104, 263] on div "Border" at bounding box center [114, 270] width 210 height 29
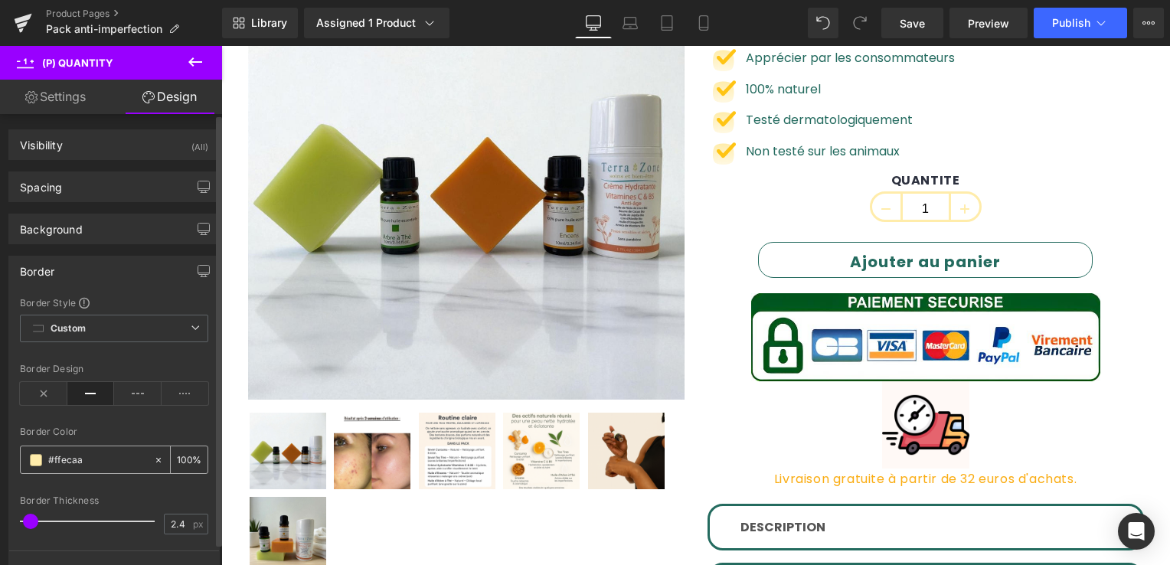
click at [31, 457] on span at bounding box center [36, 460] width 12 height 12
click at [35, 454] on span at bounding box center [36, 460] width 12 height 12
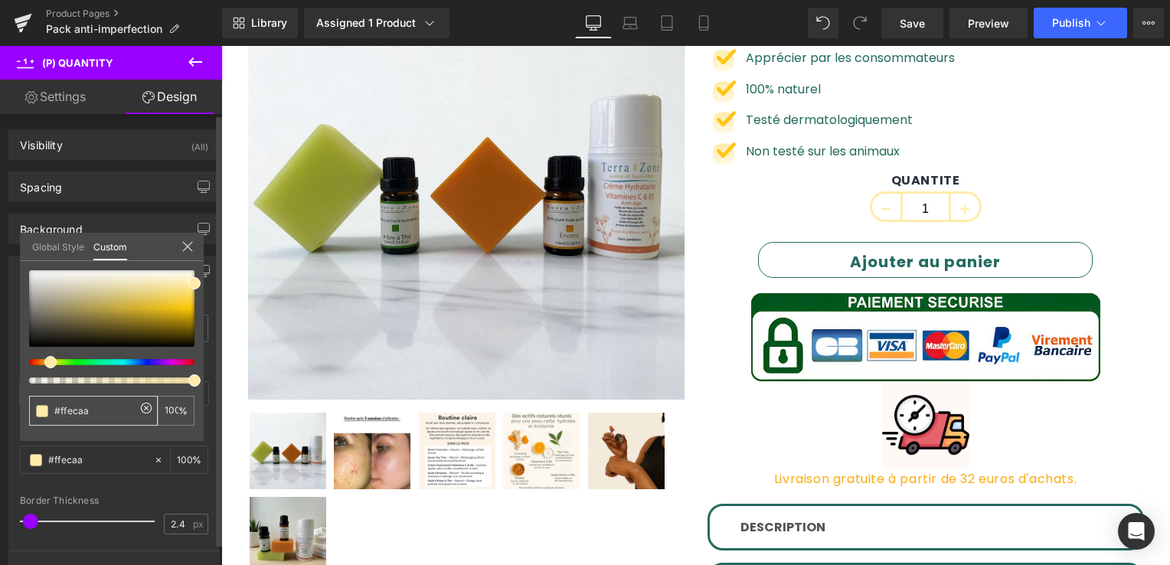
click at [98, 412] on input "#ffecaa" at bounding box center [94, 411] width 81 height 16
drag, startPoint x: 98, startPoint y: 412, endPoint x: 69, endPoint y: 412, distance: 29.1
click at [95, 412] on input "#ffecaa" at bounding box center [94, 411] width 81 height 16
drag, startPoint x: 69, startPoint y: 412, endPoint x: 50, endPoint y: 413, distance: 19.2
click at [50, 413] on div "#ffecaa" at bounding box center [93, 411] width 129 height 30
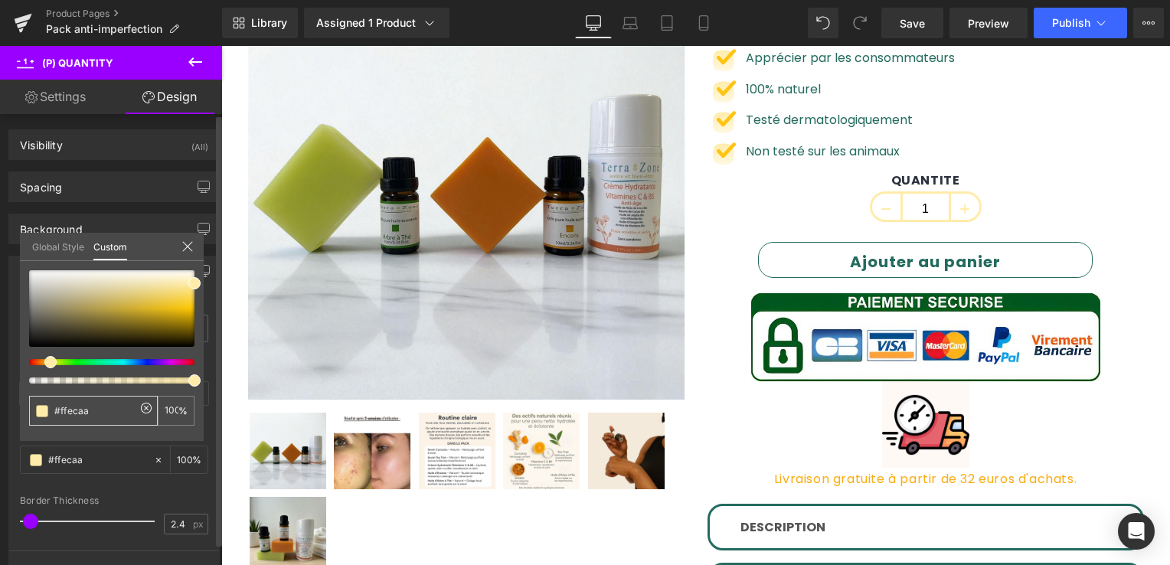
click at [50, 413] on div "#ffecaa" at bounding box center [93, 411] width 129 height 30
click at [101, 413] on input "#ffecaa" at bounding box center [94, 411] width 81 height 16
drag, startPoint x: 101, startPoint y: 413, endPoint x: 88, endPoint y: 412, distance: 13.1
click at [93, 413] on input "#ffecaa" at bounding box center [94, 411] width 81 height 16
drag, startPoint x: 88, startPoint y: 412, endPoint x: 57, endPoint y: 411, distance: 31.4
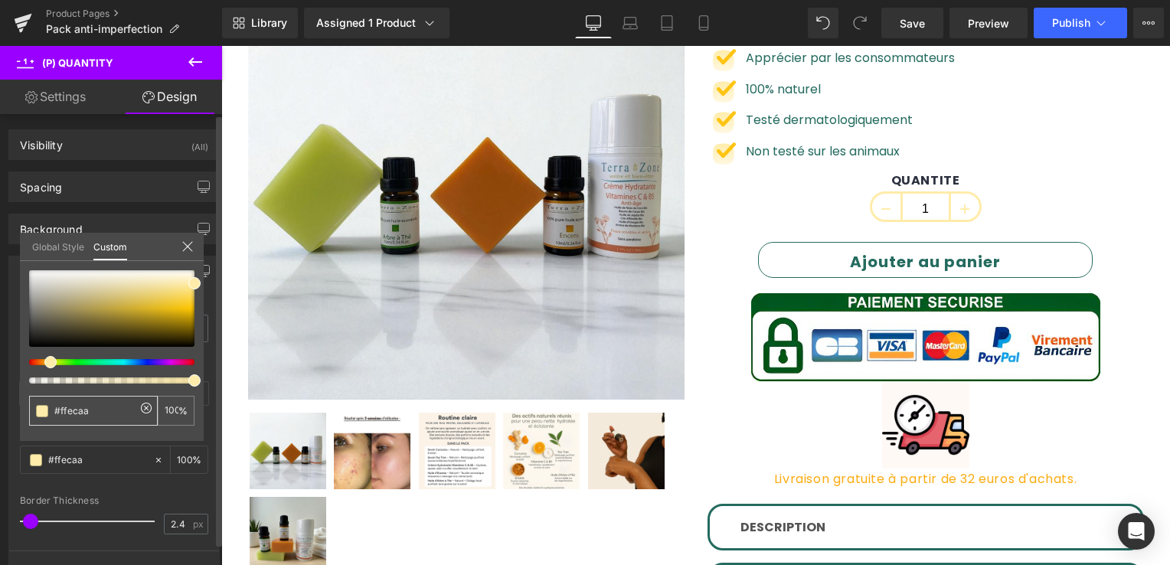
click at [47, 411] on span at bounding box center [42, 411] width 12 height 12
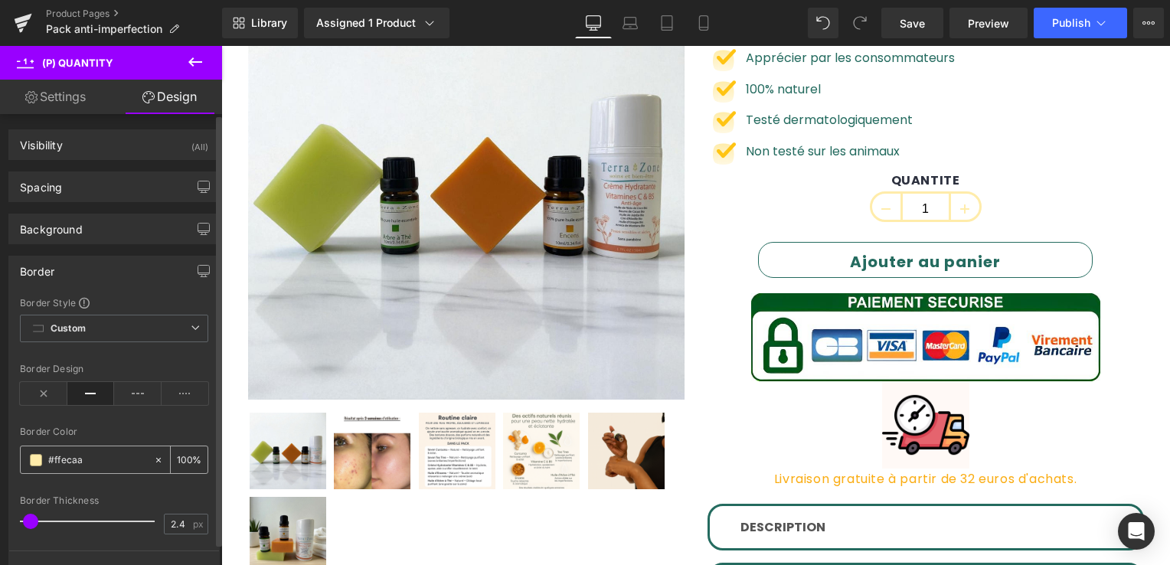
click at [87, 460] on input "#ffecaa" at bounding box center [97, 460] width 98 height 17
click at [80, 459] on input "#ffecaa" at bounding box center [97, 460] width 98 height 17
click at [83, 461] on input "#ffecaa" at bounding box center [97, 460] width 98 height 17
click at [51, 459] on input "#ffecaa" at bounding box center [97, 460] width 98 height 17
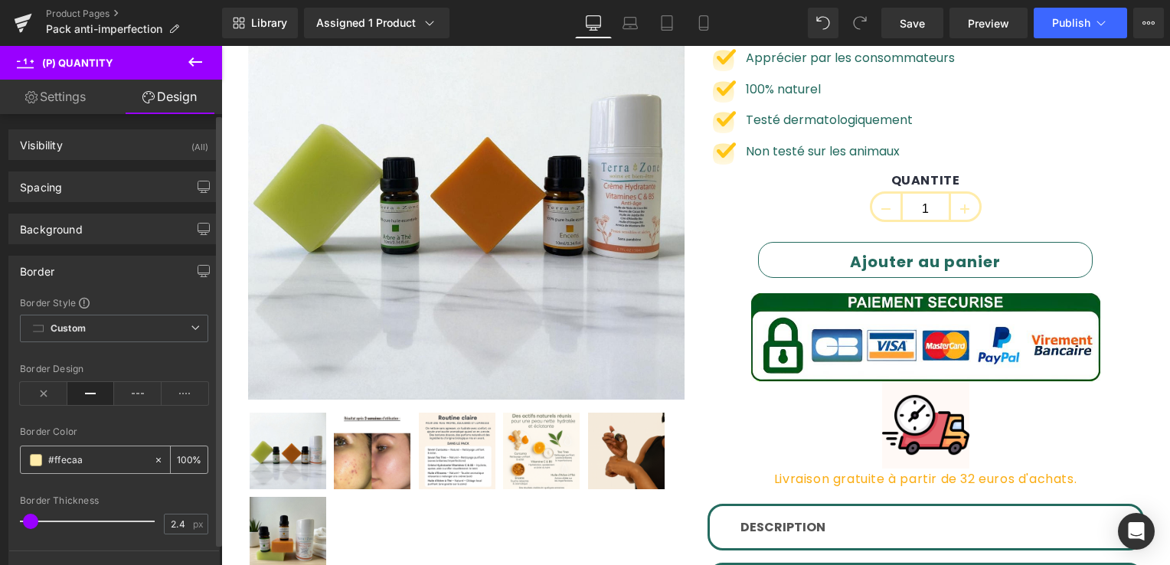
click at [51, 459] on input "#ffecaa" at bounding box center [97, 460] width 98 height 17
click at [78, 457] on input "#ffecaa" at bounding box center [97, 460] width 98 height 17
click at [83, 459] on input "#ffecaa" at bounding box center [97, 460] width 98 height 17
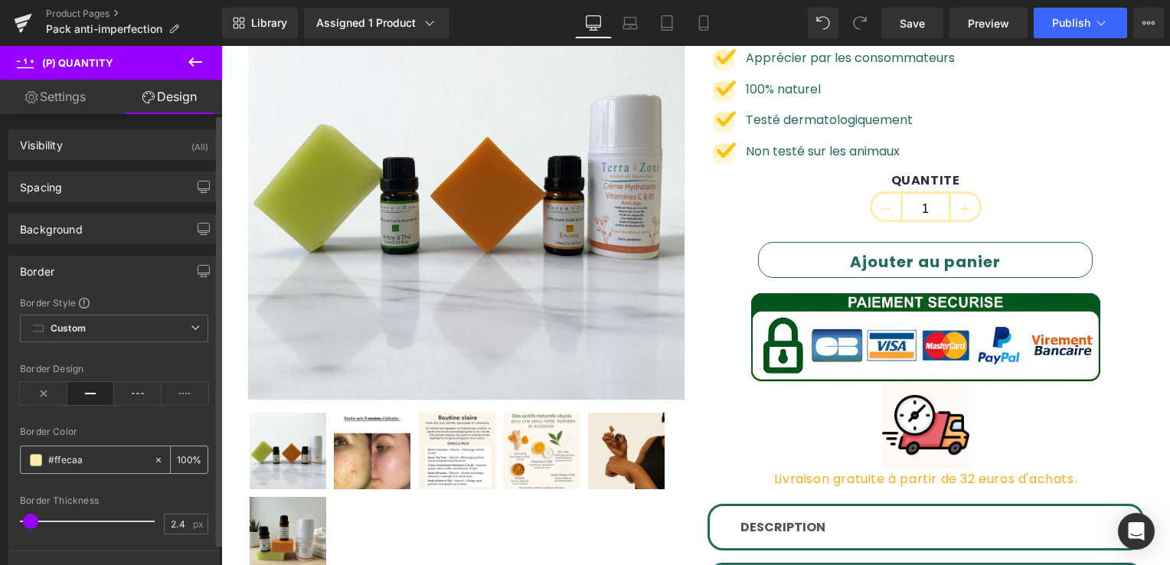
drag, startPoint x: 92, startPoint y: 459, endPoint x: 43, endPoint y: 456, distance: 49.1
click at [43, 456] on div "#ffecaa" at bounding box center [87, 459] width 132 height 27
paste input "246b5f"
type input "#246b5f"
click at [120, 485] on div at bounding box center [114, 487] width 188 height 10
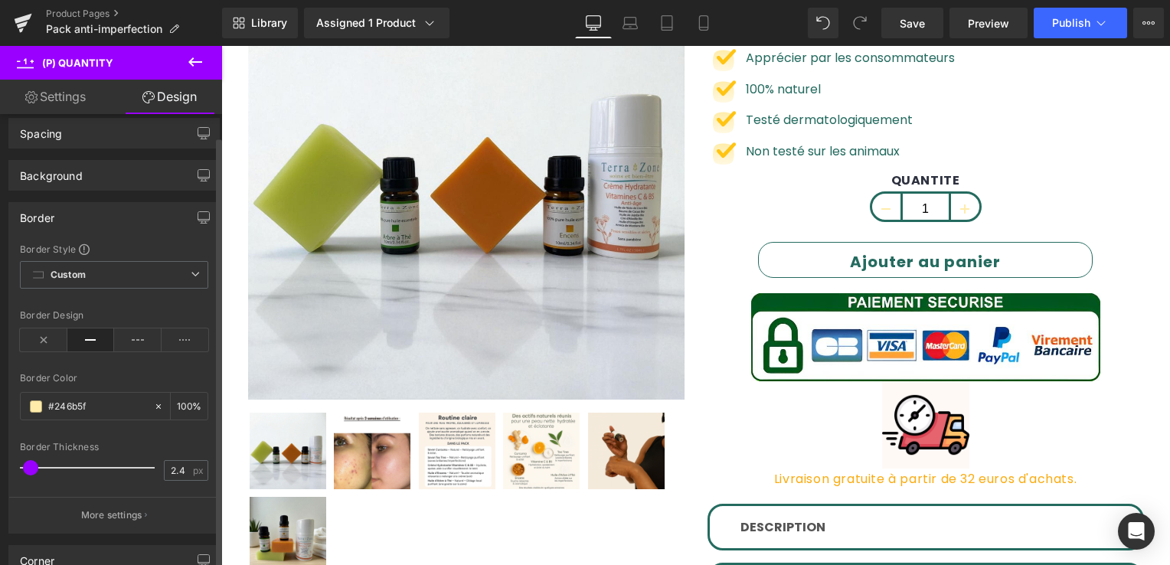
scroll to position [77, 0]
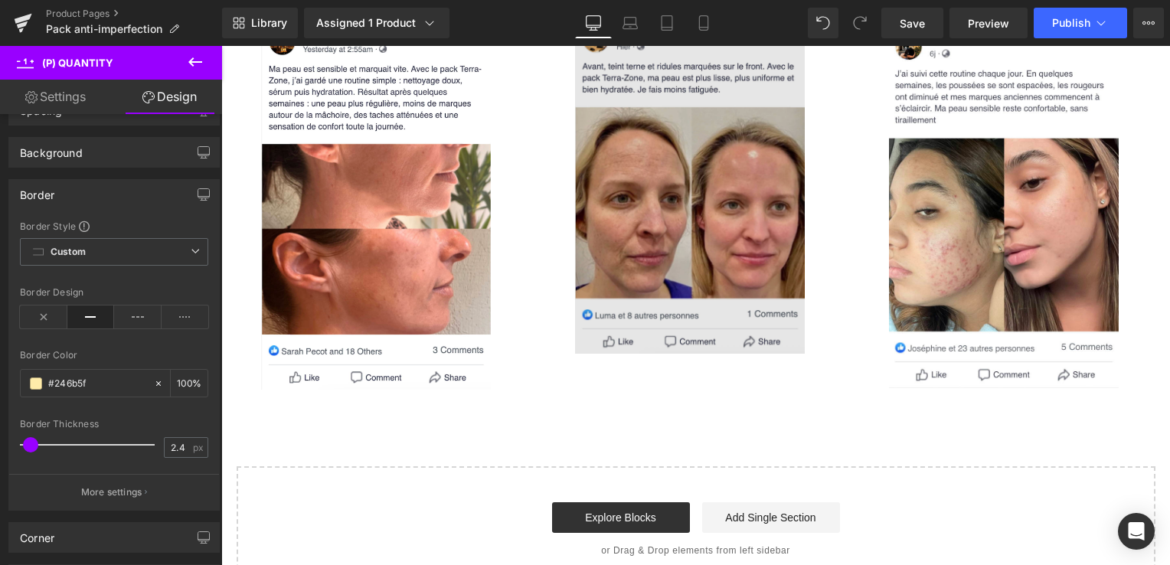
scroll to position [3412, 0]
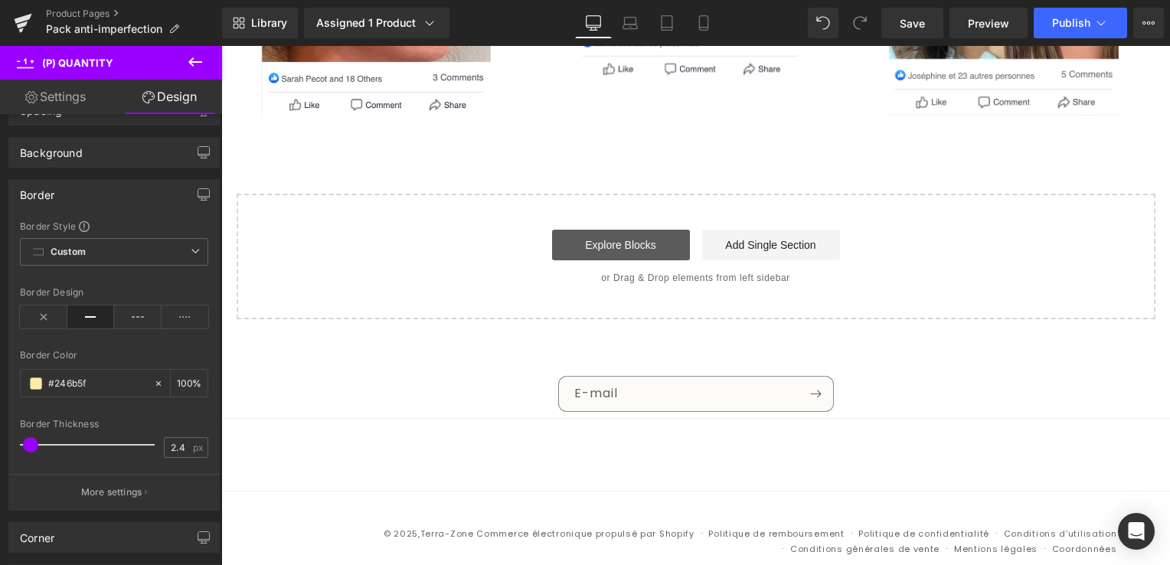
click at [656, 230] on link "Explore Blocks" at bounding box center [621, 245] width 138 height 31
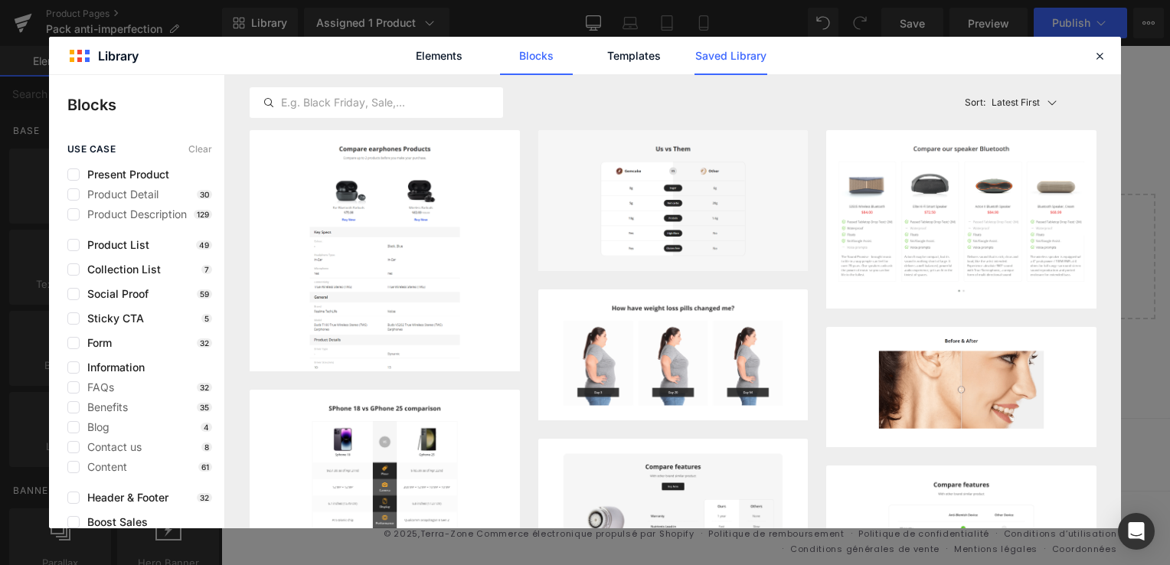
click at [732, 57] on link "Saved Library" at bounding box center [730, 56] width 73 height 38
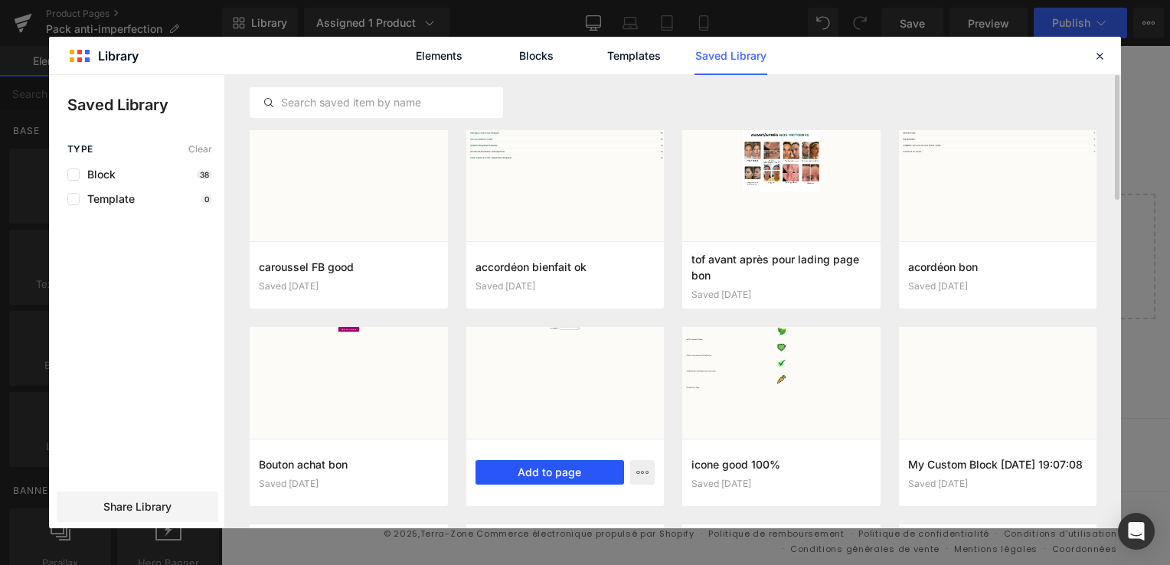
click at [561, 482] on button "Add to page" at bounding box center [549, 472] width 149 height 25
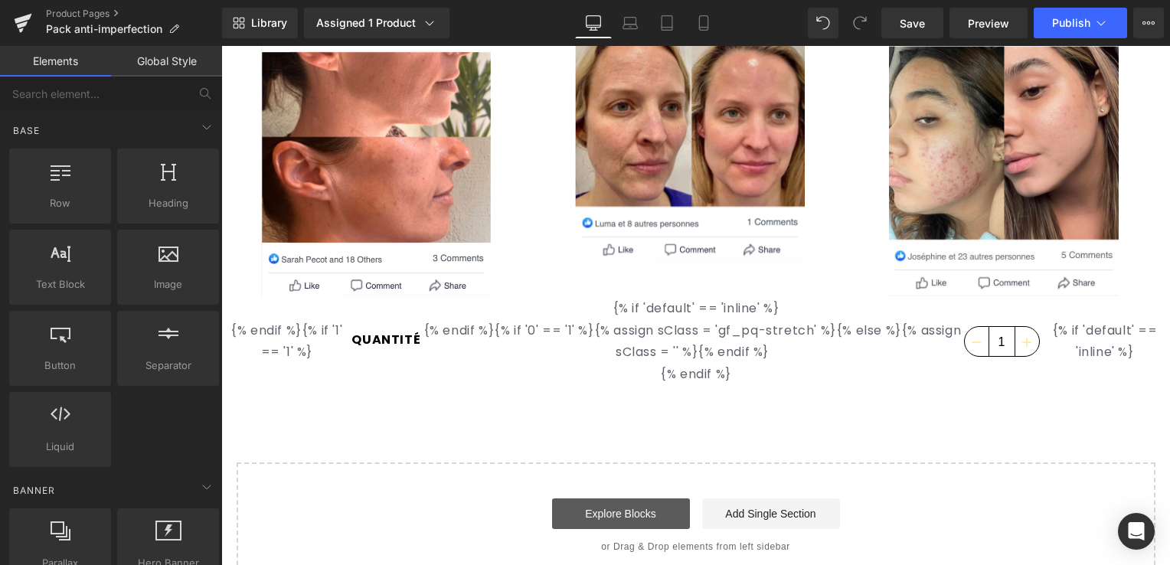
scroll to position [3226, 0]
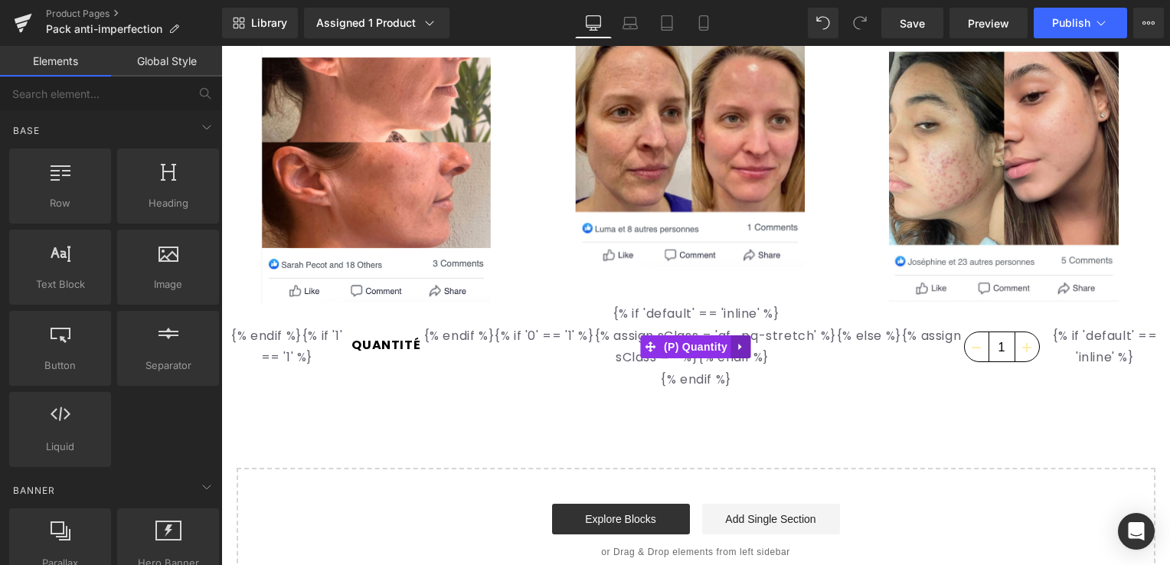
click at [736, 341] on icon at bounding box center [741, 346] width 11 height 11
click at [746, 341] on icon at bounding box center [751, 346] width 11 height 11
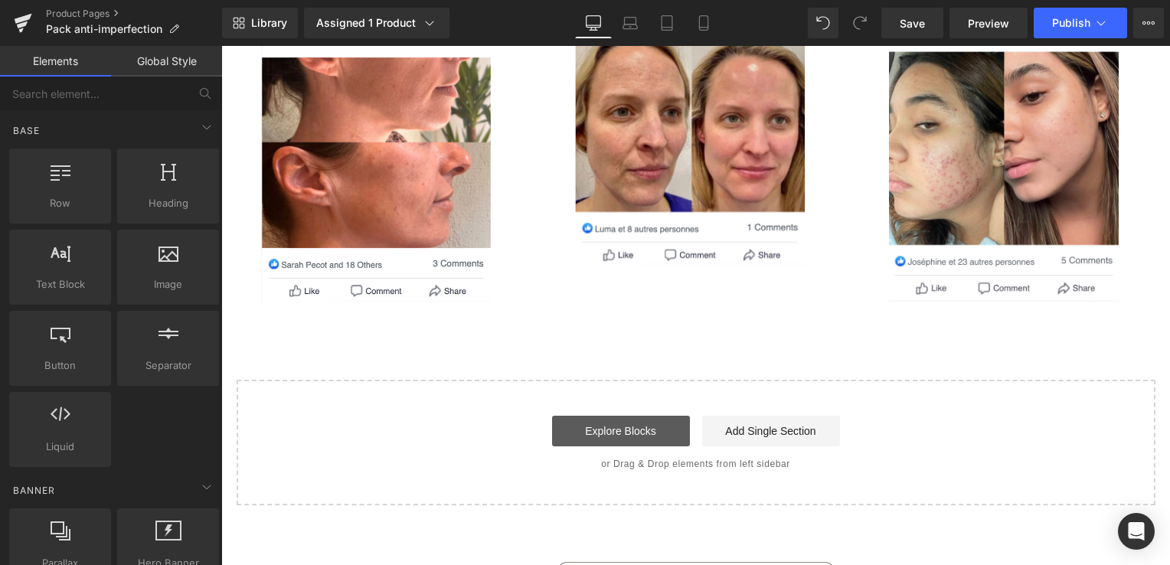
scroll to position [3229, 0]
click at [652, 416] on link "Explore Blocks" at bounding box center [621, 431] width 138 height 31
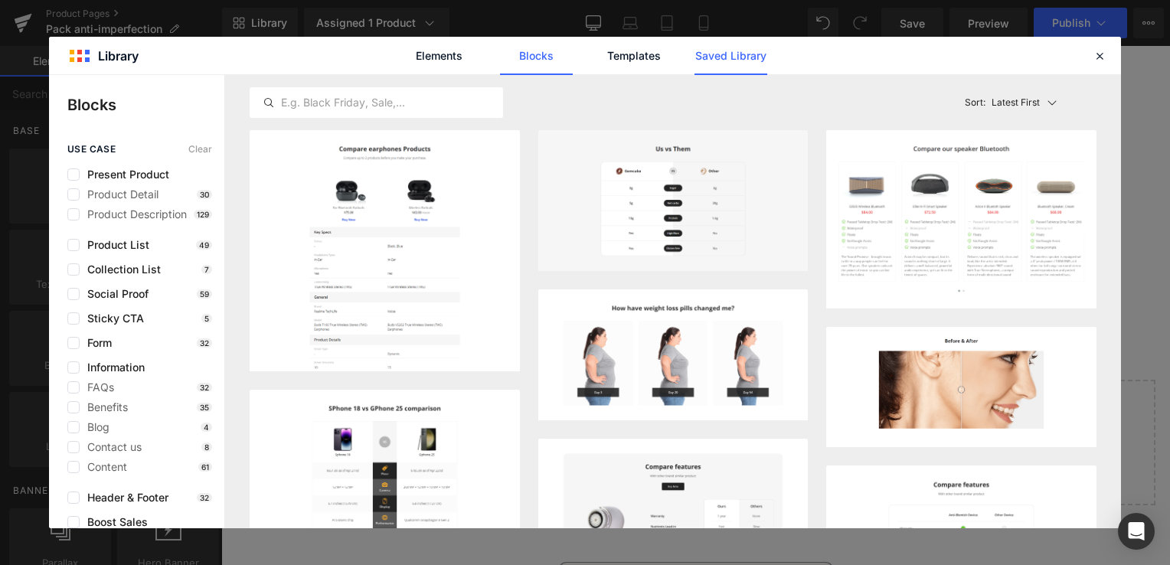
click at [730, 60] on link "Saved Library" at bounding box center [730, 56] width 73 height 38
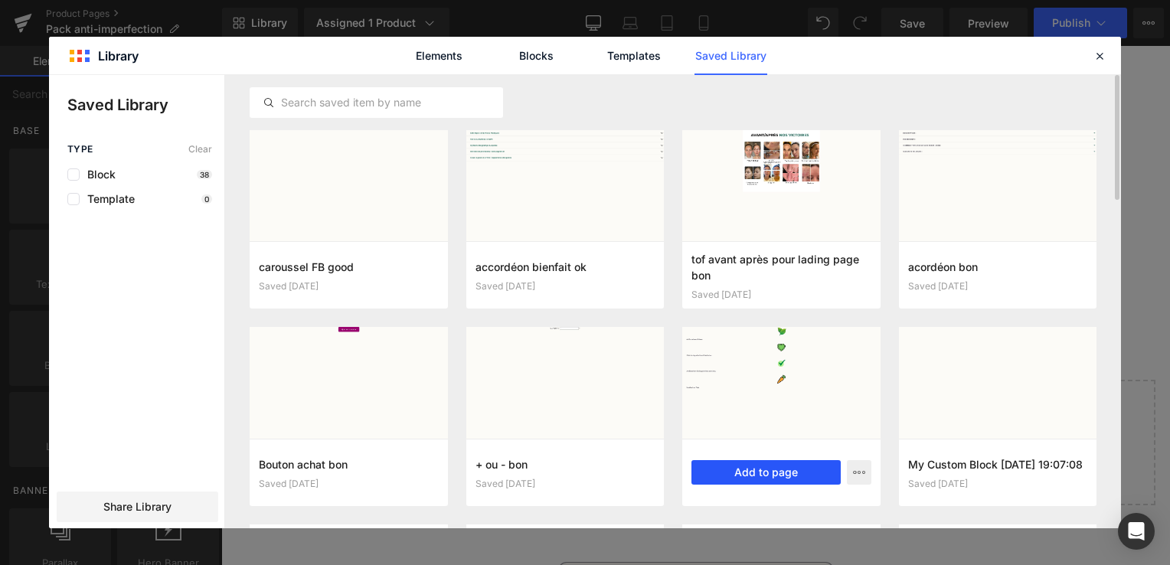
click at [766, 467] on button "Add to page" at bounding box center [765, 472] width 149 height 25
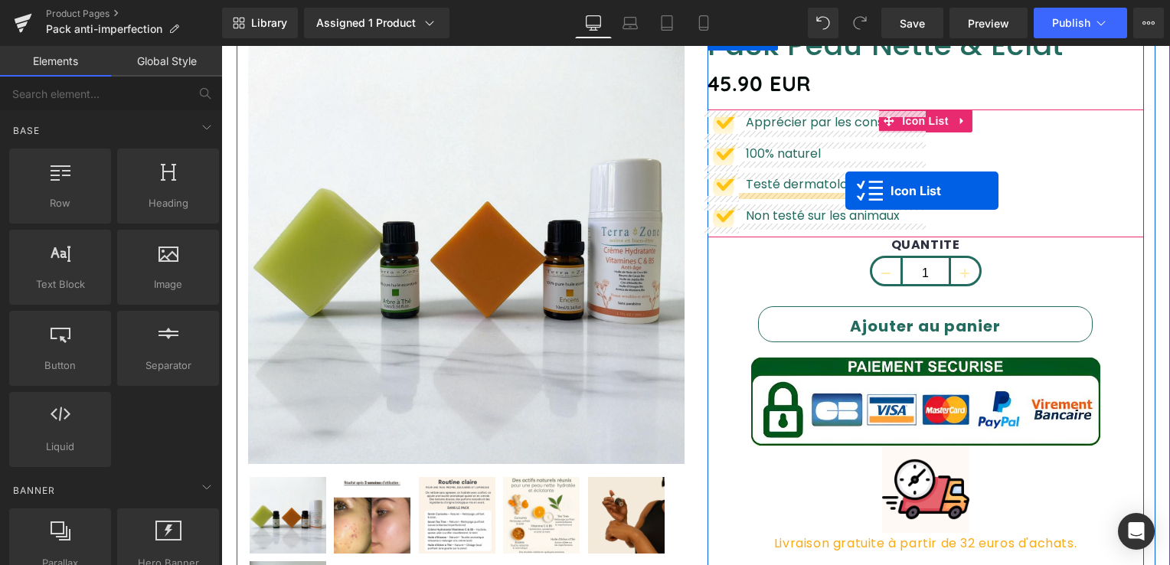
scroll to position [102, 0]
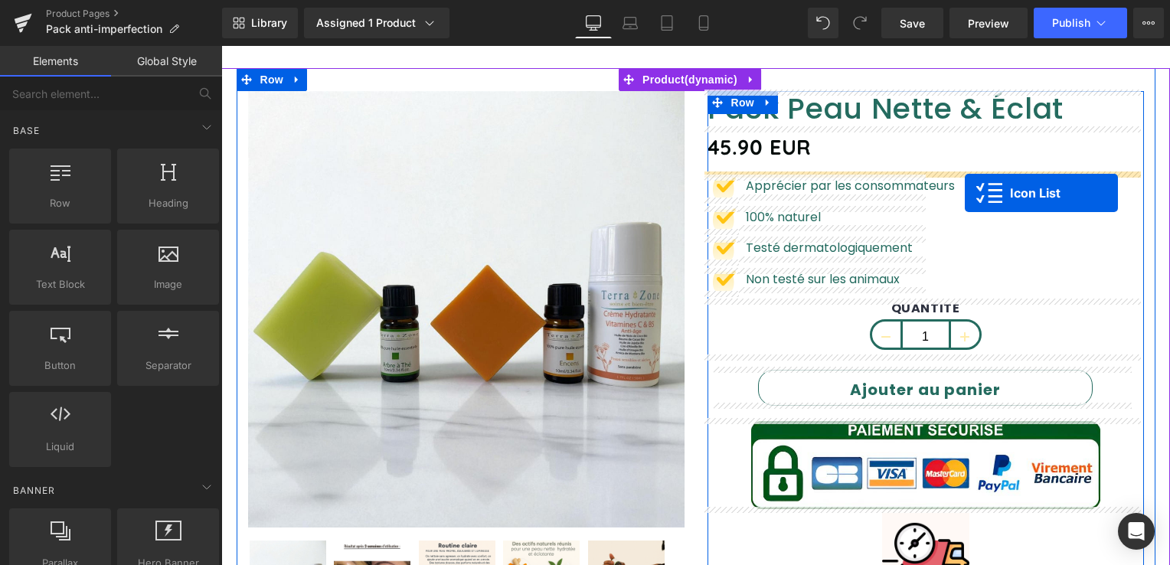
drag, startPoint x: 656, startPoint y: 136, endPoint x: 965, endPoint y: 194, distance: 313.8
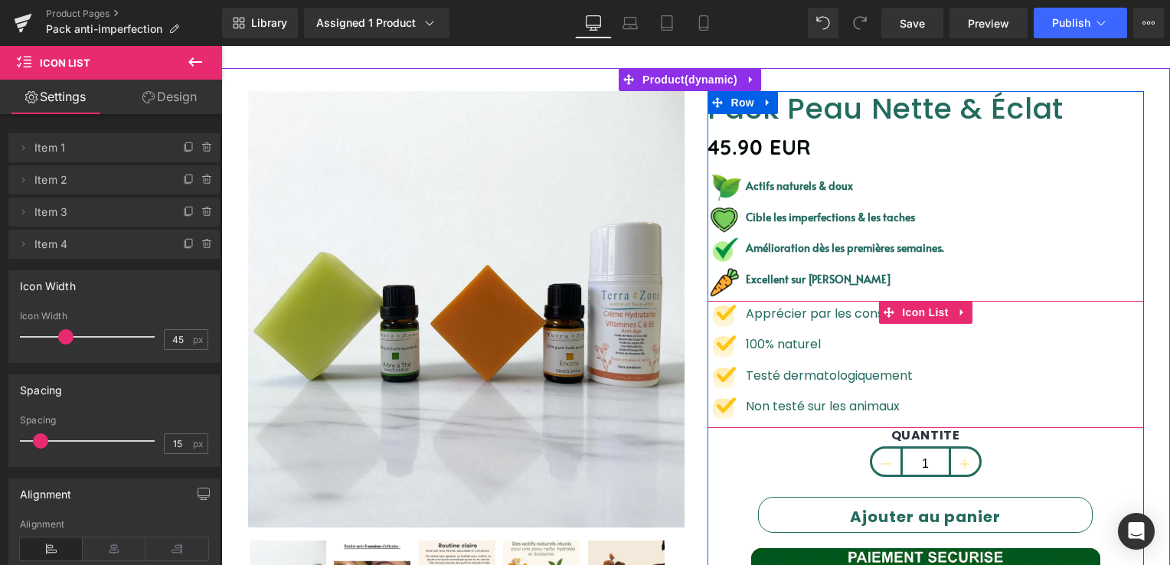
click at [959, 309] on icon at bounding box center [960, 312] width 3 height 7
click at [967, 315] on icon at bounding box center [972, 311] width 11 height 11
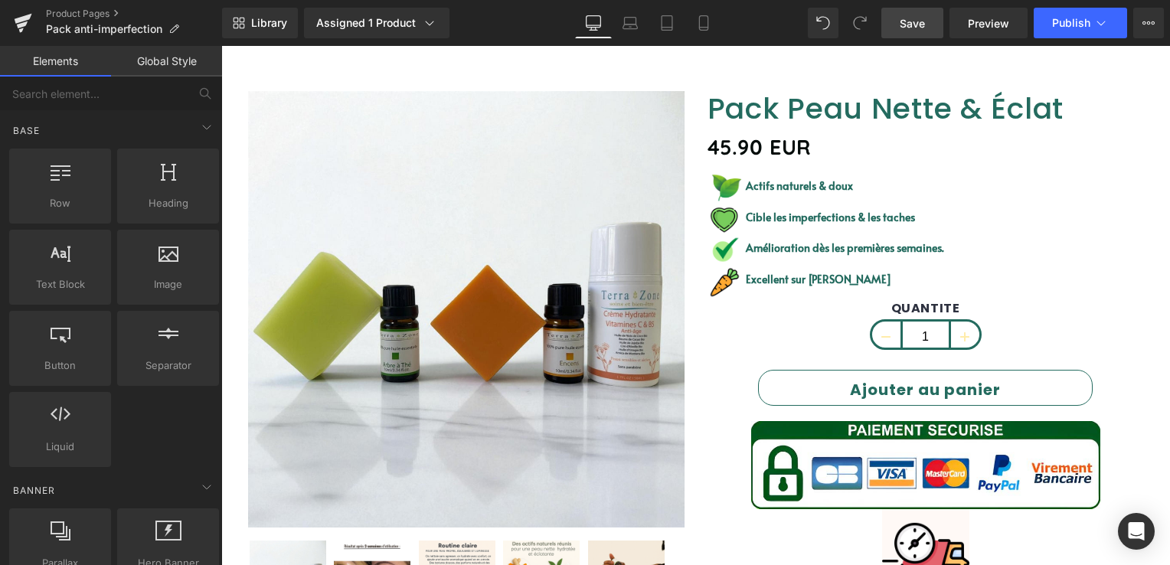
click at [897, 26] on link "Save" at bounding box center [912, 23] width 62 height 31
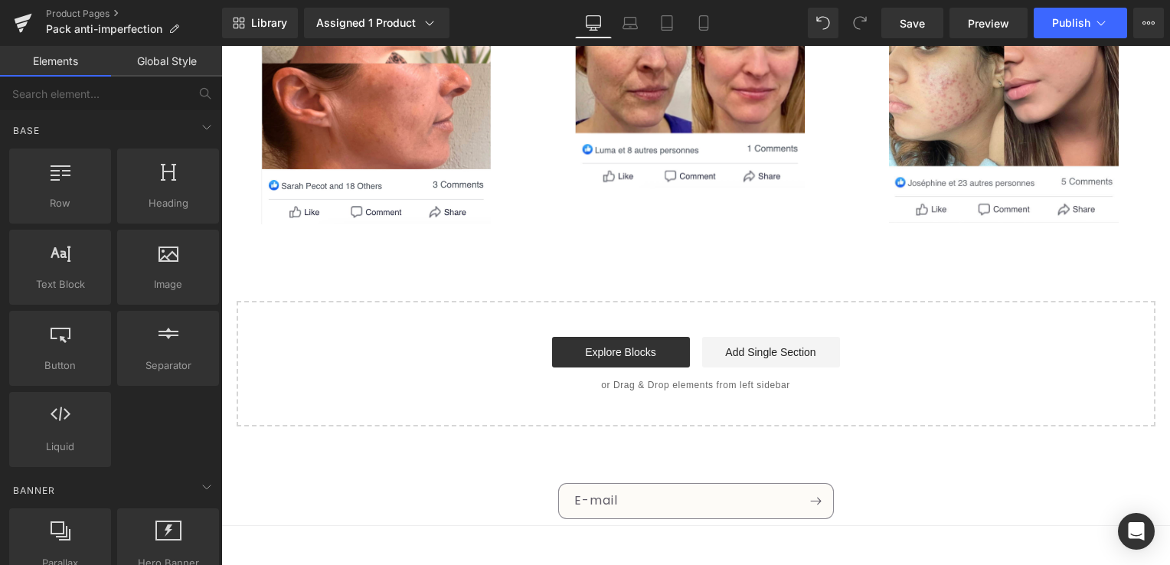
scroll to position [3415, 0]
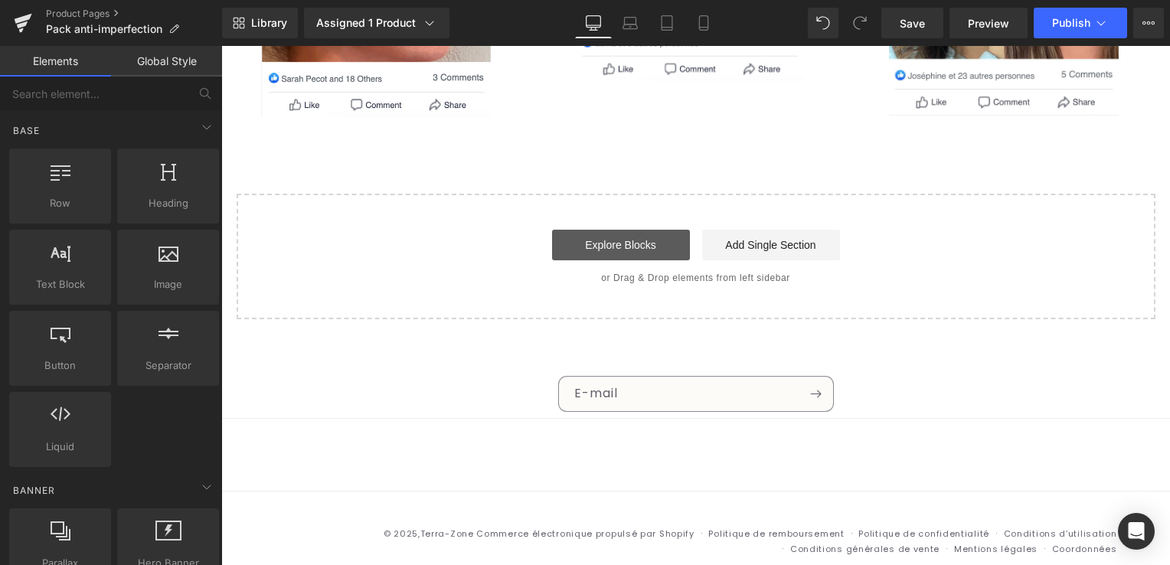
click at [657, 230] on link "Explore Blocks" at bounding box center [621, 245] width 138 height 31
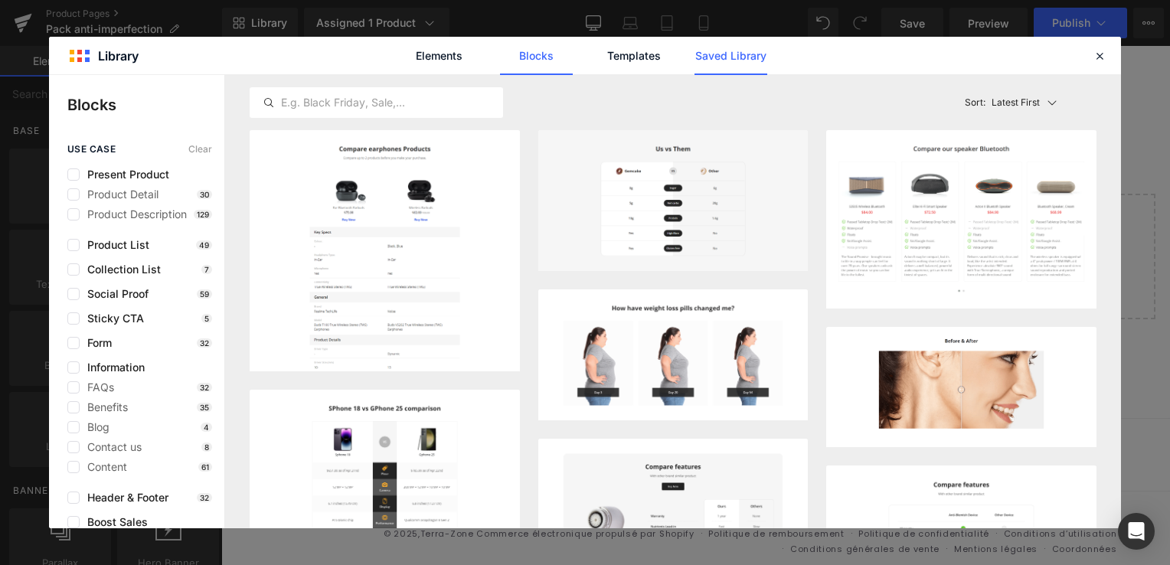
click at [746, 63] on link "Saved Library" at bounding box center [730, 56] width 73 height 38
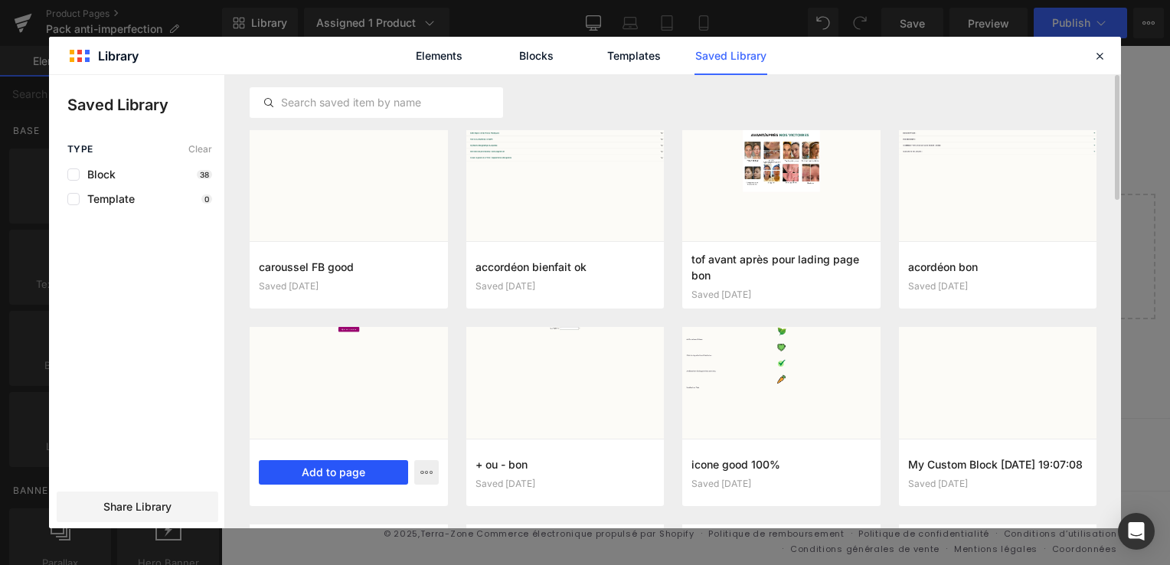
click at [312, 472] on button "Add to page" at bounding box center [333, 472] width 149 height 25
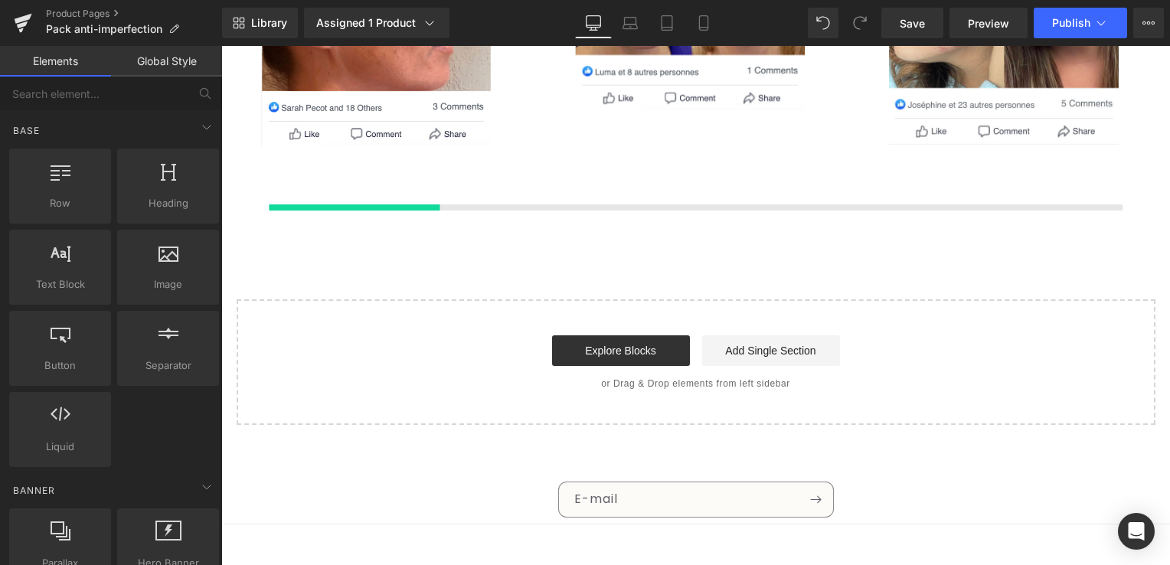
scroll to position [3383, 0]
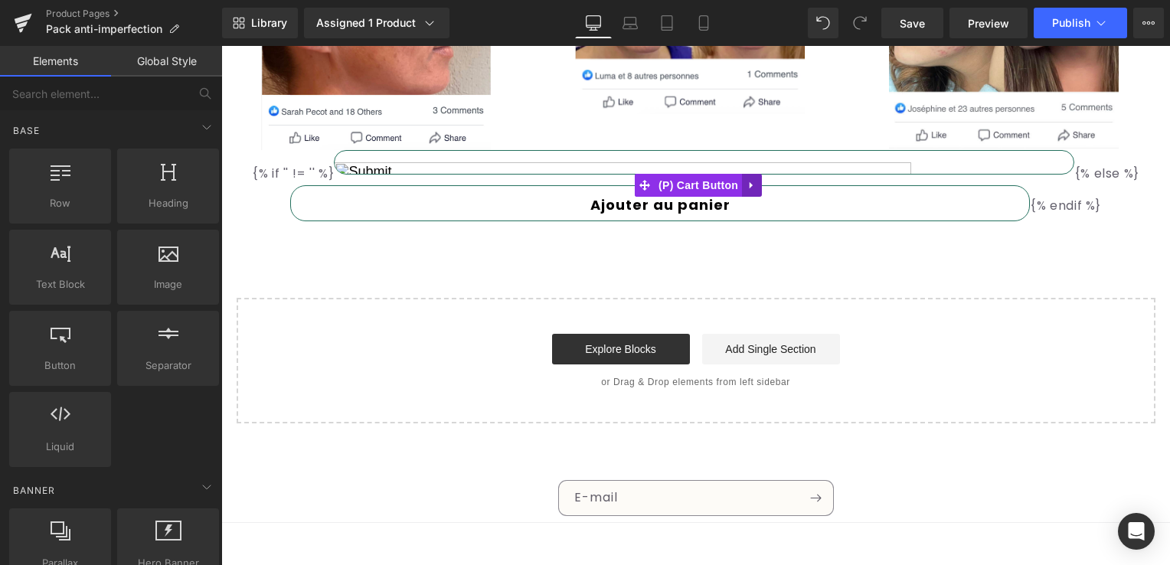
click at [754, 180] on icon at bounding box center [751, 185] width 11 height 11
click at [756, 180] on icon at bounding box center [761, 185] width 11 height 11
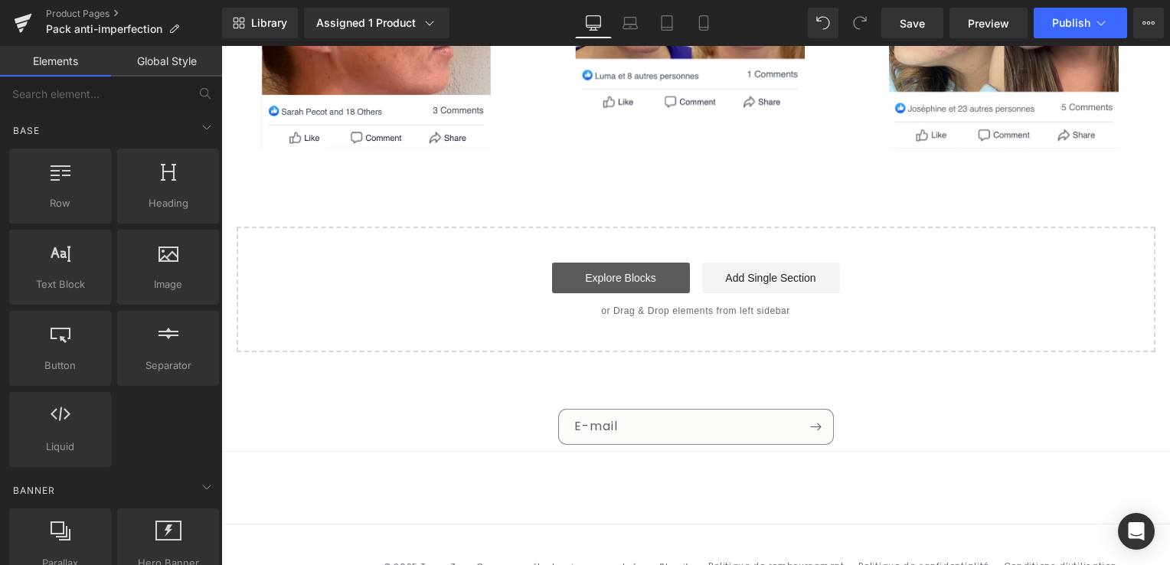
click at [642, 263] on link "Explore Blocks" at bounding box center [621, 278] width 138 height 31
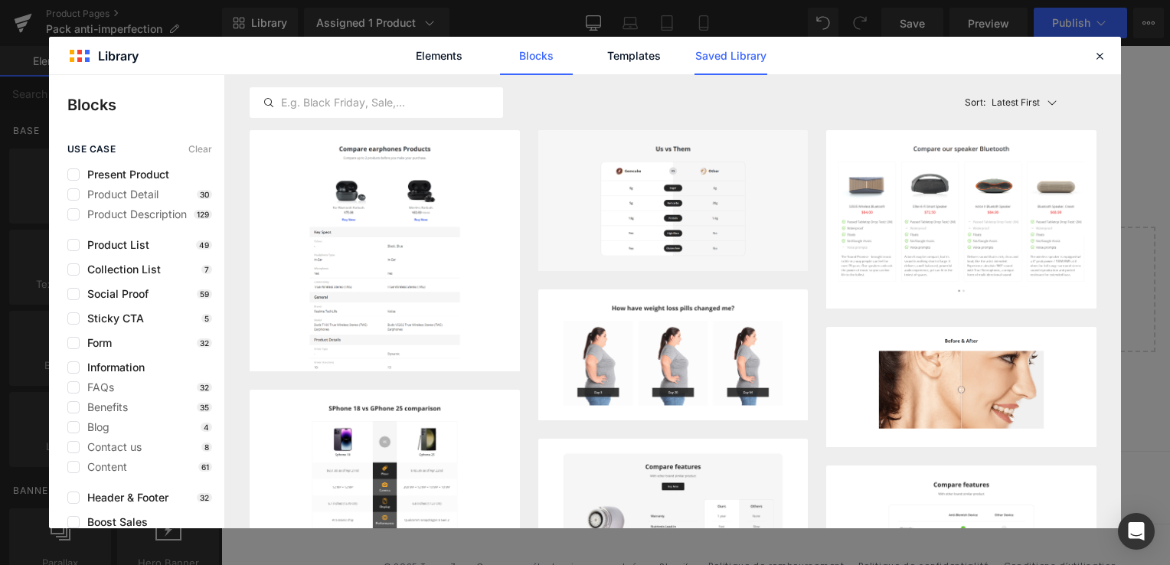
click at [747, 58] on link "Saved Library" at bounding box center [730, 56] width 73 height 38
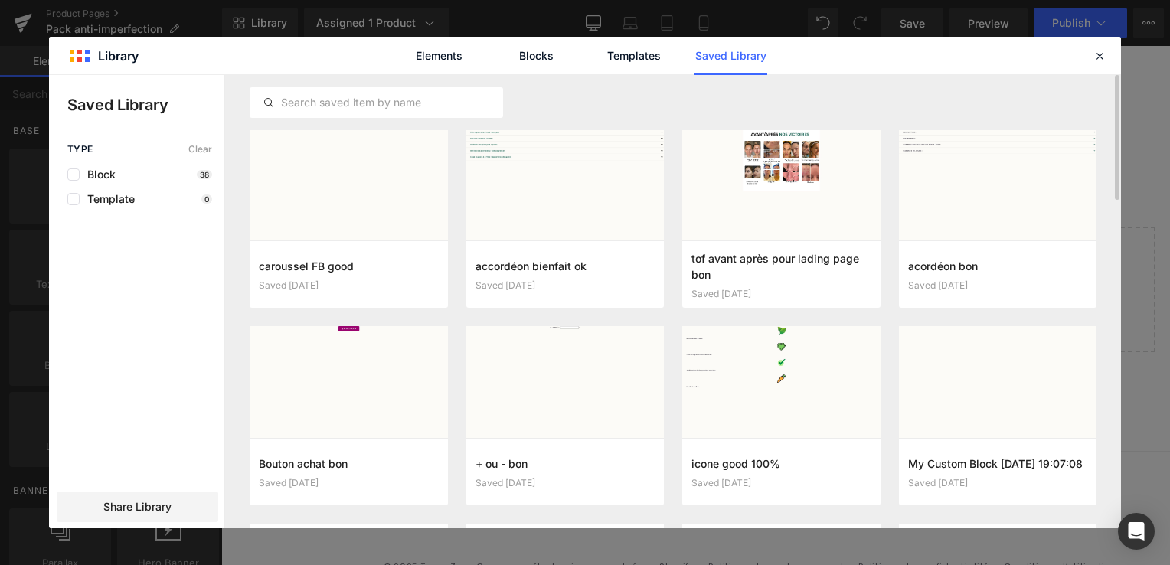
scroll to position [0, 0]
click at [579, 274] on button "Add to page" at bounding box center [549, 275] width 149 height 25
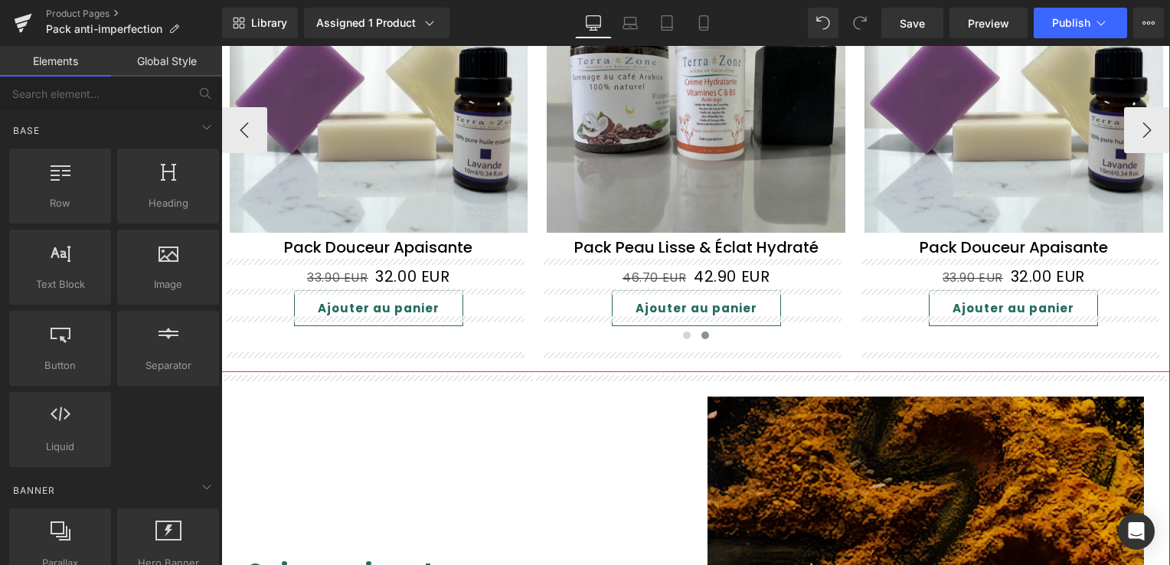
scroll to position [1508, 0]
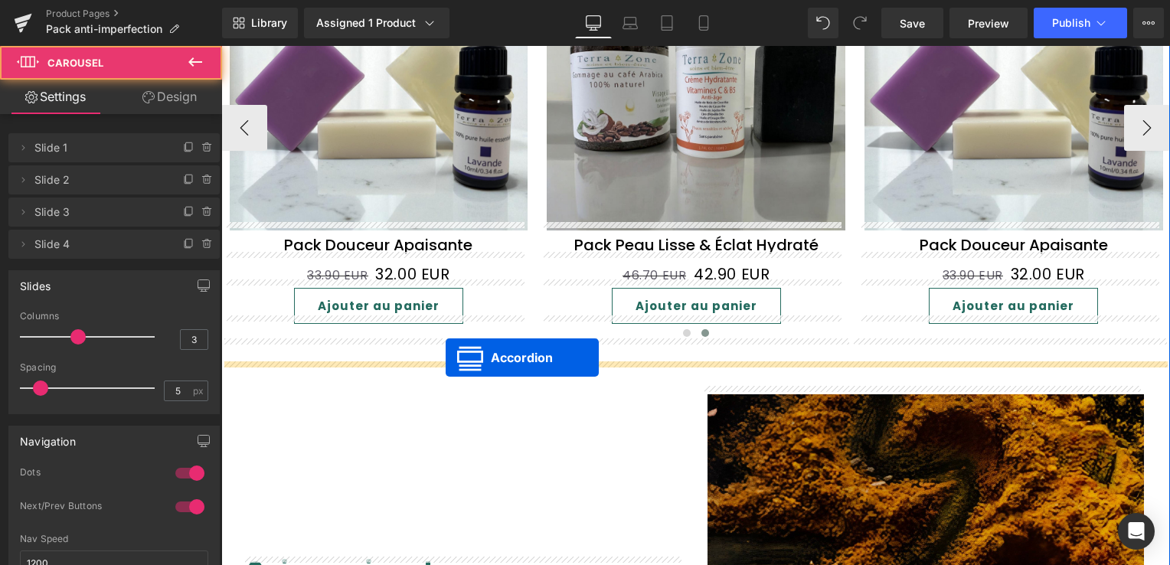
click at [446, 357] on div "Sale Off (P) Image Pack Éclat Uniforme (P) Title 53.20 EUR 49.90 EUR (P) Price …" at bounding box center [695, 140] width 949 height 461
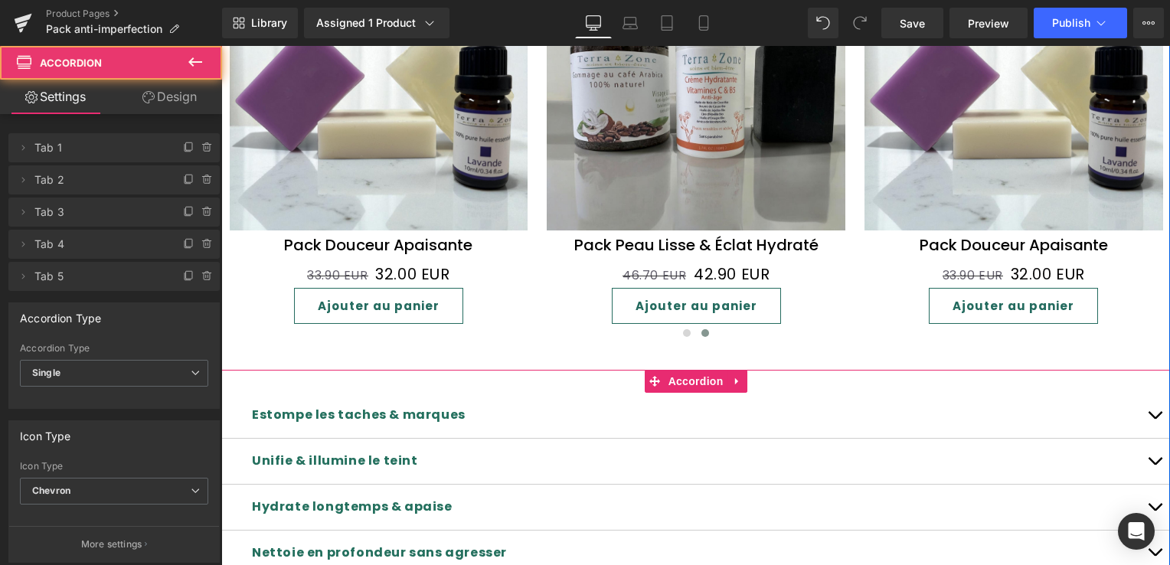
click at [1143, 407] on button "button" at bounding box center [1154, 415] width 31 height 45
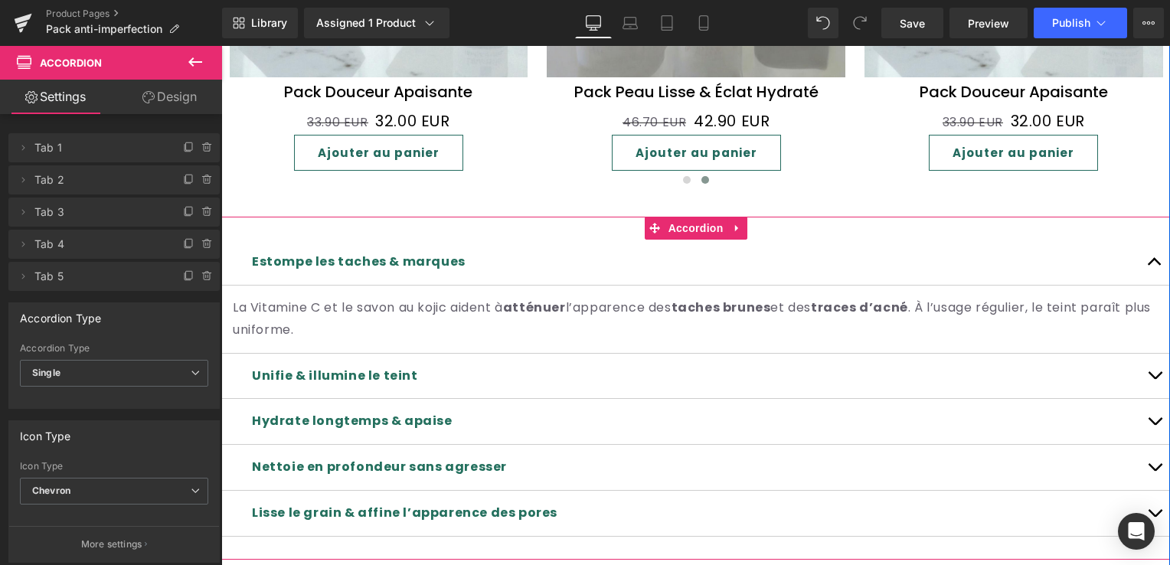
scroll to position [1738, 0]
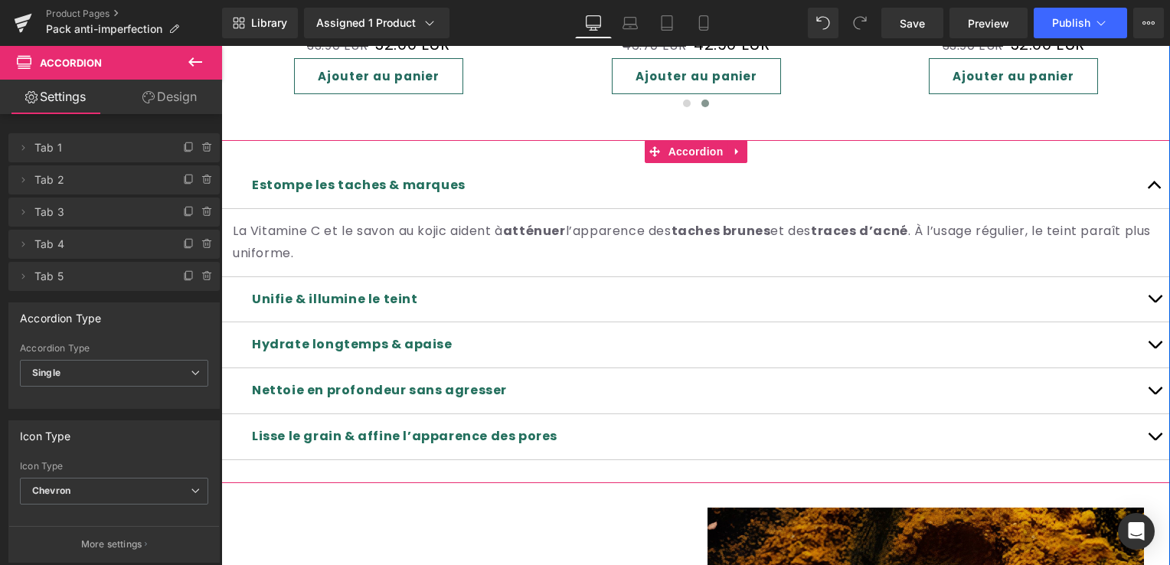
click at [1148, 277] on button "button" at bounding box center [1154, 299] width 31 height 45
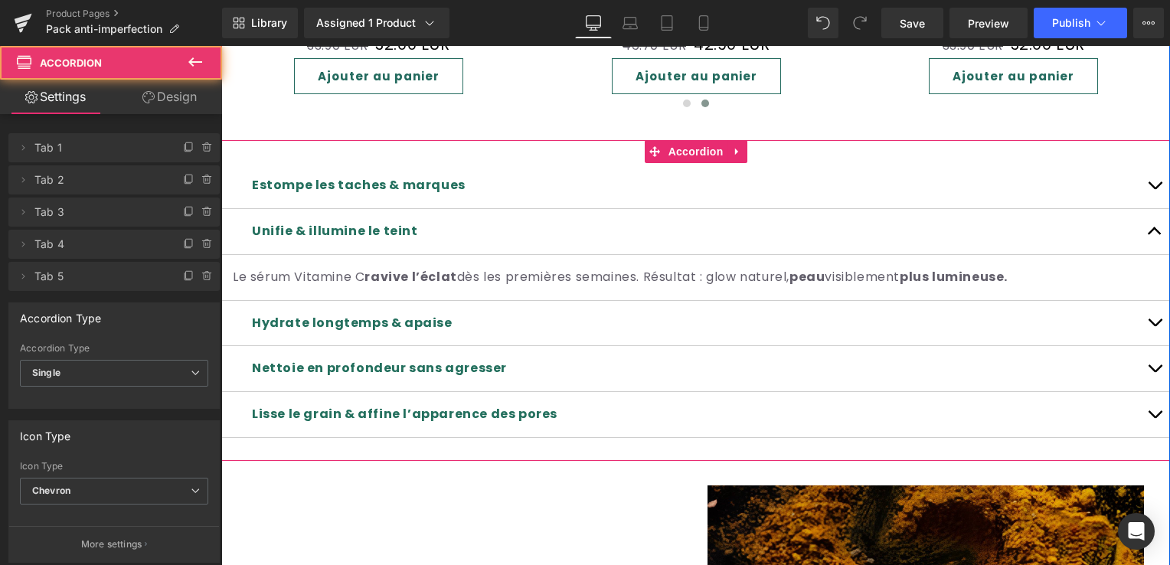
click at [1145, 319] on button "button" at bounding box center [1154, 323] width 31 height 45
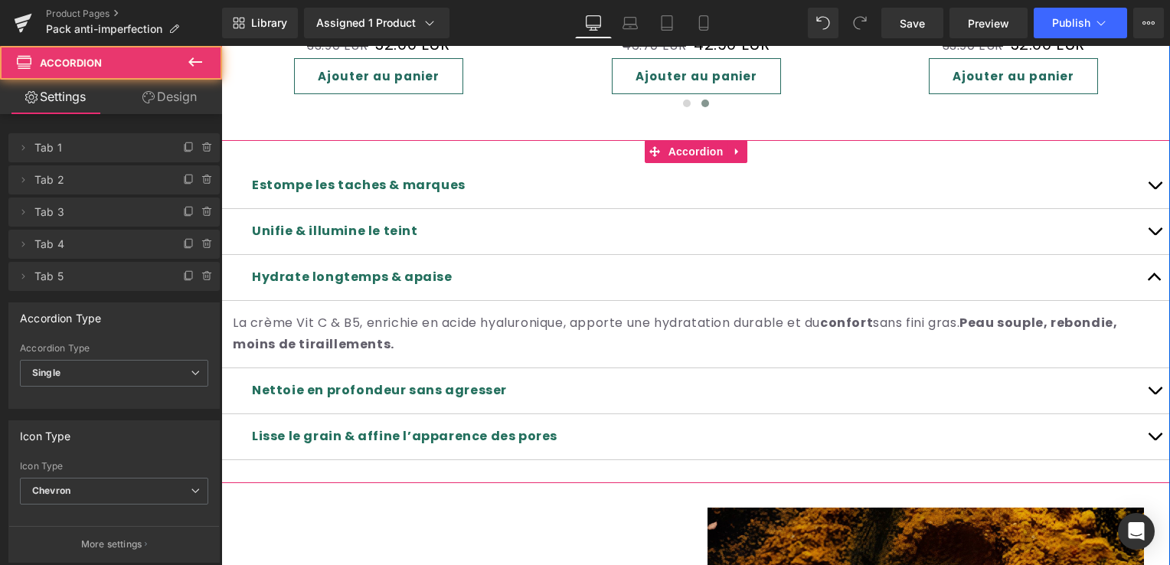
click at [1155, 189] on span "button" at bounding box center [1155, 189] width 0 height 0
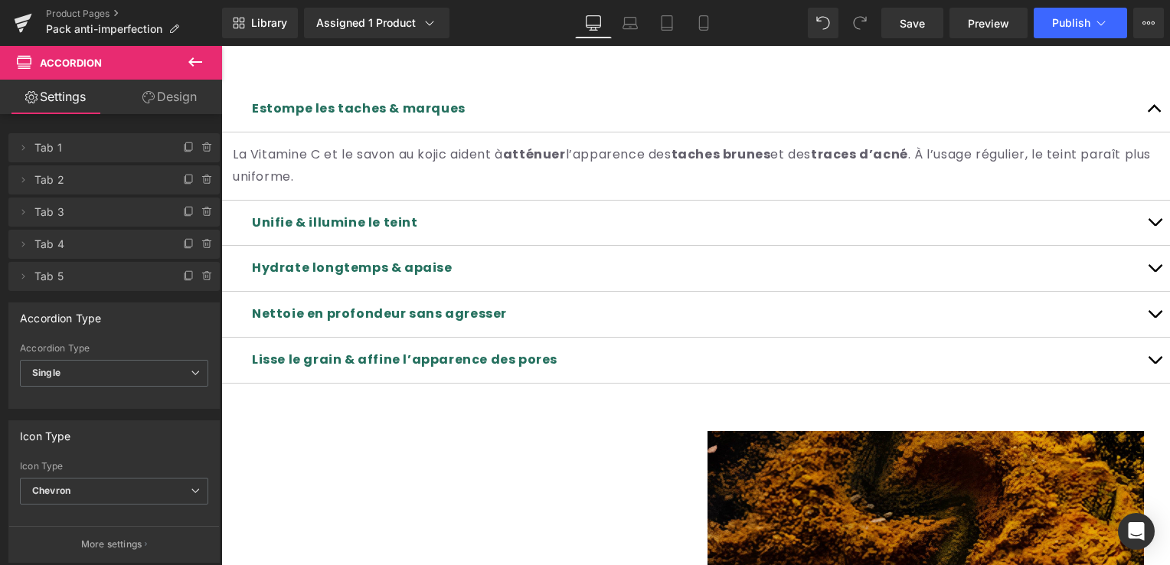
scroll to position [1783, 0]
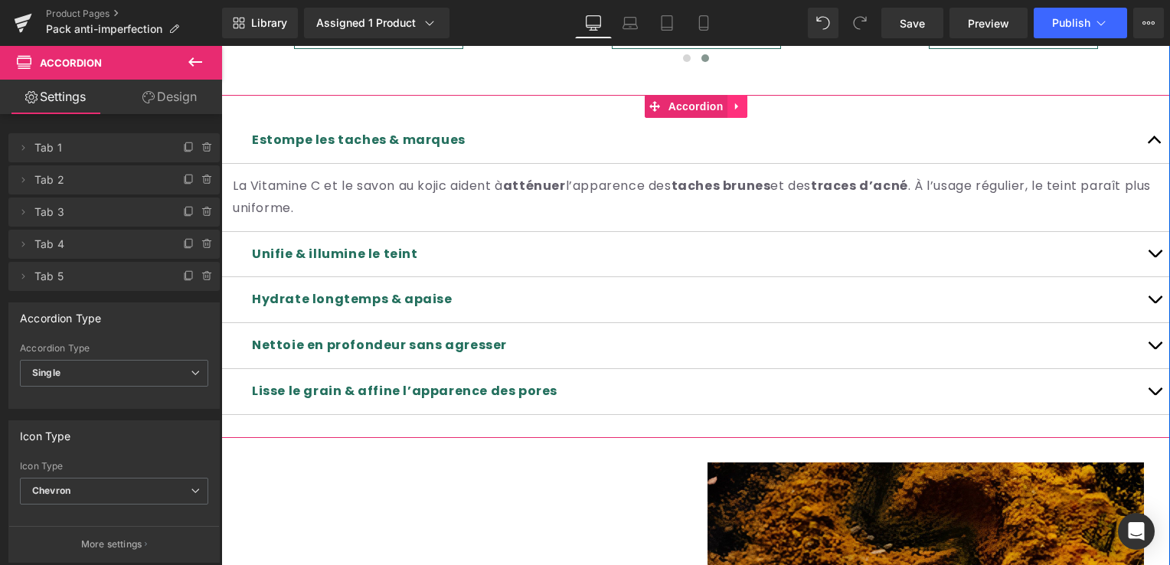
click at [732, 101] on icon at bounding box center [737, 106] width 11 height 11
click at [742, 101] on icon at bounding box center [747, 106] width 11 height 11
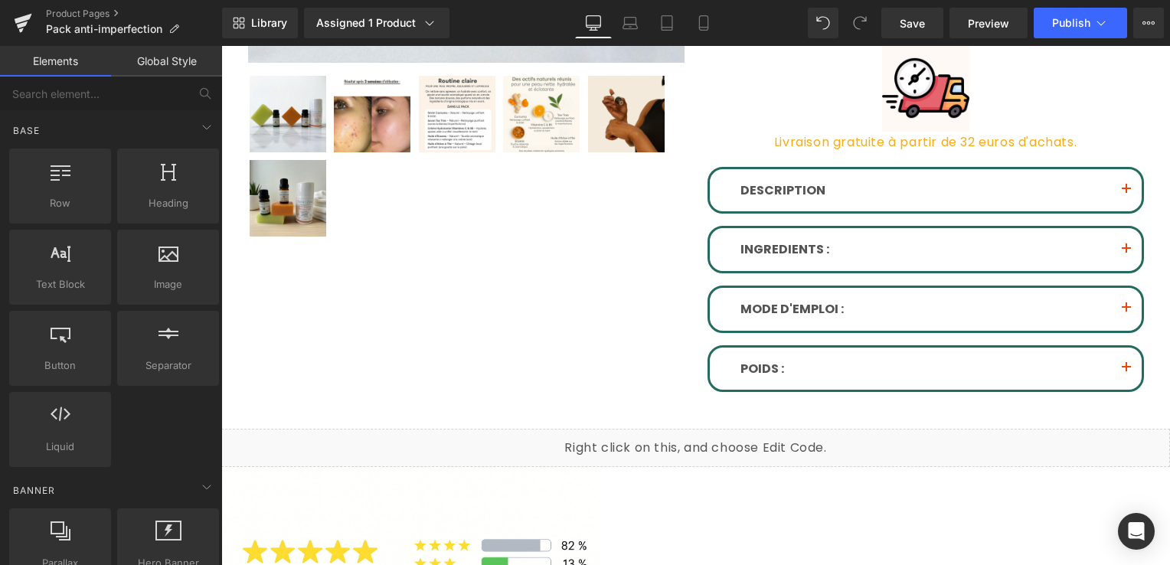
scroll to position [566, 0]
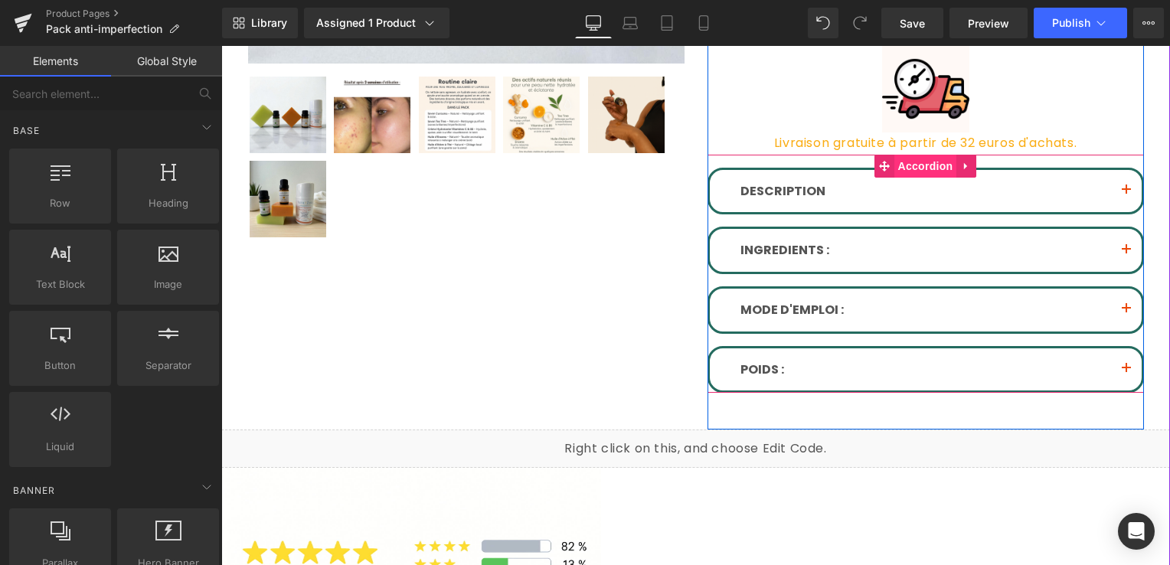
click at [913, 165] on span "Accordion" at bounding box center [925, 166] width 63 height 23
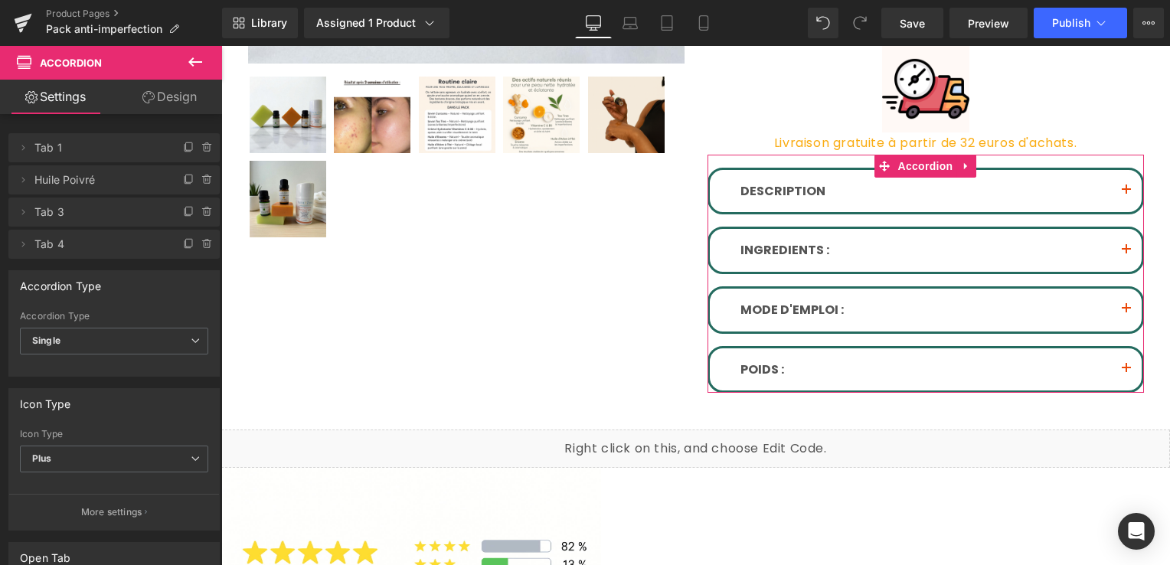
click at [158, 93] on link "Design" at bounding box center [169, 97] width 111 height 34
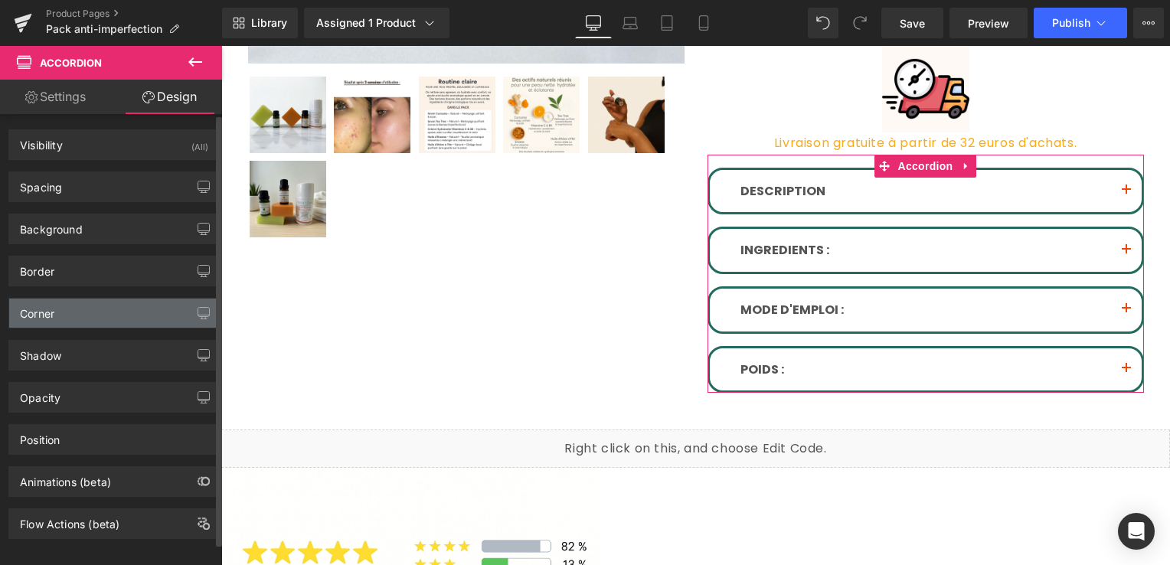
click at [80, 305] on div "Corner" at bounding box center [114, 313] width 210 height 29
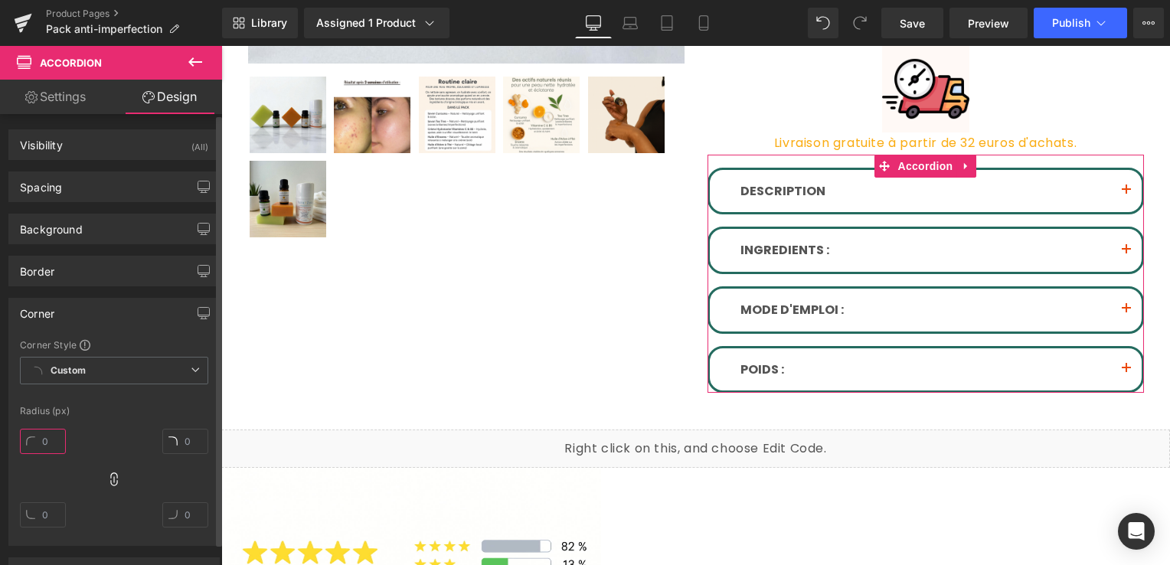
click at [54, 438] on input "text" at bounding box center [43, 441] width 46 height 25
type input "2"
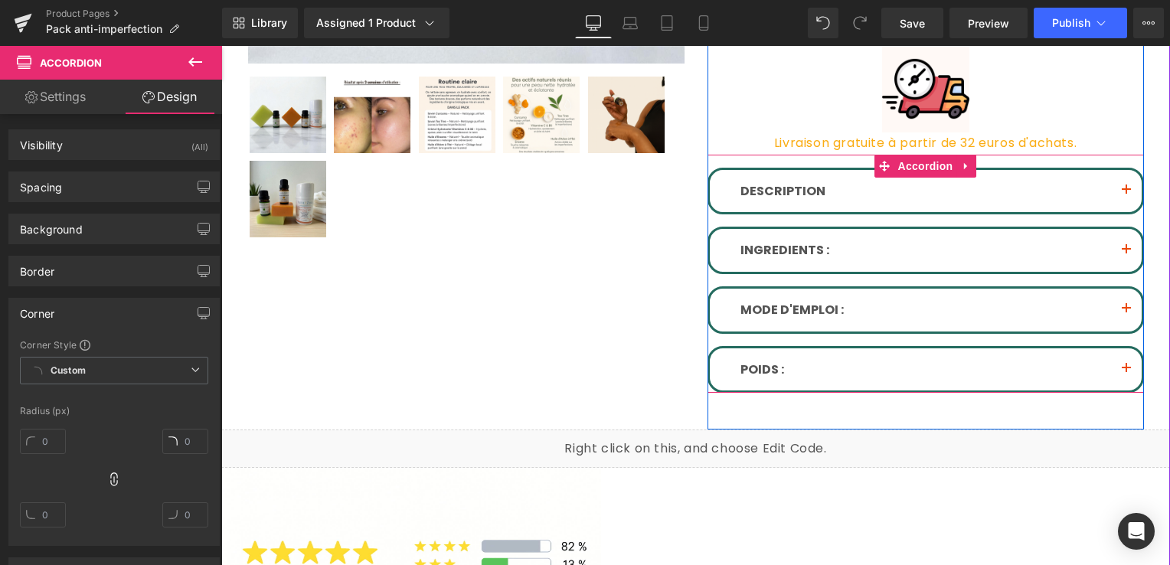
click at [845, 177] on div "DESCRIPTION Text Block" at bounding box center [926, 191] width 432 height 43
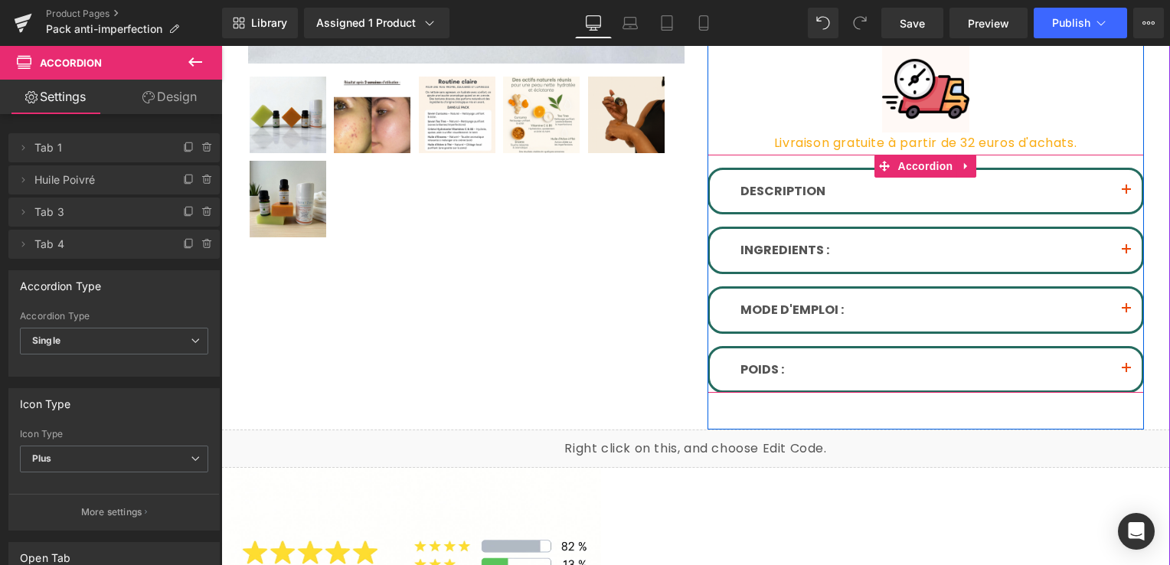
click at [825, 210] on div "DESCRIPTION Text Block" at bounding box center [926, 191] width 432 height 43
click at [726, 346] on div "POIDS : Text Block savon curcuma 100 gr/ savon tea tree 100gr/ crème hydratante…" at bounding box center [925, 369] width 436 height 47
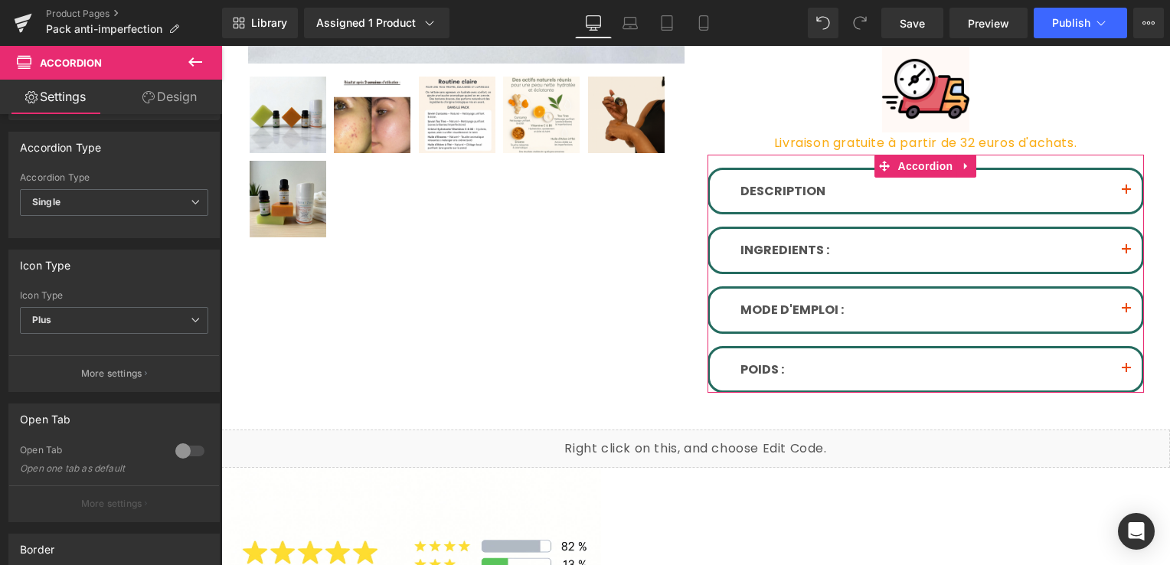
scroll to position [153, 0]
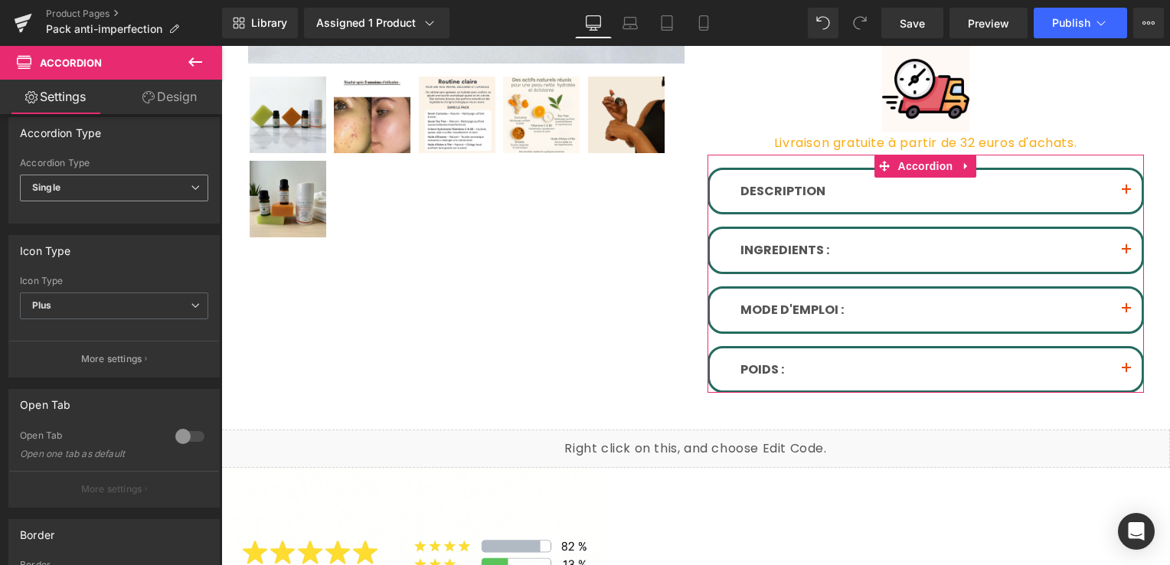
click at [188, 193] on span "Single" at bounding box center [114, 188] width 188 height 27
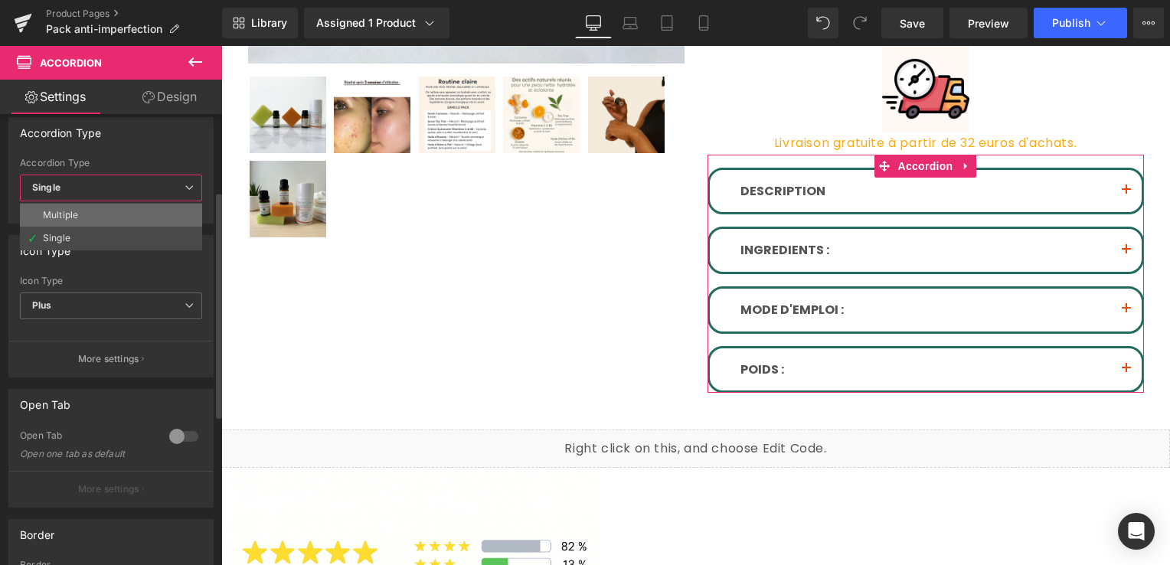
click at [128, 208] on li "Multiple" at bounding box center [111, 215] width 182 height 23
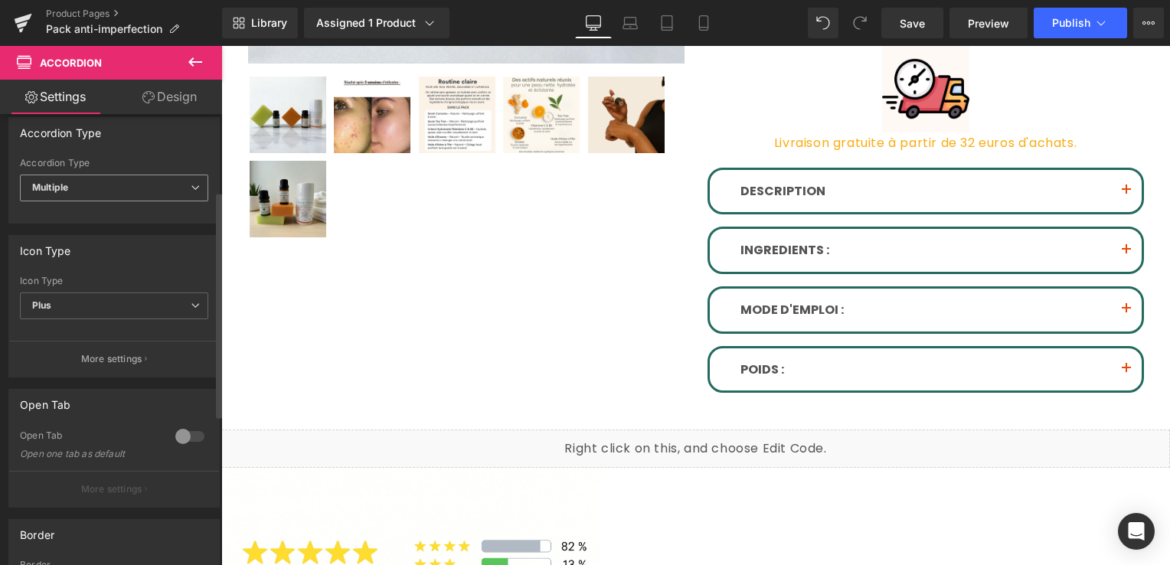
click at [175, 188] on span "Multiple" at bounding box center [114, 188] width 188 height 27
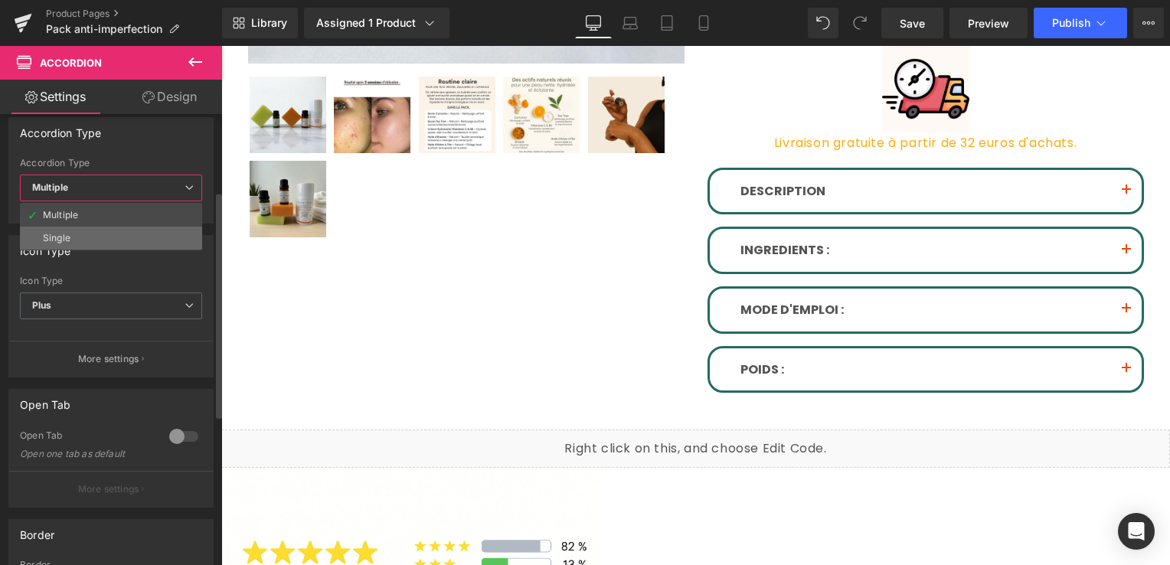
click at [134, 230] on li "Single" at bounding box center [111, 238] width 182 height 23
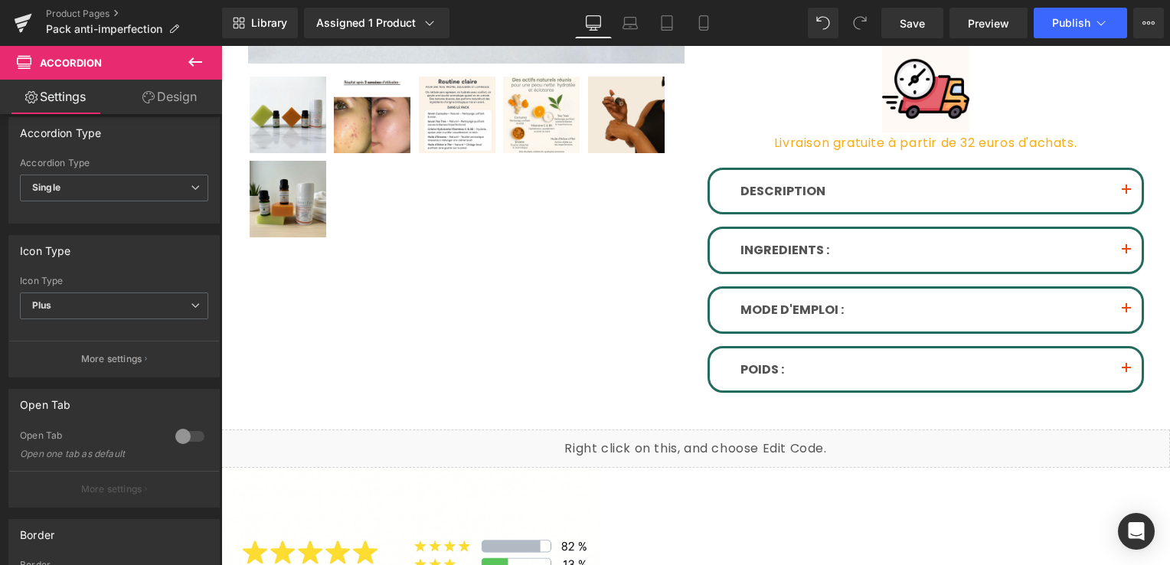
click at [191, 109] on link "Design" at bounding box center [169, 97] width 111 height 34
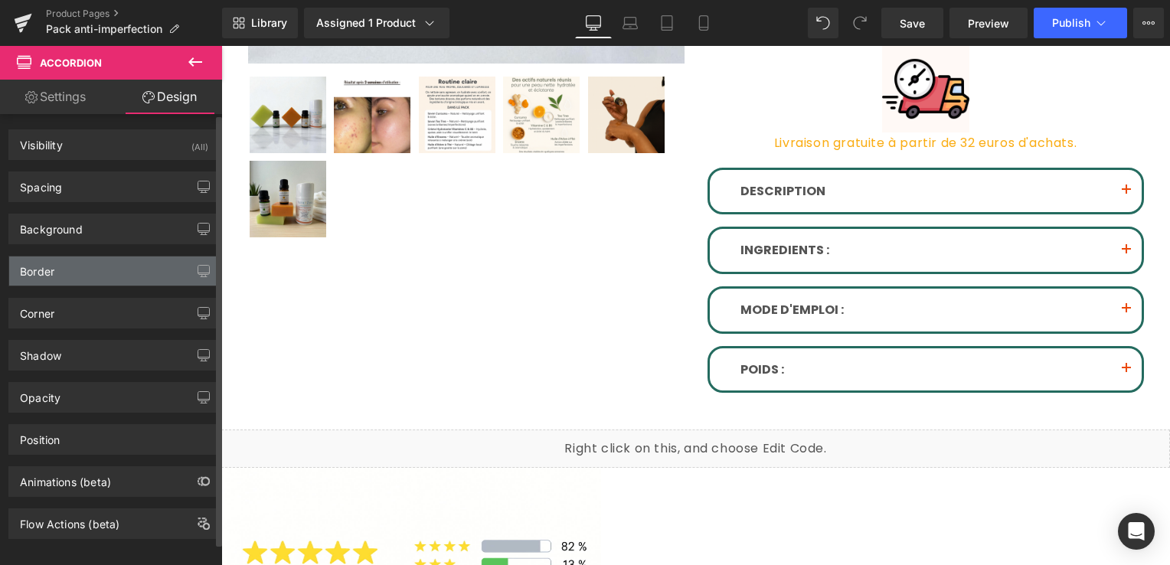
click at [111, 260] on div "Border" at bounding box center [114, 270] width 210 height 29
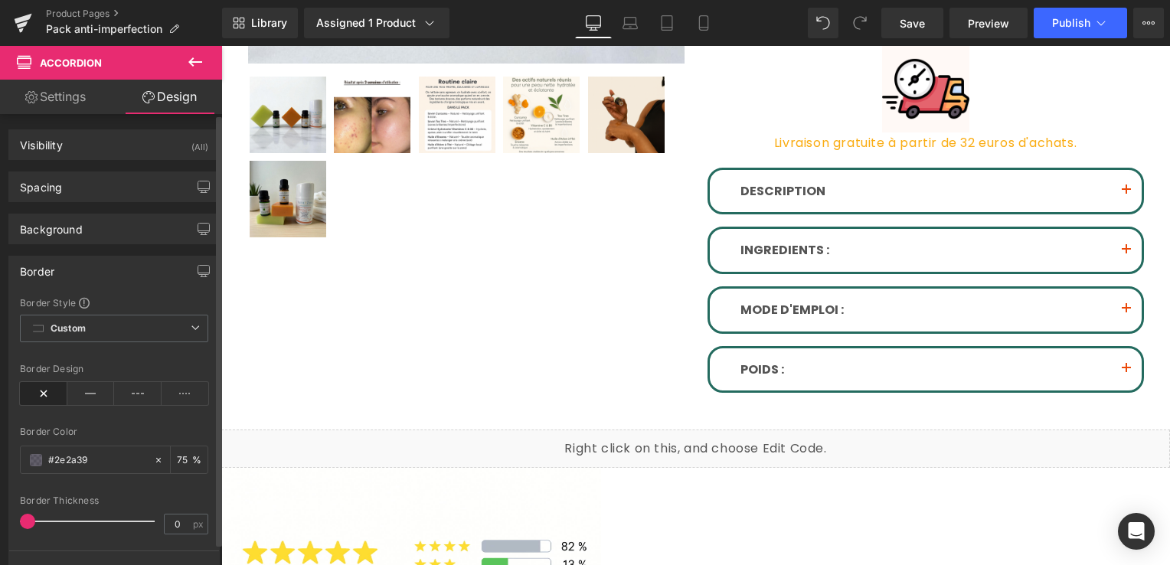
click at [100, 266] on div "Border" at bounding box center [114, 270] width 210 height 29
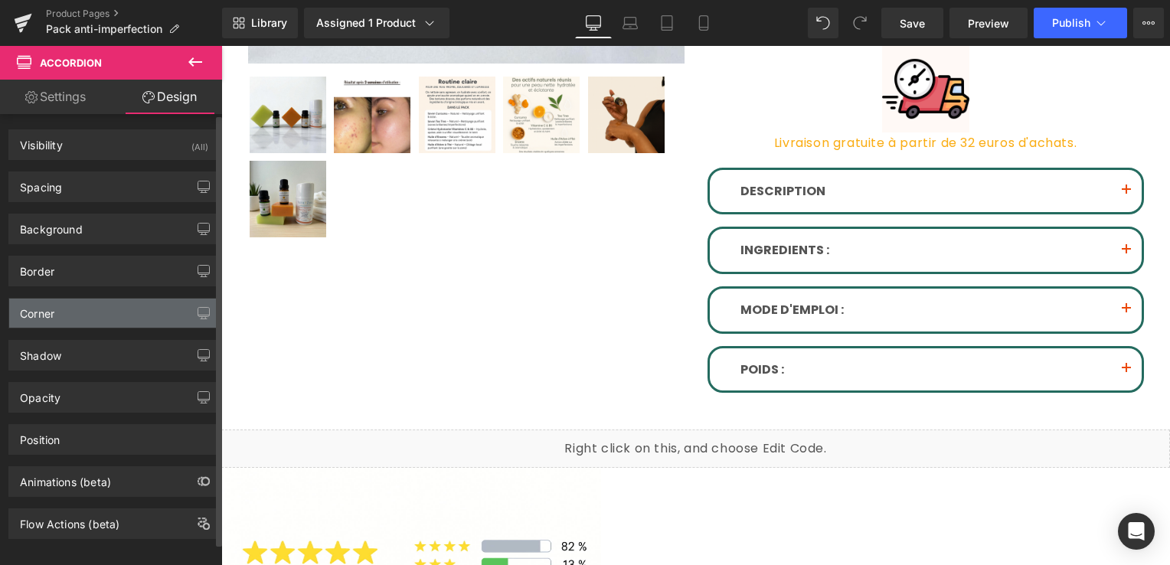
click at [89, 308] on div "Corner" at bounding box center [114, 313] width 210 height 29
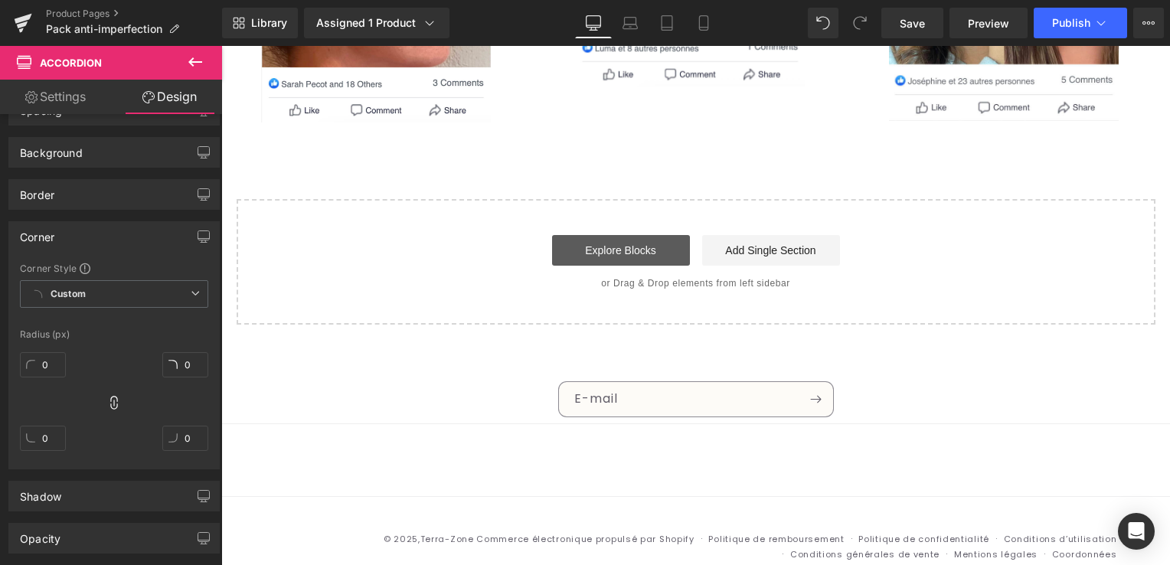
scroll to position [3415, 0]
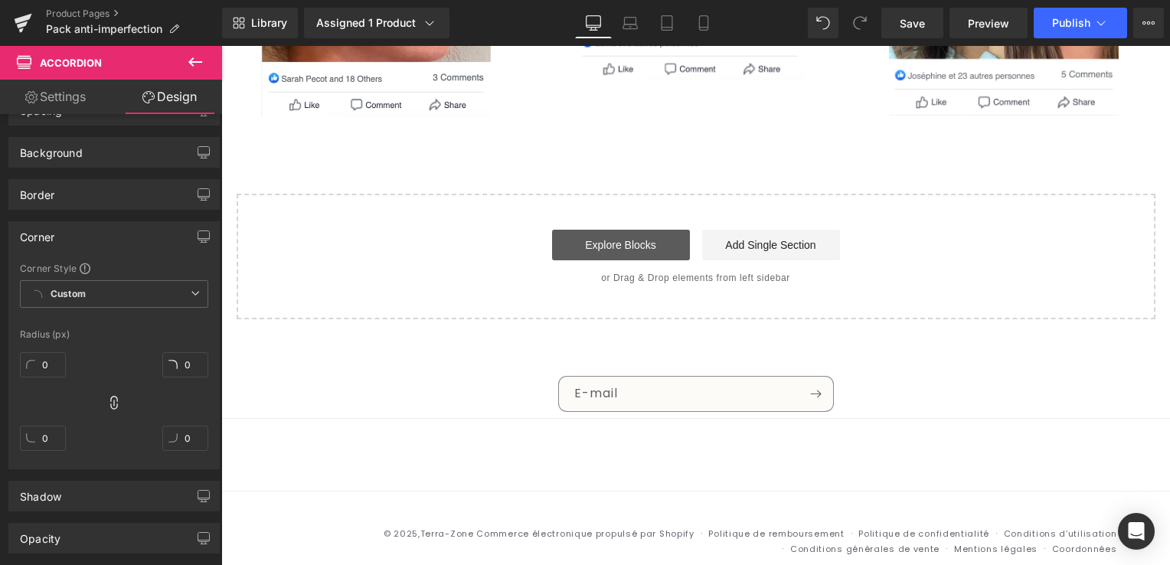
click at [622, 230] on link "Explore Blocks" at bounding box center [621, 245] width 138 height 31
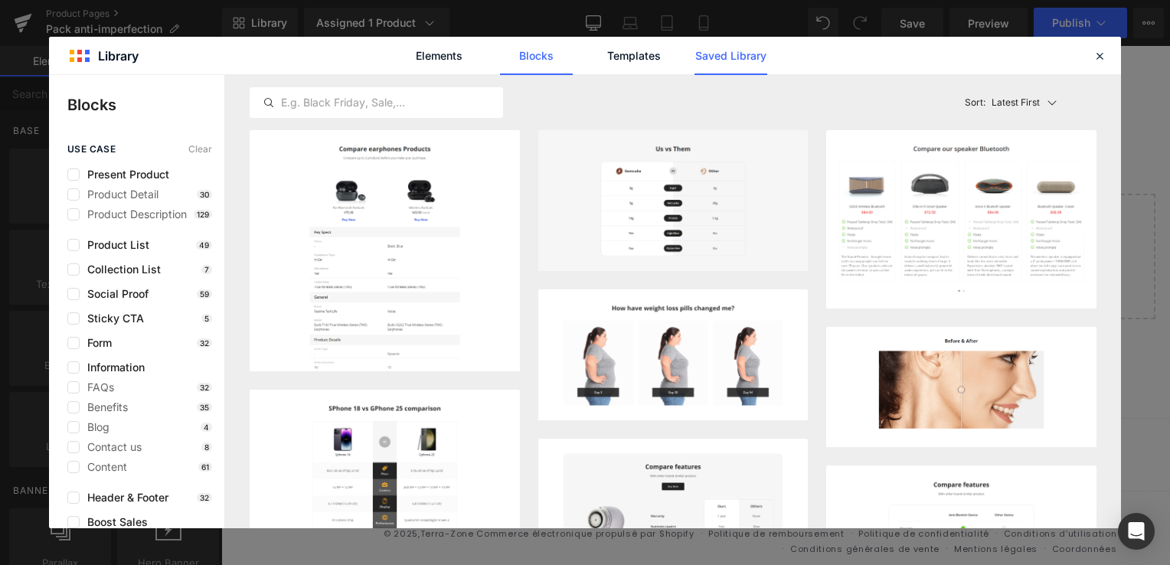
click at [719, 57] on link "Saved Library" at bounding box center [730, 56] width 73 height 38
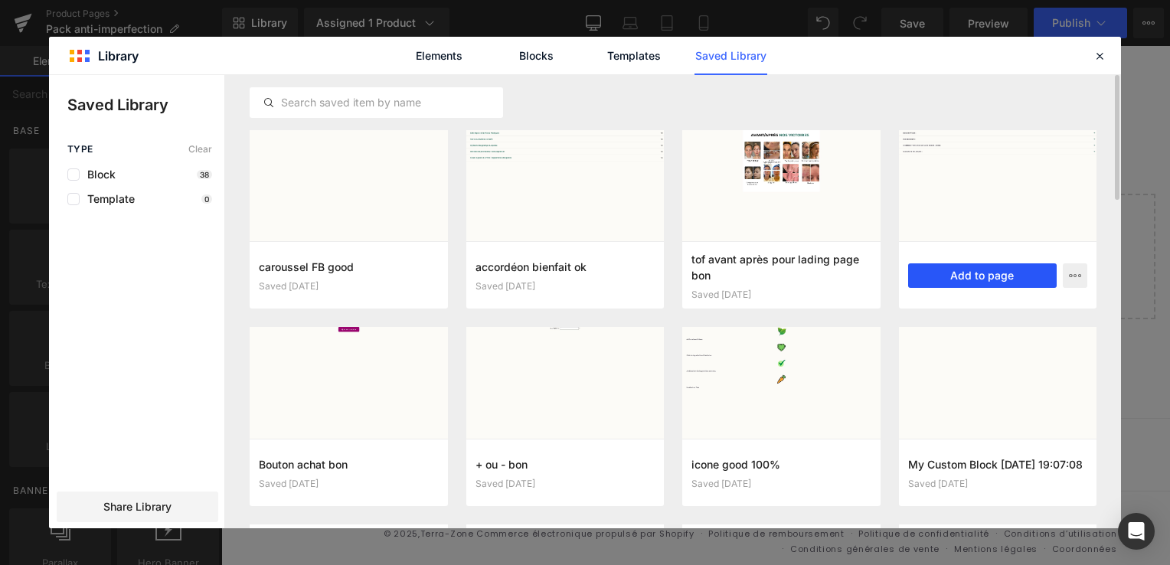
click at [937, 267] on button "Add to page" at bounding box center [982, 275] width 149 height 25
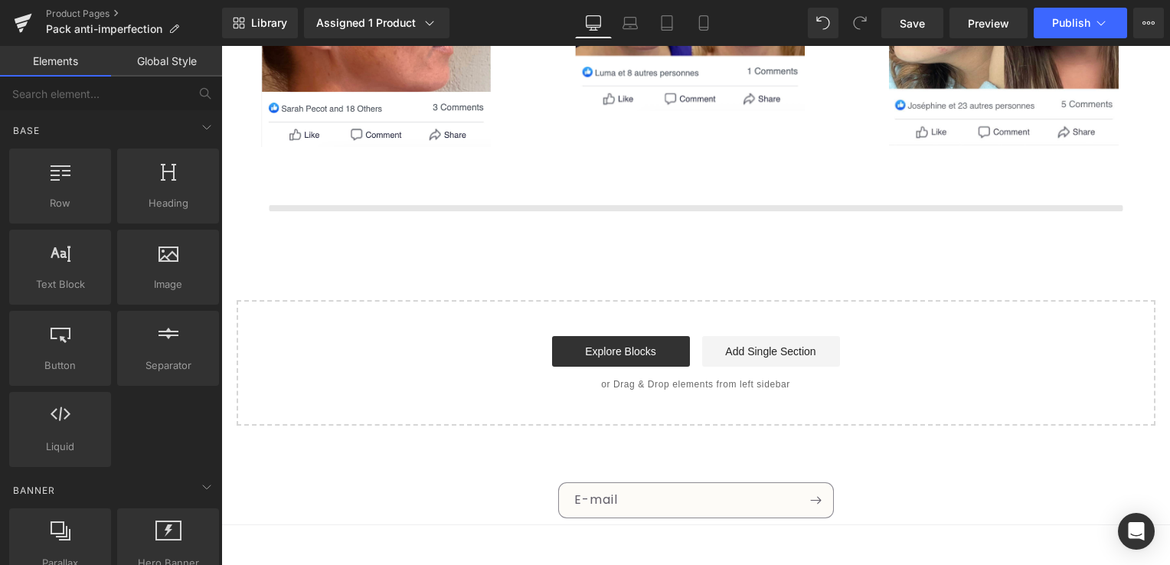
scroll to position [3383, 0]
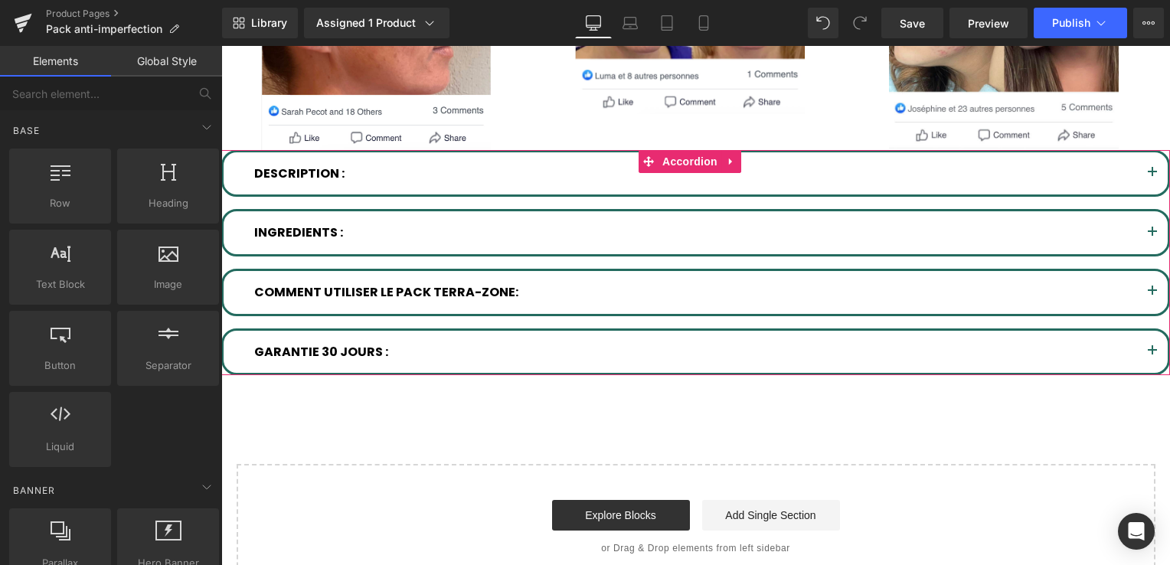
click at [1139, 152] on button "button" at bounding box center [1152, 173] width 31 height 43
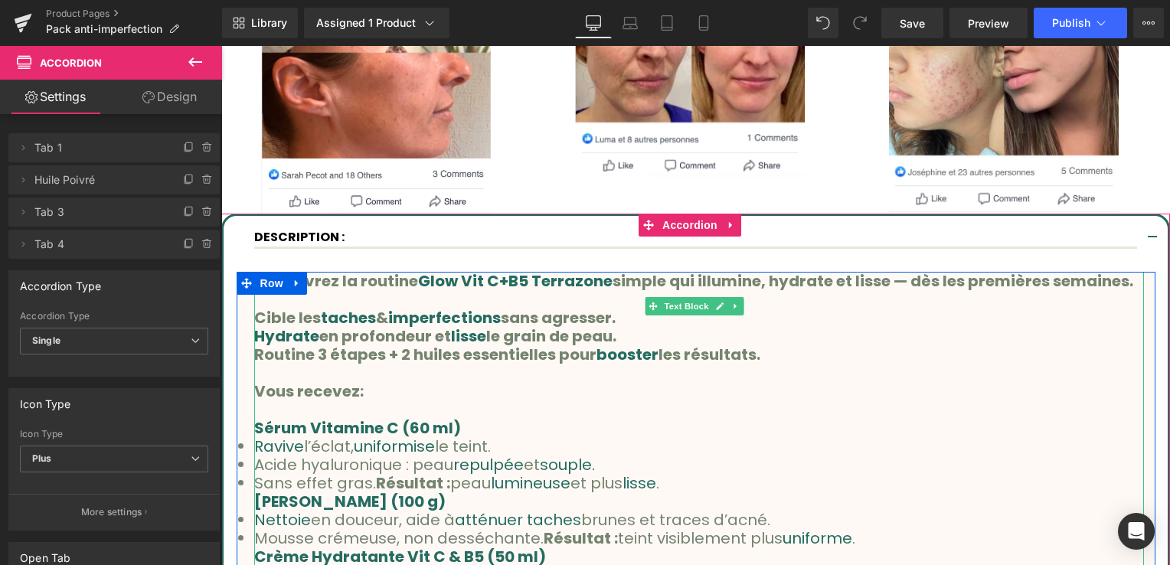
scroll to position [3306, 0]
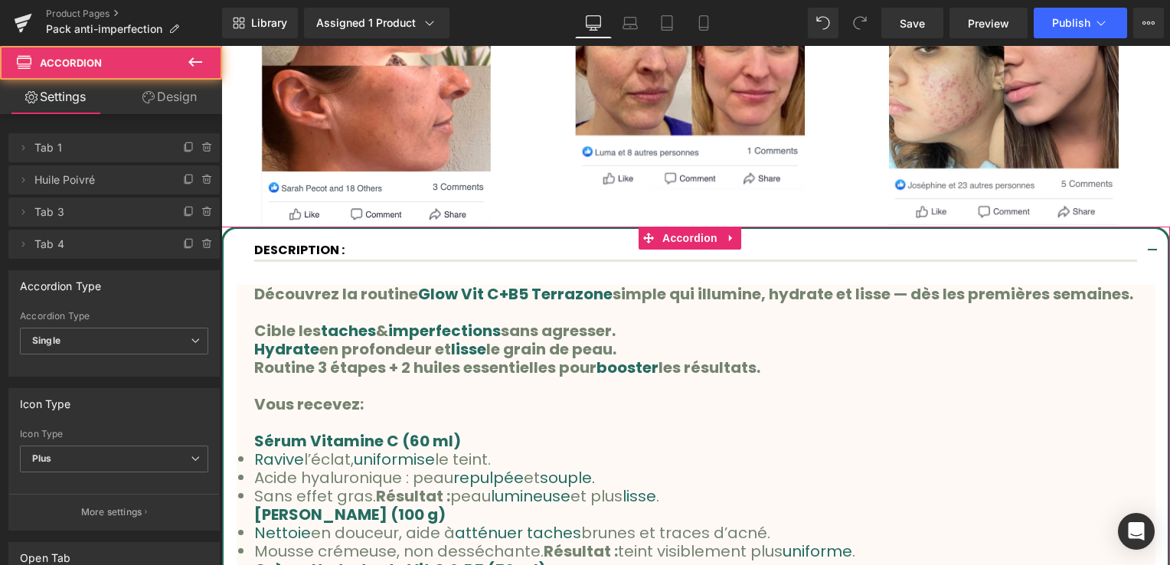
click at [1139, 229] on button "button" at bounding box center [1152, 251] width 31 height 45
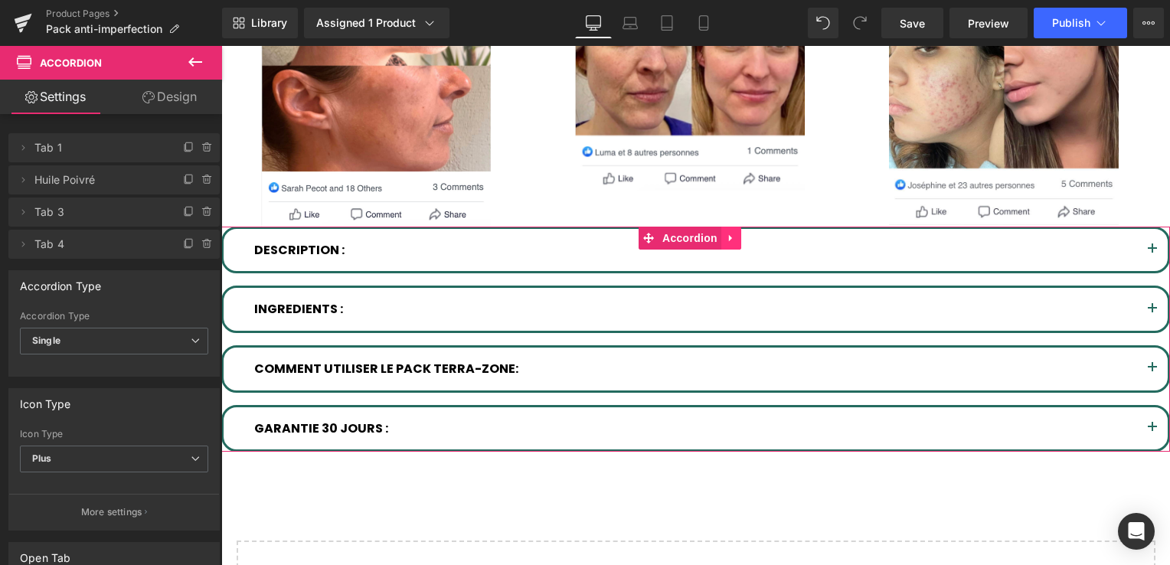
click at [727, 232] on icon at bounding box center [731, 237] width 11 height 11
click at [736, 233] on icon at bounding box center [741, 238] width 11 height 11
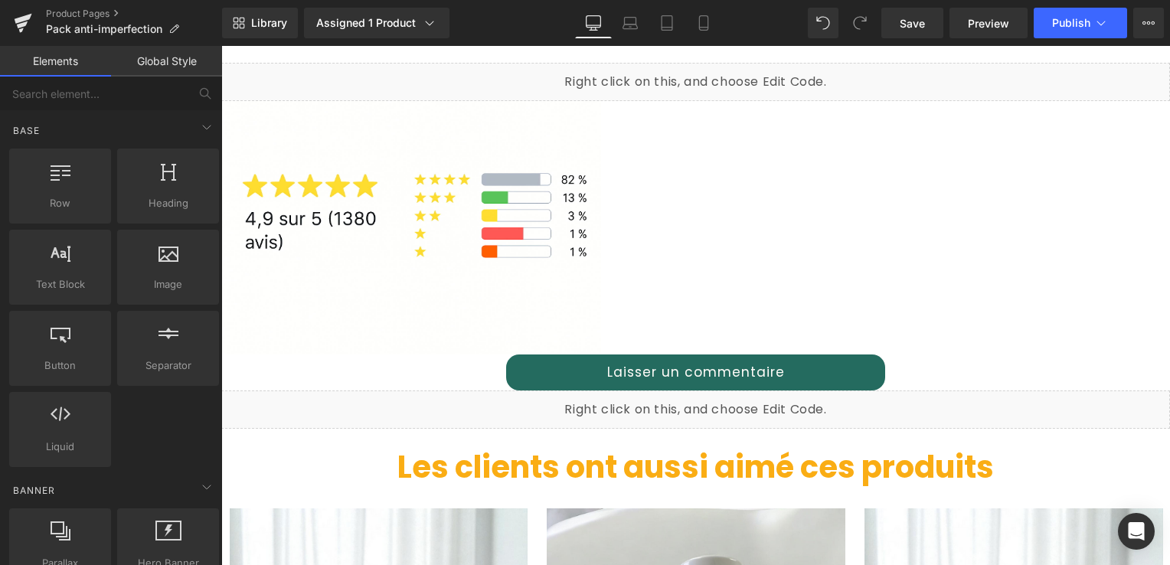
scroll to position [473, 0]
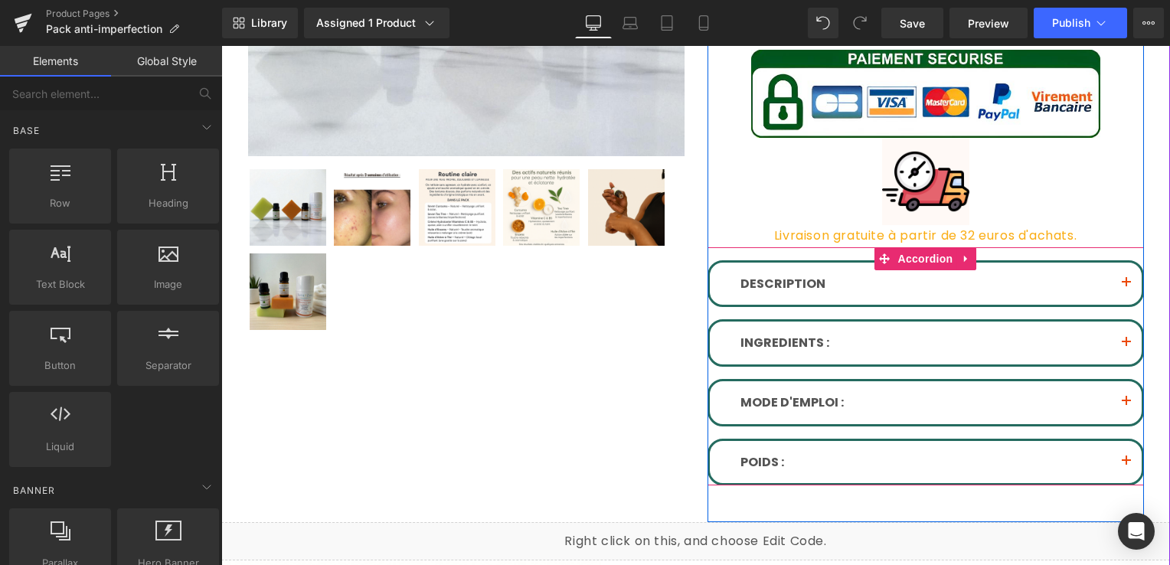
click at [1119, 280] on button "button" at bounding box center [1126, 284] width 31 height 43
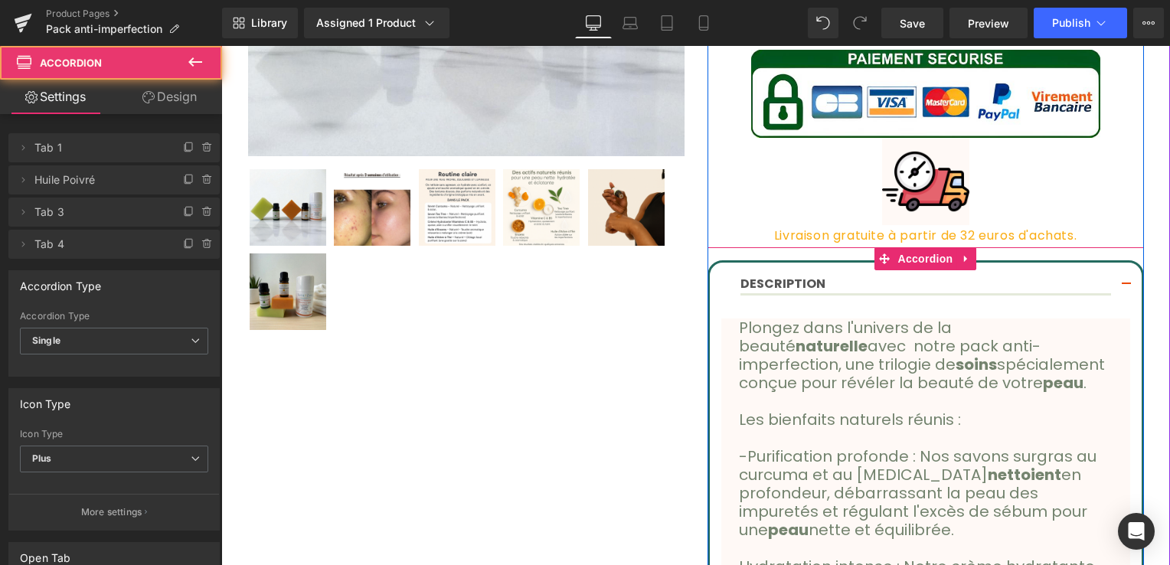
click at [1126, 289] on span "button" at bounding box center [1126, 289] width 0 height 0
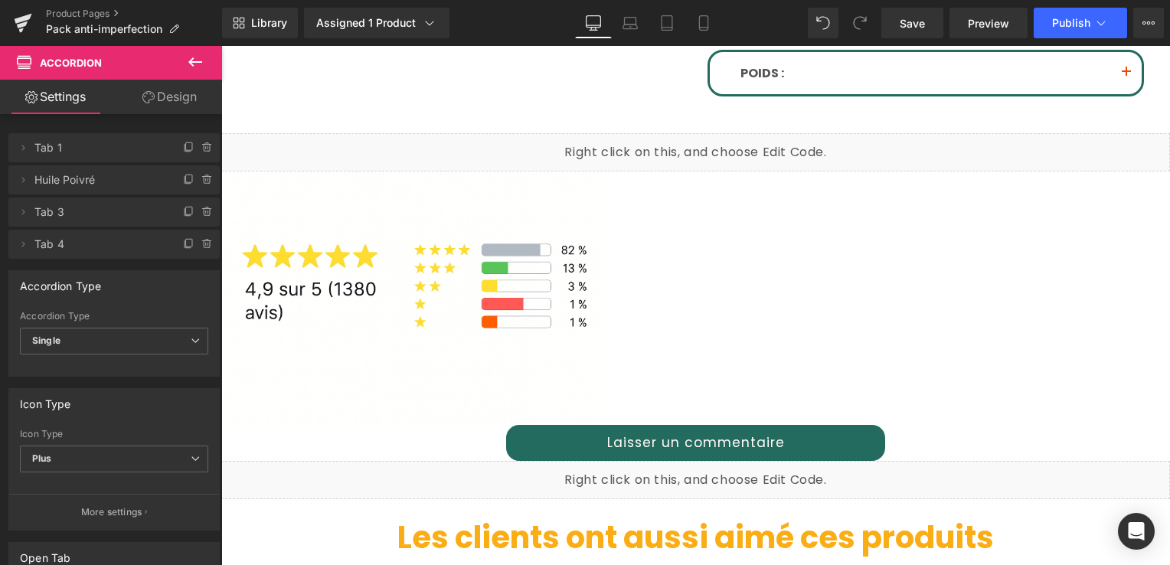
scroll to position [856, 0]
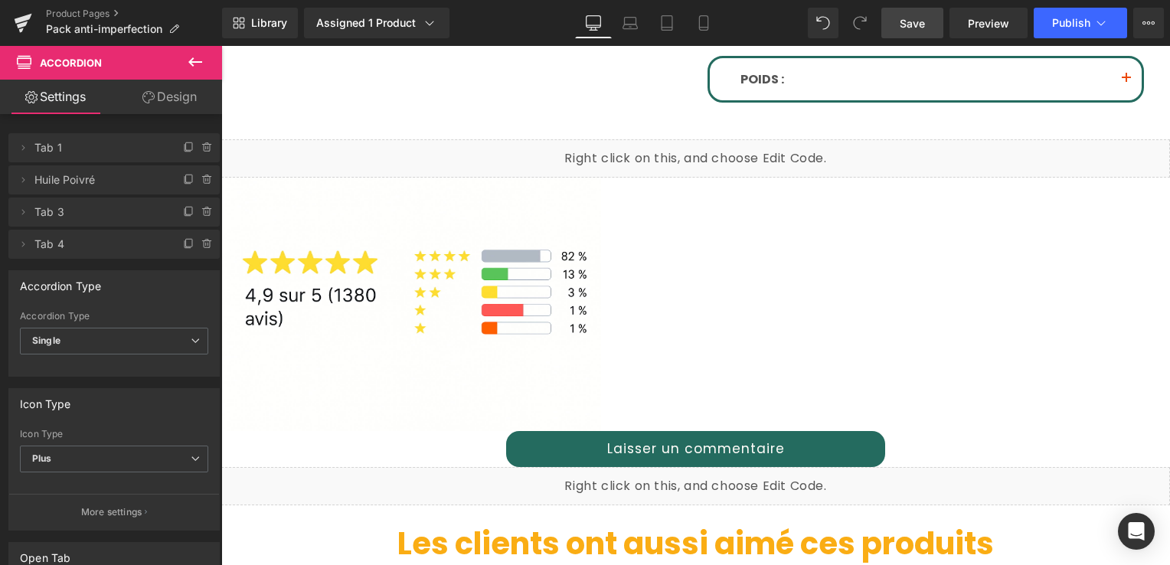
click at [924, 18] on span "Save" at bounding box center [912, 23] width 25 height 16
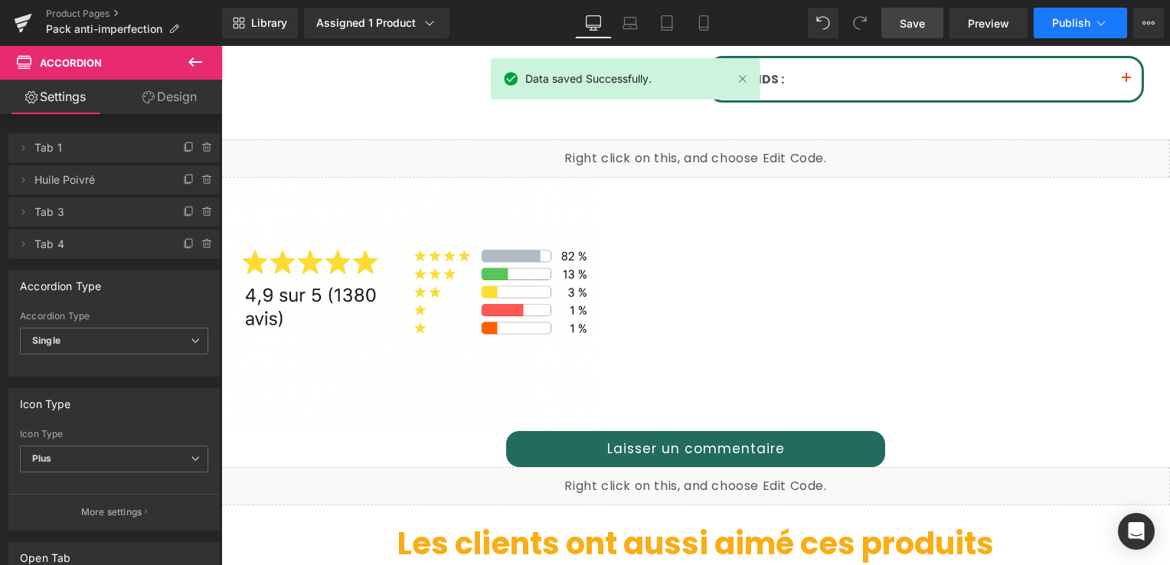
click at [1075, 29] on button "Publish" at bounding box center [1080, 23] width 93 height 31
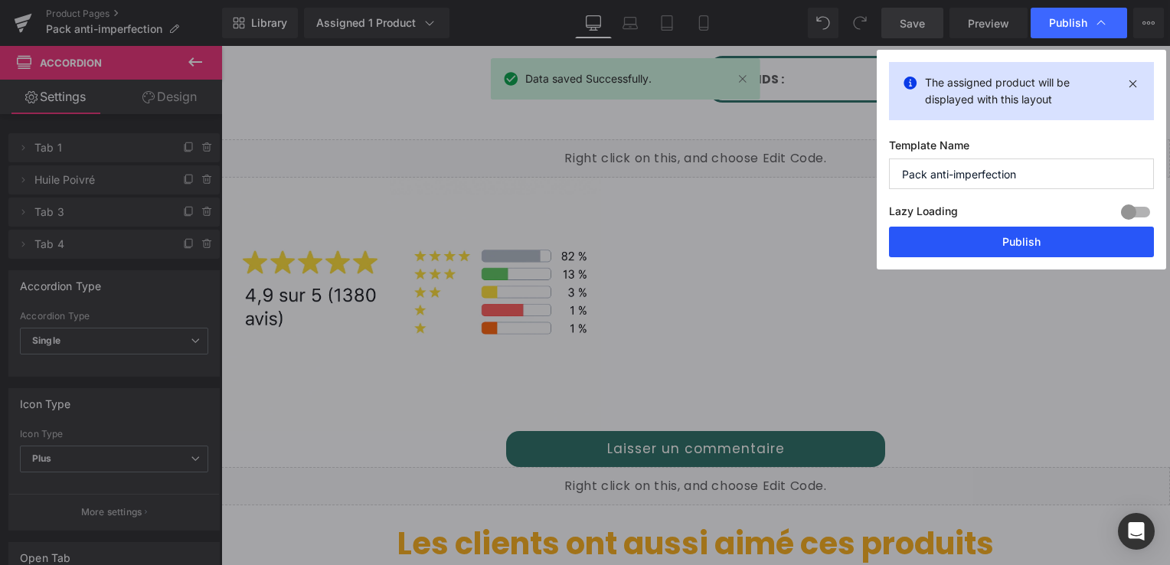
click at [1046, 250] on button "Publish" at bounding box center [1021, 242] width 265 height 31
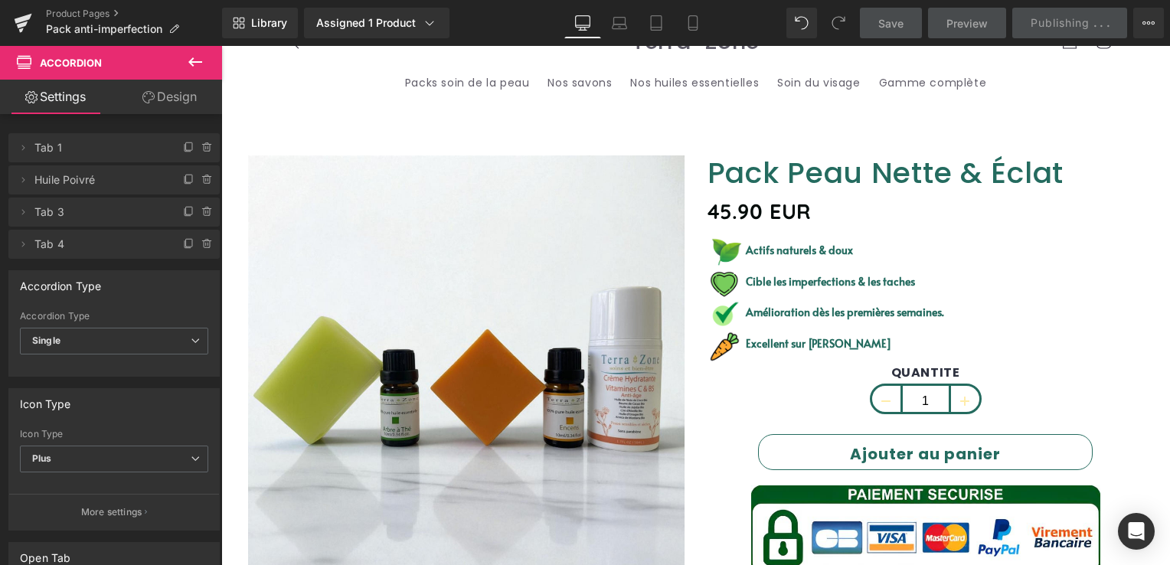
scroll to position [14, 0]
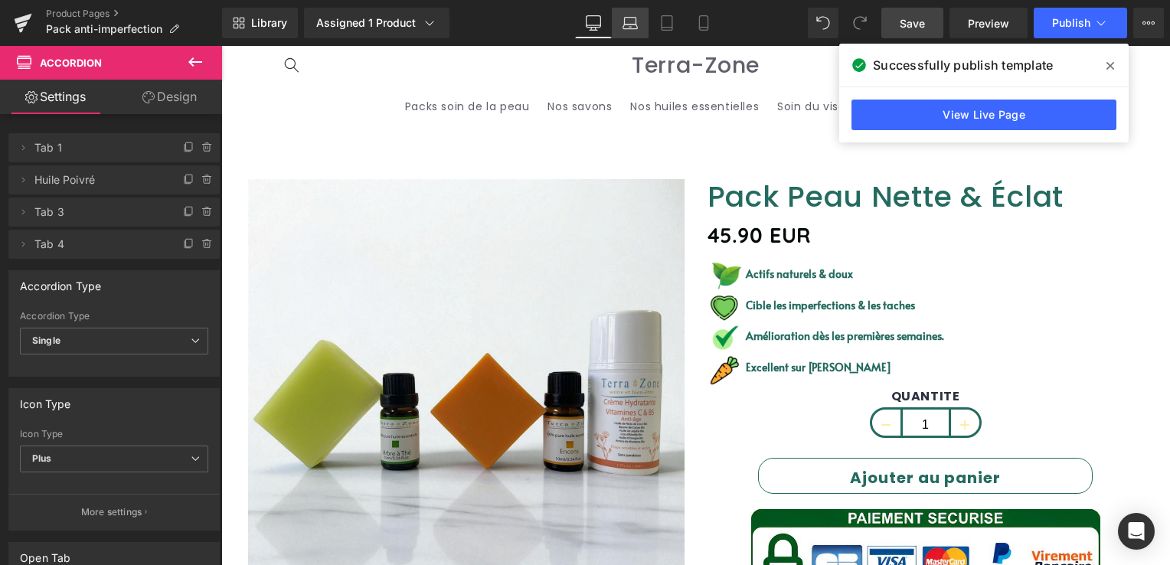
click at [642, 22] on link "Laptop" at bounding box center [630, 23] width 37 height 31
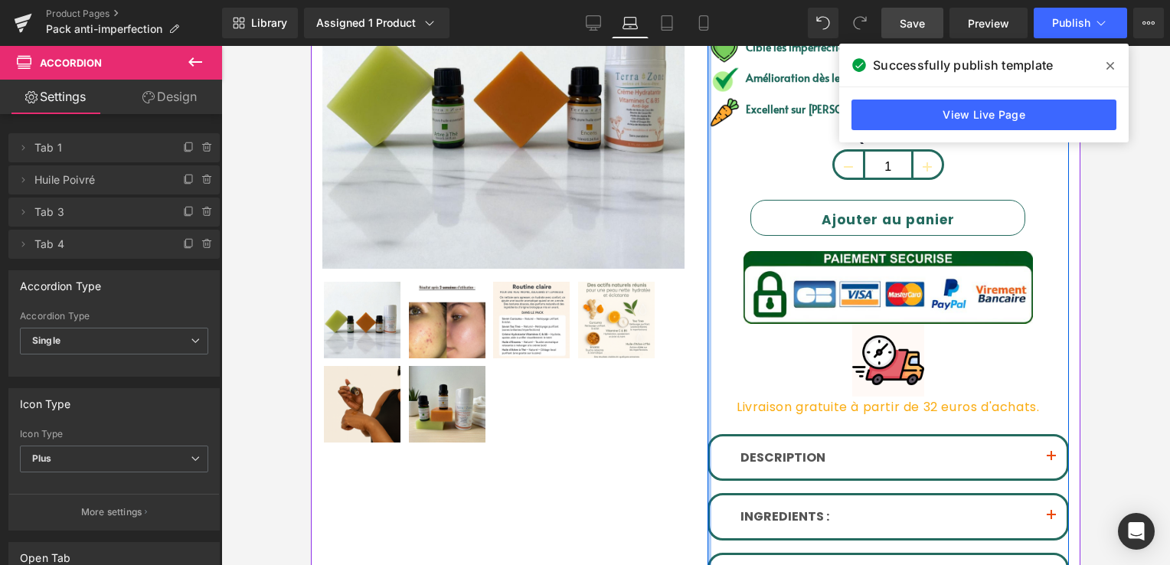
scroll to position [239, 0]
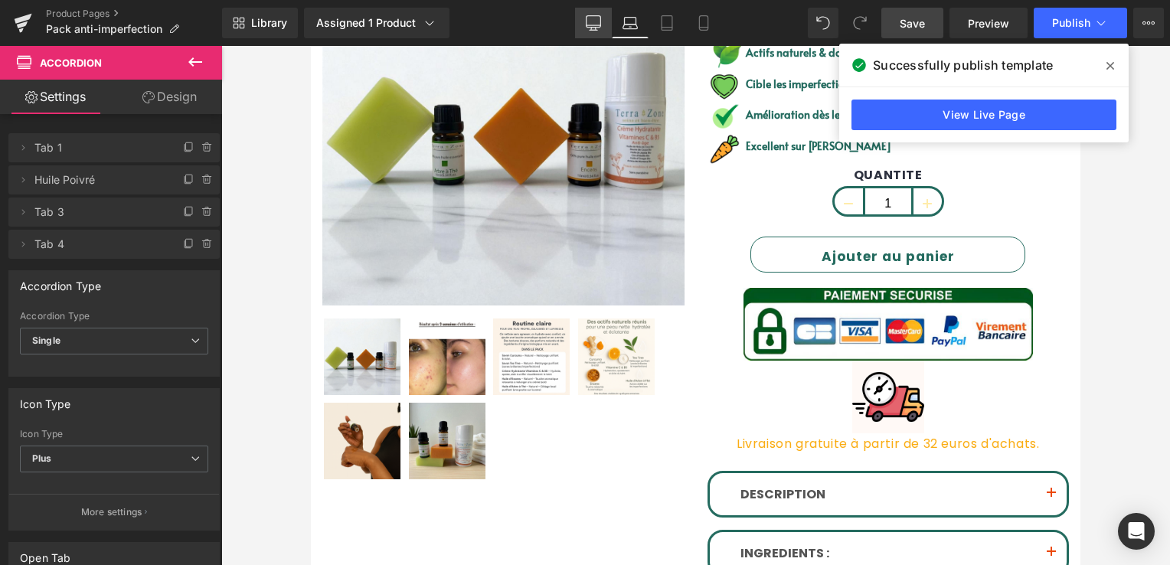
click at [606, 28] on link "Desktop" at bounding box center [593, 23] width 37 height 31
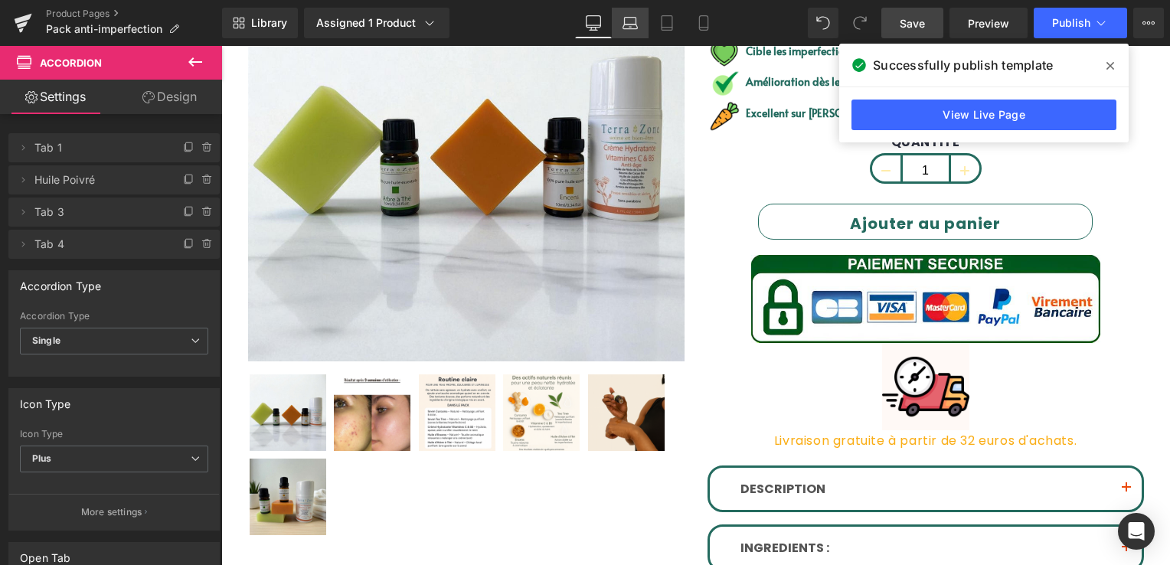
click at [629, 23] on icon at bounding box center [629, 22] width 15 height 15
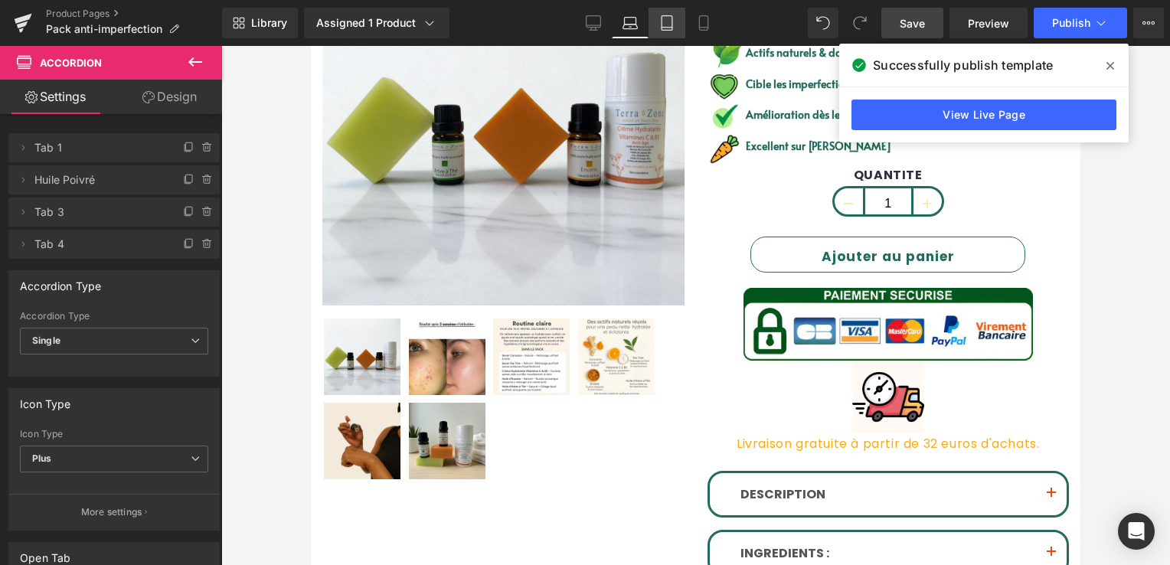
click at [662, 25] on icon at bounding box center [666, 22] width 15 height 15
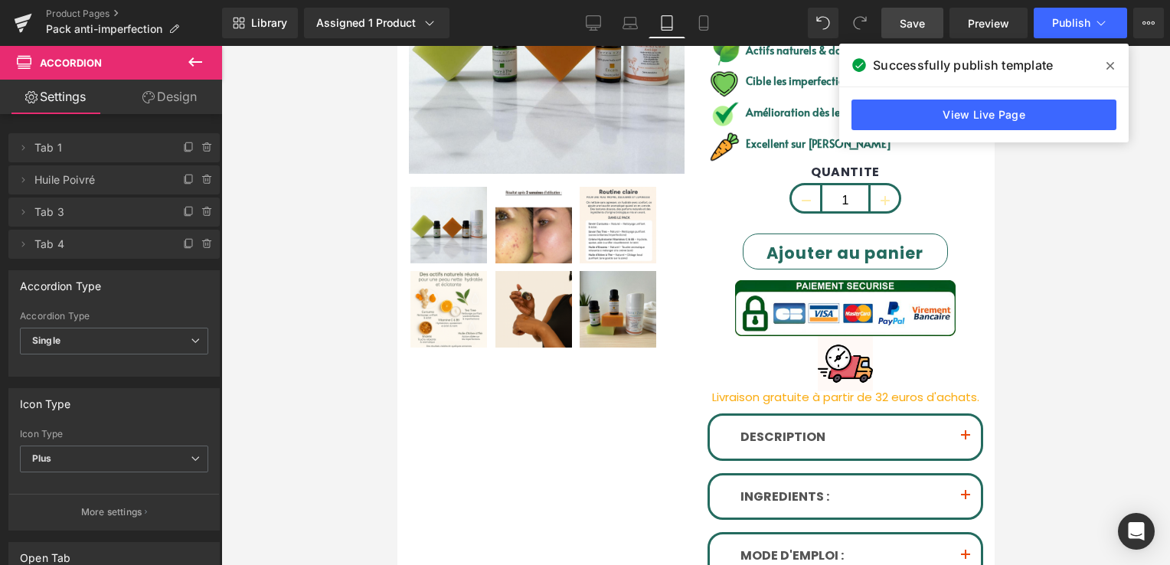
scroll to position [187, 0]
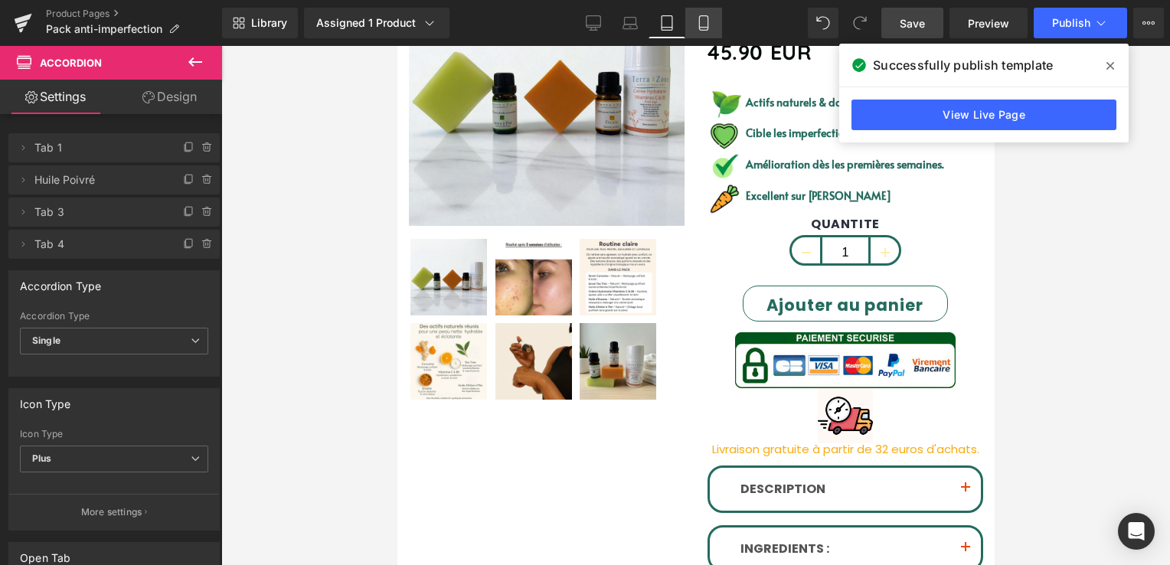
click at [702, 31] on link "Mobile" at bounding box center [703, 23] width 37 height 31
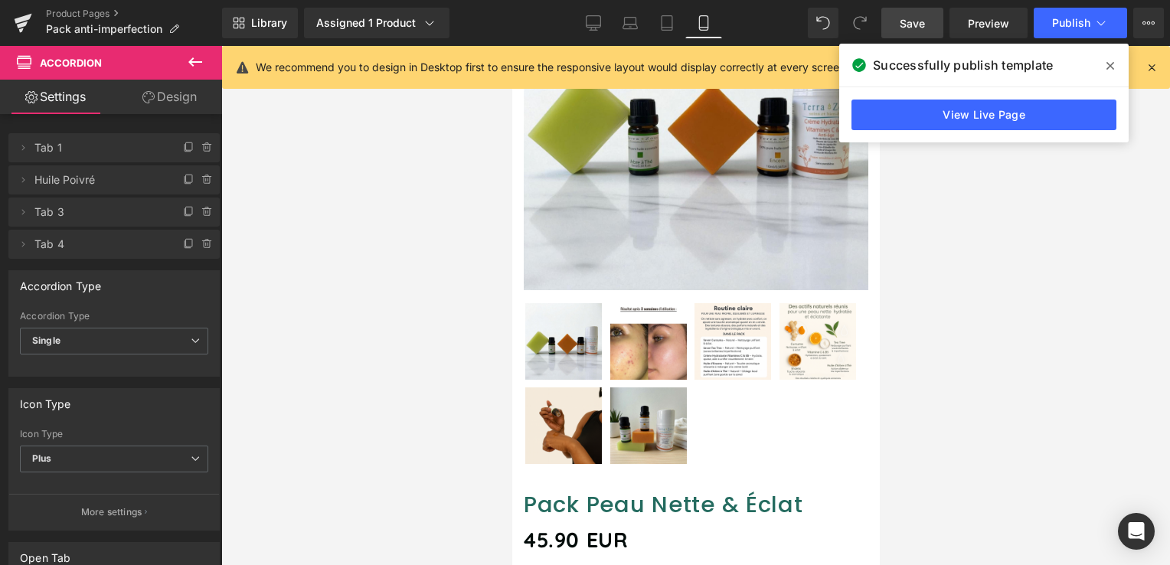
scroll to position [694, 0]
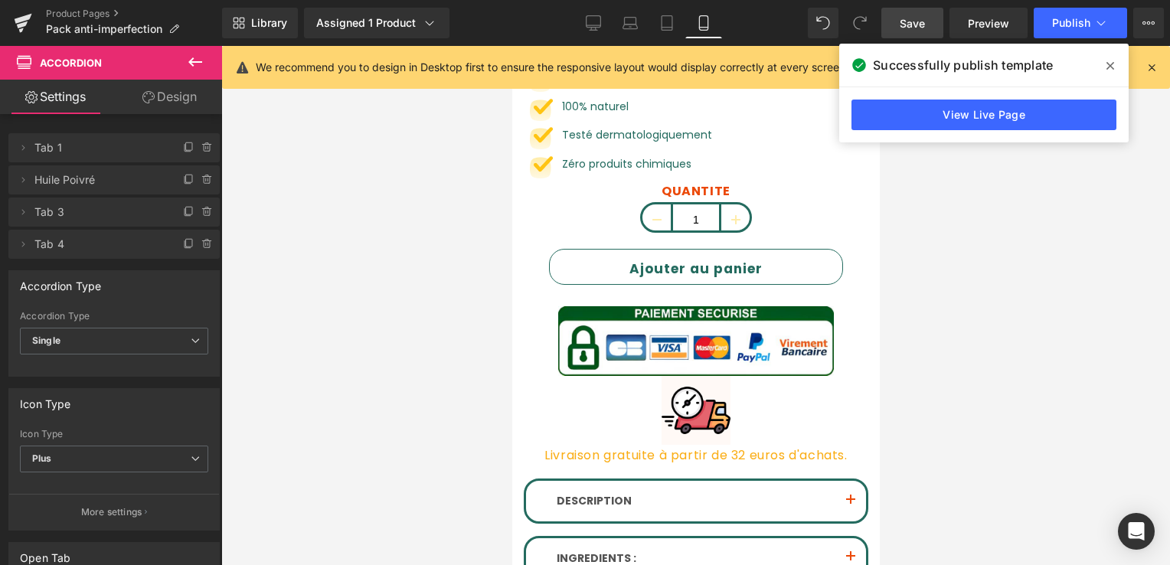
click at [1114, 63] on span at bounding box center [1110, 66] width 25 height 25
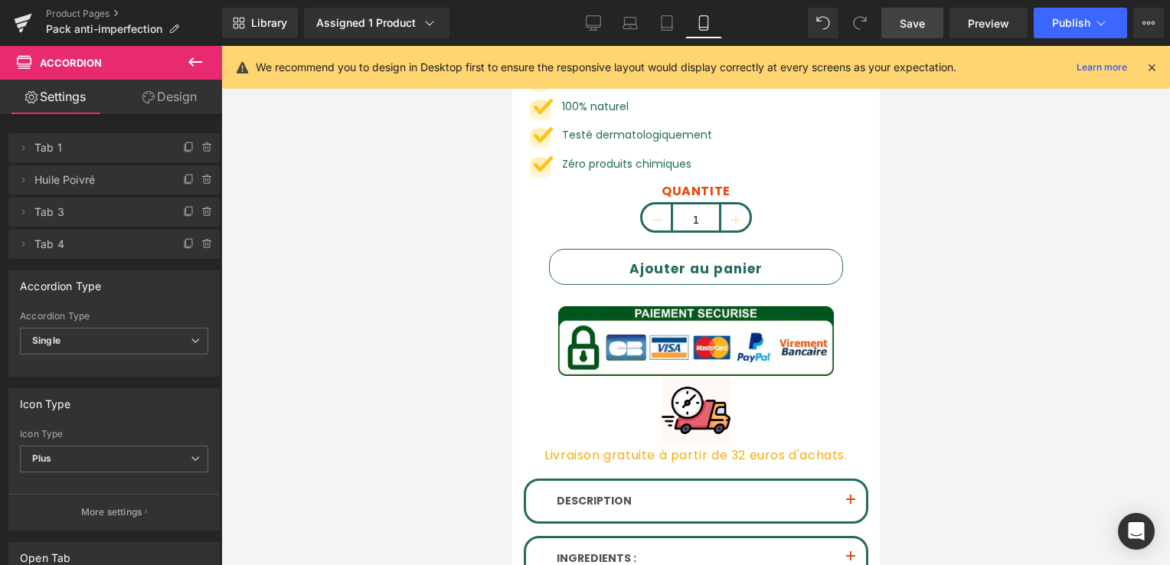
click at [1152, 68] on icon at bounding box center [1152, 67] width 14 height 14
click at [1152, 68] on div at bounding box center [695, 305] width 949 height 519
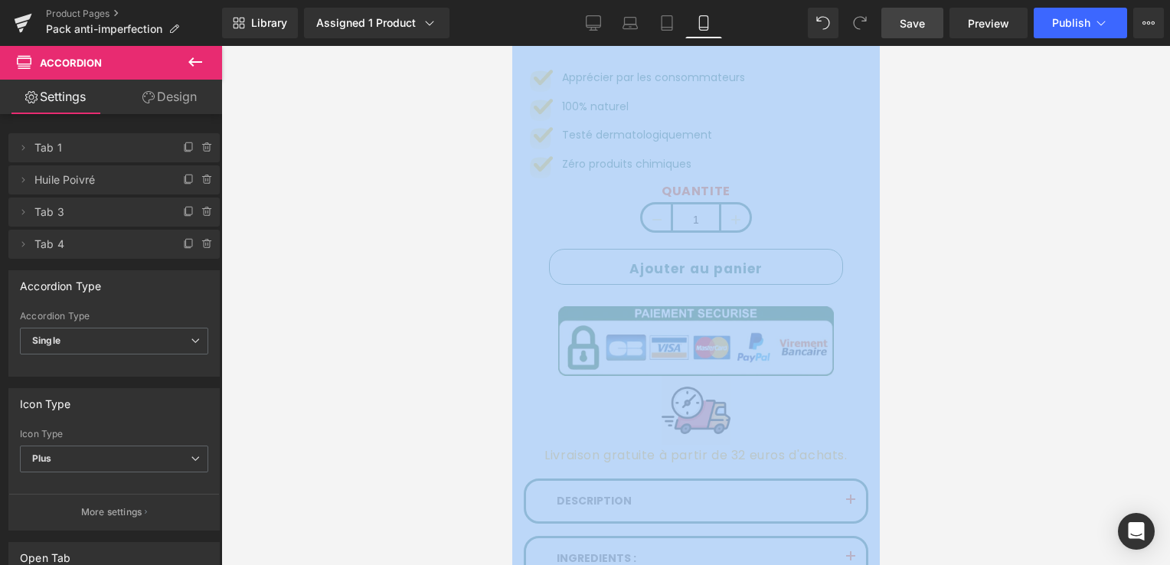
click at [949, 132] on div at bounding box center [695, 305] width 949 height 519
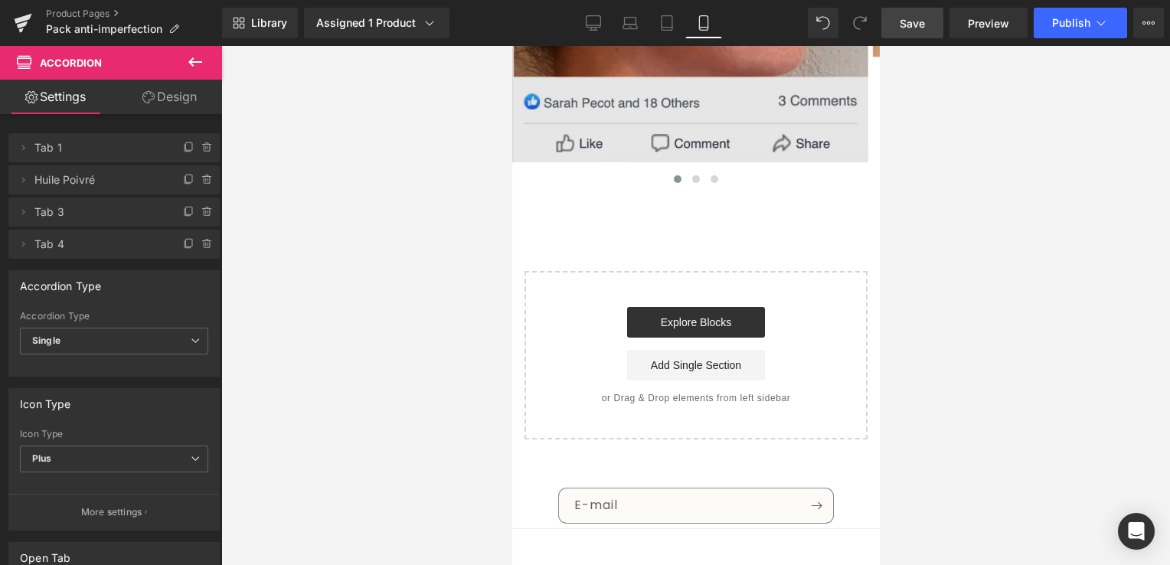
scroll to position [3660, 0]
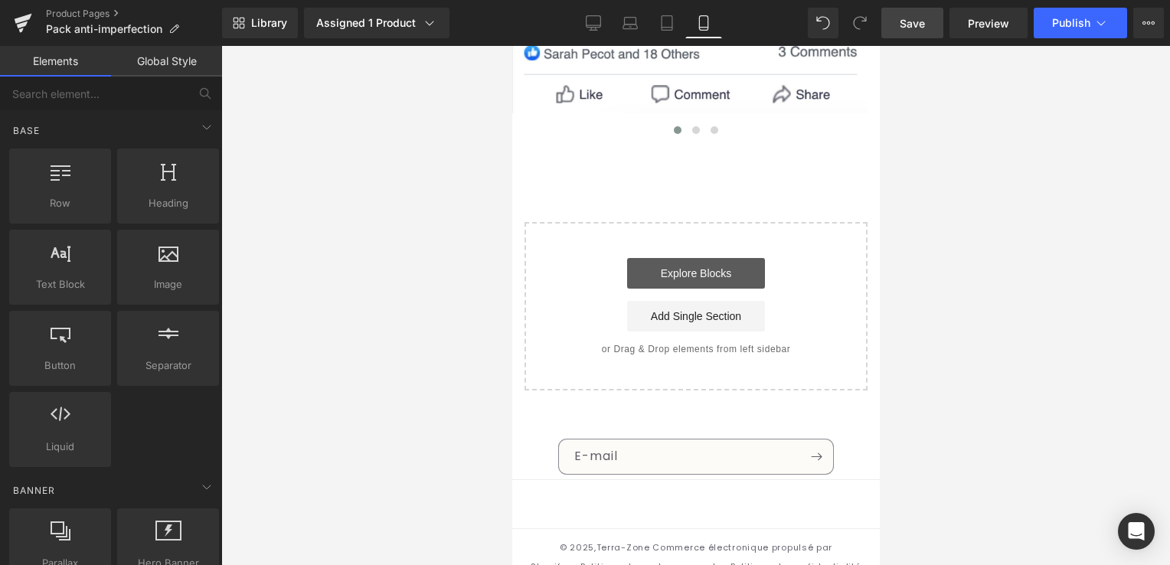
click at [704, 258] on link "Explore Blocks" at bounding box center [695, 273] width 138 height 31
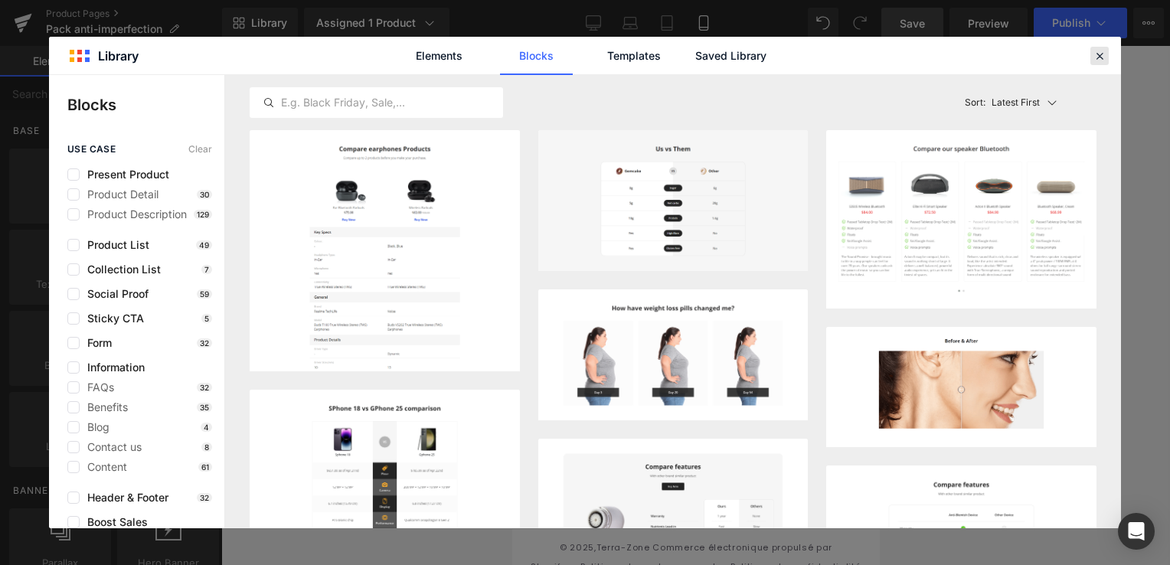
click at [1097, 55] on icon at bounding box center [1100, 56] width 14 height 14
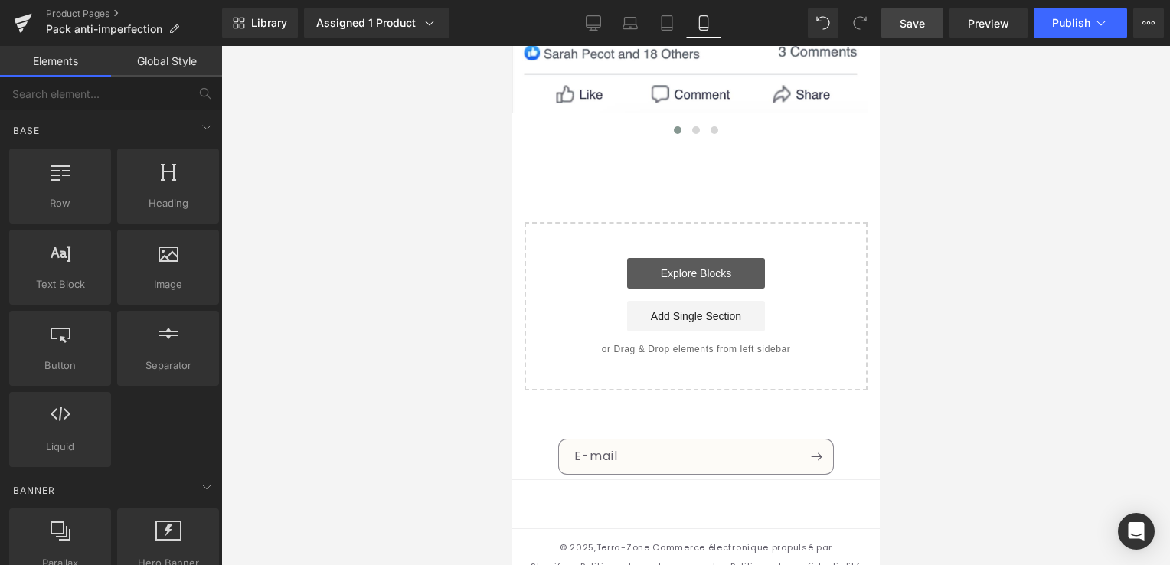
click at [702, 258] on link "Explore Blocks" at bounding box center [695, 273] width 138 height 31
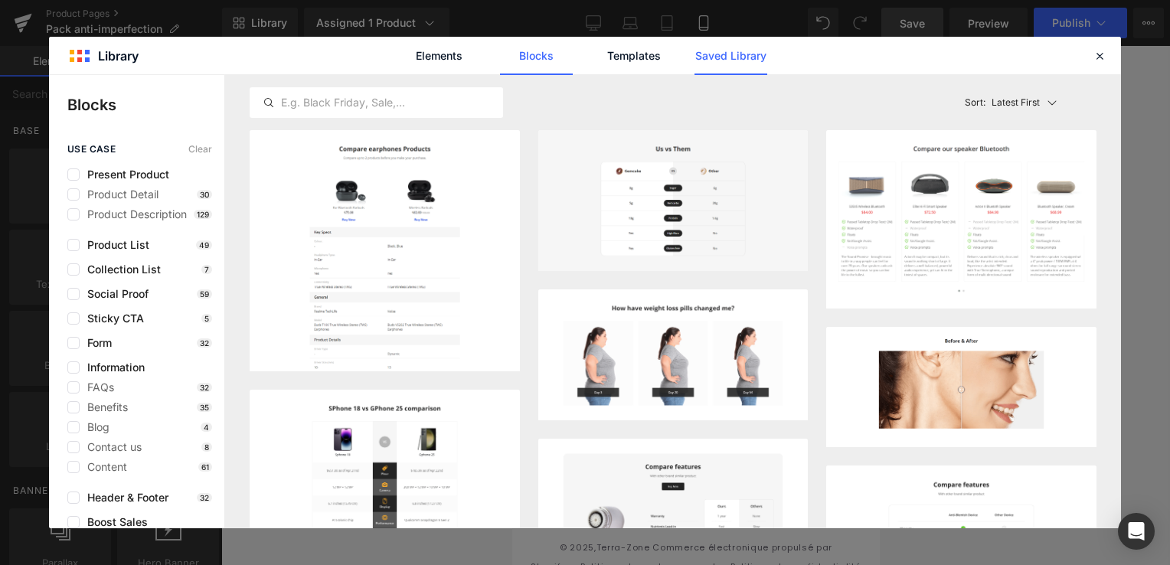
click at [726, 57] on link "Saved Library" at bounding box center [730, 56] width 73 height 38
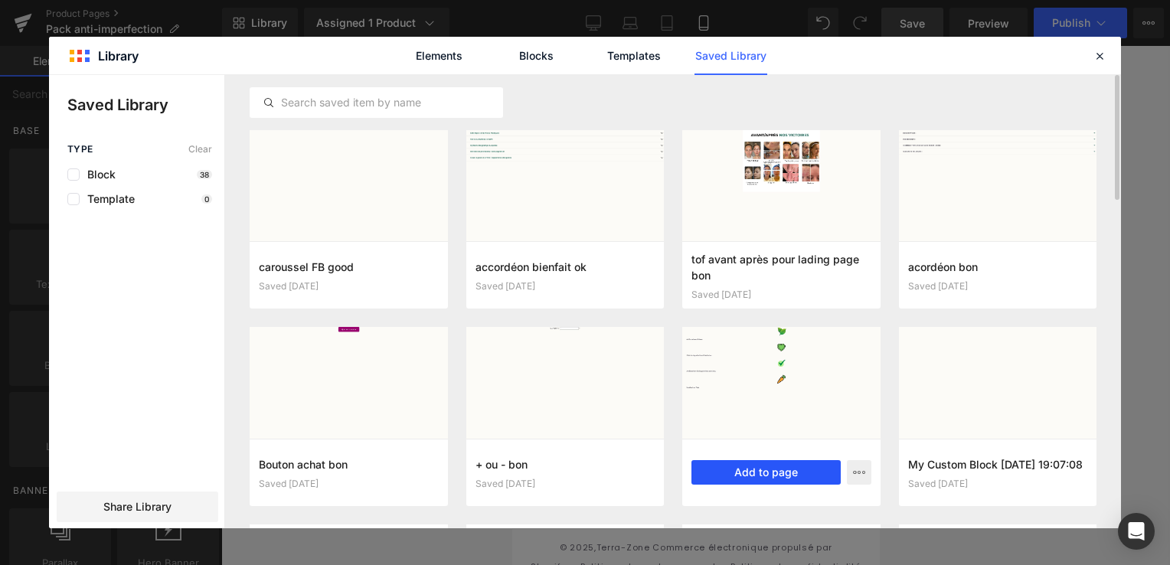
click at [766, 470] on button "Add to page" at bounding box center [765, 472] width 149 height 25
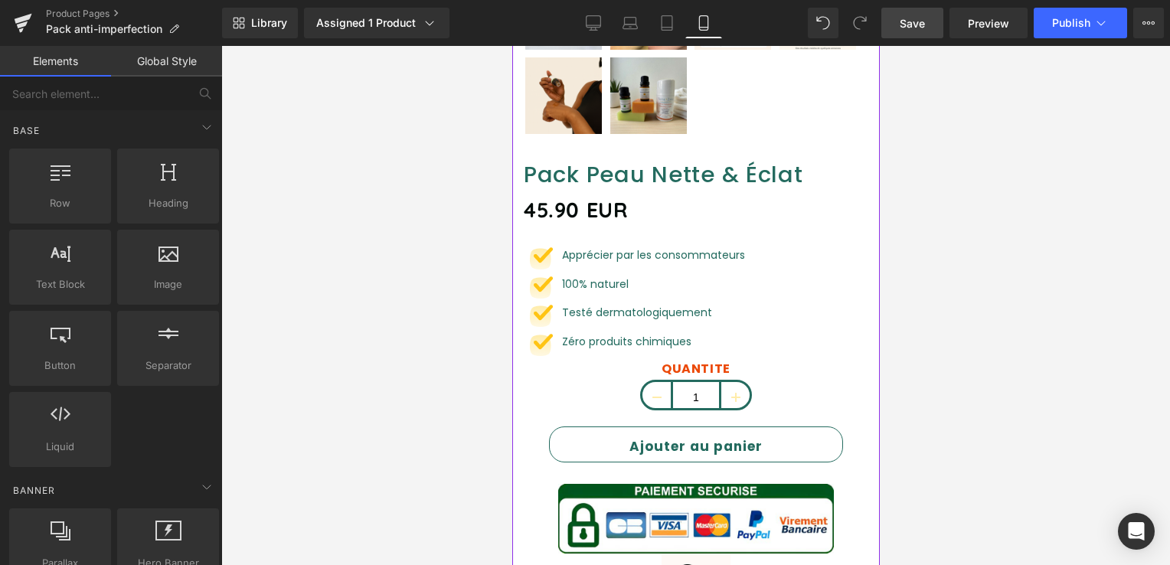
scroll to position [521, 0]
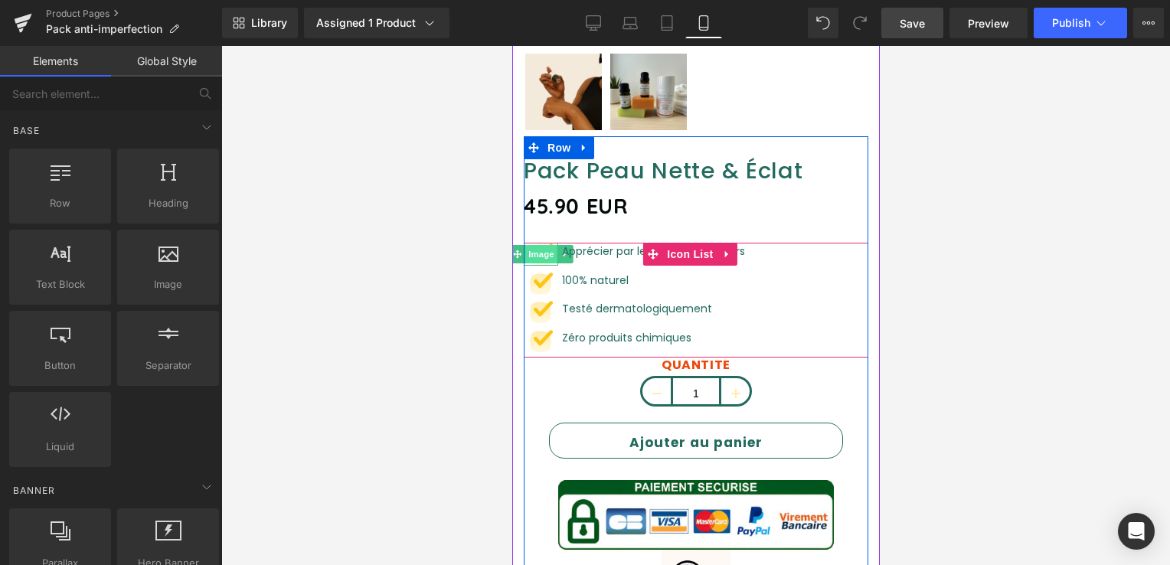
click at [544, 245] on span "Image" at bounding box center [540, 254] width 32 height 18
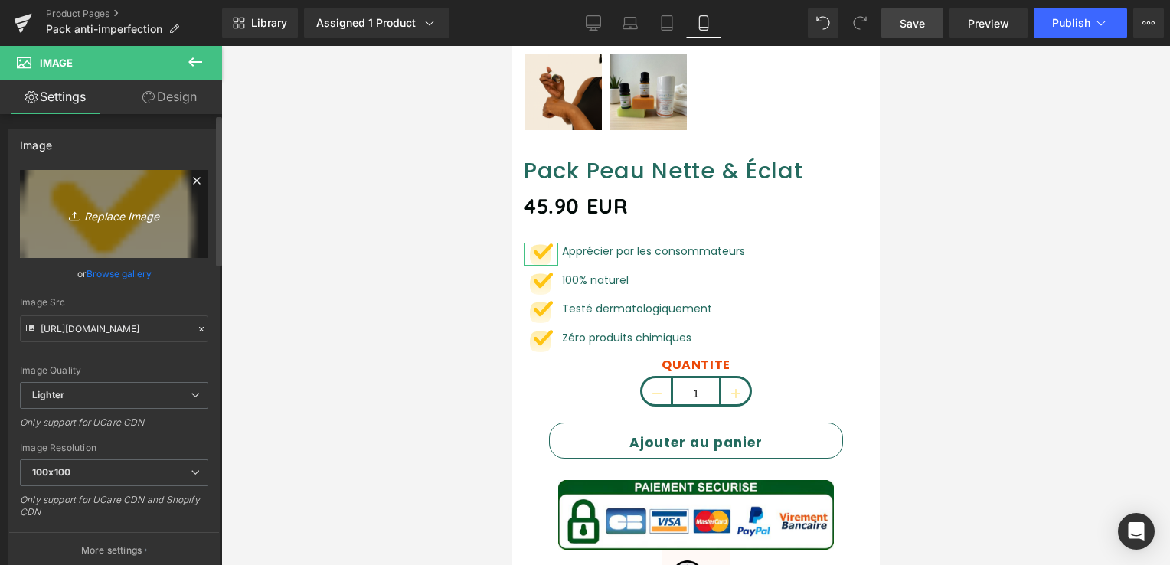
click at [116, 209] on icon "Replace Image" at bounding box center [114, 213] width 123 height 19
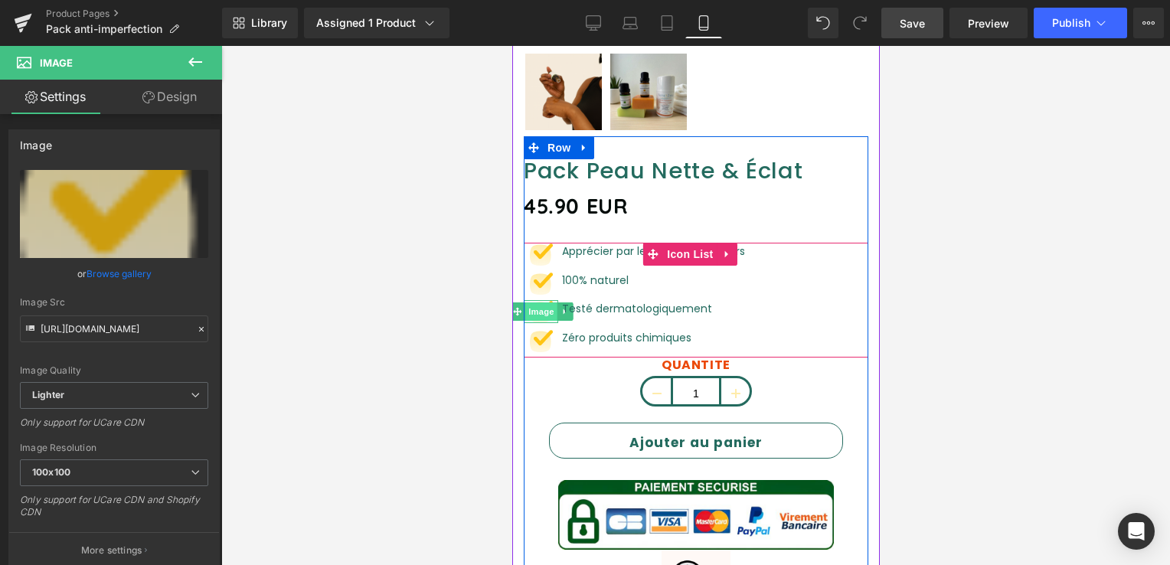
click at [542, 302] on span "Image" at bounding box center [540, 311] width 32 height 18
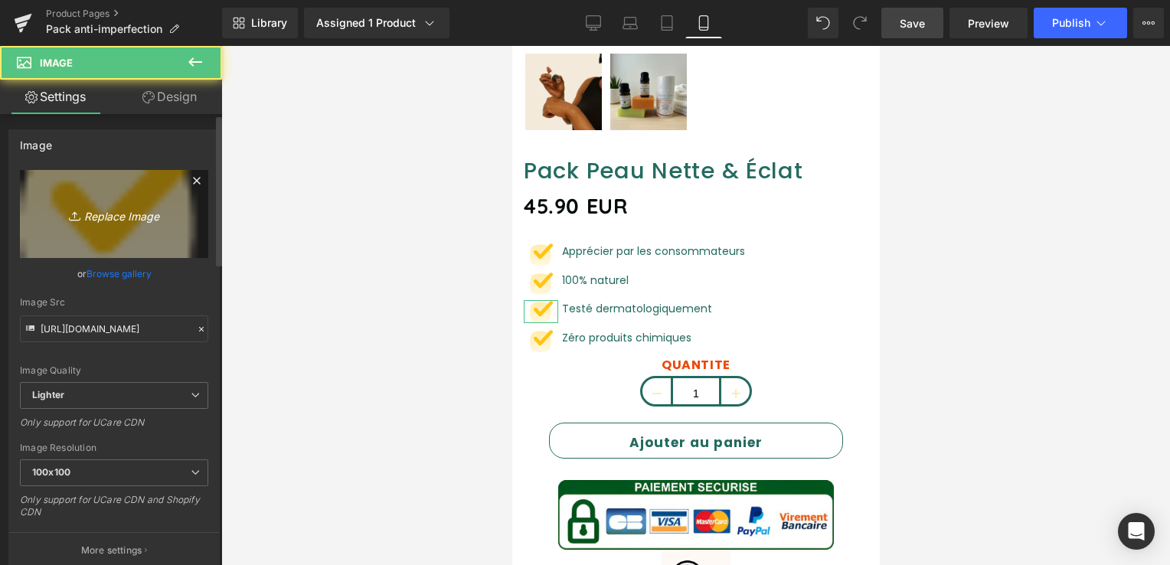
click at [93, 212] on icon "Replace Image" at bounding box center [114, 213] width 123 height 19
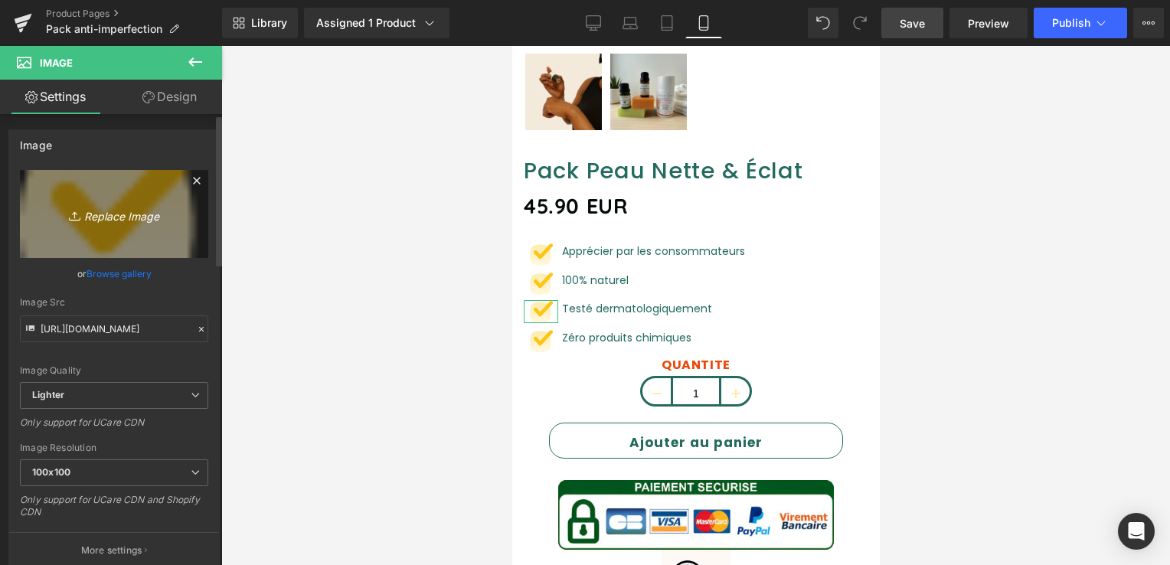
type input "C:\fakepath\tésté ffff.png"
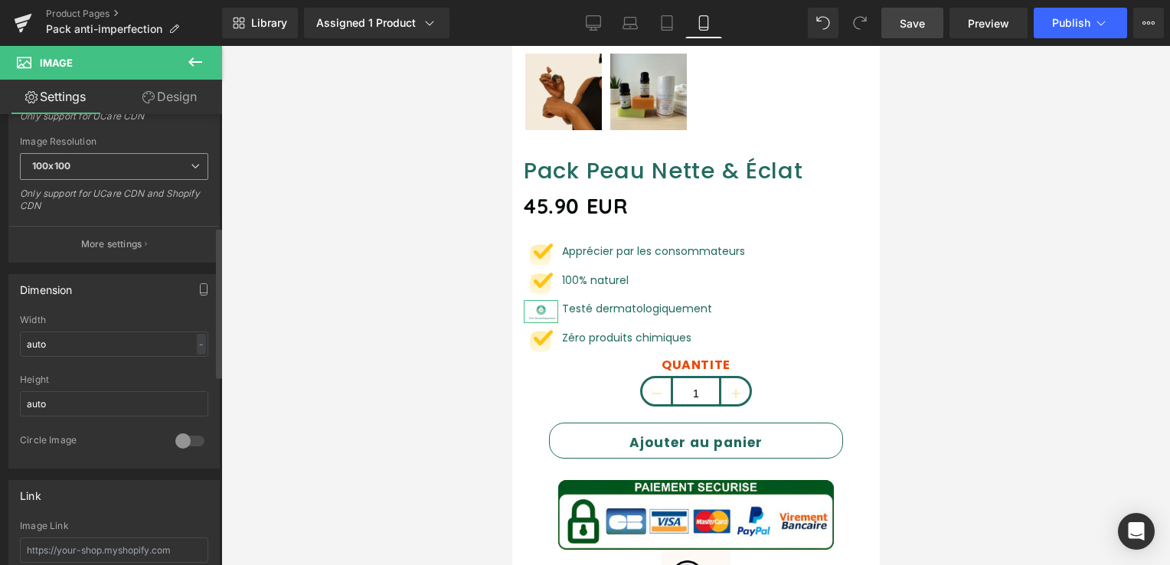
scroll to position [459, 0]
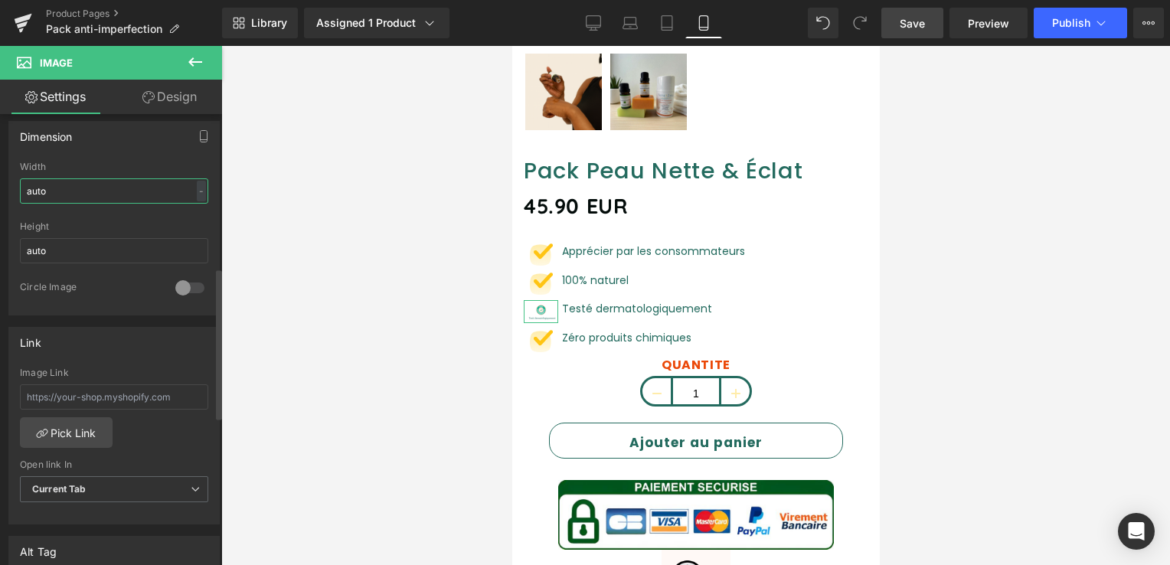
click at [109, 189] on input "auto" at bounding box center [114, 190] width 188 height 25
drag, startPoint x: 109, startPoint y: 189, endPoint x: -3, endPoint y: 199, distance: 112.2
click at [0, 199] on html "Image You are previewing how the will restyle your page. You can not edit Eleme…" at bounding box center [585, 282] width 1170 height 565
type input "1"
type input "4"
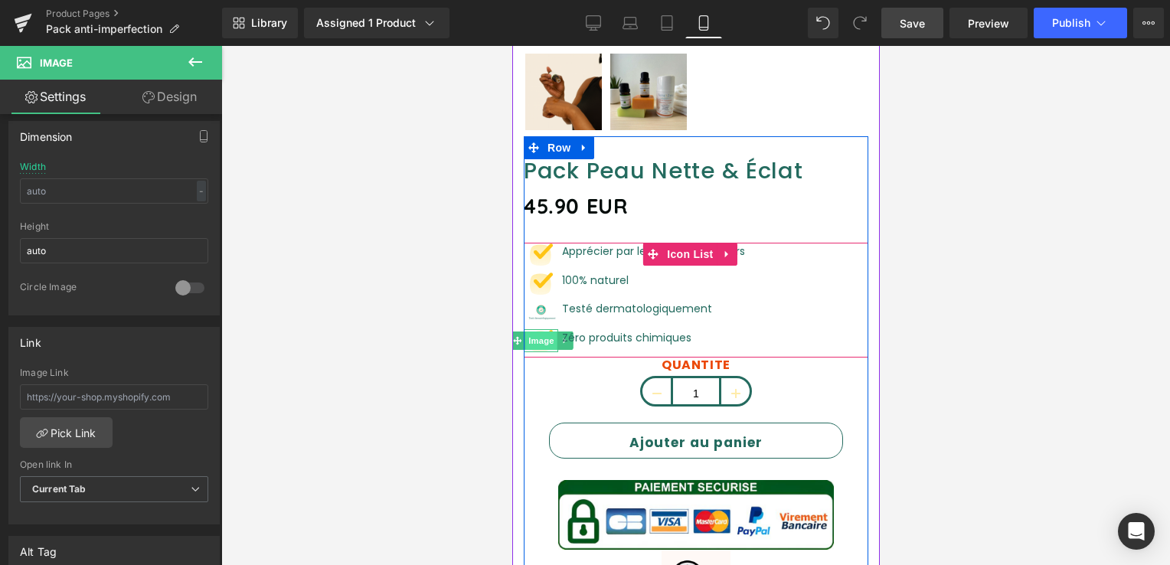
click at [541, 332] on span "Image" at bounding box center [540, 341] width 32 height 18
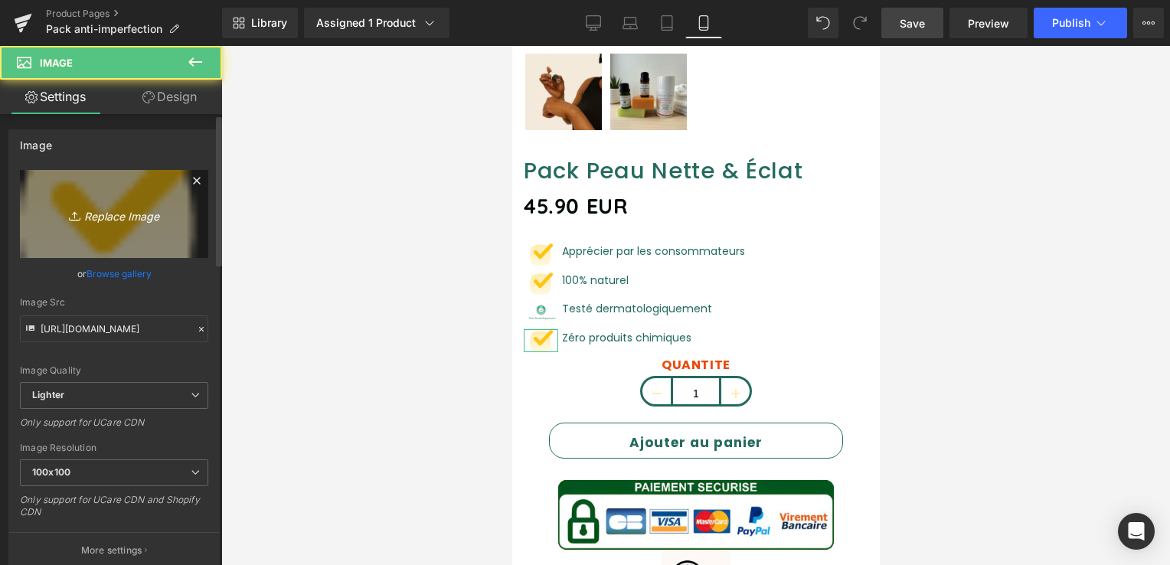
click at [87, 222] on icon "Replace Image" at bounding box center [114, 213] width 123 height 19
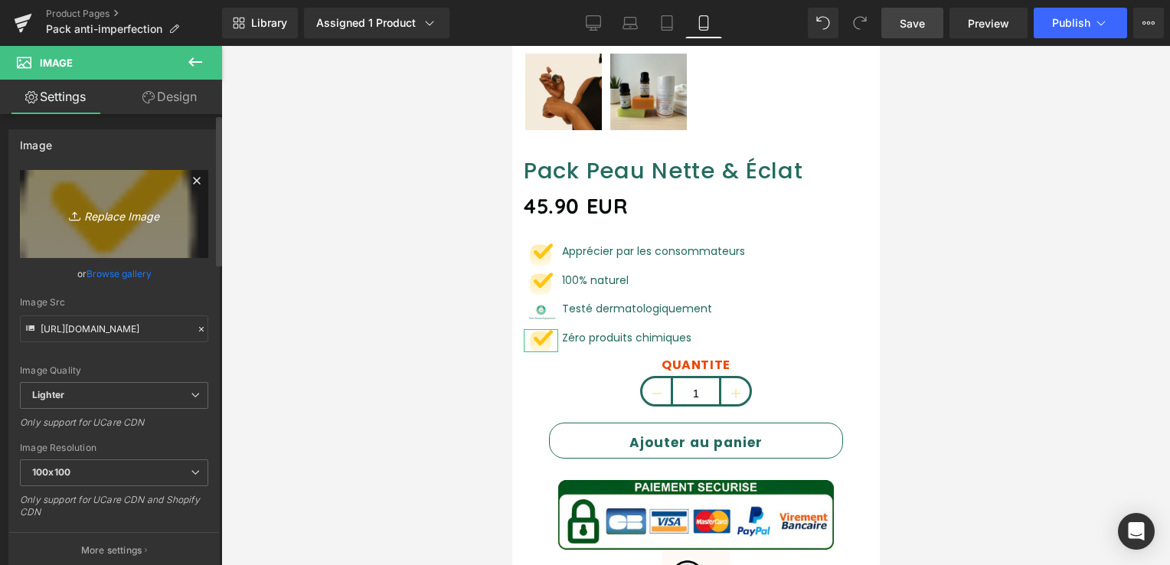
type input "C:\fakepath\lapinnnnnnn.png"
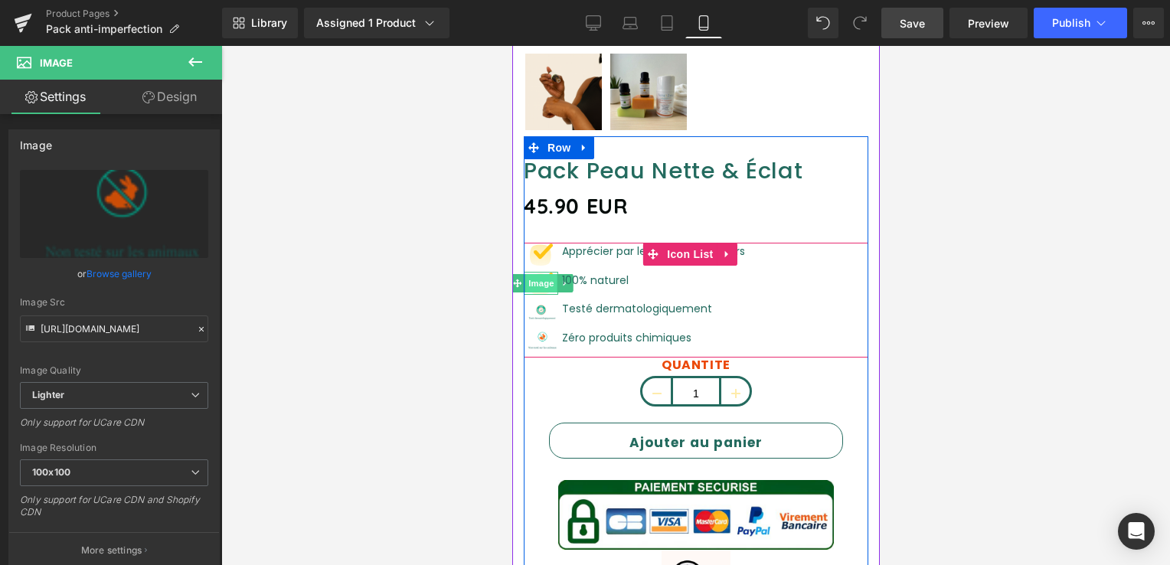
click at [543, 274] on span "Image" at bounding box center [540, 283] width 32 height 18
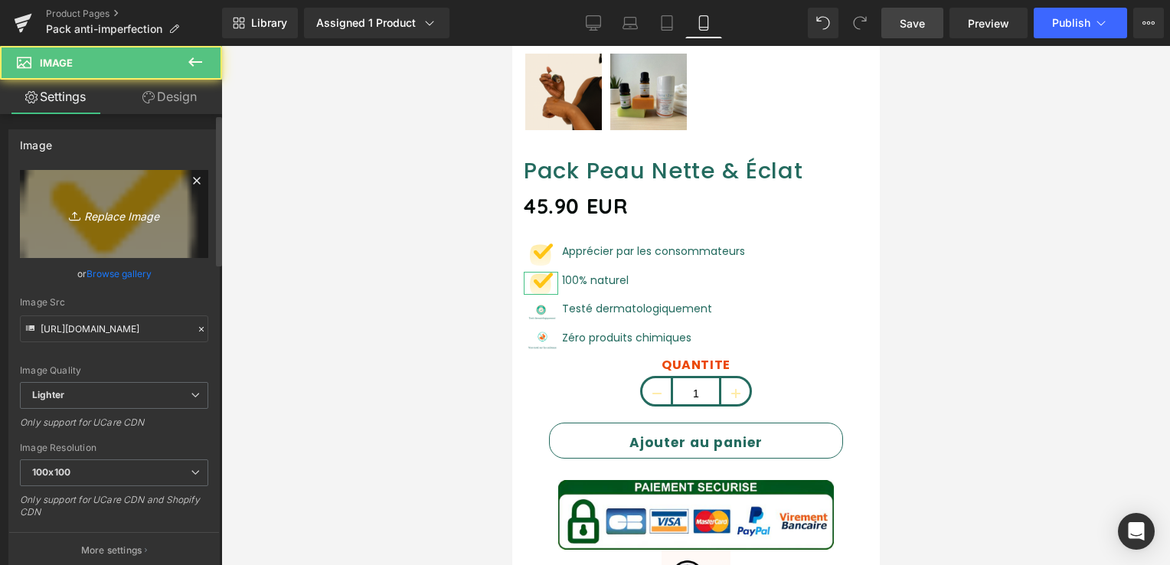
click at [142, 225] on link "Replace Image" at bounding box center [114, 214] width 188 height 88
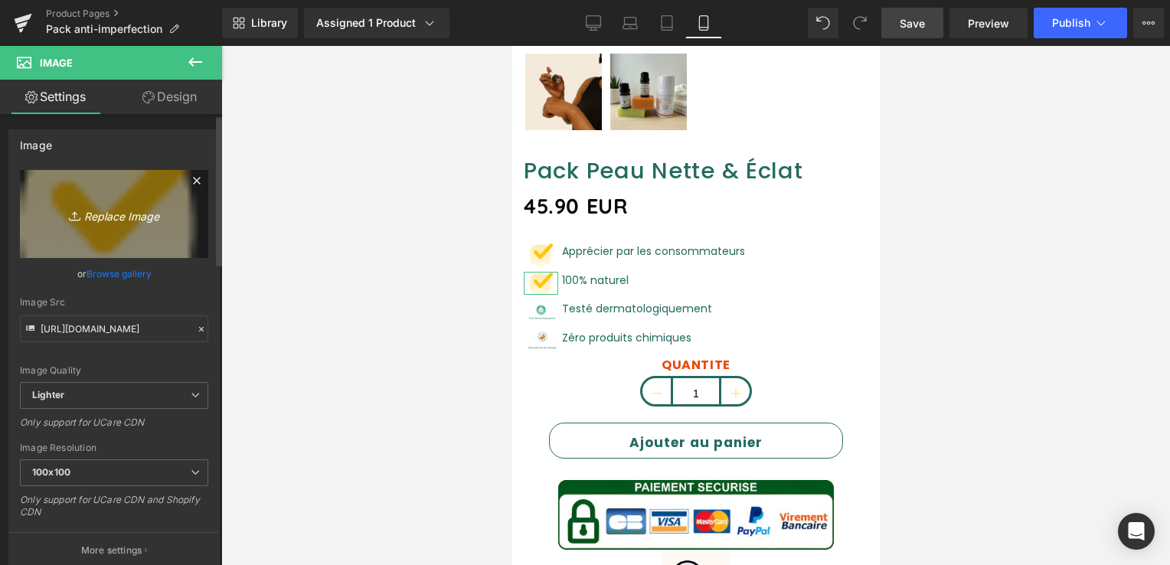
type input "C:\fakepath\03f4d01e-eb49-412e-94e9-f72e9c03c924.png"
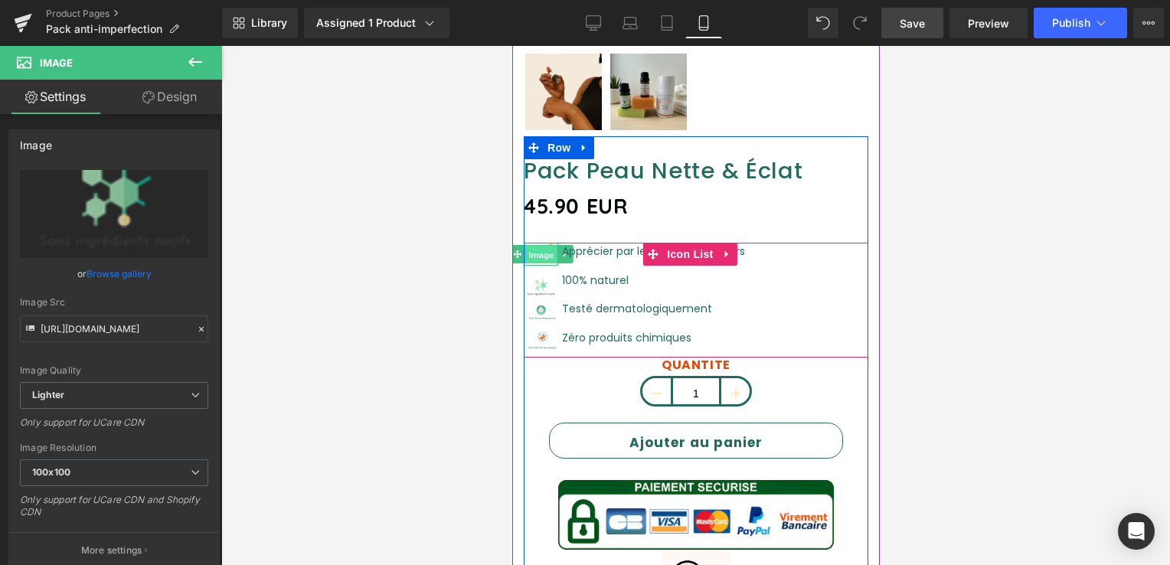
click at [543, 246] on span "Image" at bounding box center [540, 255] width 32 height 18
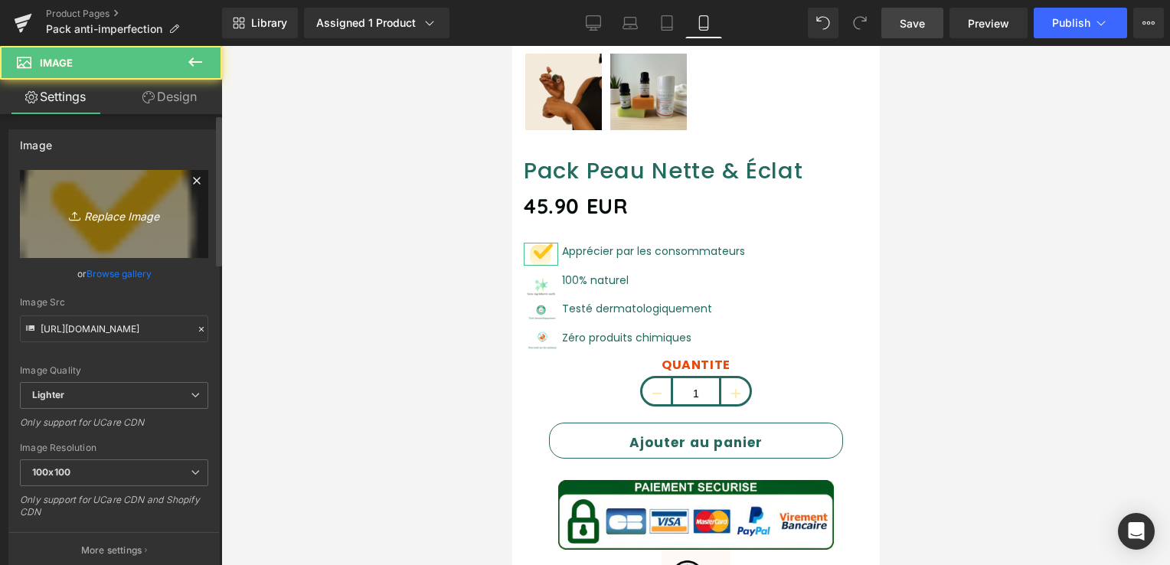
click at [151, 219] on icon "Replace Image" at bounding box center [114, 213] width 123 height 19
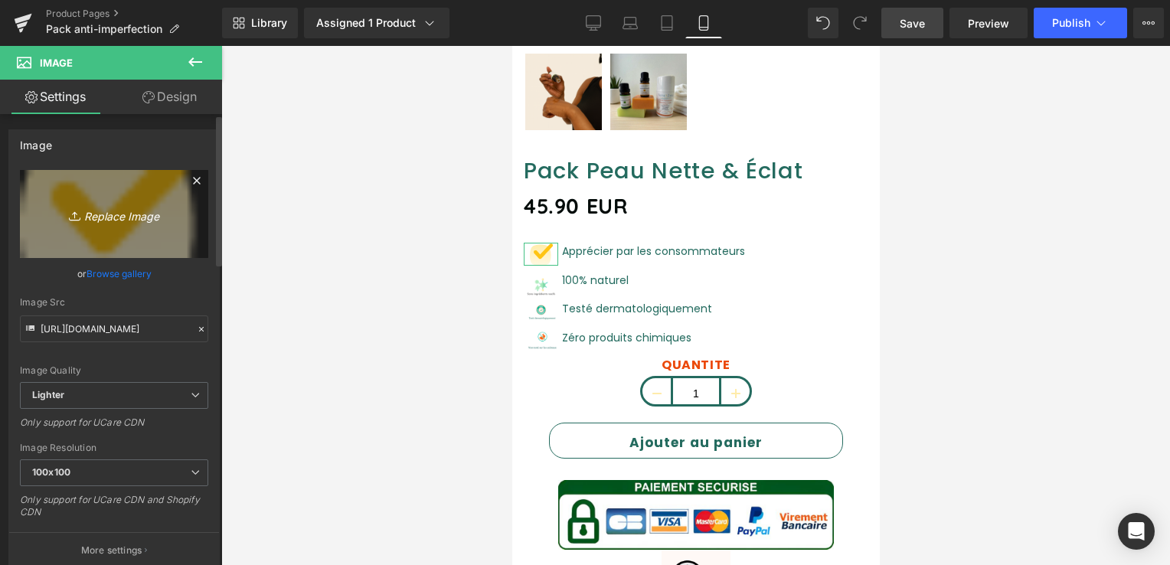
type input "C:\fakepath\e31fdde1-7606-4e7d-a3c3-e141c5bcd57c.png"
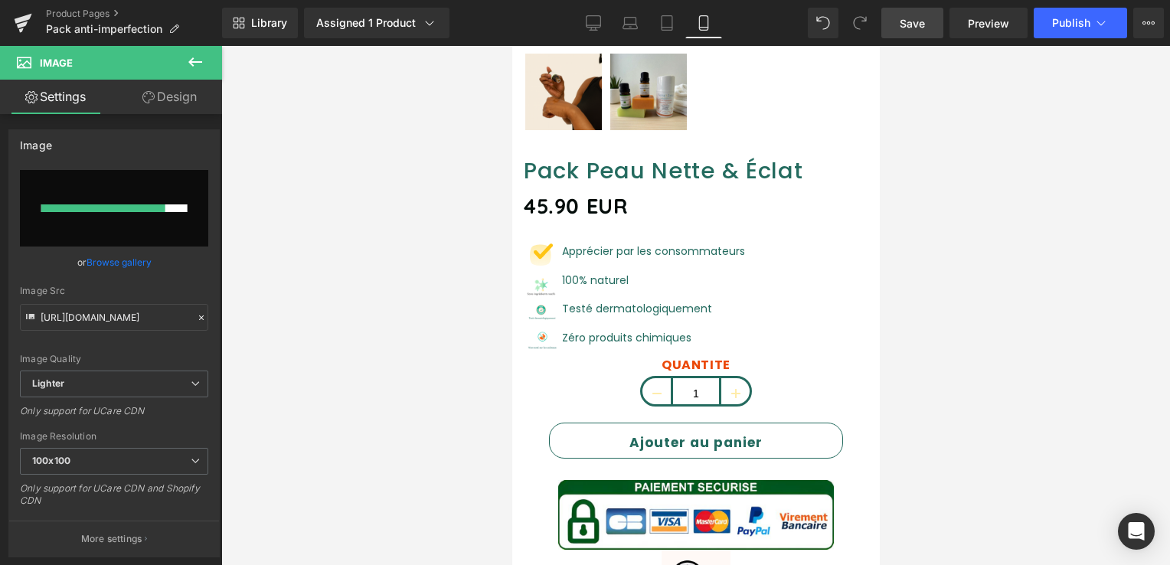
click at [914, 30] on span "Save" at bounding box center [912, 23] width 25 height 16
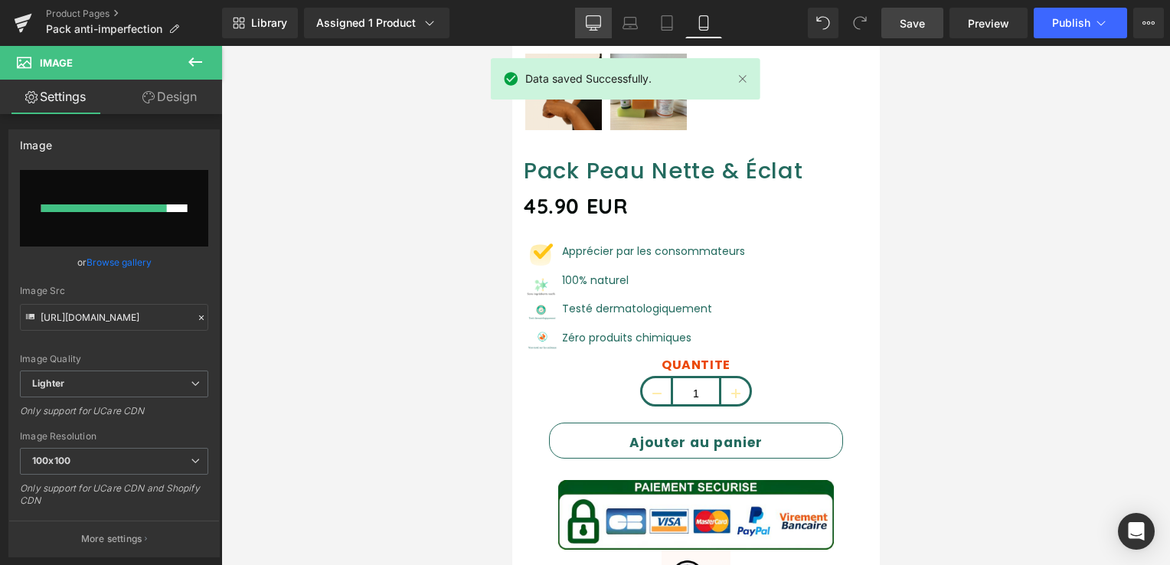
click at [580, 27] on link "Desktop" at bounding box center [593, 23] width 37 height 31
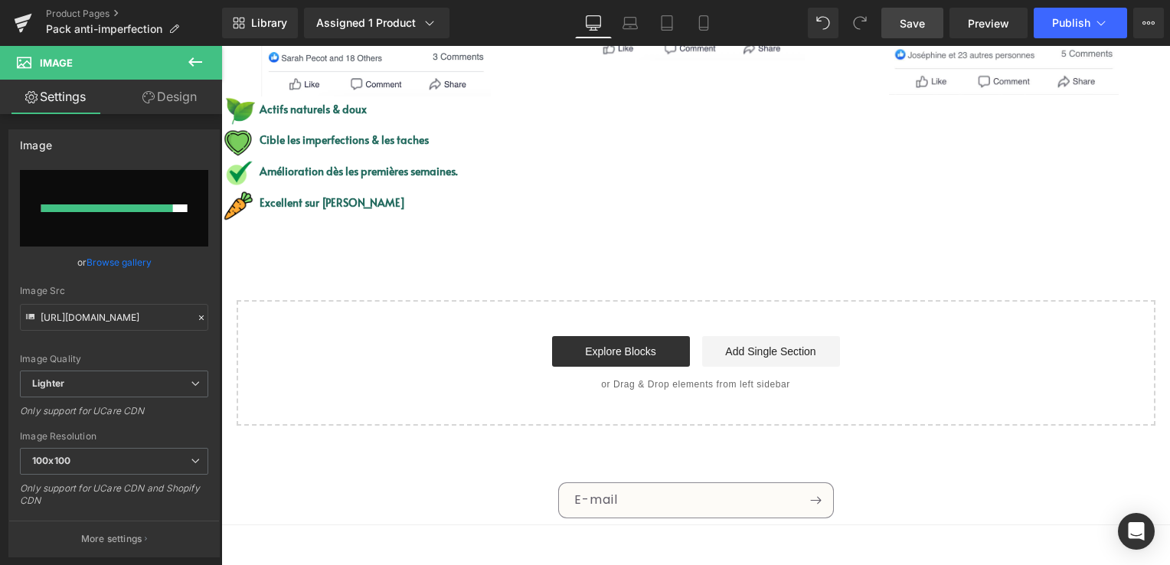
scroll to position [3390, 0]
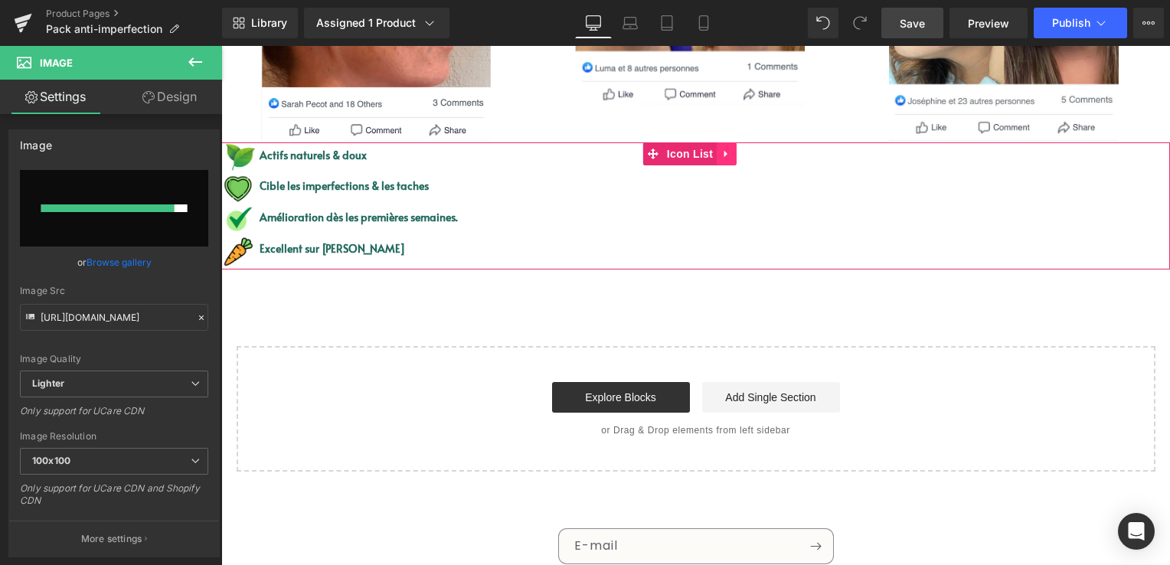
click at [724, 151] on icon at bounding box center [725, 154] width 3 height 7
click at [733, 149] on icon at bounding box center [736, 154] width 11 height 11
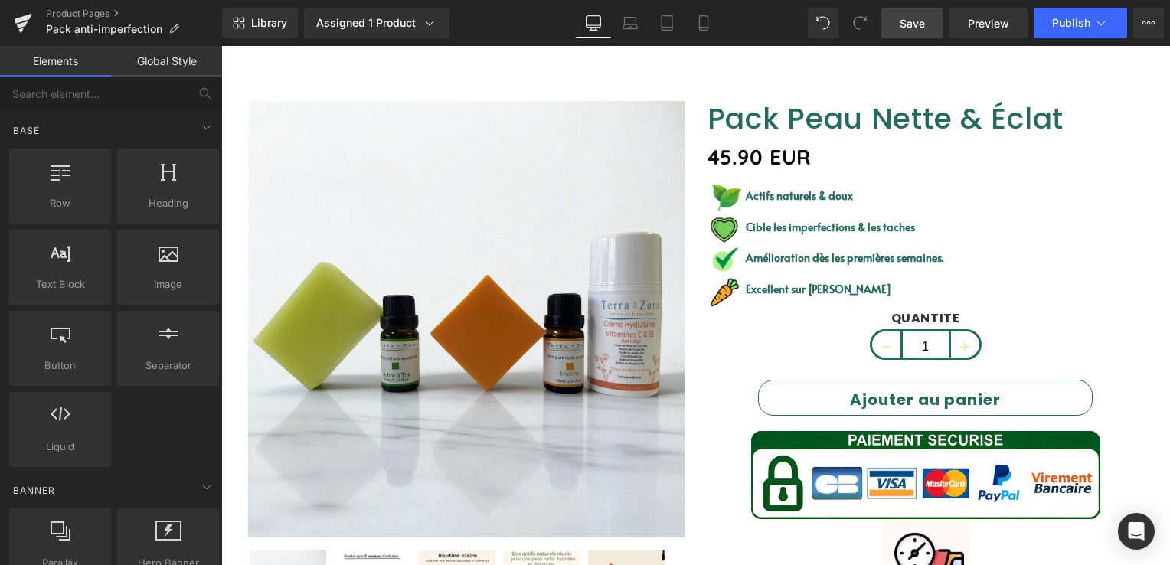
scroll to position [0, 0]
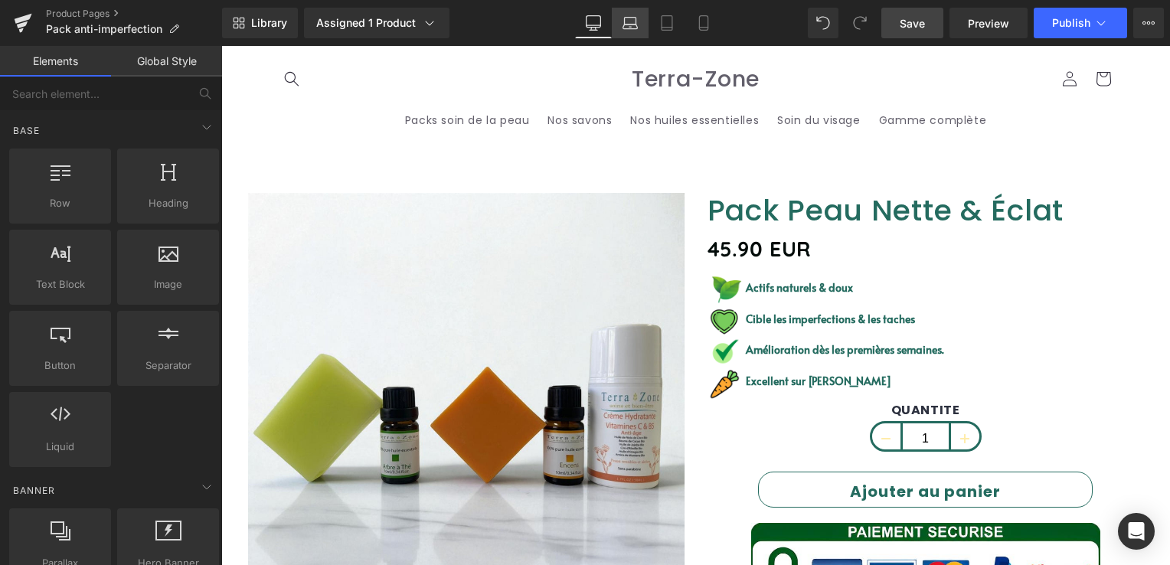
click at [631, 28] on icon at bounding box center [630, 27] width 15 height 5
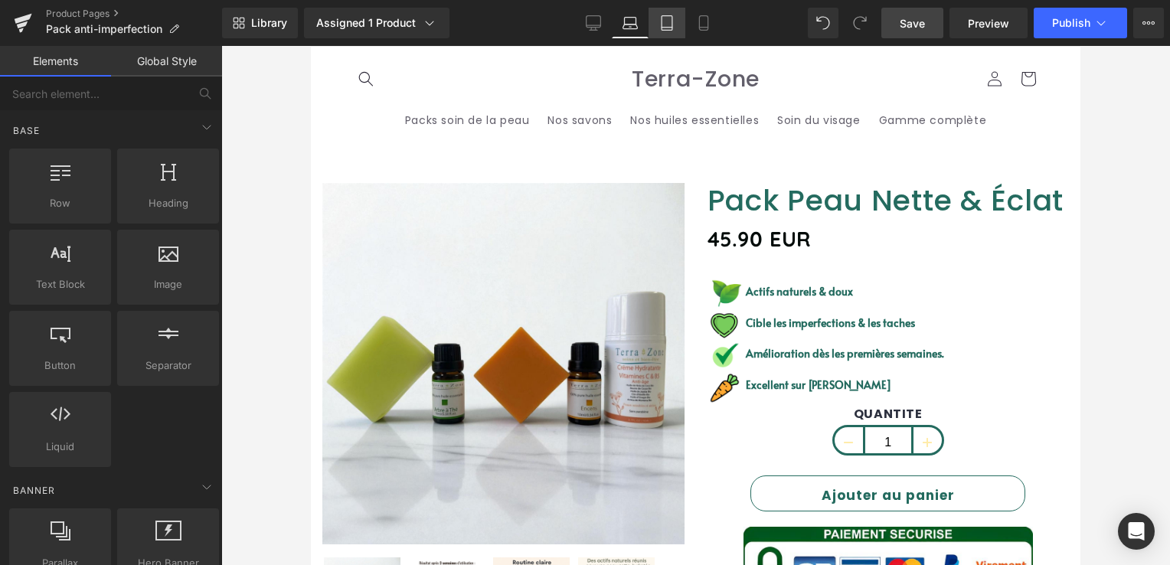
click at [671, 26] on icon at bounding box center [666, 22] width 15 height 15
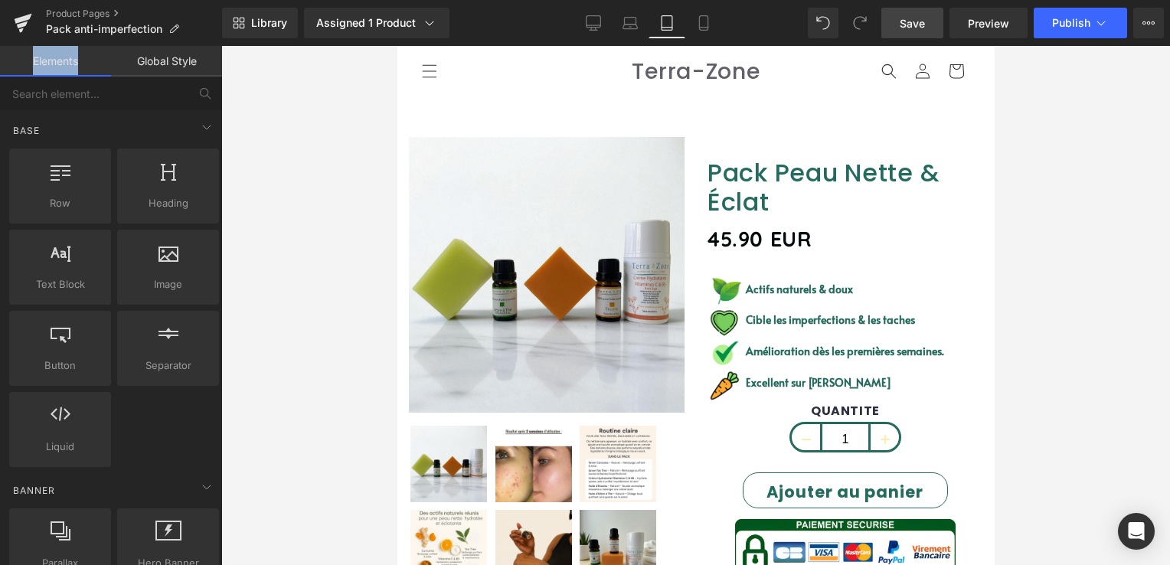
scroll to position [67, 0]
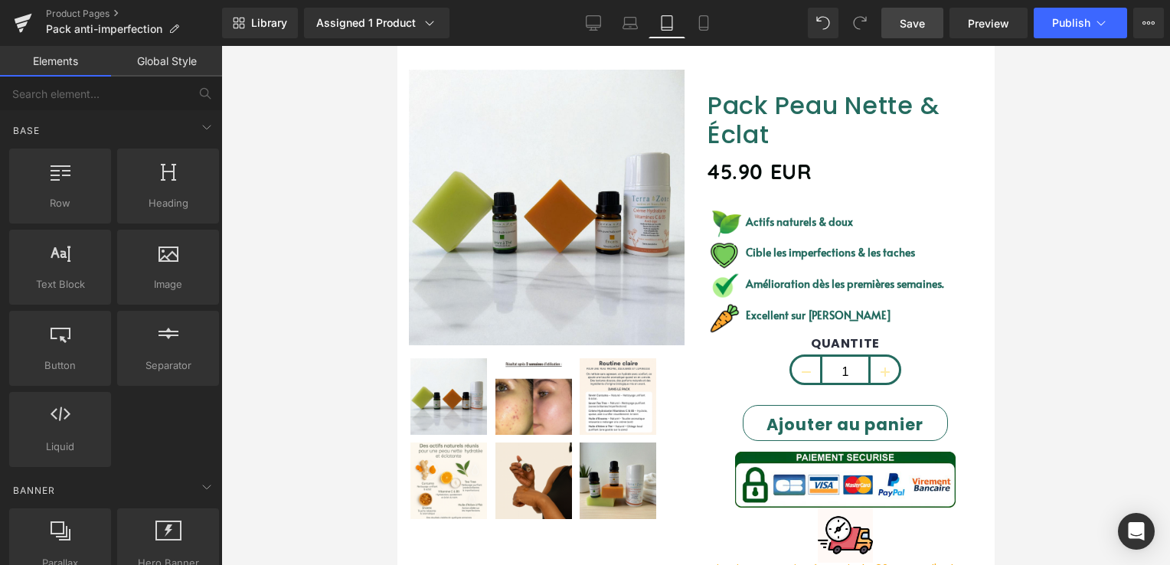
drag, startPoint x: 671, startPoint y: 26, endPoint x: 541, endPoint y: 15, distance: 129.8
click at [541, 15] on div "Library Assigned 1 Product Product Preview Pack Peau Nette & Éclat Manage assig…" at bounding box center [696, 23] width 948 height 31
click at [697, 29] on icon at bounding box center [703, 22] width 15 height 15
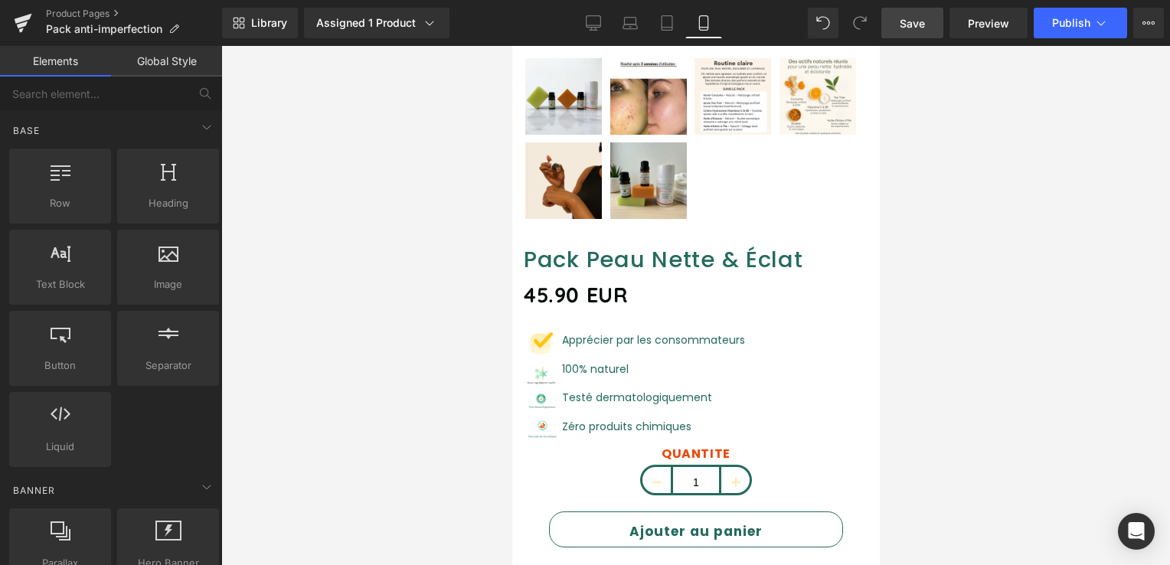
scroll to position [523, 0]
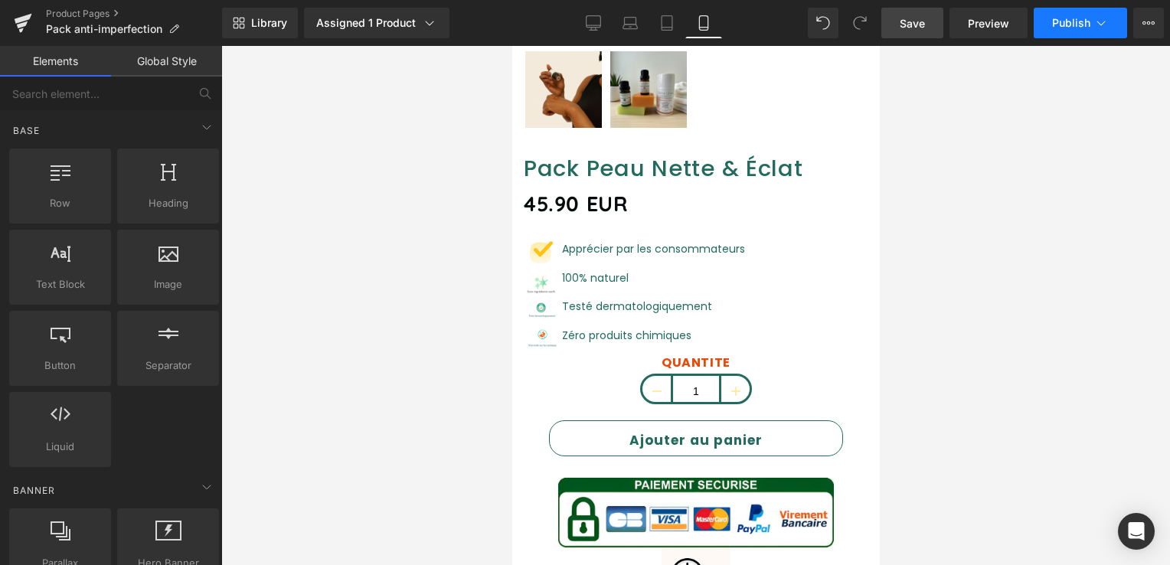
click at [1052, 21] on span "Publish" at bounding box center [1071, 23] width 38 height 12
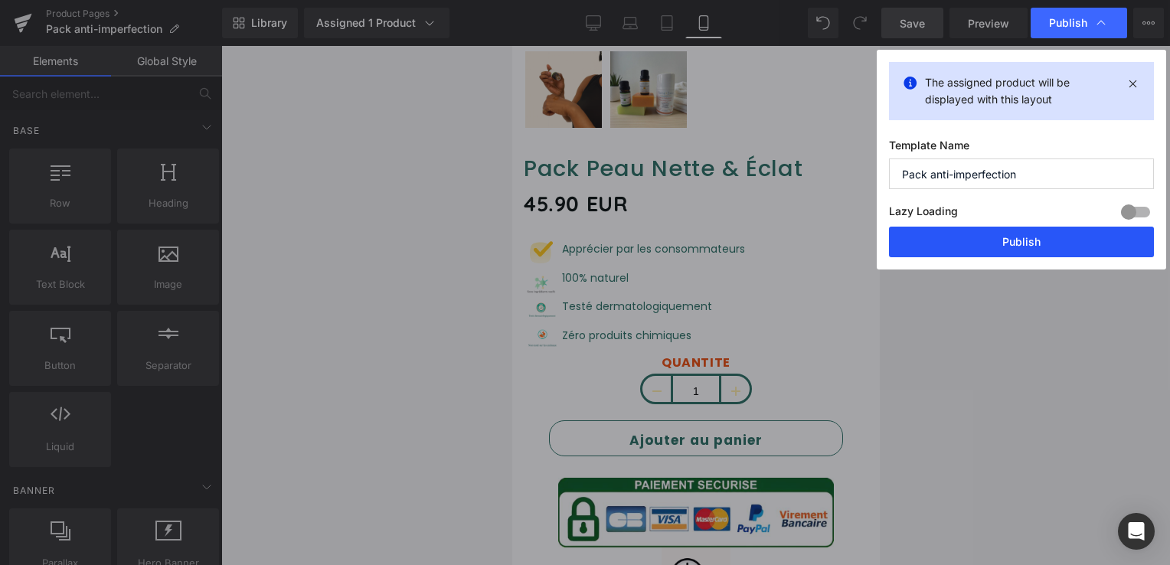
drag, startPoint x: 1022, startPoint y: 234, endPoint x: 164, endPoint y: 214, distance: 858.5
click at [1022, 234] on button "Publish" at bounding box center [1021, 242] width 265 height 31
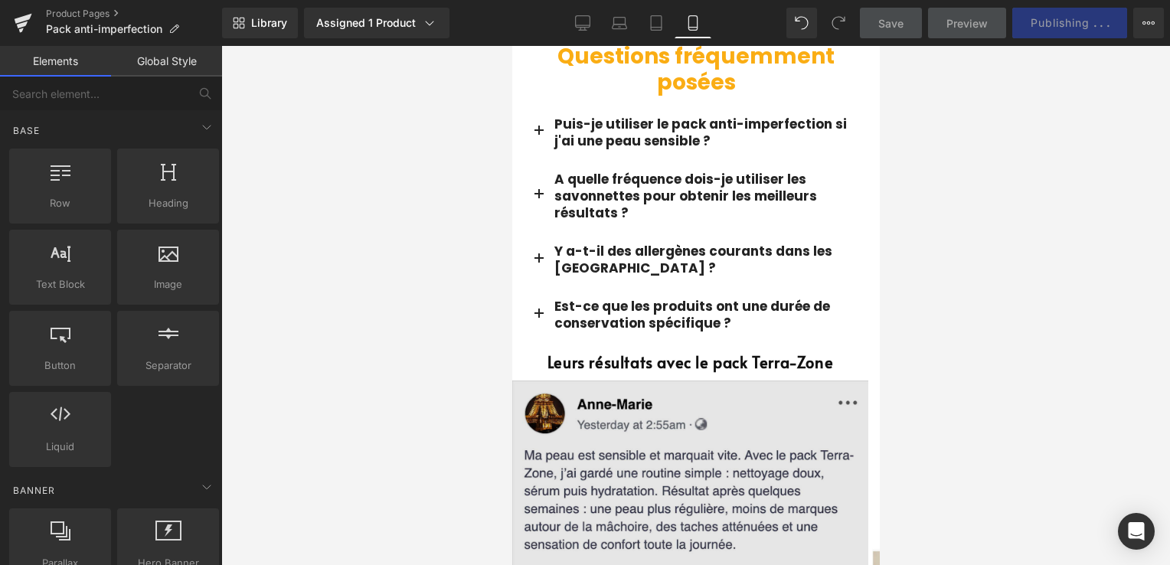
scroll to position [2818, 0]
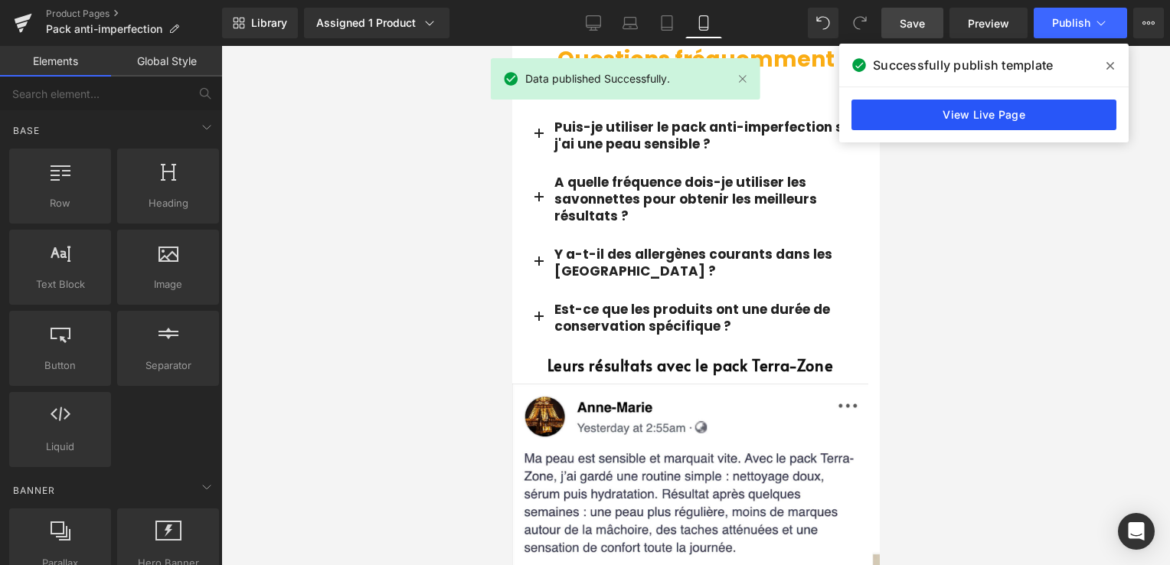
click at [888, 106] on link "View Live Page" at bounding box center [983, 115] width 265 height 31
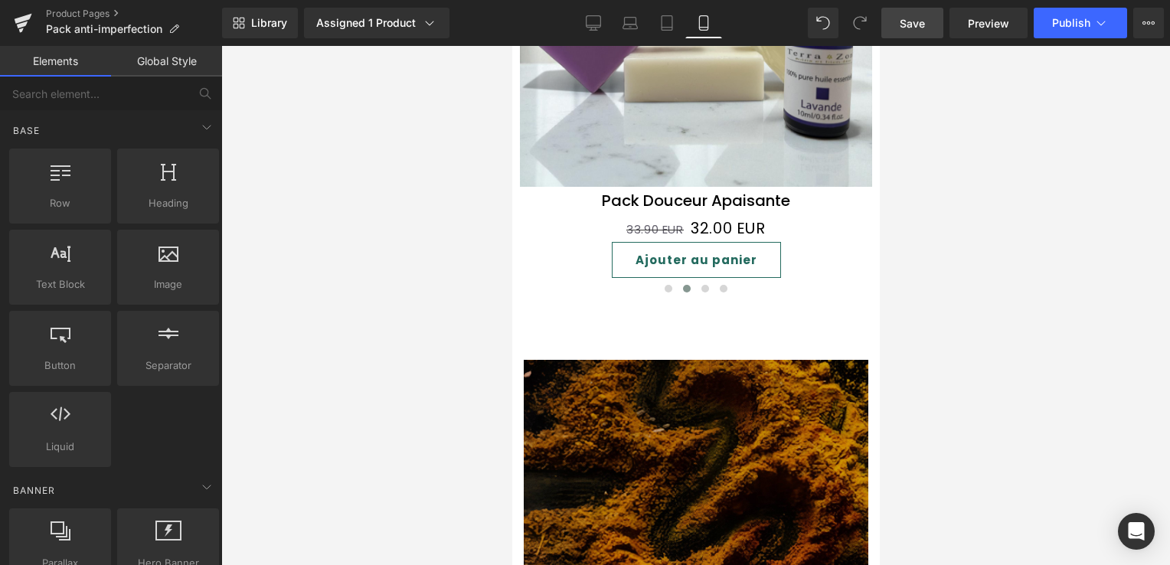
scroll to position [1746, 0]
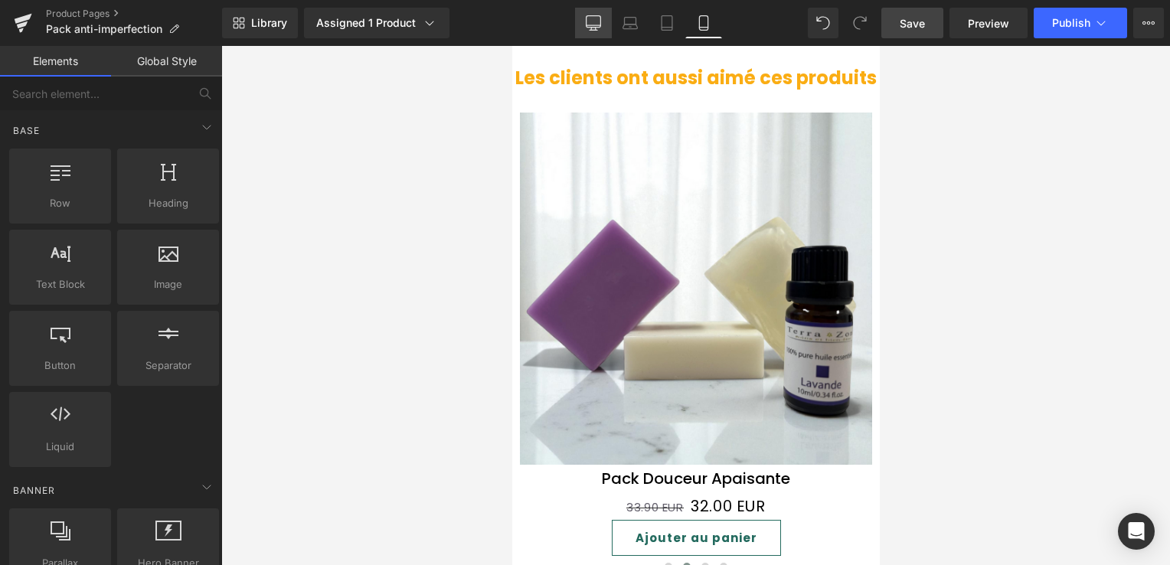
click at [597, 25] on icon at bounding box center [593, 25] width 15 height 0
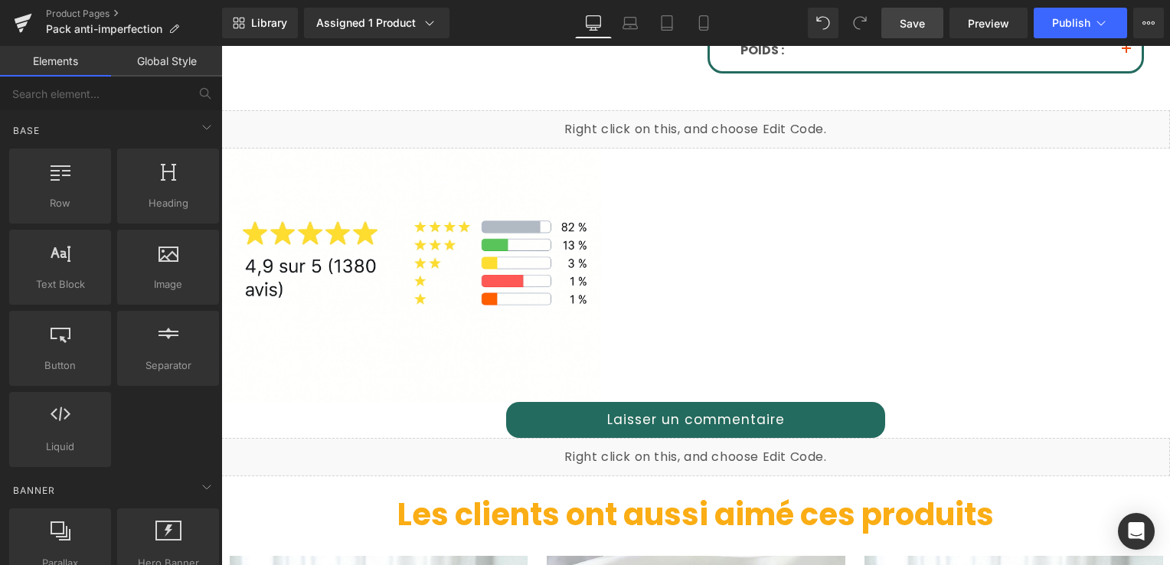
scroll to position [868, 0]
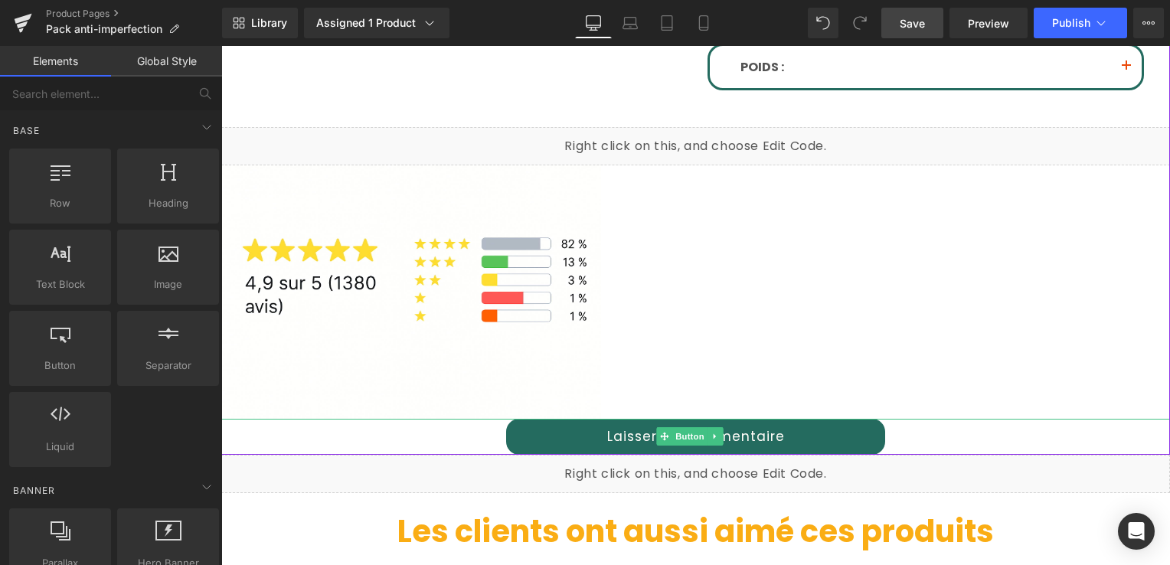
click at [613, 421] on link "Laisser un commentaire" at bounding box center [696, 437] width 380 height 36
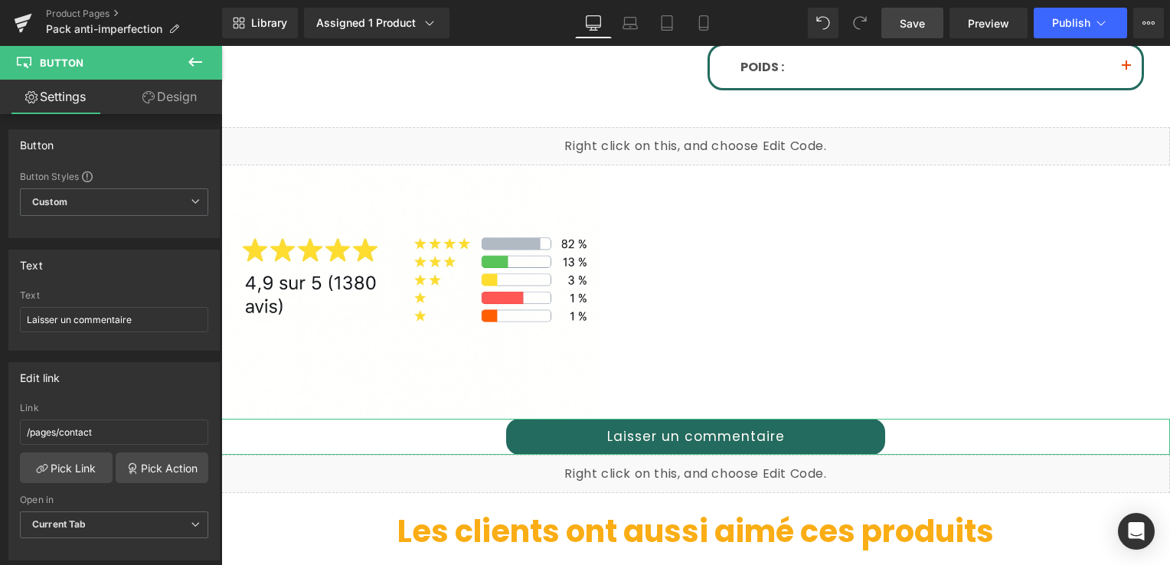
click at [169, 101] on link "Design" at bounding box center [169, 97] width 111 height 34
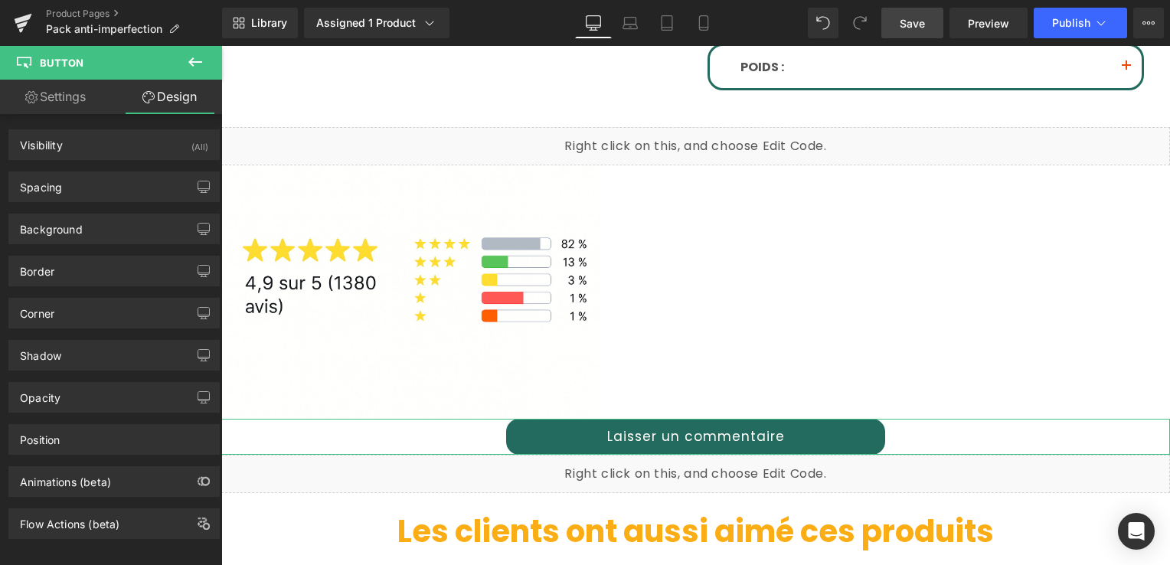
click at [89, 101] on link "Settings" at bounding box center [55, 97] width 111 height 34
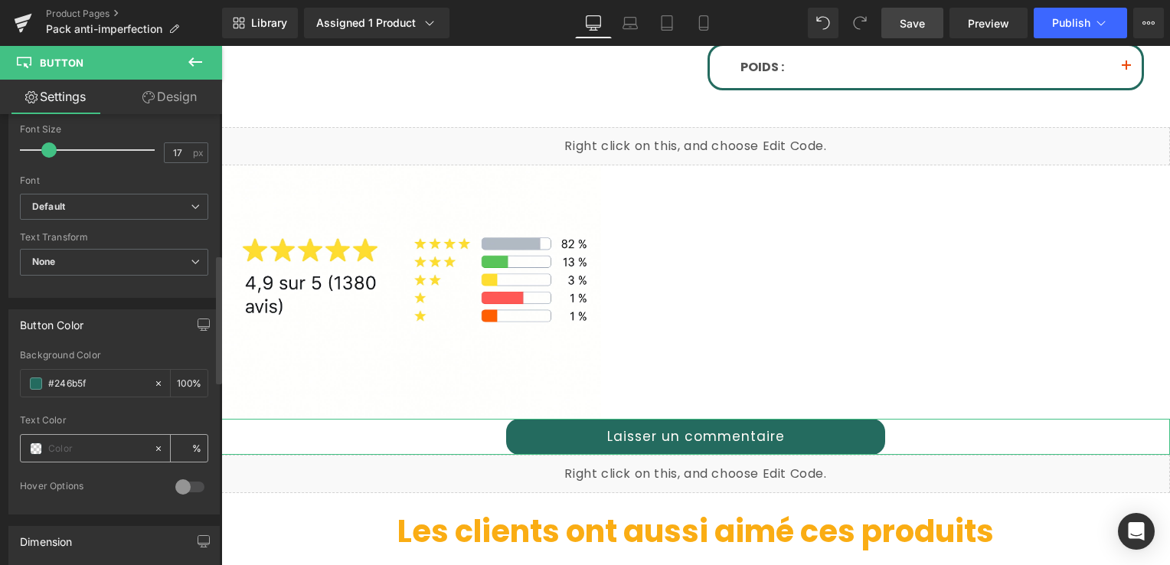
scroll to position [613, 0]
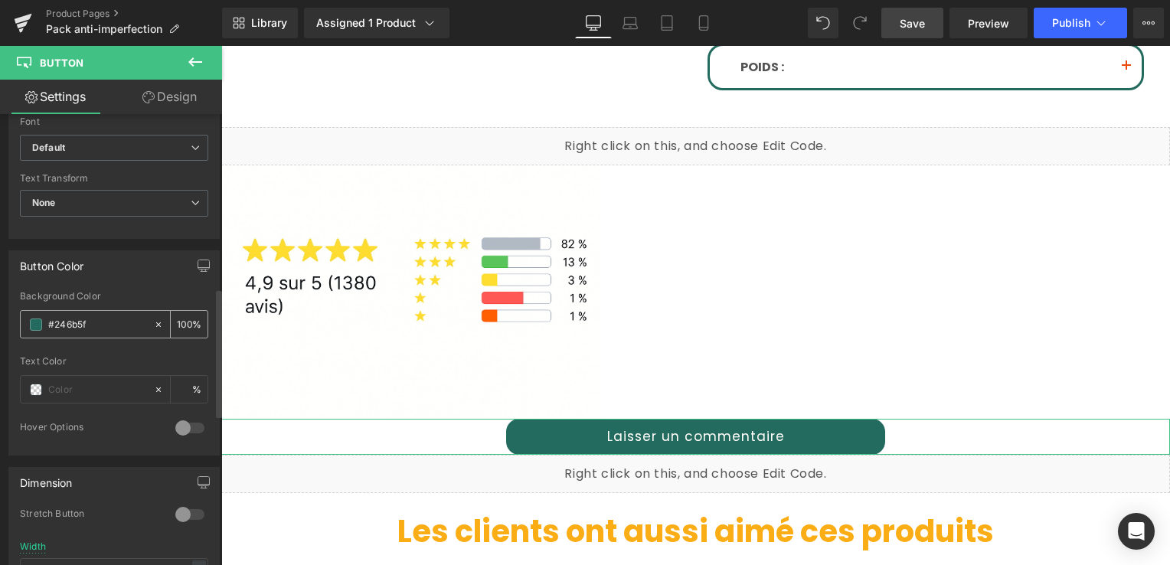
drag, startPoint x: 95, startPoint y: 317, endPoint x: 34, endPoint y: 319, distance: 60.5
click at [34, 319] on div "#246b5f" at bounding box center [87, 324] width 132 height 27
click at [80, 387] on input "text" at bounding box center [97, 389] width 98 height 17
paste input "#246b5f"
type input "#246b5f"
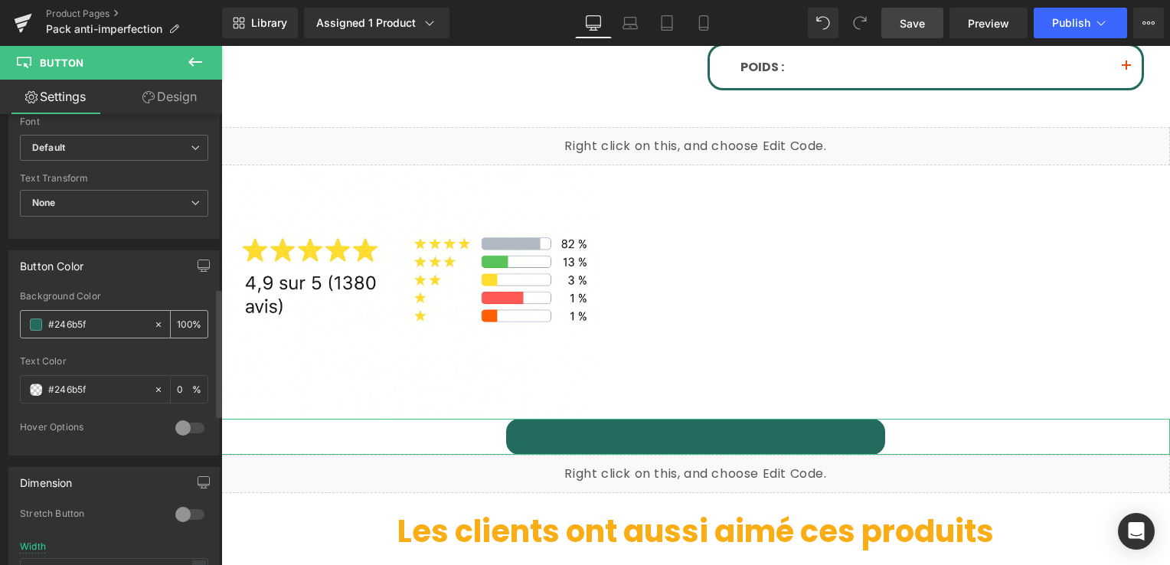
click at [39, 319] on span at bounding box center [36, 325] width 12 height 12
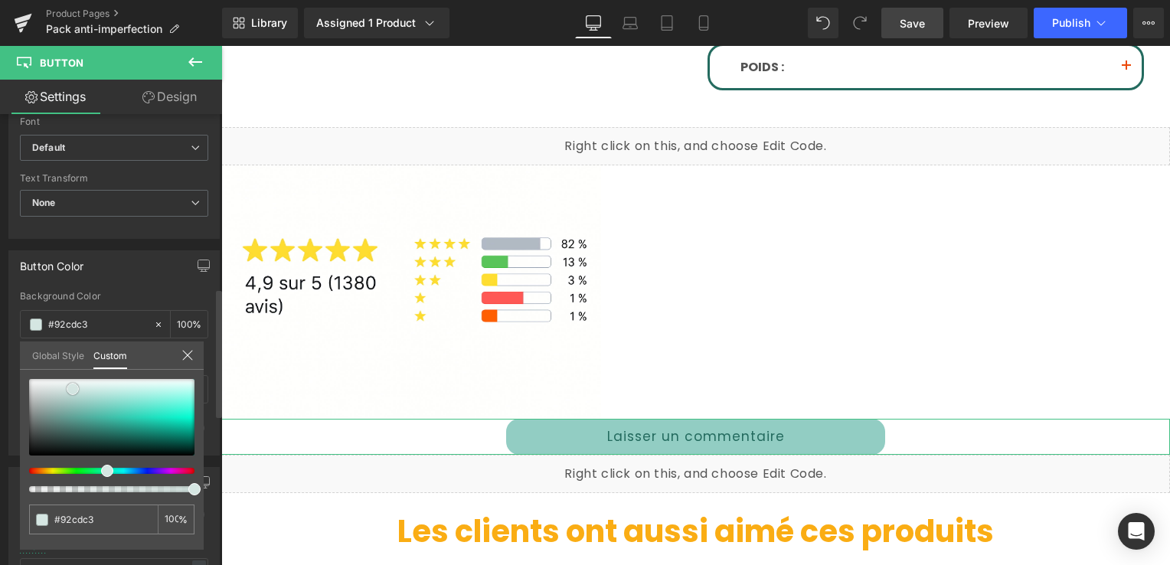
drag, startPoint x: 116, startPoint y: 436, endPoint x: 38, endPoint y: 378, distance: 97.6
click at [67, 383] on span at bounding box center [73, 389] width 12 height 12
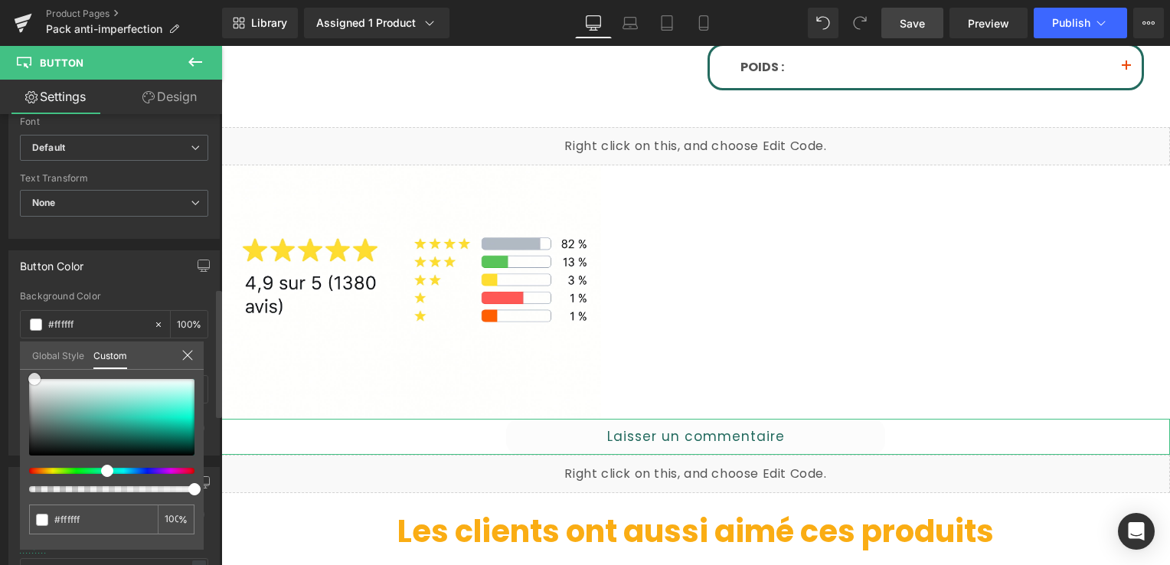
click at [33, 378] on span at bounding box center [34, 379] width 12 height 12
click at [32, 378] on span at bounding box center [34, 379] width 12 height 12
click at [32, 378] on span at bounding box center [33, 379] width 12 height 12
click at [176, 94] on link "Design" at bounding box center [169, 97] width 111 height 34
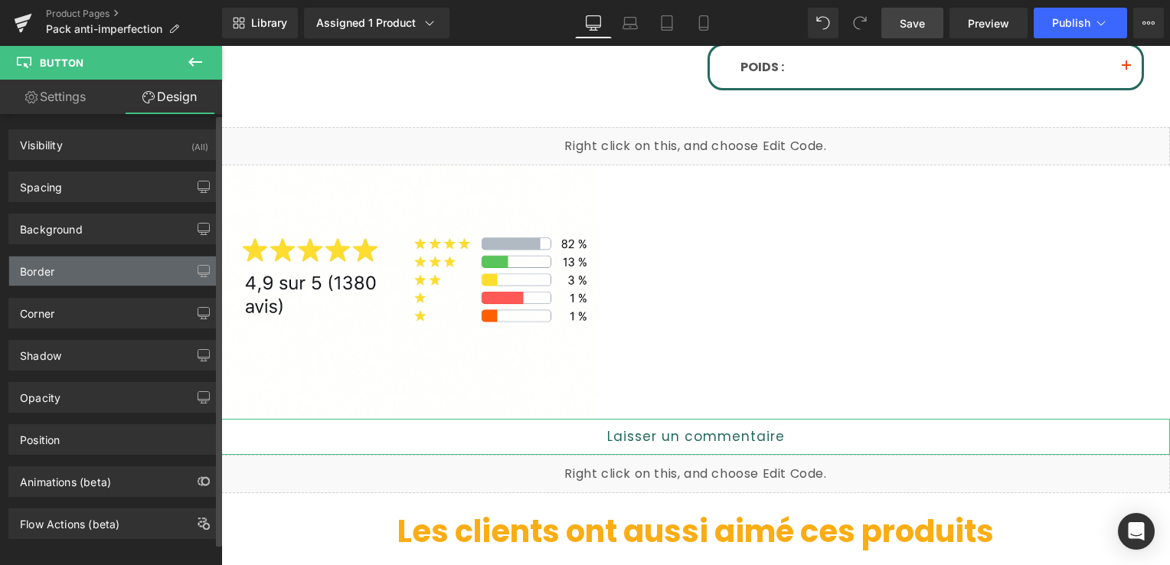
click at [77, 275] on div "Border" at bounding box center [114, 270] width 210 height 29
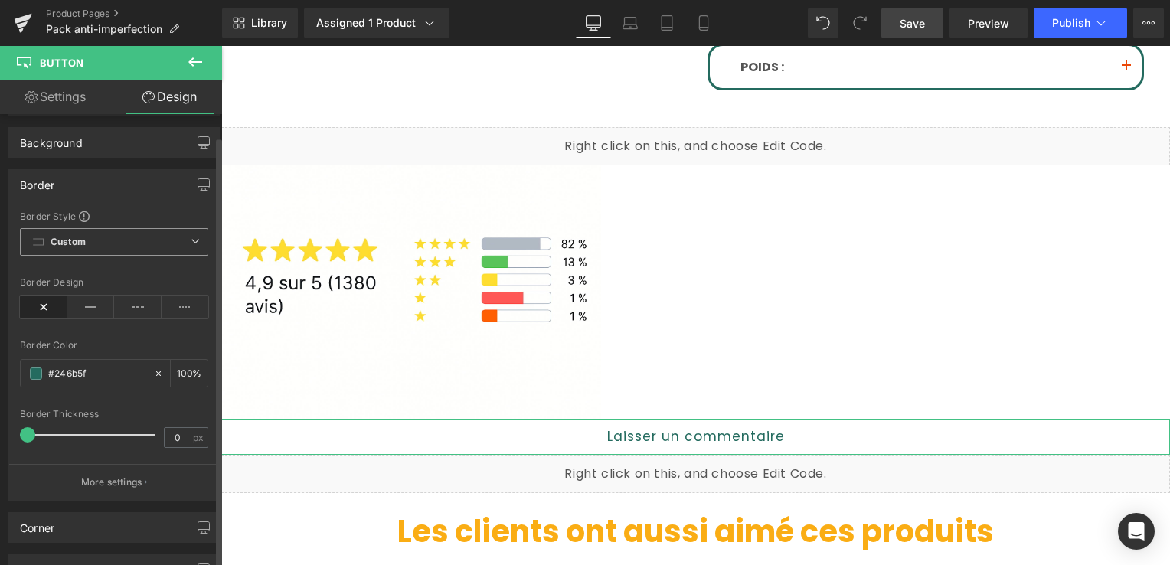
scroll to position [230, 0]
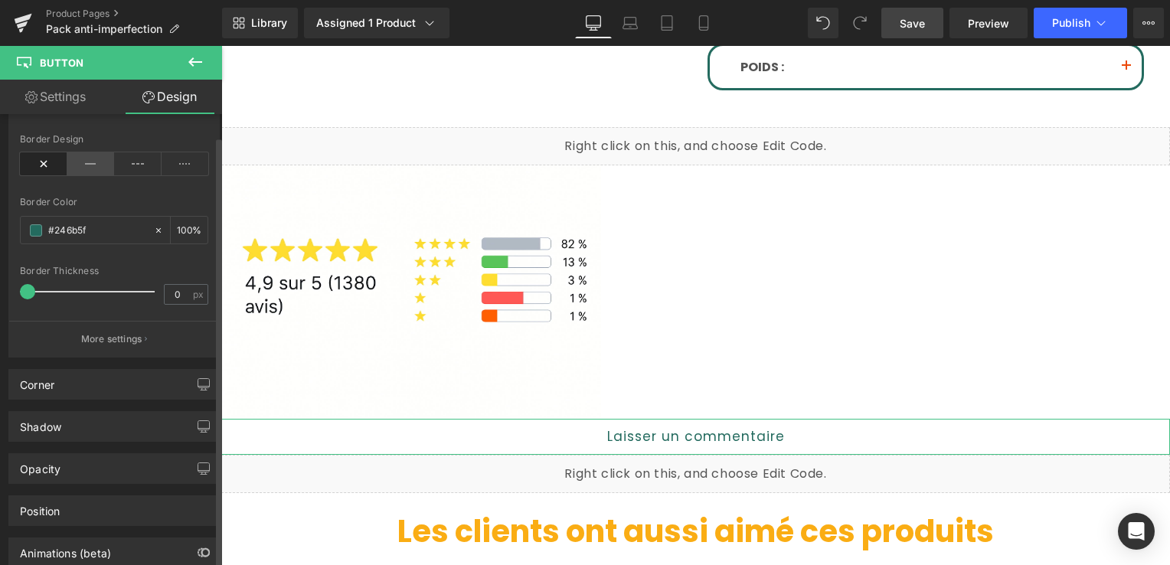
click at [77, 167] on icon at bounding box center [90, 163] width 47 height 23
click at [31, 283] on div at bounding box center [91, 291] width 127 height 31
click at [31, 284] on span at bounding box center [31, 291] width 15 height 15
click at [31, 285] on span at bounding box center [27, 291] width 15 height 15
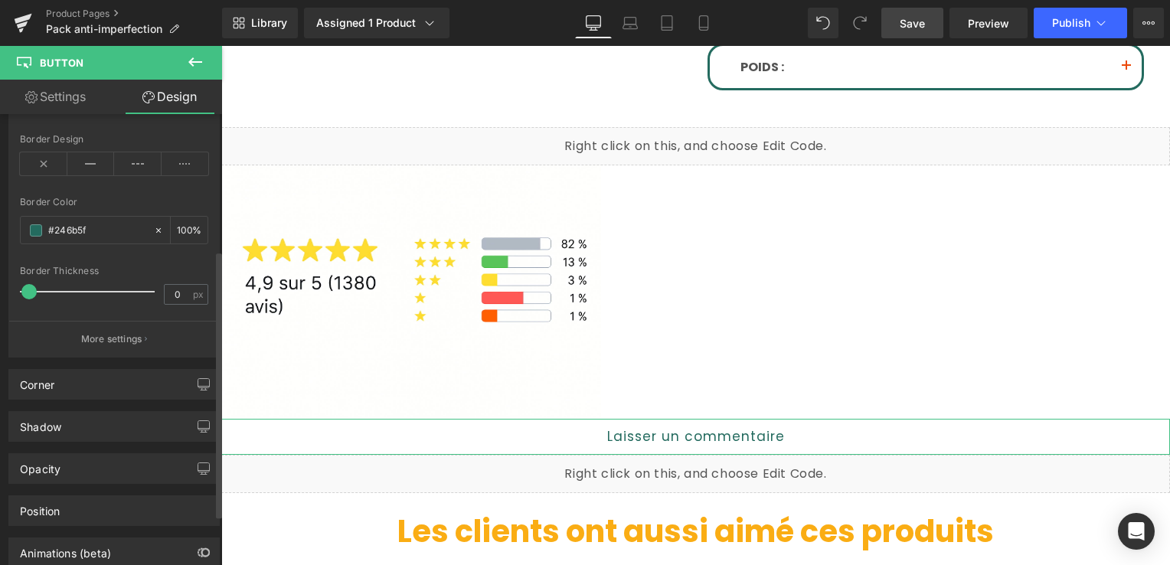
click at [31, 286] on span at bounding box center [28, 291] width 15 height 15
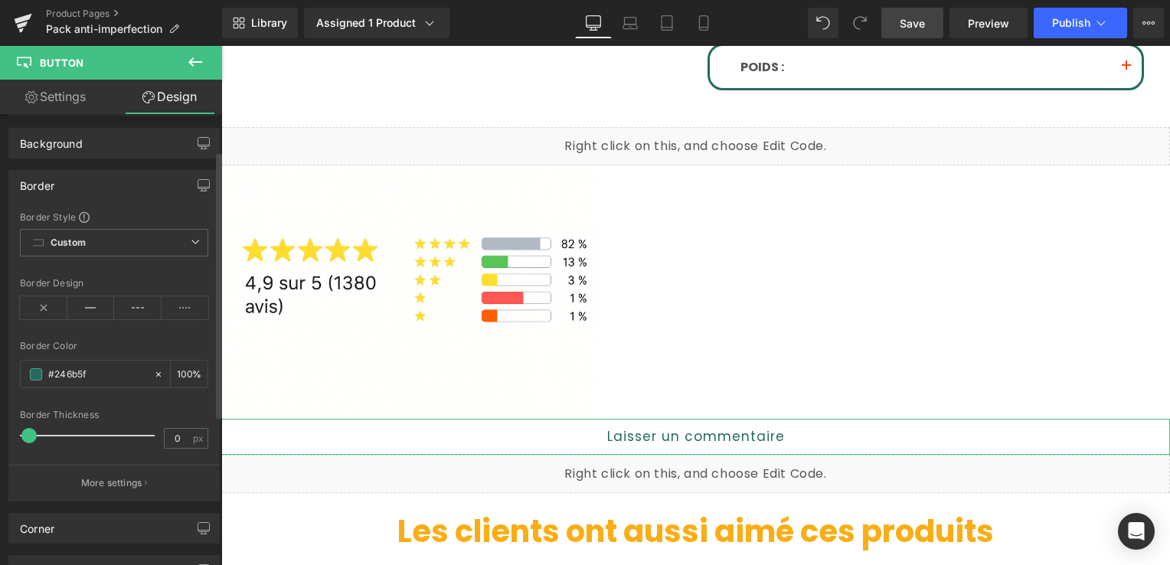
scroll to position [0, 0]
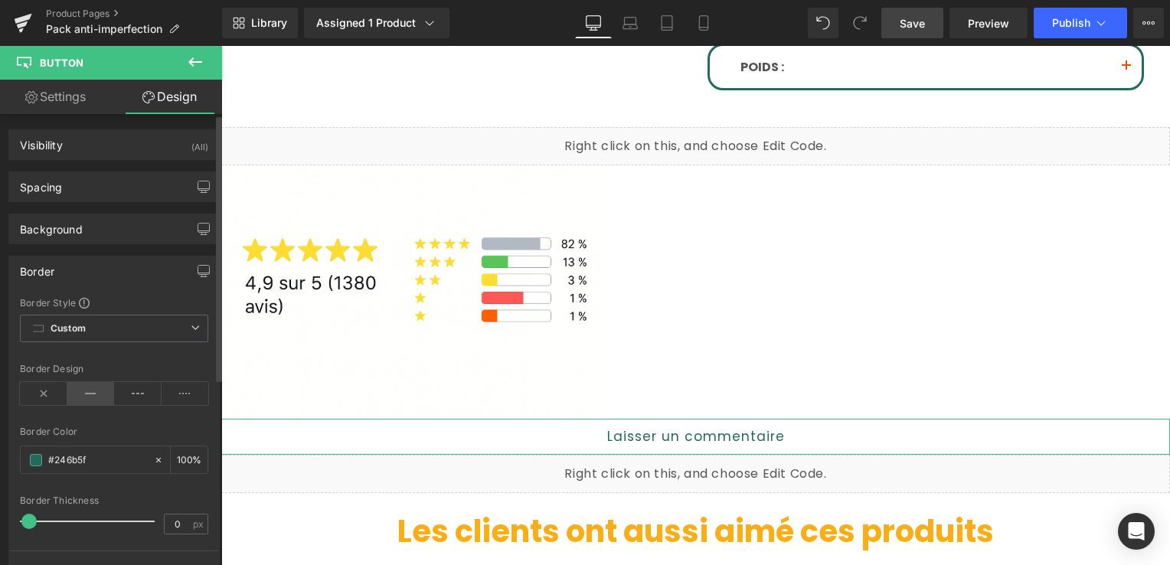
click at [85, 387] on icon at bounding box center [90, 393] width 47 height 23
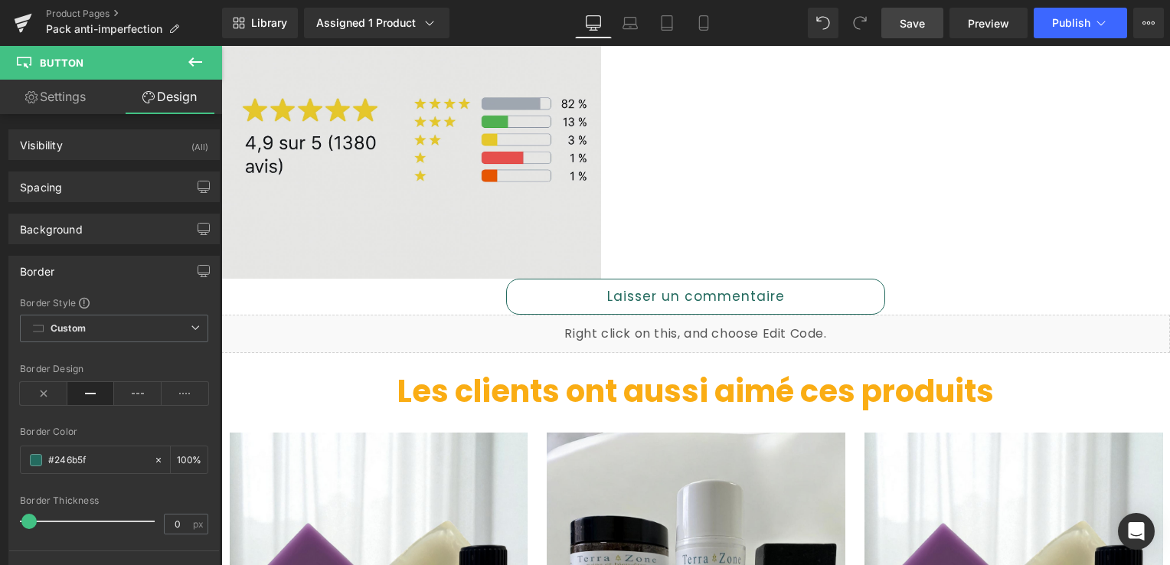
scroll to position [1021, 0]
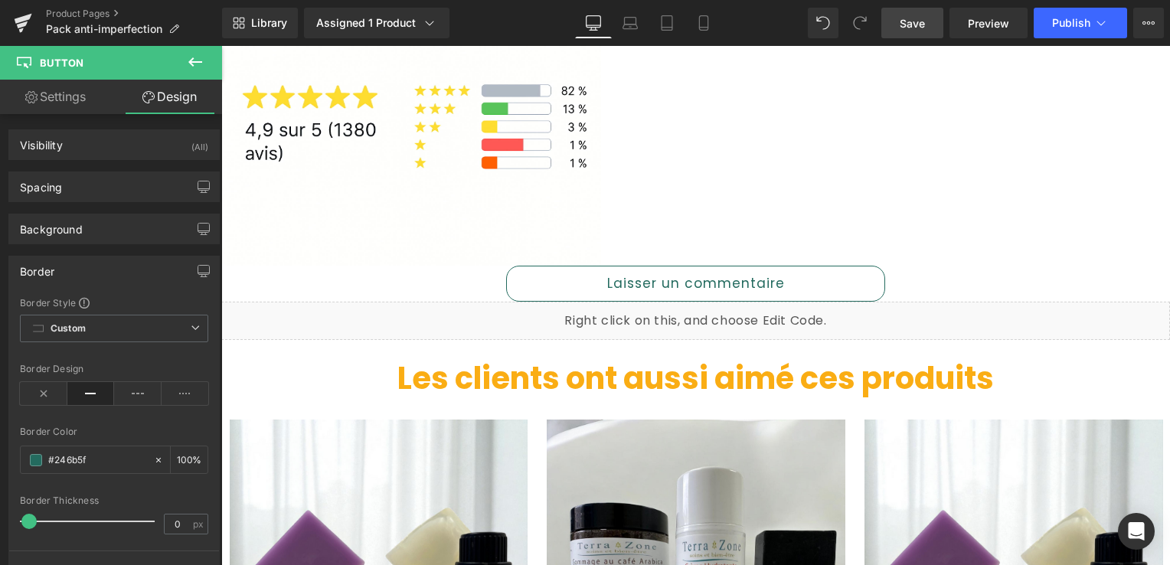
drag, startPoint x: 919, startPoint y: 15, endPoint x: 684, endPoint y: 48, distance: 236.6
click at [919, 15] on span "Save" at bounding box center [912, 23] width 25 height 16
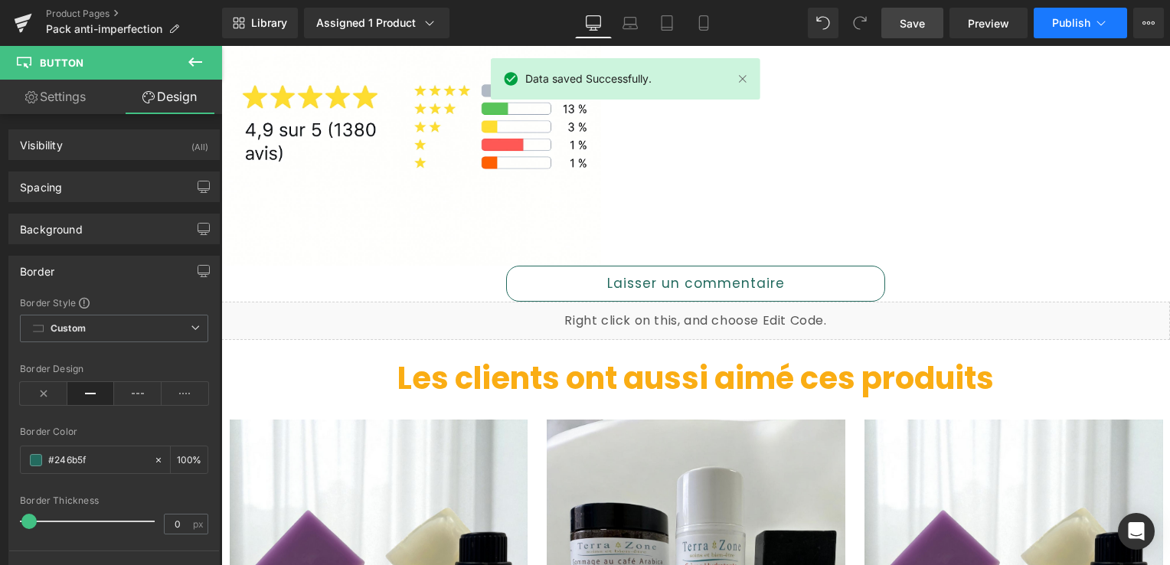
click at [1054, 19] on span "Publish" at bounding box center [1071, 23] width 38 height 12
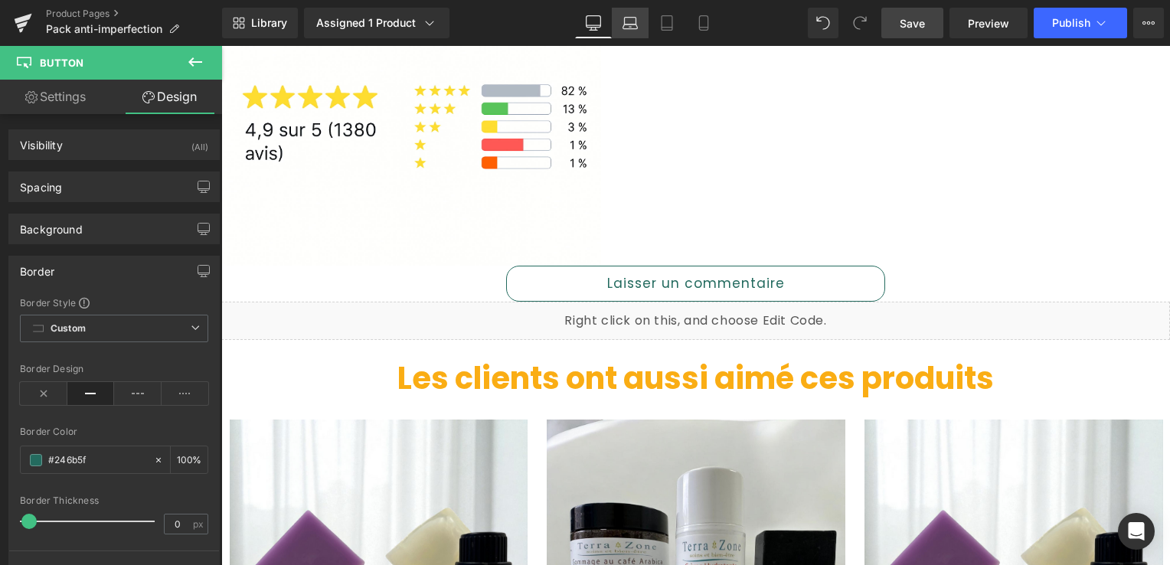
click at [635, 21] on icon at bounding box center [629, 22] width 15 height 15
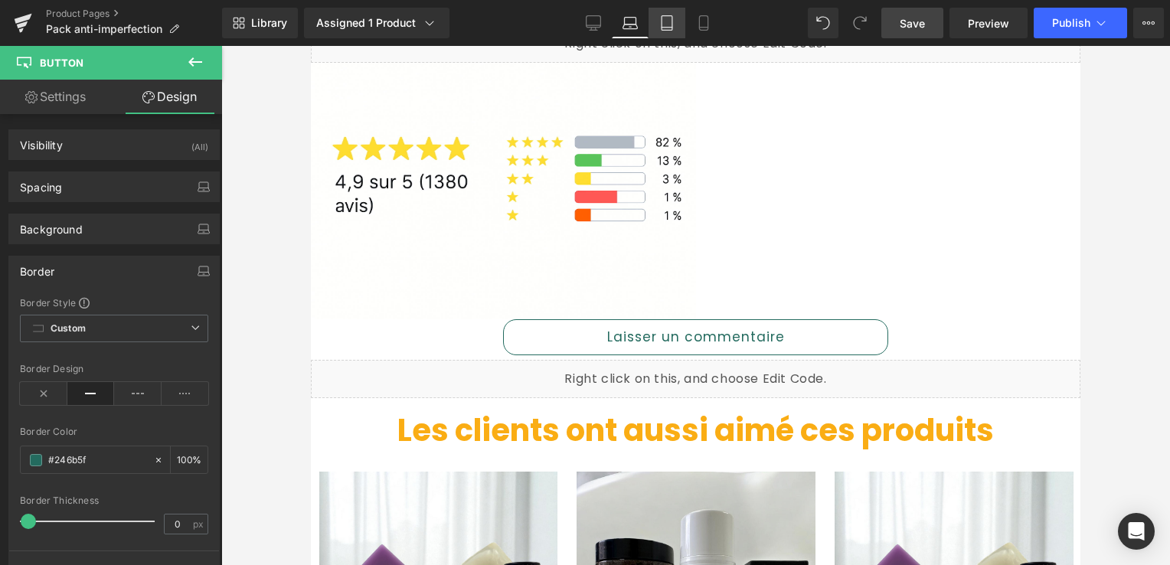
click at [663, 31] on link "Tablet" at bounding box center [666, 23] width 37 height 31
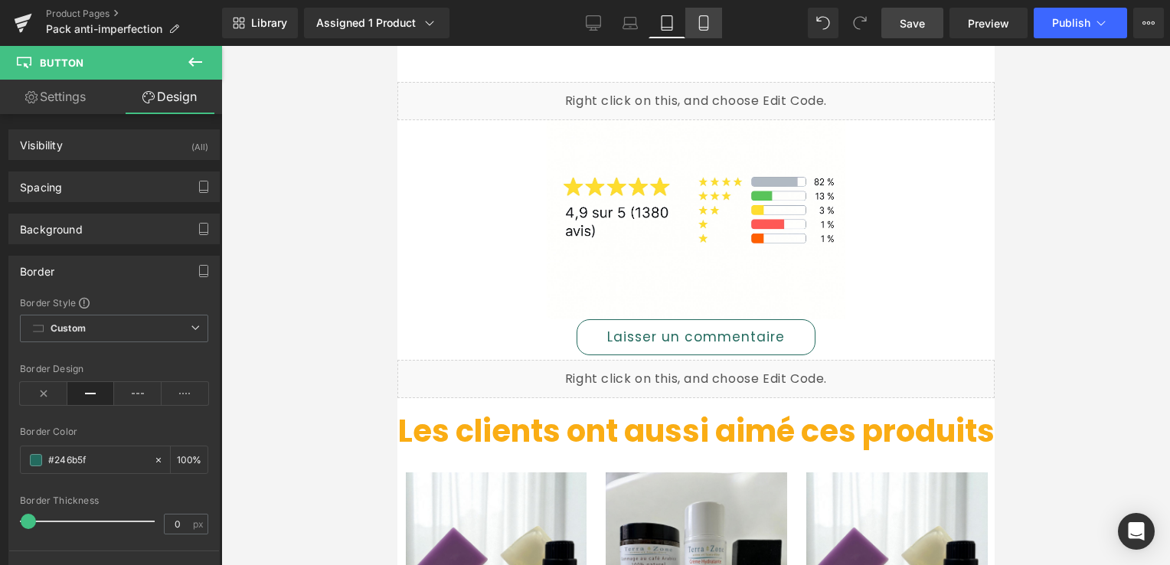
click at [699, 26] on icon at bounding box center [703, 23] width 8 height 15
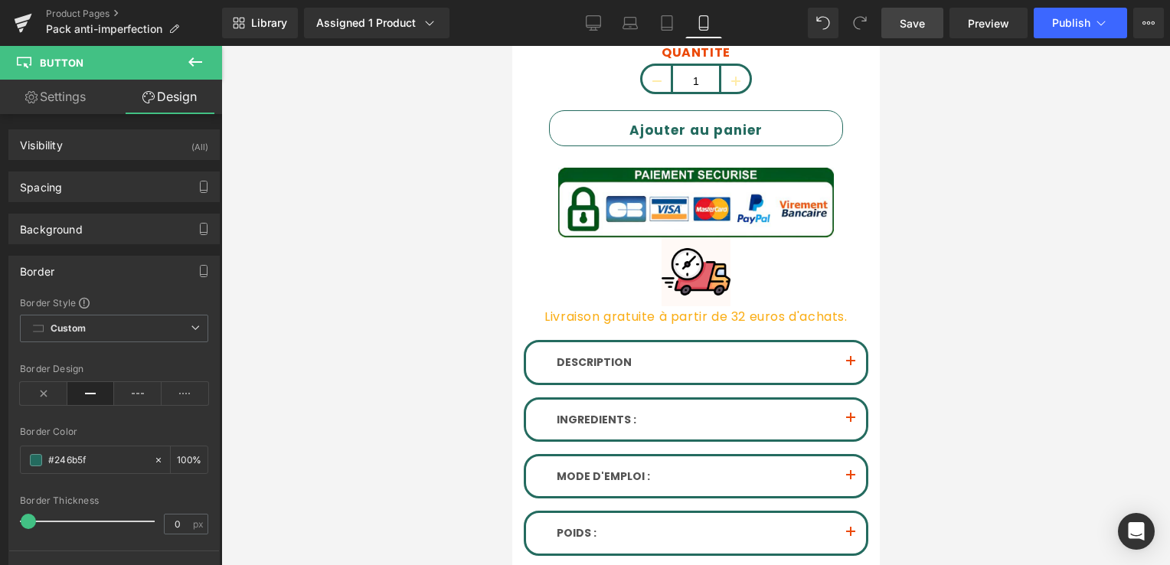
scroll to position [1256, 0]
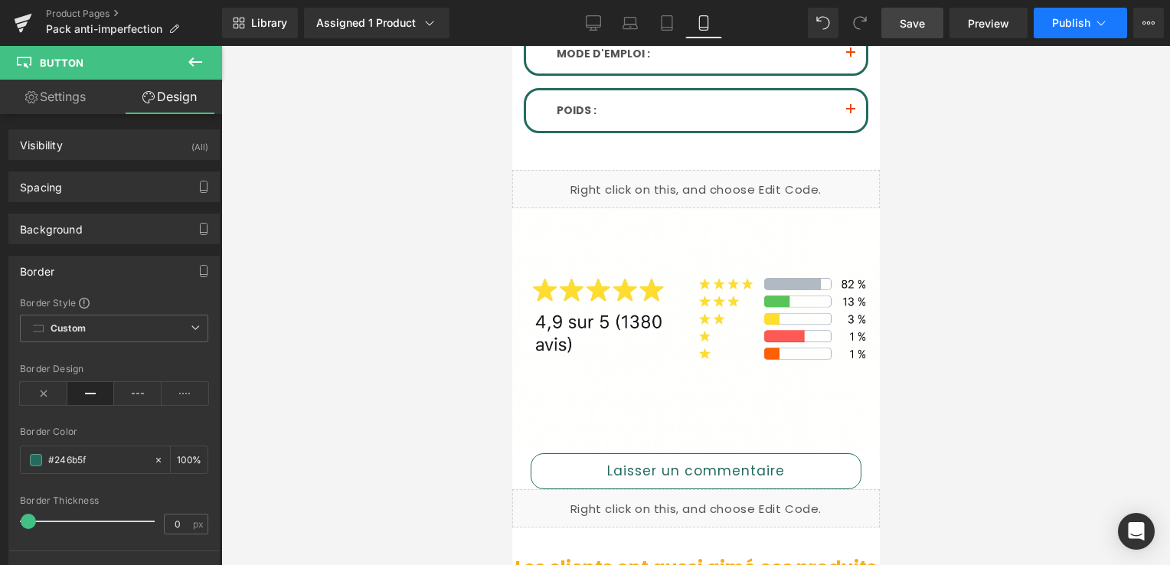
click at [1044, 20] on button "Publish" at bounding box center [1080, 23] width 93 height 31
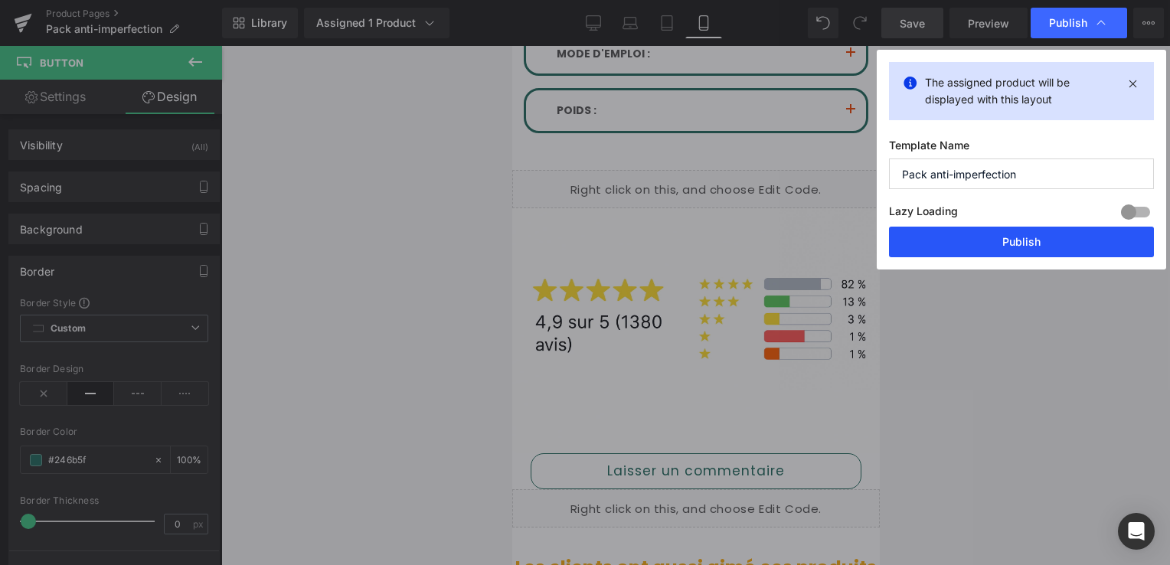
click at [1025, 241] on button "Publish" at bounding box center [1021, 242] width 265 height 31
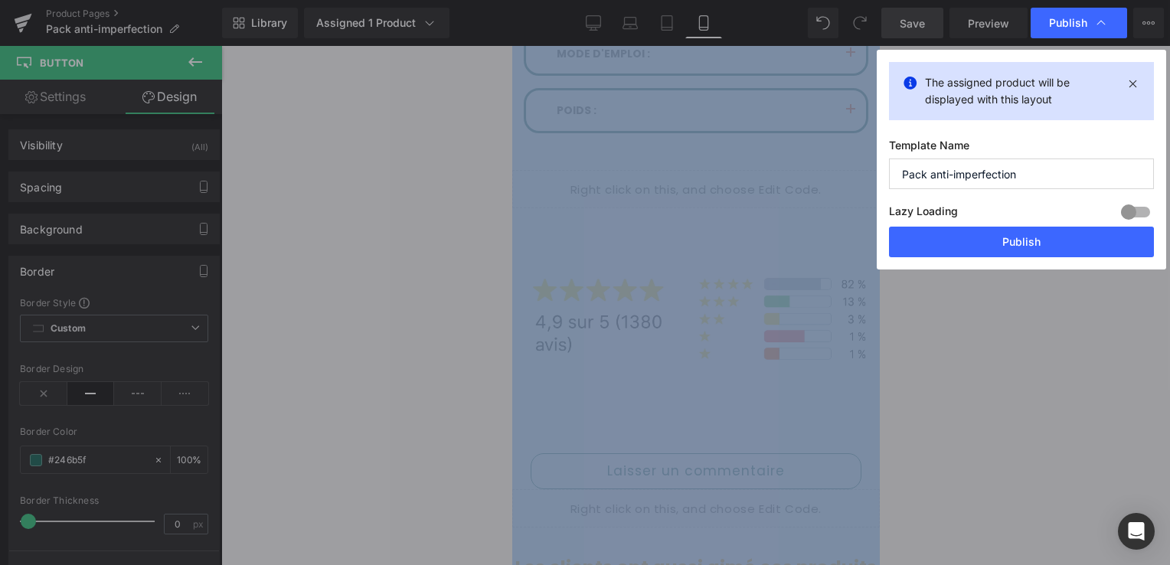
drag, startPoint x: 1025, startPoint y: 241, endPoint x: 899, endPoint y: 164, distance: 148.1
click at [1025, 241] on div at bounding box center [695, 305] width 949 height 519
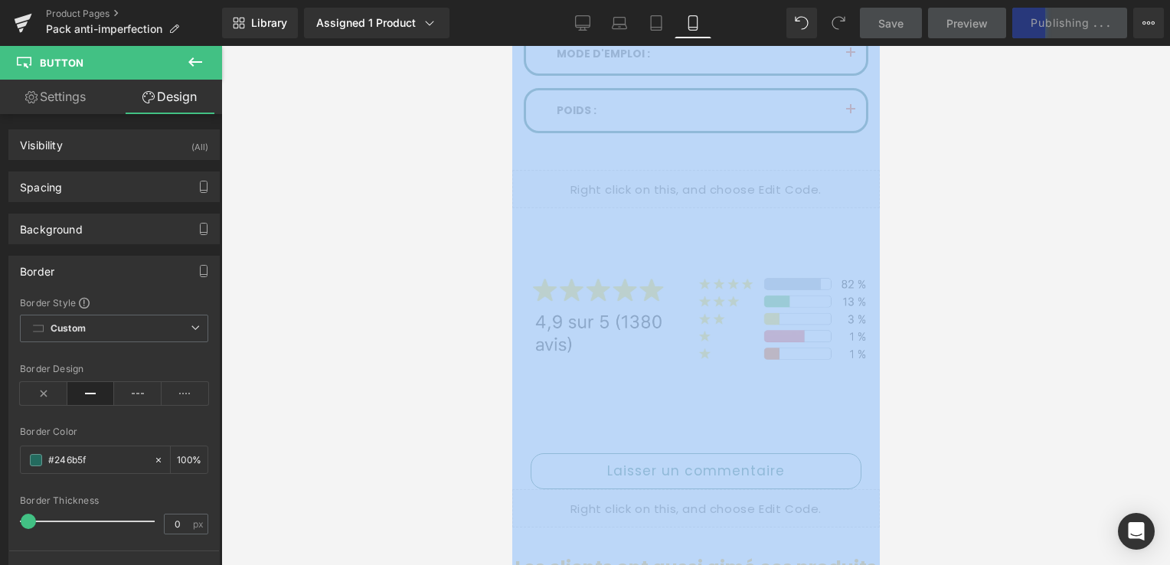
click at [914, 136] on div at bounding box center [695, 305] width 949 height 519
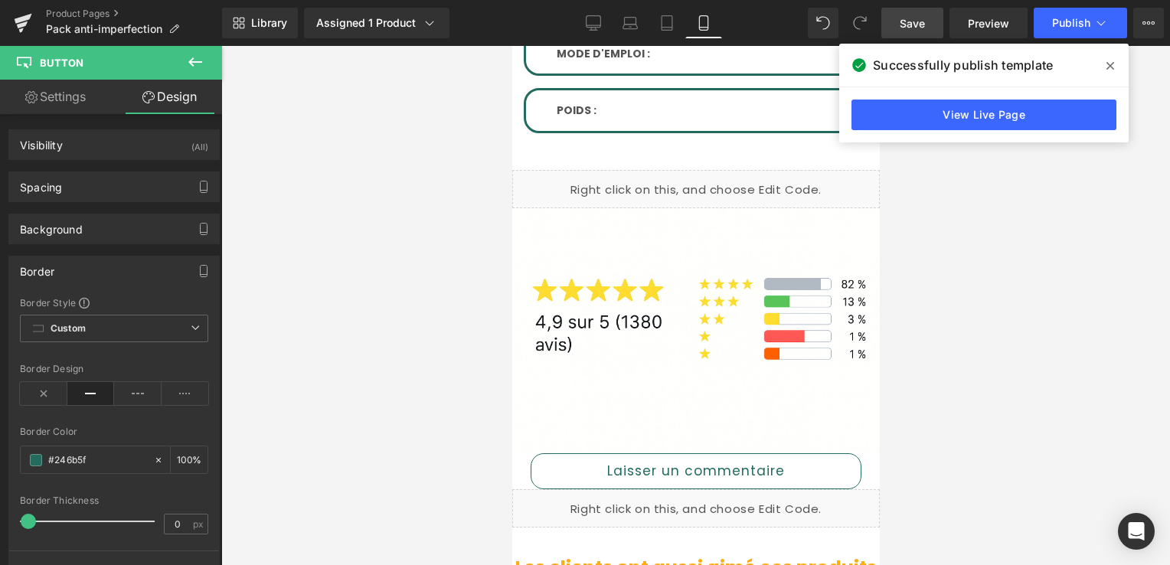
click at [1104, 63] on span at bounding box center [1110, 66] width 25 height 25
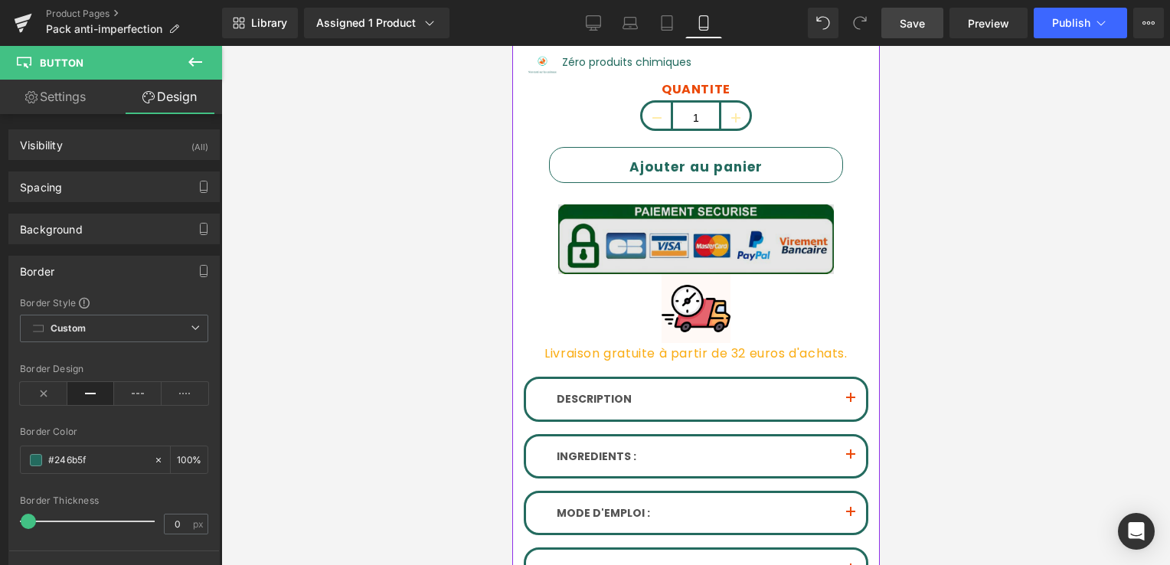
scroll to position [490, 0]
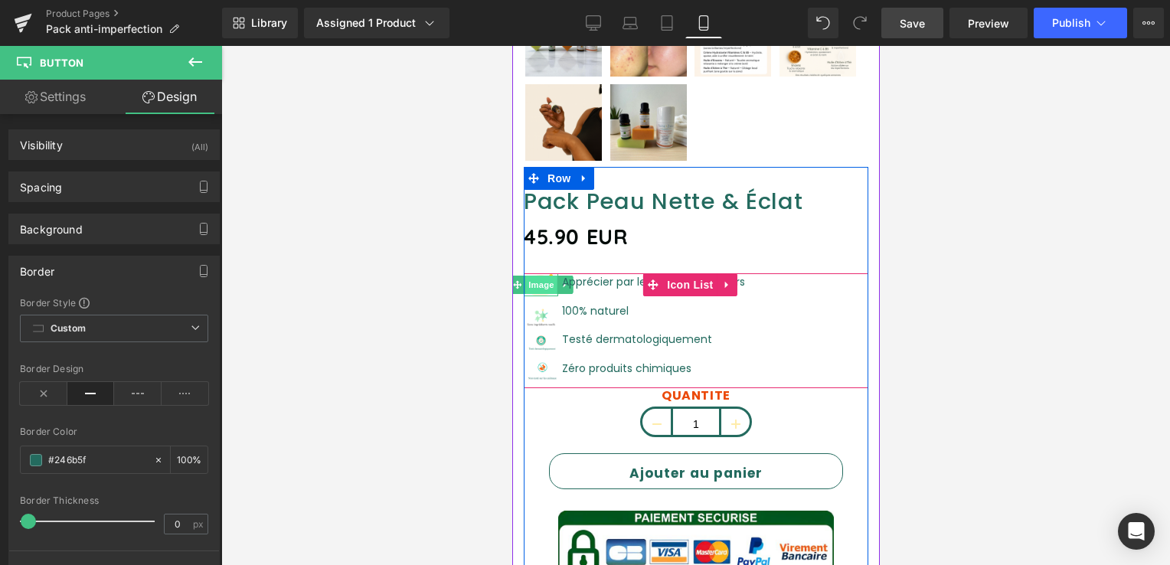
click at [543, 276] on span "Image" at bounding box center [540, 285] width 32 height 18
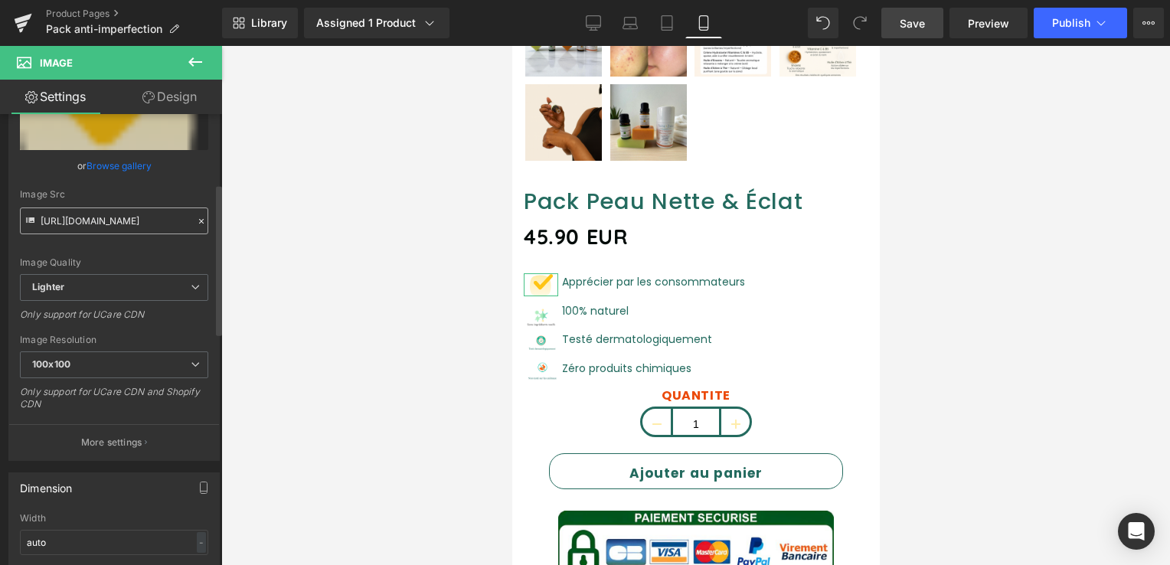
scroll to position [230, 0]
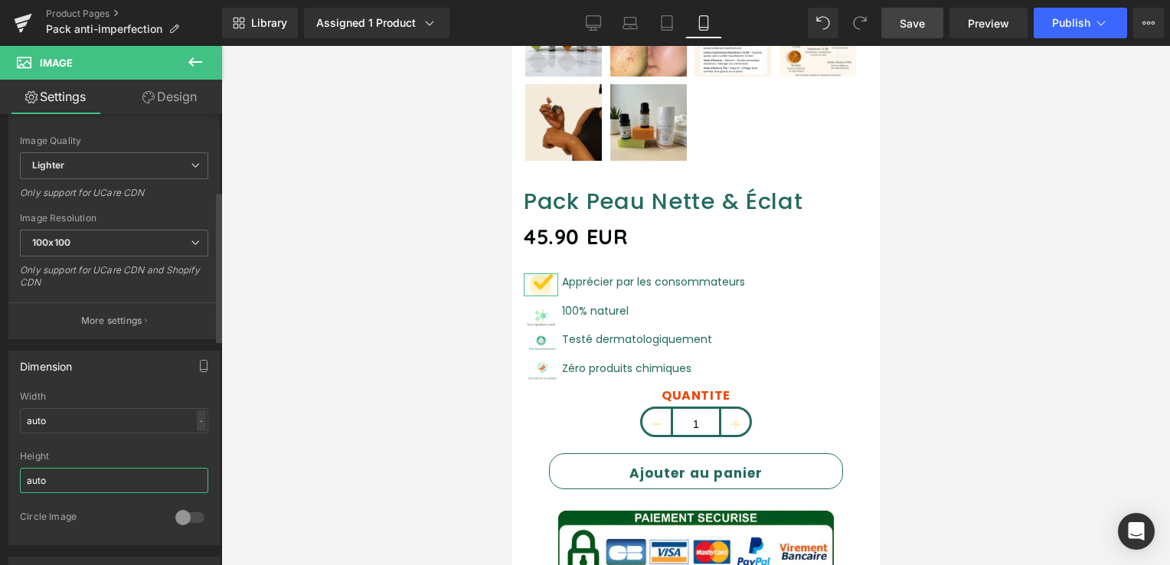
drag, startPoint x: 58, startPoint y: 473, endPoint x: 15, endPoint y: 477, distance: 43.0
click at [15, 477] on div "auto Width auto - % px auto Height auto 0 Circle Image" at bounding box center [114, 467] width 210 height 153
type input "2"
type input "1"
click at [64, 419] on input "auto" at bounding box center [114, 420] width 188 height 25
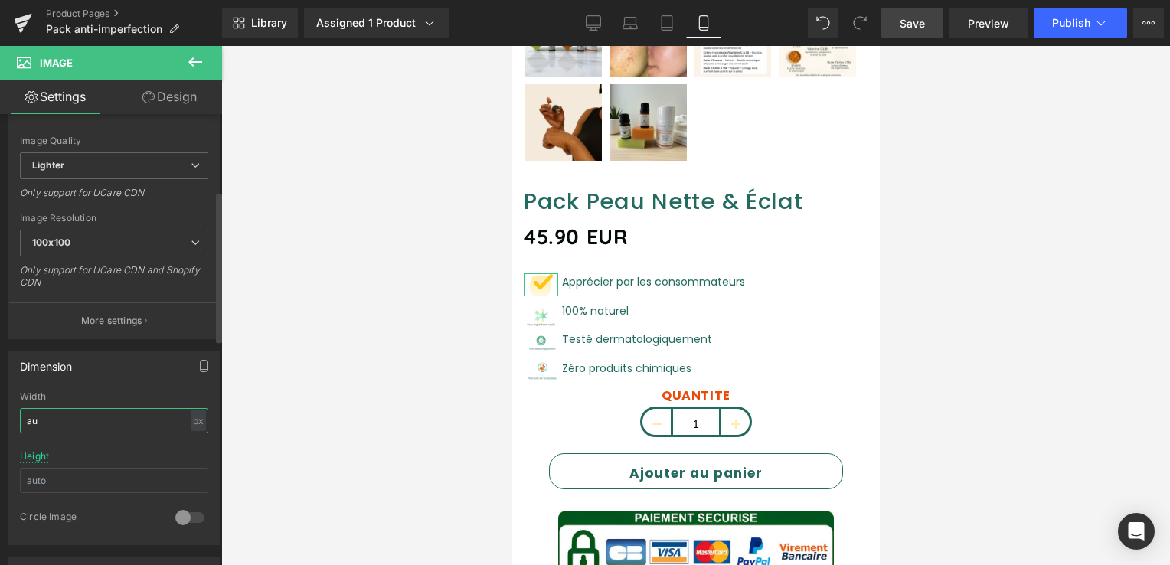
type input "a"
type input "3"
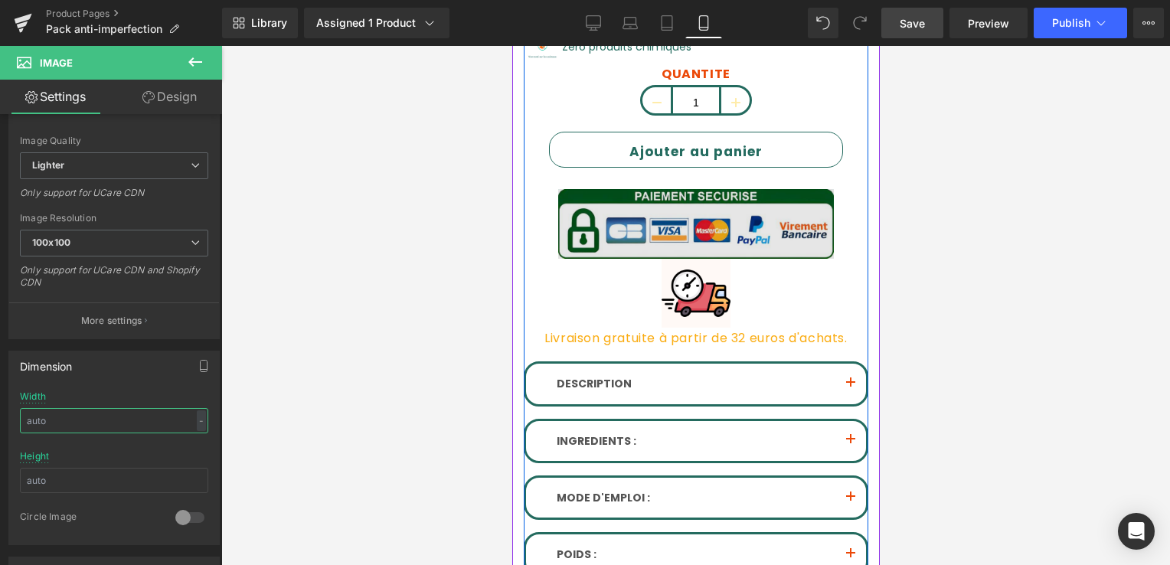
scroll to position [873, 0]
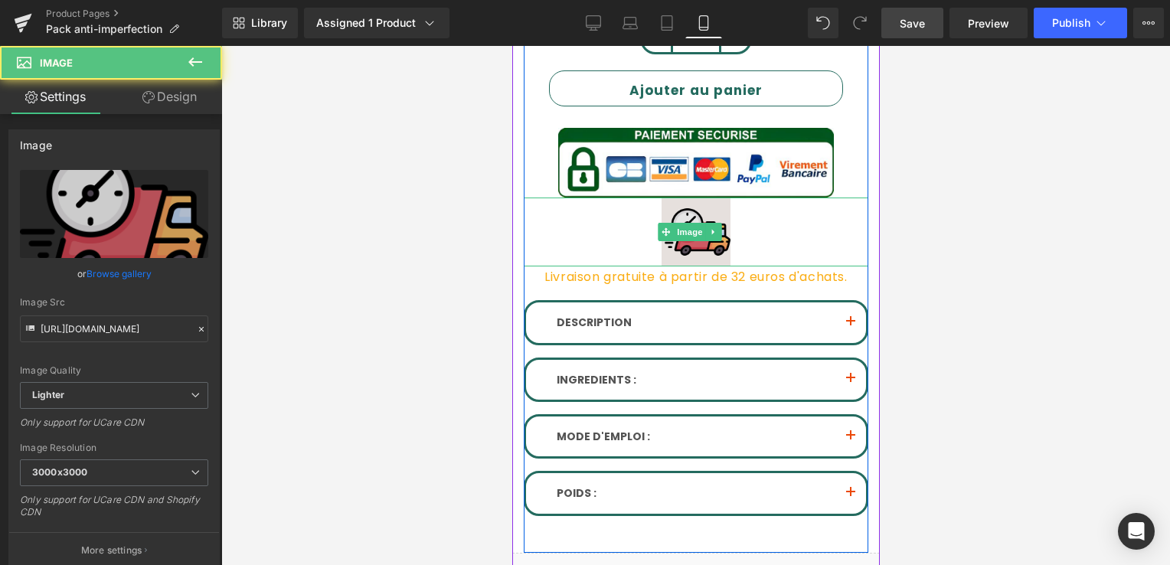
click at [693, 230] on img at bounding box center [695, 232] width 69 height 69
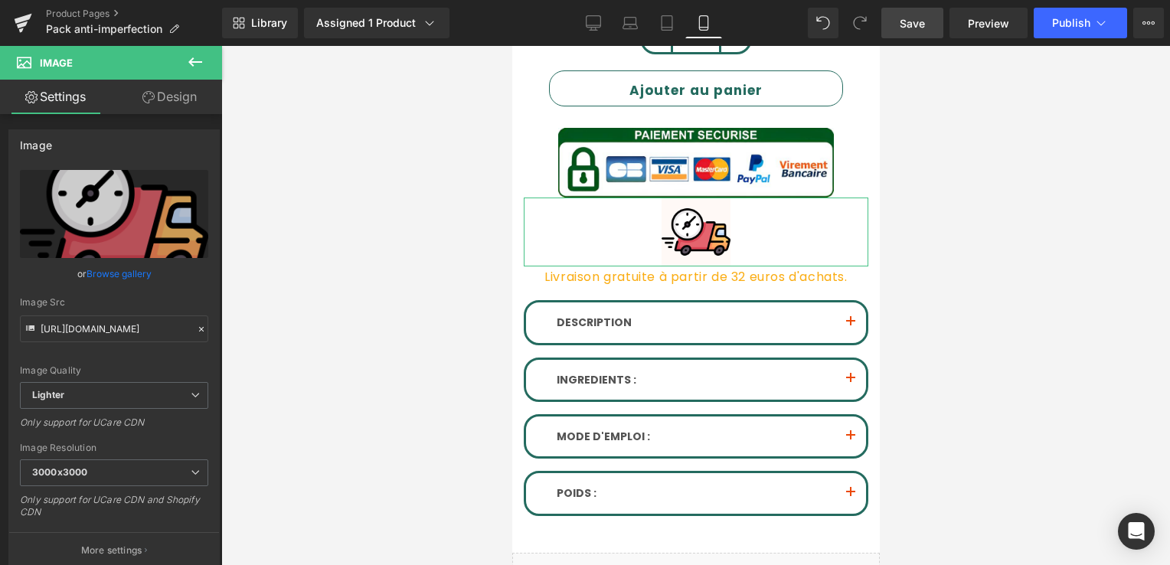
click at [169, 93] on link "Design" at bounding box center [169, 97] width 111 height 34
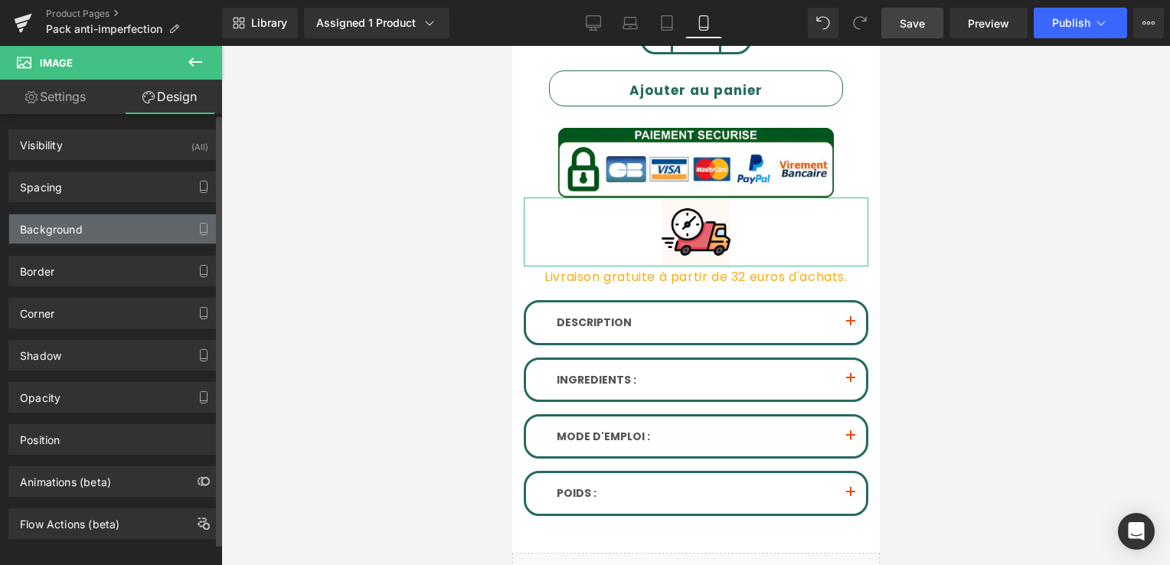
click at [95, 220] on div "Background" at bounding box center [114, 228] width 210 height 29
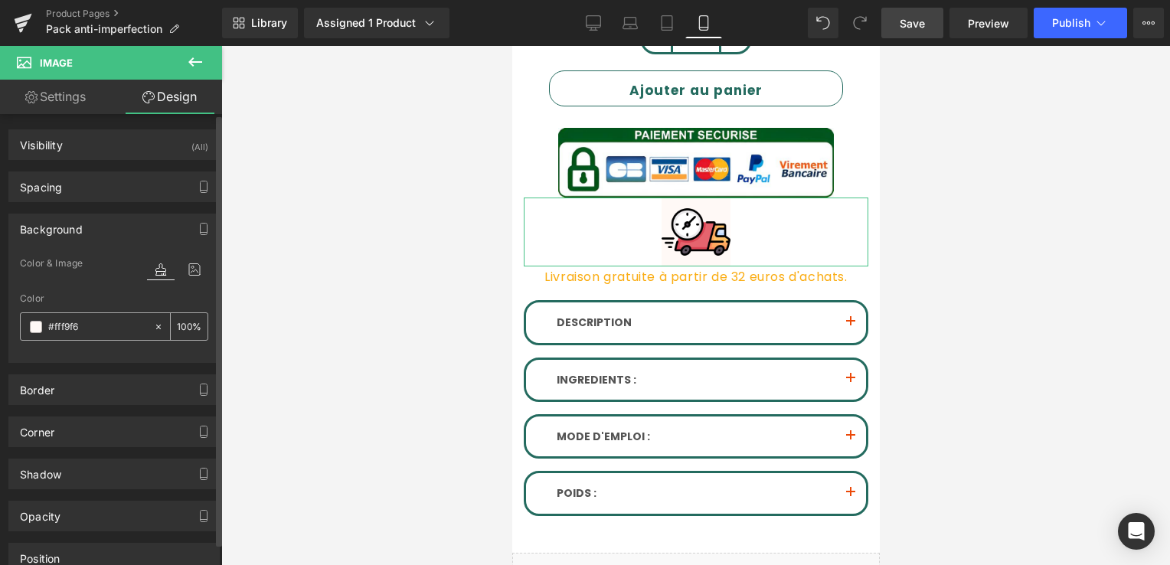
click at [156, 322] on icon at bounding box center [158, 327] width 11 height 11
click at [95, 354] on div at bounding box center [114, 353] width 188 height 10
click at [900, 15] on span "Save" at bounding box center [912, 23] width 25 height 16
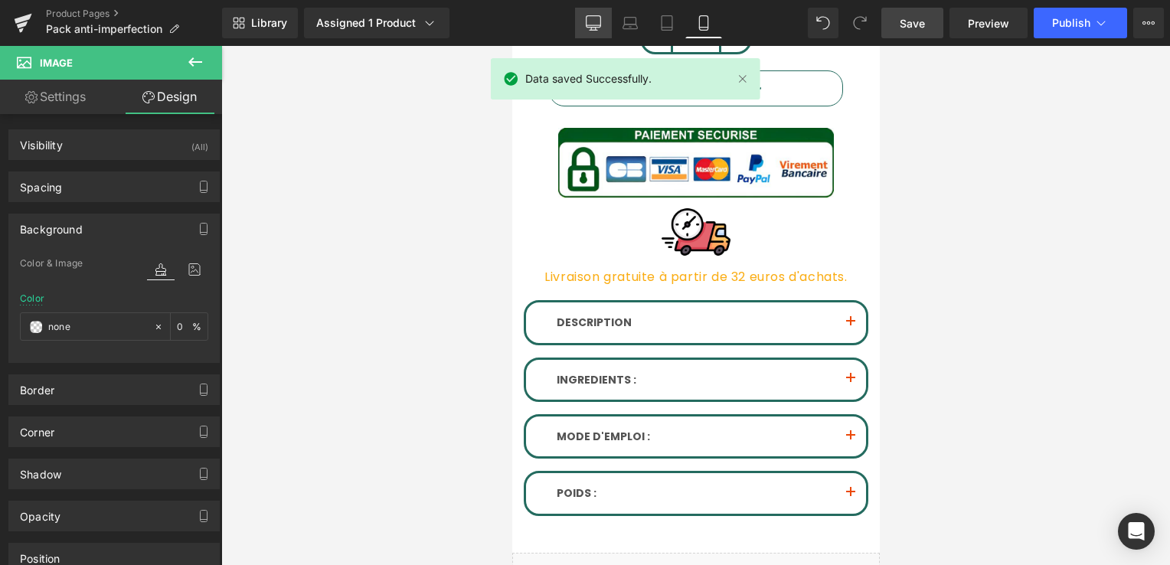
click at [591, 30] on icon at bounding box center [594, 30] width 8 height 0
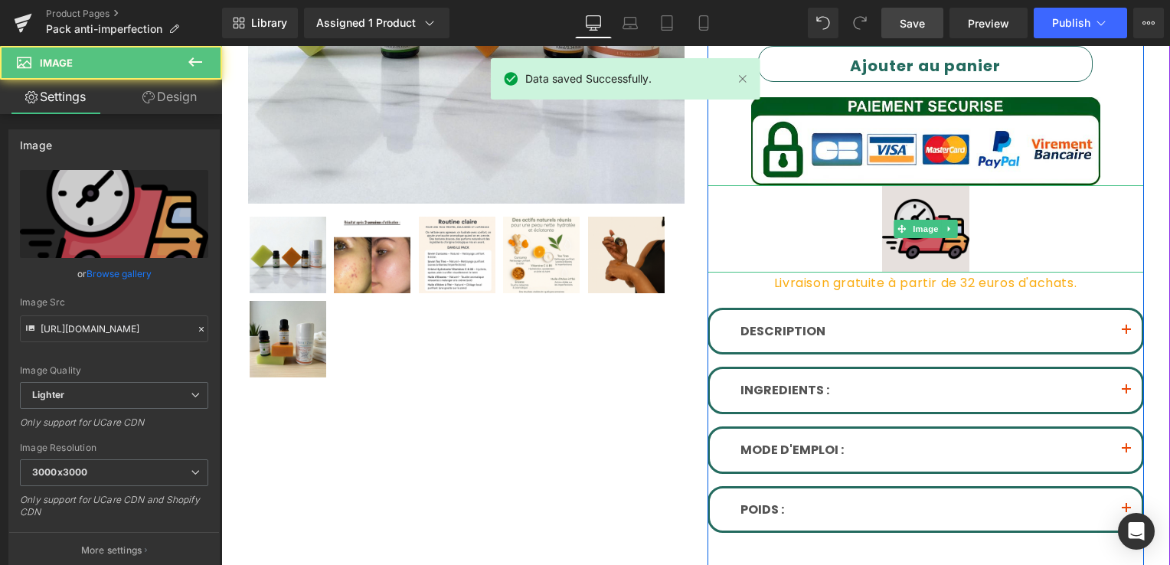
click at [913, 250] on img at bounding box center [925, 228] width 87 height 87
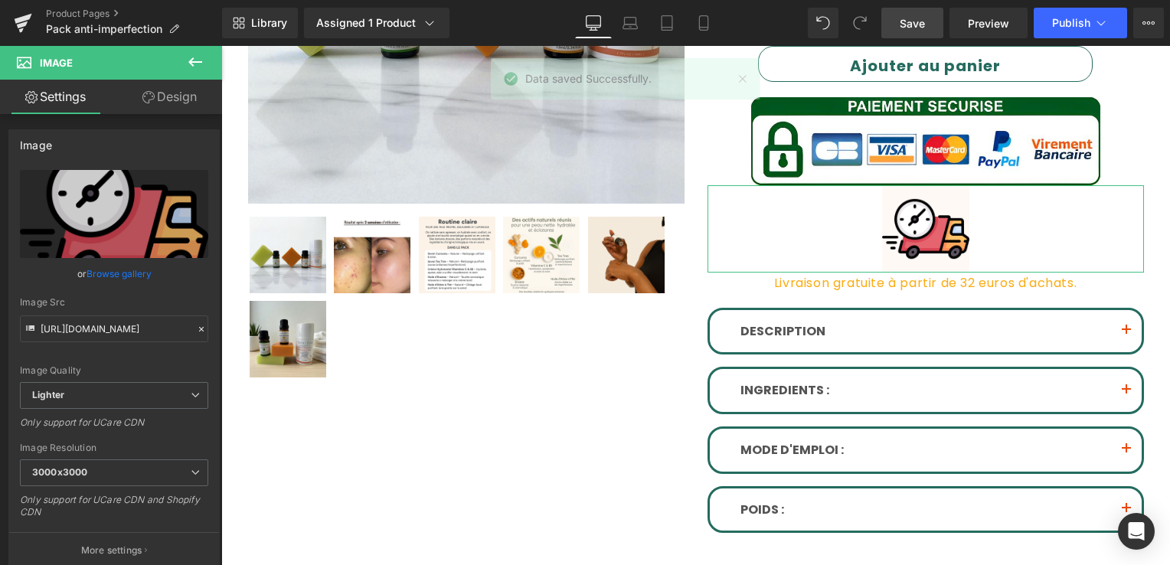
click at [149, 88] on link "Design" at bounding box center [169, 97] width 111 height 34
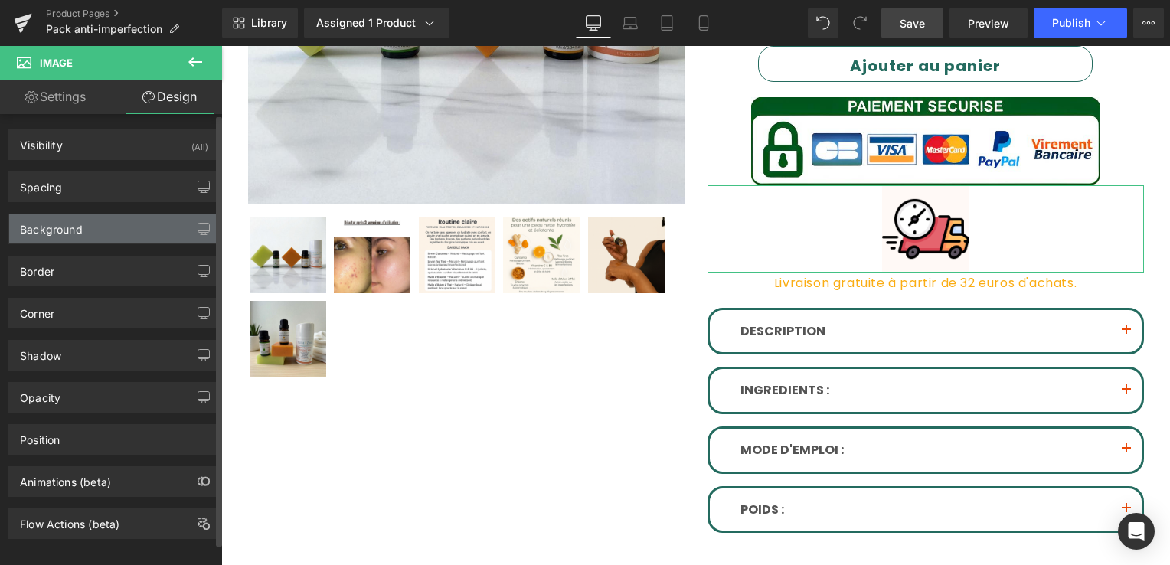
click at [94, 234] on div "Background" at bounding box center [114, 228] width 210 height 29
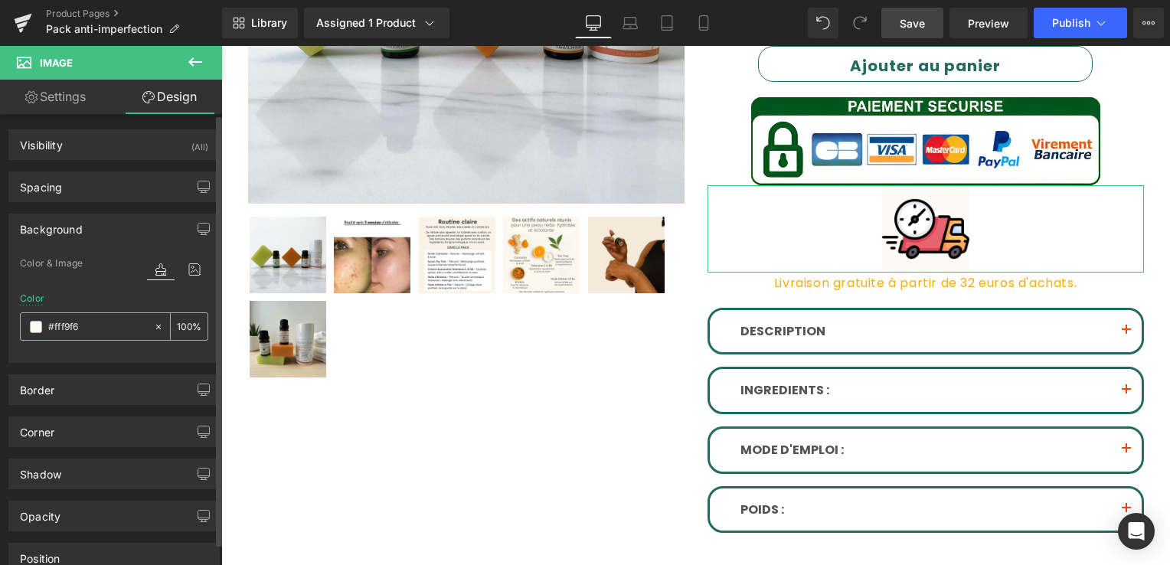
click at [153, 325] on icon at bounding box center [158, 327] width 11 height 11
click at [98, 345] on div "Color #fff9f6 100 %" at bounding box center [114, 325] width 188 height 65
click at [178, 330] on input "100" at bounding box center [184, 326] width 15 height 17
type input "100"
click at [109, 348] on div at bounding box center [114, 353] width 188 height 10
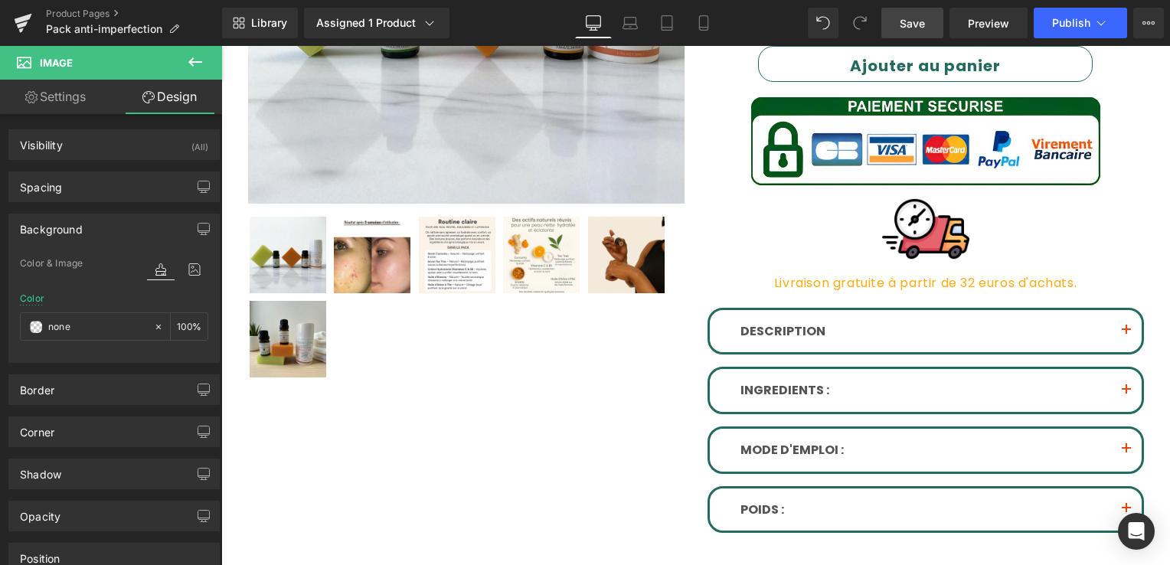
click at [922, 21] on span "Save" at bounding box center [912, 23] width 25 height 16
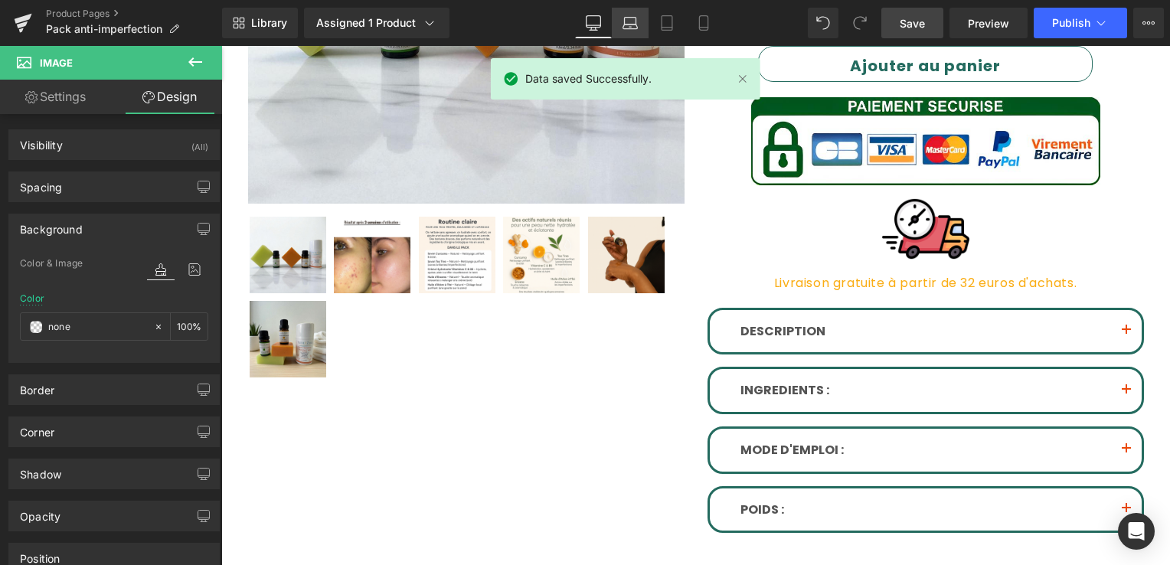
click at [625, 23] on icon at bounding box center [629, 22] width 15 height 15
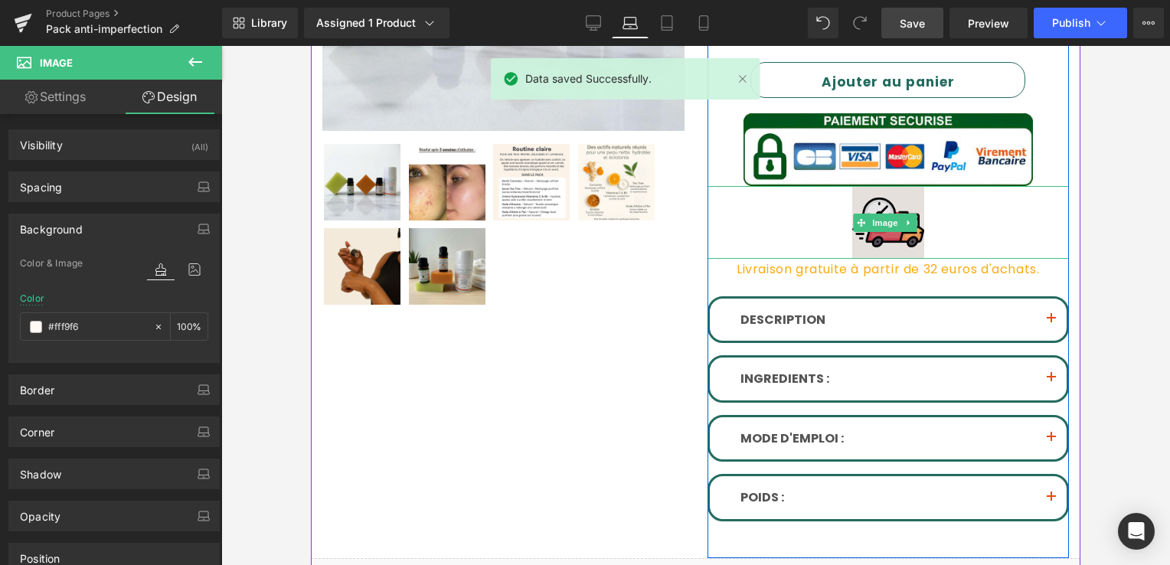
click at [861, 197] on img at bounding box center [888, 222] width 73 height 73
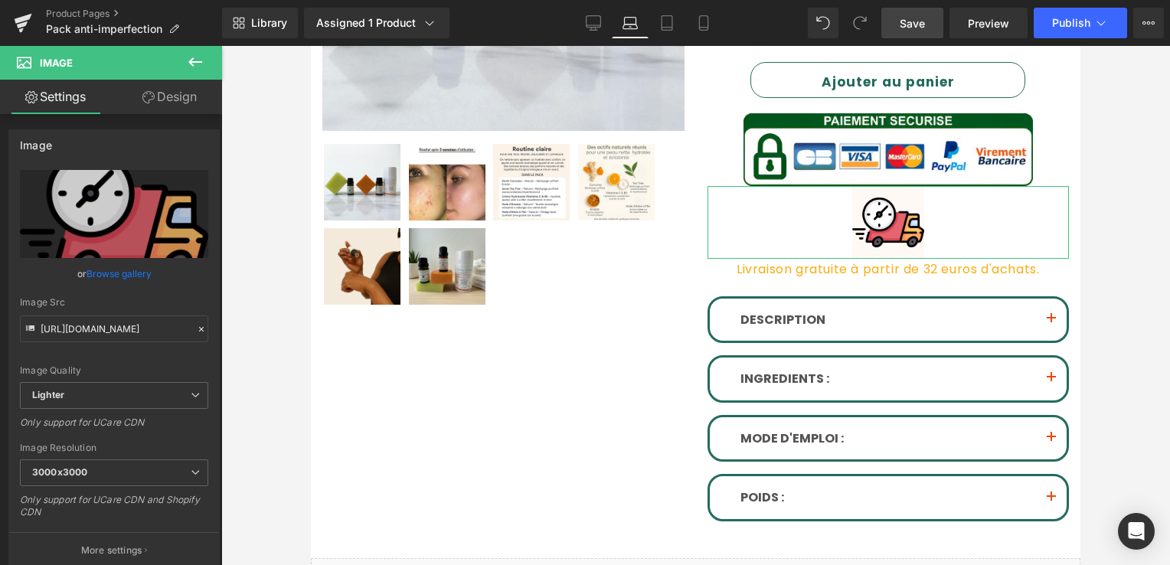
click at [172, 96] on link "Design" at bounding box center [169, 97] width 111 height 34
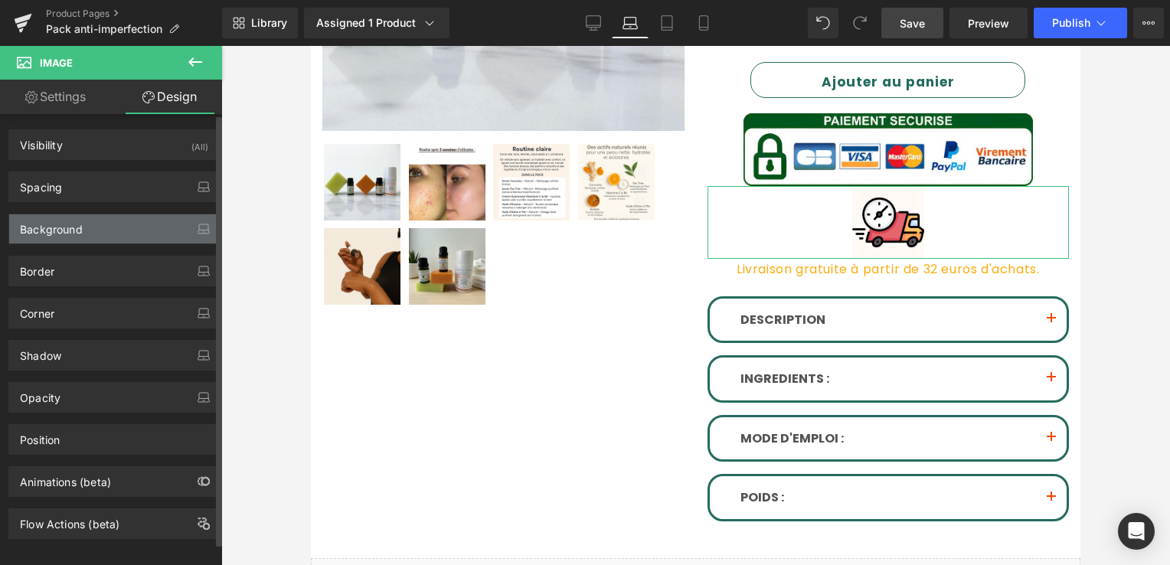
click at [64, 237] on div "Background" at bounding box center [114, 228] width 210 height 29
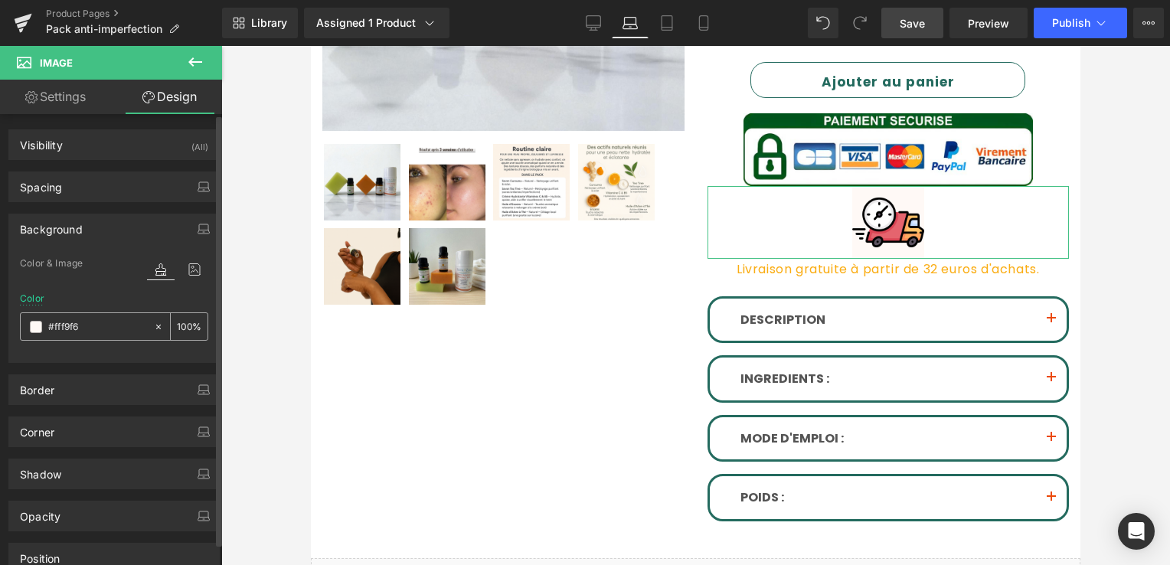
click at [153, 325] on icon at bounding box center [158, 327] width 11 height 11
click at [182, 322] on input "100" at bounding box center [184, 326] width 15 height 17
type input "100"
click at [663, 24] on icon at bounding box center [666, 22] width 15 height 15
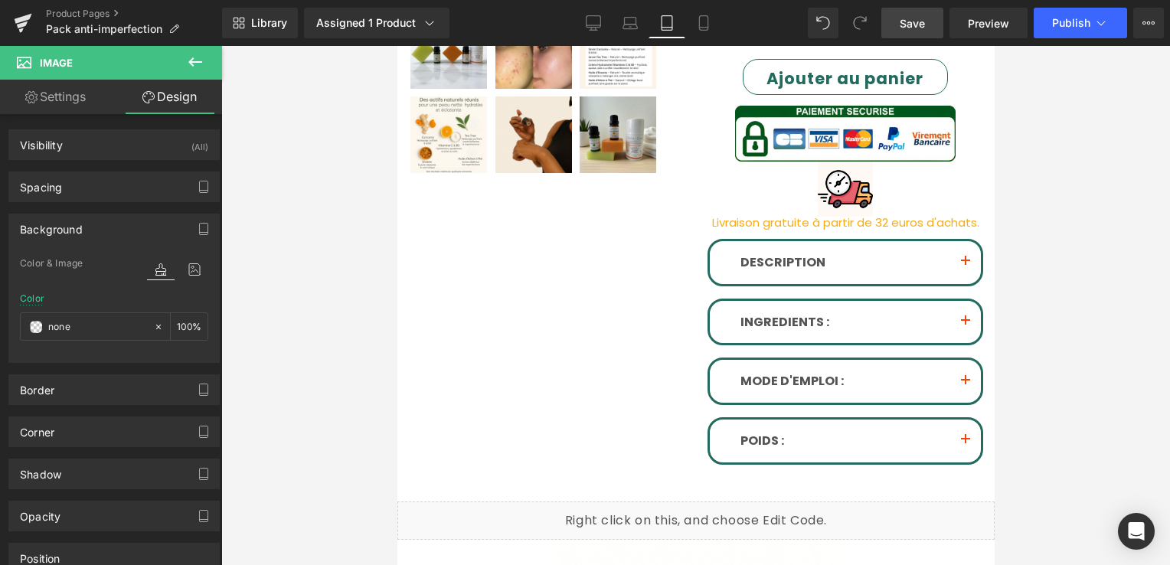
scroll to position [389, 0]
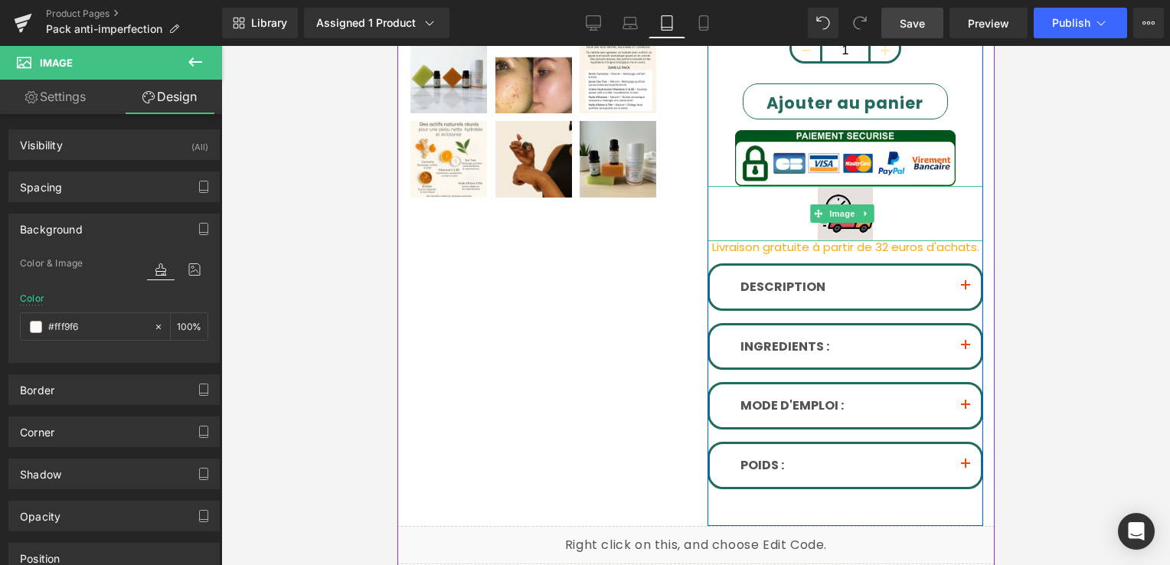
click at [828, 224] on img at bounding box center [844, 213] width 55 height 55
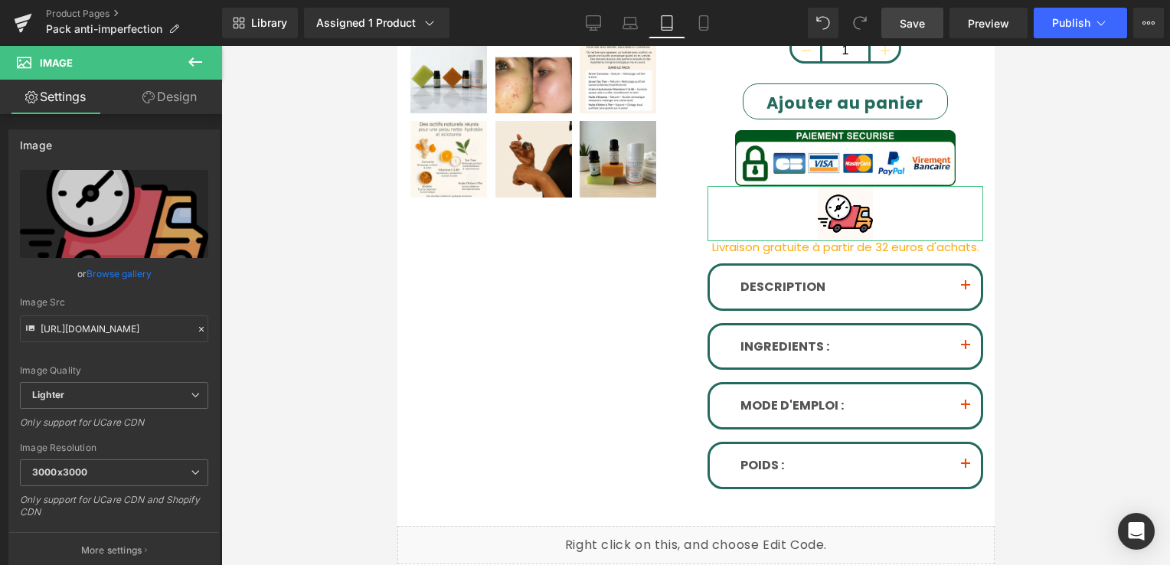
click at [178, 100] on link "Design" at bounding box center [169, 97] width 111 height 34
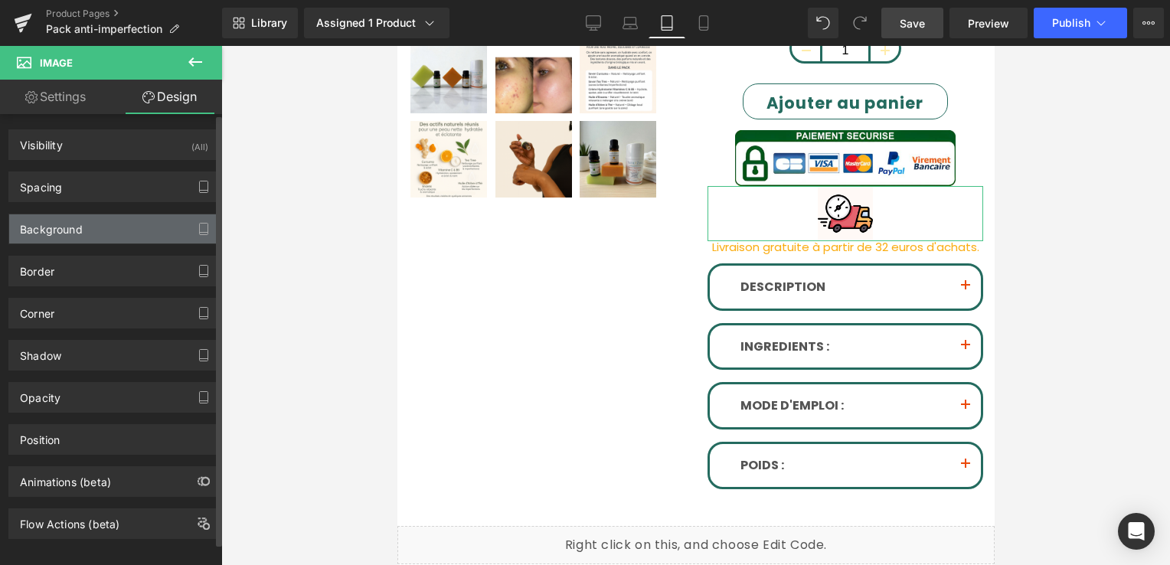
click at [106, 238] on div "Background" at bounding box center [114, 228] width 210 height 29
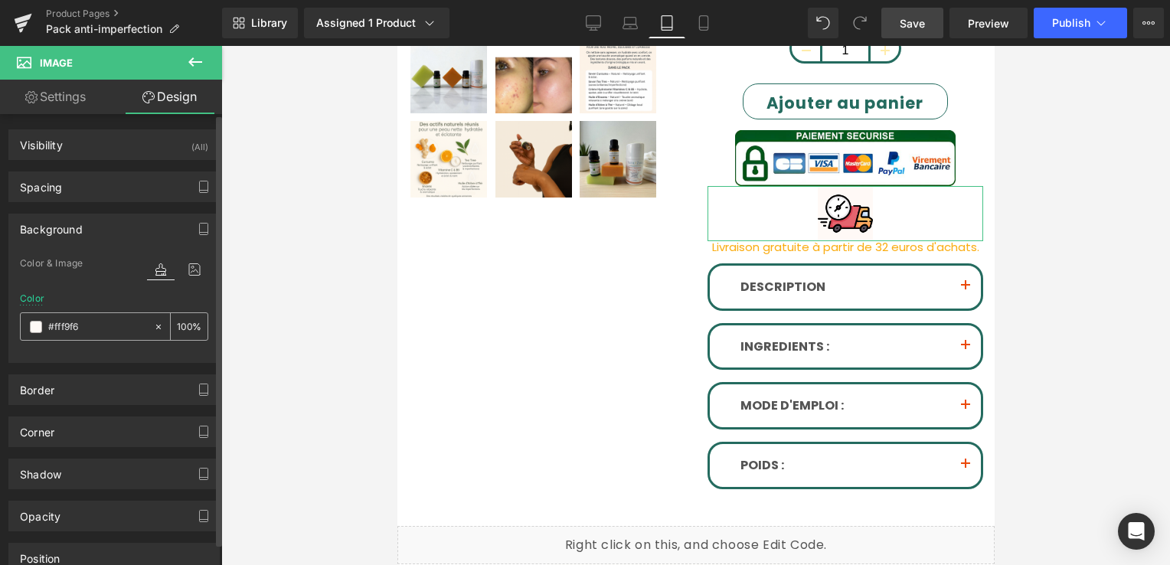
click at [153, 325] on icon at bounding box center [158, 327] width 11 height 11
click at [177, 322] on input "100" at bounding box center [184, 326] width 15 height 17
type input "100"
click at [160, 345] on div "Color #fff9f6 100 %" at bounding box center [114, 325] width 188 height 65
click at [909, 19] on span "Save" at bounding box center [912, 23] width 25 height 16
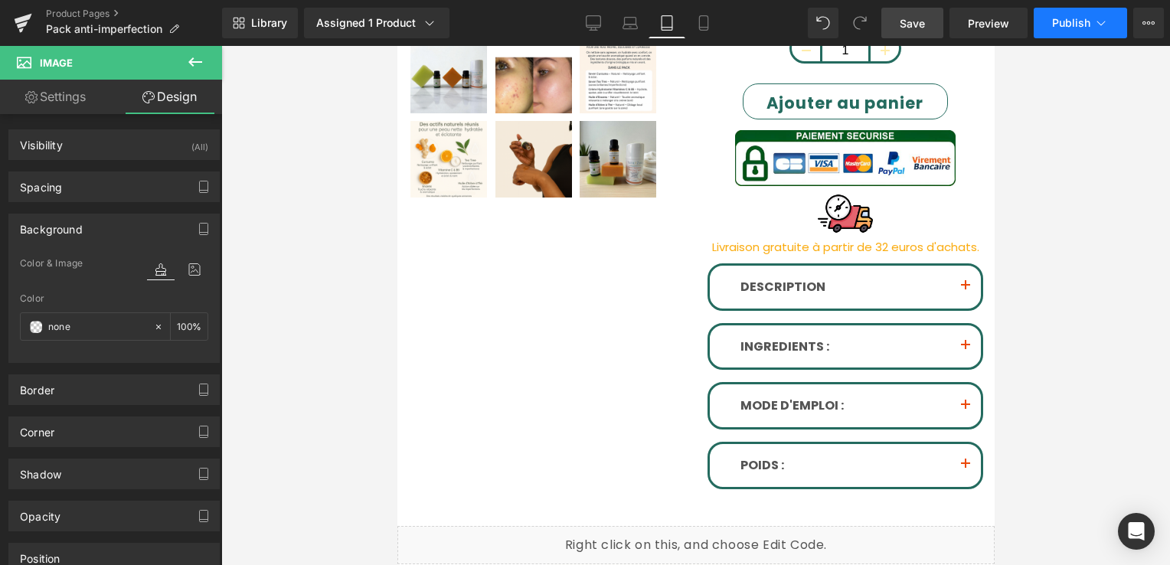
click at [1074, 22] on span "Publish" at bounding box center [1071, 23] width 38 height 12
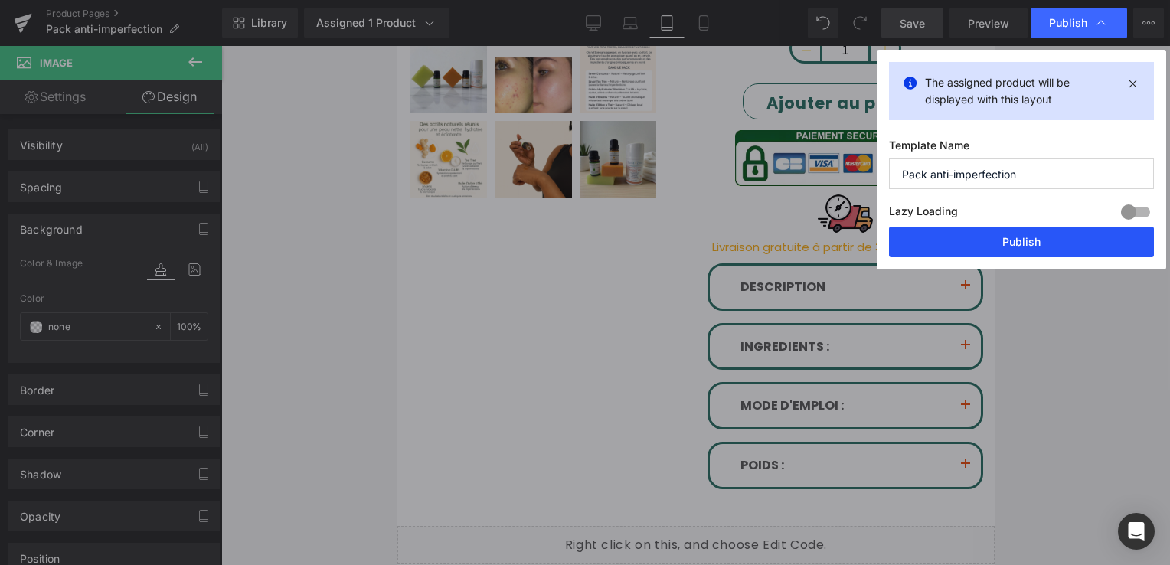
click at [1040, 232] on button "Publish" at bounding box center [1021, 242] width 265 height 31
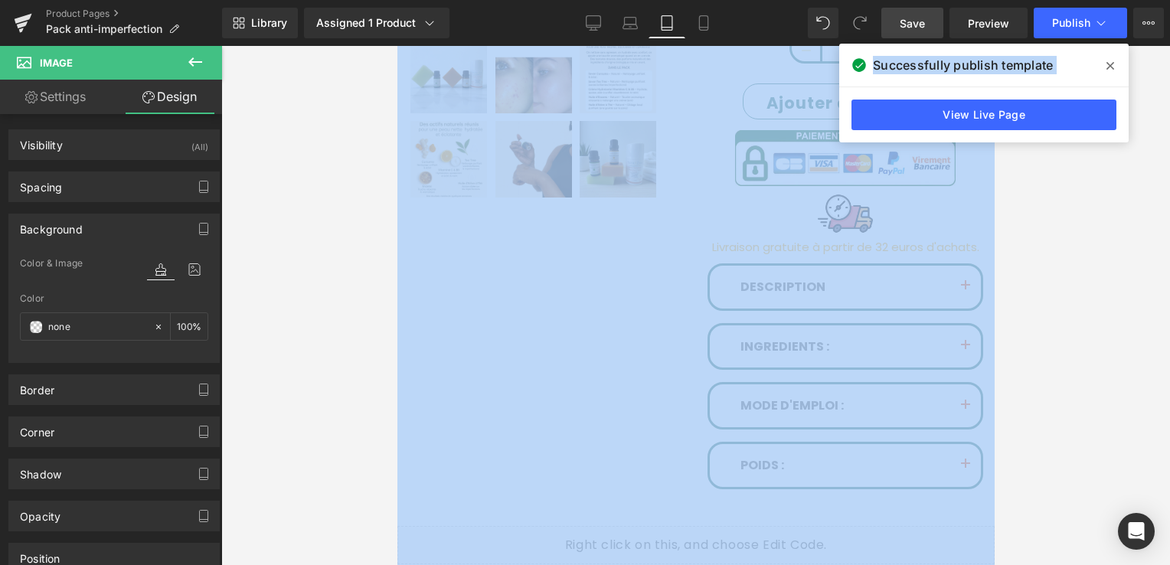
click at [1169, 241] on html "Image You are previewing how the will restyle your page. You can not edit Eleme…" at bounding box center [585, 282] width 1170 height 565
drag, startPoint x: 1172, startPoint y: 241, endPoint x: 1118, endPoint y: 67, distance: 182.1
click at [1118, 67] on span at bounding box center [1110, 66] width 25 height 25
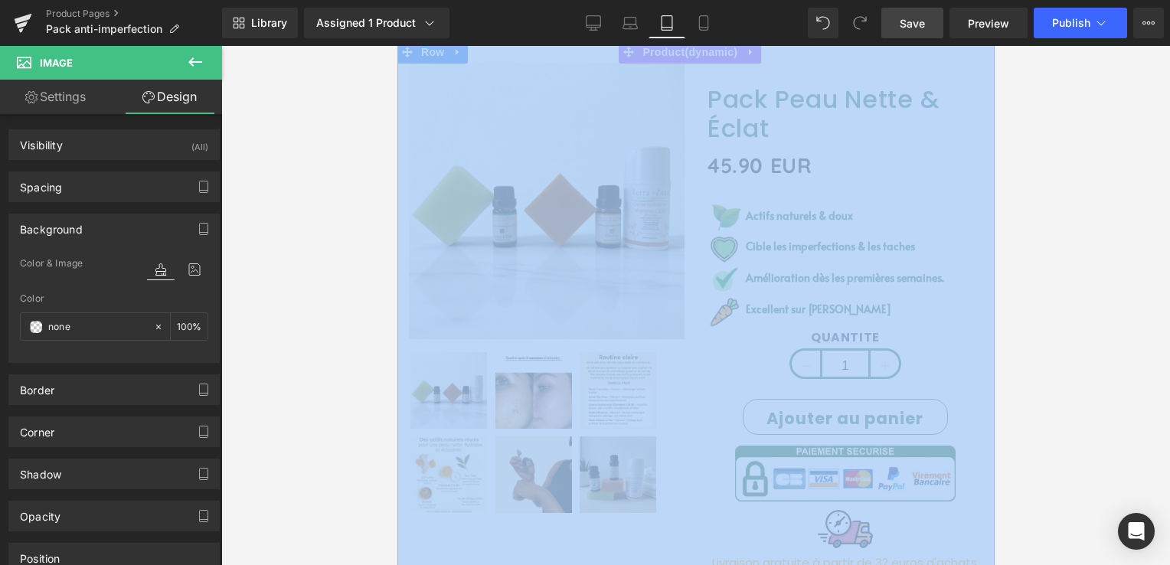
scroll to position [230, 0]
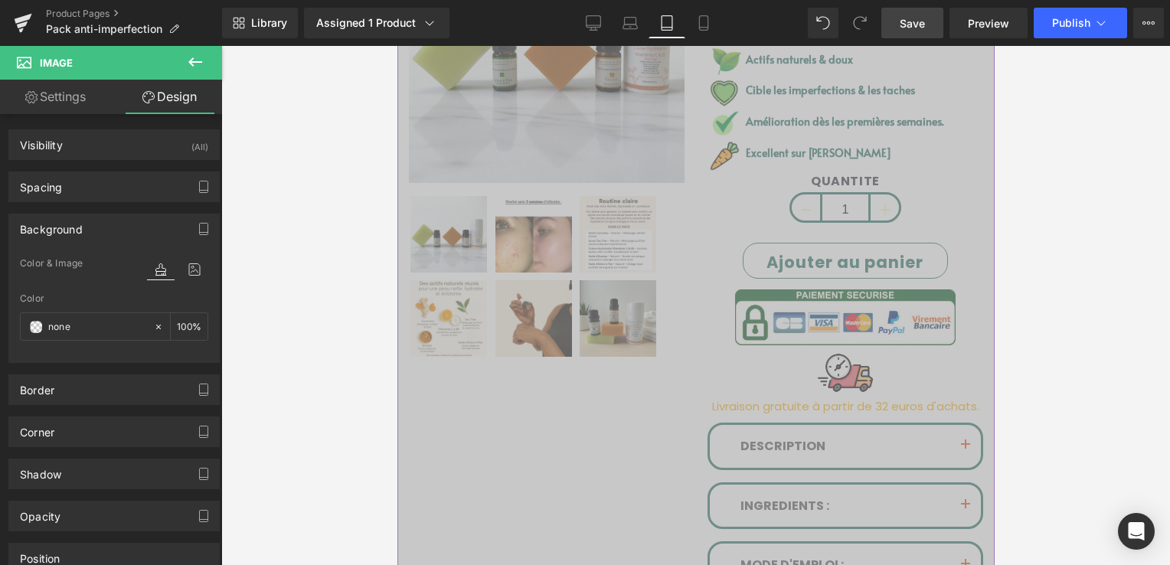
click at [570, 429] on div "Sale Off (P) Image" at bounding box center [695, 284] width 597 height 801
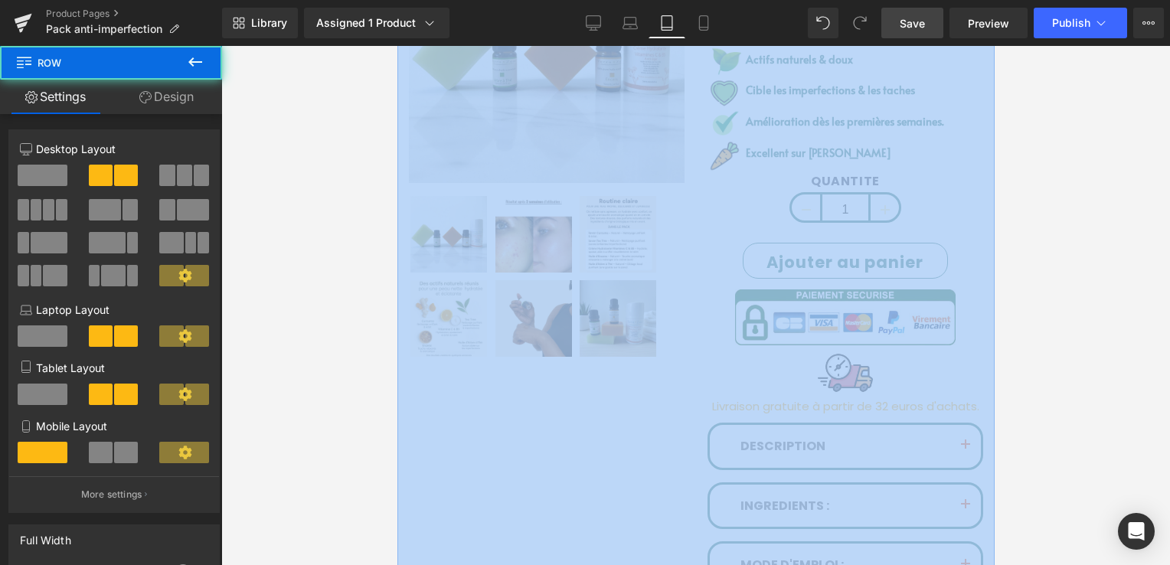
click at [187, 96] on link "Design" at bounding box center [166, 97] width 111 height 34
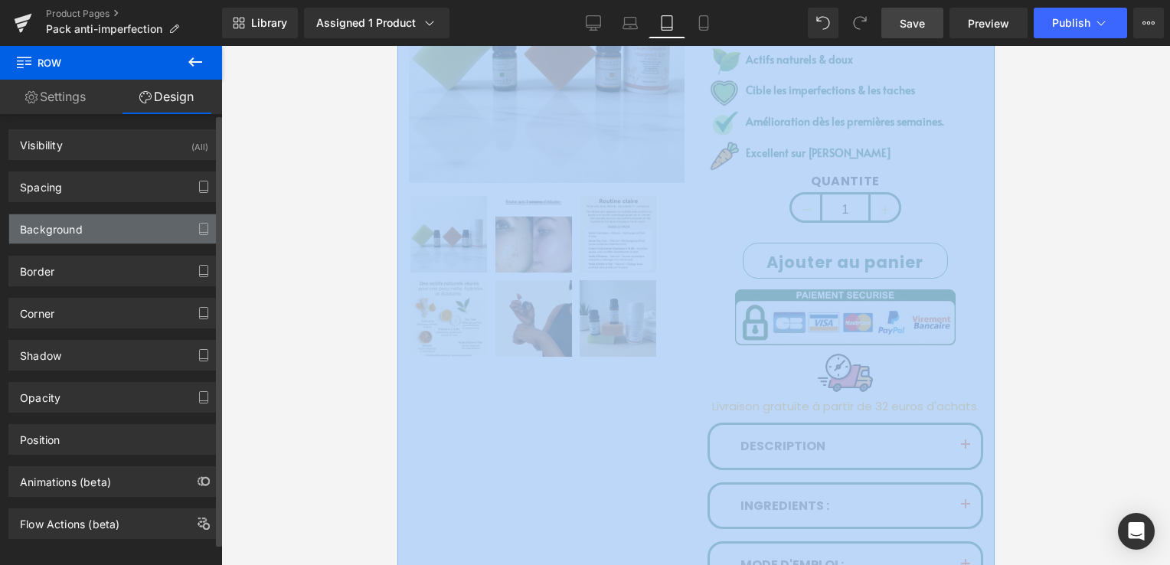
click at [123, 221] on div "Background" at bounding box center [114, 228] width 210 height 29
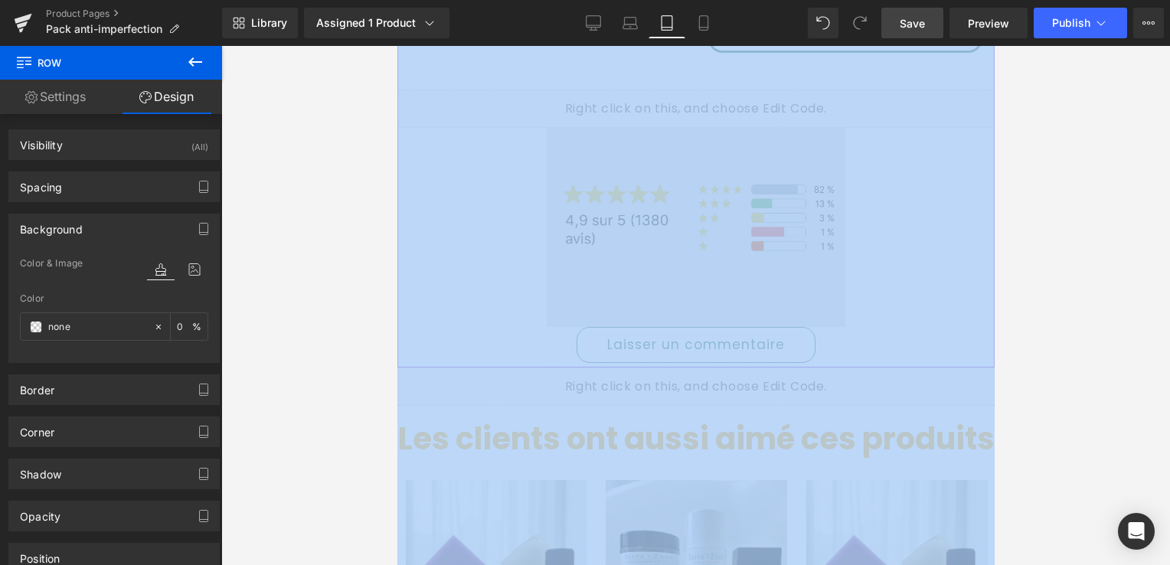
scroll to position [919, 0]
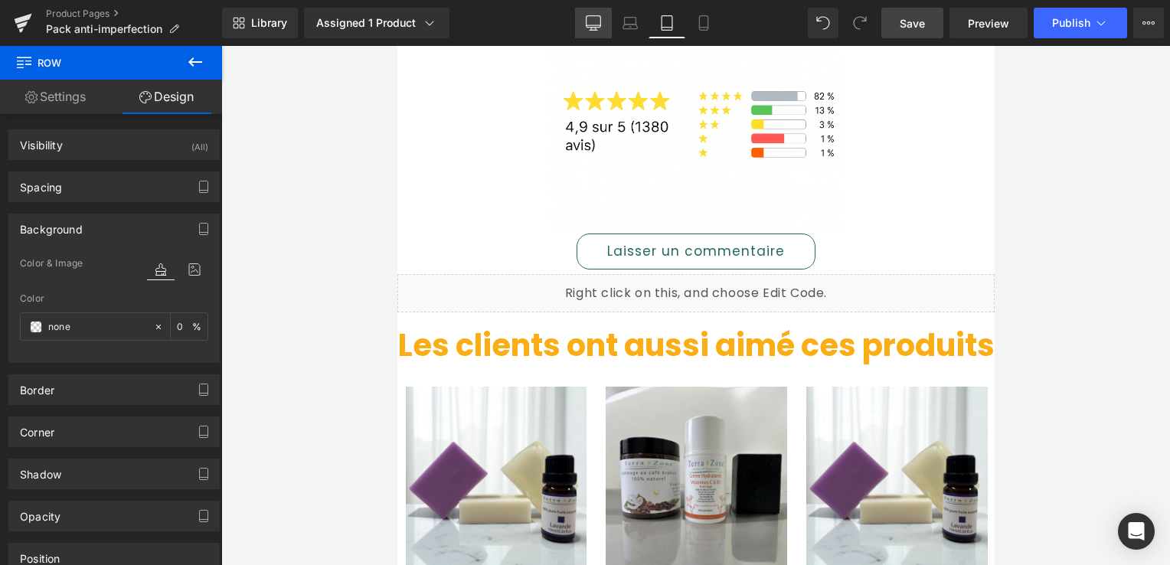
click at [596, 25] on icon at bounding box center [593, 22] width 15 height 15
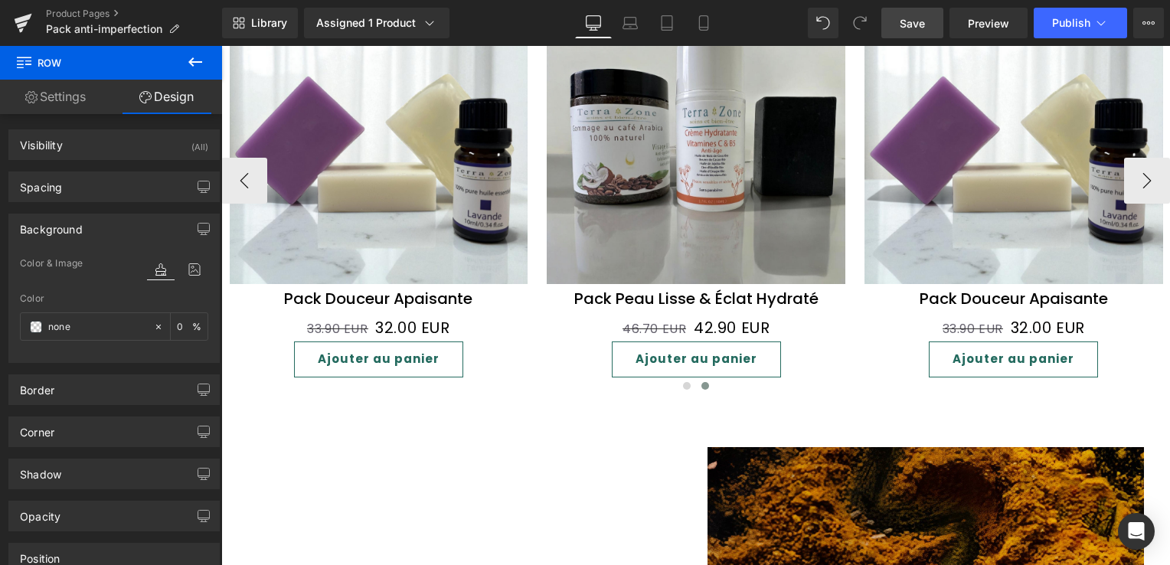
scroll to position [1378, 0]
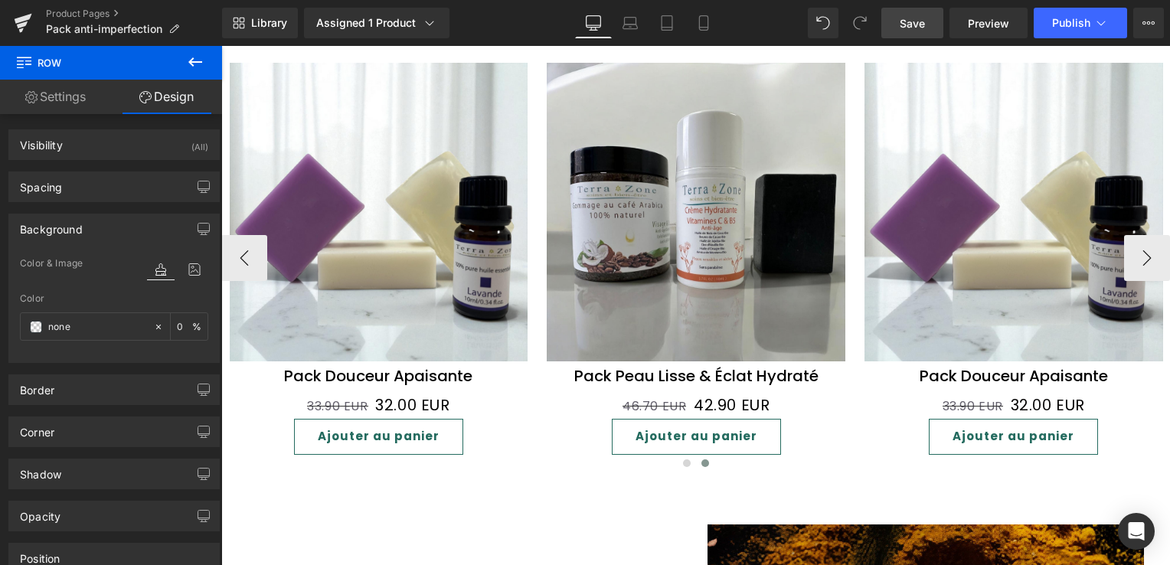
click at [369, 177] on img at bounding box center [379, 212] width 299 height 299
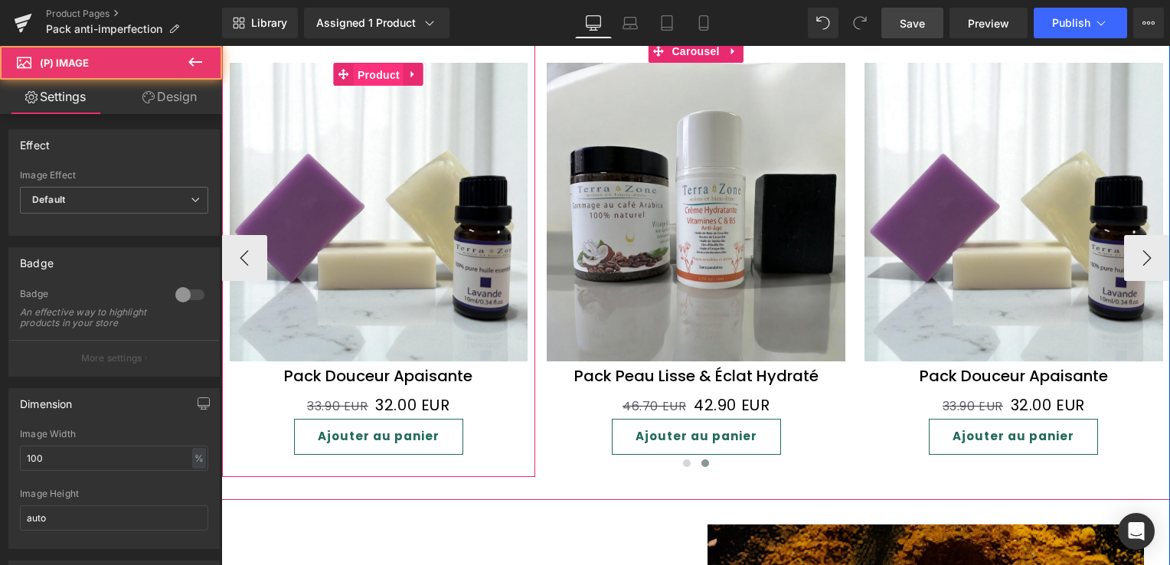
click at [383, 66] on span "Product" at bounding box center [379, 75] width 50 height 23
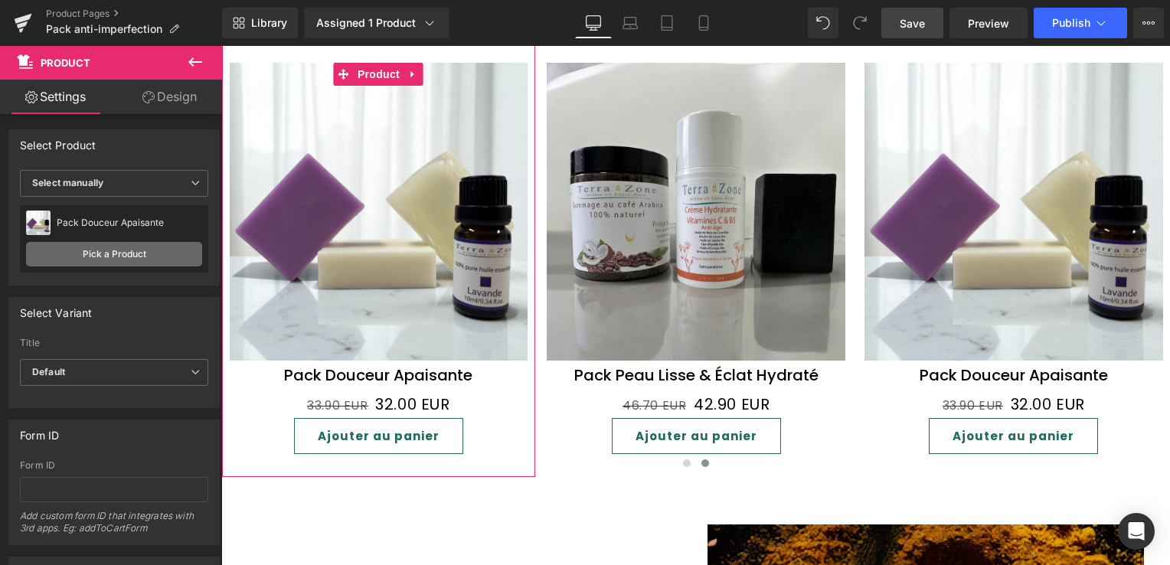
click at [105, 247] on link "Pick a Product" at bounding box center [114, 254] width 176 height 25
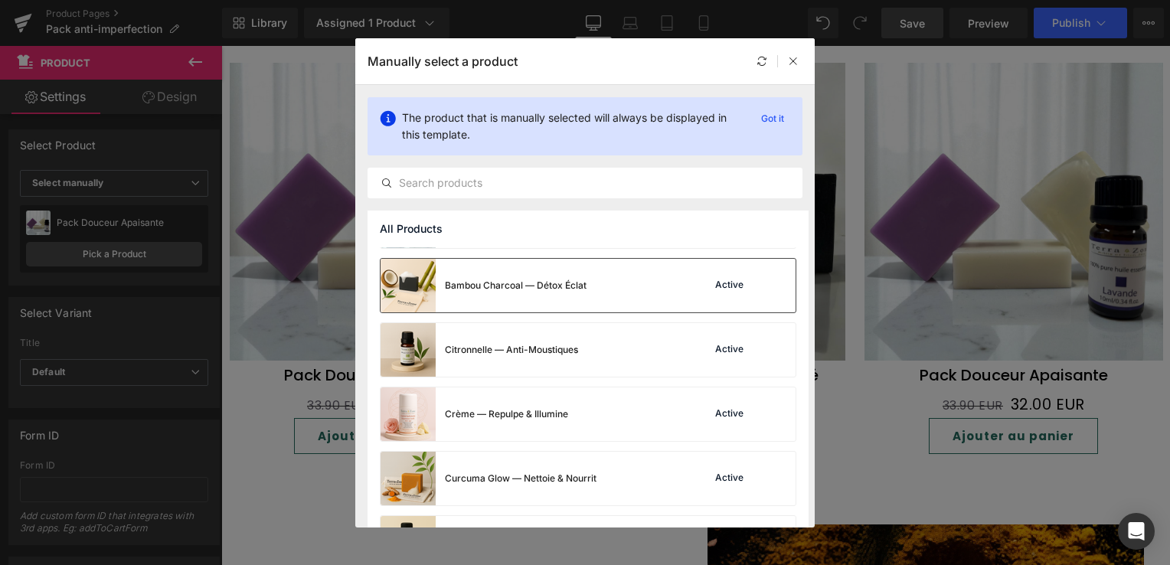
scroll to position [153, 0]
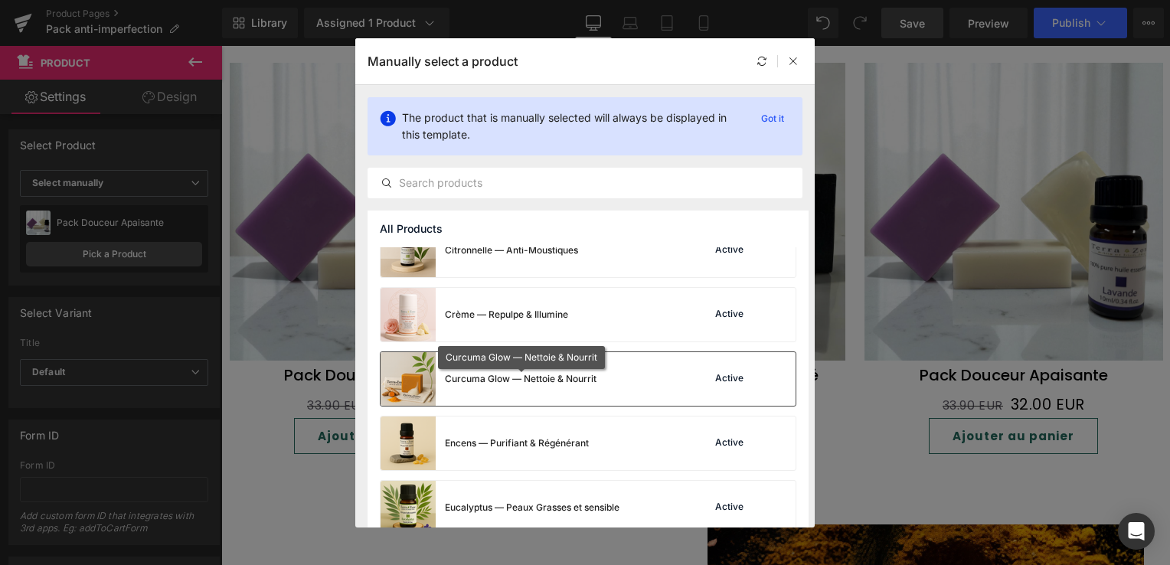
click at [505, 372] on div "Curcuma Glow — Nettoie & Nourrit" at bounding box center [521, 379] width 152 height 14
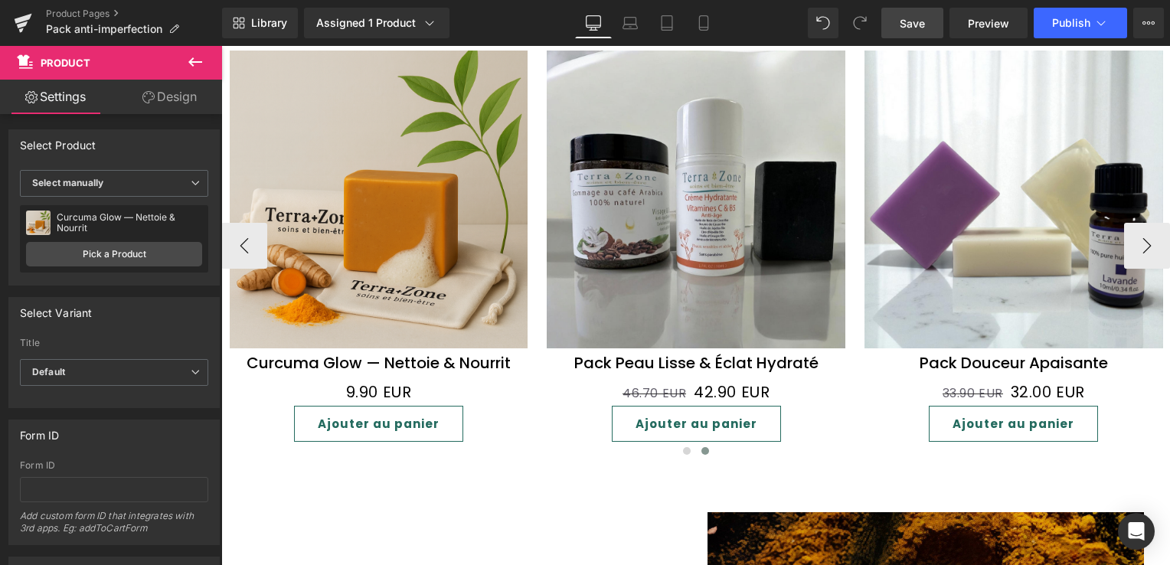
scroll to position [1302, 0]
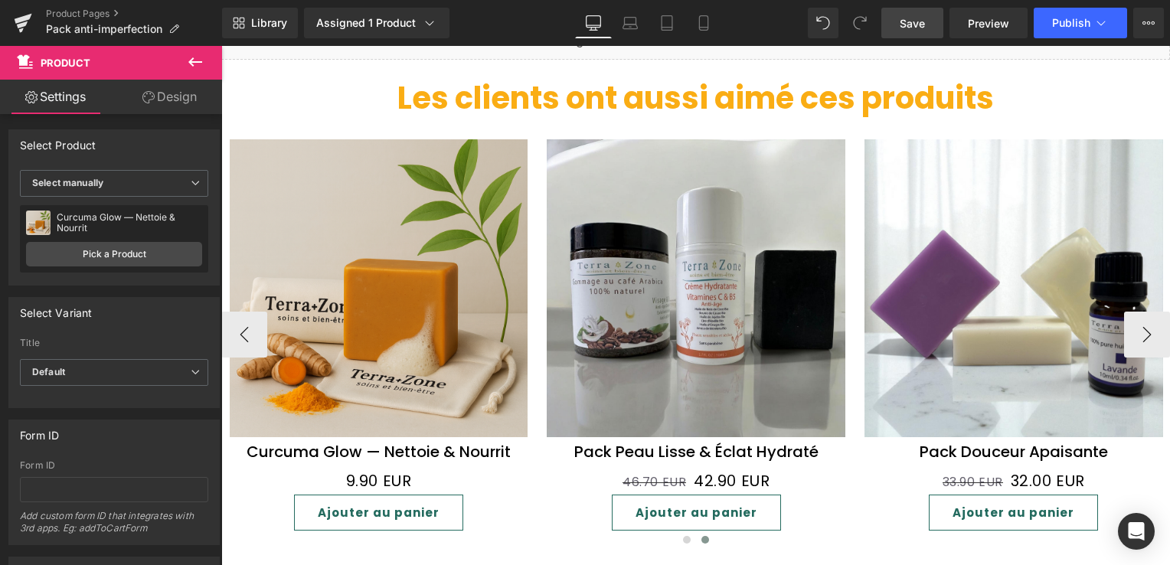
click at [355, 231] on img at bounding box center [379, 288] width 299 height 299
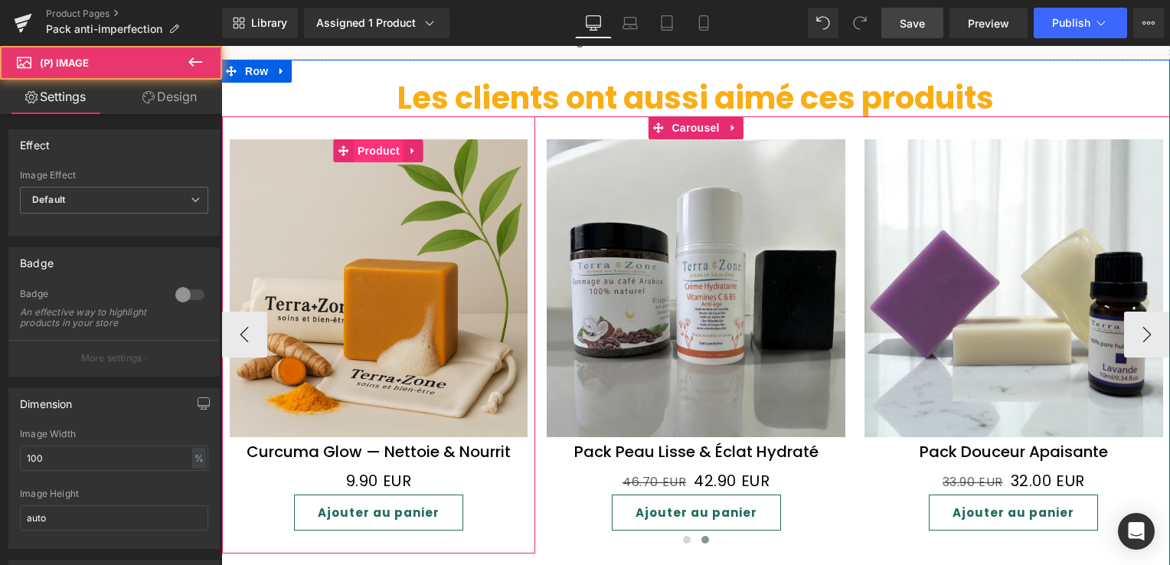
click at [376, 139] on span "Product" at bounding box center [379, 150] width 50 height 23
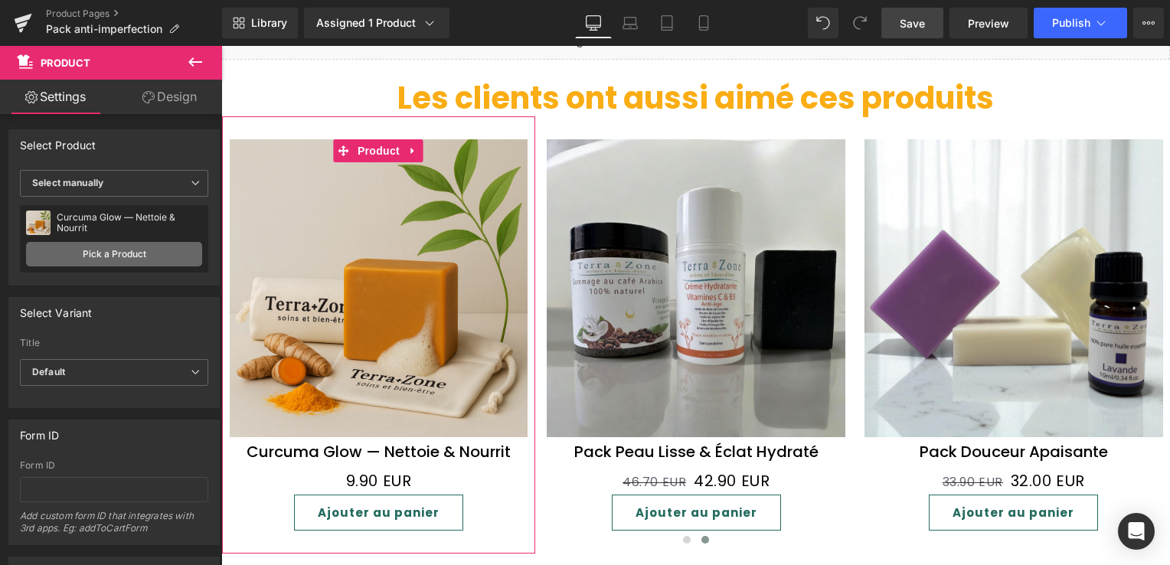
click at [103, 244] on link "Pick a Product" at bounding box center [114, 254] width 176 height 25
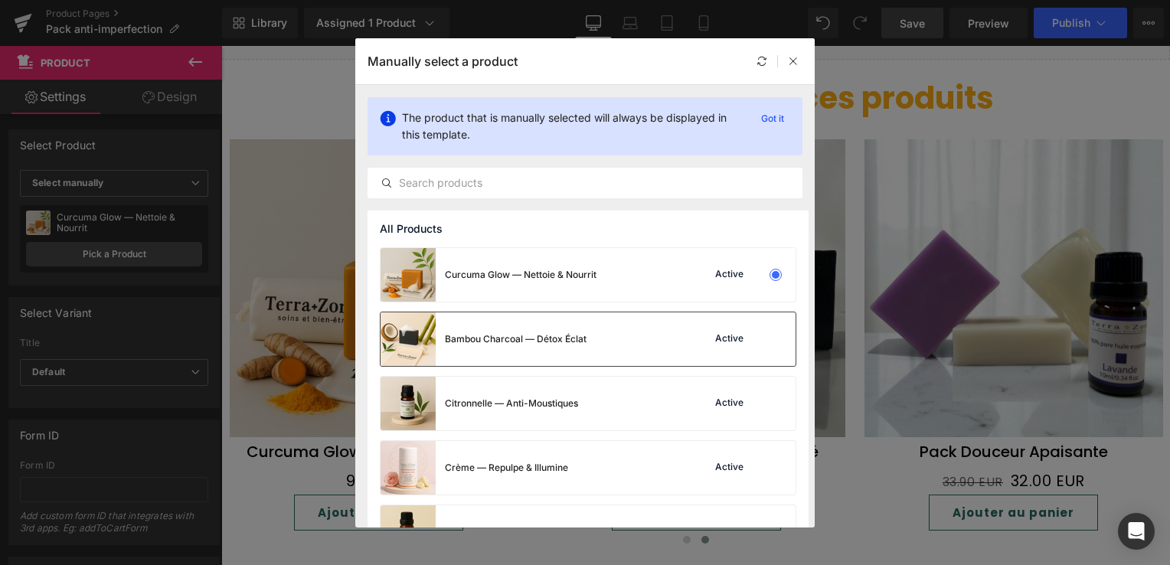
click at [390, 338] on img at bounding box center [408, 339] width 55 height 54
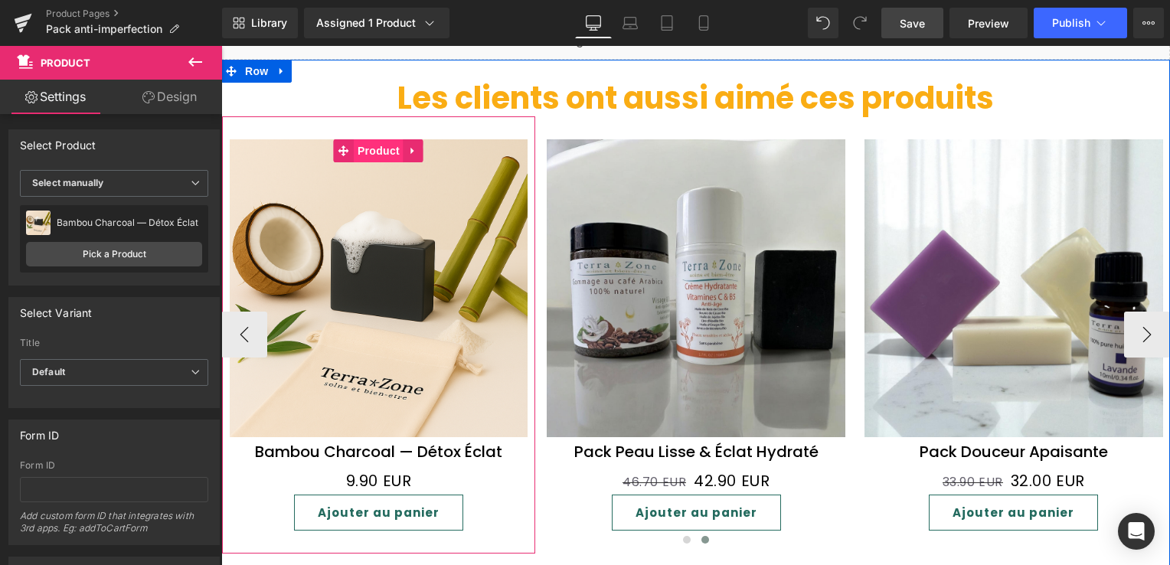
click at [374, 147] on span "Product" at bounding box center [379, 150] width 50 height 23
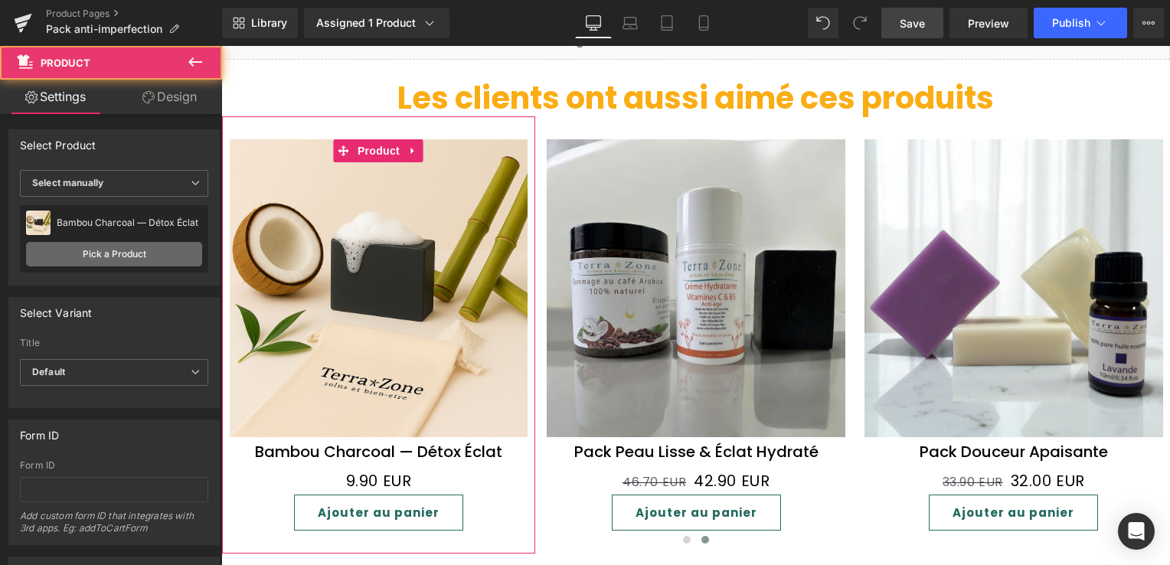
click at [150, 247] on link "Pick a Product" at bounding box center [114, 254] width 176 height 25
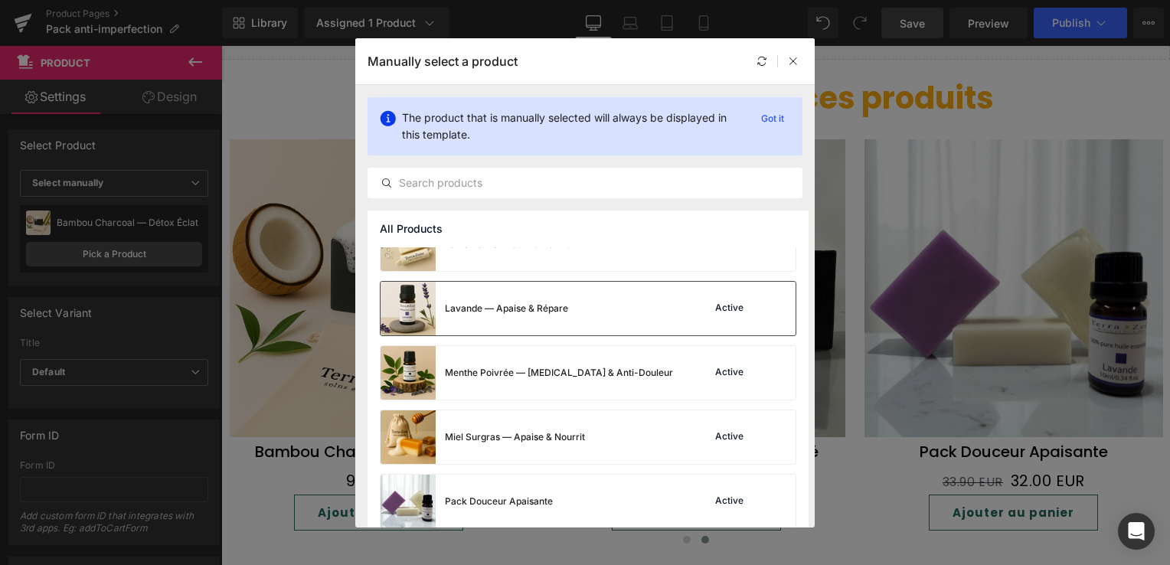
scroll to position [766, 0]
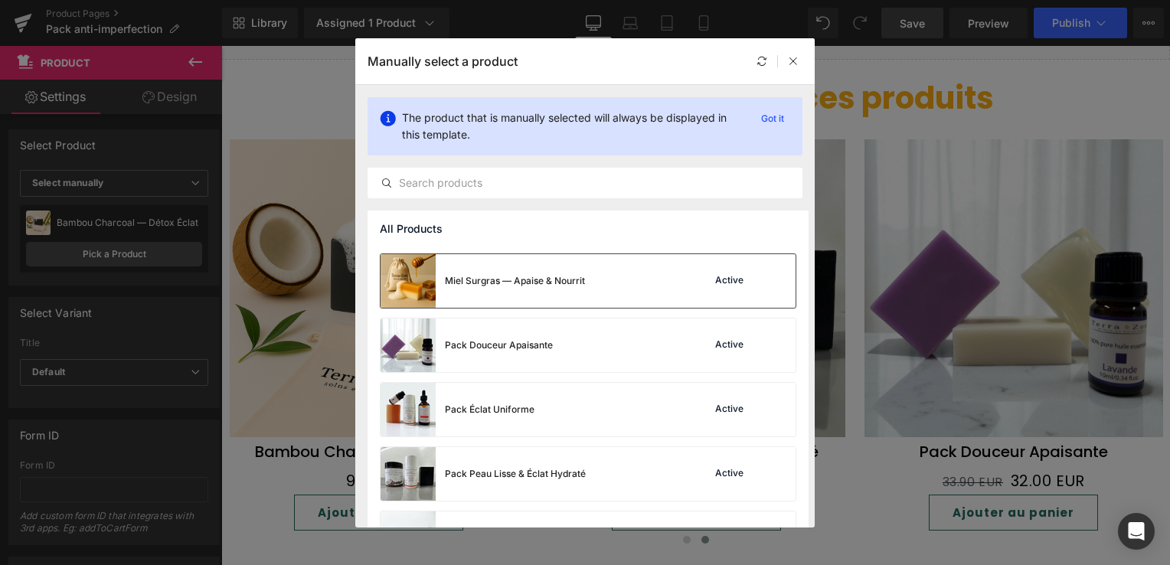
click at [533, 277] on div "Miel Surgras — Apaise & Nourrit" at bounding box center [515, 281] width 140 height 14
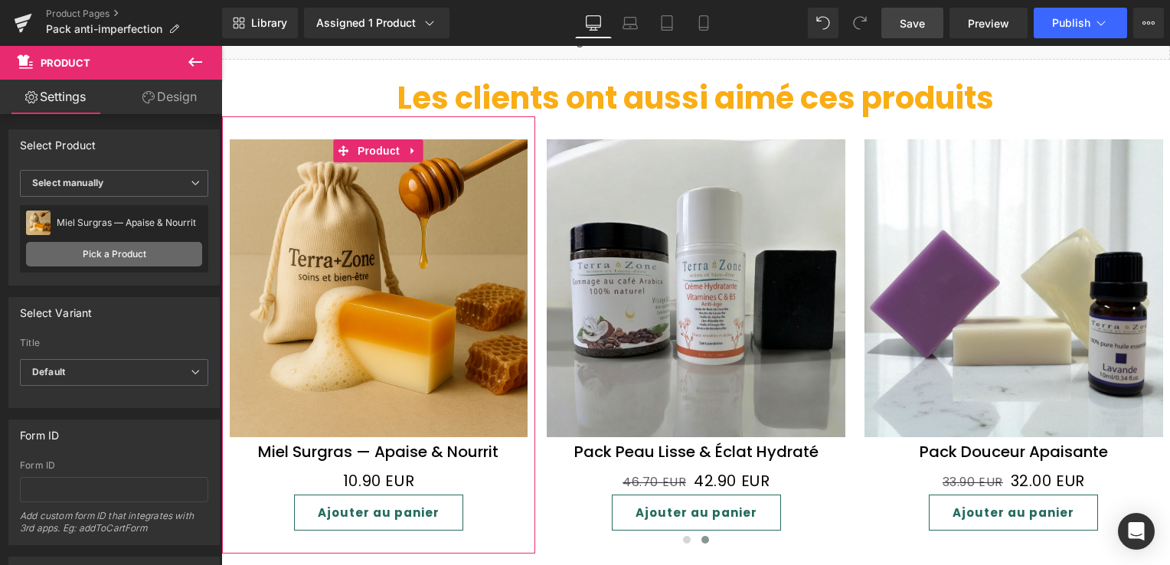
click at [116, 253] on link "Pick a Product" at bounding box center [114, 254] width 176 height 25
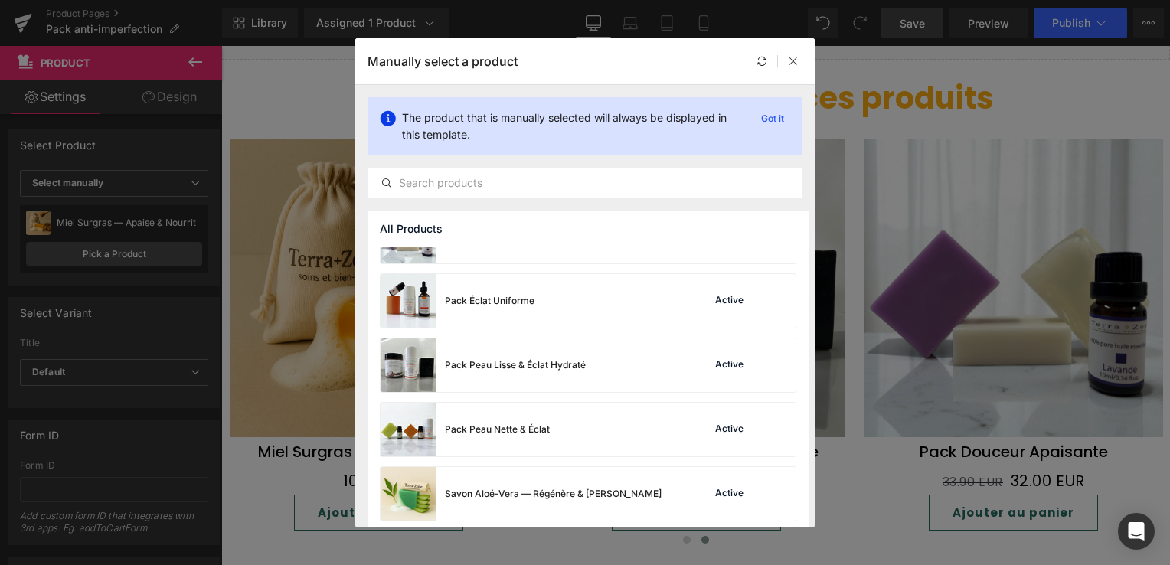
scroll to position [1072, 0]
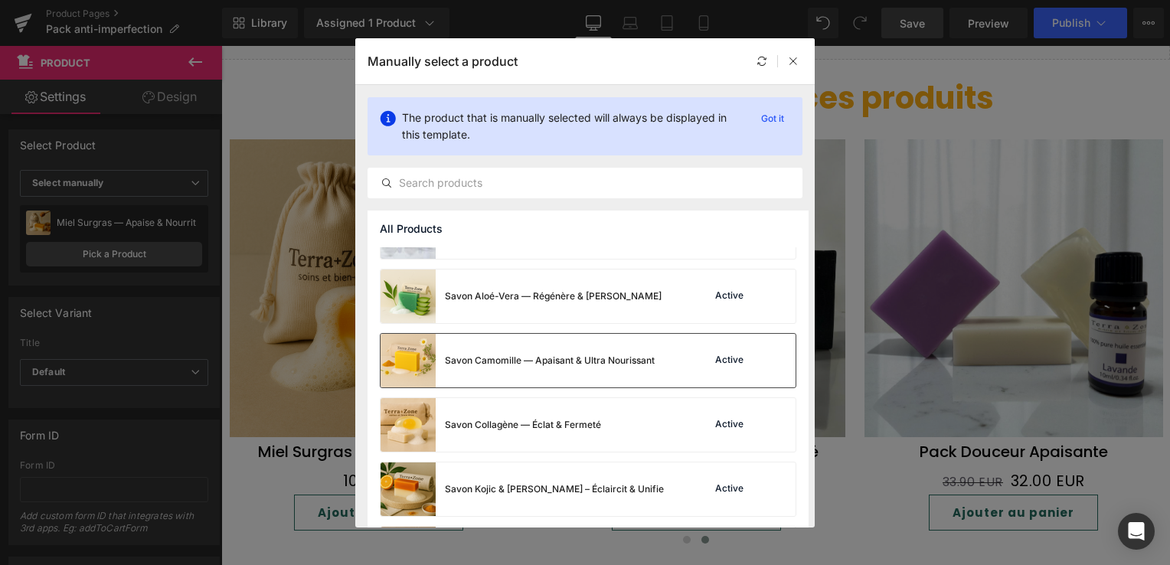
click at [533, 360] on div "Savon Camomille — Apaisant & Ultra Nourissant" at bounding box center [550, 361] width 210 height 14
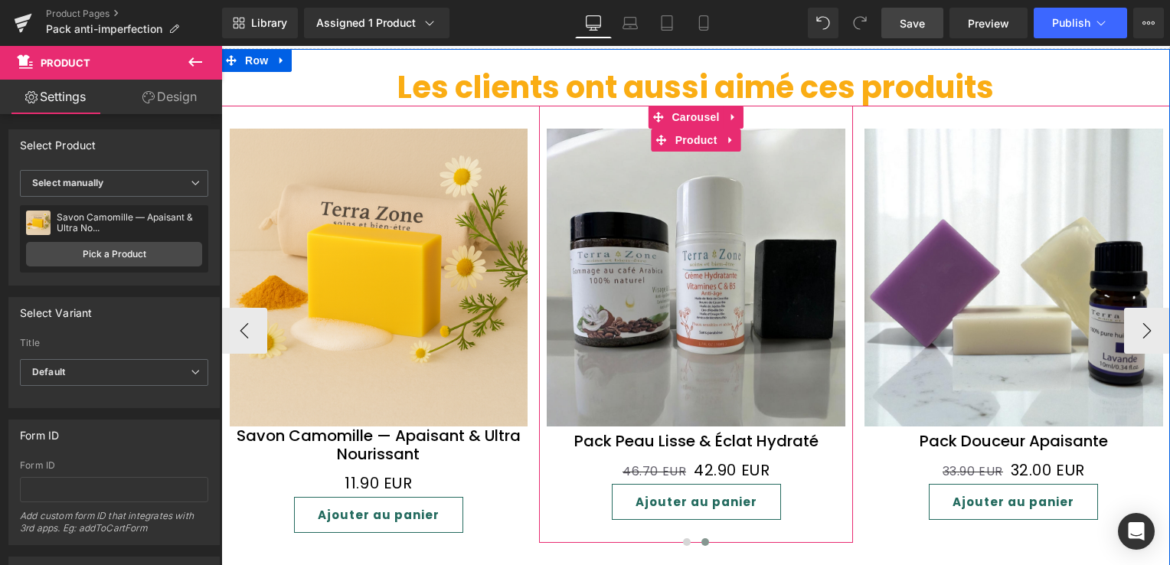
scroll to position [1225, 0]
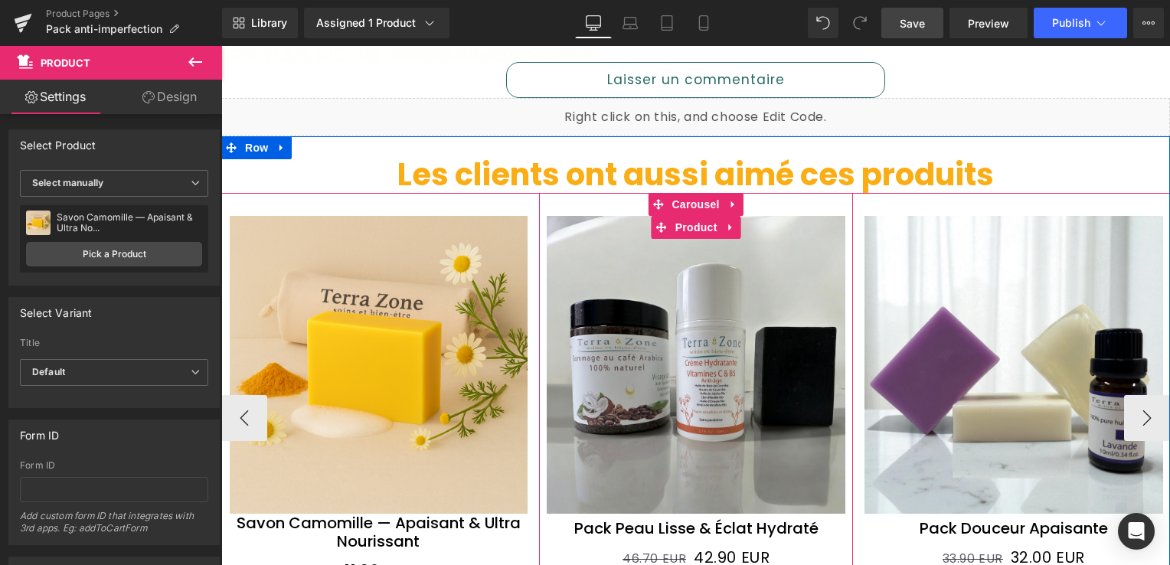
click at [680, 298] on img at bounding box center [696, 365] width 299 height 299
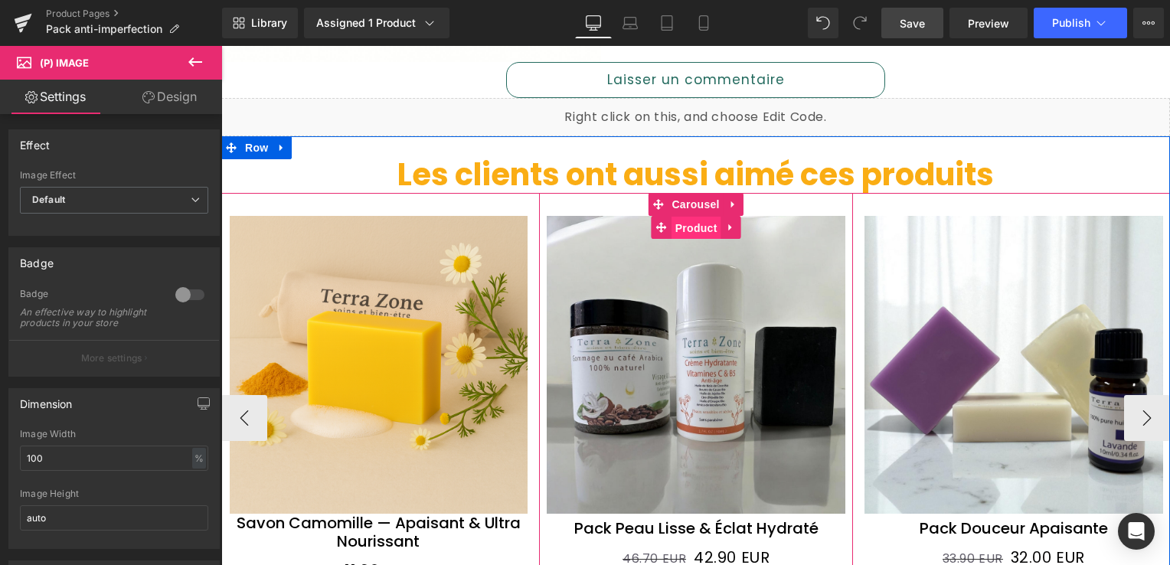
click at [689, 224] on span "Product" at bounding box center [696, 228] width 50 height 23
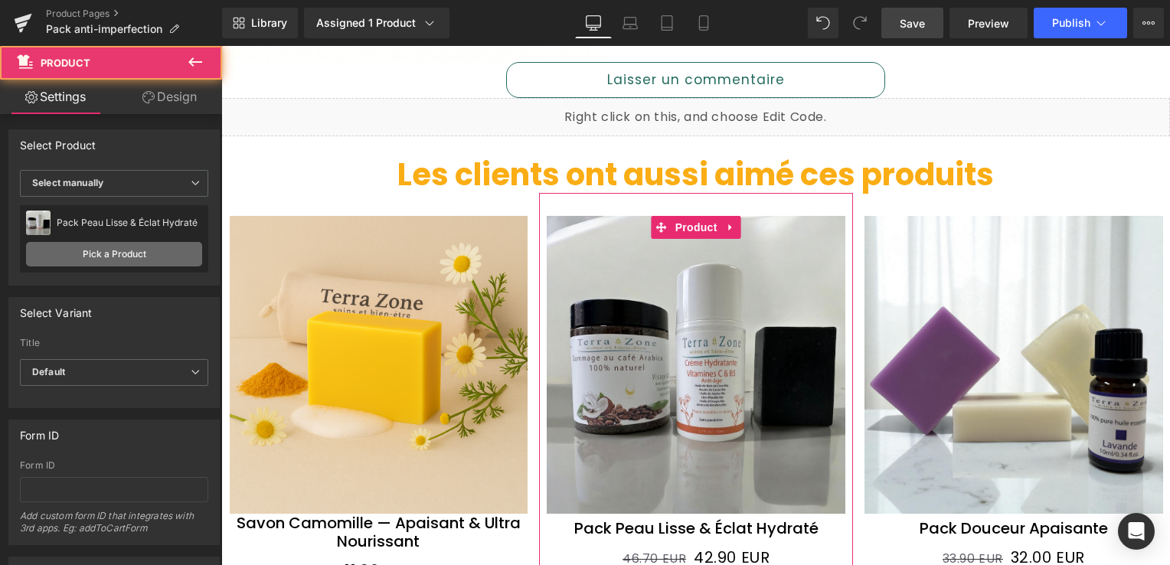
click at [103, 247] on link "Pick a Product" at bounding box center [114, 254] width 176 height 25
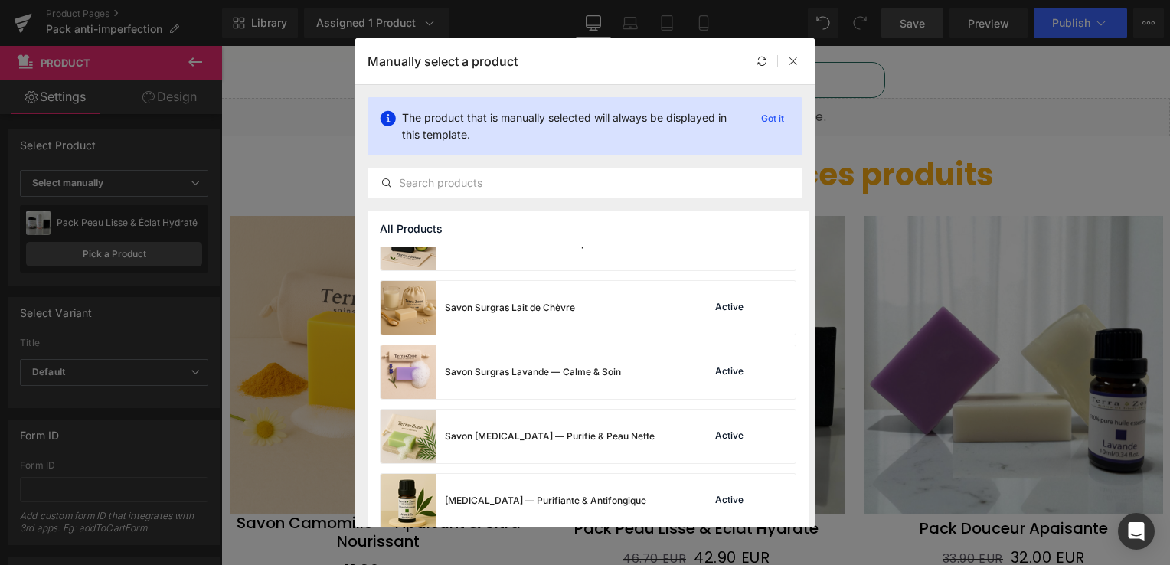
scroll to position [1459, 0]
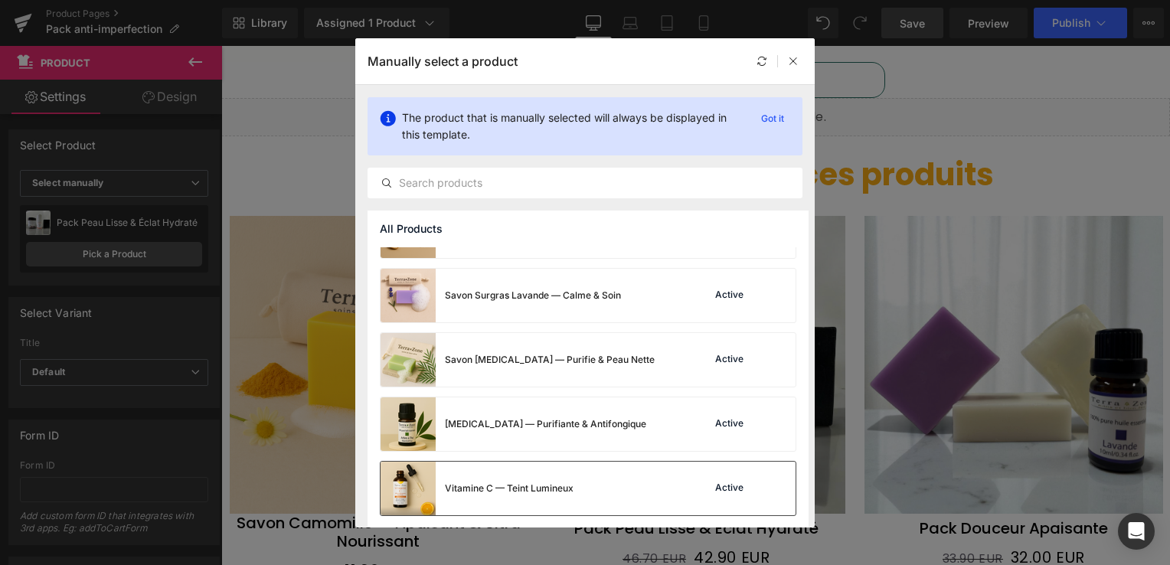
click at [494, 485] on div "Vitamine C — Teint Lumineux" at bounding box center [509, 489] width 129 height 14
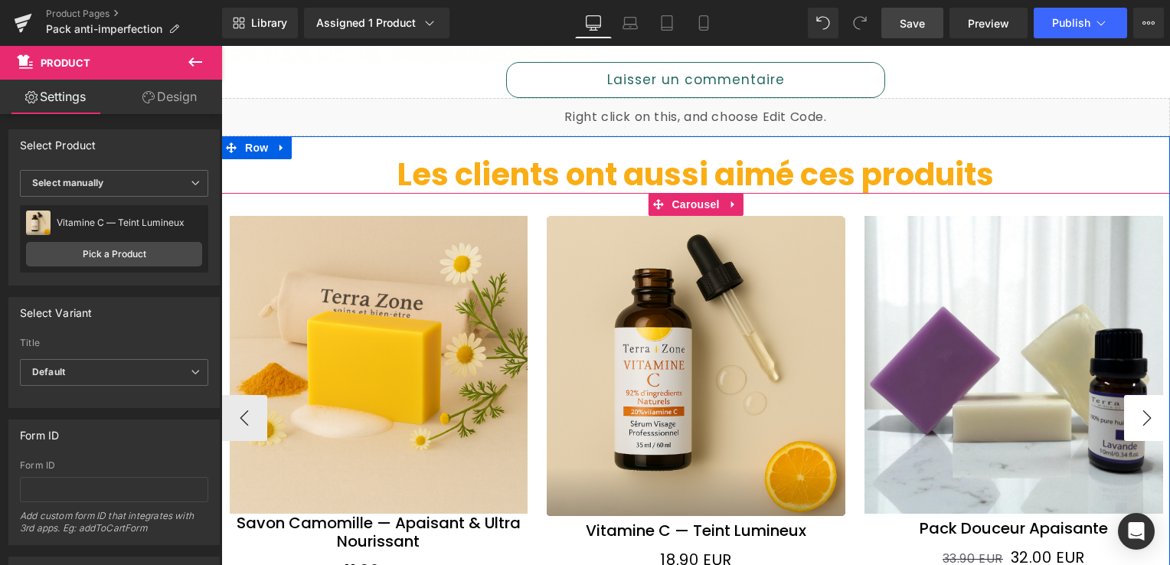
click at [1139, 408] on button "›" at bounding box center [1147, 418] width 46 height 46
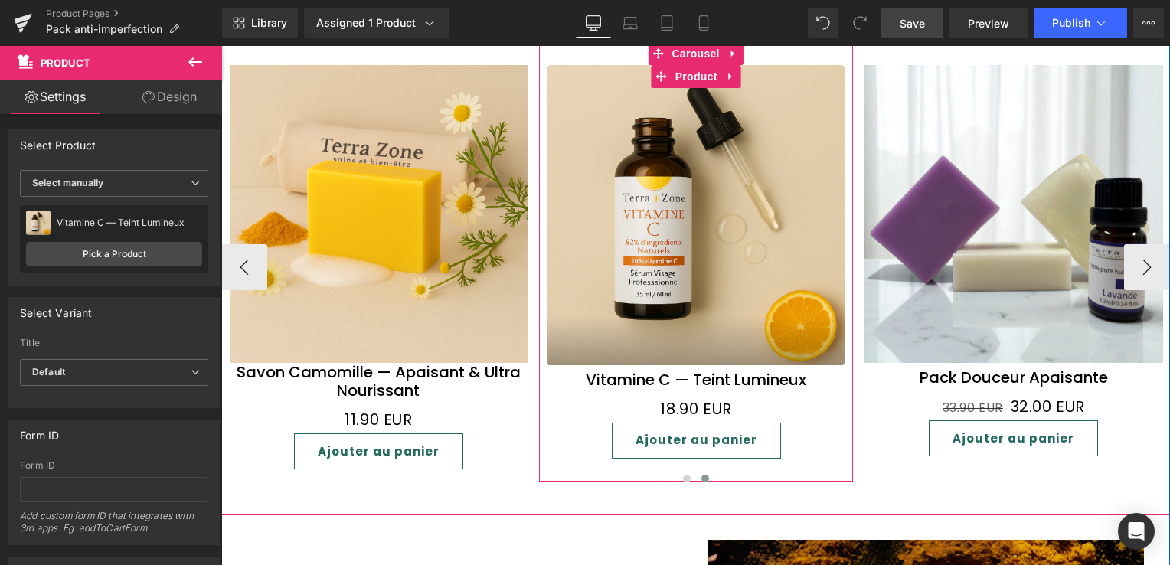
scroll to position [1378, 0]
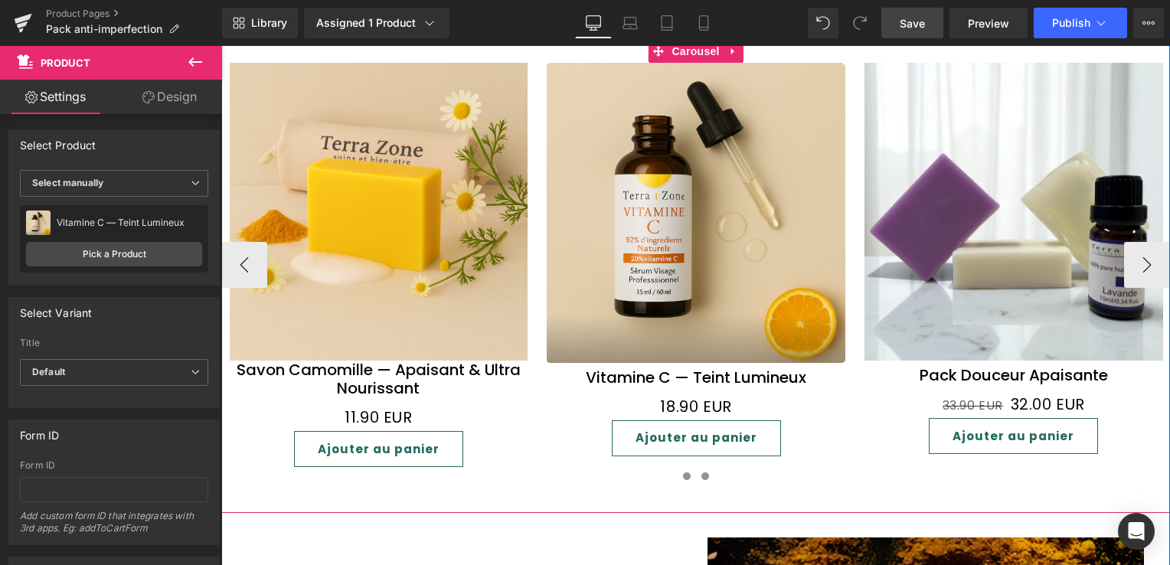
click at [683, 472] on span at bounding box center [687, 476] width 8 height 8
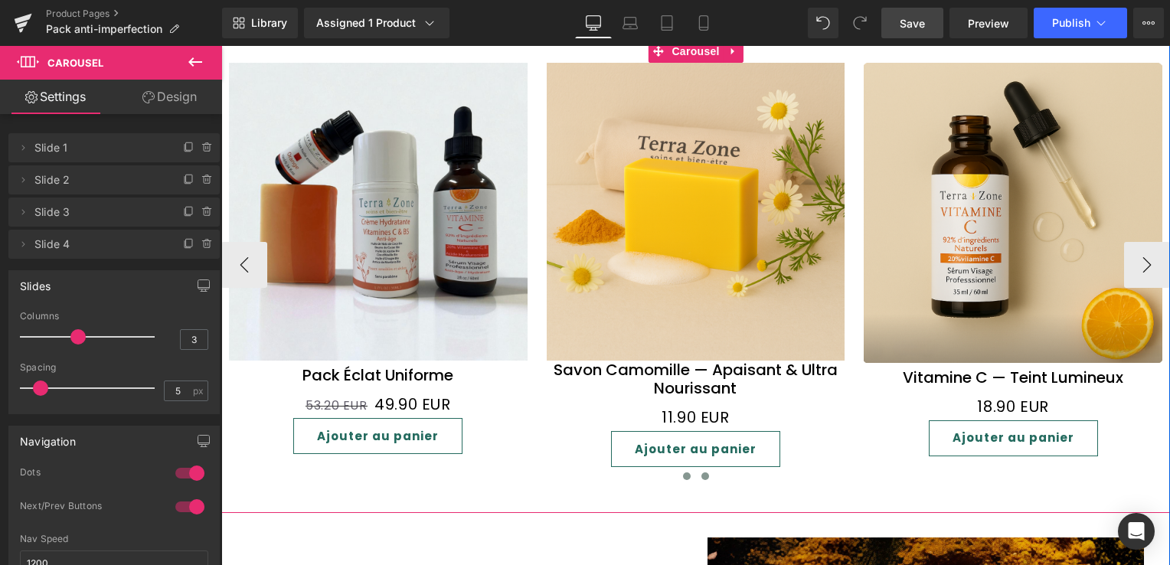
click at [696, 469] on button at bounding box center [705, 476] width 18 height 15
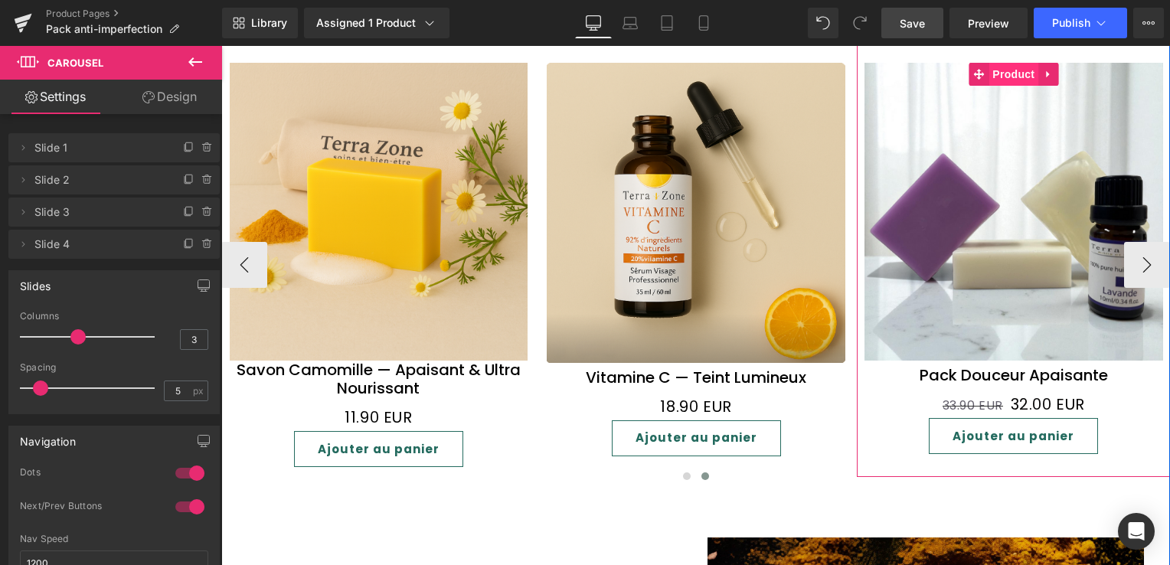
click at [1008, 70] on span "Product" at bounding box center [1013, 74] width 50 height 23
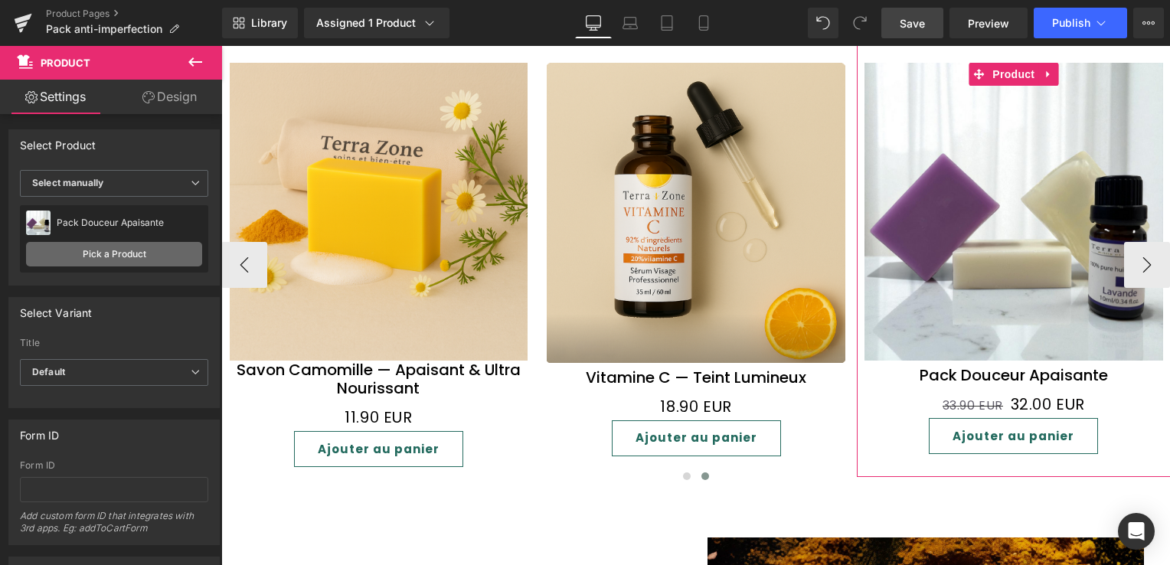
click at [110, 259] on link "Pick a Product" at bounding box center [114, 254] width 176 height 25
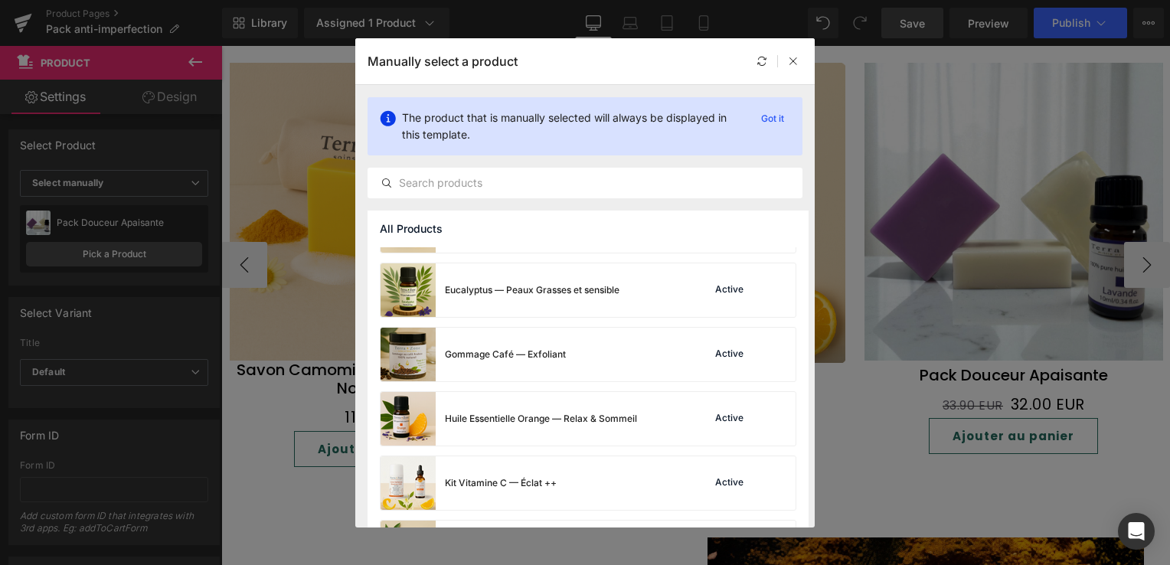
scroll to position [230, 0]
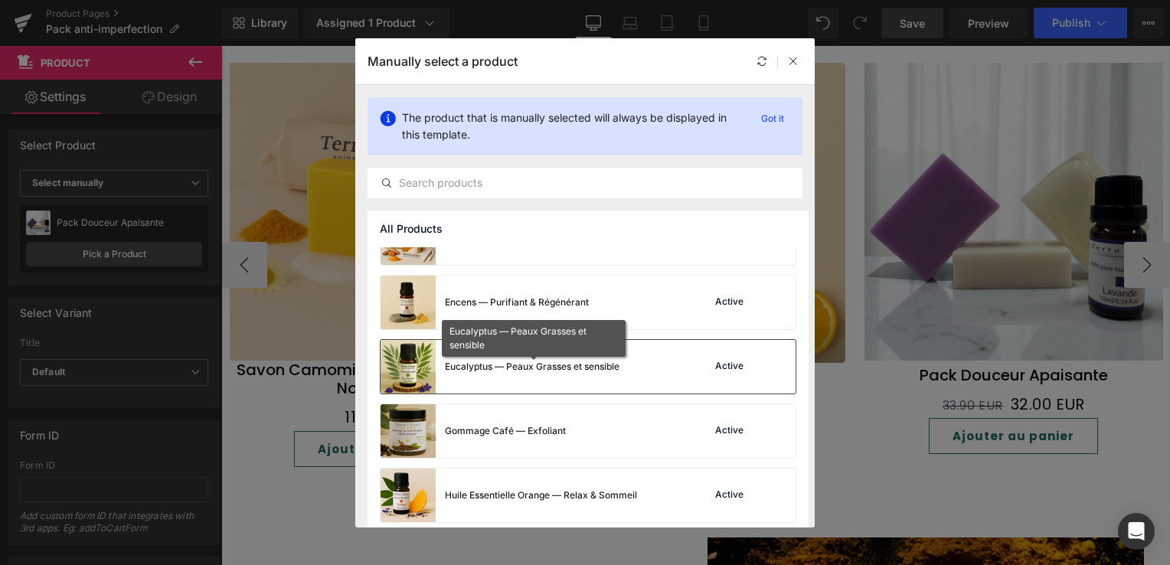
click at [515, 369] on div "Eucalyptus — Peaux Grasses et sensible" at bounding box center [532, 367] width 175 height 14
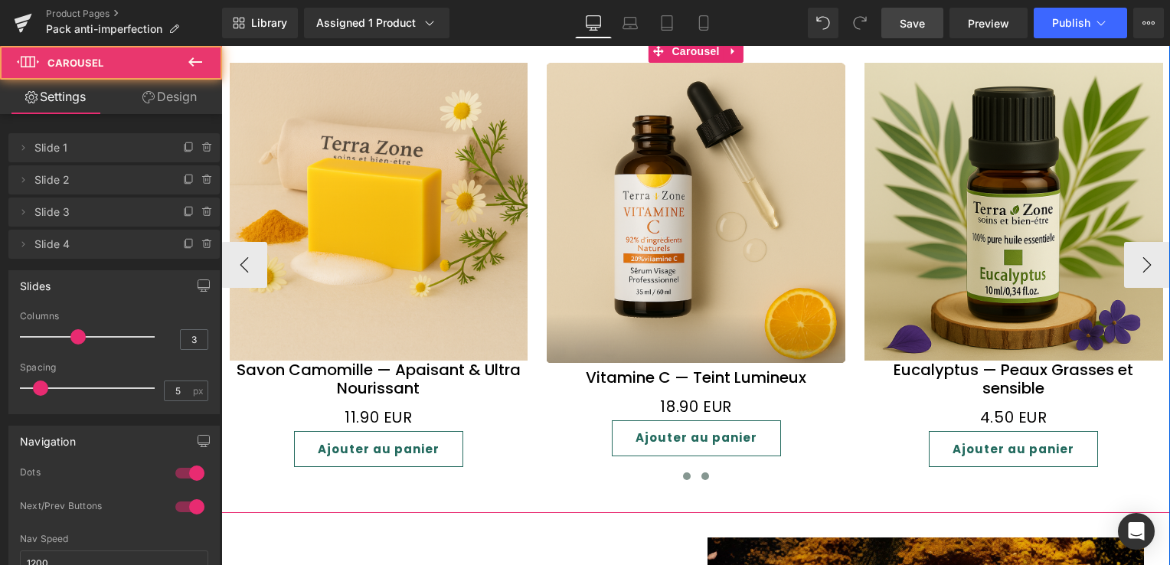
click at [683, 472] on span at bounding box center [687, 476] width 8 height 8
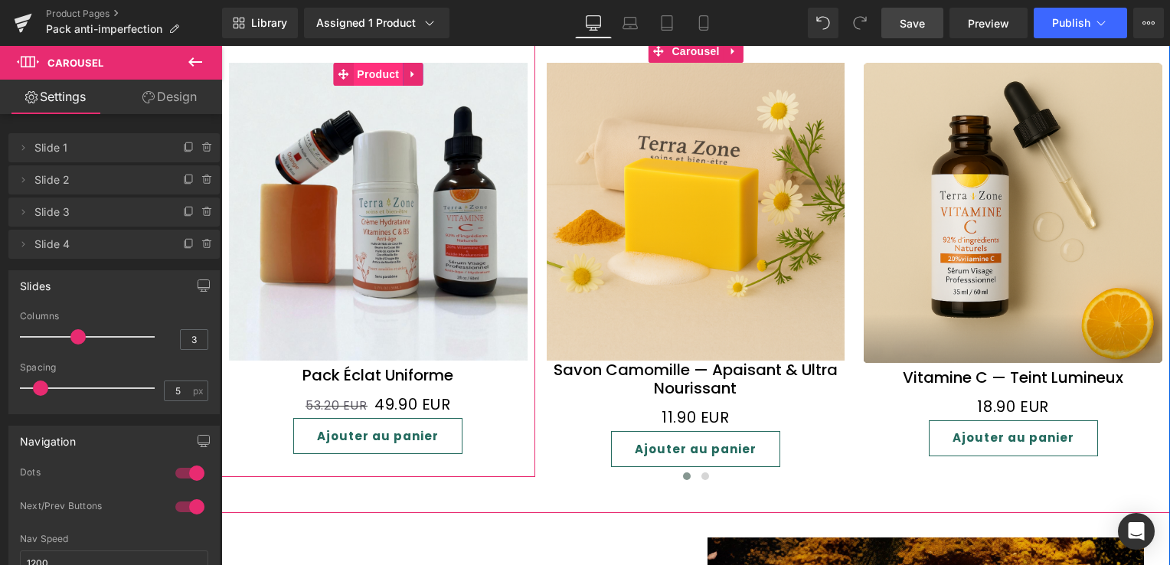
click at [371, 69] on span "Product" at bounding box center [378, 74] width 50 height 23
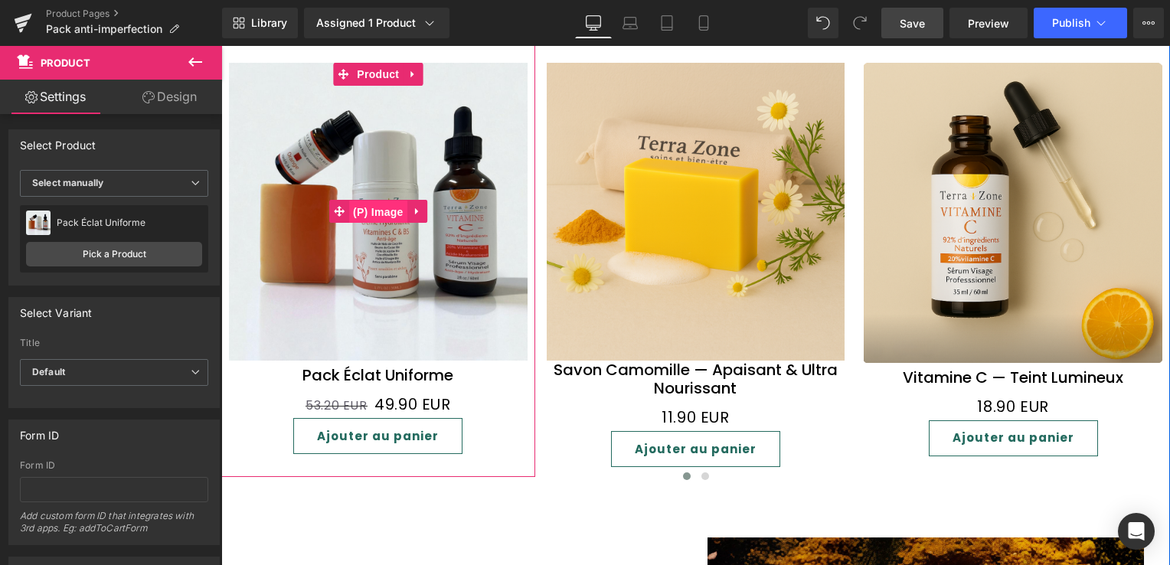
click at [375, 201] on span "(P) Image" at bounding box center [378, 212] width 58 height 23
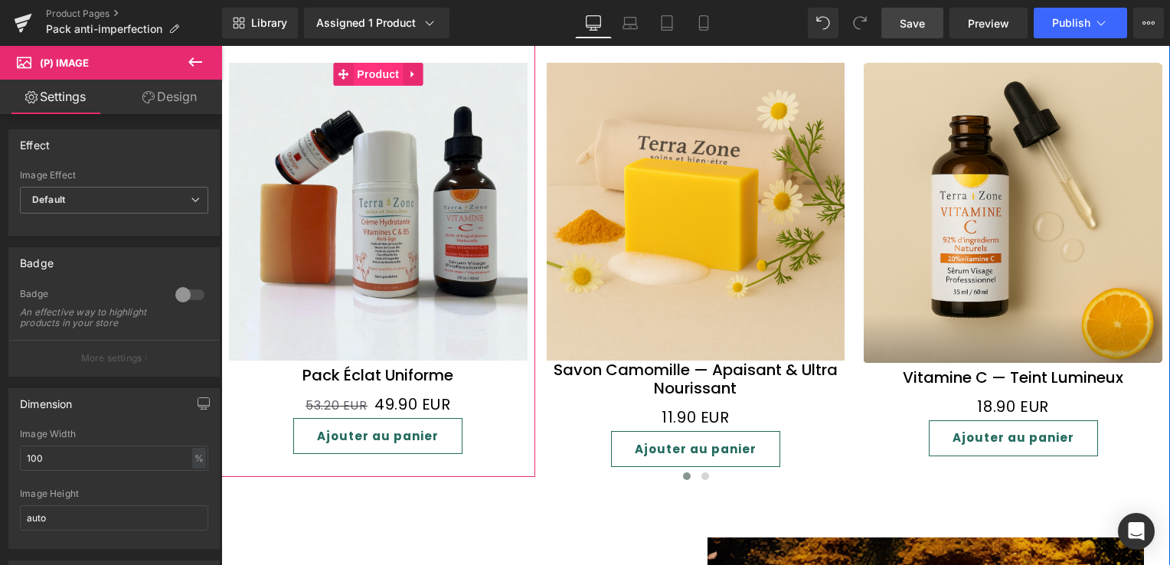
click at [371, 73] on span "Product" at bounding box center [378, 74] width 50 height 23
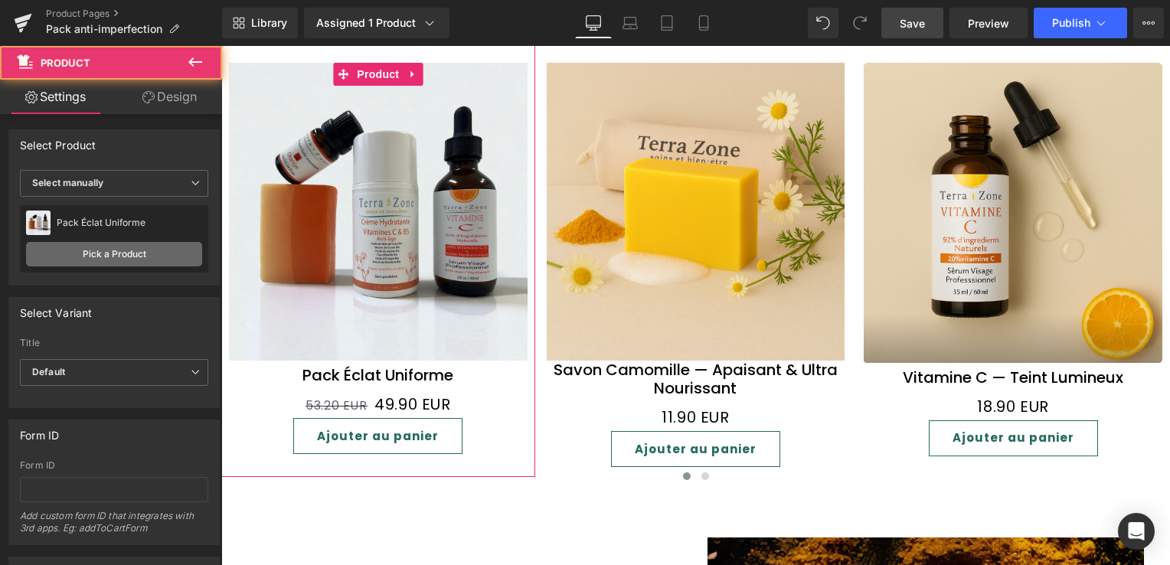
click at [62, 250] on link "Pick a Product" at bounding box center [114, 254] width 176 height 25
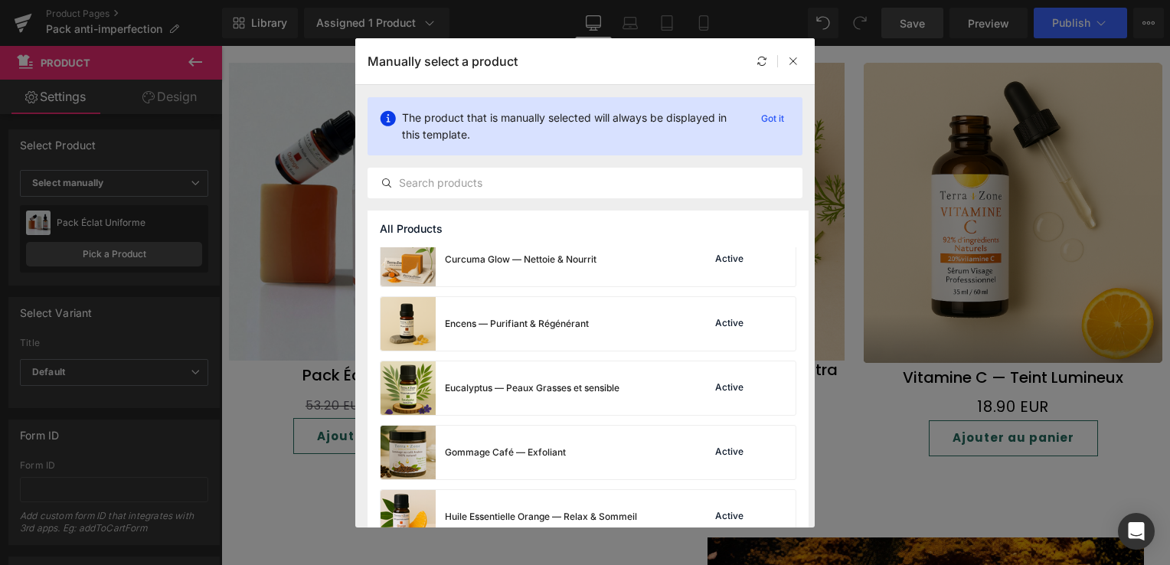
scroll to position [383, 0]
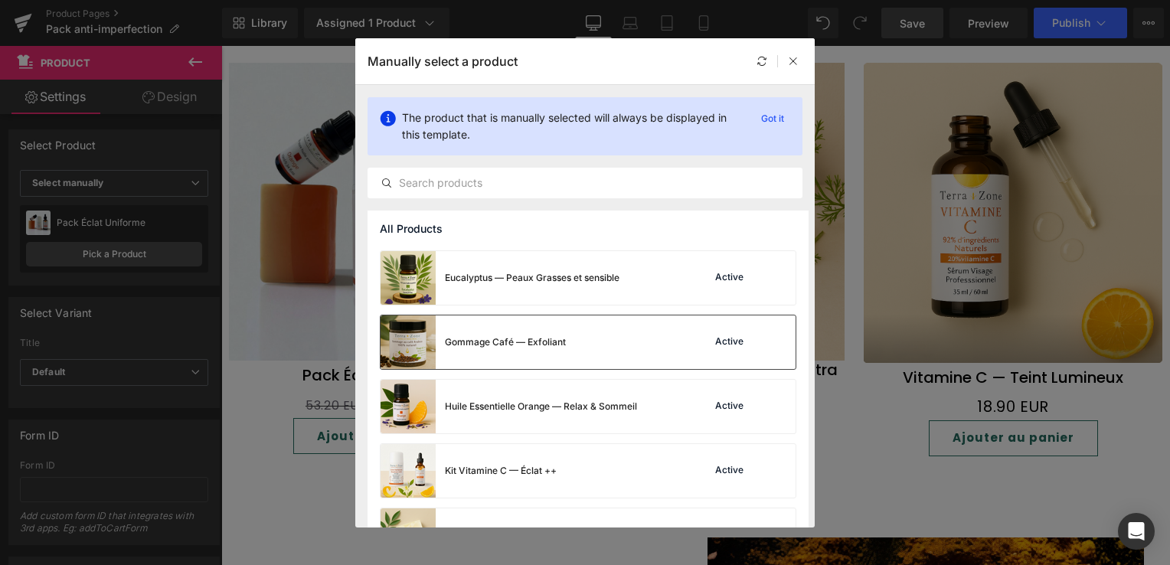
click at [498, 339] on div "Gommage Café — Exfoliant" at bounding box center [505, 342] width 121 height 14
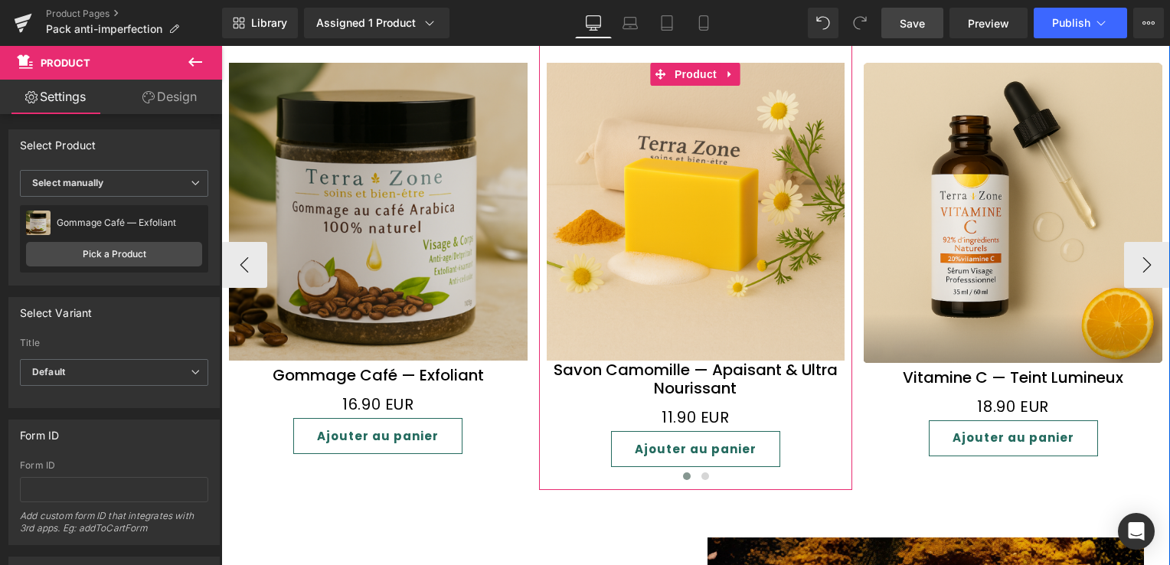
scroll to position [1225, 0]
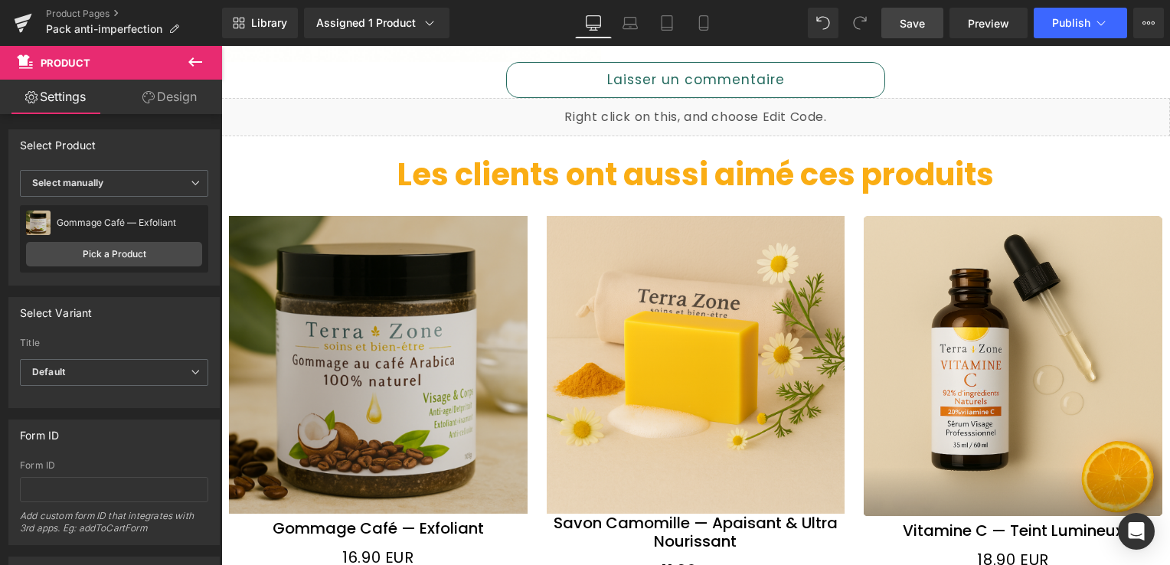
drag, startPoint x: 920, startPoint y: 26, endPoint x: 792, endPoint y: 96, distance: 145.3
click at [920, 26] on span "Save" at bounding box center [912, 23] width 25 height 16
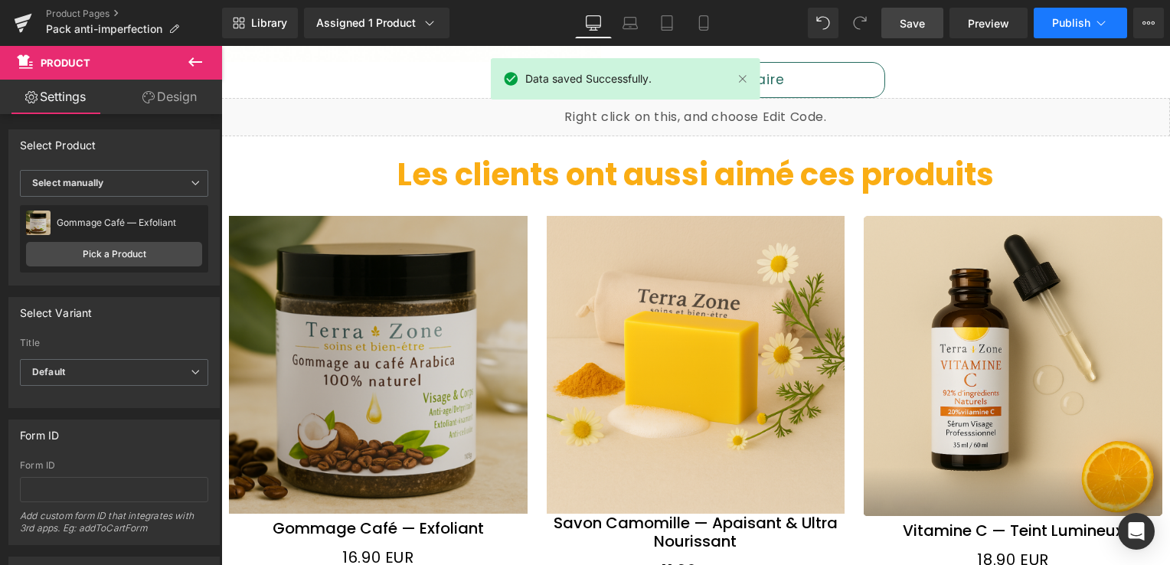
click at [1109, 23] on button "Publish" at bounding box center [1080, 23] width 93 height 31
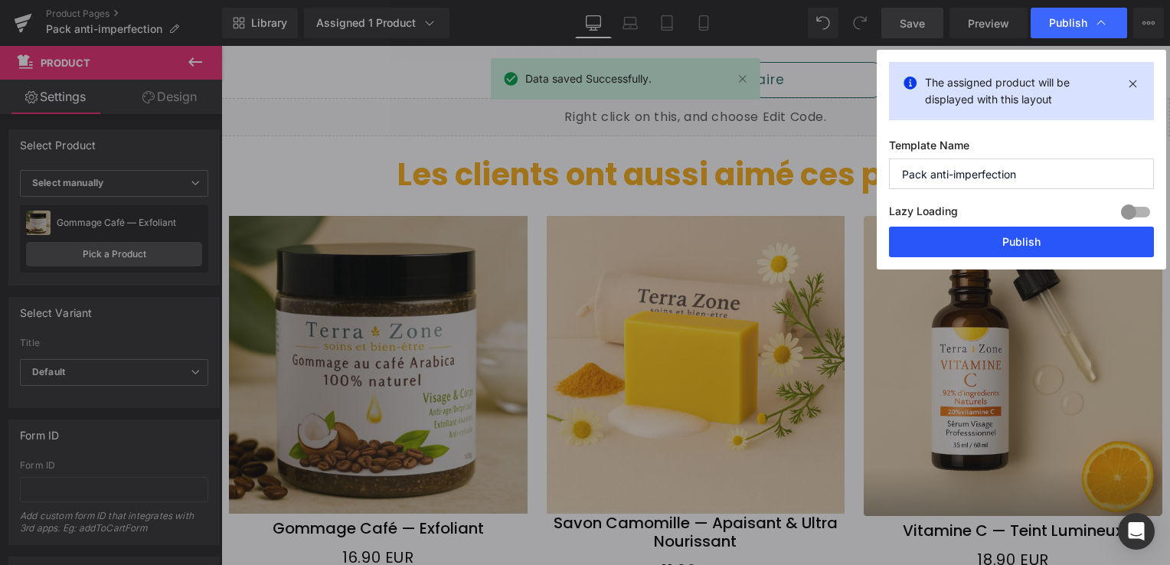
click at [1058, 238] on button "Publish" at bounding box center [1021, 242] width 265 height 31
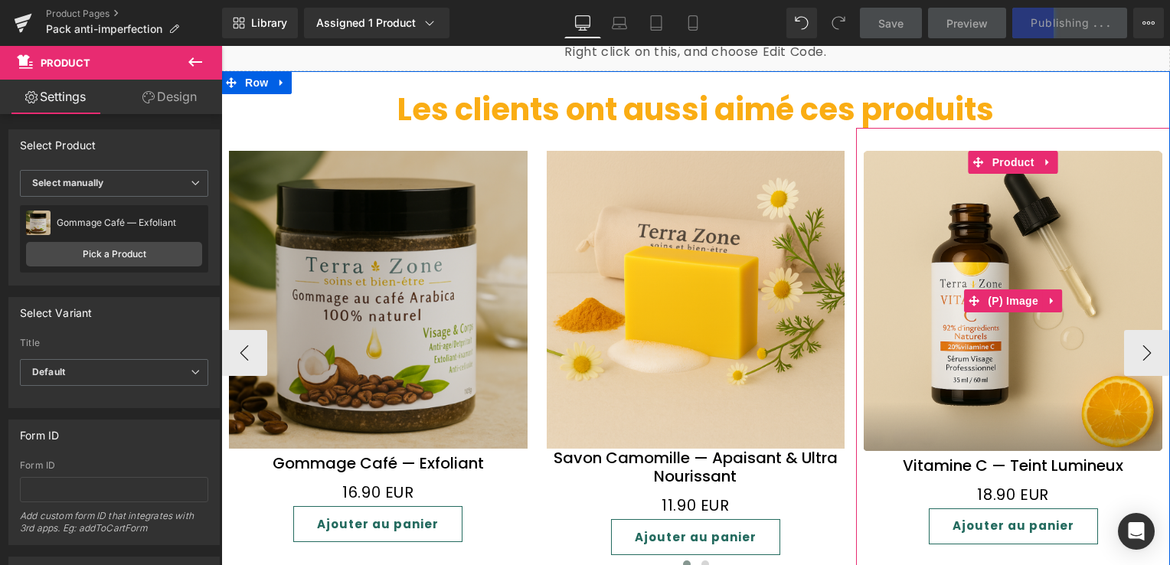
scroll to position [1378, 0]
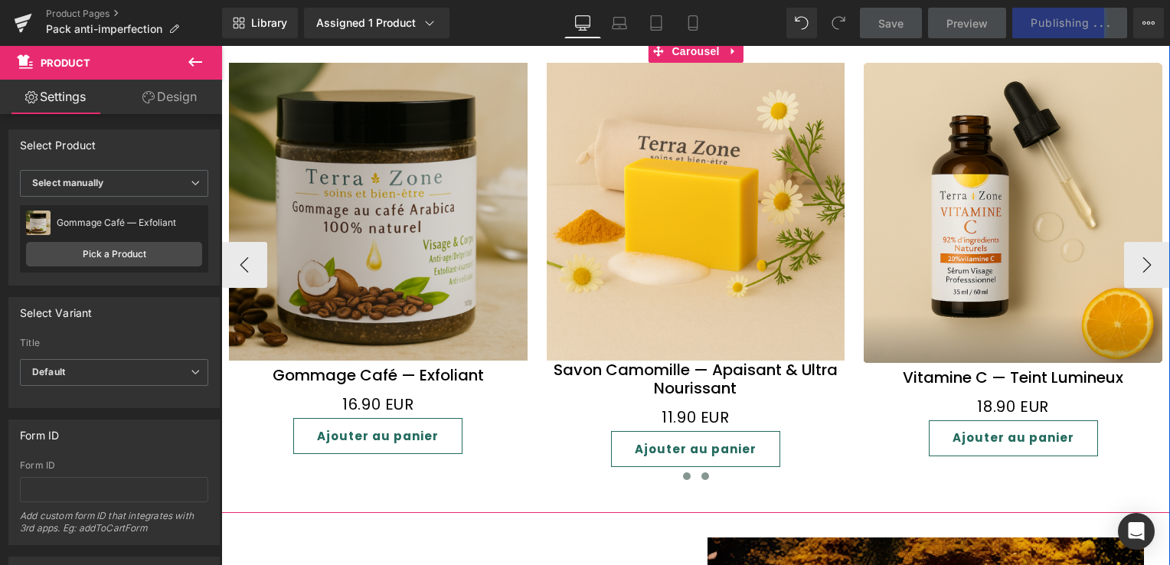
click at [701, 472] on span at bounding box center [705, 476] width 8 height 8
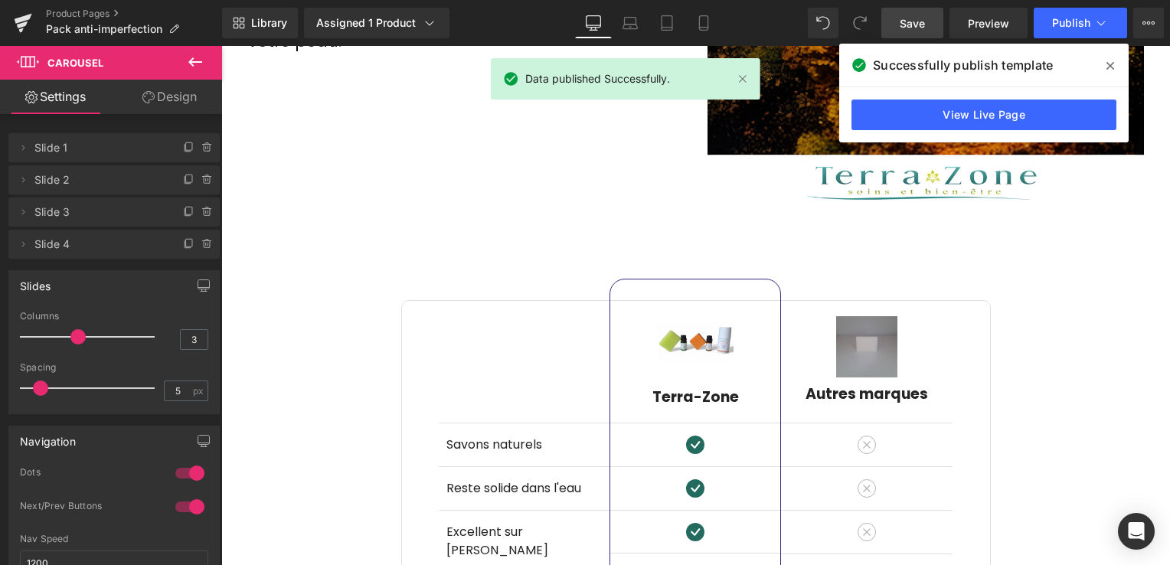
scroll to position [2144, 0]
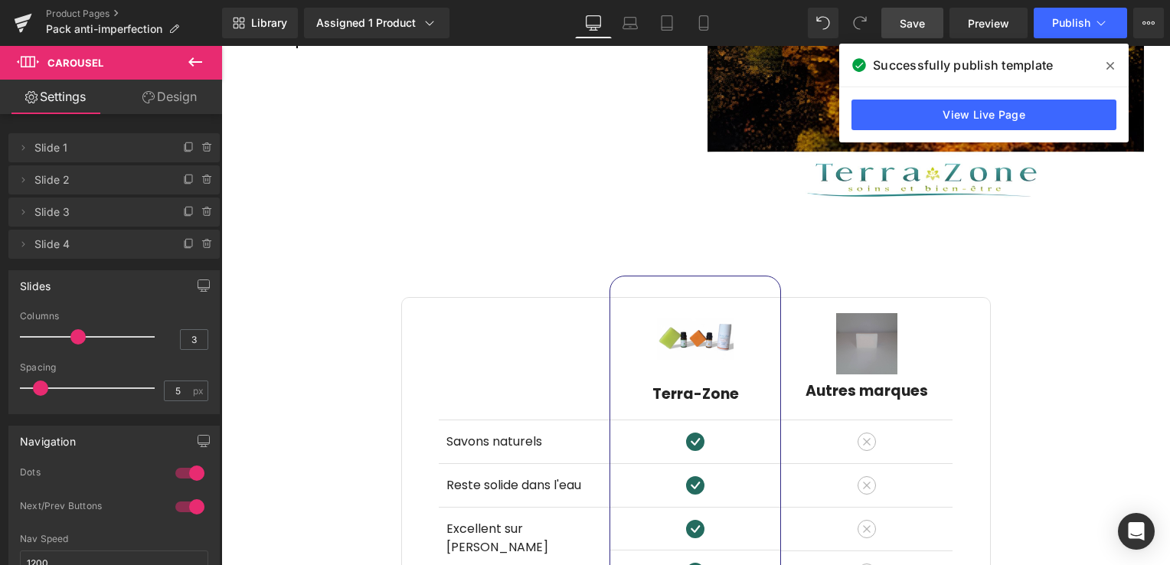
click at [1112, 70] on icon at bounding box center [1110, 66] width 8 height 12
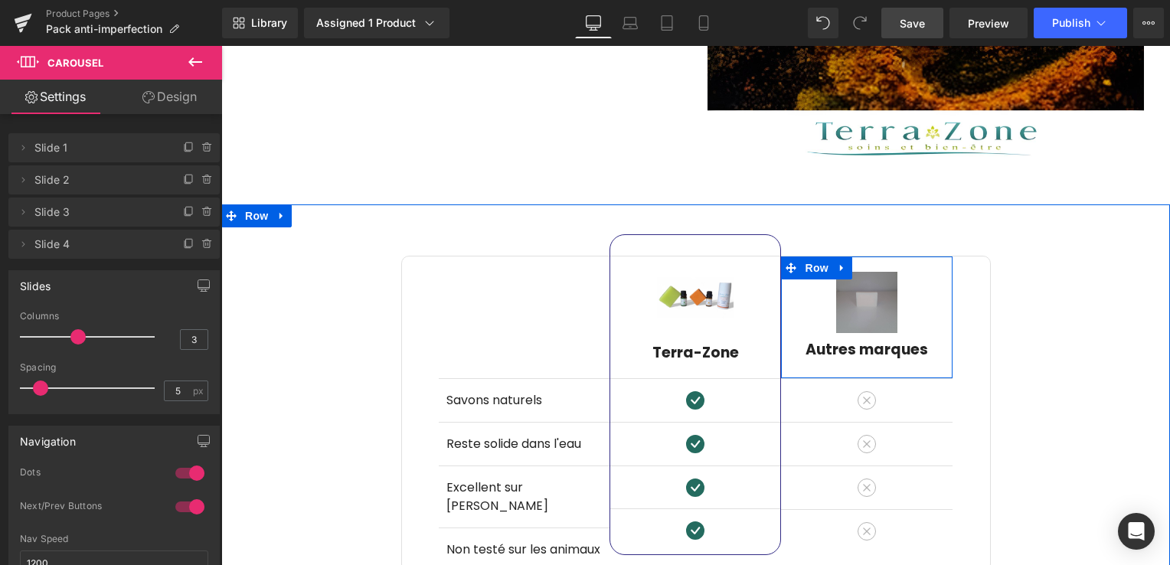
scroll to position [2220, 0]
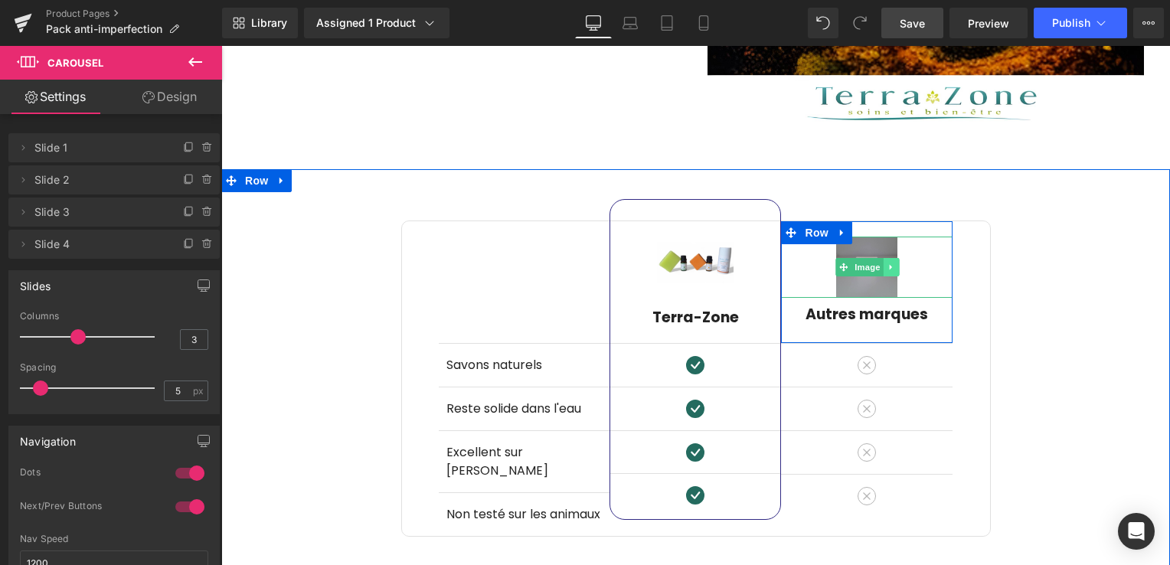
click at [887, 263] on icon at bounding box center [891, 267] width 8 height 9
click at [221, 46] on link at bounding box center [221, 46] width 0 height 0
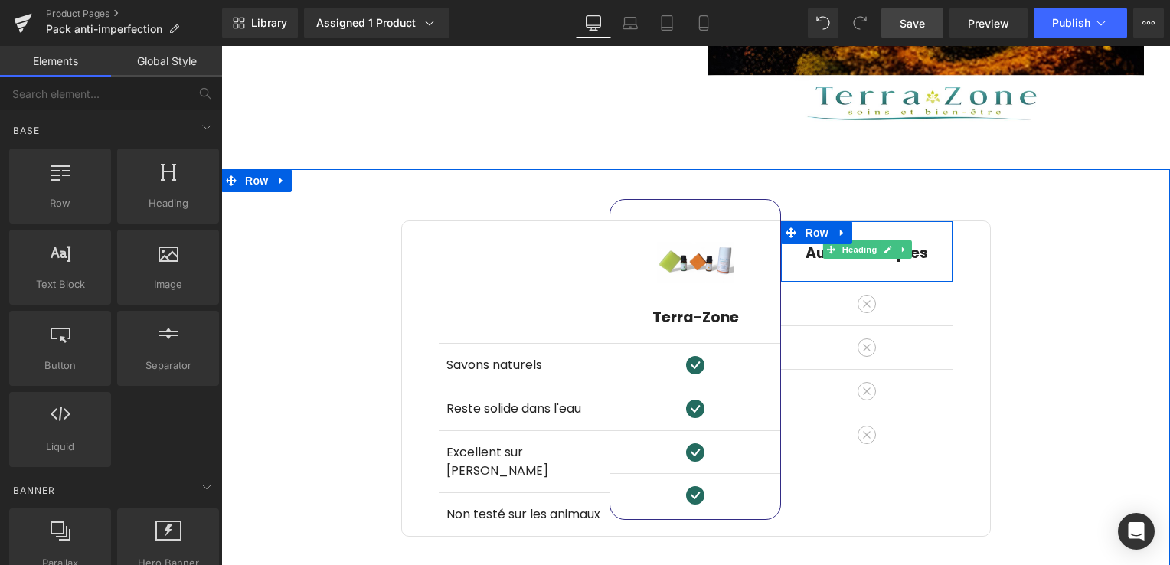
click at [802, 244] on h3 "Autres marques" at bounding box center [867, 253] width 172 height 19
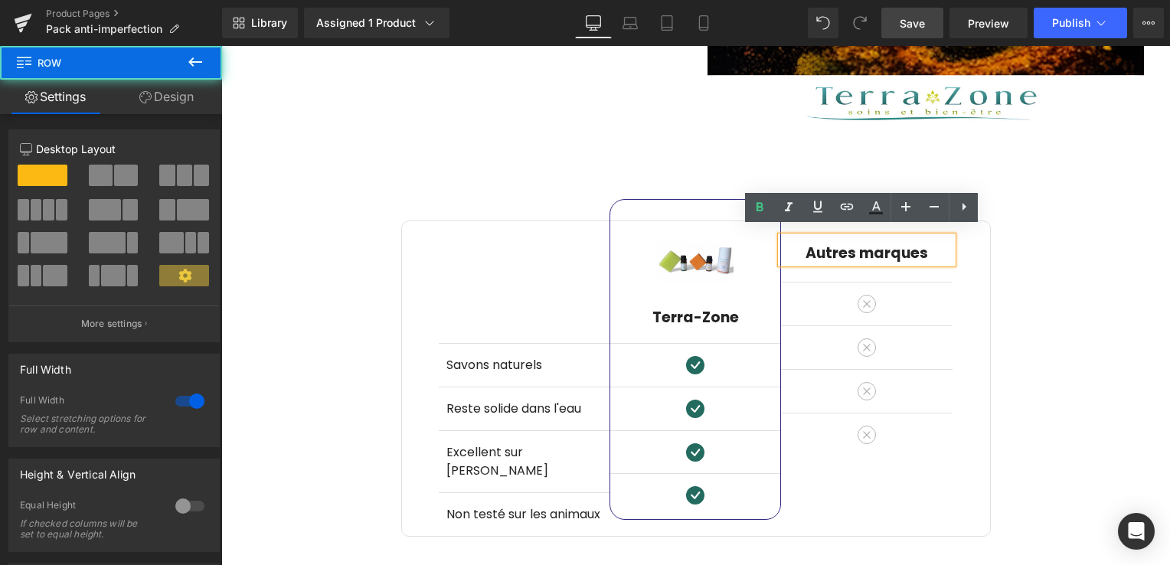
click at [1121, 289] on div "Image Différences Heading Row Savons naturels Text Block Reste solide dans l'ea…" at bounding box center [695, 353] width 949 height 368
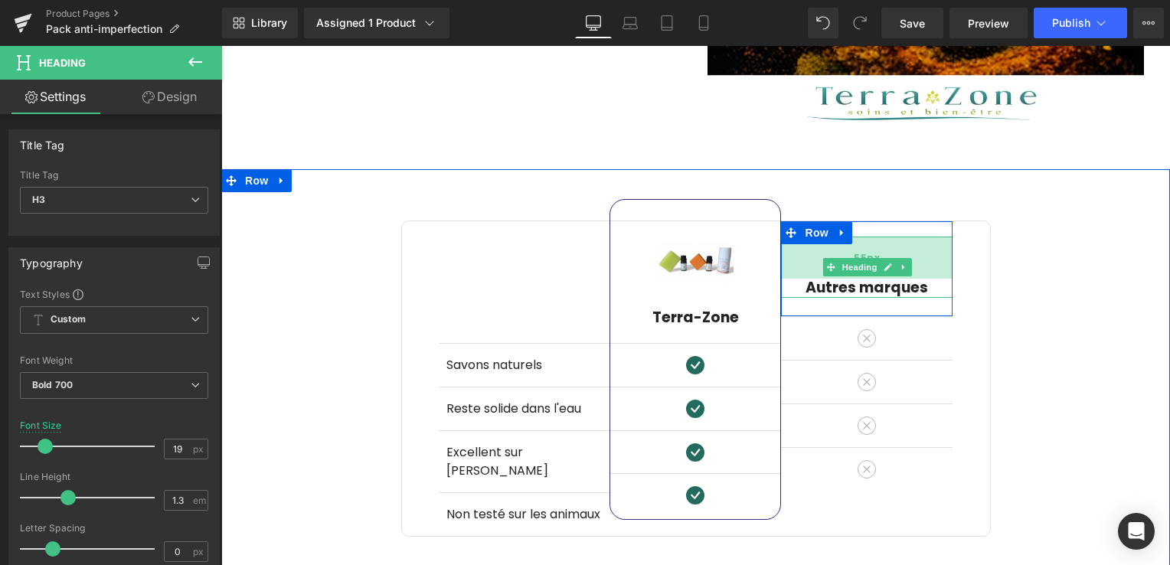
scroll to position [2220, 0]
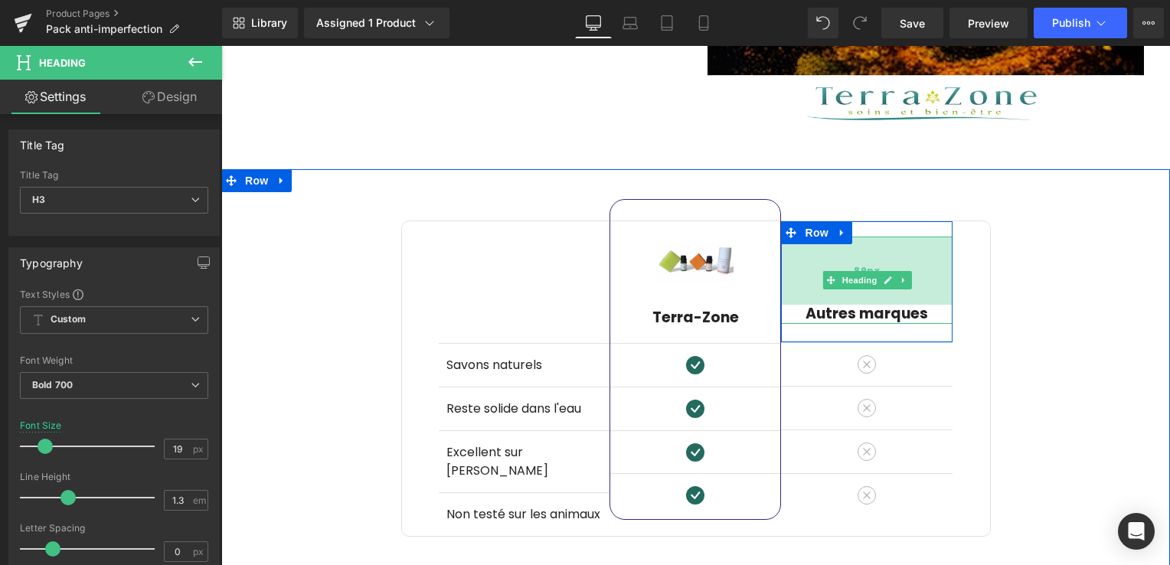
click at [877, 289] on div "89px" at bounding box center [867, 271] width 172 height 68
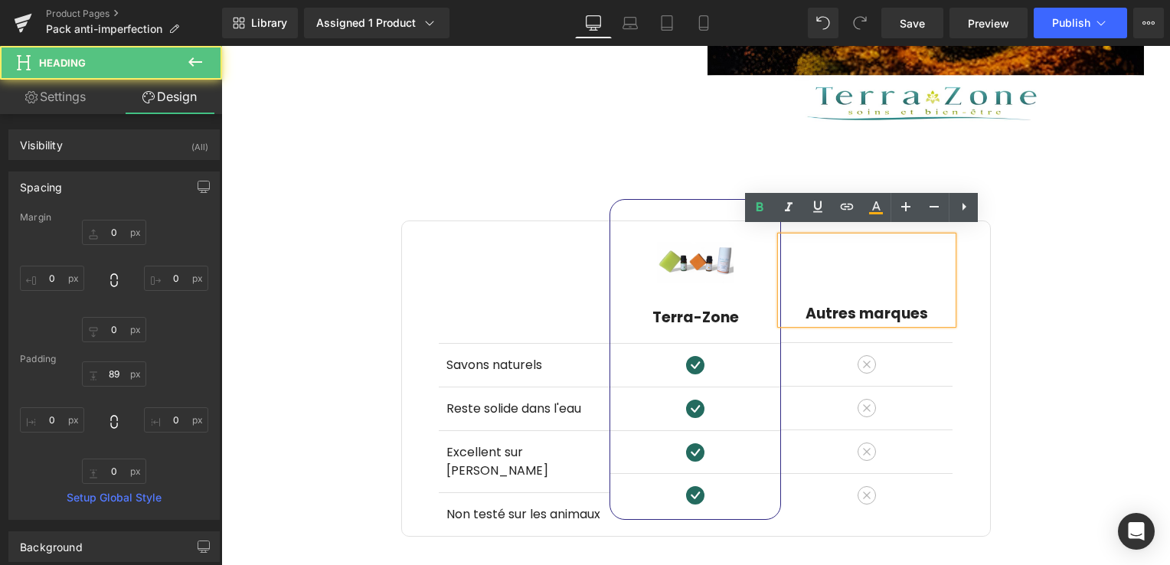
click at [1031, 294] on div "Image Différences Heading Row Savons naturels Text Block Reste solide dans l'ea…" at bounding box center [695, 353] width 949 height 368
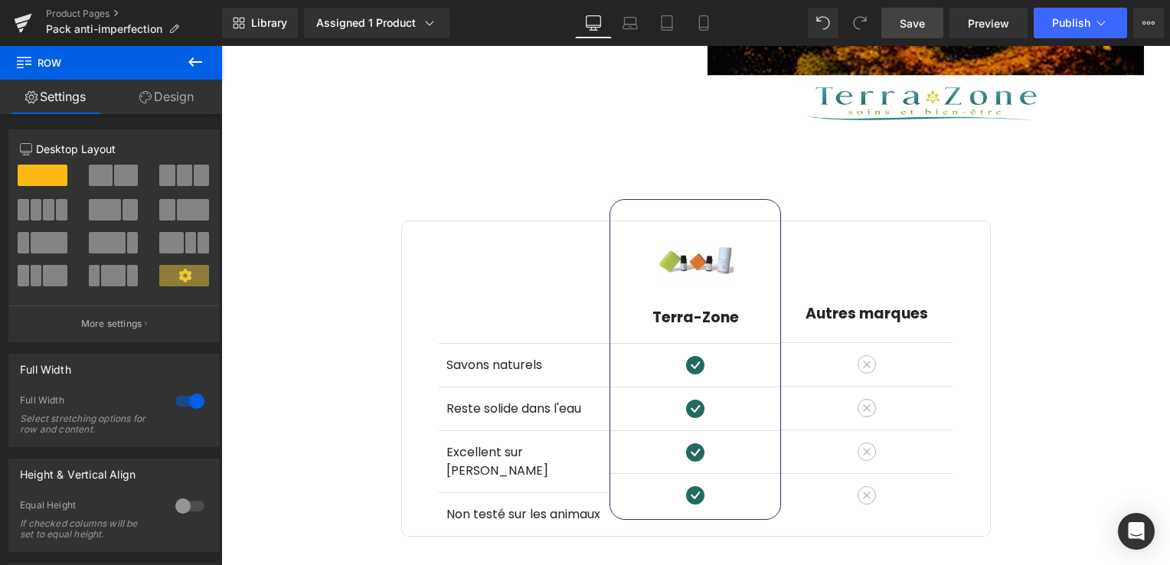
drag, startPoint x: 925, startPoint y: 27, endPoint x: 799, endPoint y: 243, distance: 250.8
click at [924, 27] on span "Save" at bounding box center [912, 23] width 25 height 16
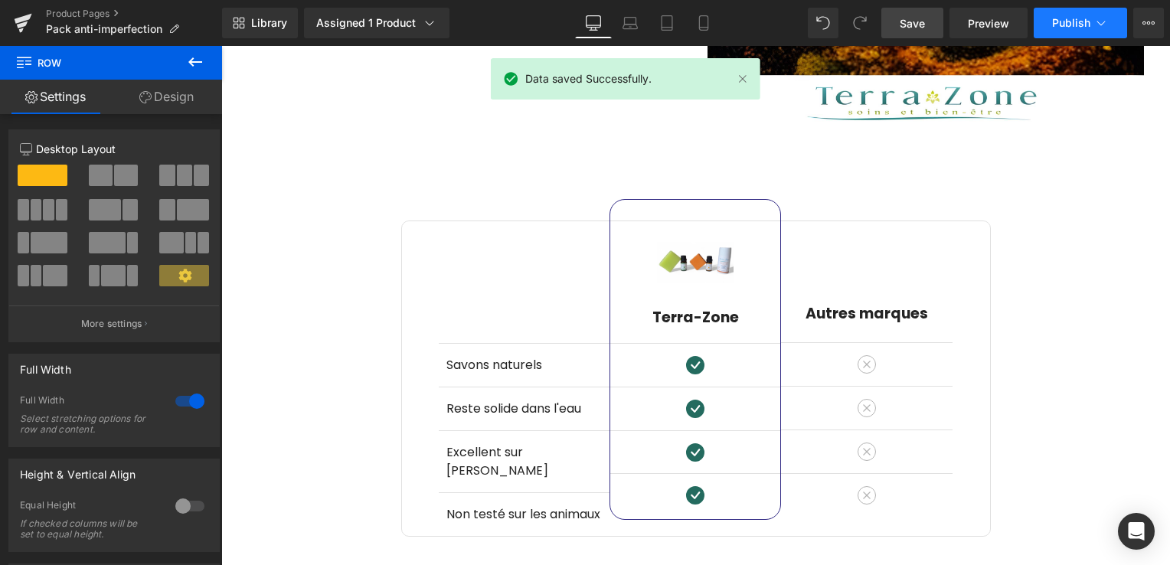
click at [1070, 31] on button "Publish" at bounding box center [1080, 23] width 93 height 31
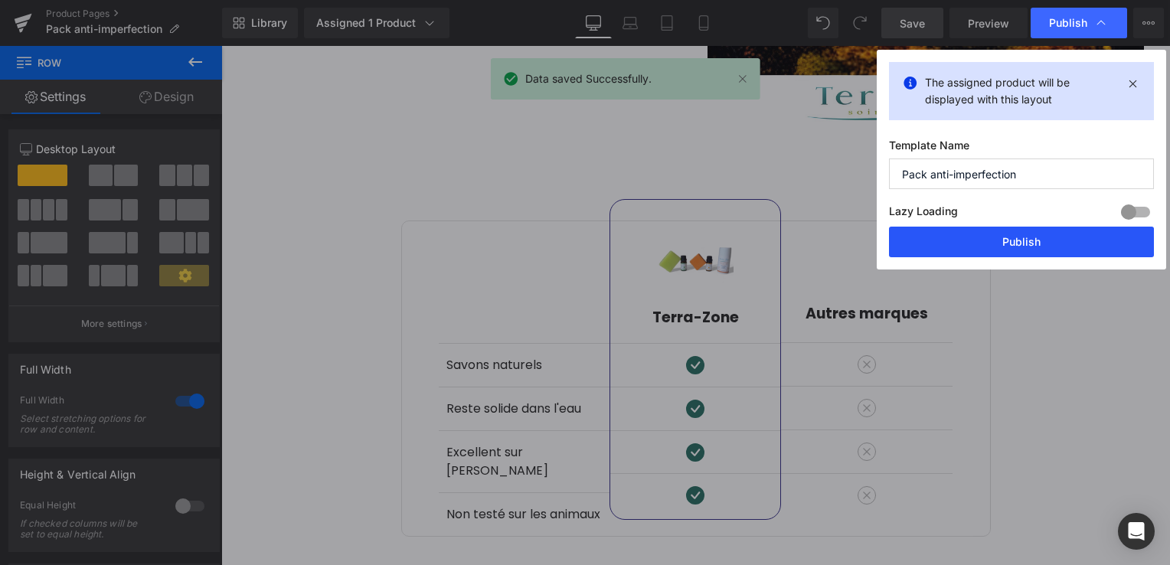
click at [1041, 239] on button "Publish" at bounding box center [1021, 242] width 265 height 31
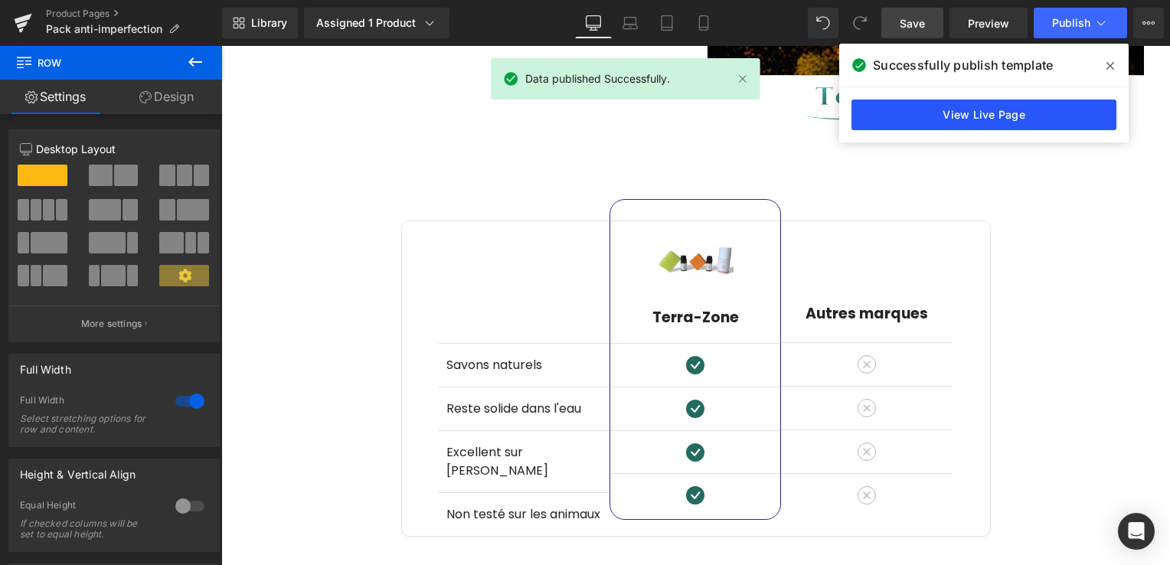
click at [1025, 110] on link "View Live Page" at bounding box center [983, 115] width 265 height 31
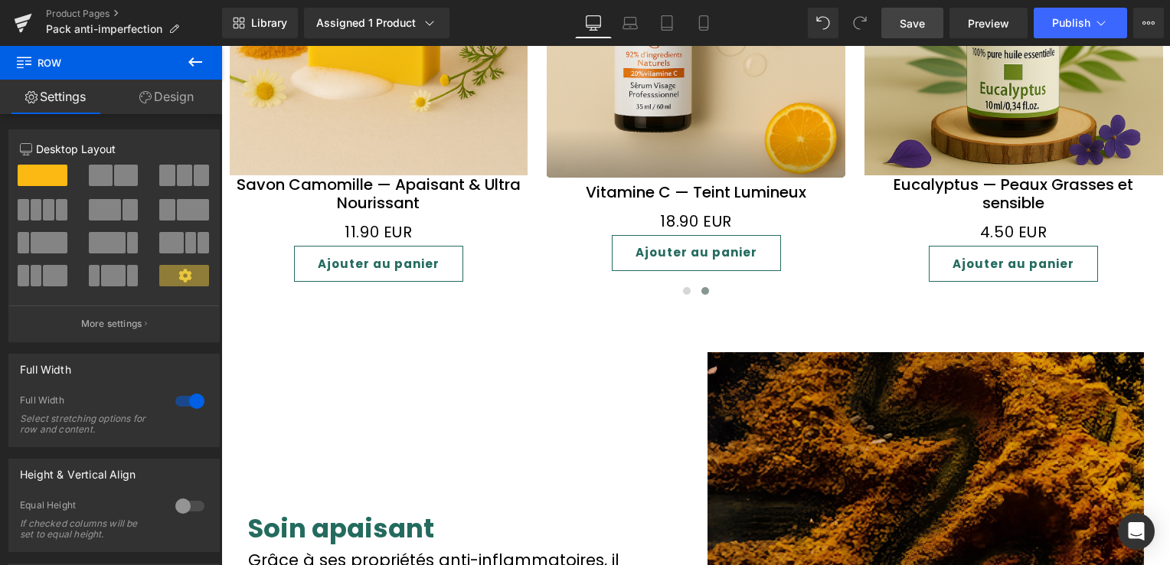
scroll to position [1455, 0]
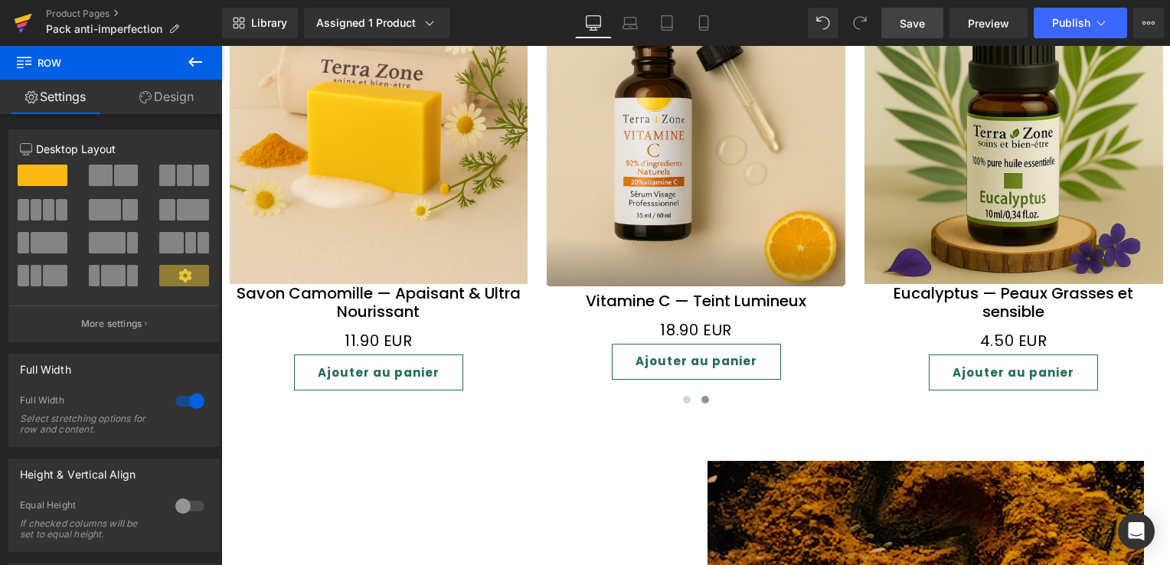
click at [25, 17] on icon at bounding box center [24, 19] width 18 height 10
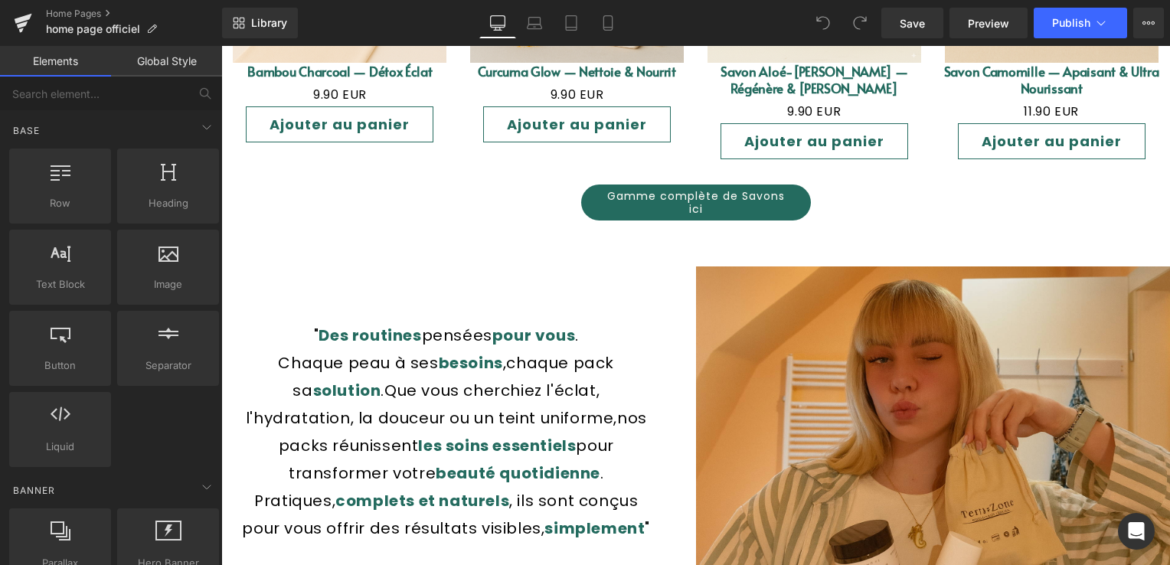
scroll to position [1838, 0]
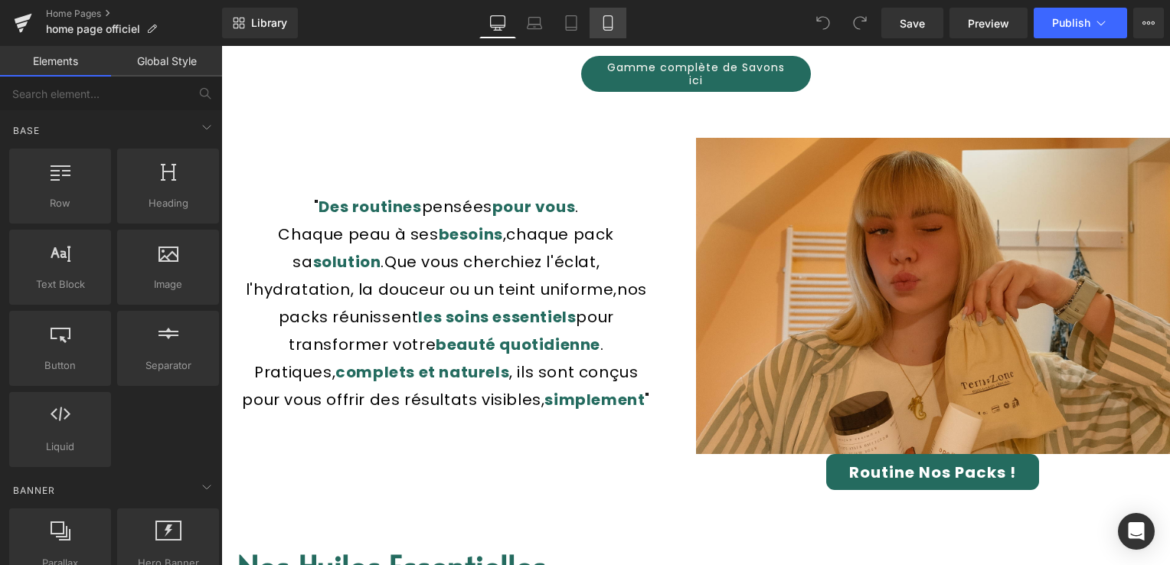
click at [606, 34] on link "Mobile" at bounding box center [608, 23] width 37 height 31
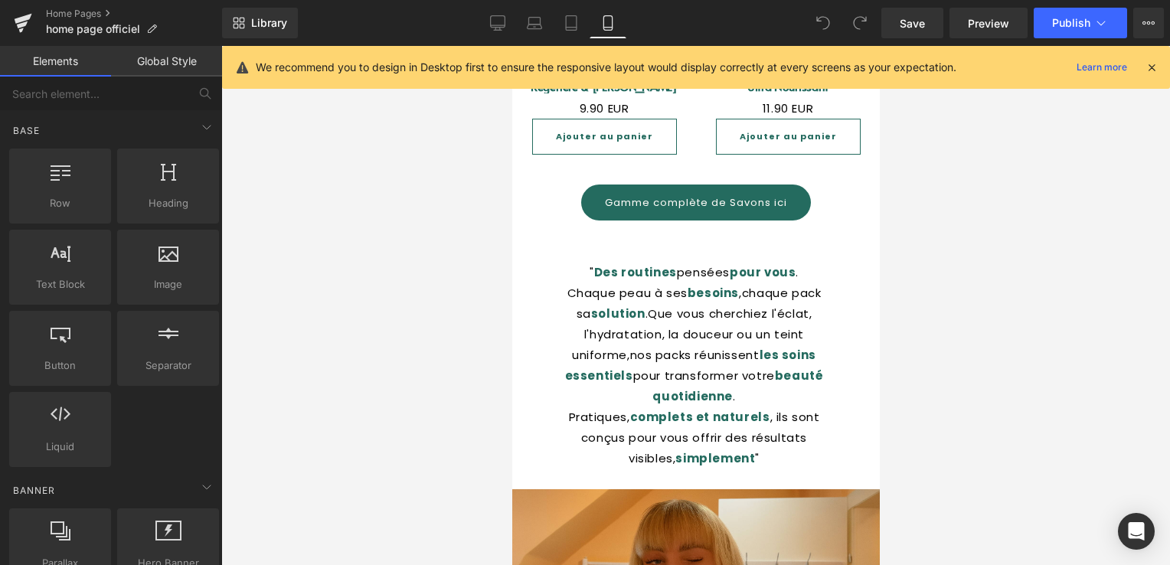
scroll to position [1796, 0]
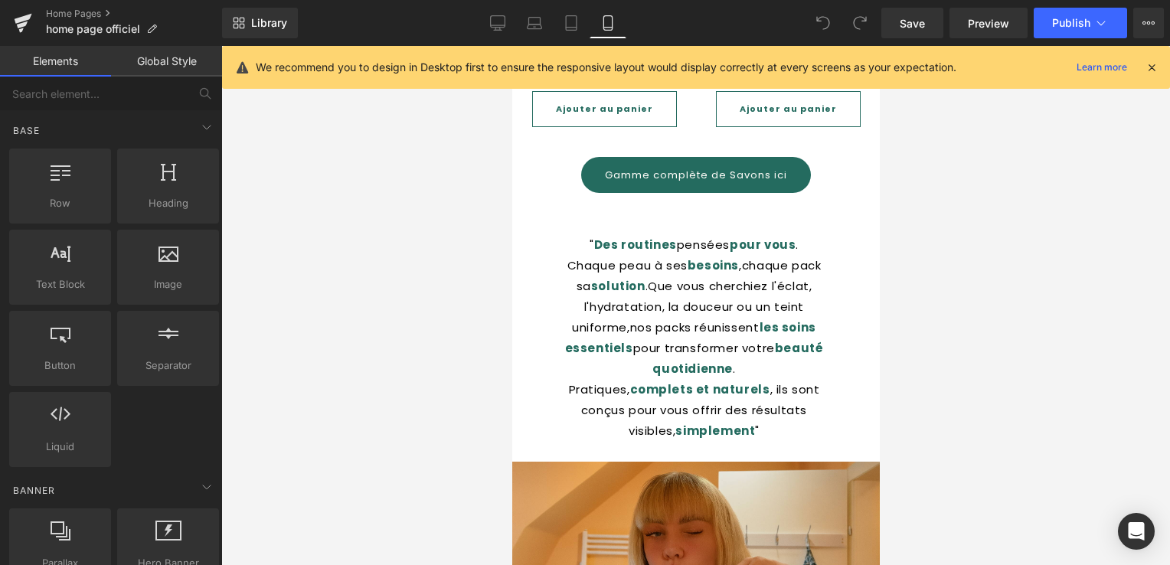
click at [1151, 72] on icon at bounding box center [1152, 67] width 14 height 14
